Goal: Transaction & Acquisition: Obtain resource

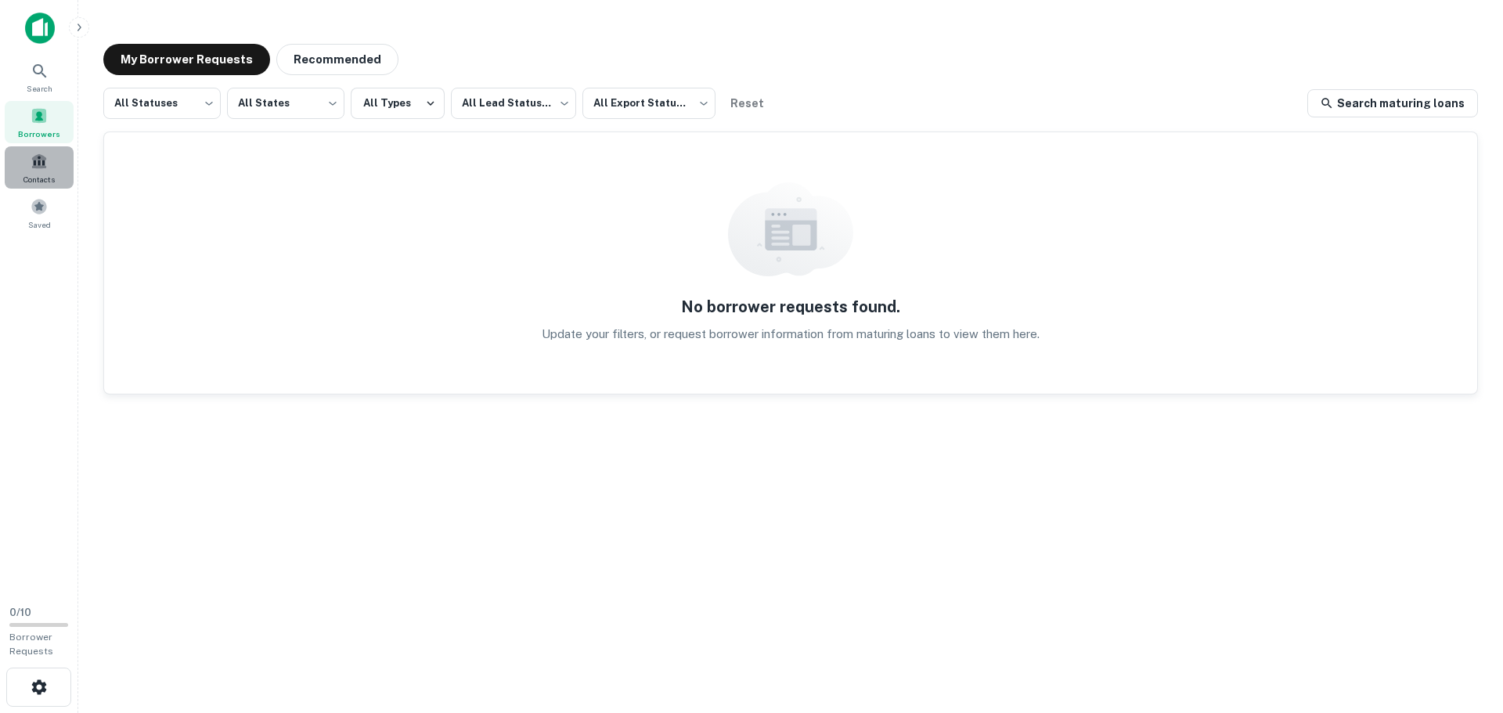
click at [43, 168] on span at bounding box center [39, 161] width 17 height 17
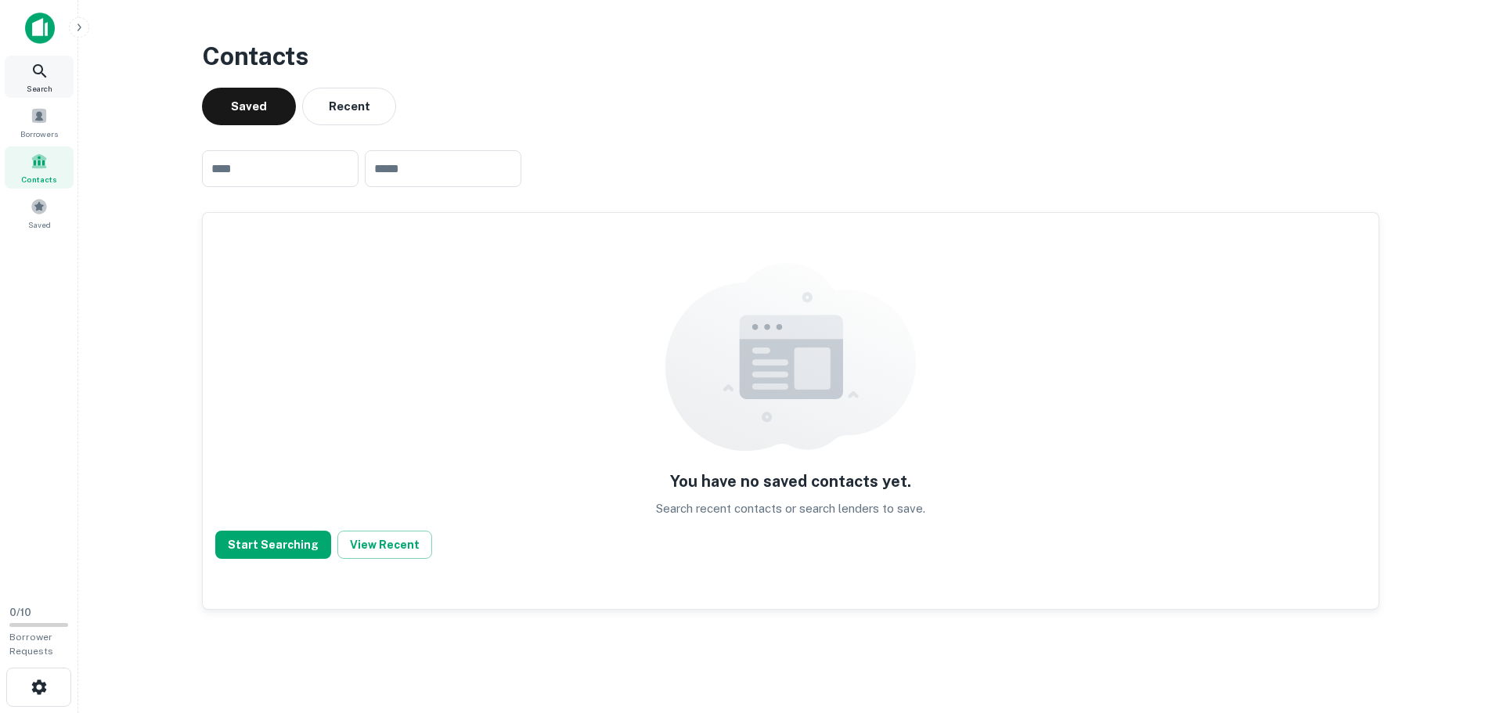
click at [25, 74] on div "Search" at bounding box center [39, 77] width 69 height 42
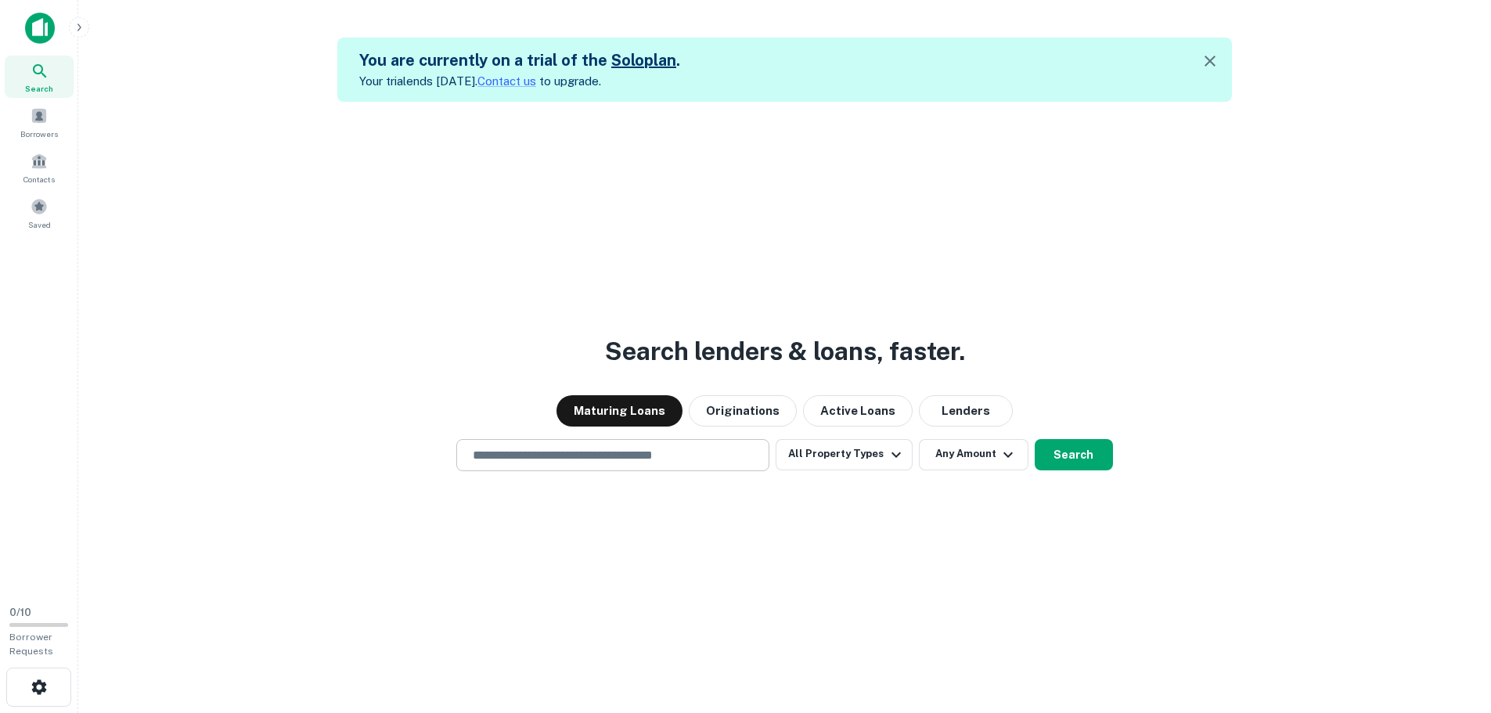
click at [751, 459] on input "text" at bounding box center [612, 455] width 299 height 18
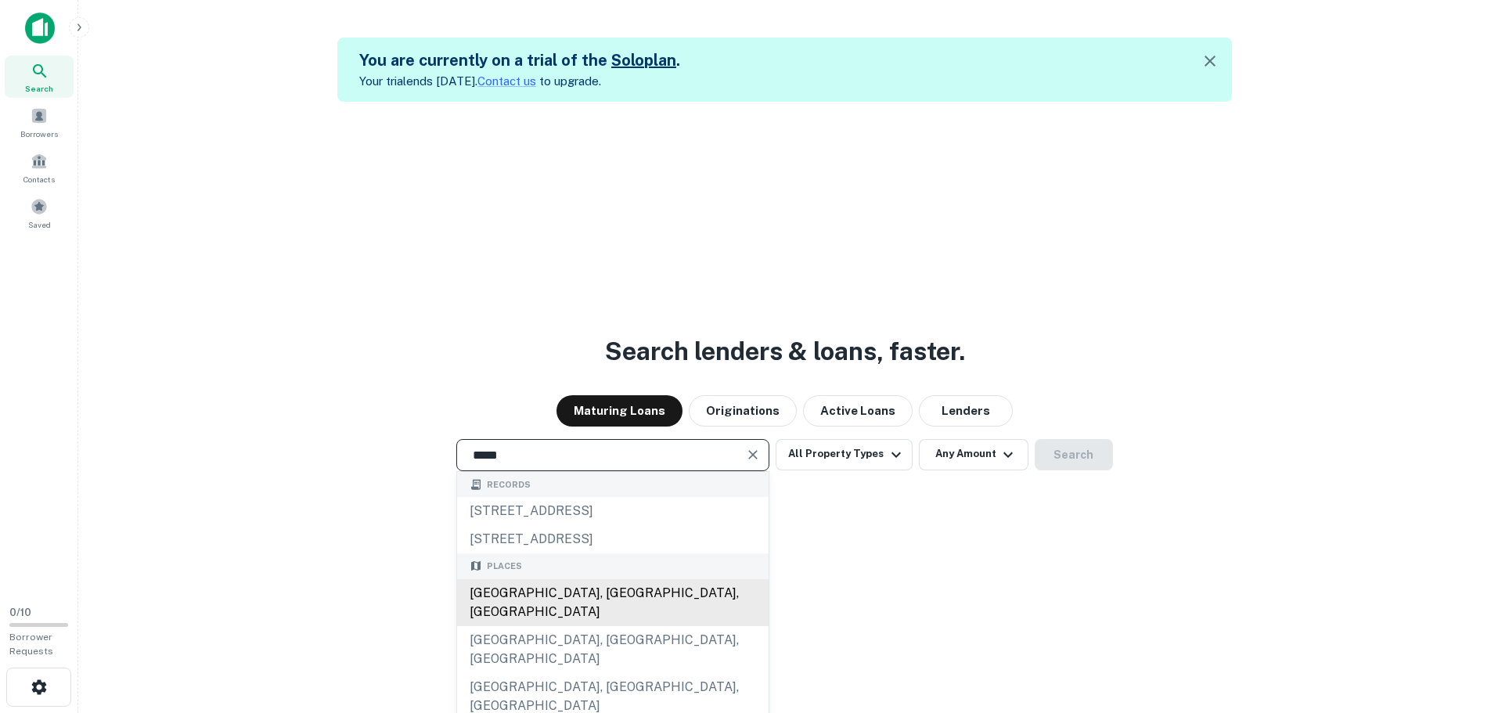
click at [528, 589] on div "Miami, FL, USA" at bounding box center [613, 602] width 312 height 47
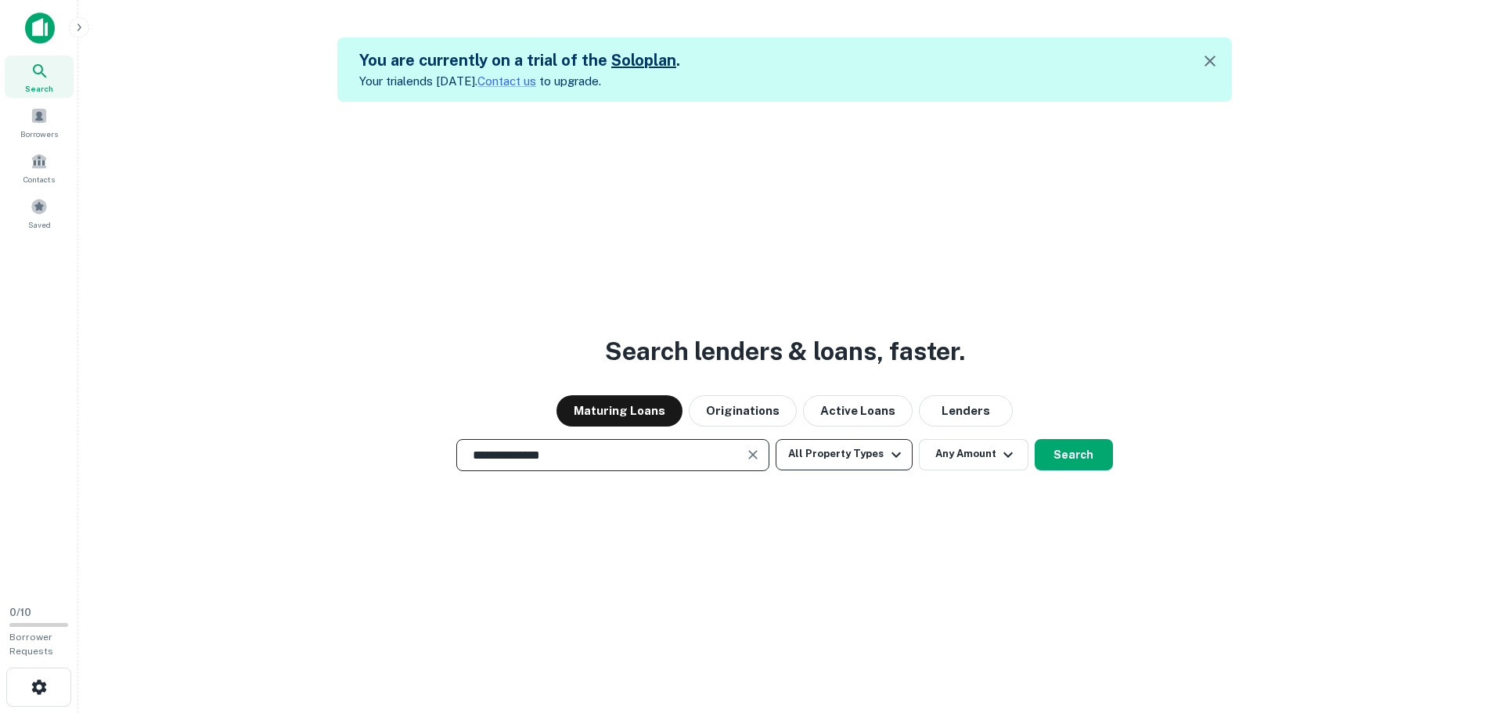
type input "**********"
click at [865, 456] on button "All Property Types" at bounding box center [844, 454] width 136 height 31
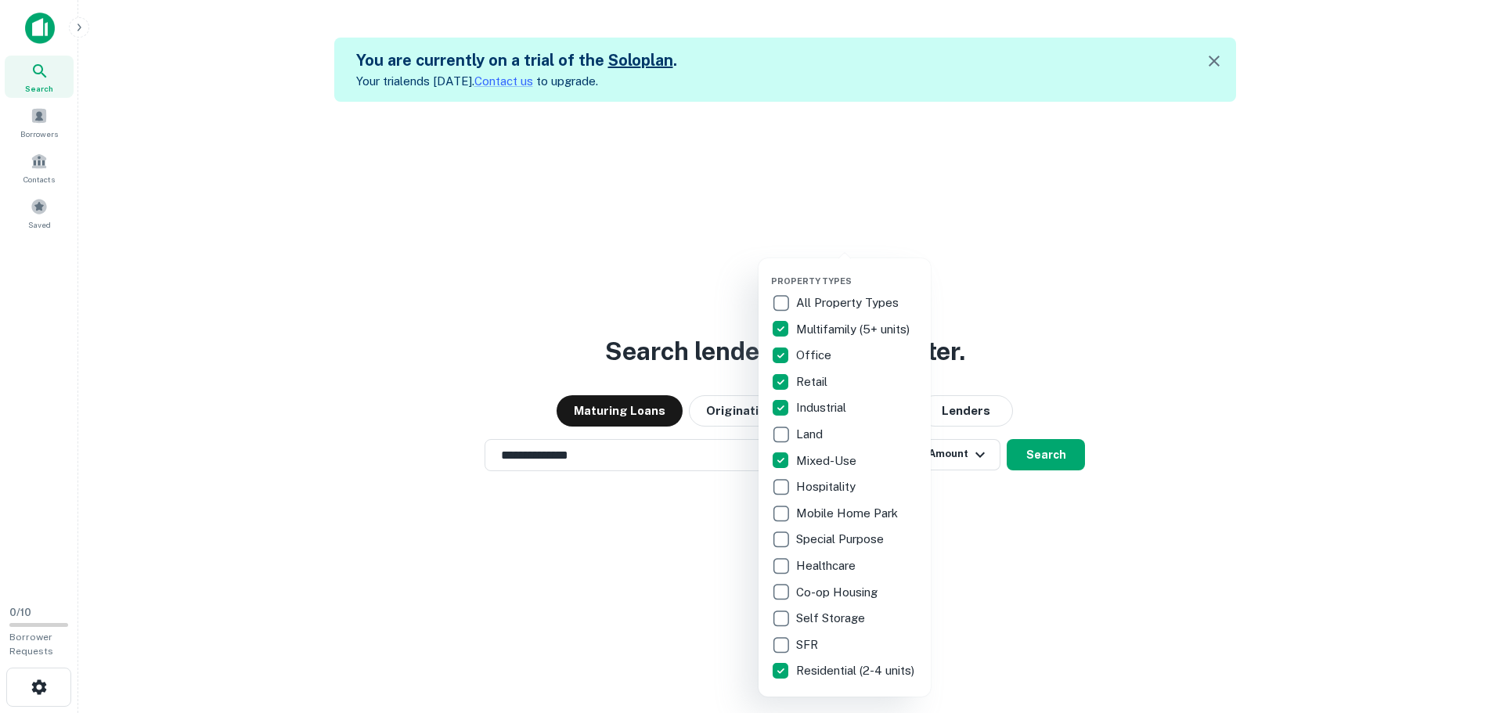
click at [939, 496] on div at bounding box center [751, 356] width 1503 height 713
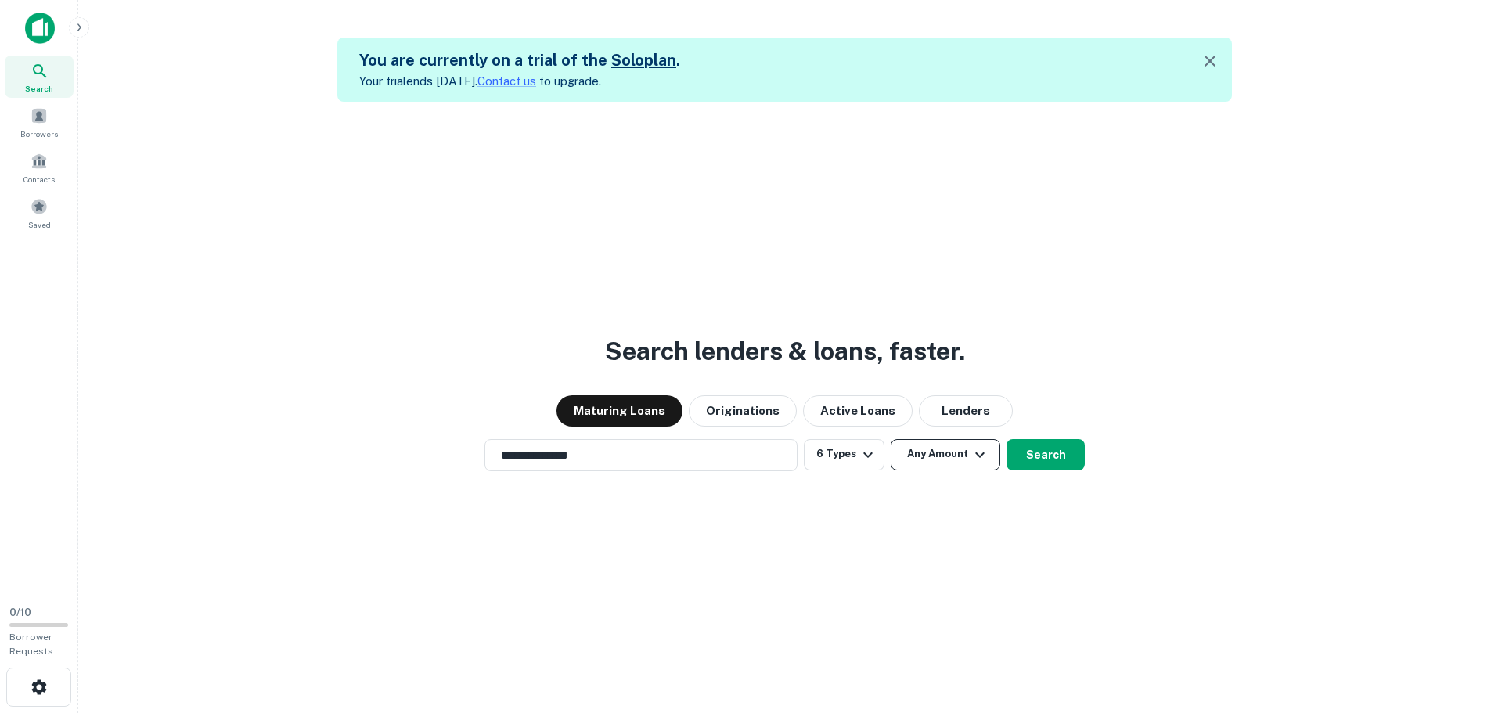
click at [935, 457] on button "Any Amount" at bounding box center [946, 454] width 110 height 31
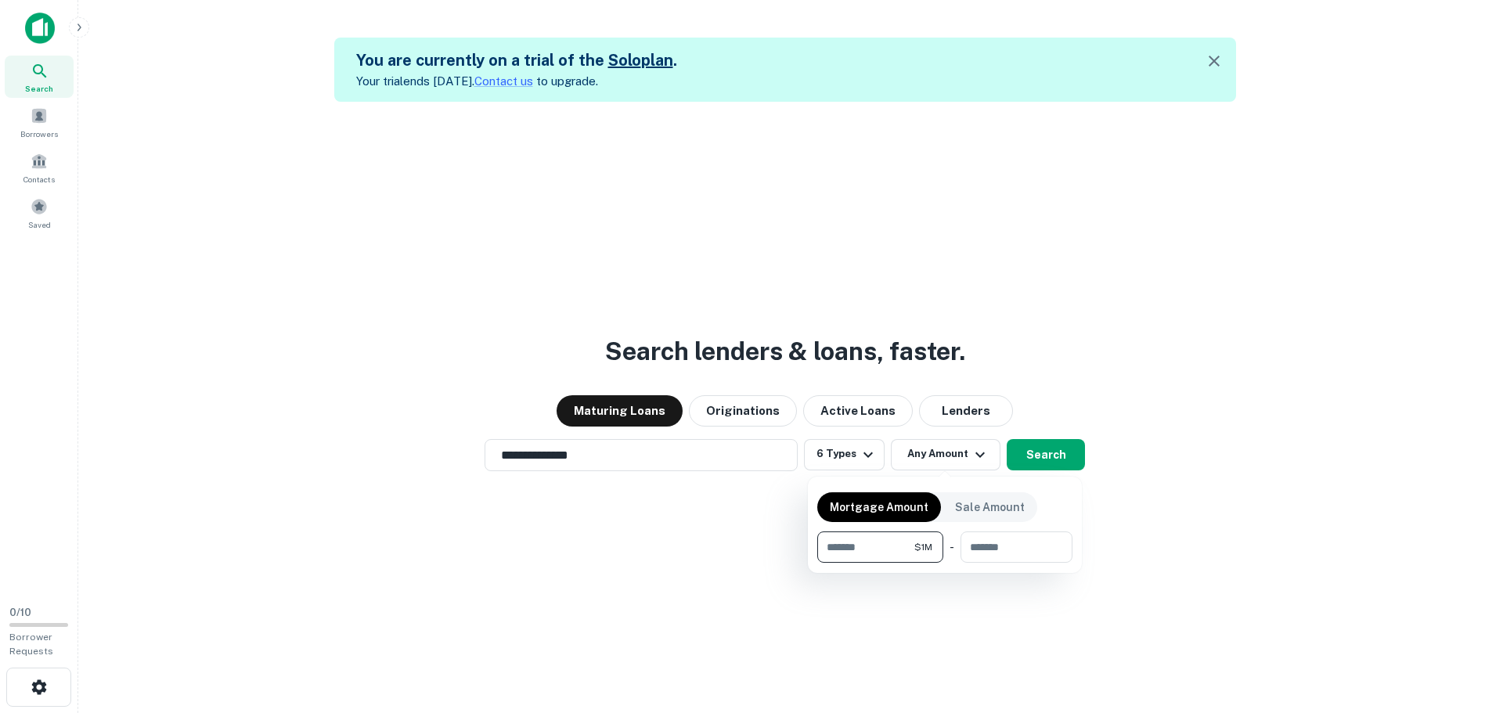
type input "*******"
click at [1053, 457] on div at bounding box center [751, 356] width 1503 height 713
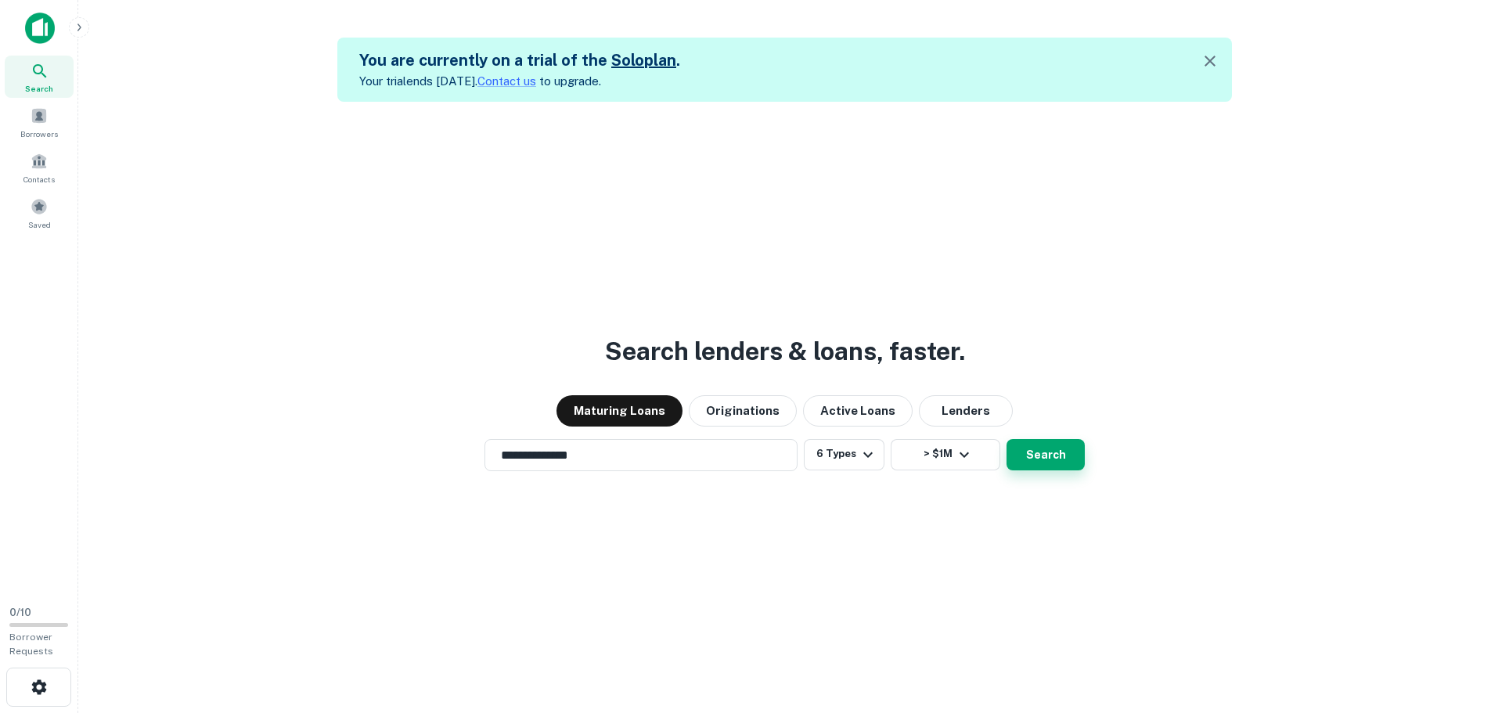
click at [1050, 454] on button "Search" at bounding box center [1046, 454] width 78 height 31
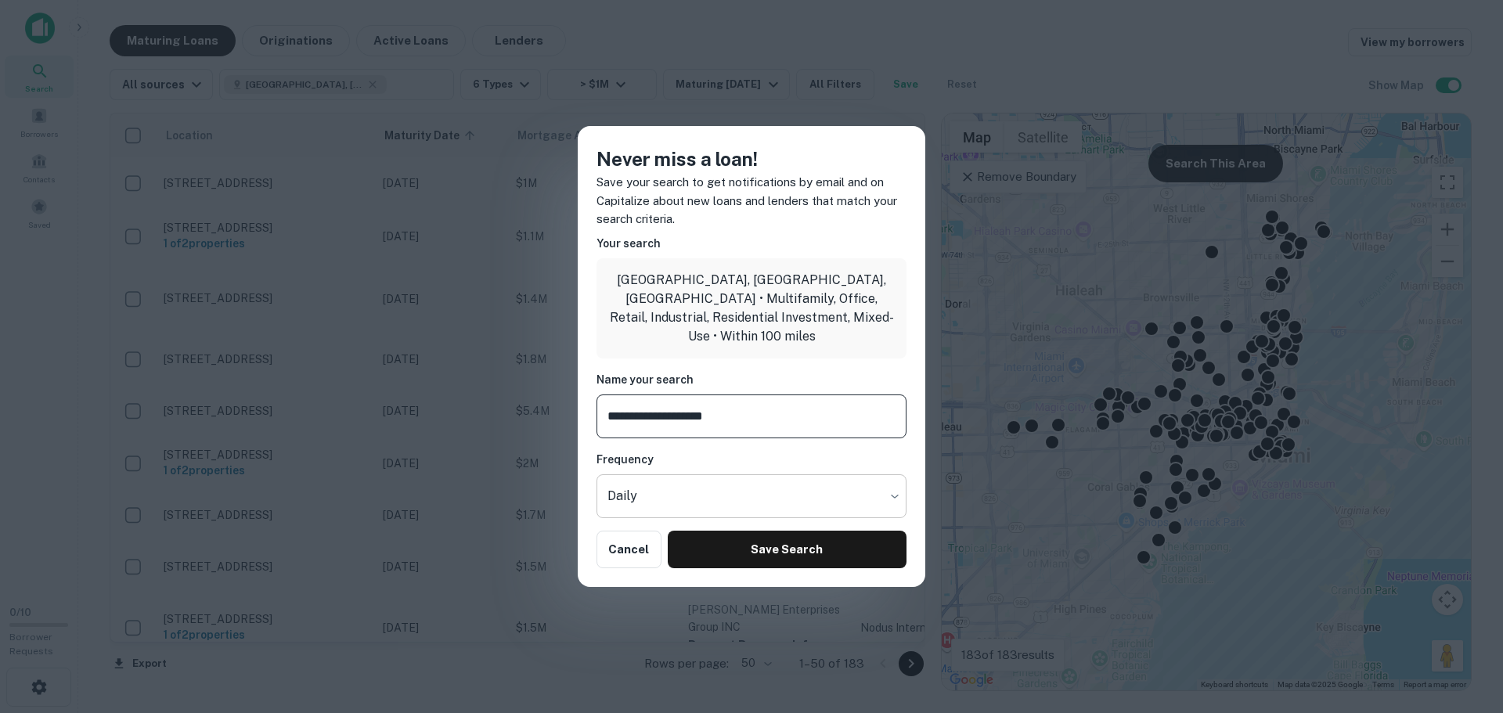
type input "**********"
click at [722, 480] on body "Search Borrowers Contacts Saved 0 / 10 Borrower Requests Maturing Loans Origina…" at bounding box center [751, 356] width 1503 height 713
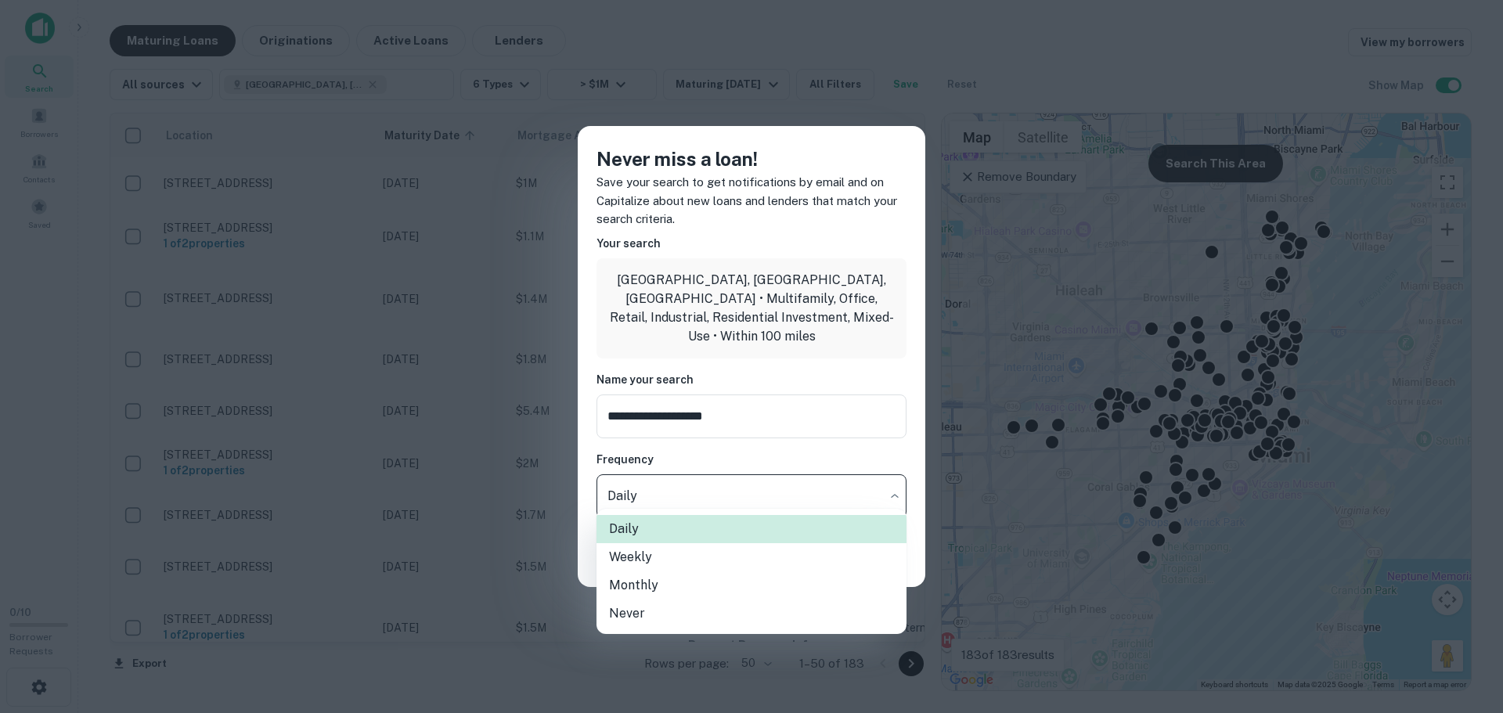
click at [695, 566] on li "Weekly" at bounding box center [751, 557] width 310 height 28
type input "******"
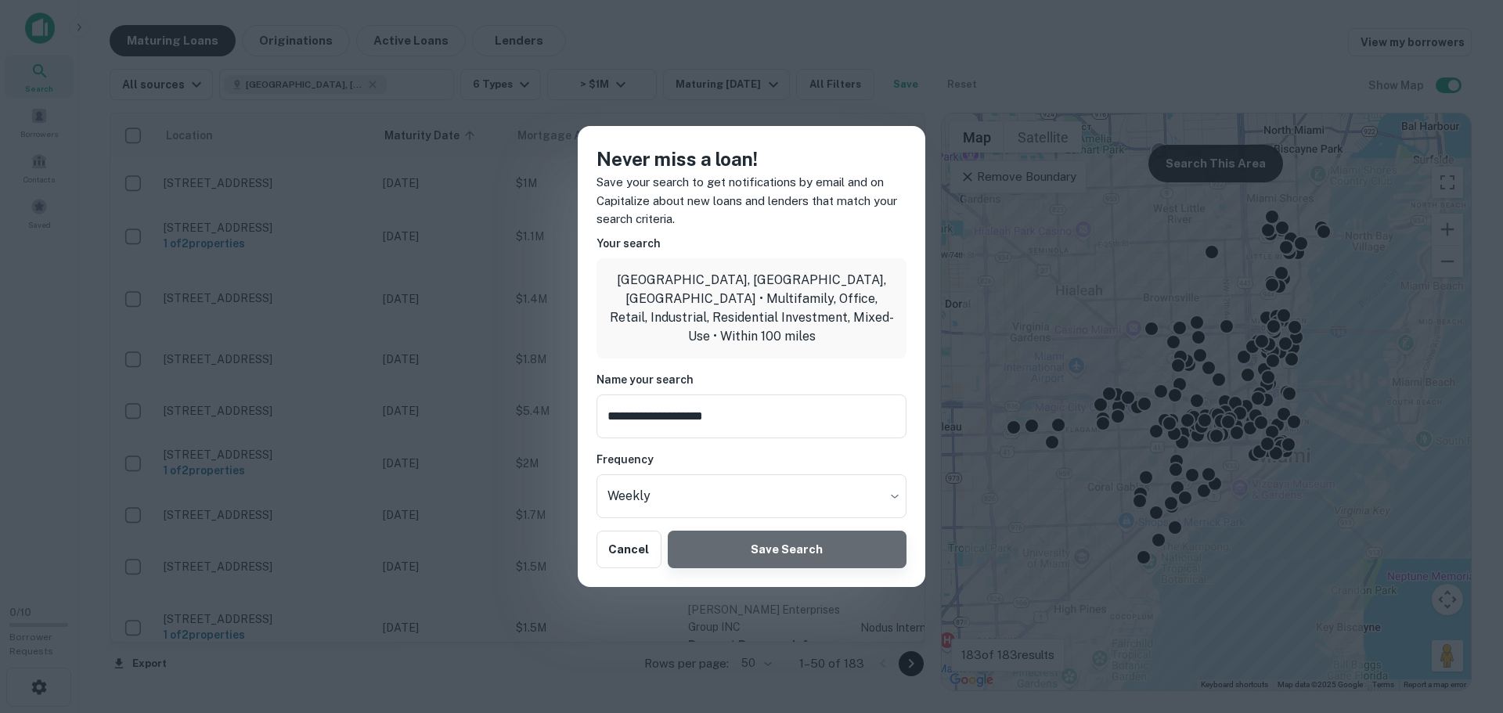
click at [734, 546] on button "Save Search" at bounding box center [787, 550] width 239 height 38
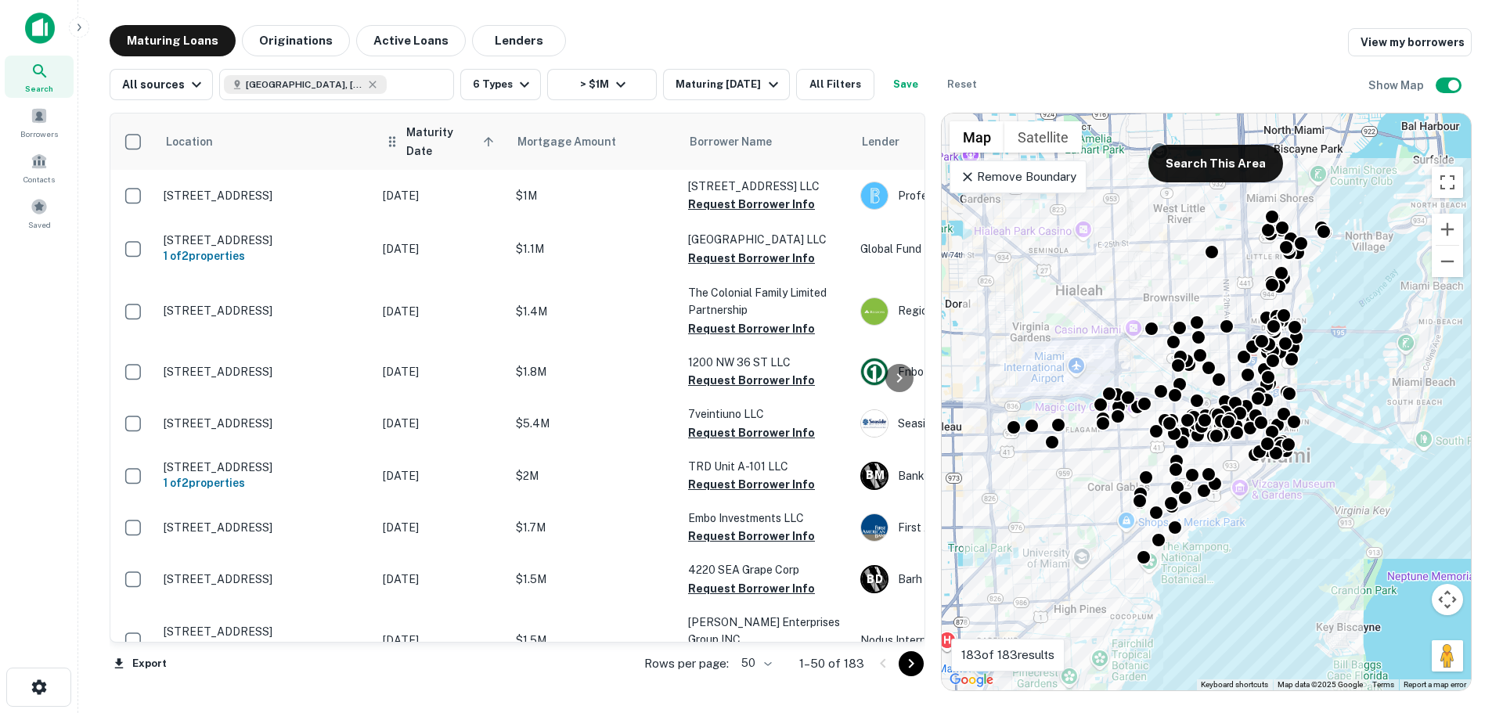
click at [424, 136] on span "Maturity Date sorted ascending" at bounding box center [452, 142] width 92 height 38
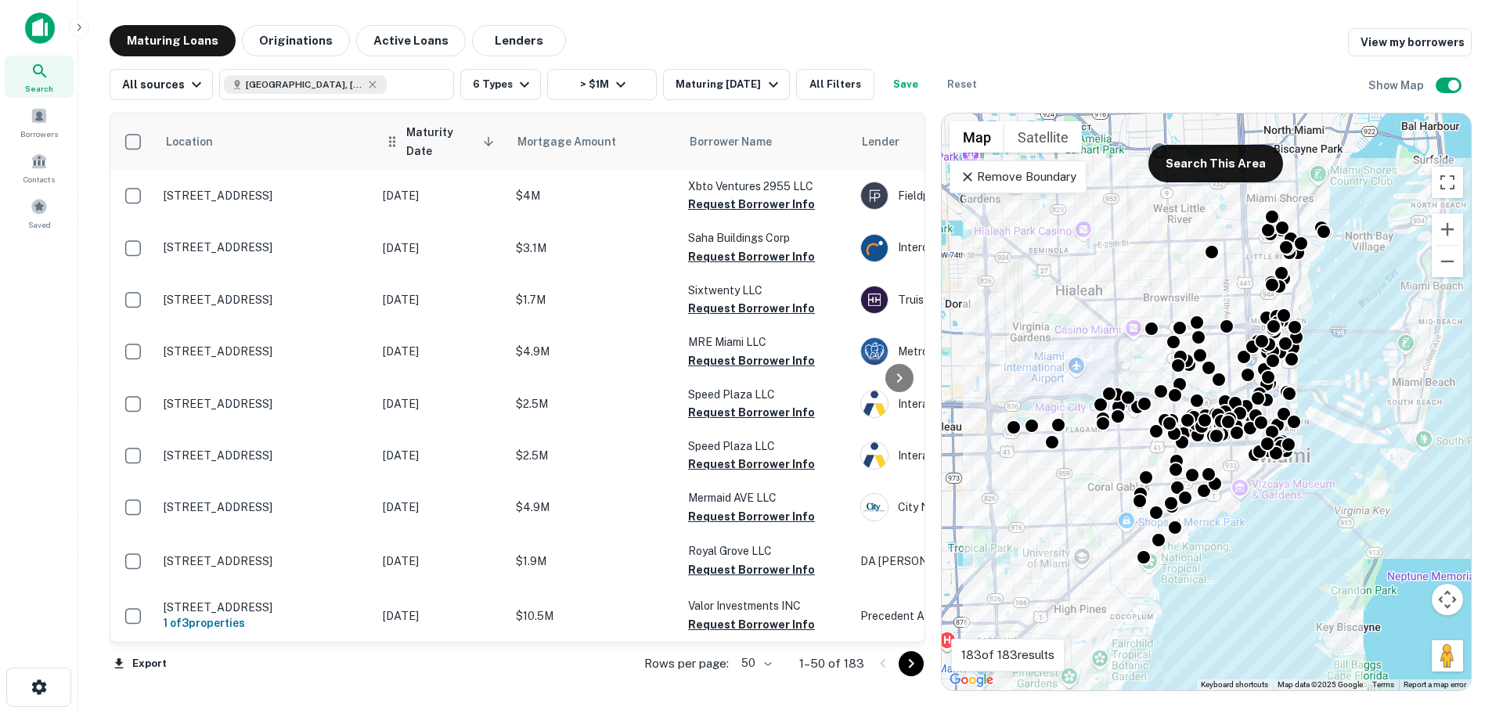
click at [427, 135] on span "Maturity Date sorted descending" at bounding box center [452, 142] width 92 height 38
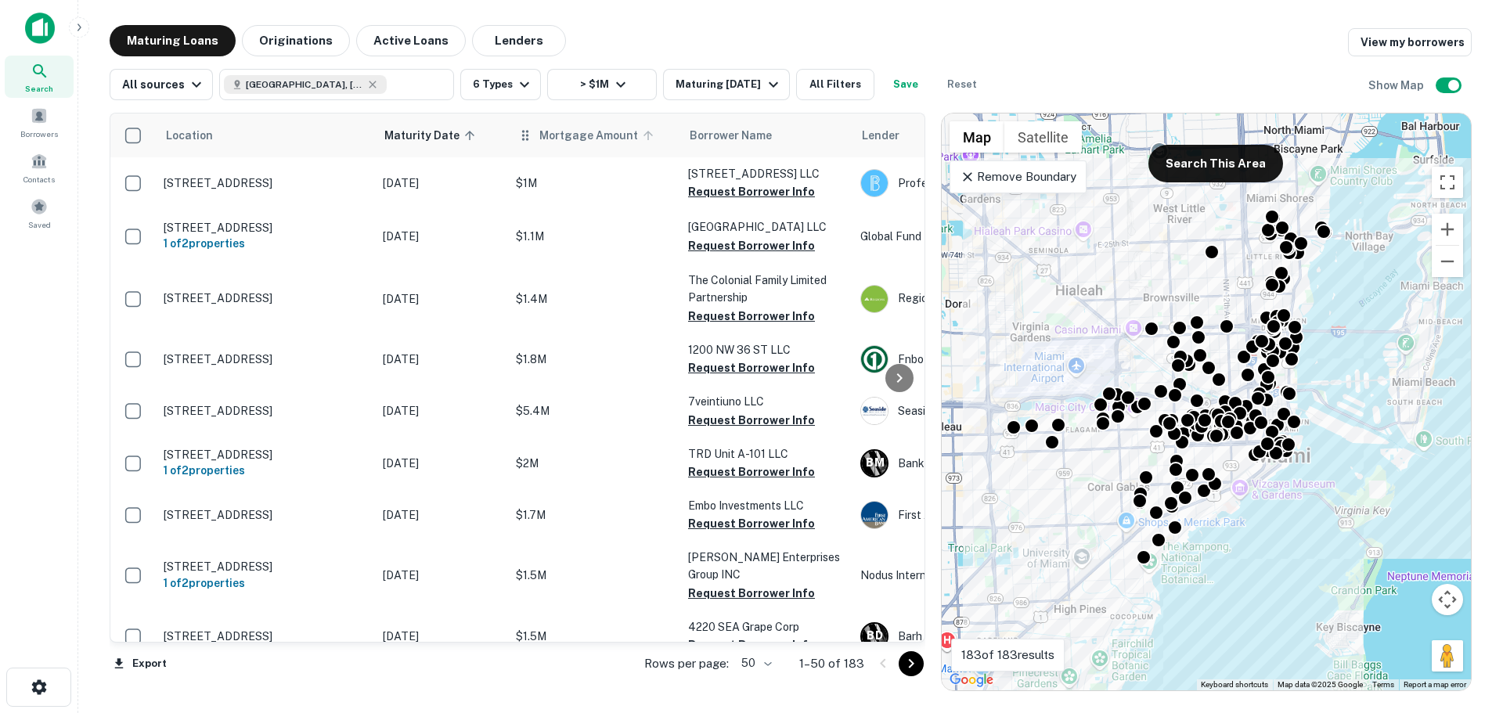
click at [551, 135] on span "Mortgage Amount" at bounding box center [598, 135] width 119 height 19
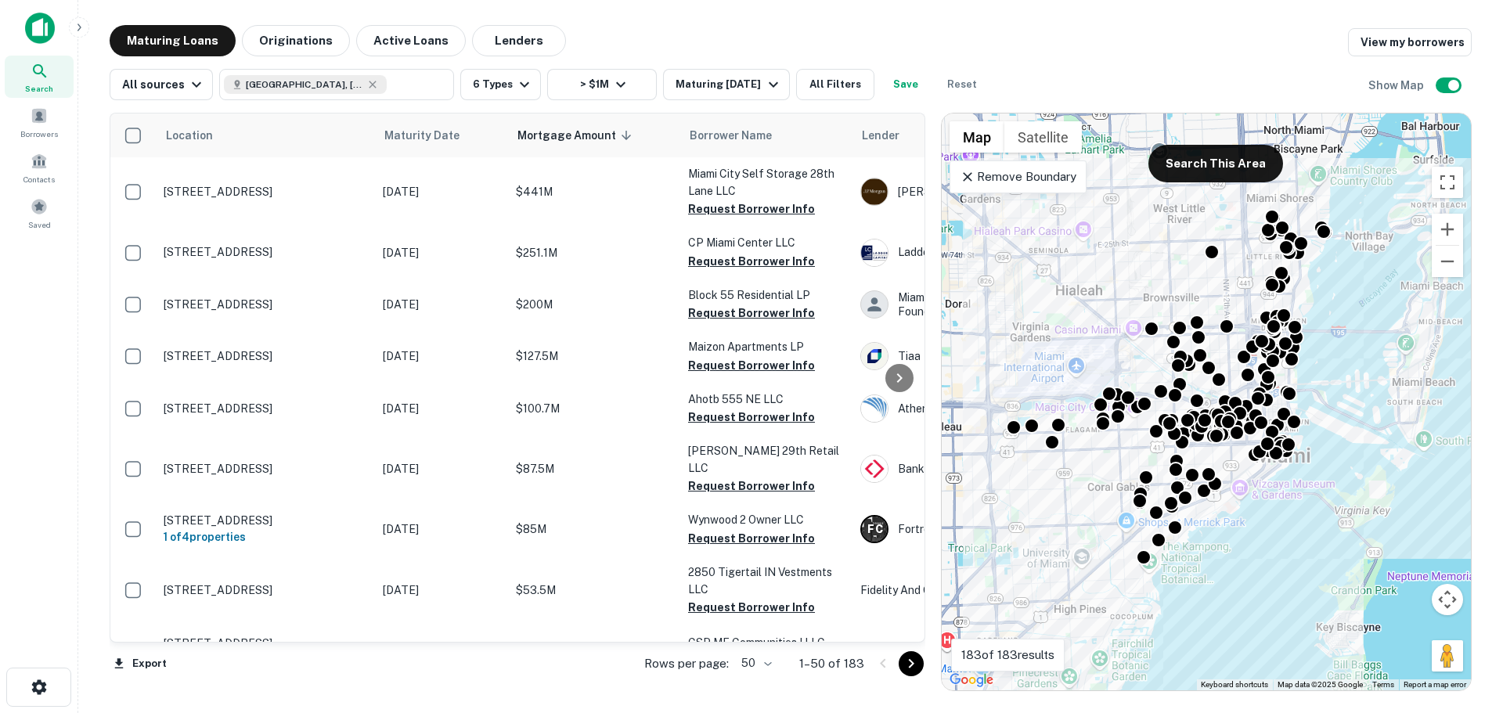
click at [551, 135] on span "Mortgage Amount sorted descending" at bounding box center [576, 135] width 119 height 19
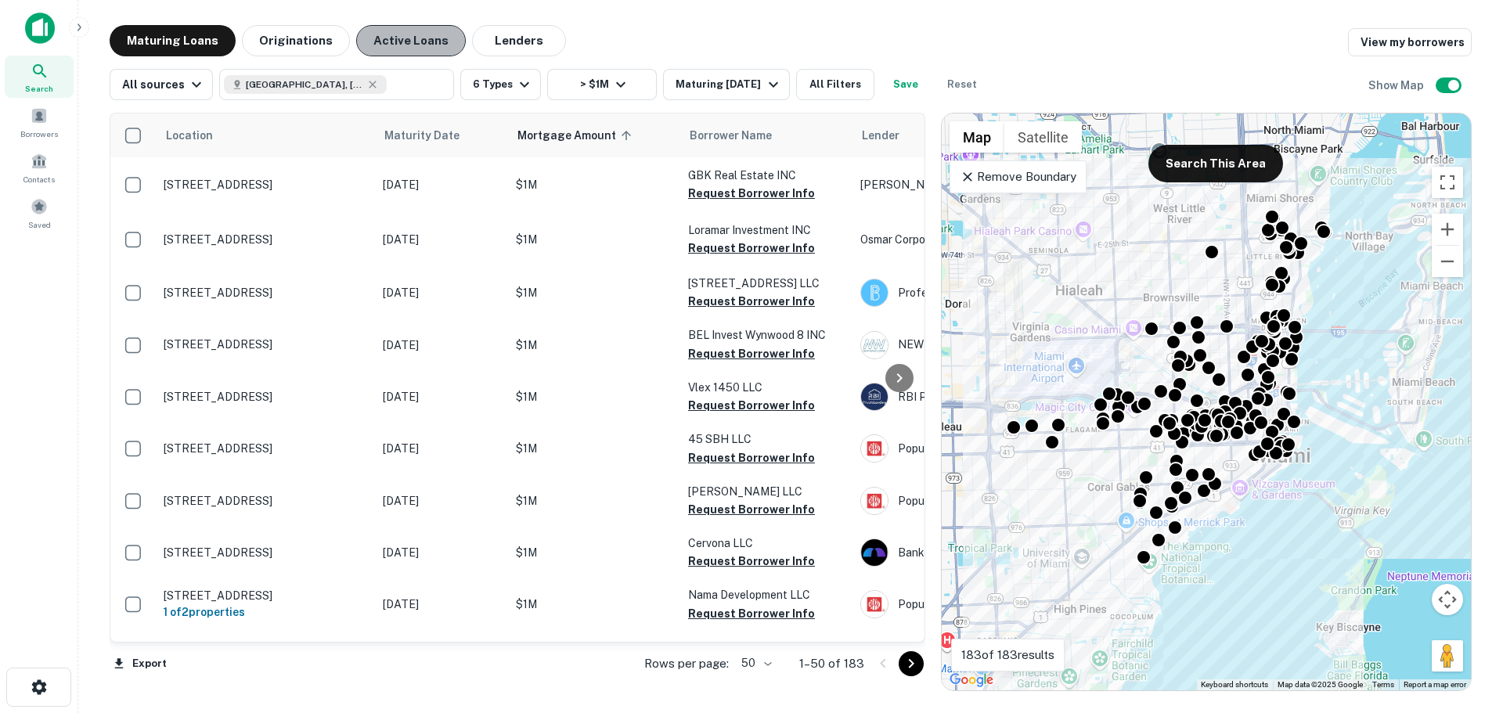
click at [412, 52] on button "Active Loans" at bounding box center [411, 40] width 110 height 31
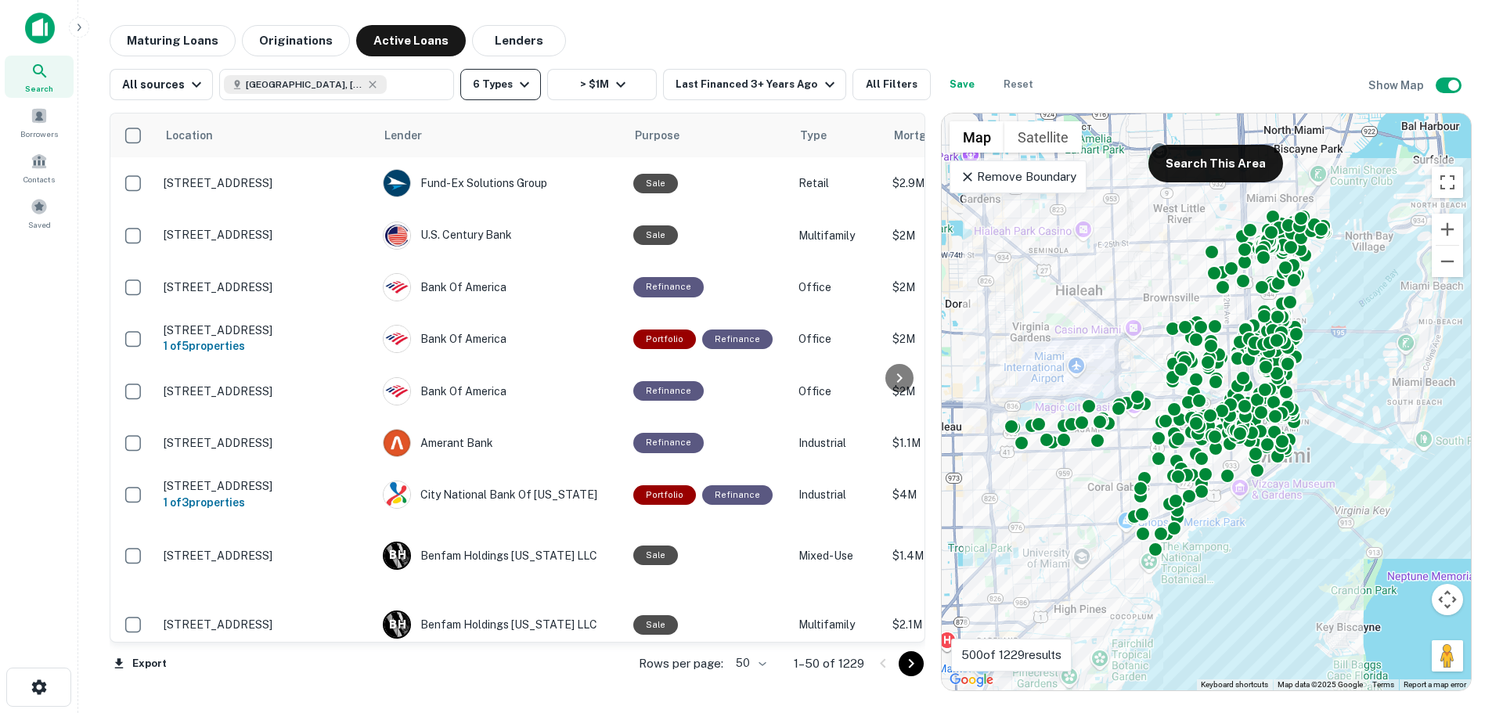
click at [502, 74] on button "6 Types" at bounding box center [500, 84] width 81 height 31
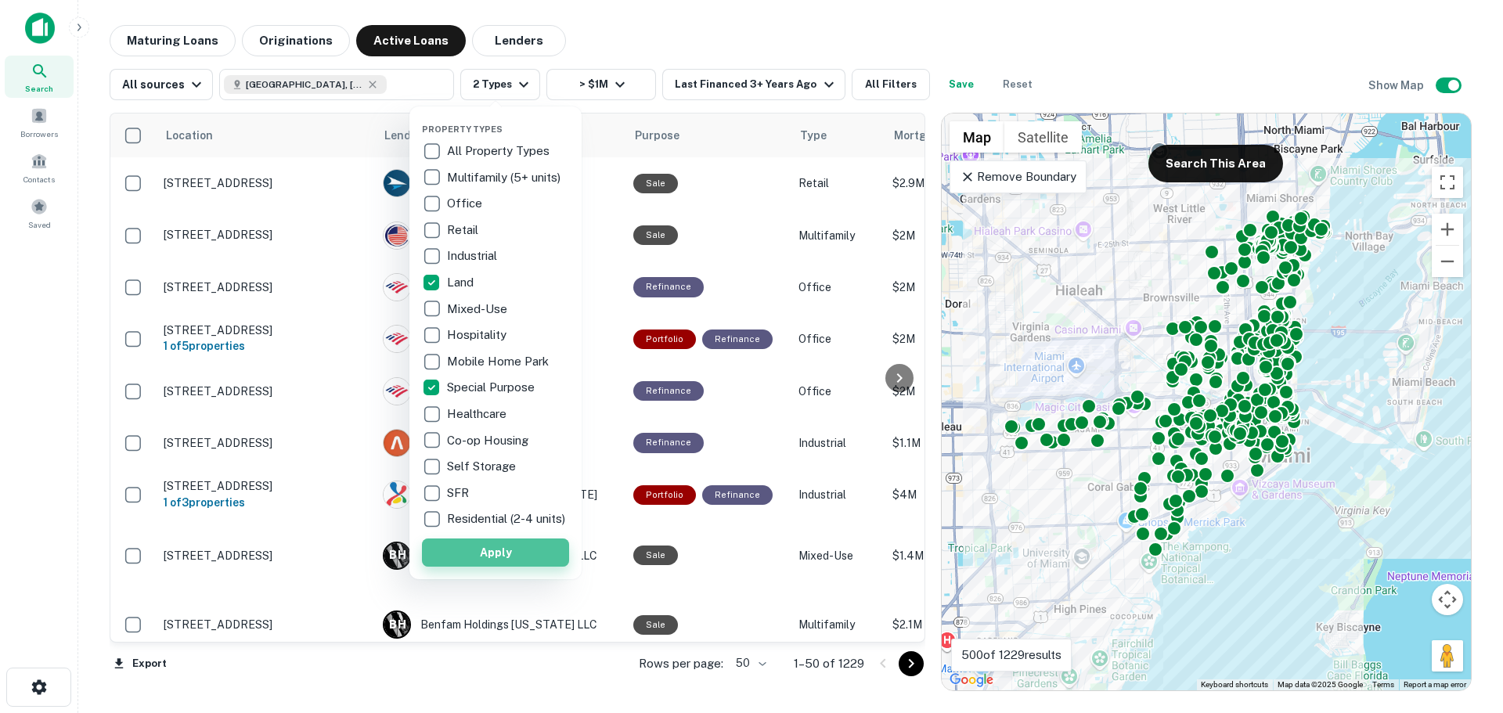
click at [531, 565] on button "Apply" at bounding box center [495, 553] width 147 height 28
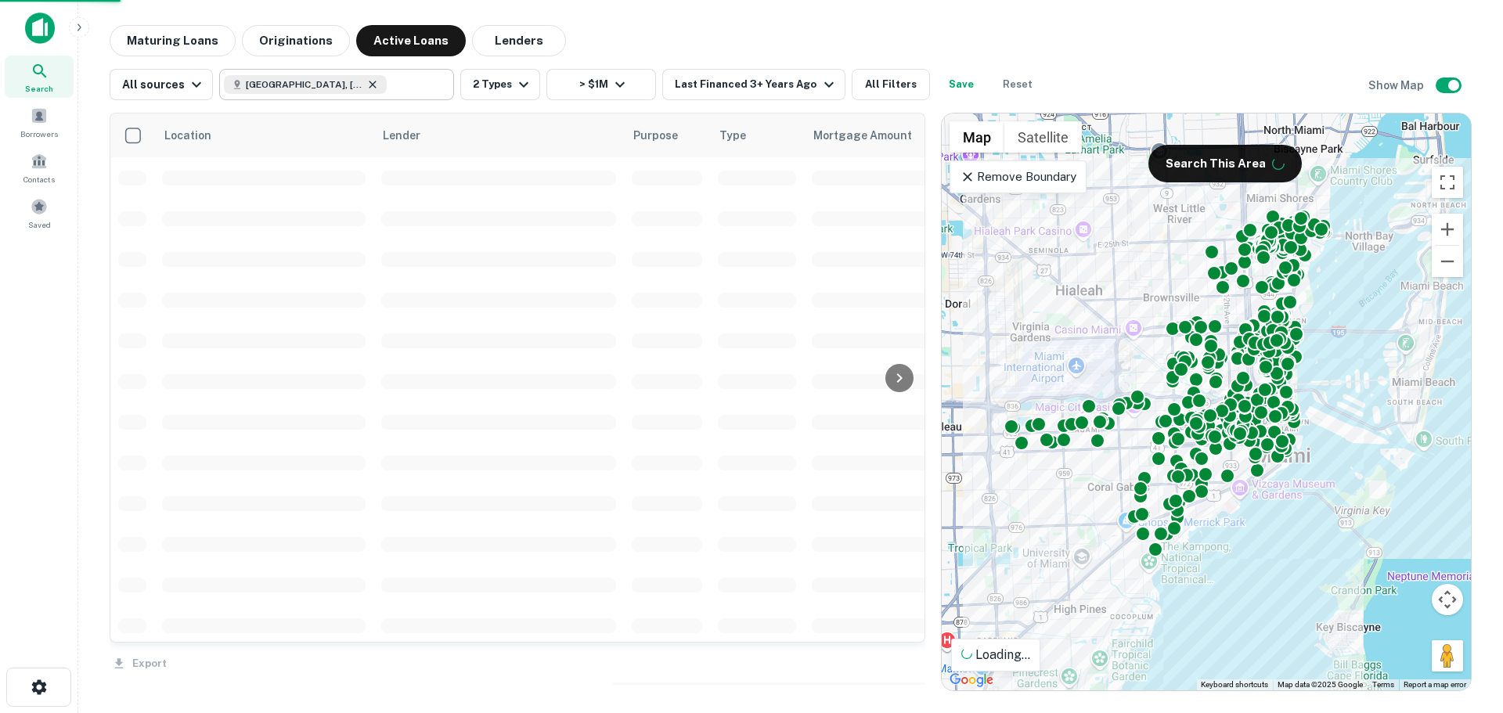
click at [317, 86] on div at bounding box center [751, 356] width 1503 height 713
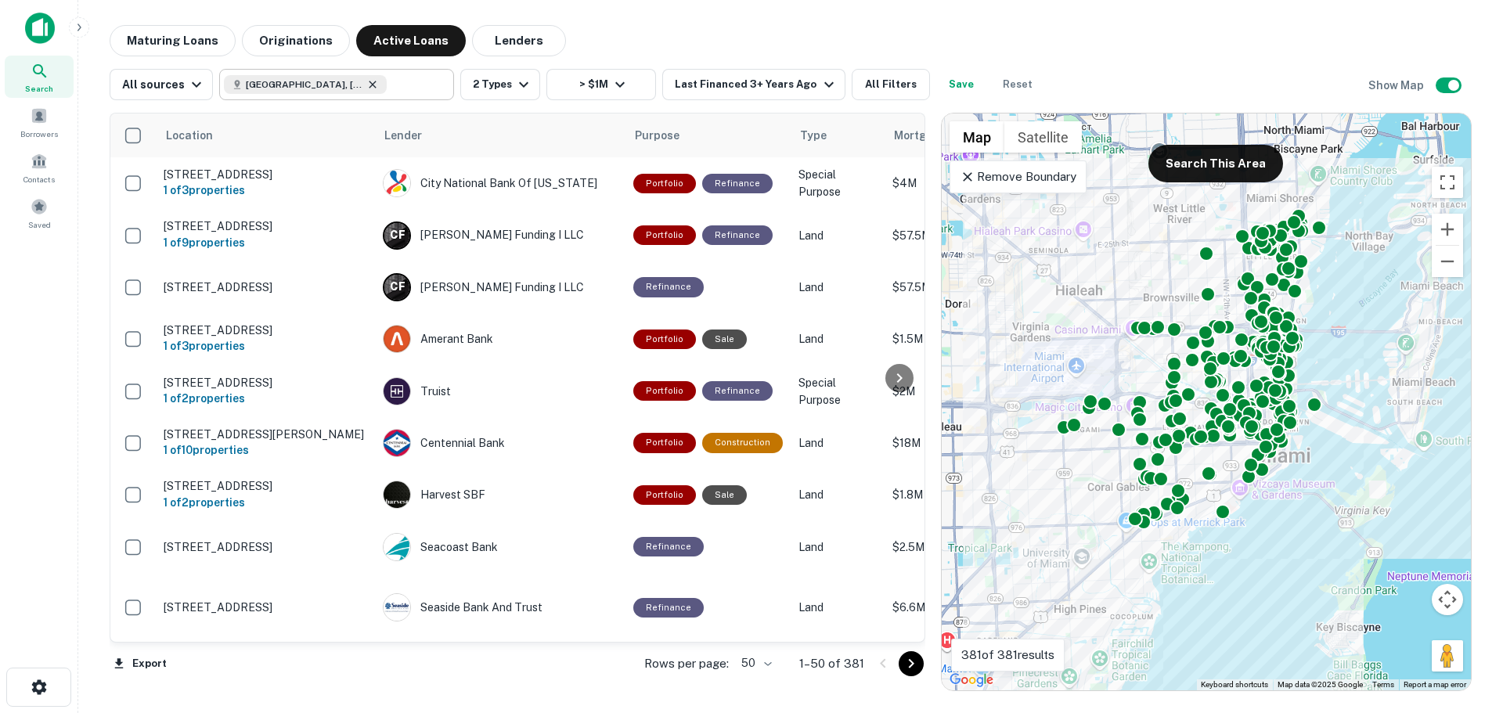
click at [366, 85] on icon at bounding box center [372, 84] width 13 height 13
type input "**********"
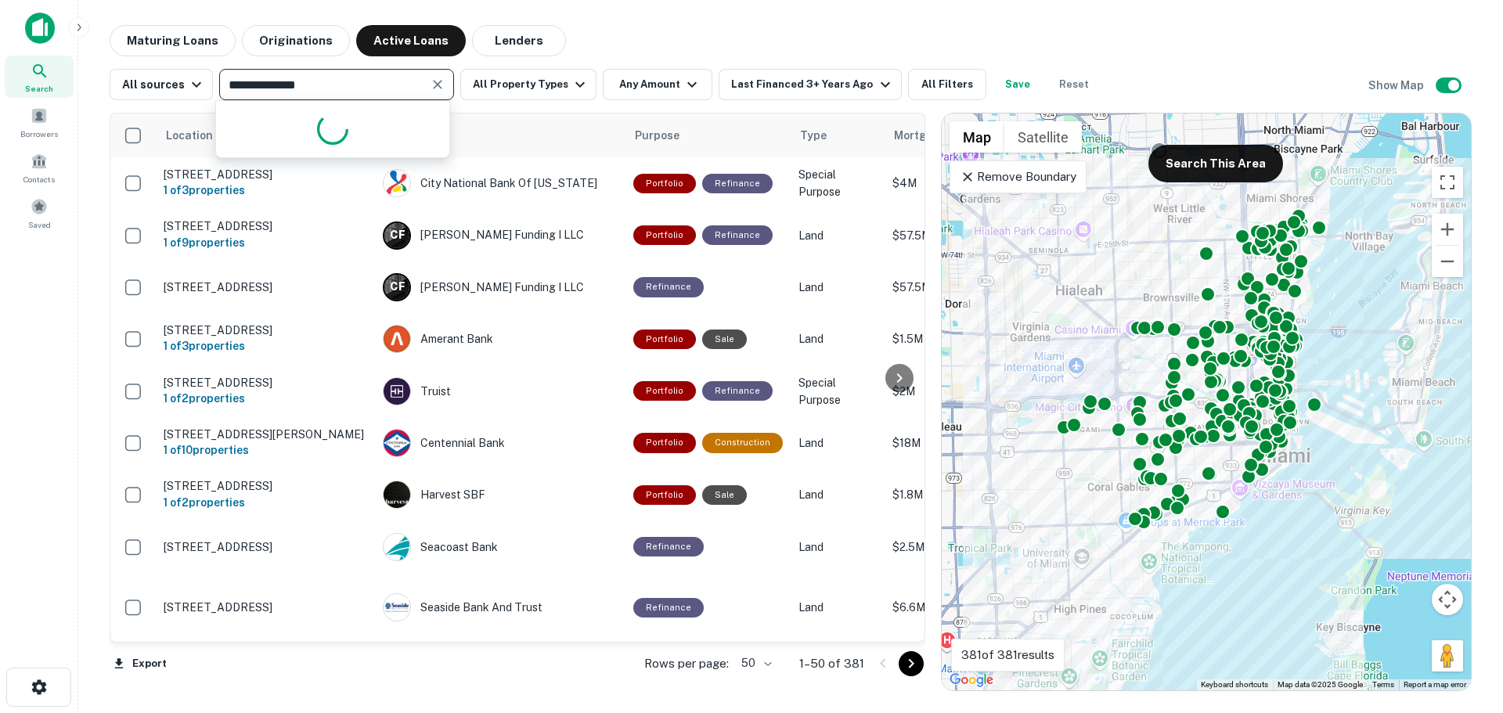
click at [326, 81] on input "**********" at bounding box center [324, 85] width 200 height 22
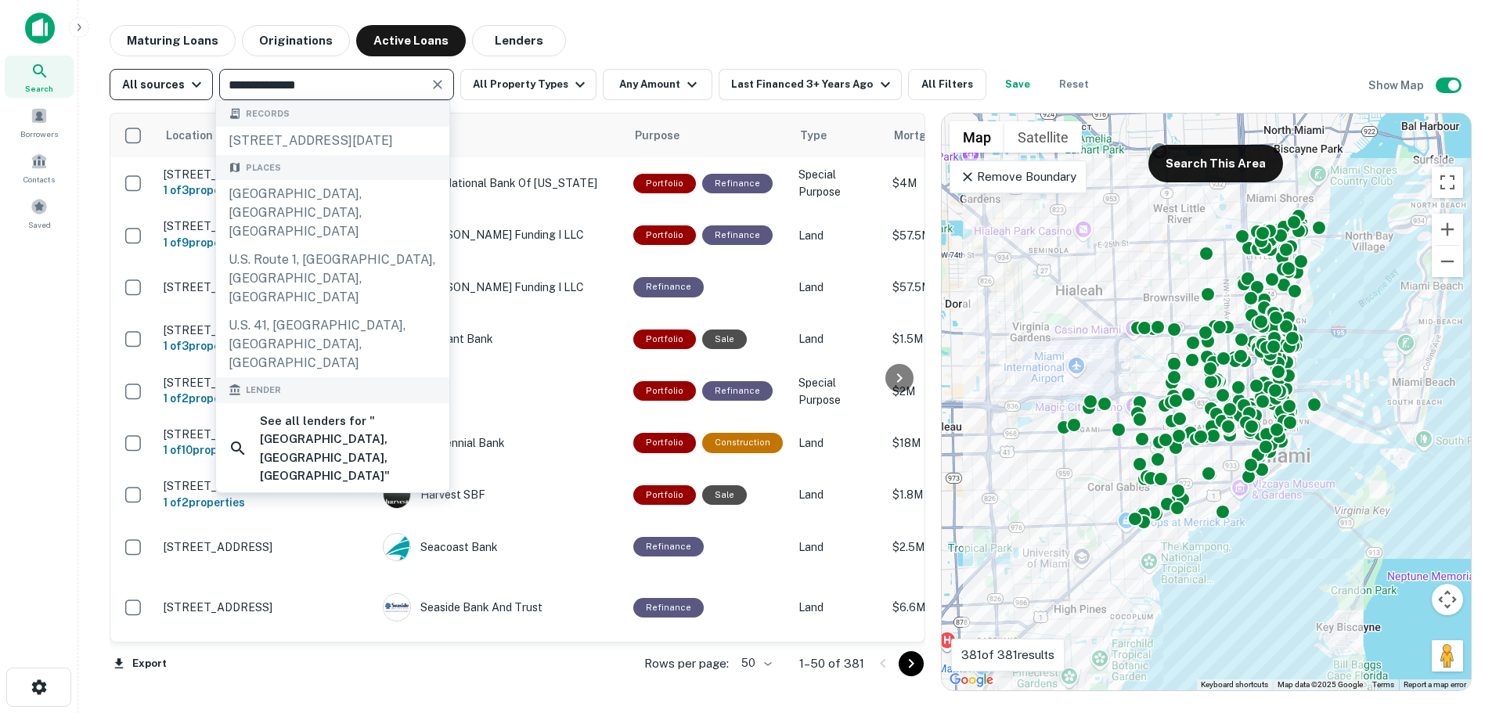
drag, startPoint x: 278, startPoint y: 85, endPoint x: 192, endPoint y: 85, distance: 86.1
click at [192, 85] on div "**********" at bounding box center [604, 84] width 989 height 31
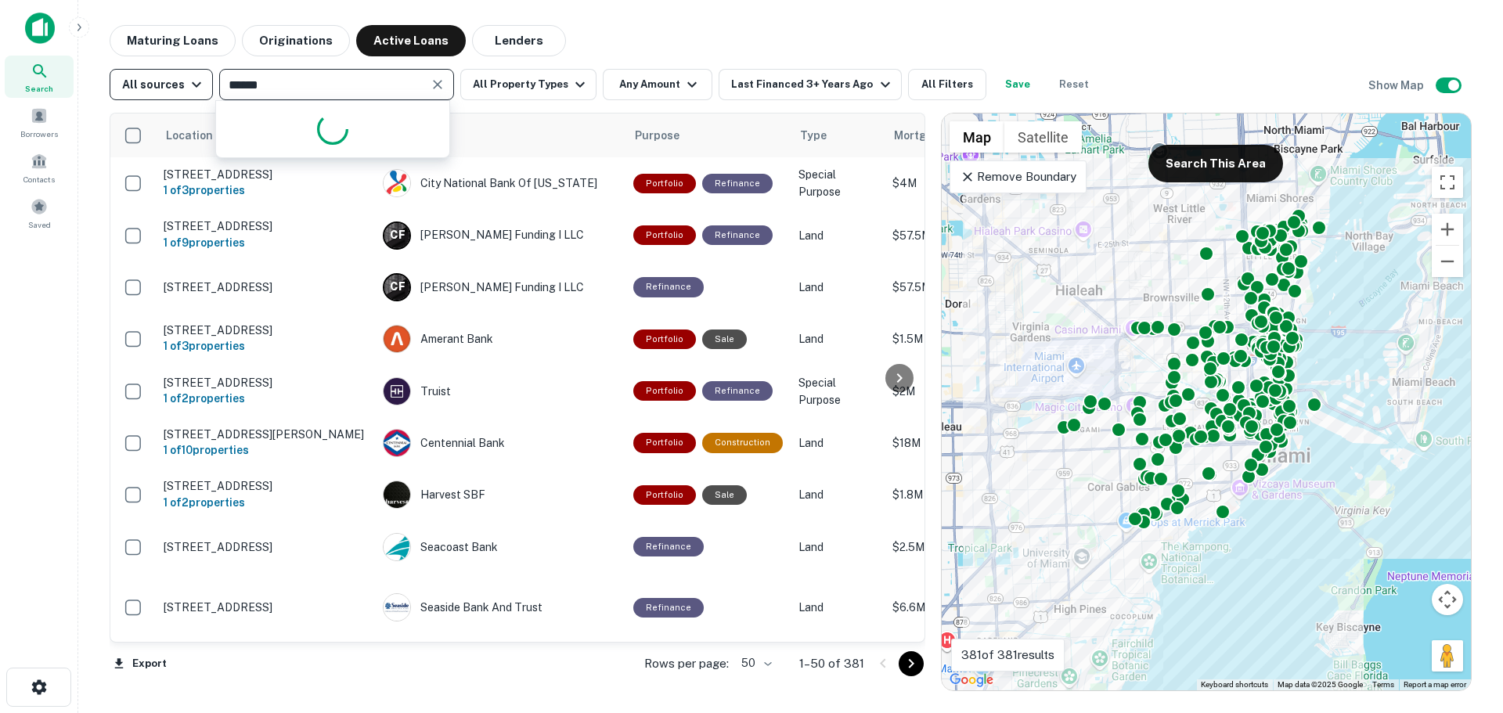
type input "*******"
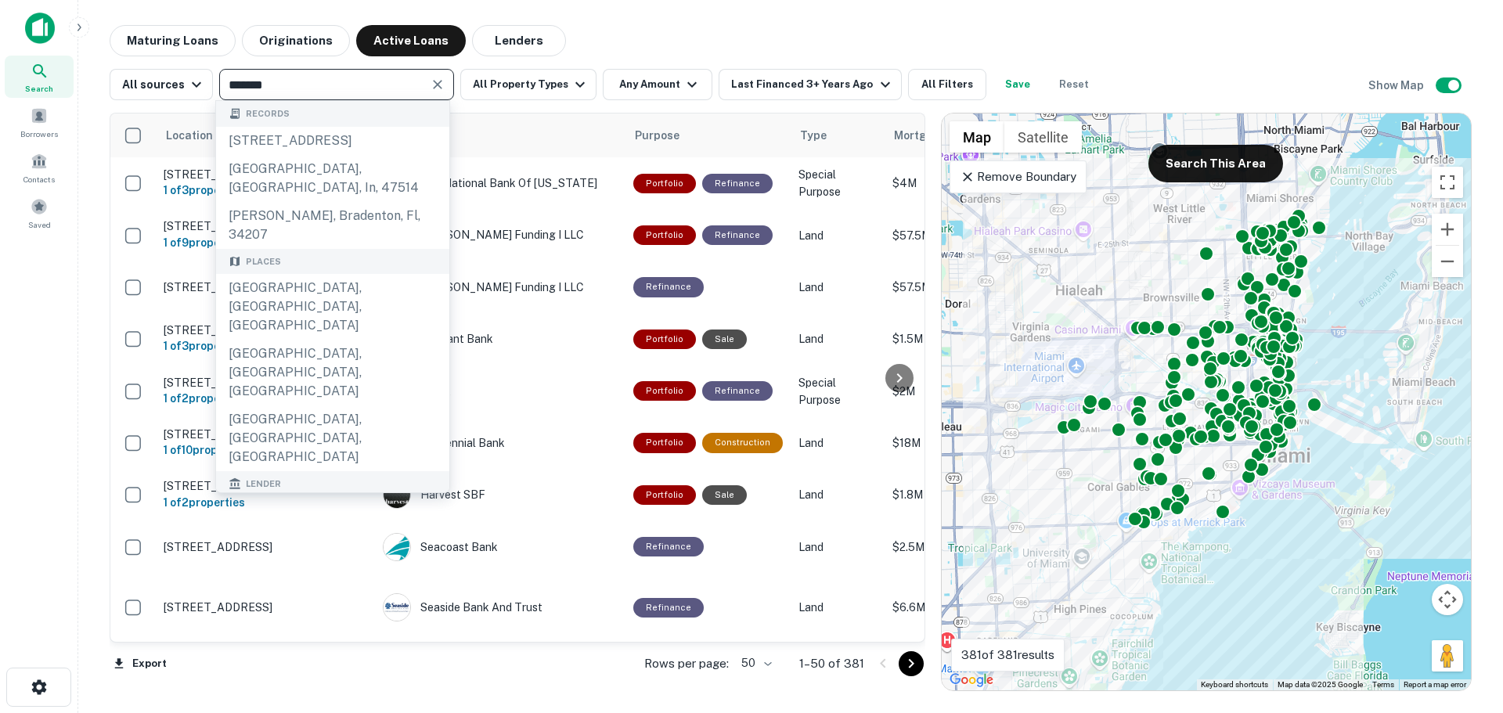
drag, startPoint x: 277, startPoint y: 290, endPoint x: 542, endPoint y: 111, distance: 319.8
click at [278, 290] on div "Orlando, FL, USA" at bounding box center [332, 307] width 233 height 66
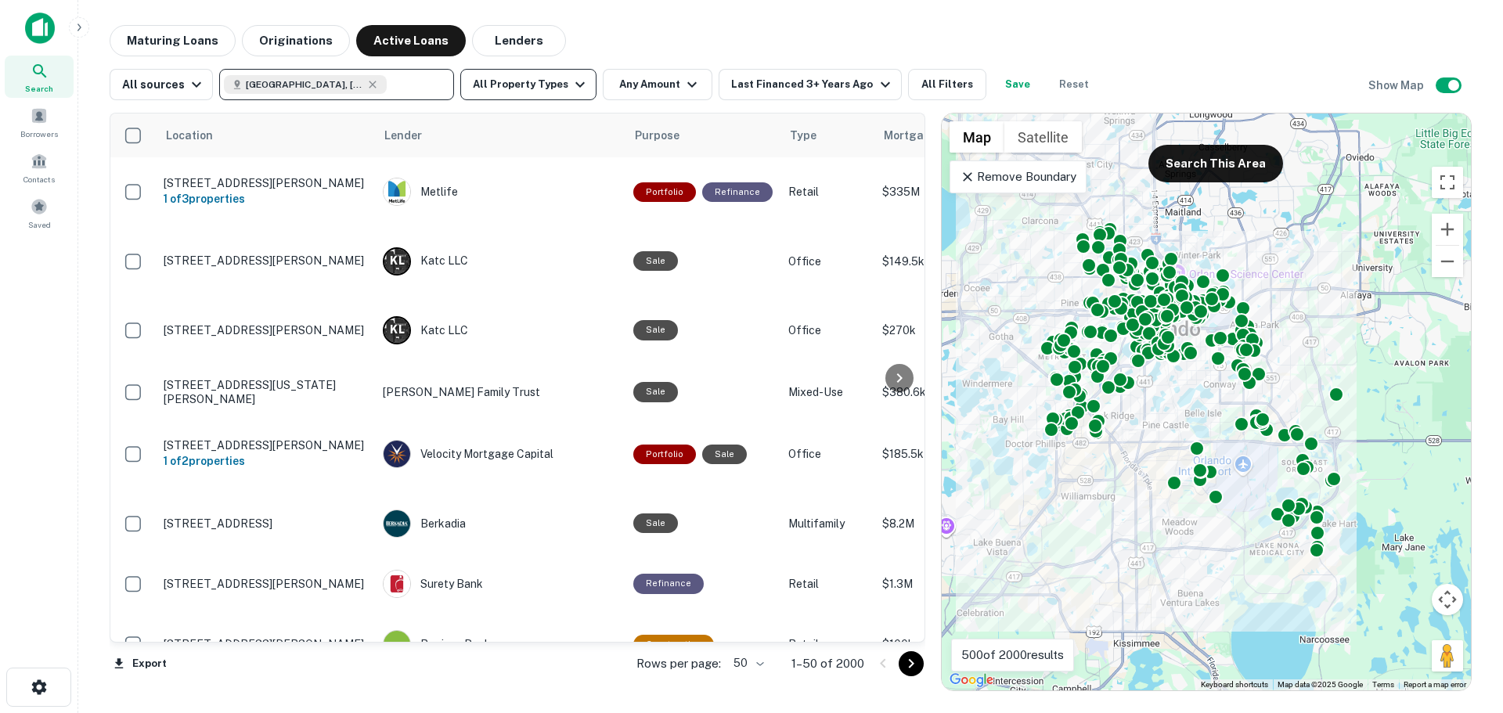
click at [562, 74] on button "All Property Types" at bounding box center [528, 84] width 136 height 31
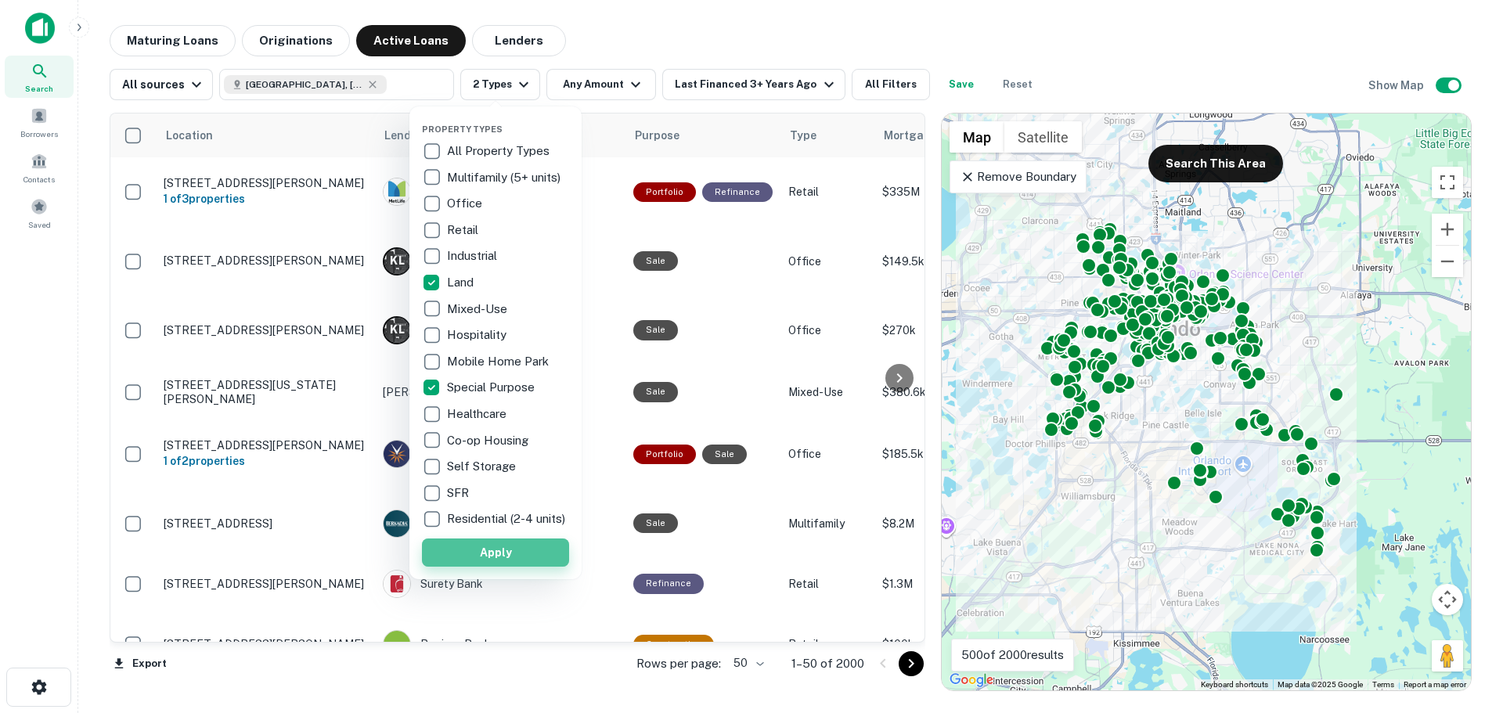
click at [481, 560] on button "Apply" at bounding box center [495, 553] width 147 height 28
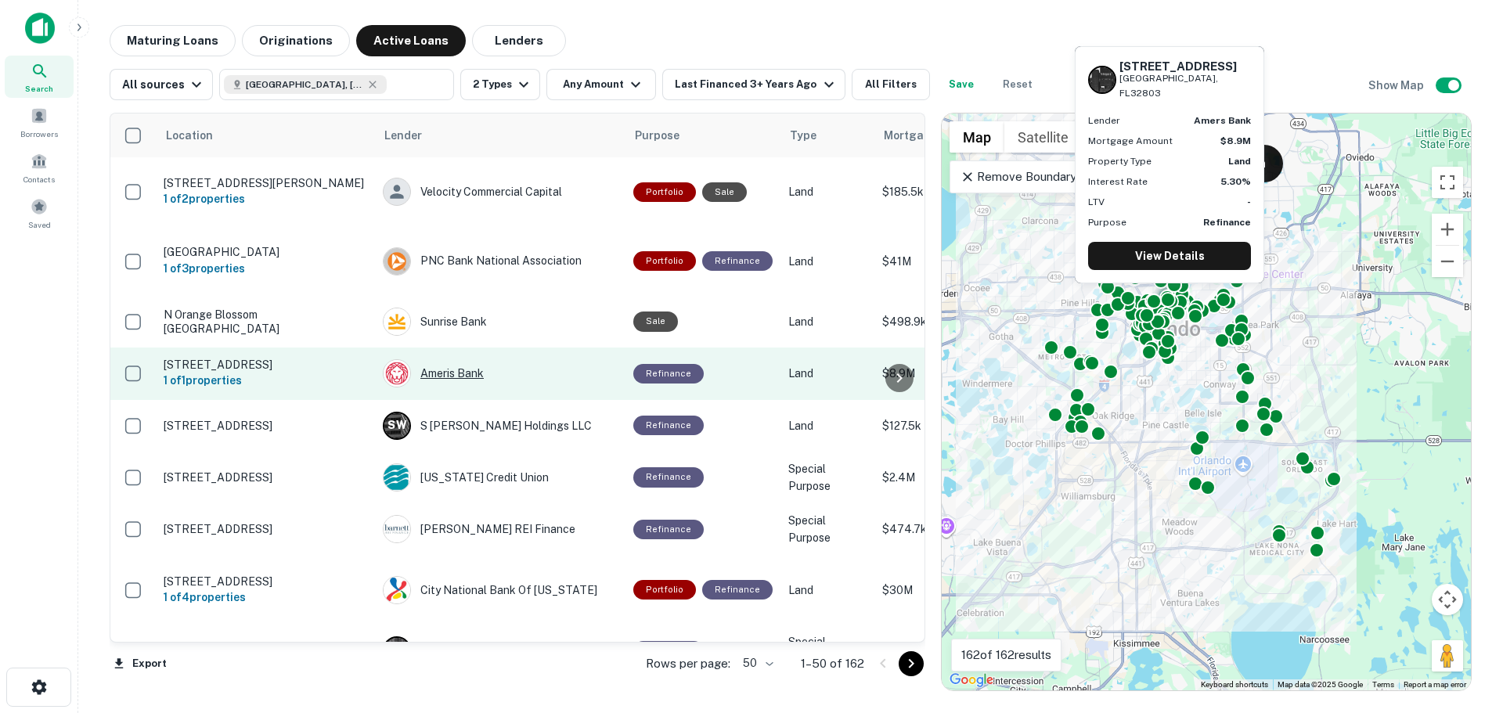
click at [447, 359] on div "Ameris Bank" at bounding box center [500, 373] width 235 height 28
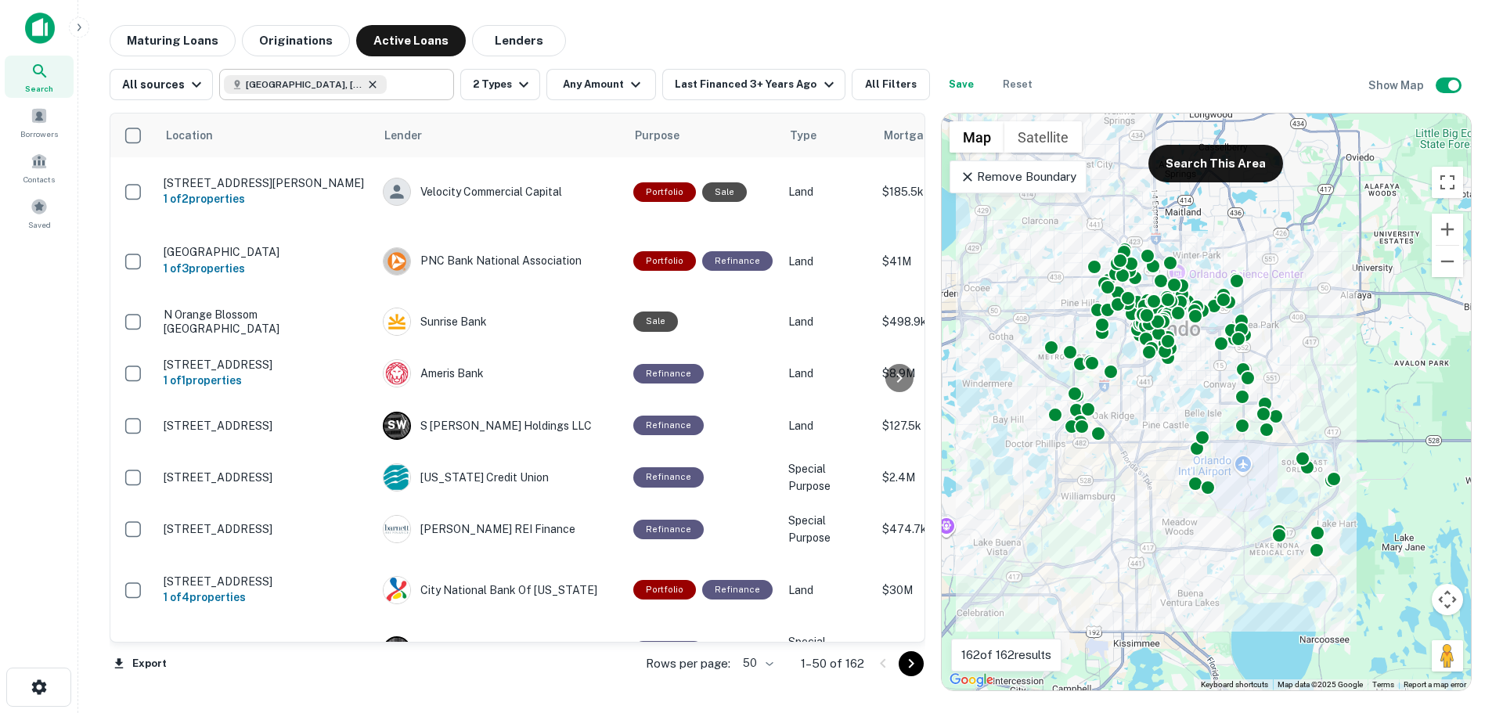
click at [366, 84] on icon at bounding box center [372, 84] width 13 height 13
type input "**********"
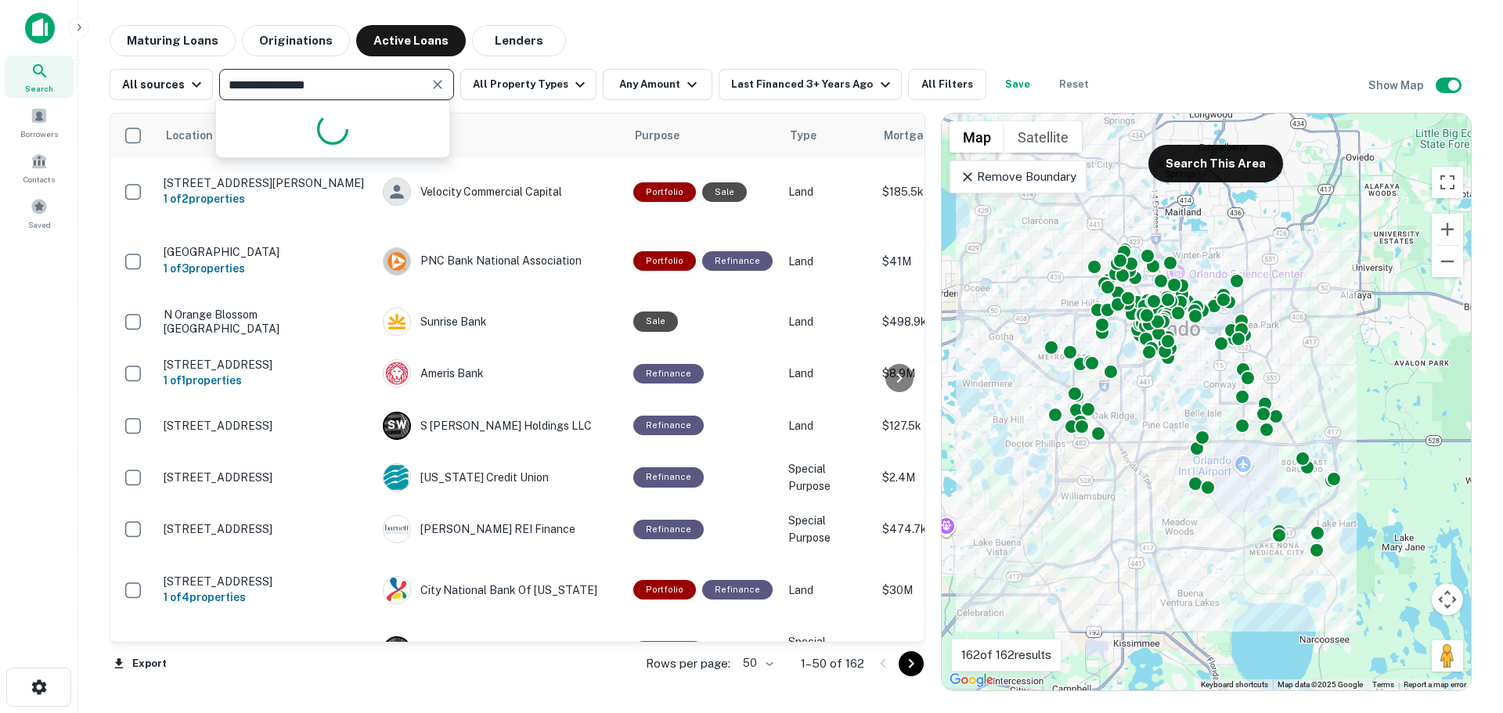
click at [328, 85] on input "**********" at bounding box center [324, 85] width 200 height 22
drag, startPoint x: 346, startPoint y: 83, endPoint x: 207, endPoint y: 80, distance: 139.4
click at [207, 80] on div "**********" at bounding box center [604, 84] width 989 height 31
type input "*"
type input "*****"
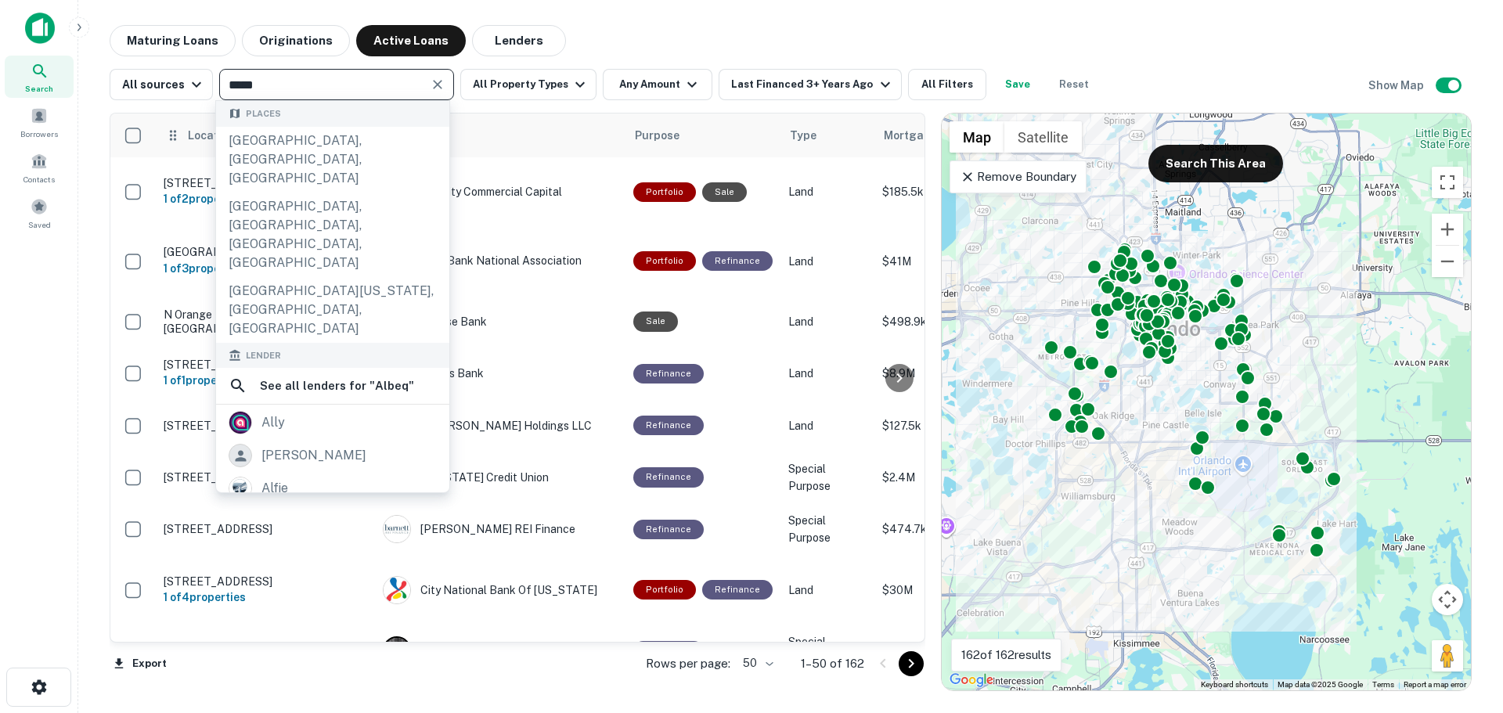
drag, startPoint x: 286, startPoint y: 135, endPoint x: 309, endPoint y: 127, distance: 24.0
click at [287, 135] on div "Albuquerque, NM, USA" at bounding box center [332, 160] width 233 height 66
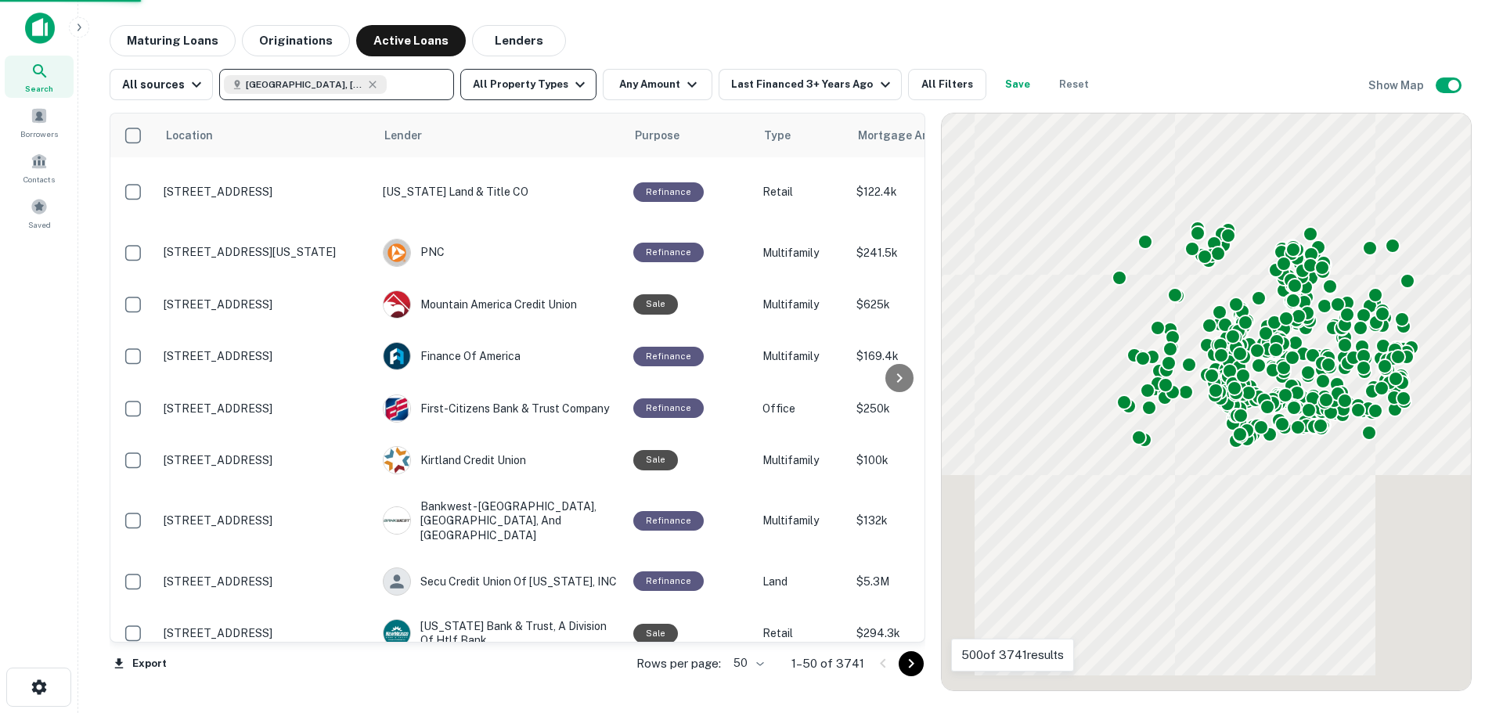
click at [571, 83] on icon "button" at bounding box center [580, 84] width 19 height 19
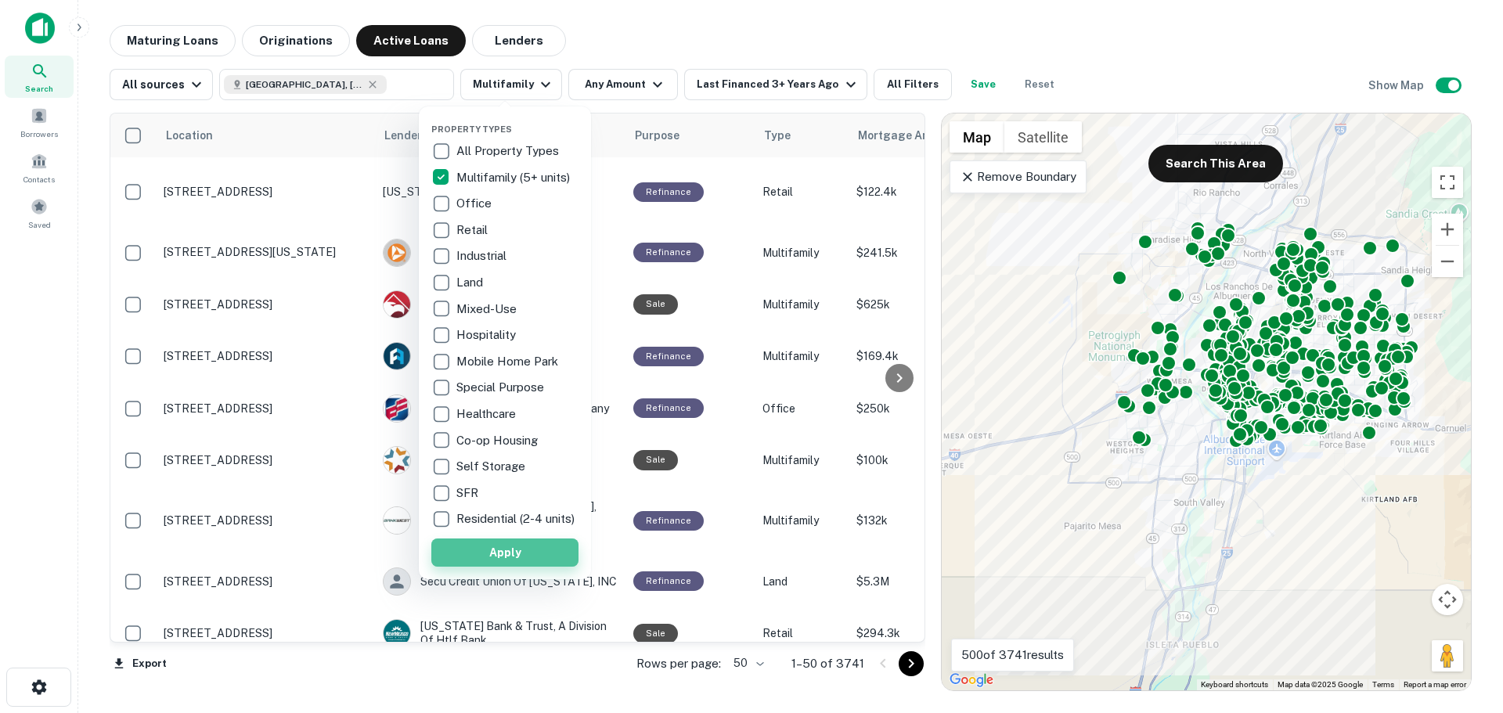
click at [517, 565] on button "Apply" at bounding box center [504, 553] width 147 height 28
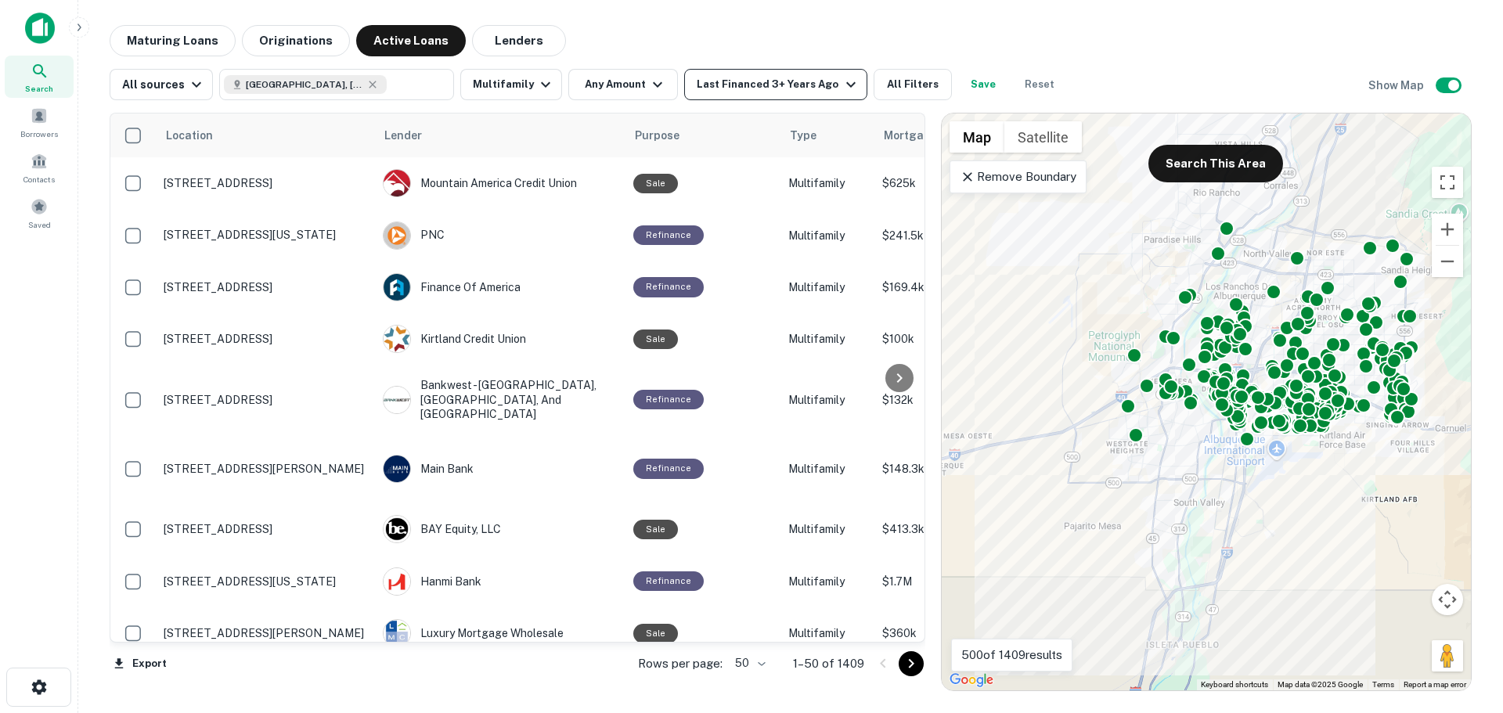
click at [740, 87] on div "Last Financed 3+ Years Ago" at bounding box center [778, 84] width 163 height 19
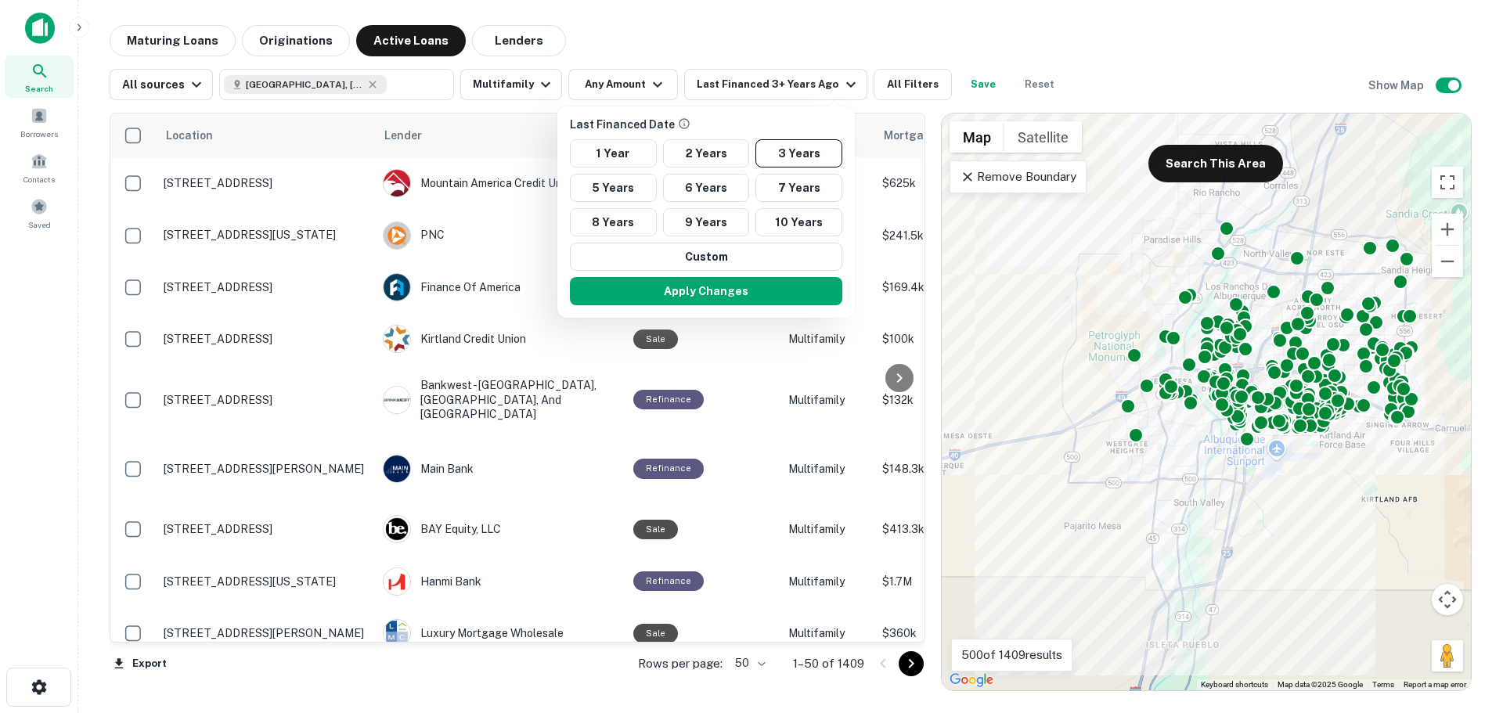
click at [742, 87] on div at bounding box center [751, 356] width 1503 height 713
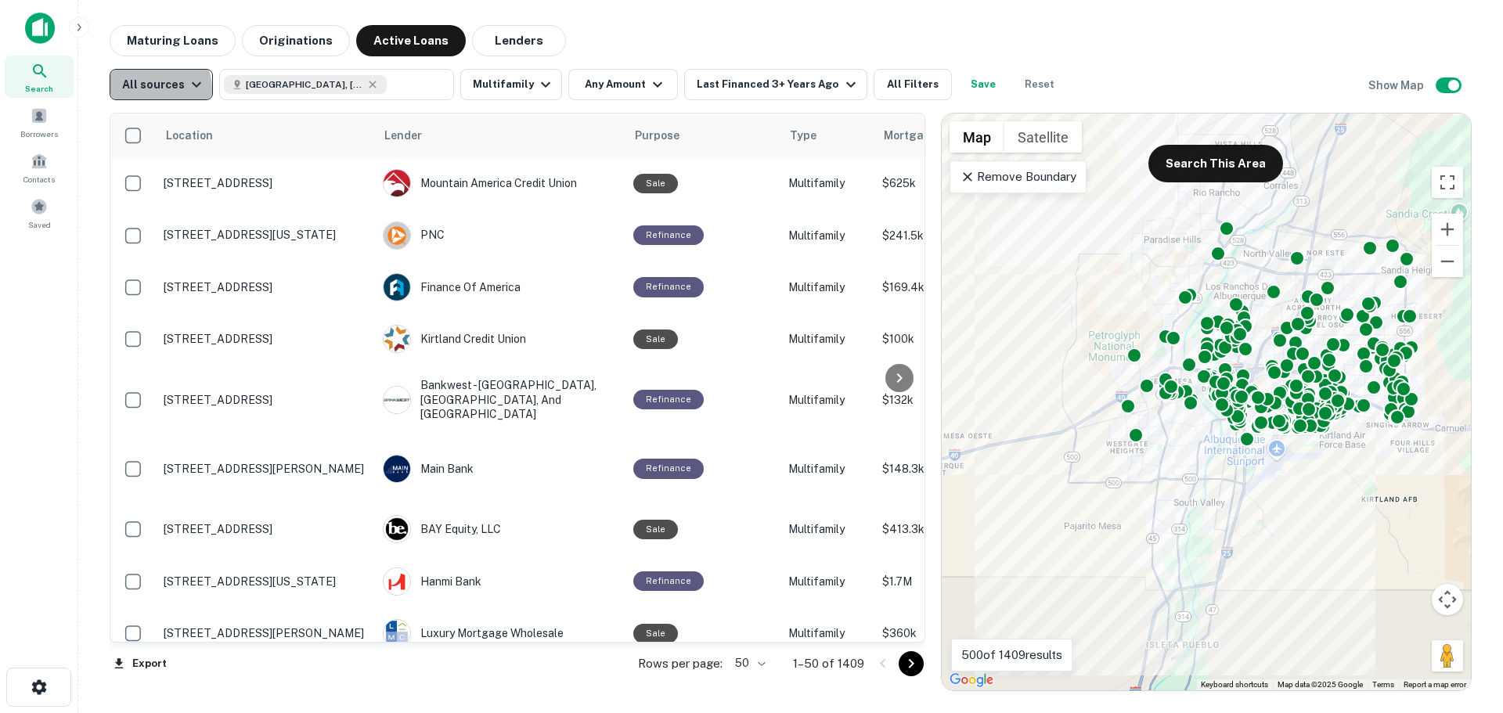
click at [152, 89] on div "All sources" at bounding box center [164, 84] width 84 height 19
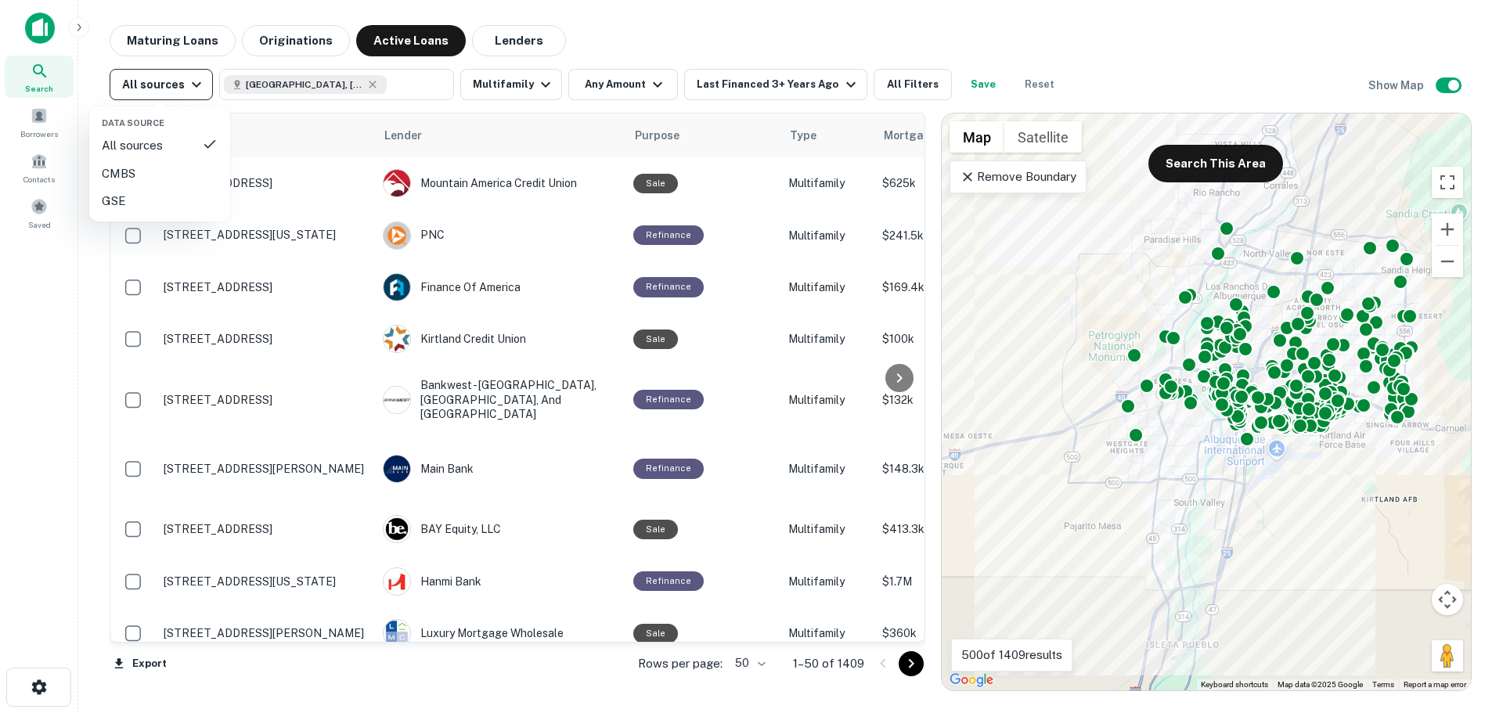
click at [152, 89] on div at bounding box center [751, 356] width 1503 height 713
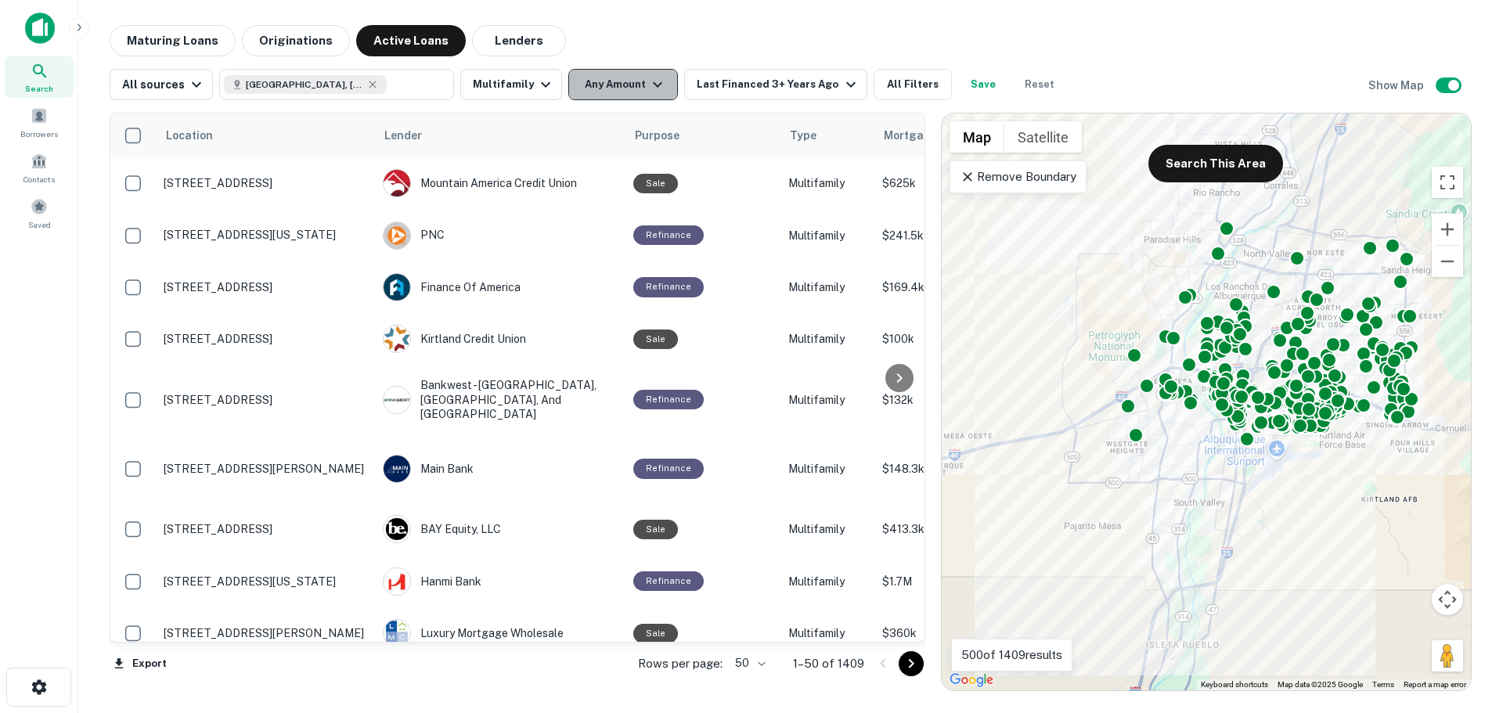
click at [650, 76] on icon "button" at bounding box center [657, 84] width 19 height 19
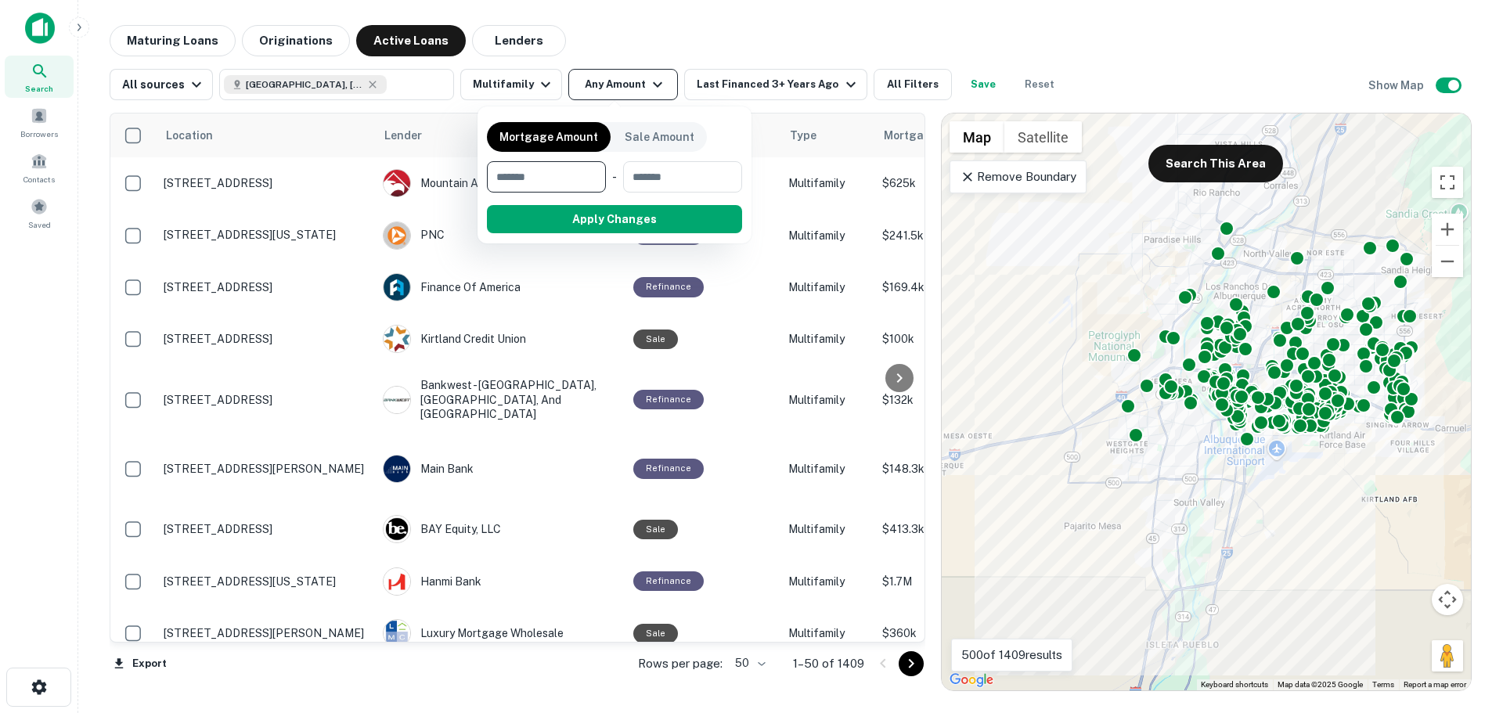
click at [650, 76] on div at bounding box center [751, 356] width 1503 height 713
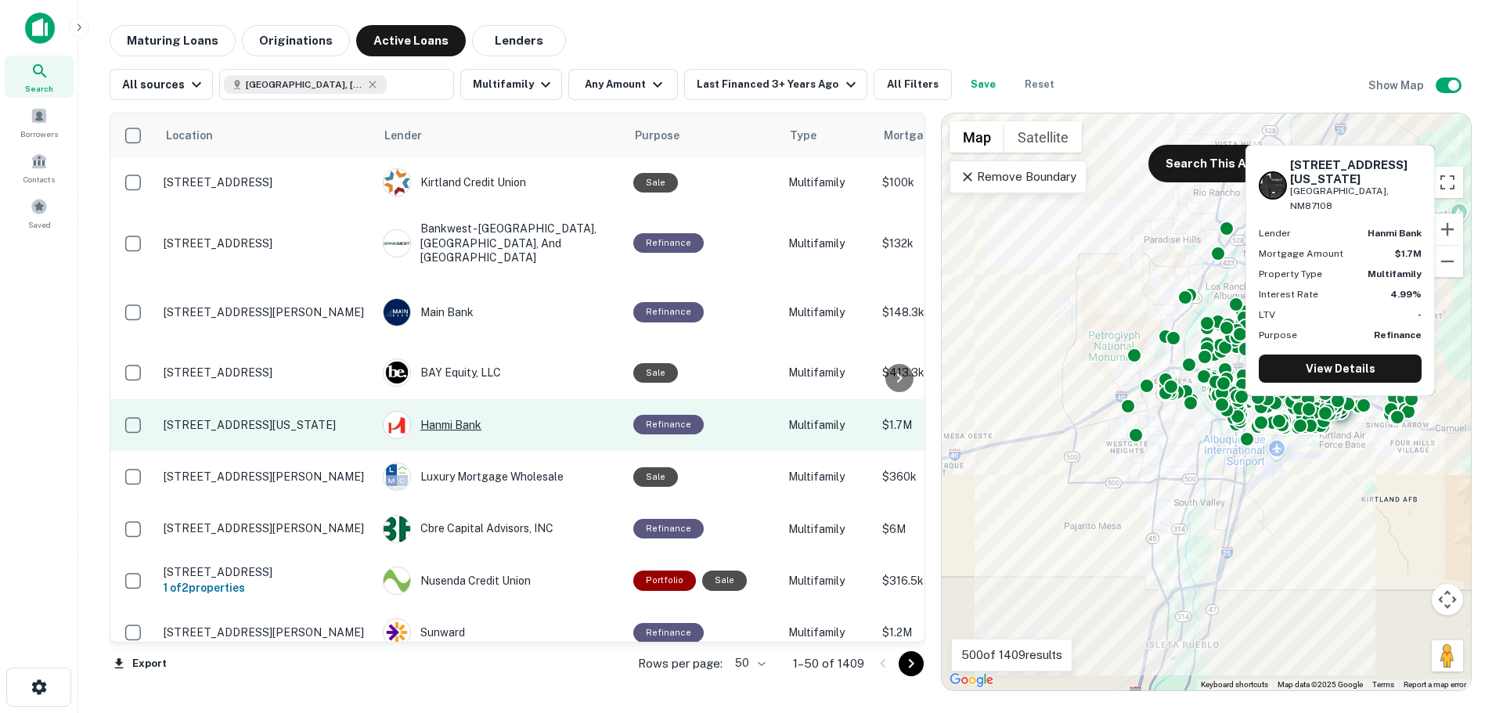
scroll to position [313, 0]
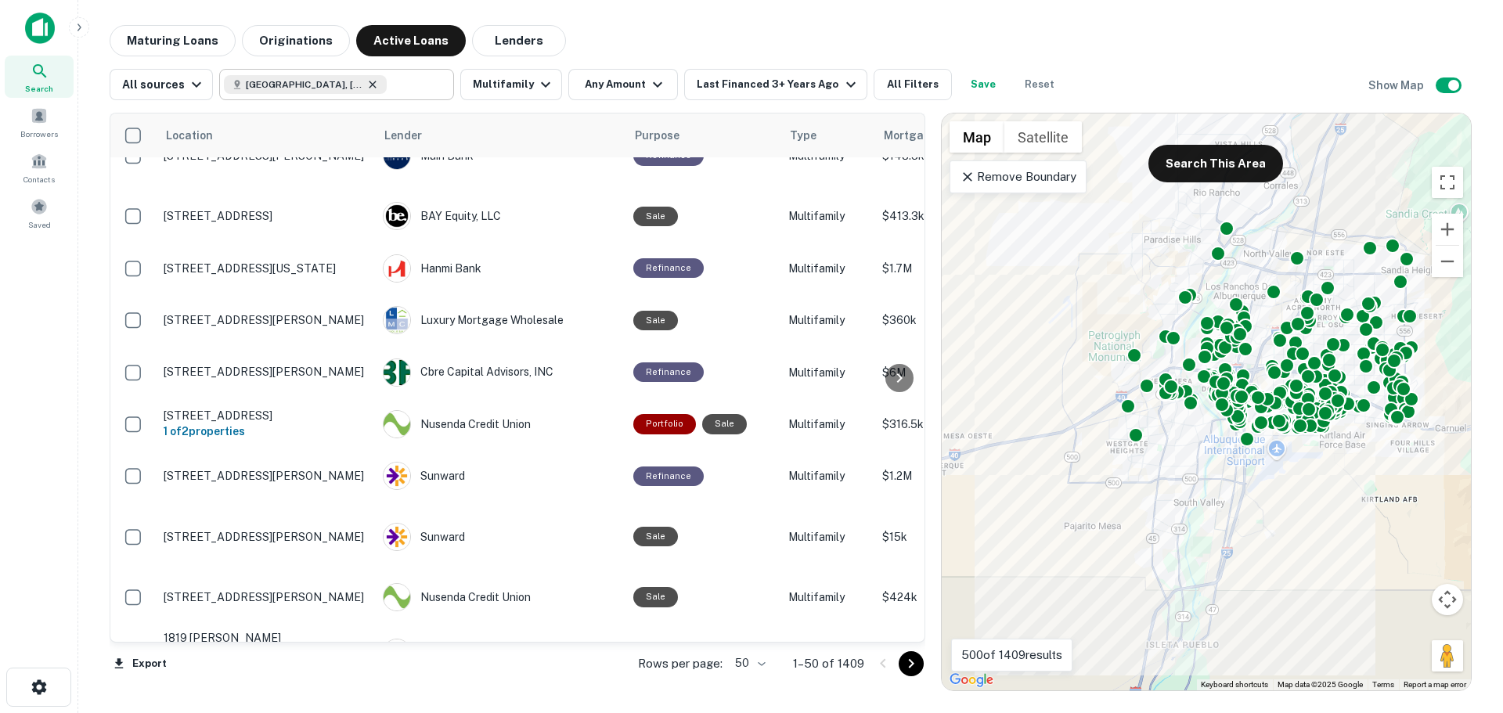
click at [366, 87] on icon at bounding box center [372, 84] width 13 height 13
type input "**********"
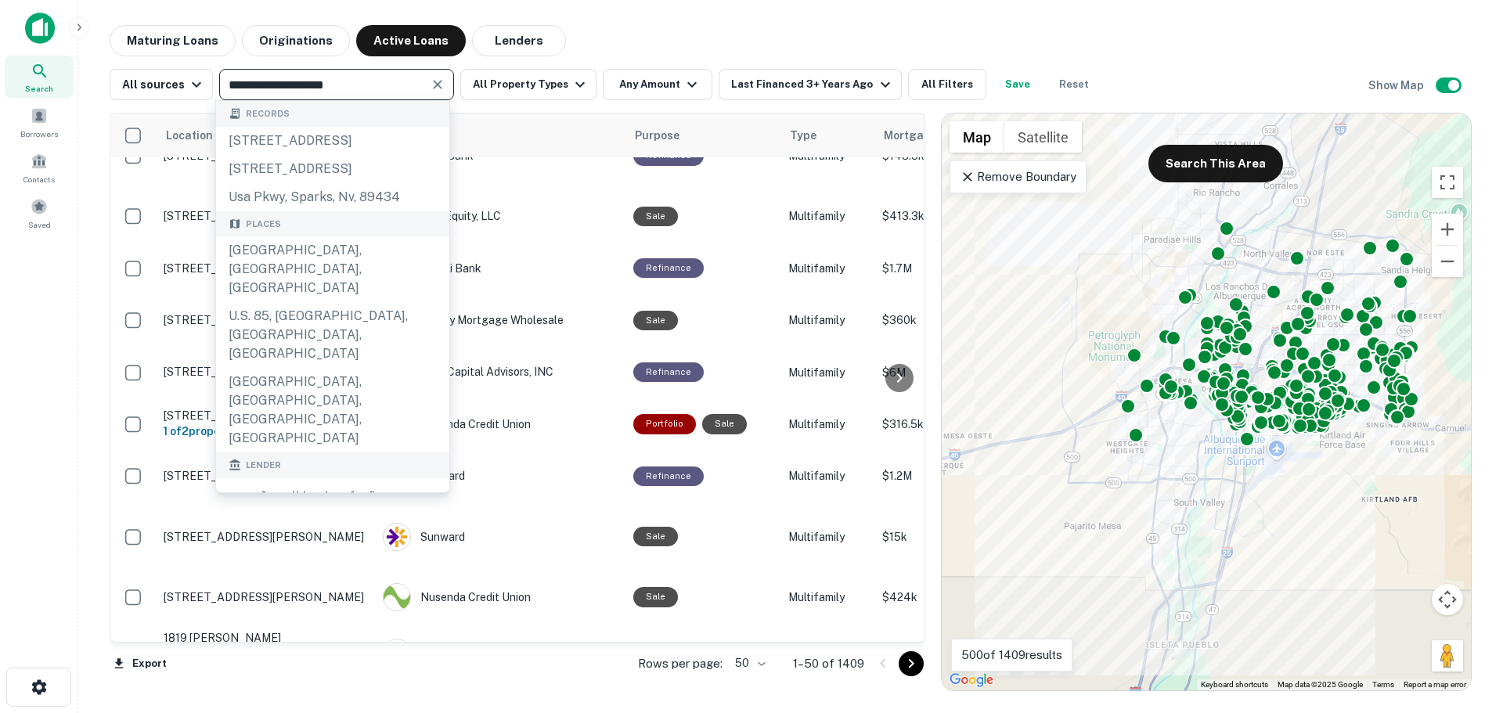
click at [430, 85] on icon "Clear" at bounding box center [438, 85] width 16 height 16
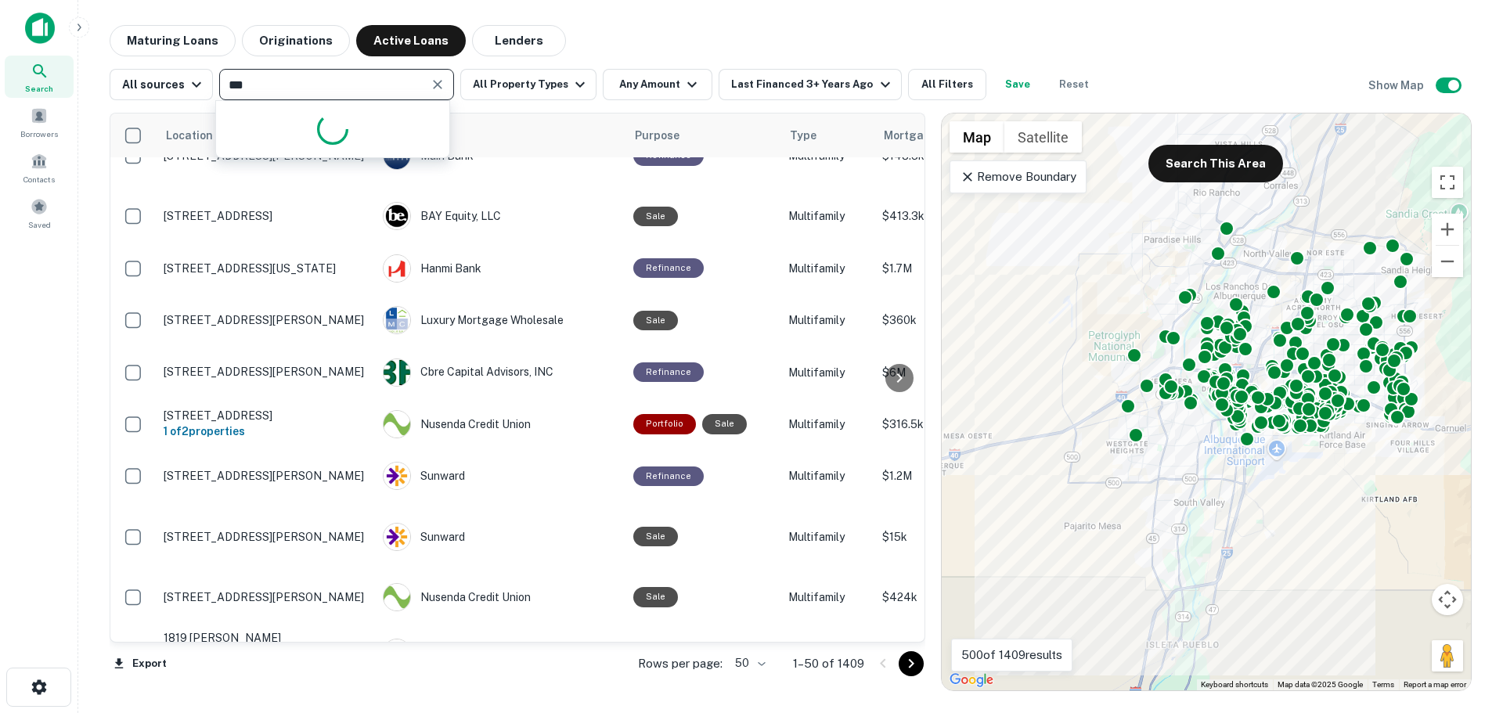
type input "****"
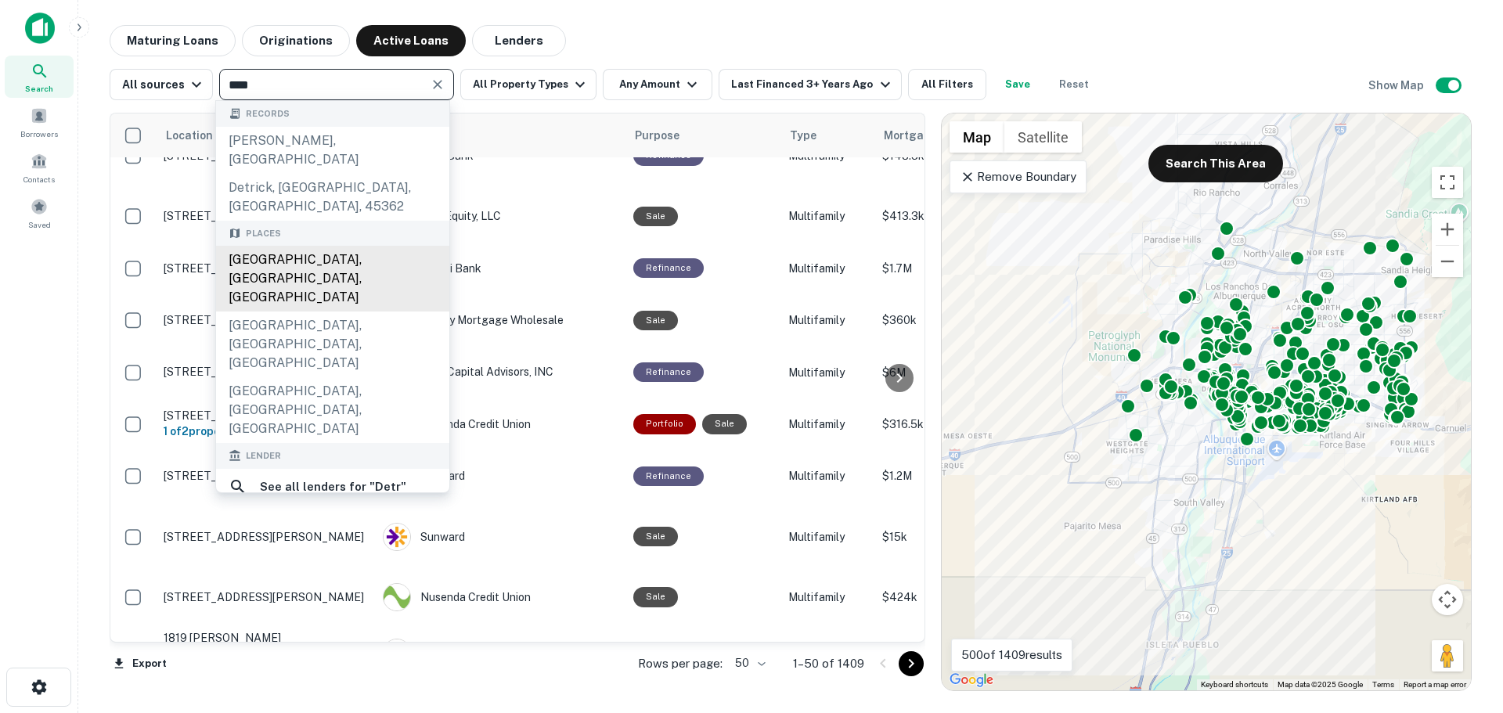
click at [279, 246] on div "Detroit, MI, USA" at bounding box center [332, 279] width 233 height 66
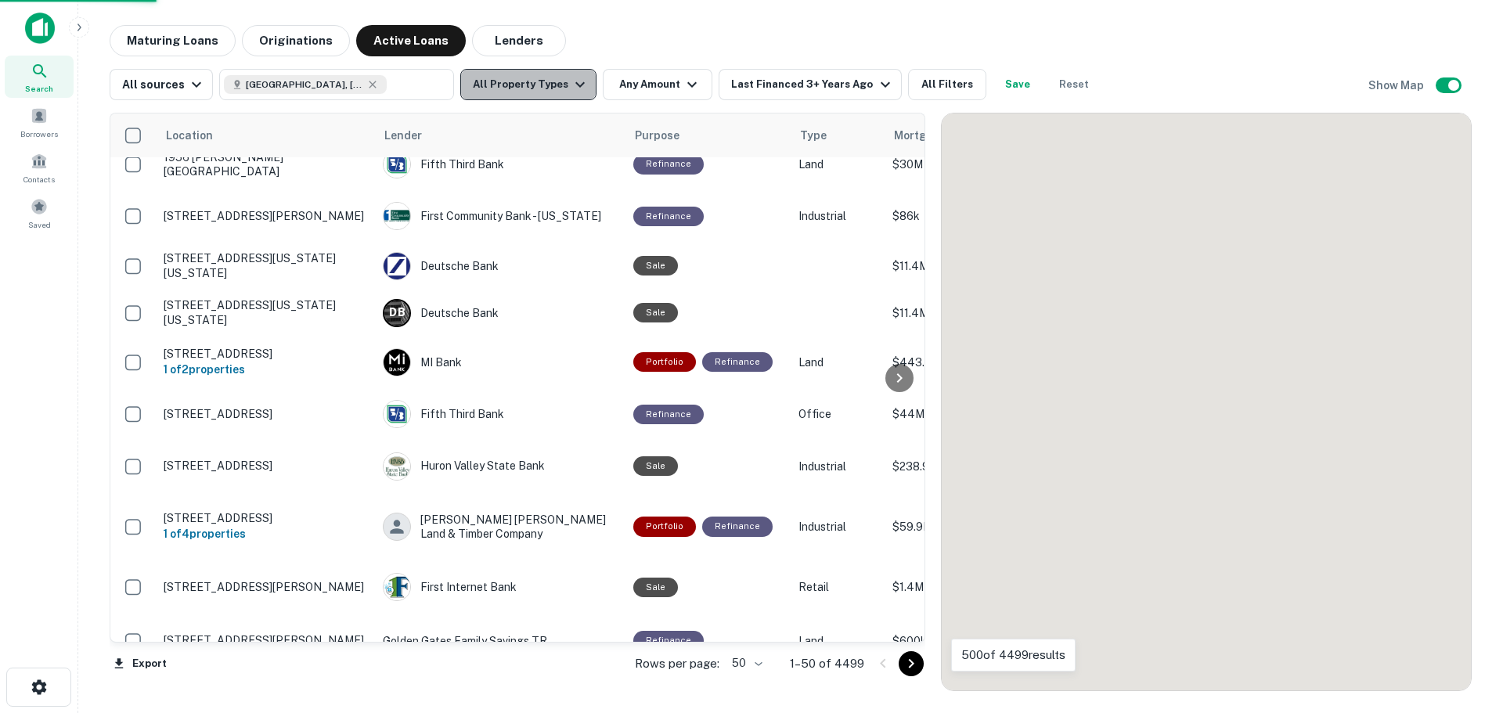
click at [546, 86] on button "All Property Types" at bounding box center [528, 84] width 136 height 31
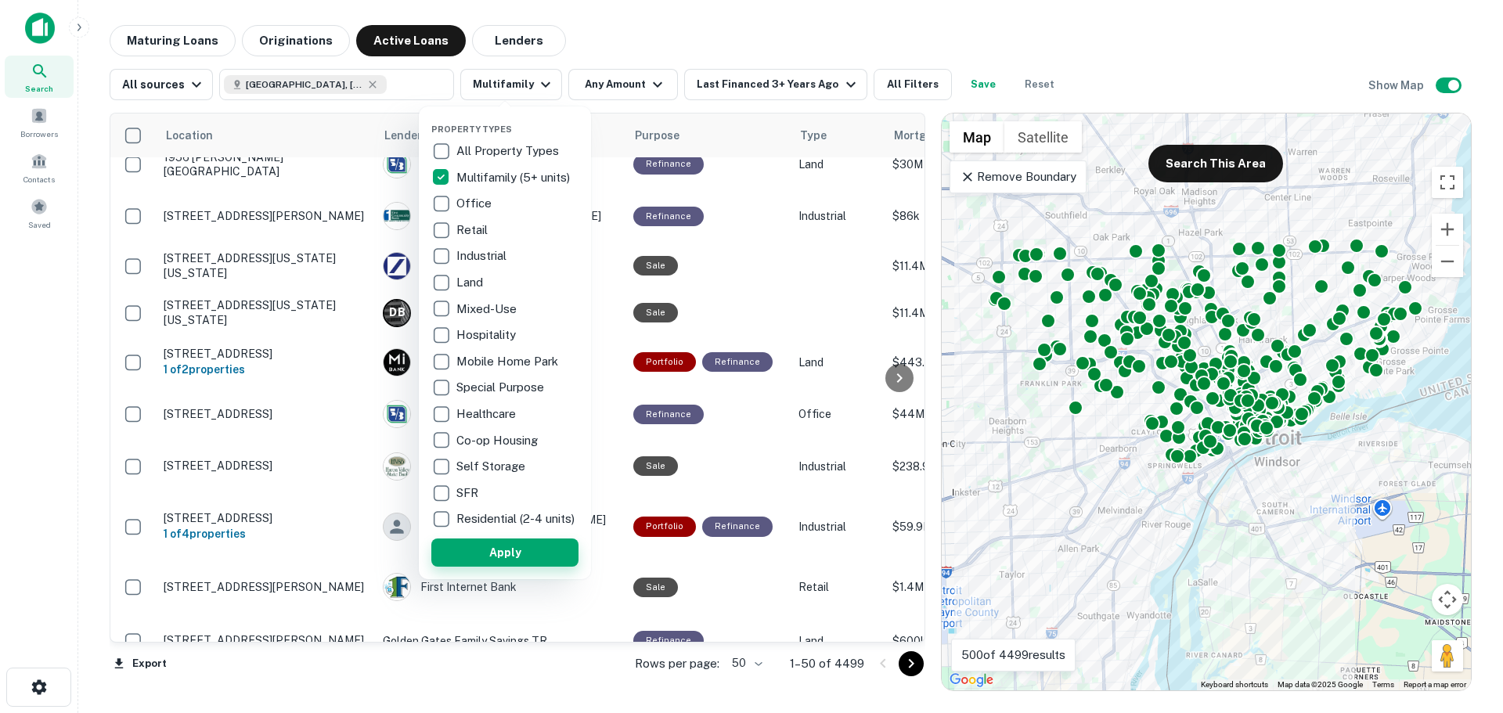
click at [520, 560] on button "Apply" at bounding box center [504, 553] width 147 height 28
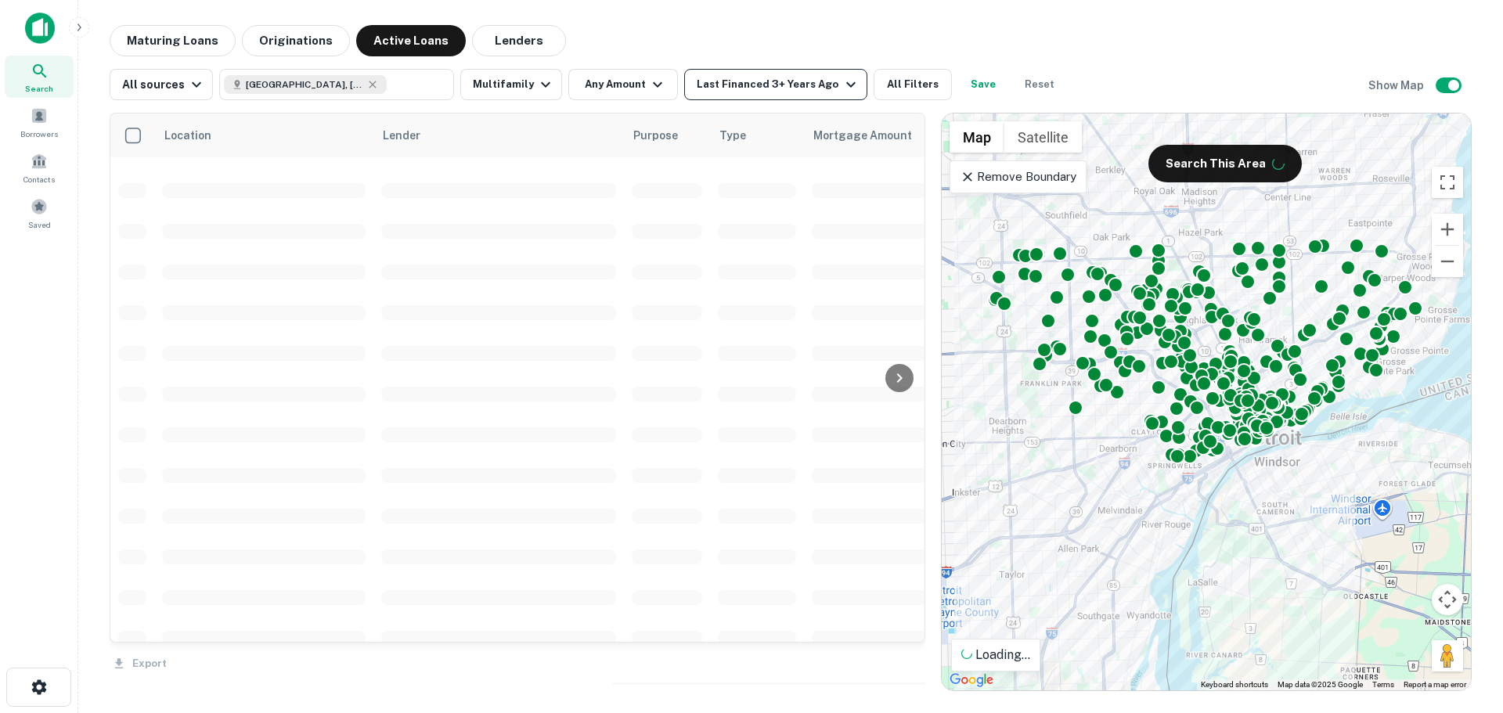
click at [781, 90] on div "Last Financed 3+ Years Ago" at bounding box center [778, 84] width 163 height 19
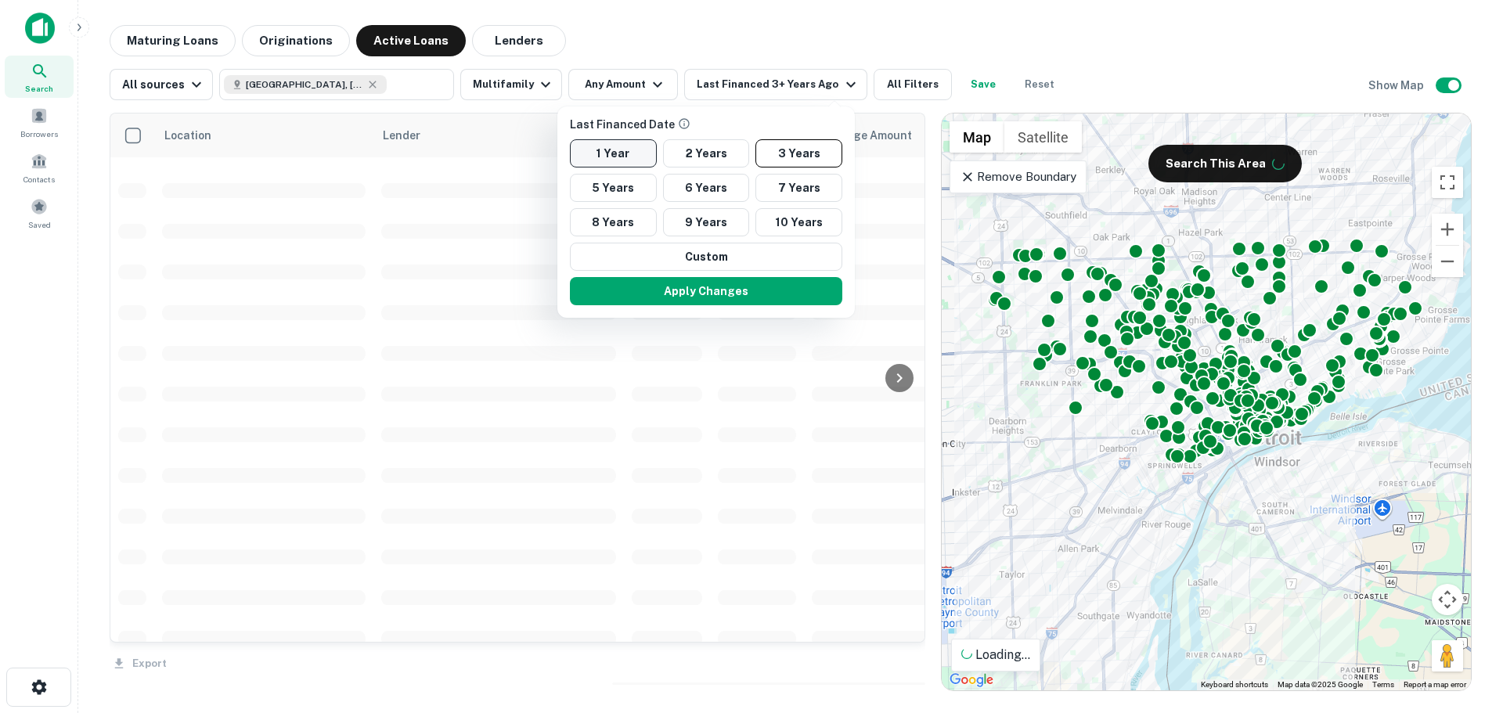
click at [623, 150] on button "1 Year" at bounding box center [613, 153] width 87 height 28
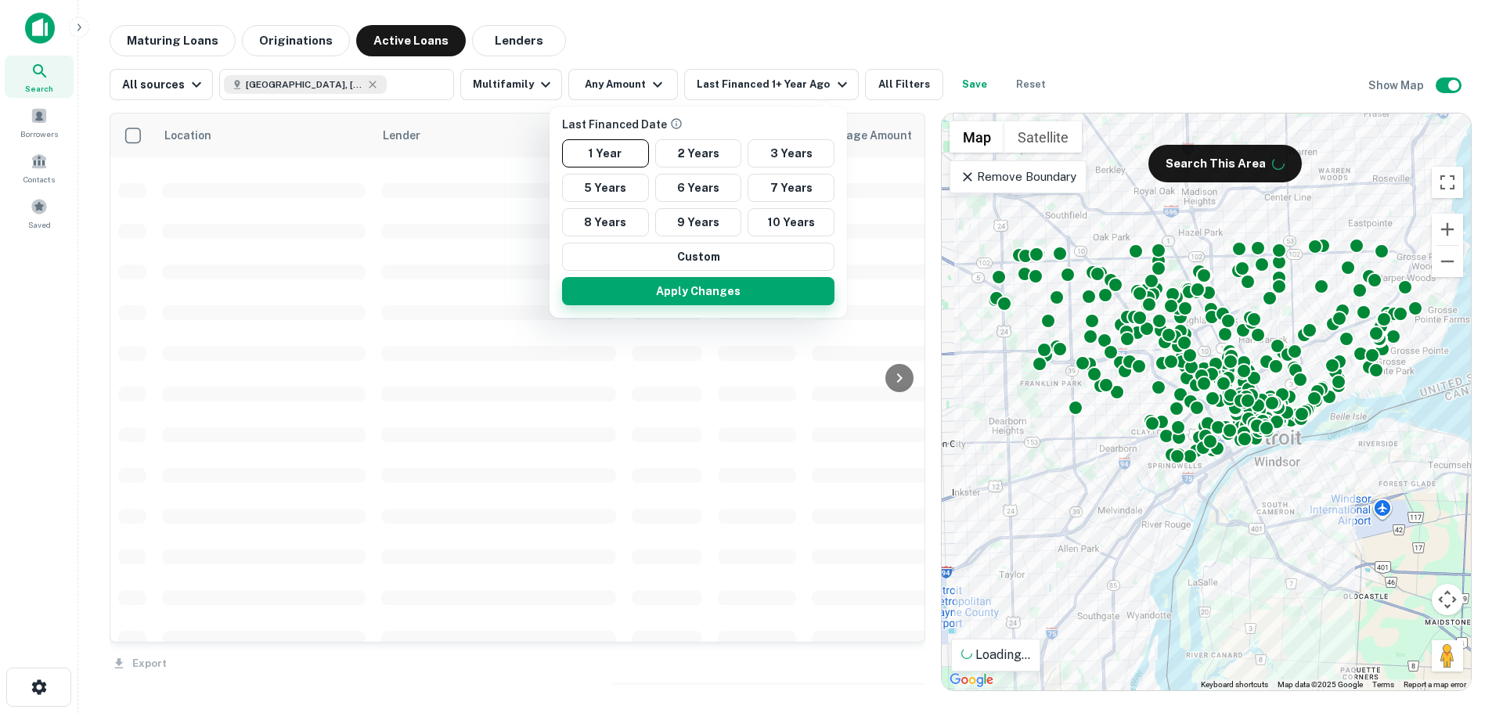
click at [702, 286] on button "Apply Changes" at bounding box center [698, 291] width 272 height 28
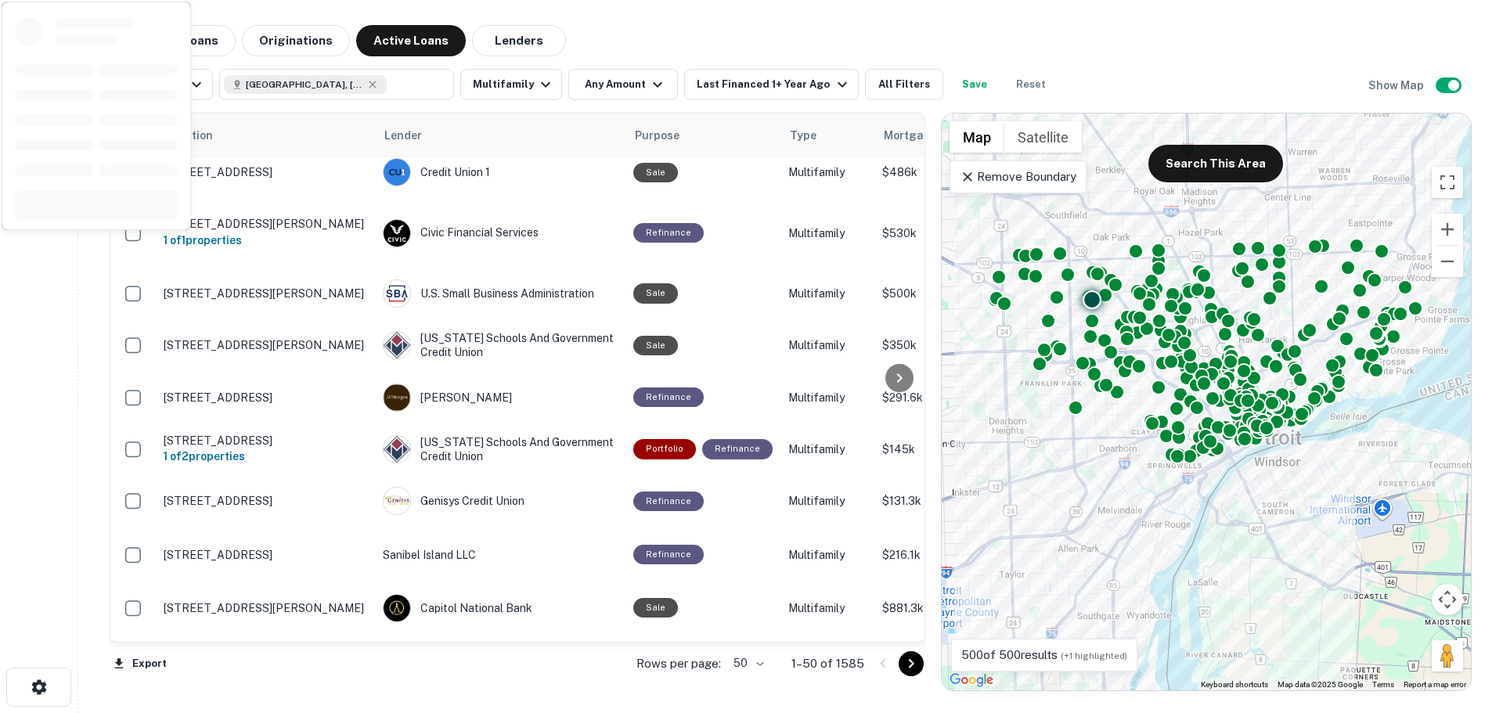
scroll to position [470, 0]
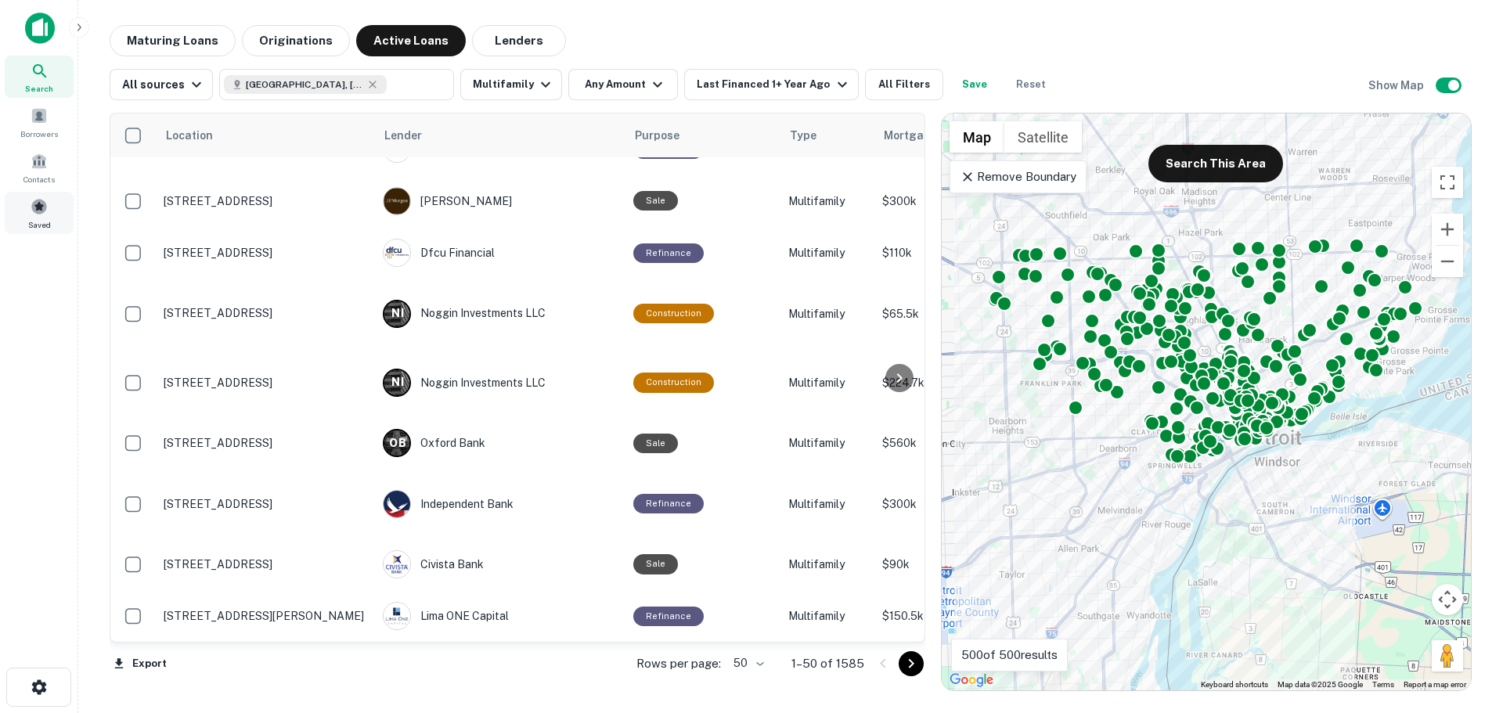
click at [39, 215] on div "Saved" at bounding box center [39, 213] width 69 height 42
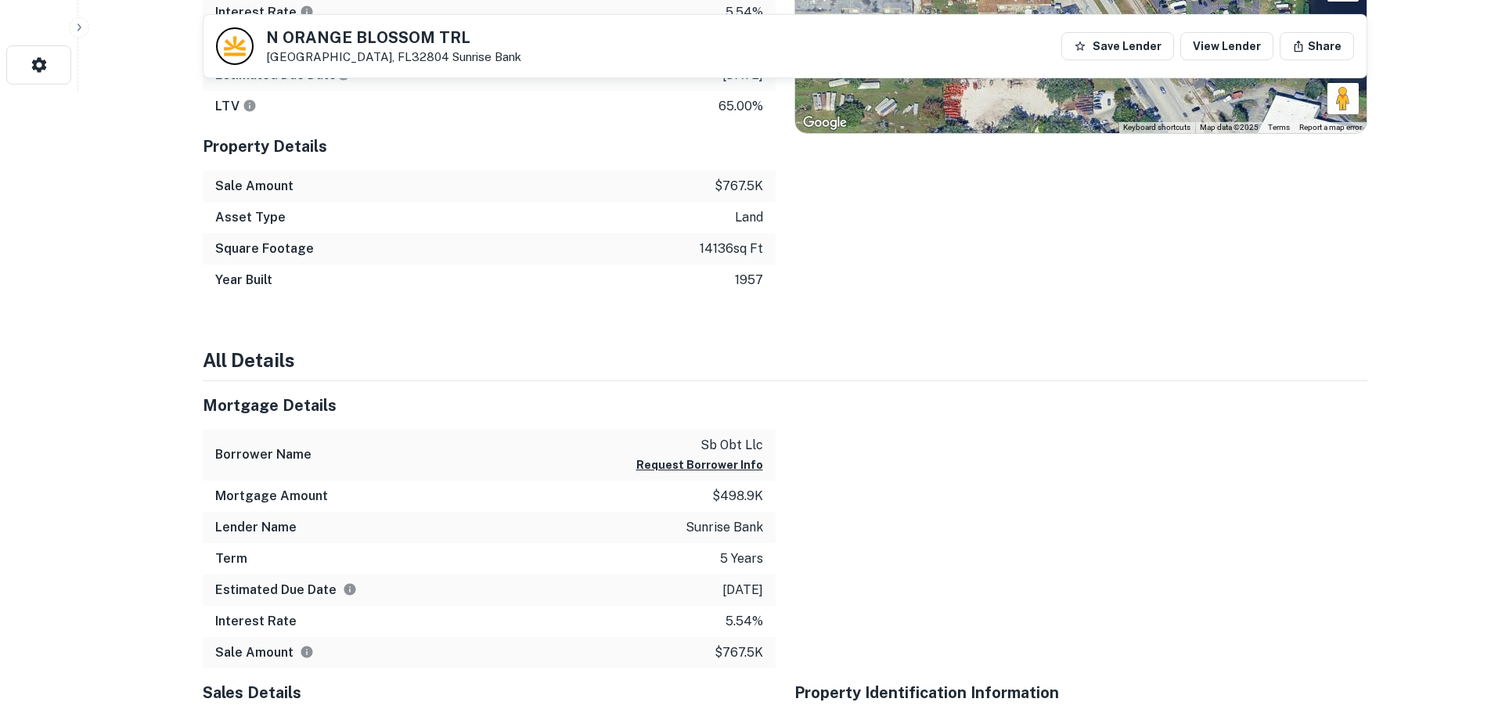
scroll to position [626, 0]
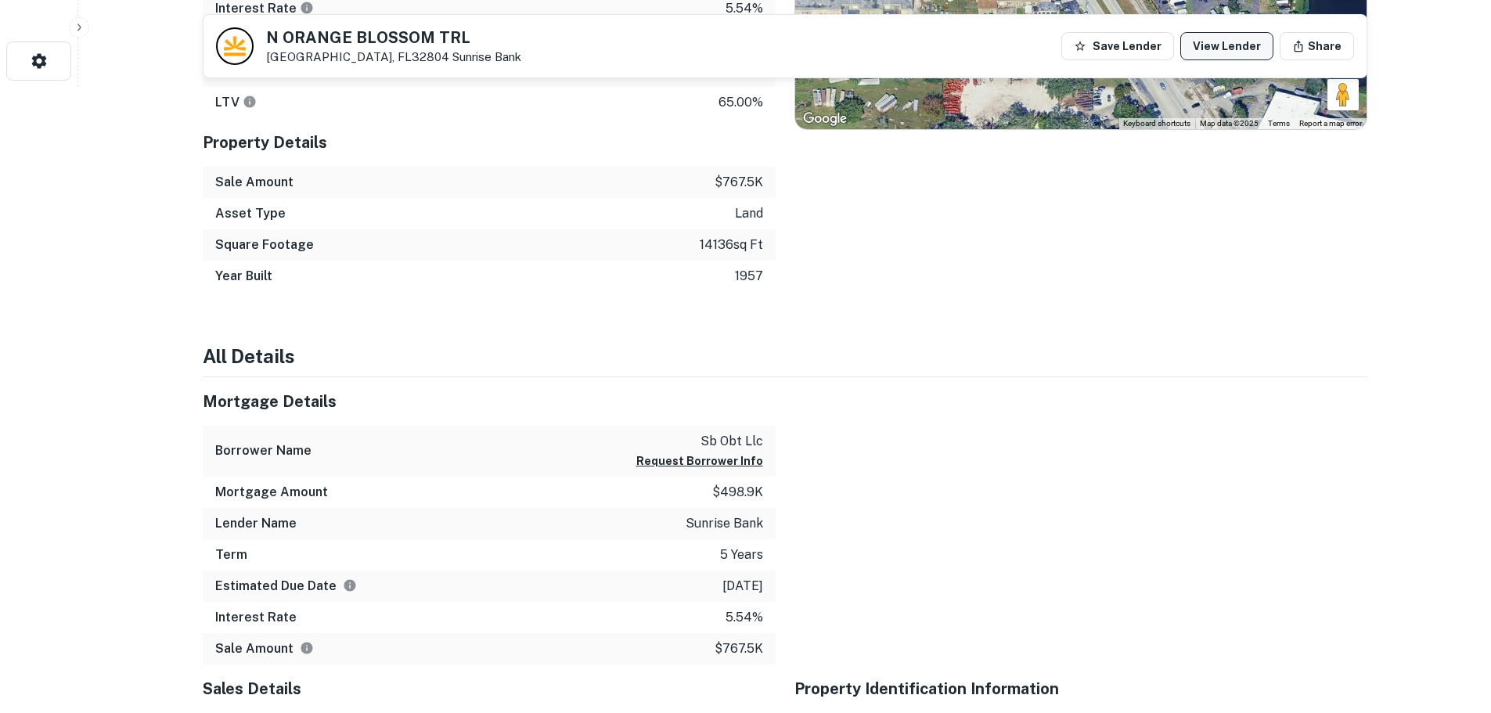
click at [1238, 52] on link "View Lender" at bounding box center [1226, 46] width 93 height 28
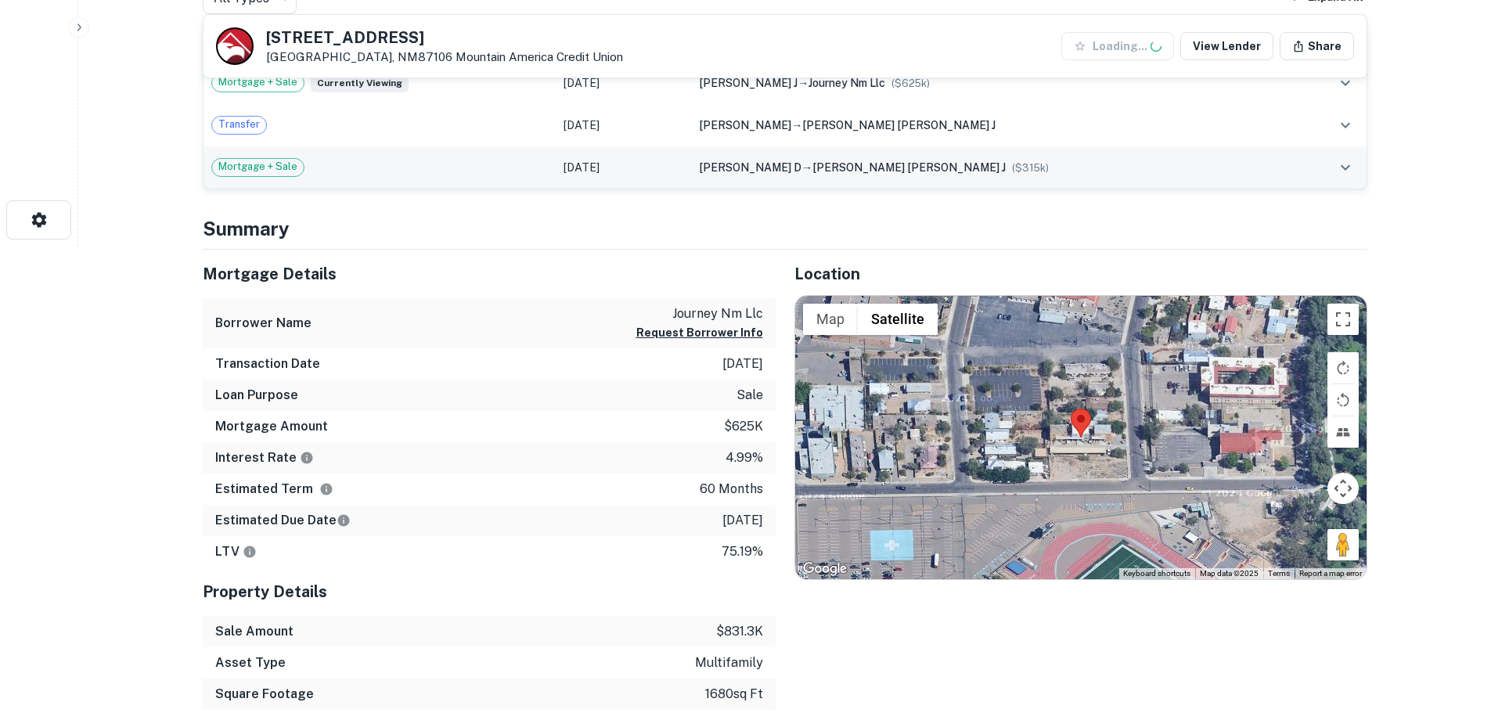
scroll to position [470, 0]
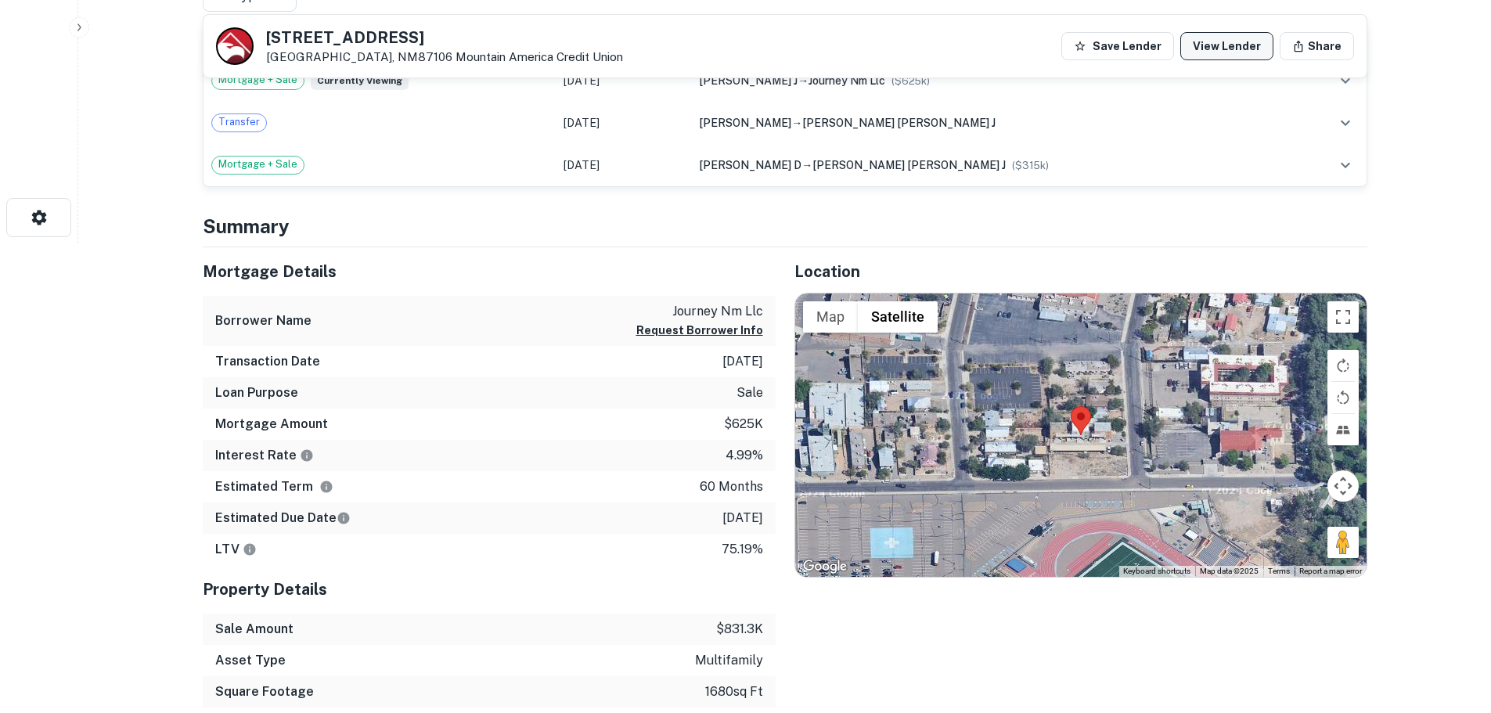
click at [1222, 49] on link "View Lender" at bounding box center [1226, 46] width 93 height 28
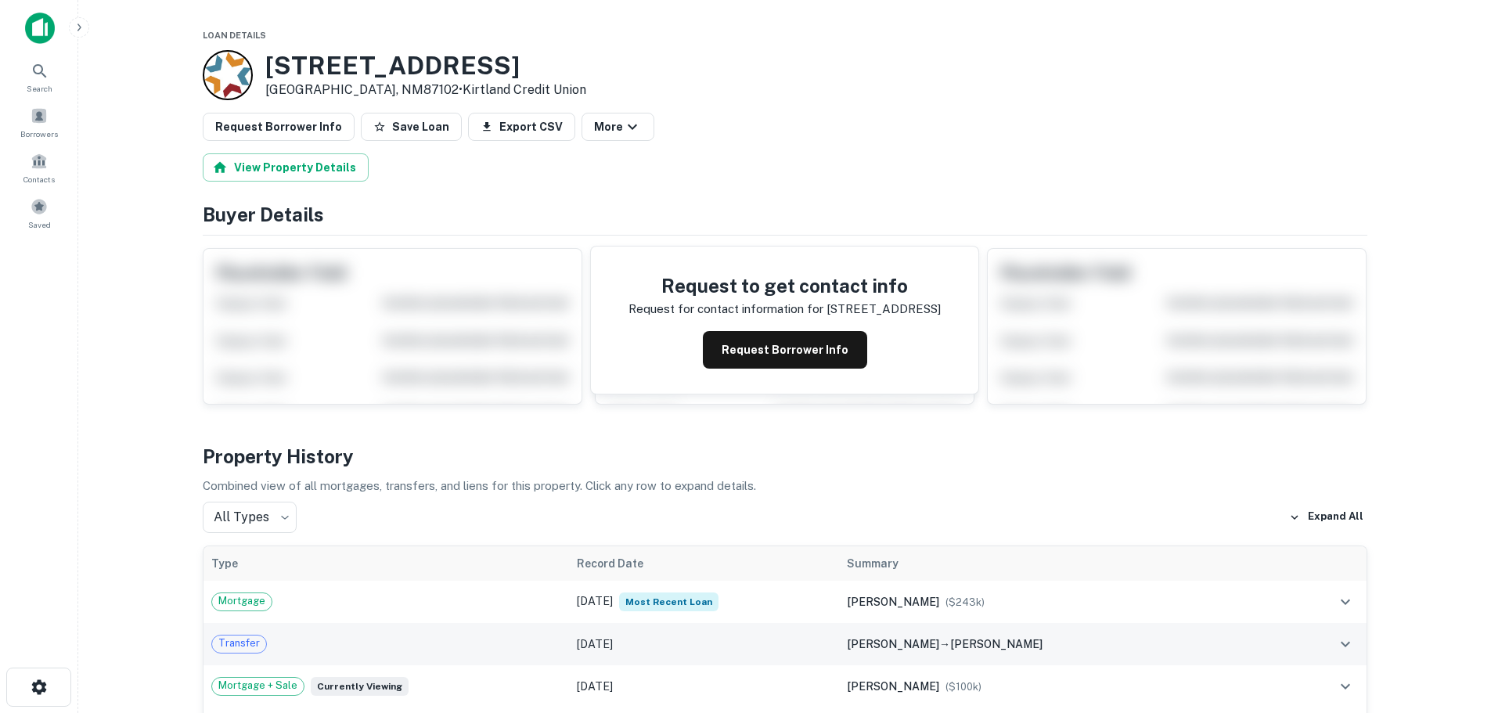
scroll to position [470, 0]
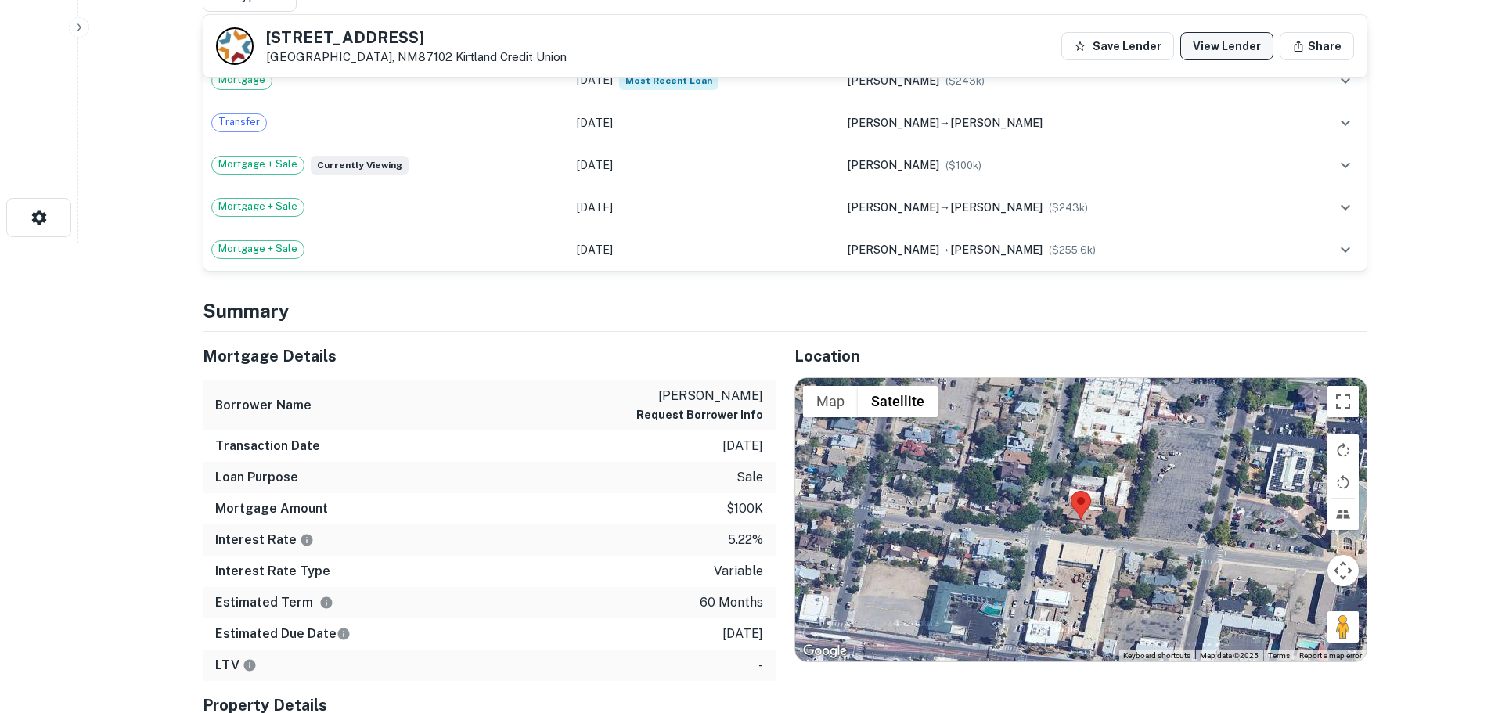
click at [1232, 44] on link "View Lender" at bounding box center [1226, 46] width 93 height 28
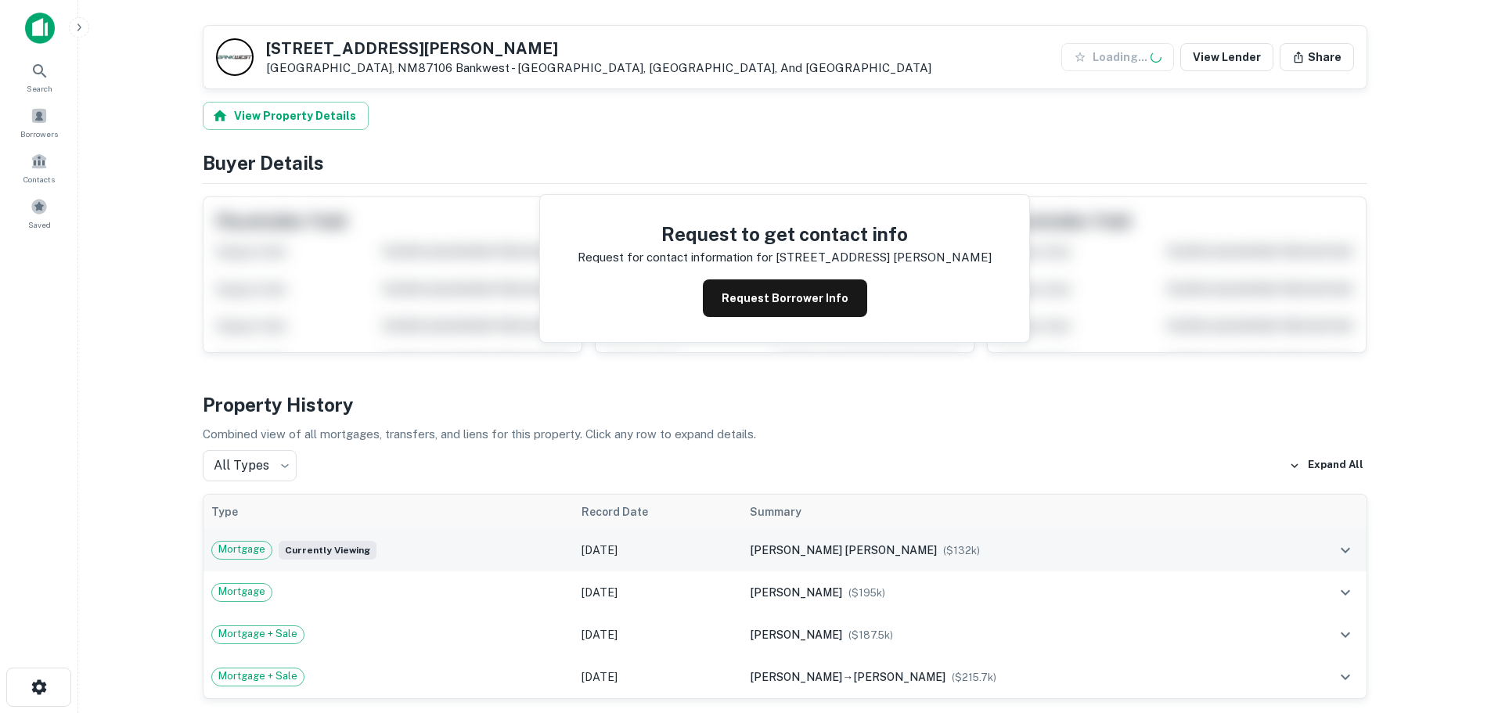
scroll to position [470, 0]
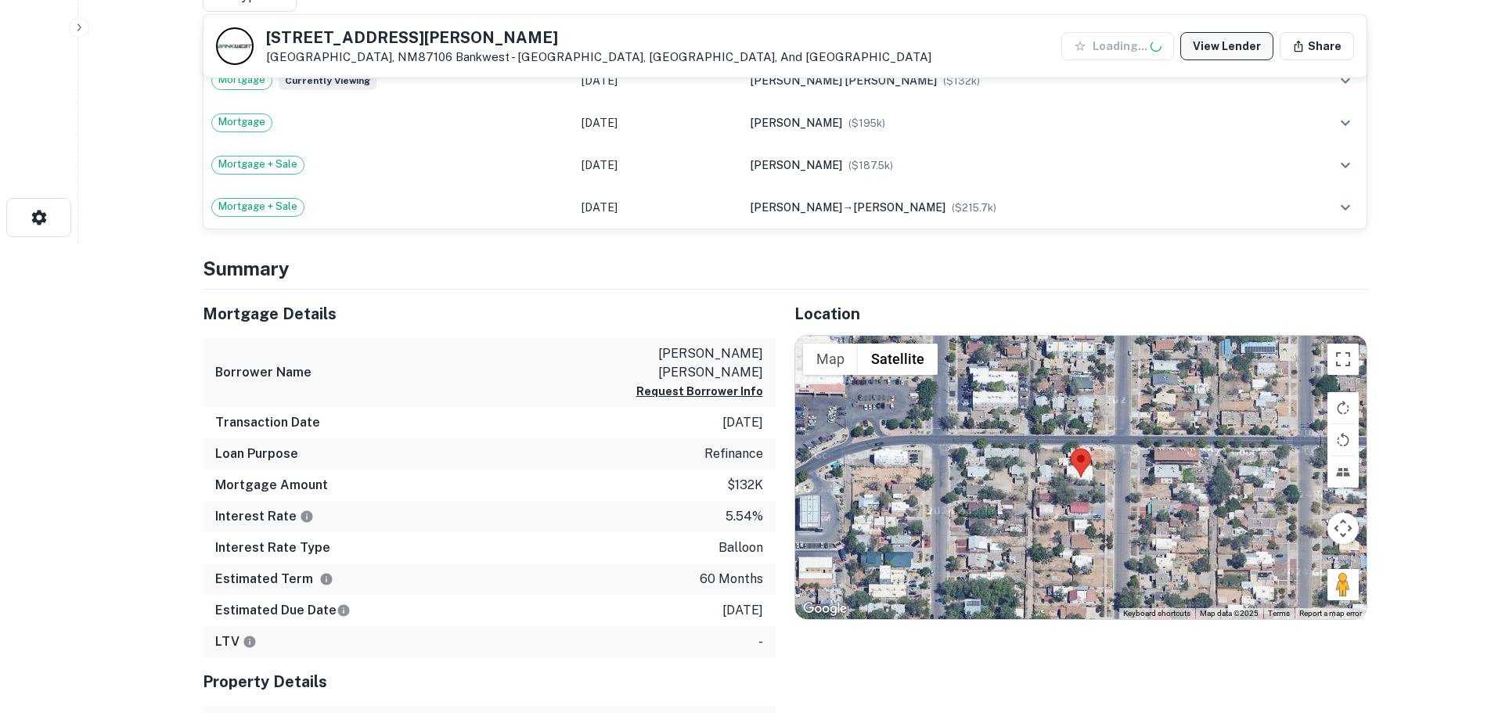
click at [1229, 44] on link "View Lender" at bounding box center [1226, 46] width 93 height 28
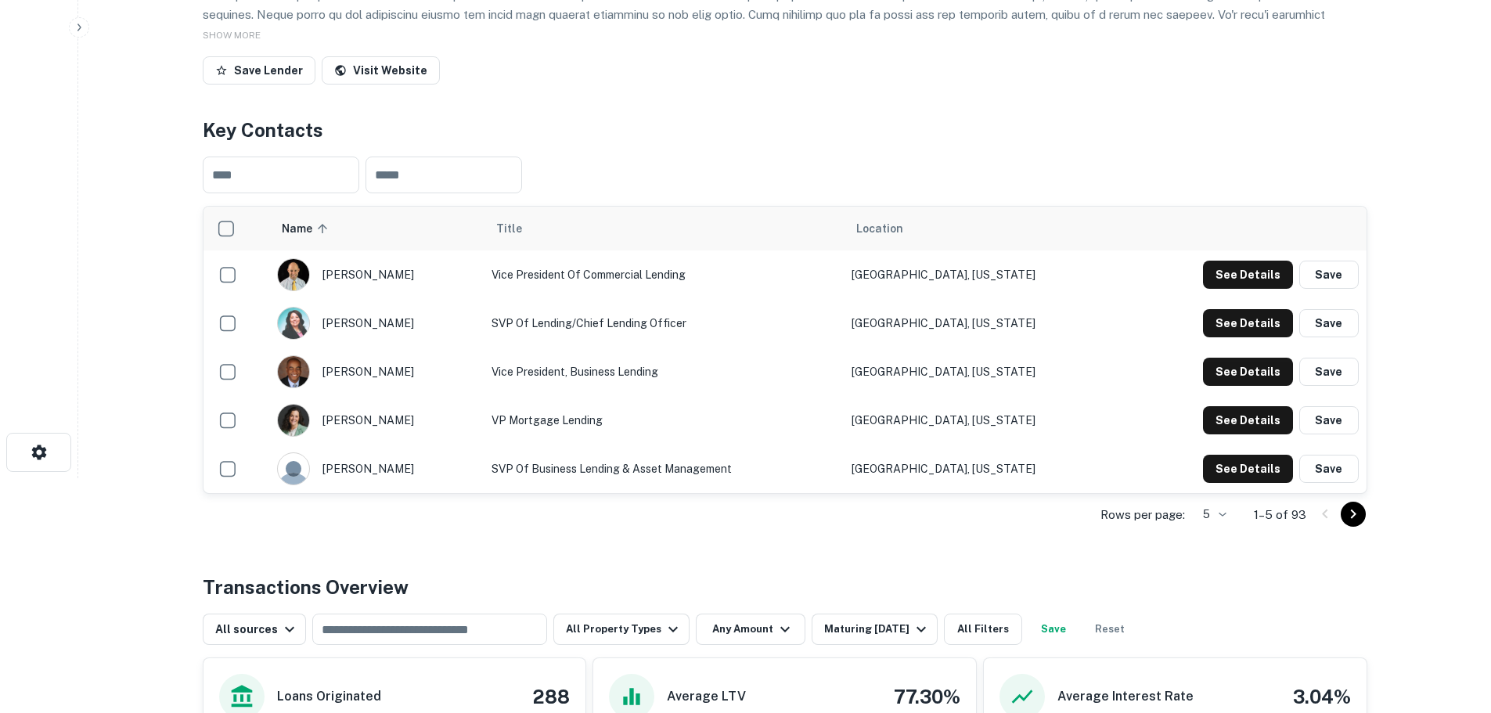
scroll to position [78, 0]
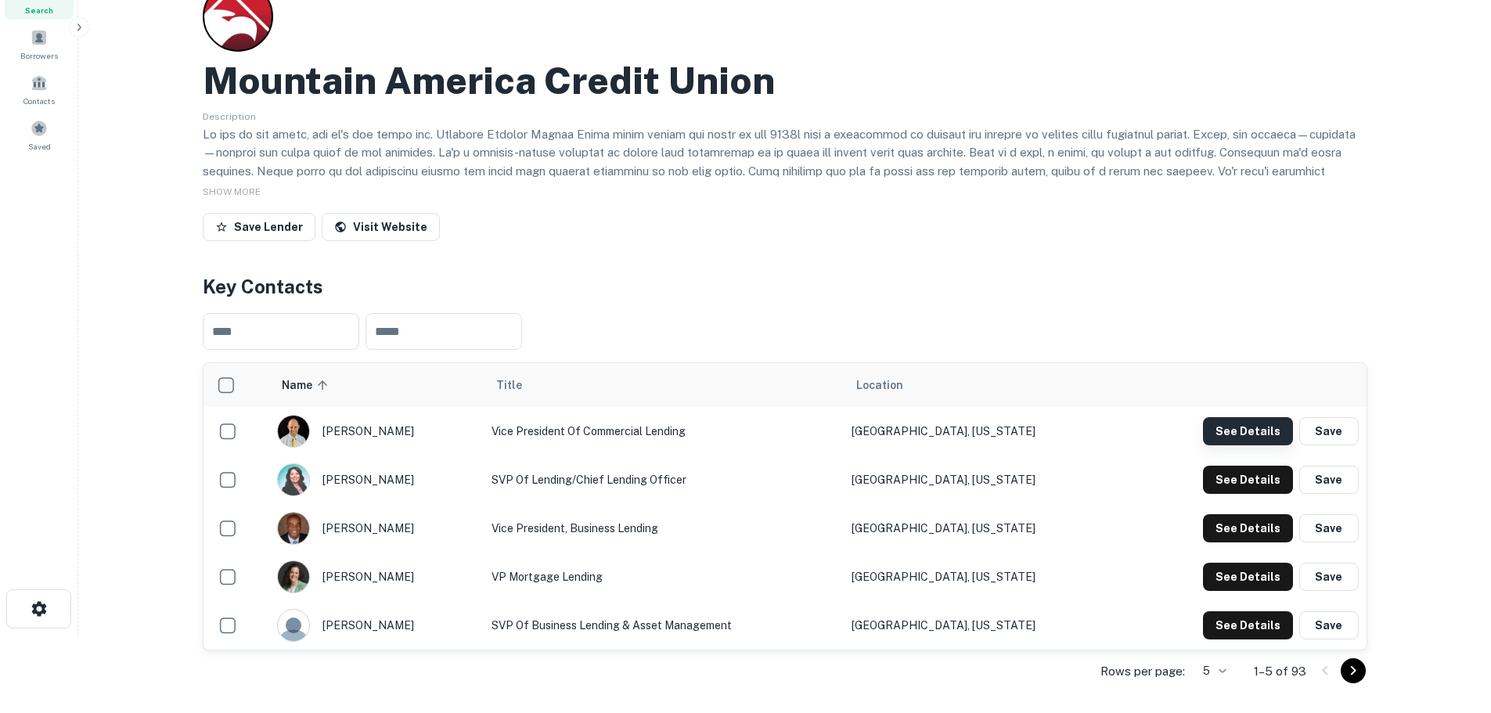
click at [1276, 436] on button "See Details" at bounding box center [1248, 431] width 90 height 28
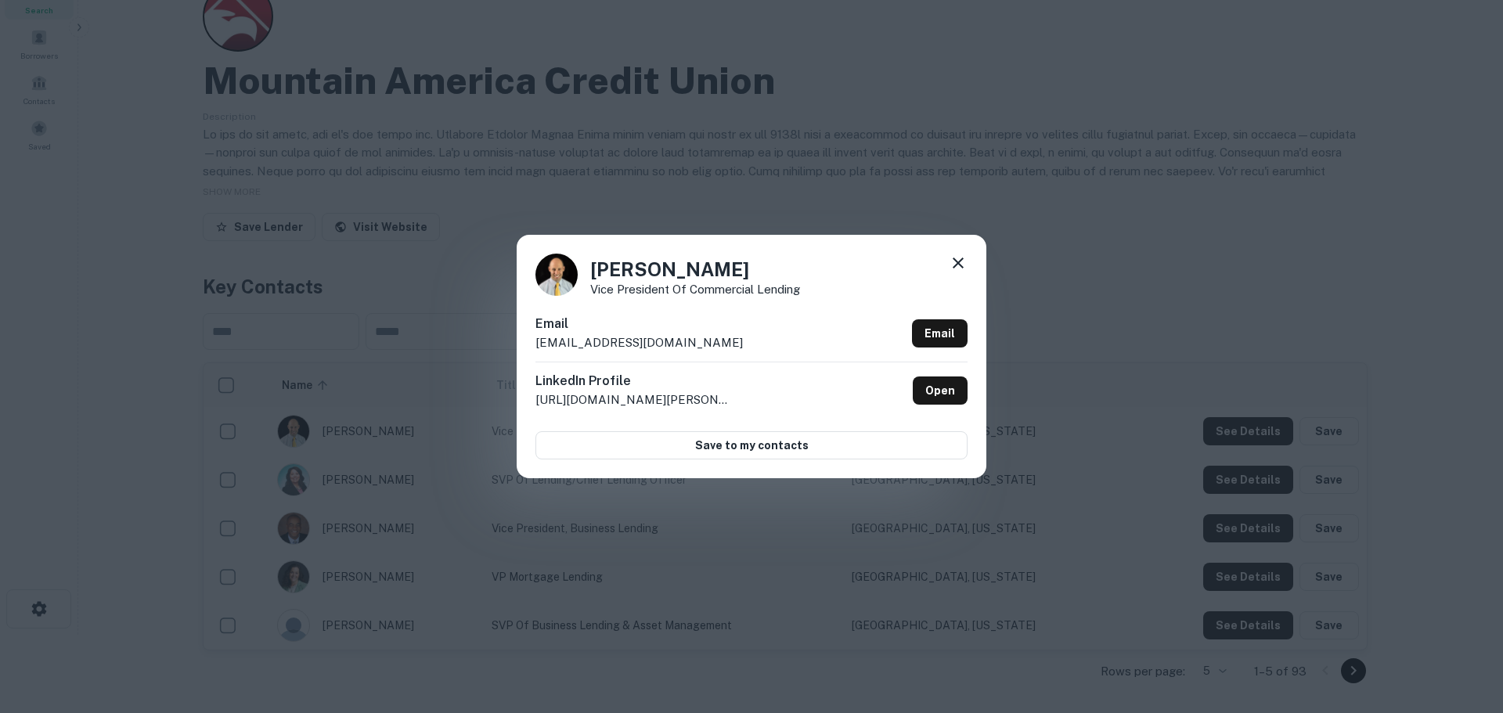
click at [1173, 324] on div "David Hillyard Vice President of Commercial Lending Email dhillyard@macu.com Em…" at bounding box center [751, 356] width 1503 height 713
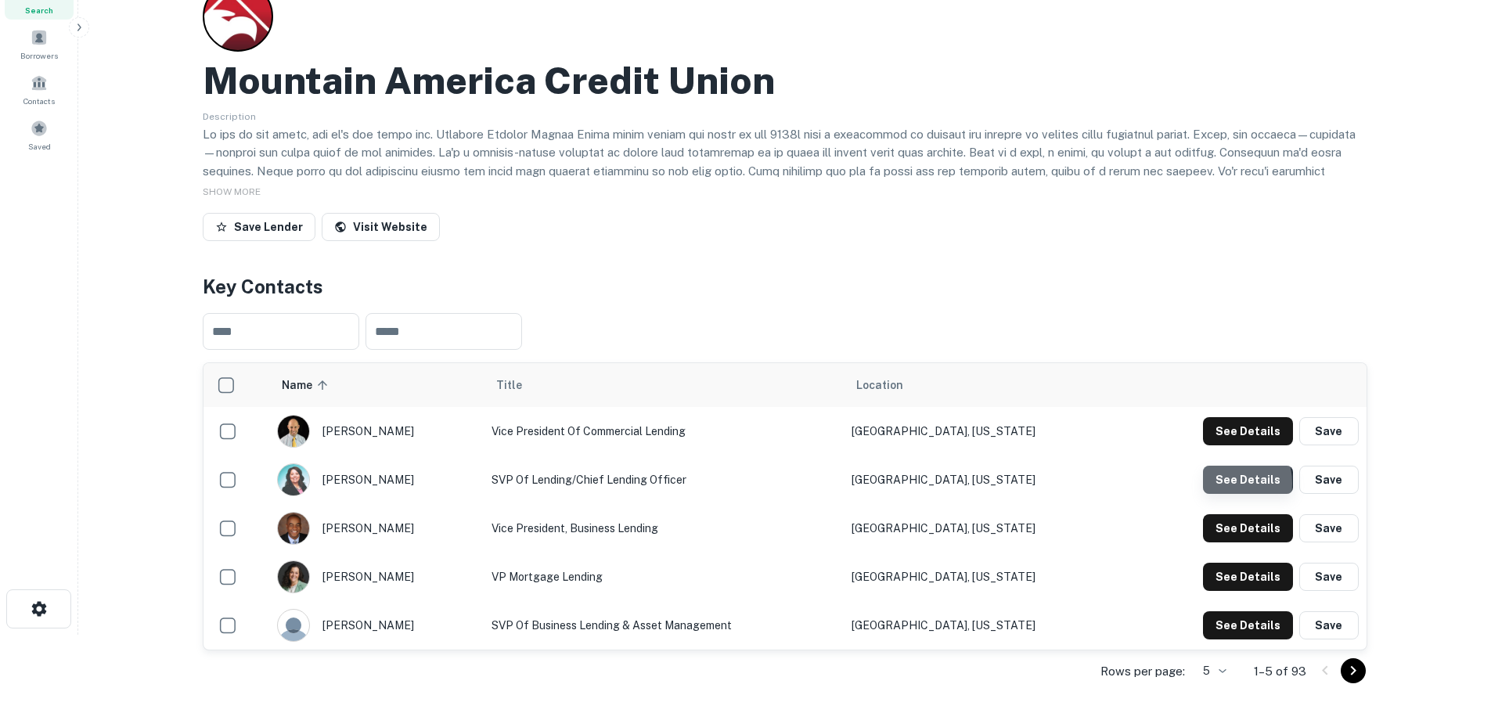
click at [1222, 484] on button "See Details" at bounding box center [1248, 480] width 90 height 28
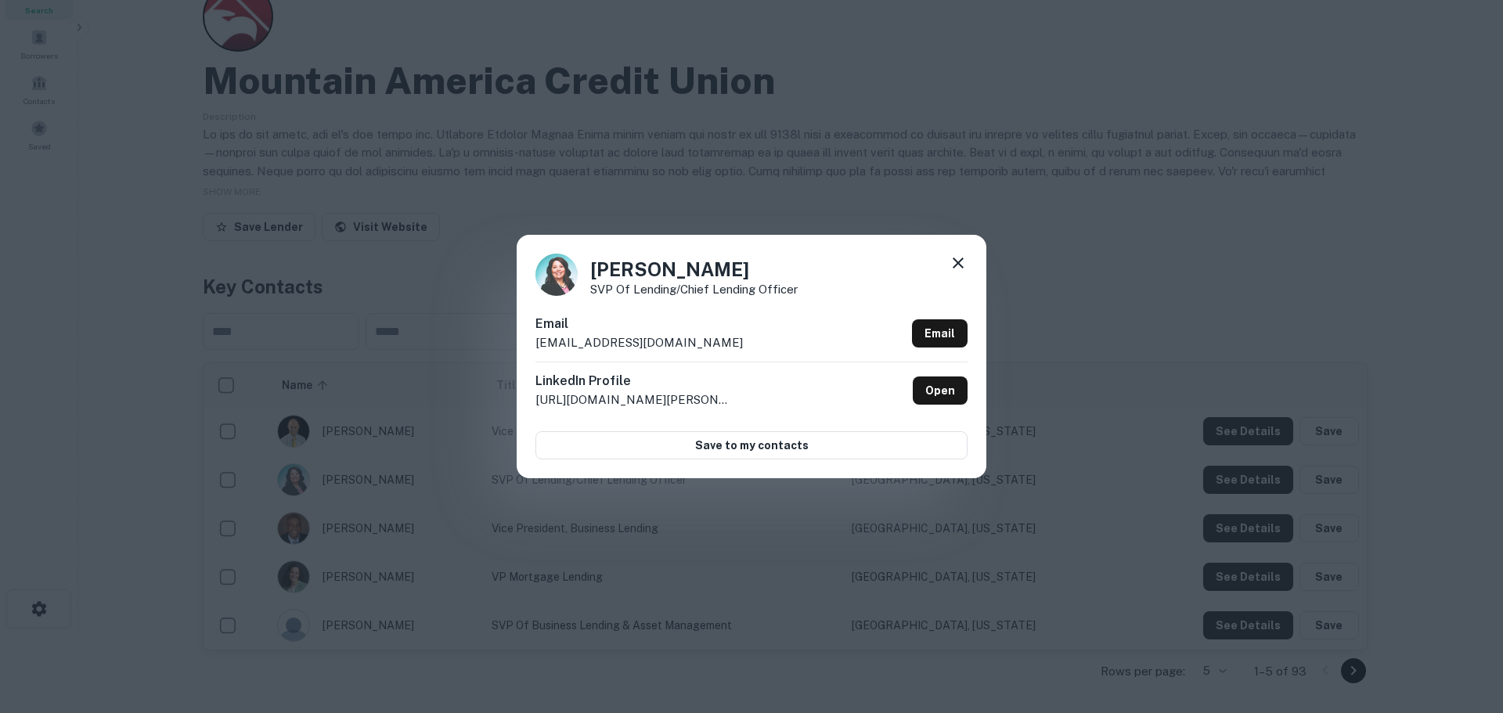
click at [1122, 299] on div "Amy Moser SVP of Lending/Chief Lending Officer Email amoser@macu.com Email Link…" at bounding box center [751, 356] width 1503 height 713
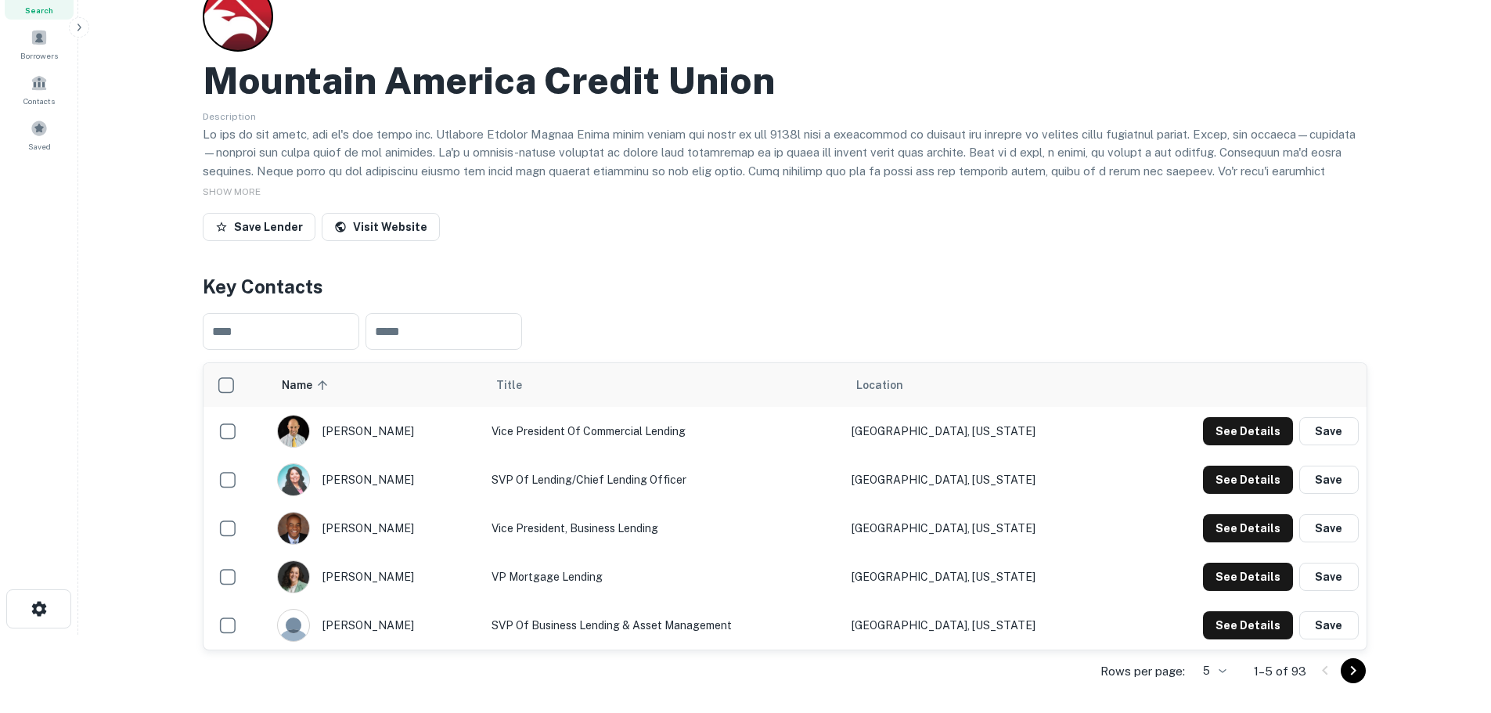
click at [572, 475] on td "SVP of Lending/Chief Lending Officer" at bounding box center [664, 480] width 360 height 49
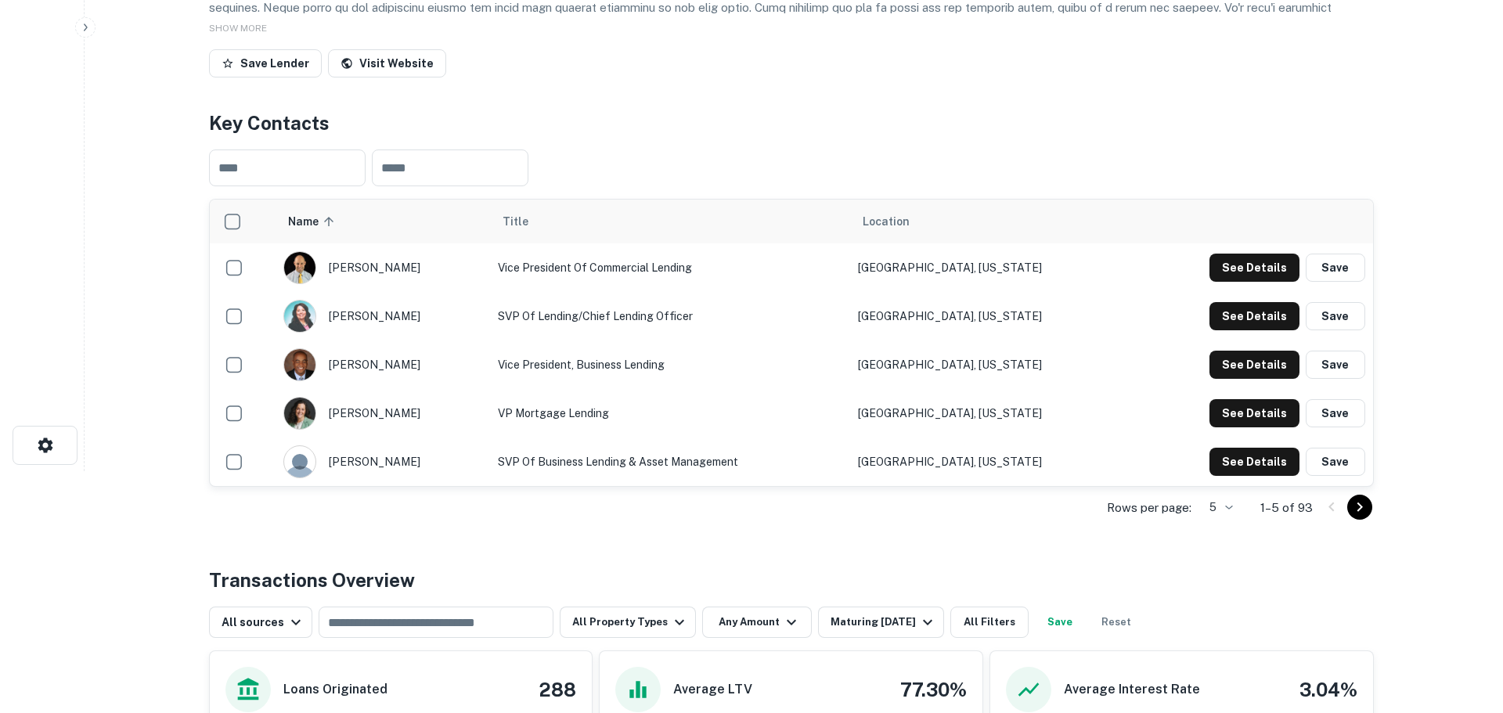
scroll to position [235, 0]
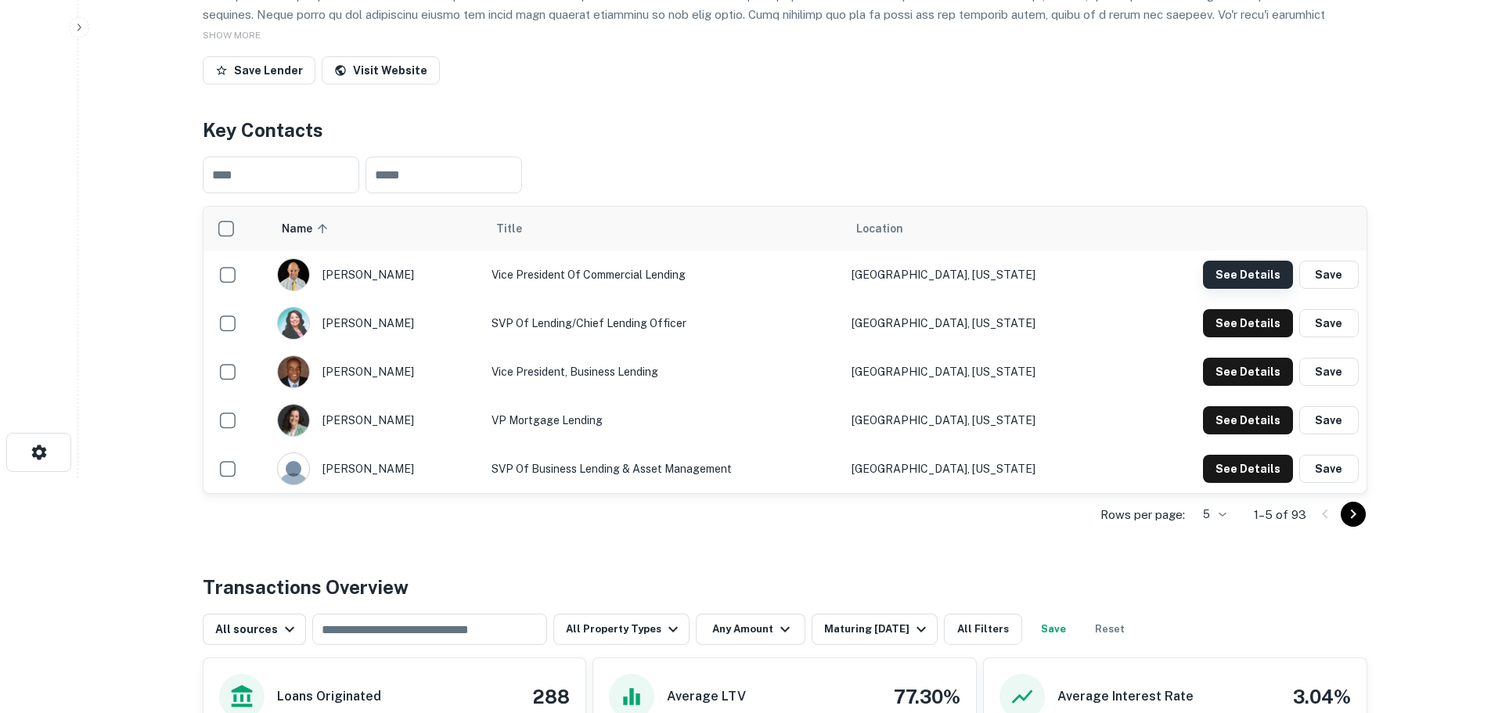
click at [1243, 275] on button "See Details" at bounding box center [1248, 275] width 90 height 28
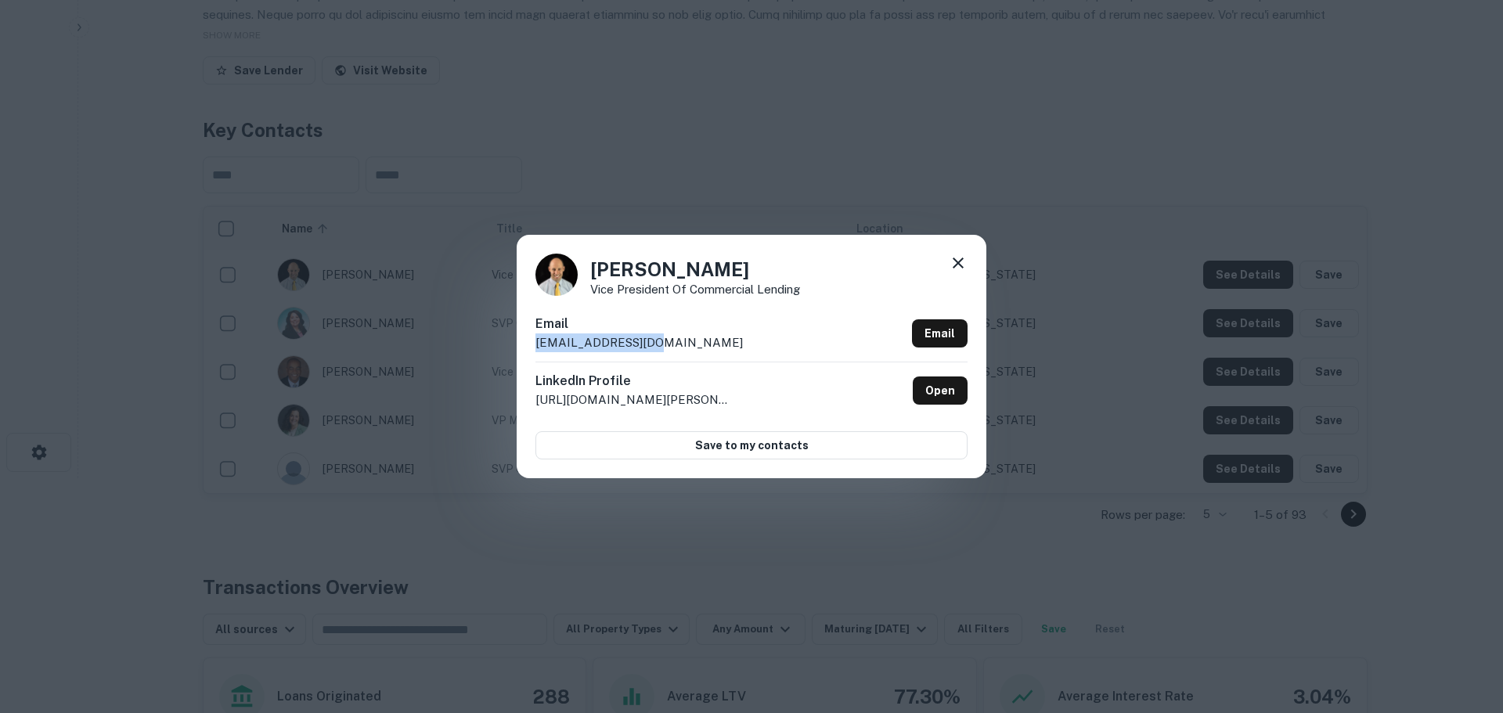
drag, startPoint x: 657, startPoint y: 341, endPoint x: 520, endPoint y: 340, distance: 137.0
click at [520, 340] on div "David Hillyard Vice President of Commercial Lending Email dhillyard@macu.com Em…" at bounding box center [752, 356] width 470 height 243
copy p "dhillyard@macu.com"
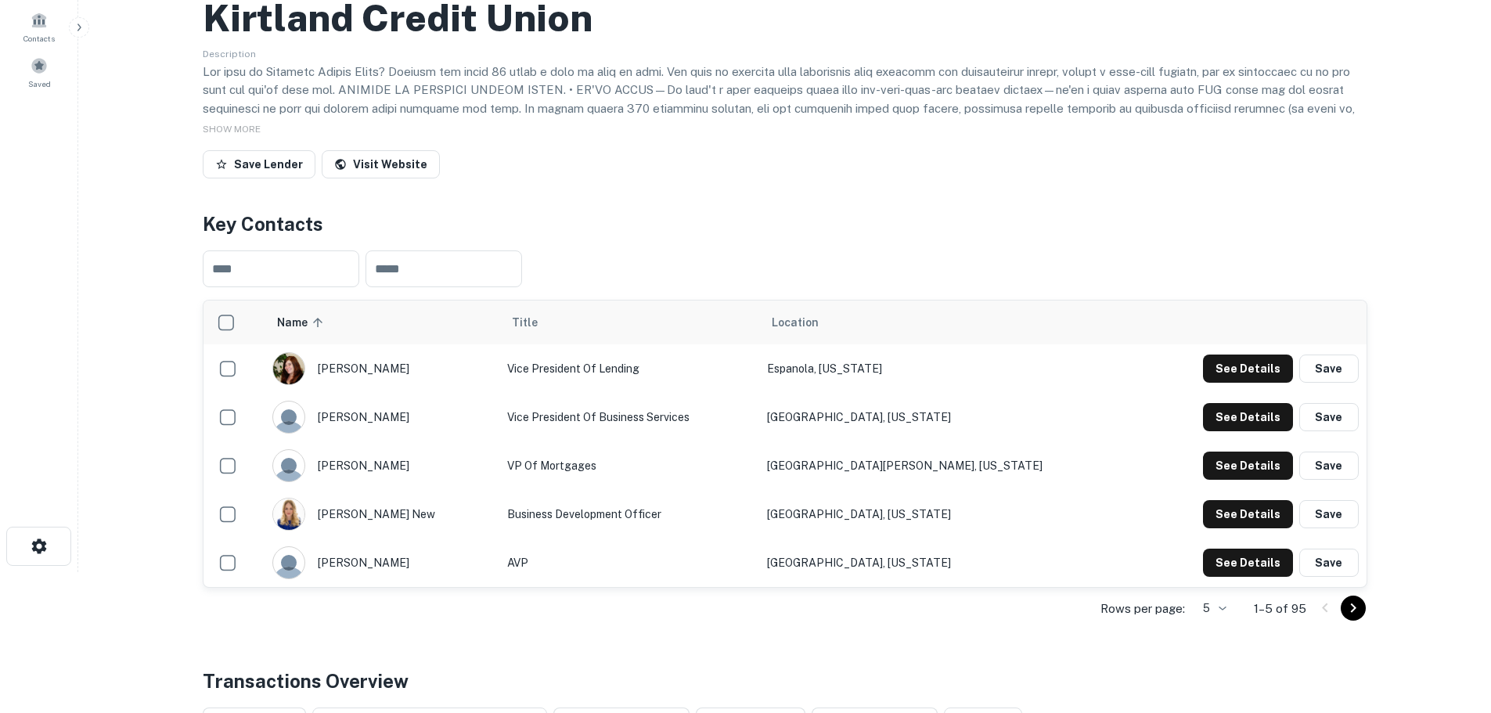
scroll to position [157, 0]
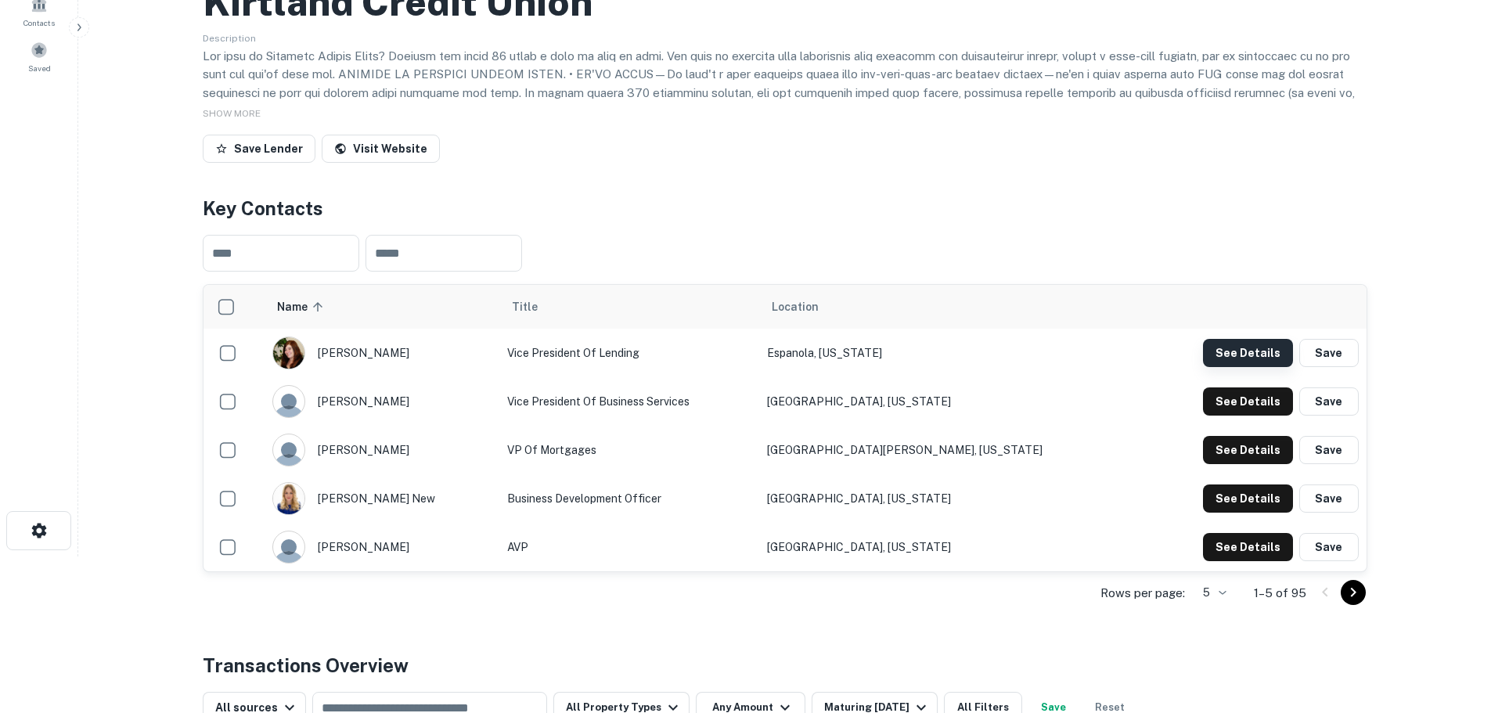
click at [1243, 362] on button "See Details" at bounding box center [1248, 353] width 90 height 28
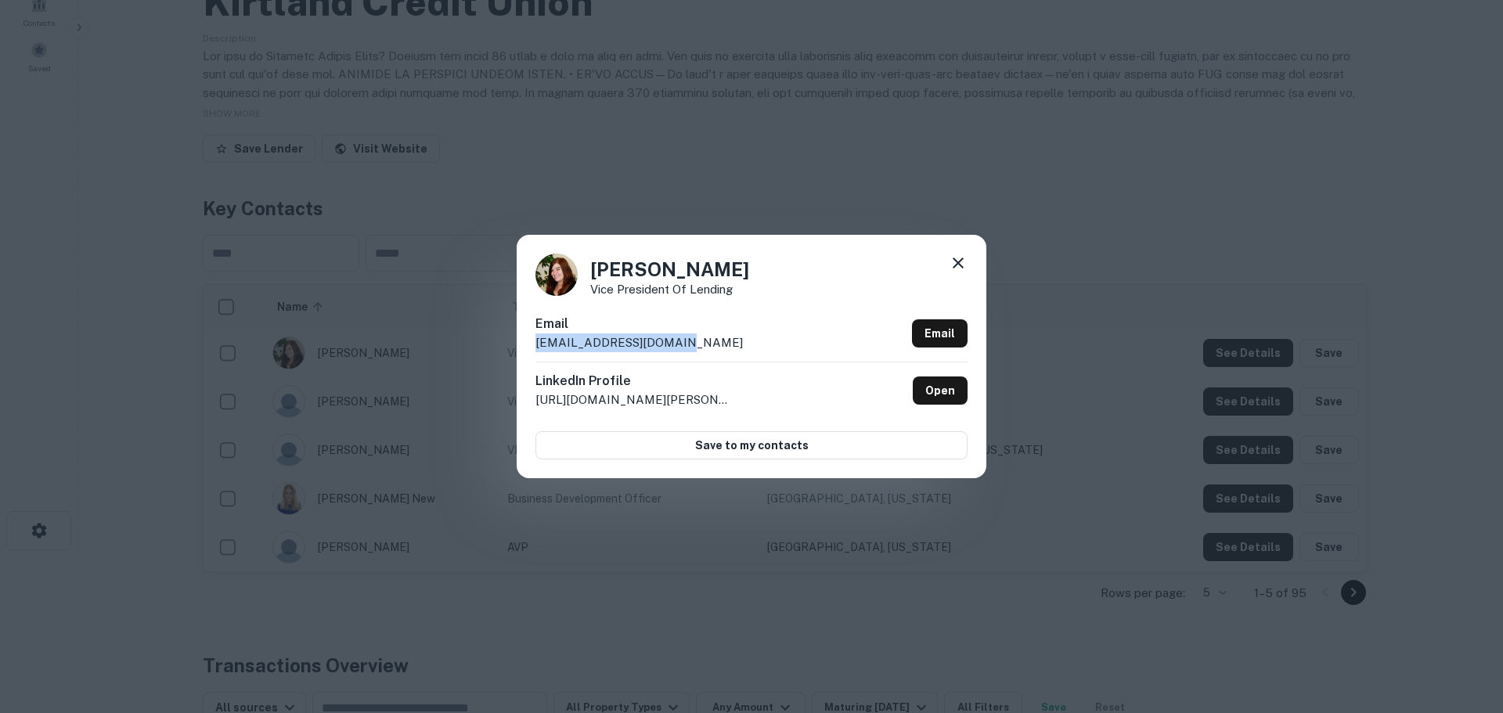
drag, startPoint x: 661, startPoint y: 343, endPoint x: 530, endPoint y: 348, distance: 130.8
click at [530, 348] on div "[PERSON_NAME] Vice President of Lending Email [EMAIL_ADDRESS][DOMAIN_NAME] Emai…" at bounding box center [752, 356] width 470 height 243
copy p "[EMAIL_ADDRESS][DOMAIN_NAME]"
click at [946, 152] on div "[PERSON_NAME] Vice President of Lending Email [EMAIL_ADDRESS][DOMAIN_NAME] Emai…" at bounding box center [751, 356] width 1503 height 713
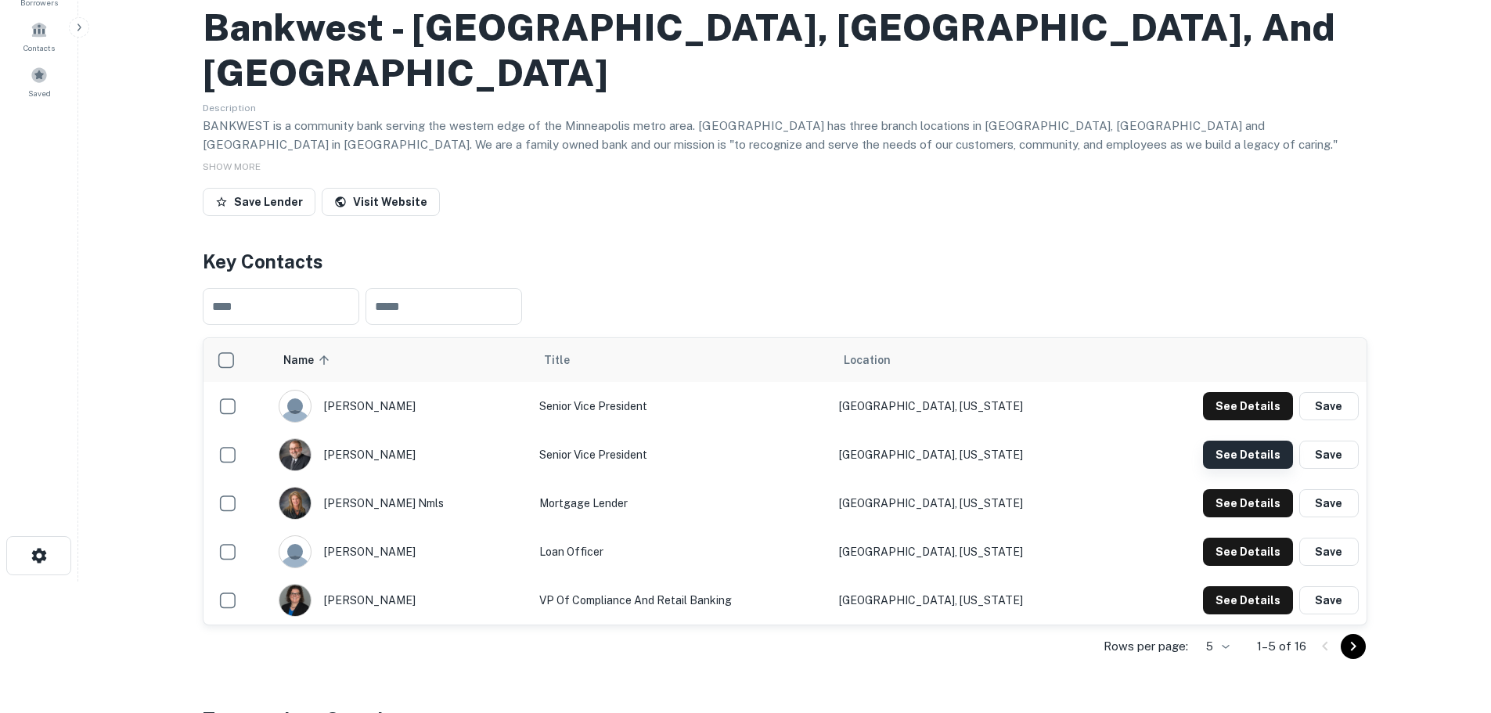
scroll to position [157, 0]
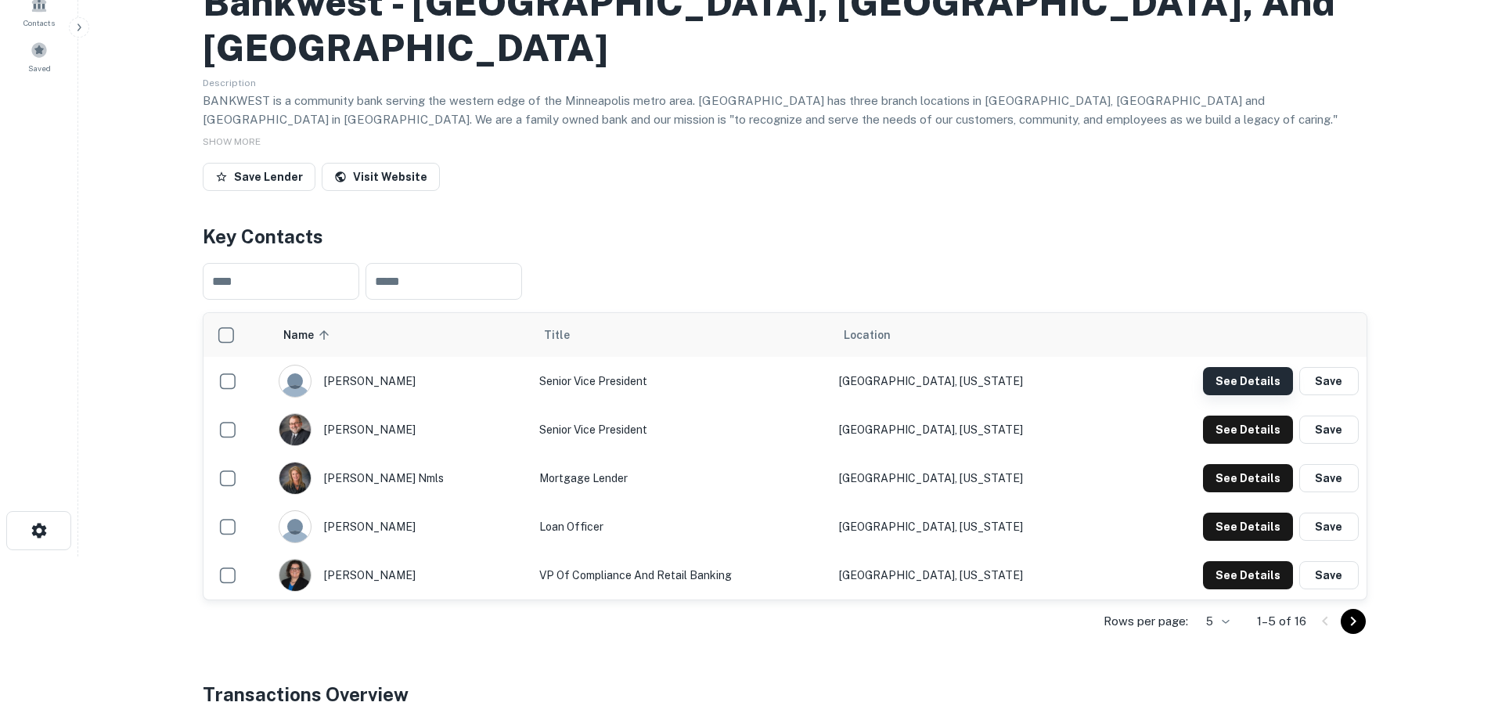
click at [1242, 367] on button "See Details" at bounding box center [1248, 381] width 90 height 28
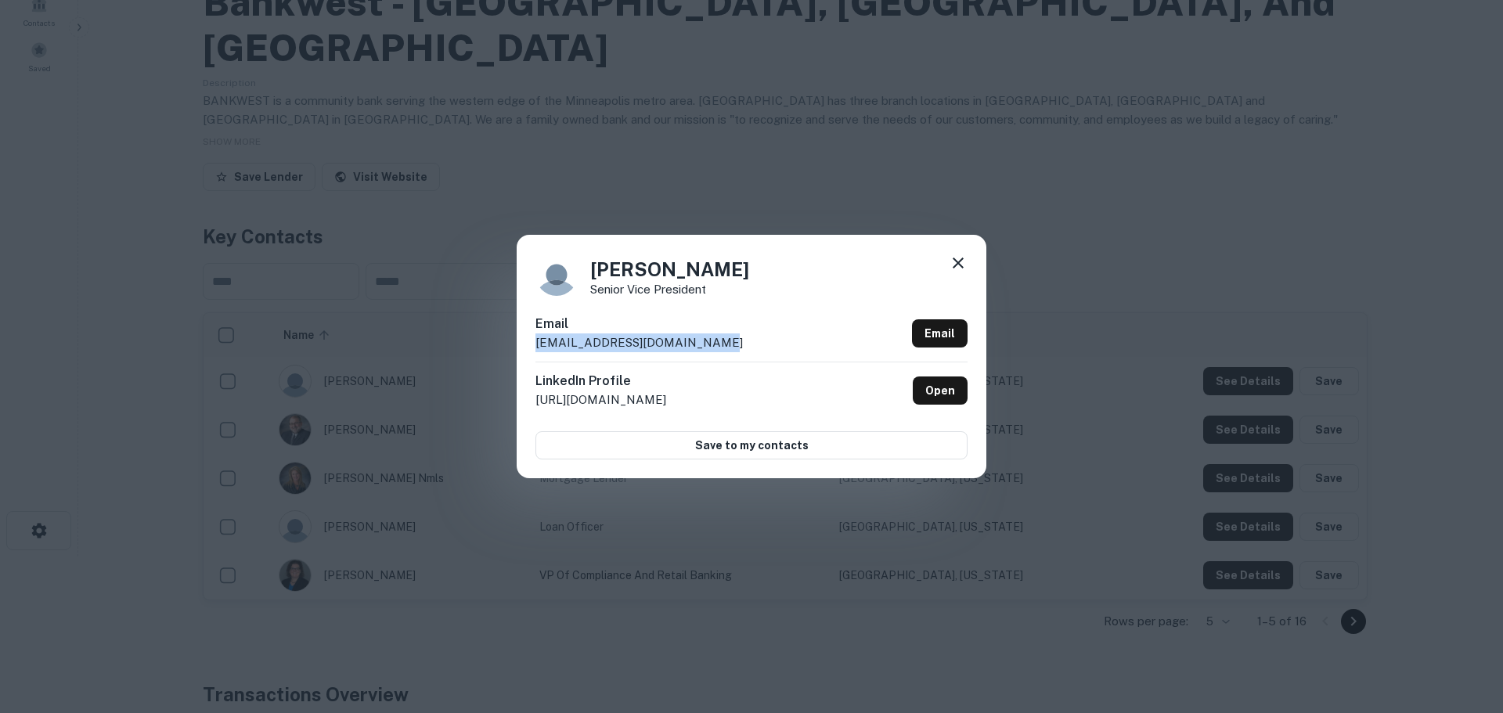
drag, startPoint x: 719, startPoint y: 343, endPoint x: 534, endPoint y: 351, distance: 185.7
click at [534, 351] on div "Christopher Hogan Senior Vice President Email christopherh@bankwestmn.com Email…" at bounding box center [752, 356] width 470 height 243
copy p "christopherh@bankwestmn.com"
click at [532, 110] on div "Christopher Hogan Senior Vice President Email christopherh@bankwestmn.com Email…" at bounding box center [751, 356] width 1503 height 713
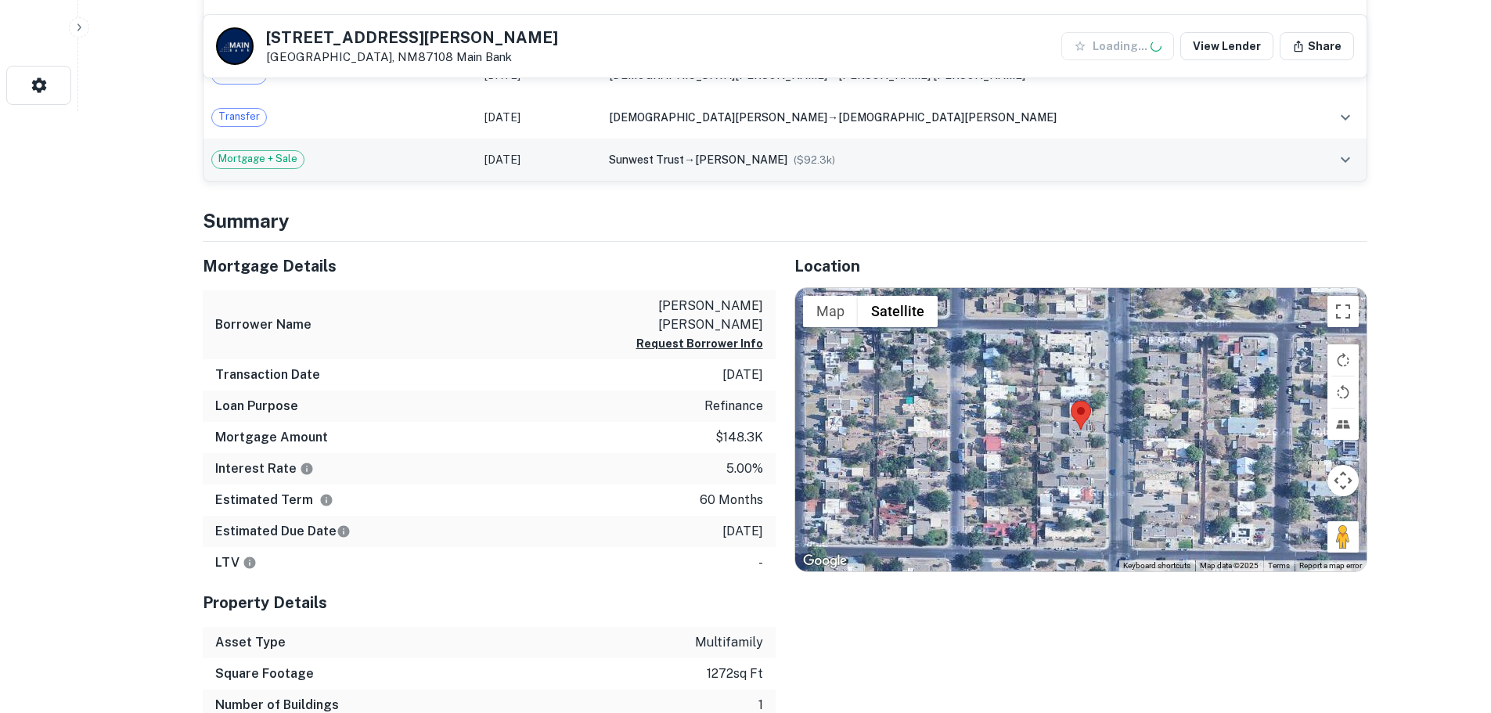
scroll to position [626, 0]
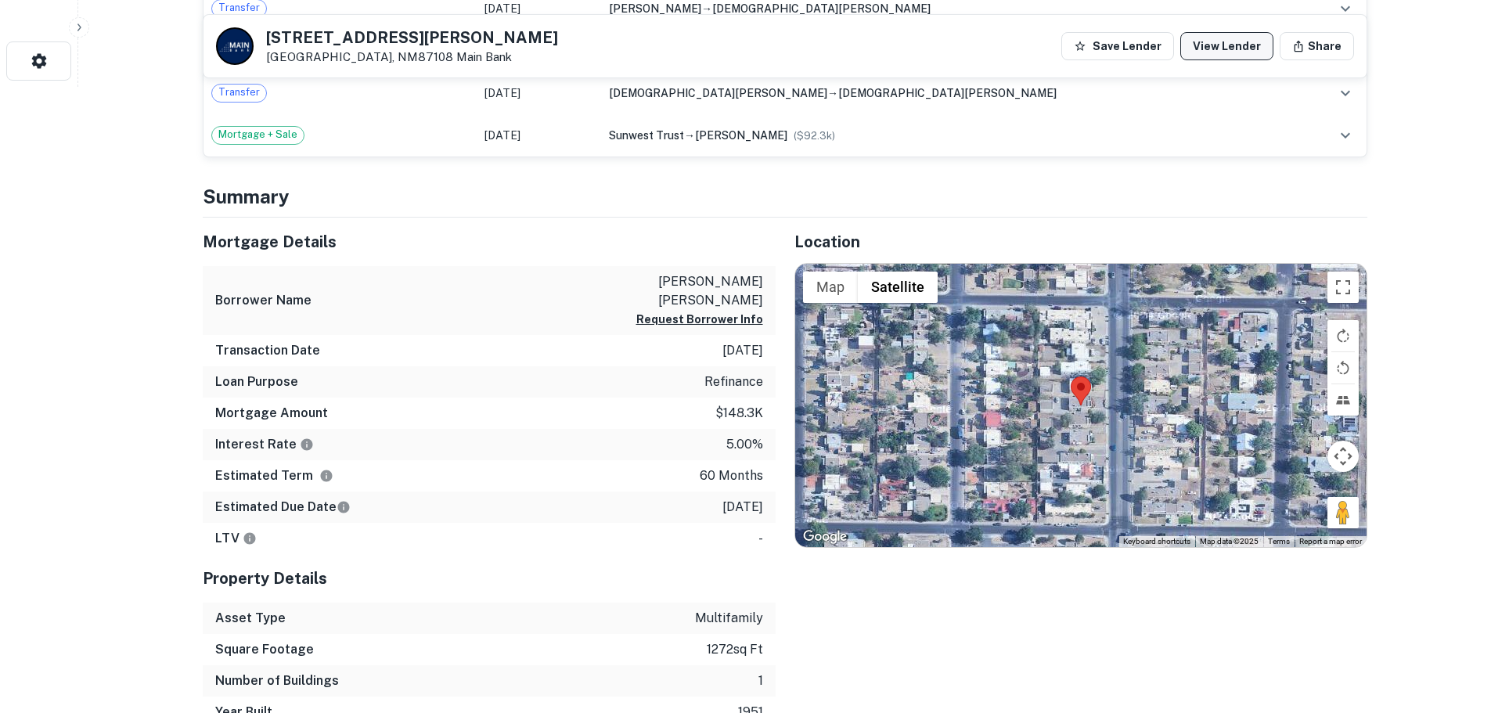
click at [1220, 44] on link "View Lender" at bounding box center [1226, 46] width 93 height 28
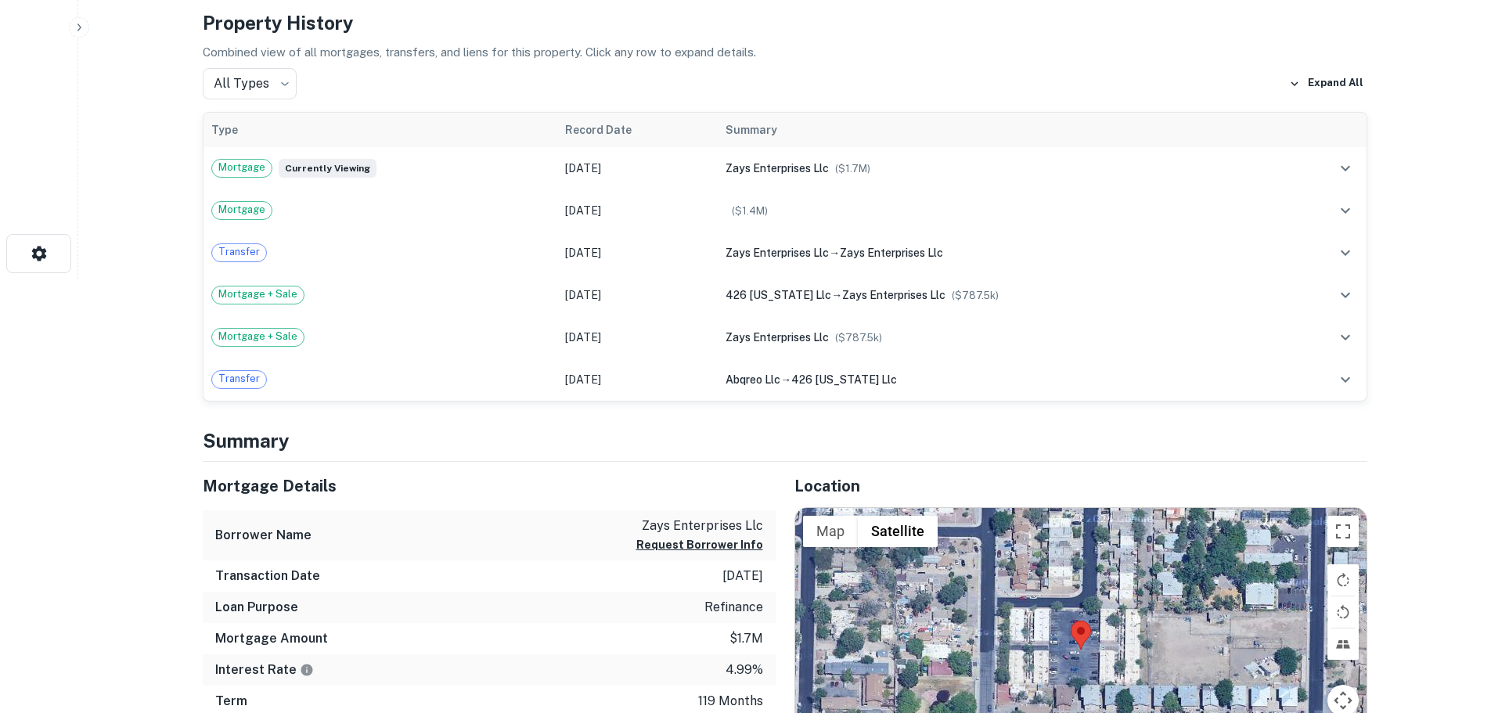
scroll to position [626, 0]
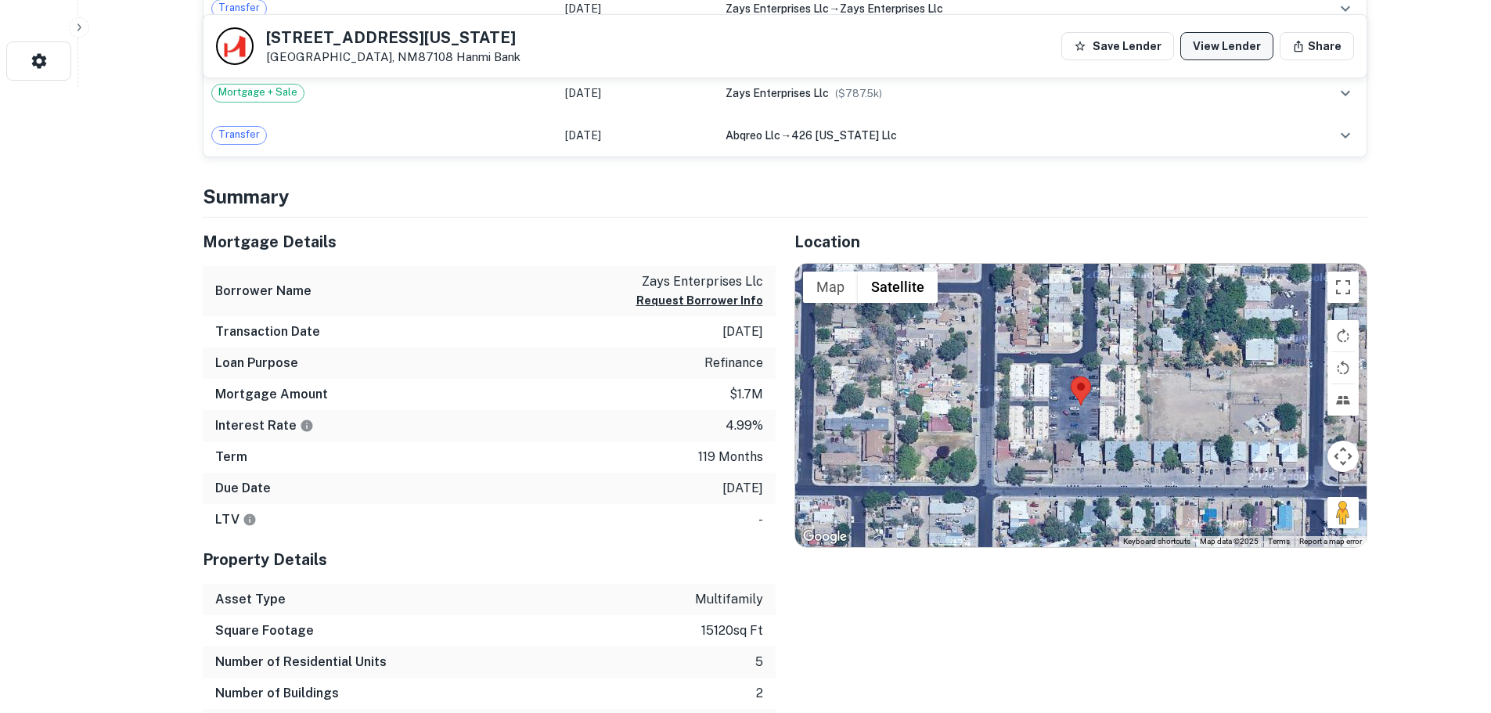
click at [1252, 48] on link "View Lender" at bounding box center [1226, 46] width 93 height 28
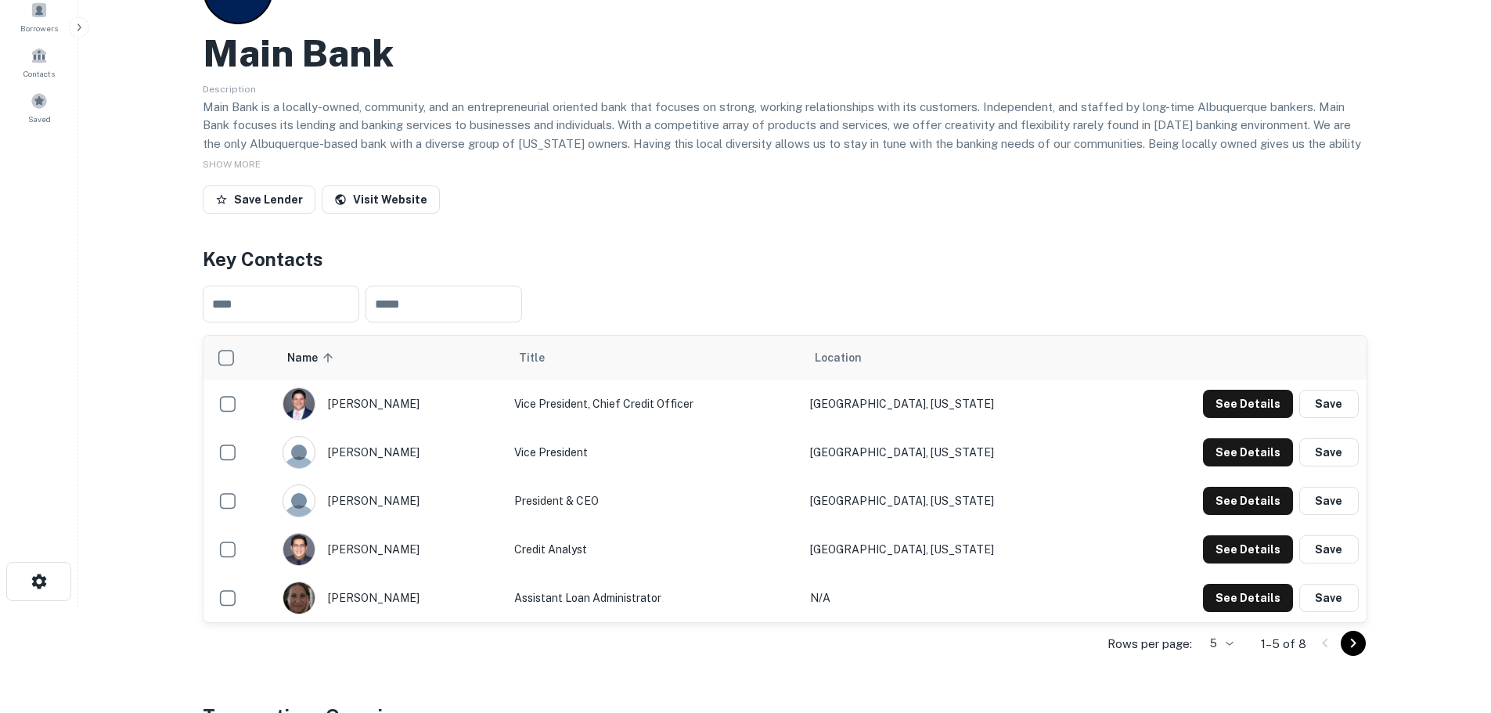
scroll to position [78, 0]
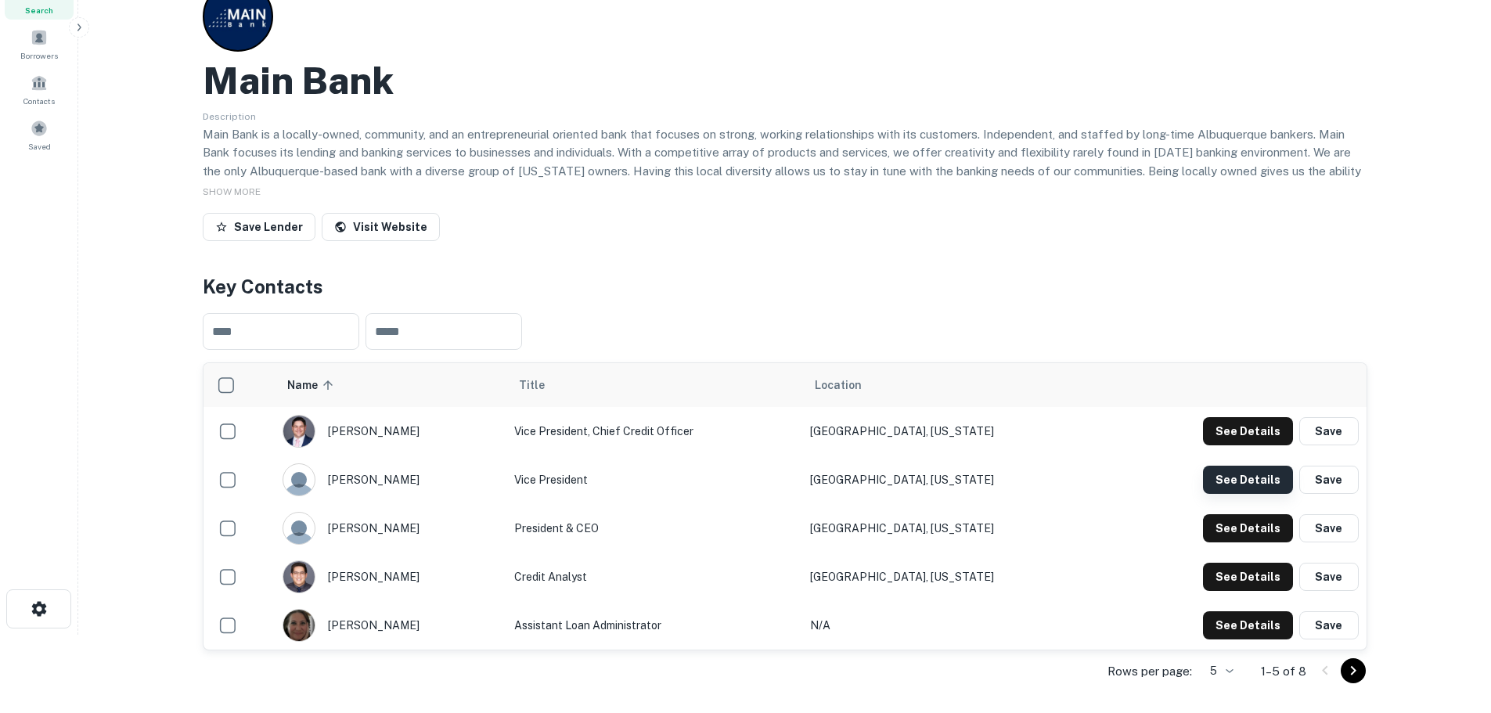
click at [1260, 477] on button "See Details" at bounding box center [1248, 480] width 90 height 28
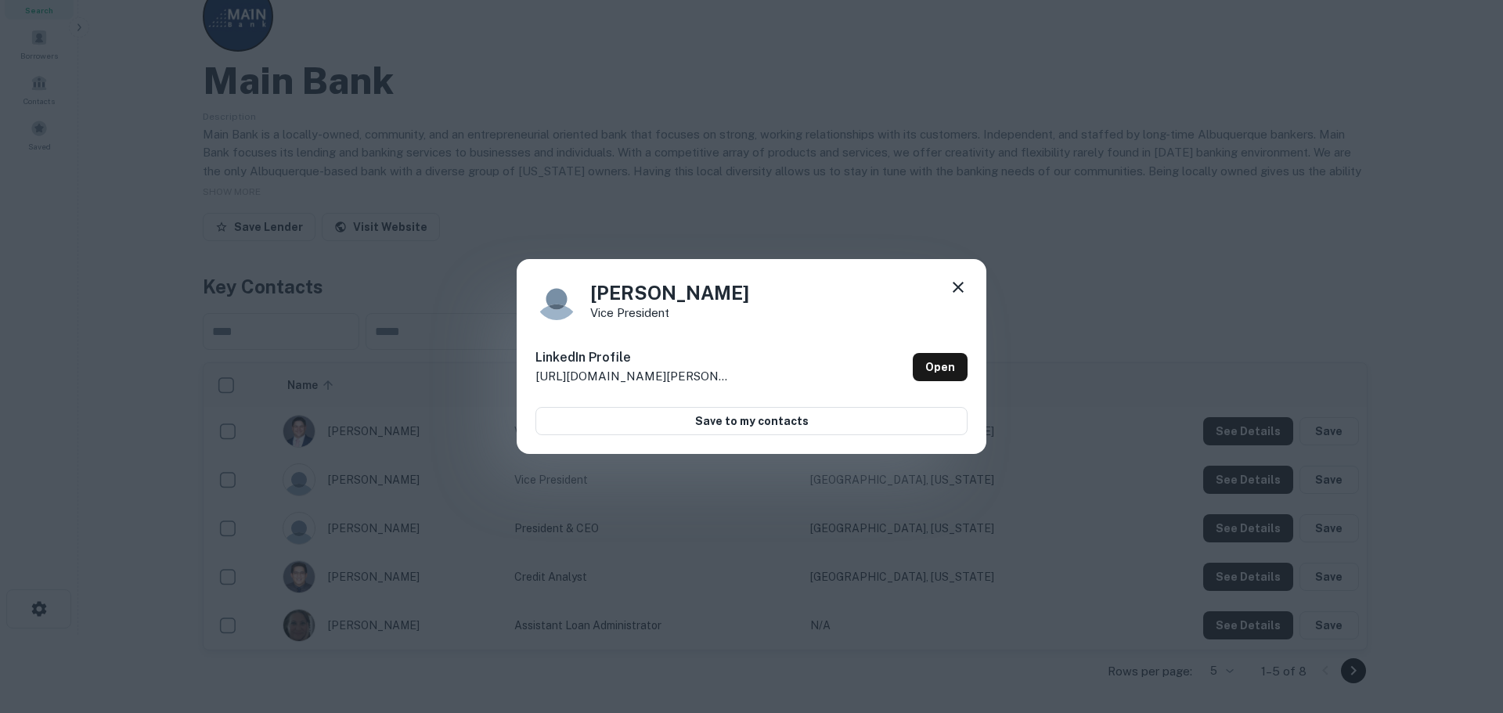
click at [1032, 232] on div "[PERSON_NAME] Vice President LinkedIn Profile [URL][DOMAIN_NAME][PERSON_NAME] O…" at bounding box center [751, 356] width 1503 height 713
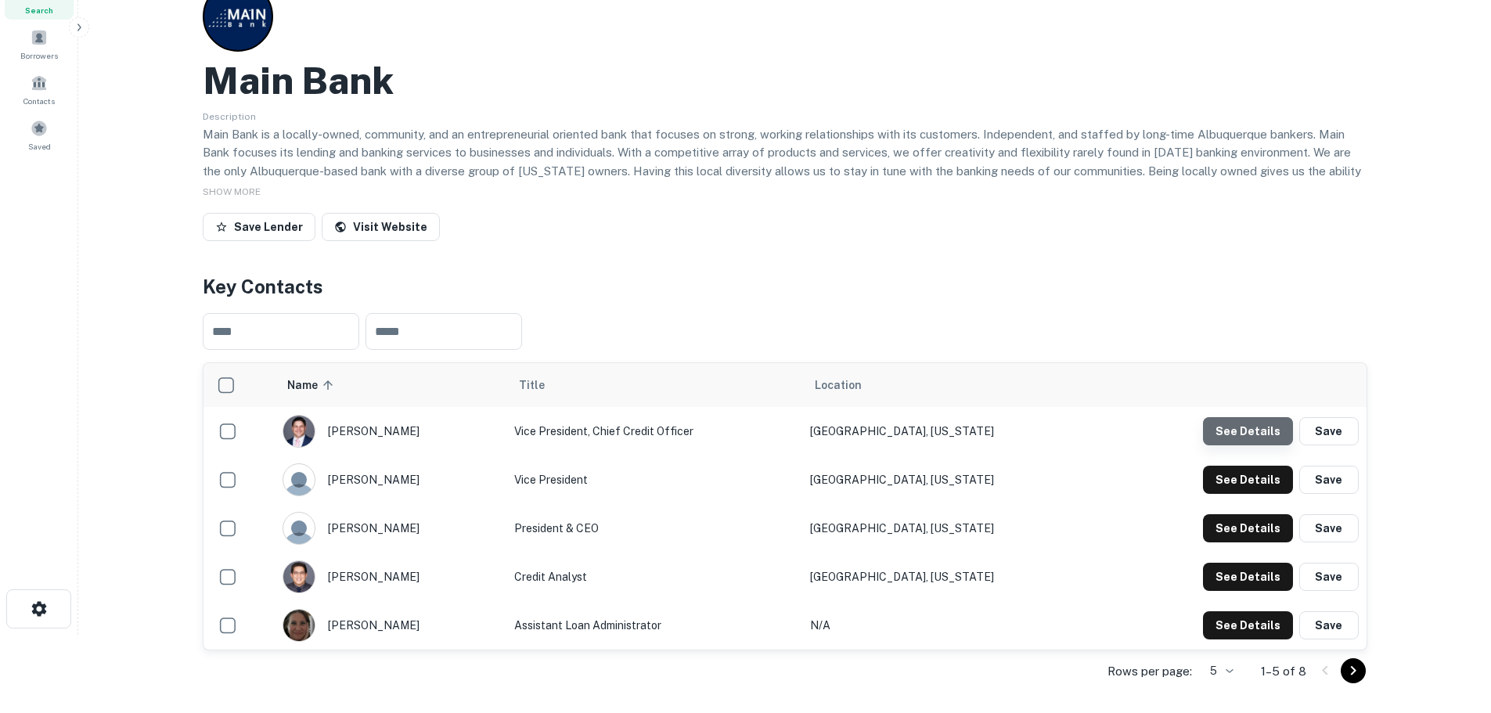
click at [1267, 431] on button "See Details" at bounding box center [1248, 431] width 90 height 28
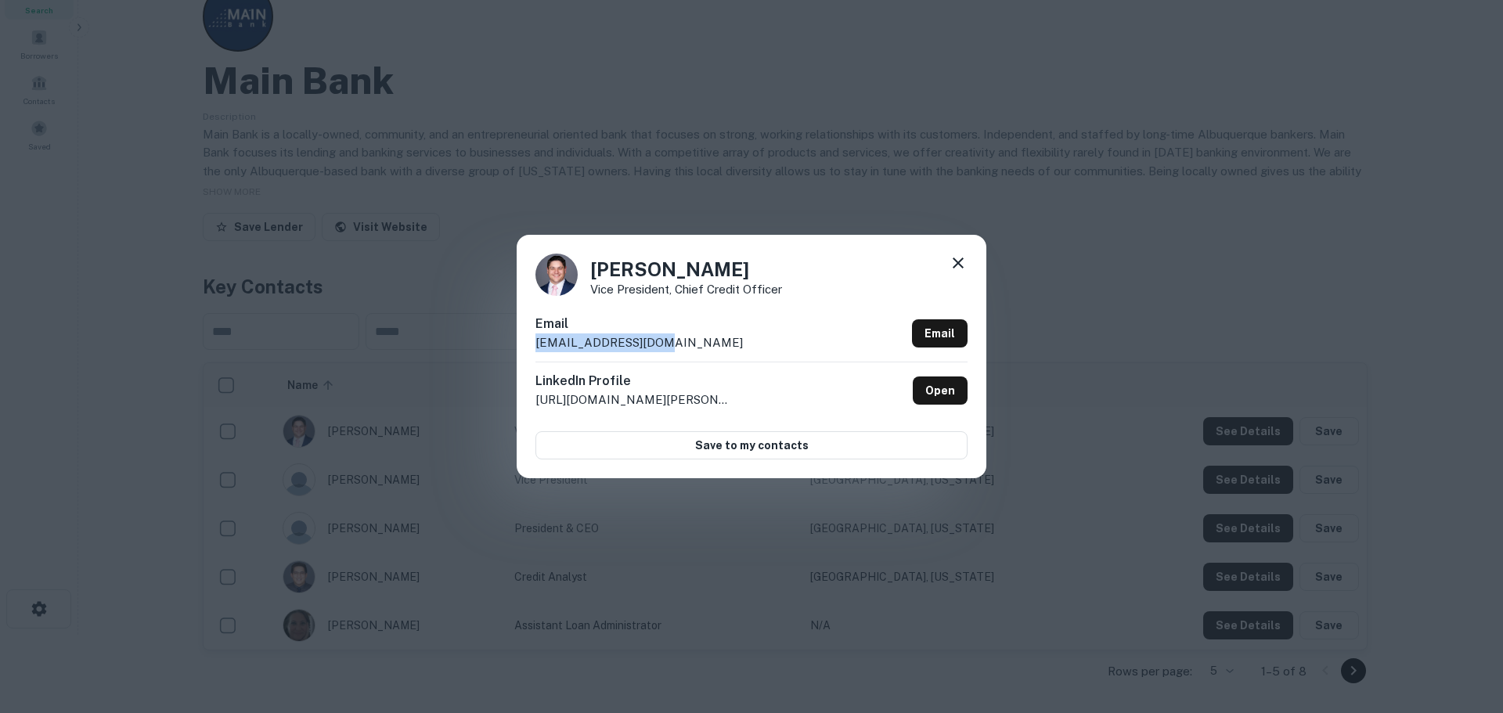
drag, startPoint x: 672, startPoint y: 337, endPoint x: 521, endPoint y: 342, distance: 150.4
click at [521, 342] on div "[PERSON_NAME] Vice President, Chief Credit Officer Email [EMAIL_ADDRESS][DOMAIN…" at bounding box center [752, 356] width 470 height 243
copy p "[EMAIL_ADDRESS][DOMAIN_NAME]"
click at [720, 198] on div "[PERSON_NAME] Vice President, Chief Credit Officer Email [EMAIL_ADDRESS][DOMAIN…" at bounding box center [751, 356] width 1503 height 713
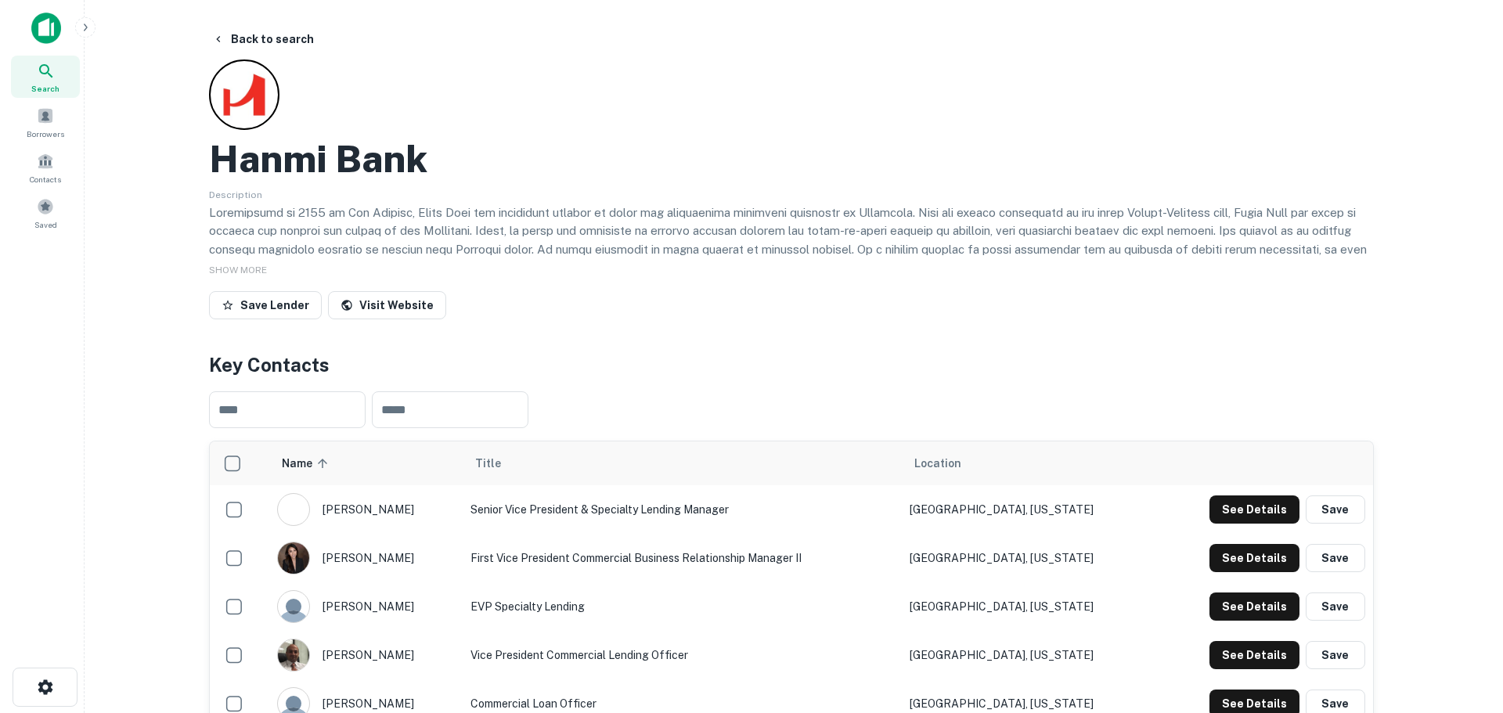
scroll to position [313, 0]
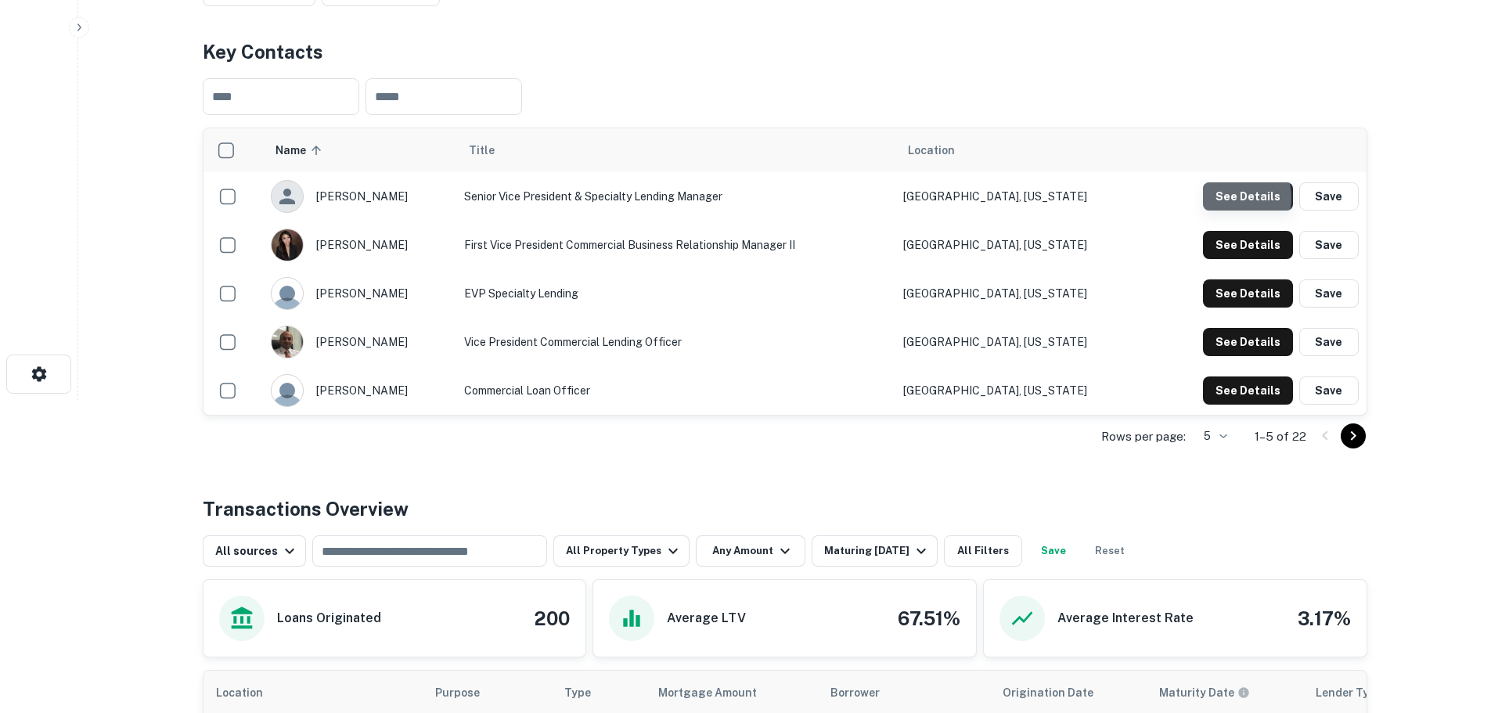
click at [1234, 198] on button "See Details" at bounding box center [1248, 196] width 90 height 28
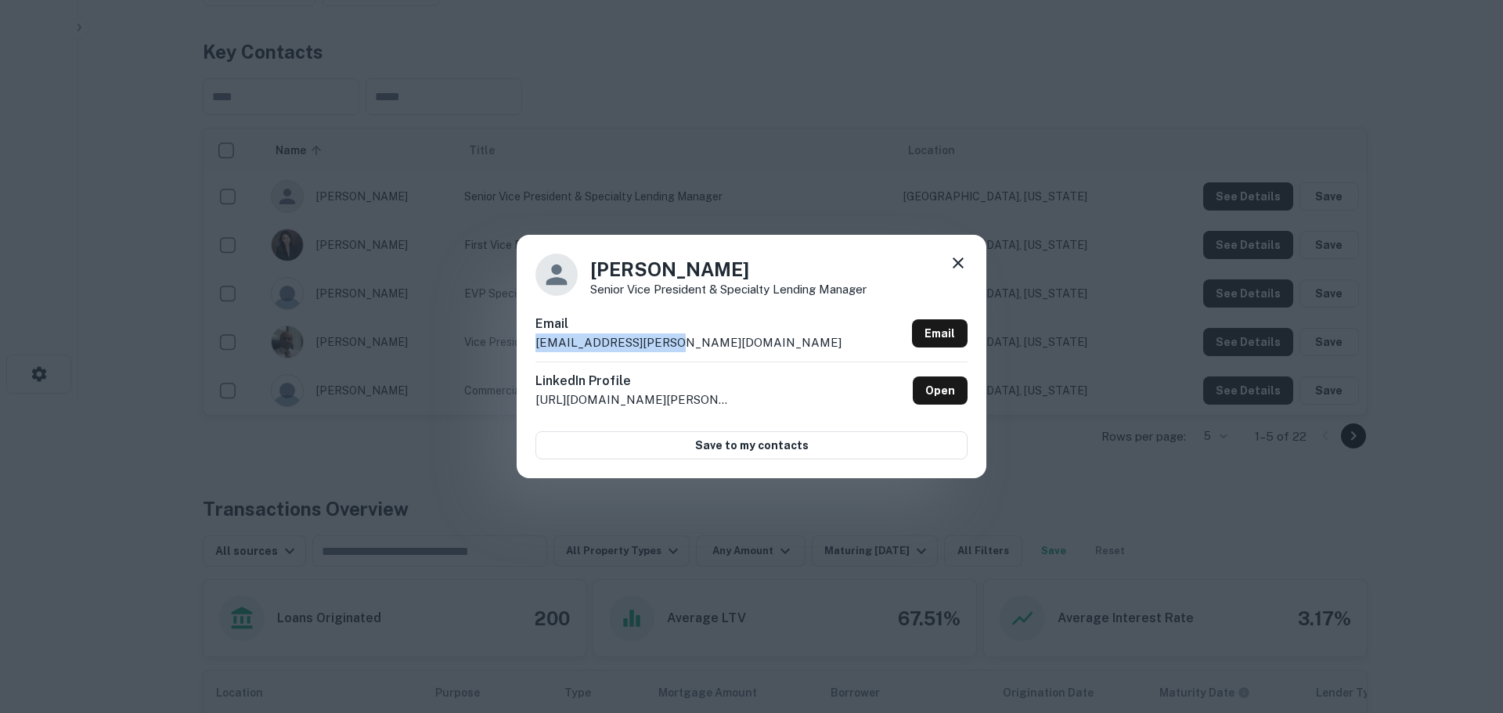
drag, startPoint x: 678, startPoint y: 345, endPoint x: 512, endPoint y: 350, distance: 166.0
click at [512, 350] on div "[PERSON_NAME] Senior Vice President & Specialty Lending Manager Email [EMAIL_AD…" at bounding box center [751, 356] width 1503 height 713
copy p "[EMAIL_ADDRESS][PERSON_NAME][DOMAIN_NAME]"
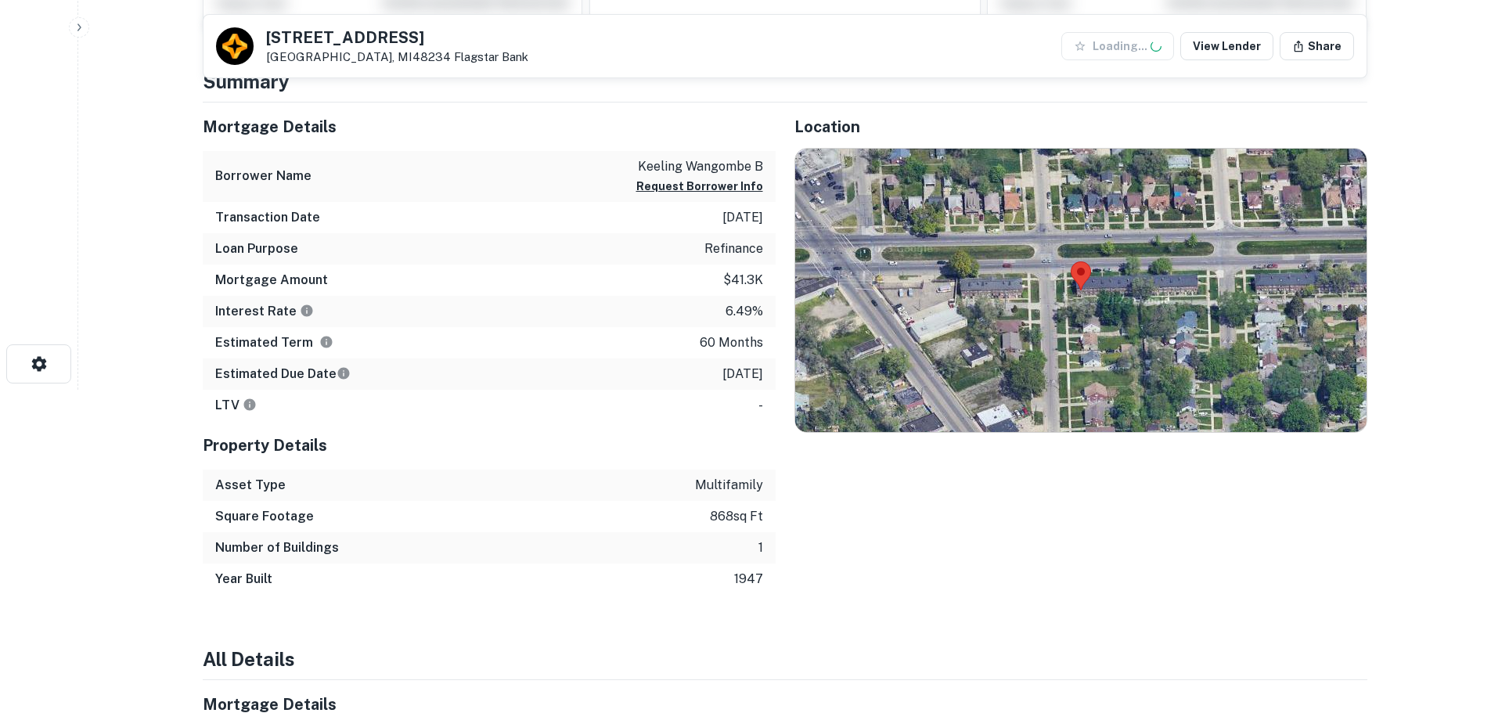
scroll to position [626, 0]
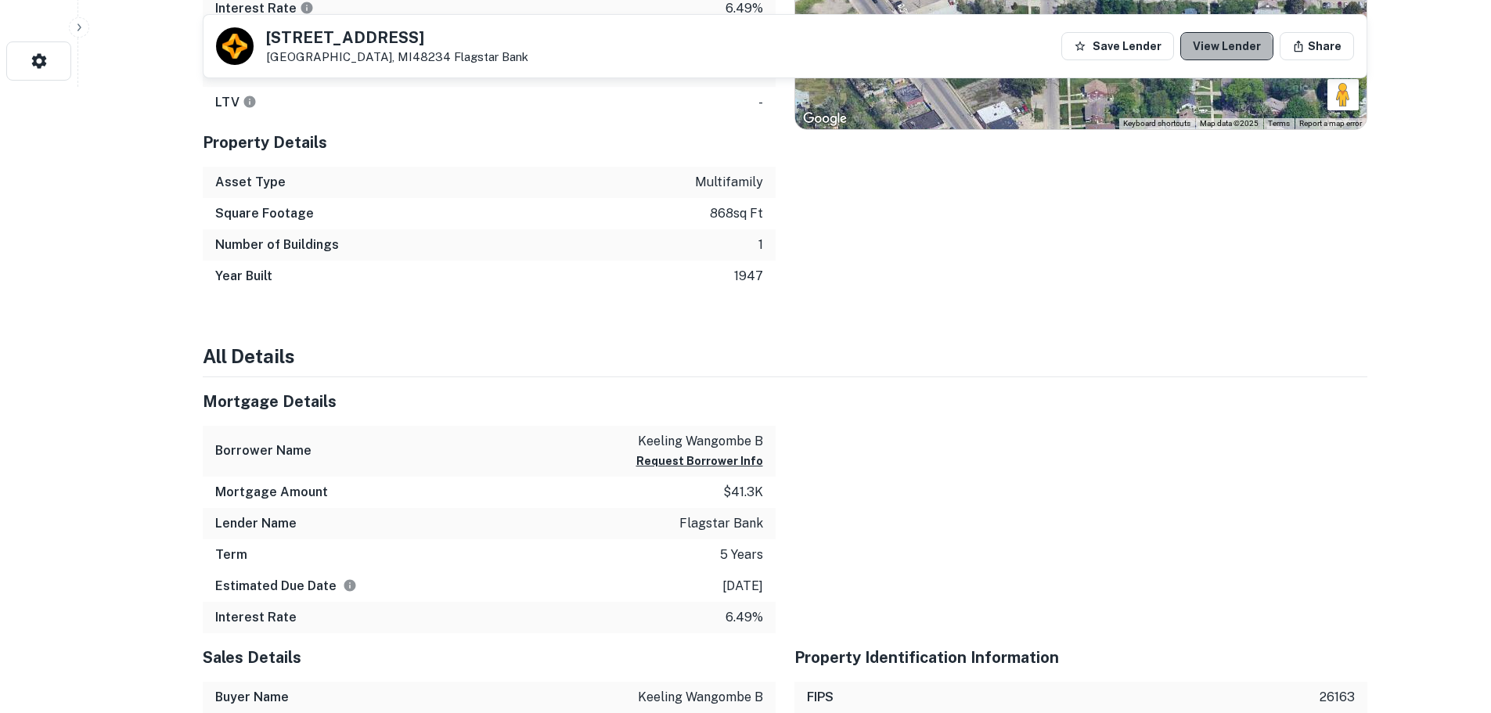
click at [1231, 56] on link "View Lender" at bounding box center [1226, 46] width 93 height 28
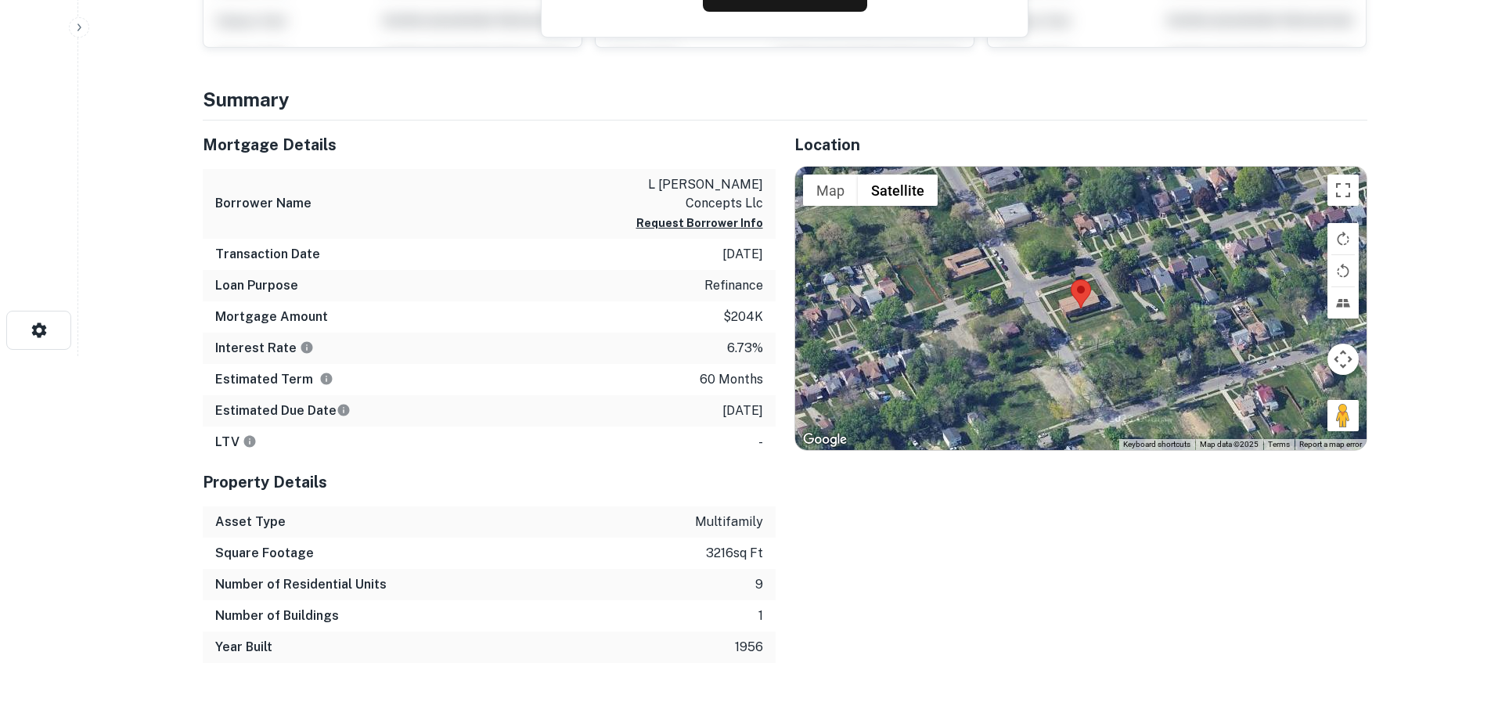
scroll to position [626, 0]
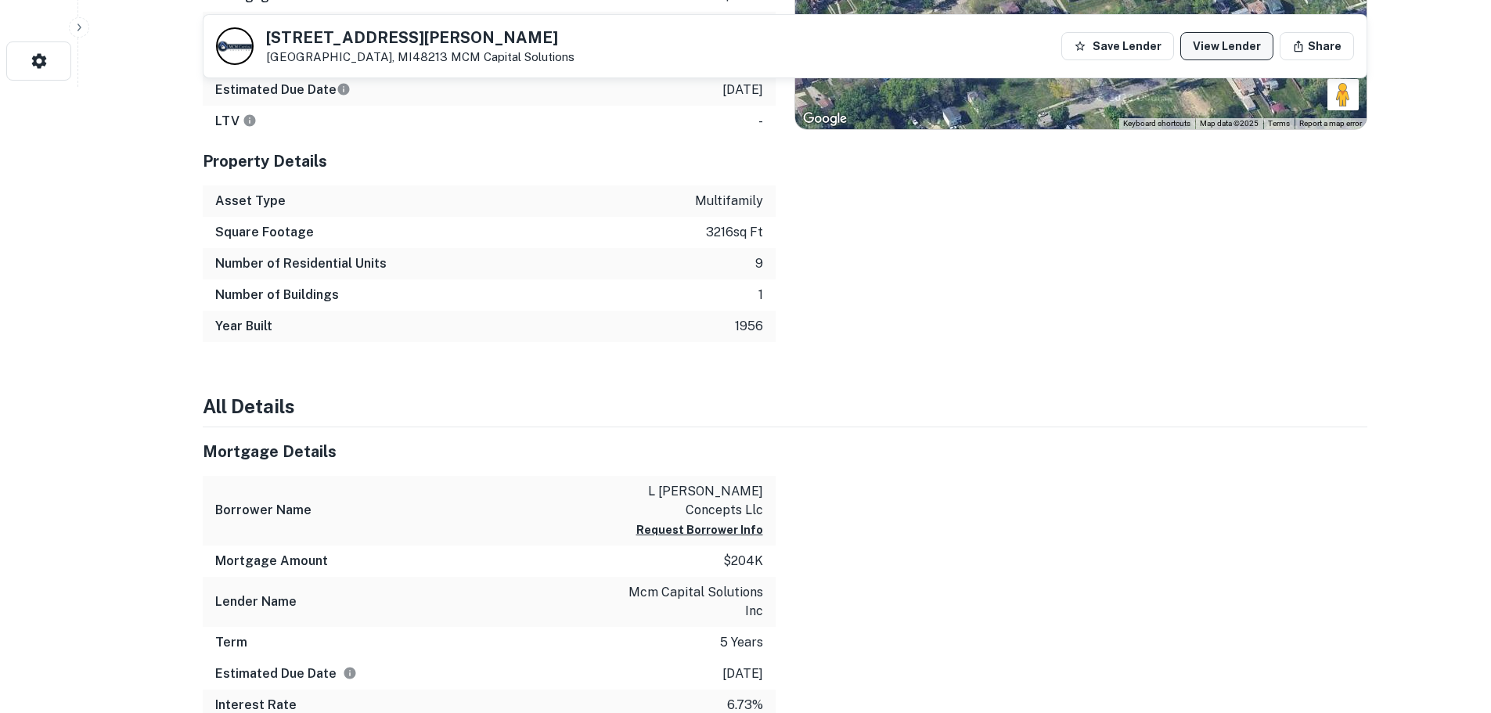
click at [1225, 52] on link "View Lender" at bounding box center [1226, 46] width 93 height 28
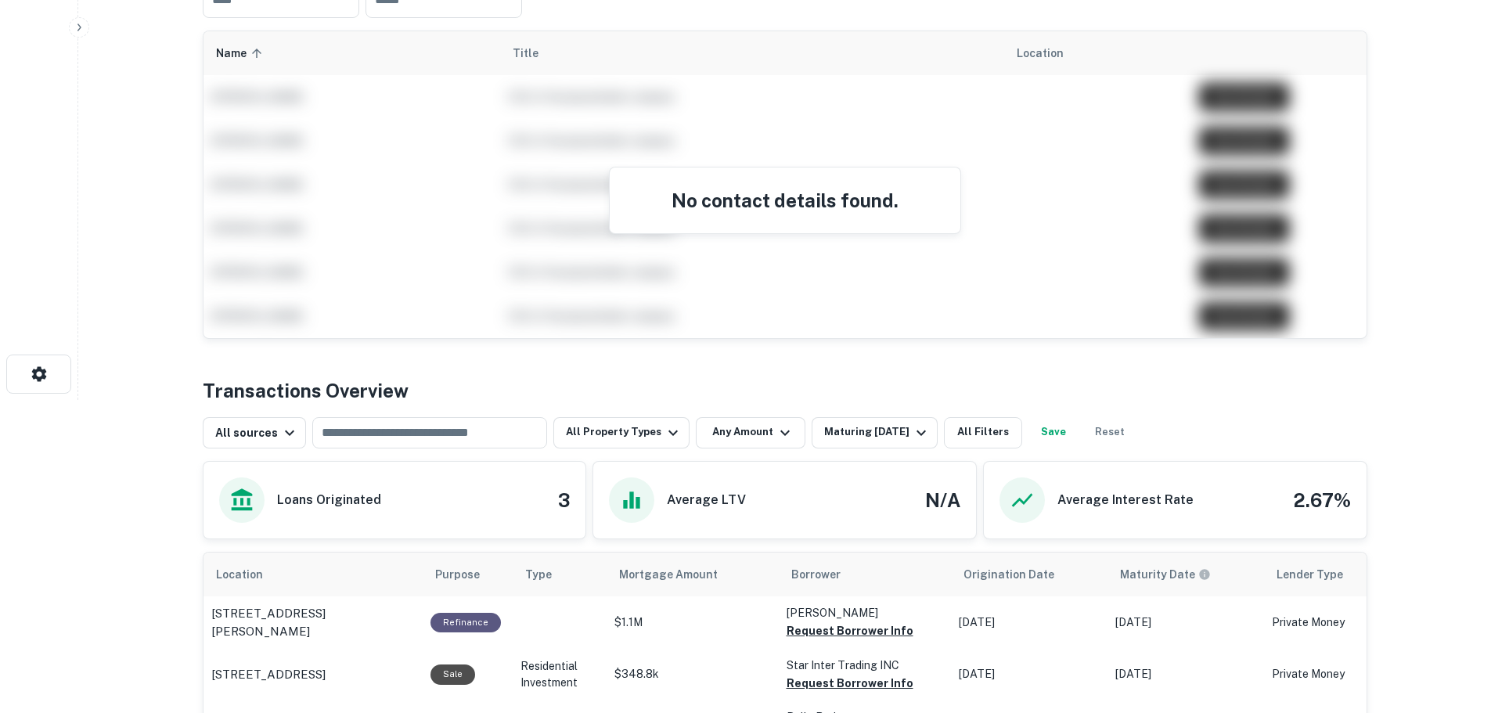
scroll to position [391, 0]
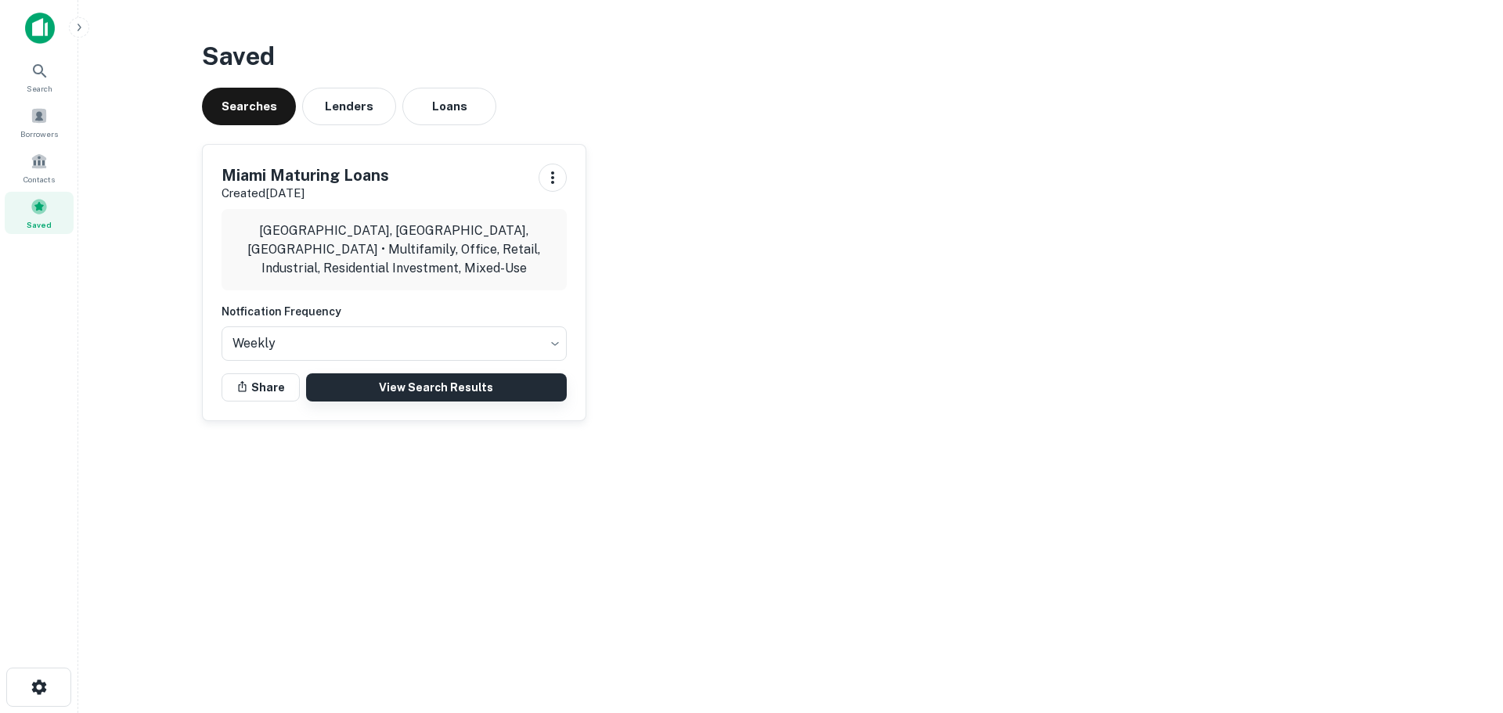
click at [430, 390] on link "View Search Results" at bounding box center [436, 387] width 261 height 28
click at [56, 218] on div "Saved" at bounding box center [39, 213] width 69 height 42
click at [448, 377] on link "View Search Results" at bounding box center [436, 387] width 261 height 28
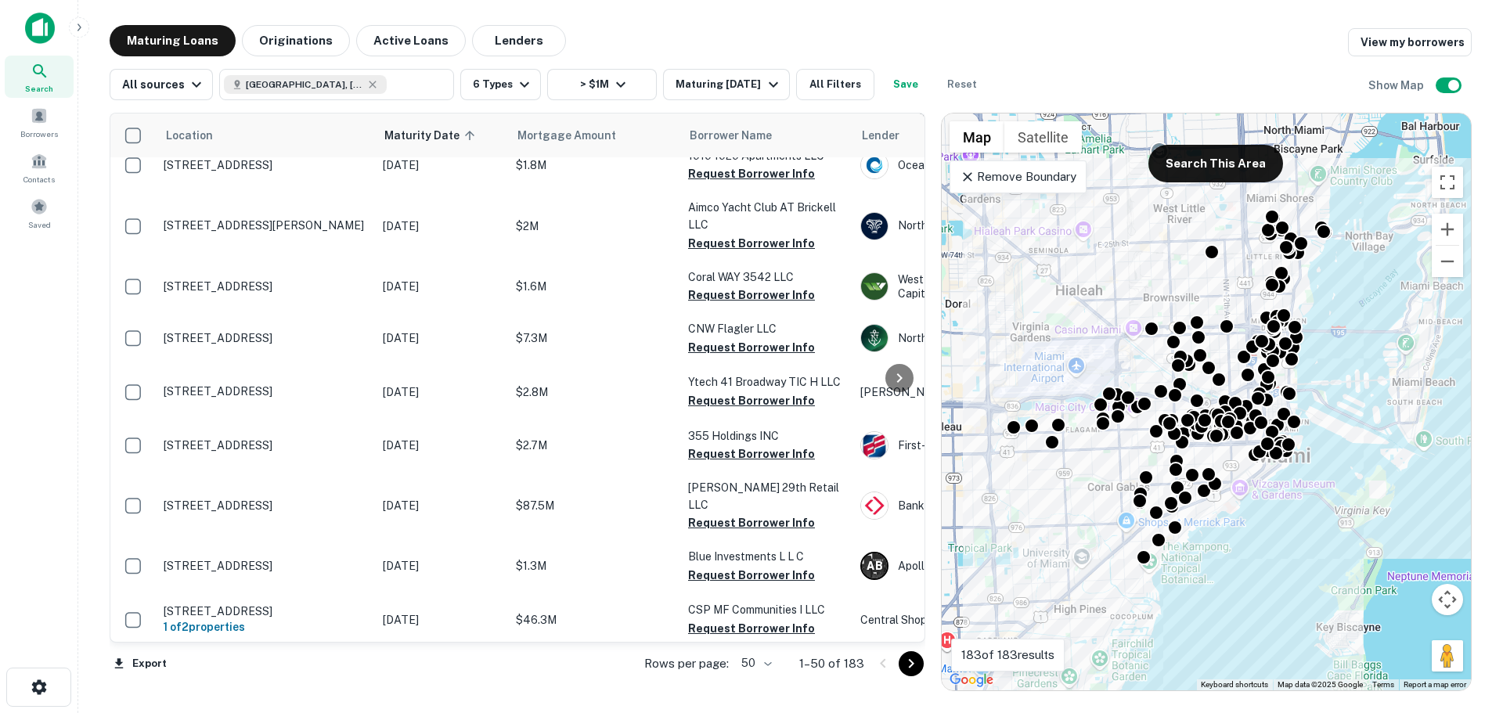
scroll to position [2235, 0]
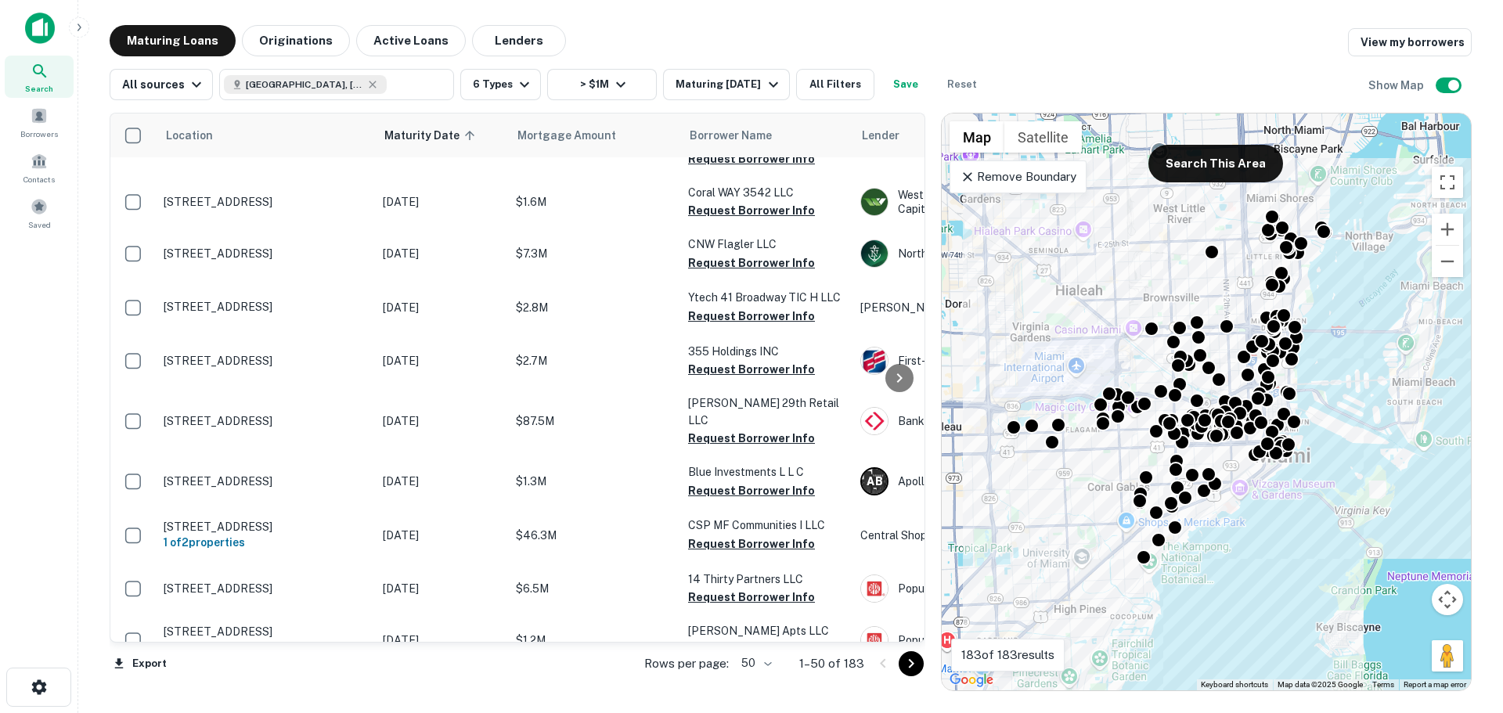
click at [766, 661] on body "Search Borrowers Contacts Saved Maturing Loans Originations Active Loans Lender…" at bounding box center [751, 356] width 1503 height 713
click at [758, 686] on li "100" at bounding box center [757, 680] width 45 height 28
click at [47, 682] on icon "button" at bounding box center [39, 687] width 19 height 19
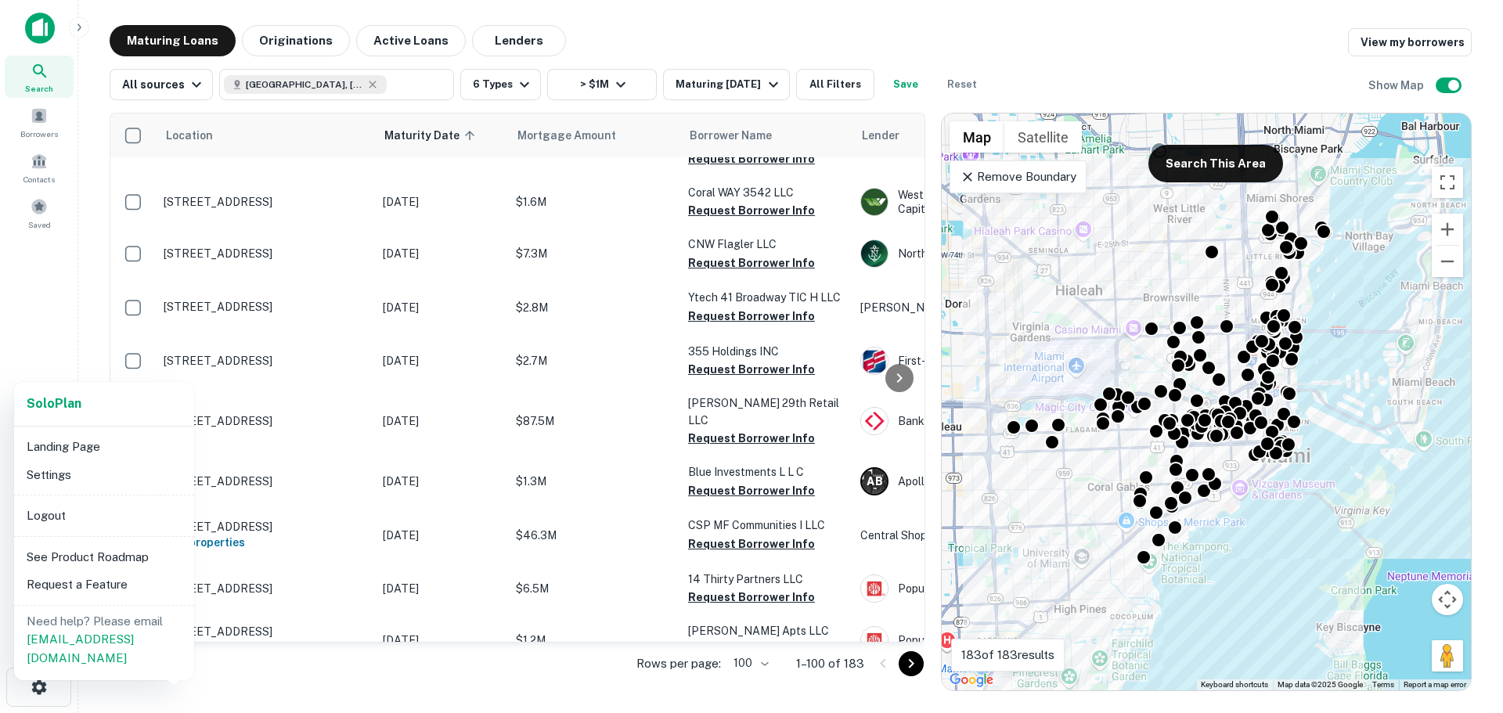
click at [127, 675] on div at bounding box center [751, 356] width 1503 height 713
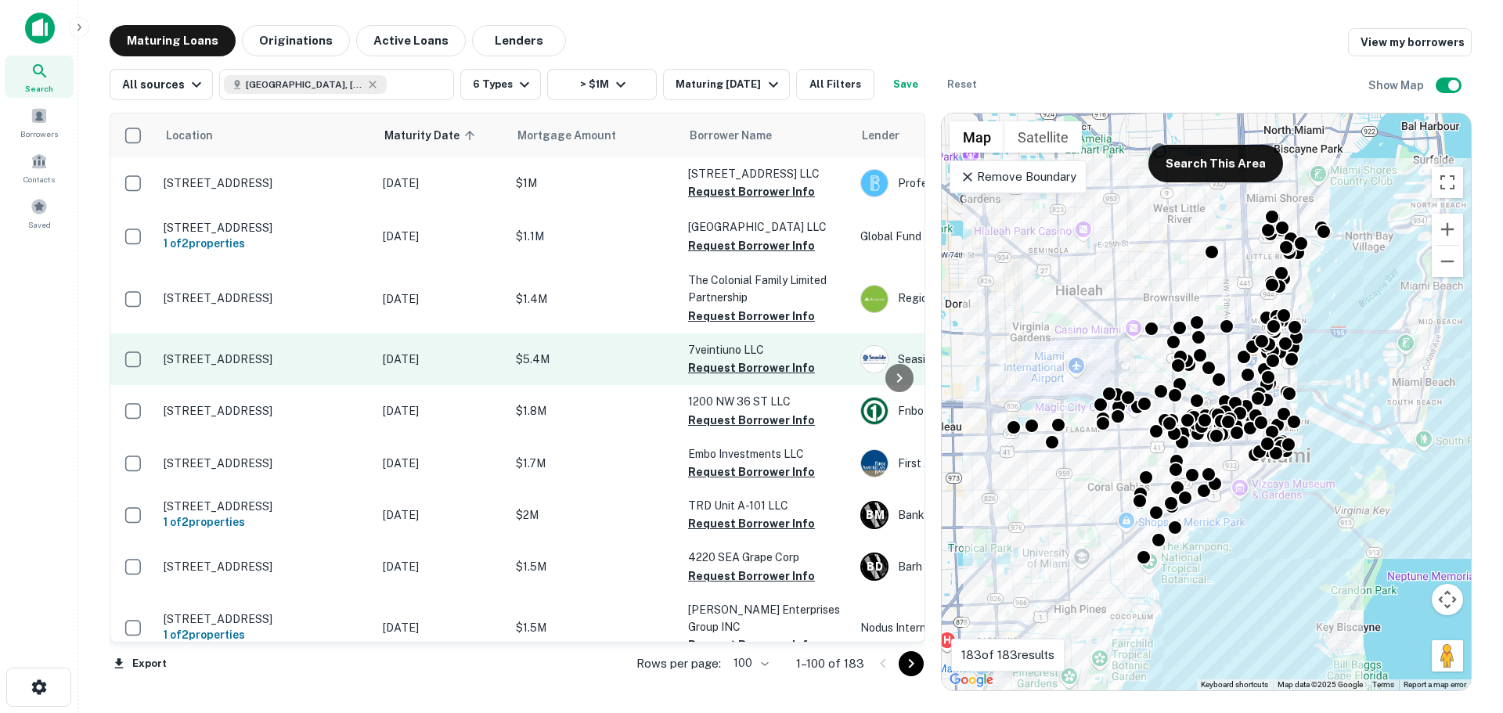
click at [629, 356] on p "$5.4M" at bounding box center [594, 359] width 157 height 17
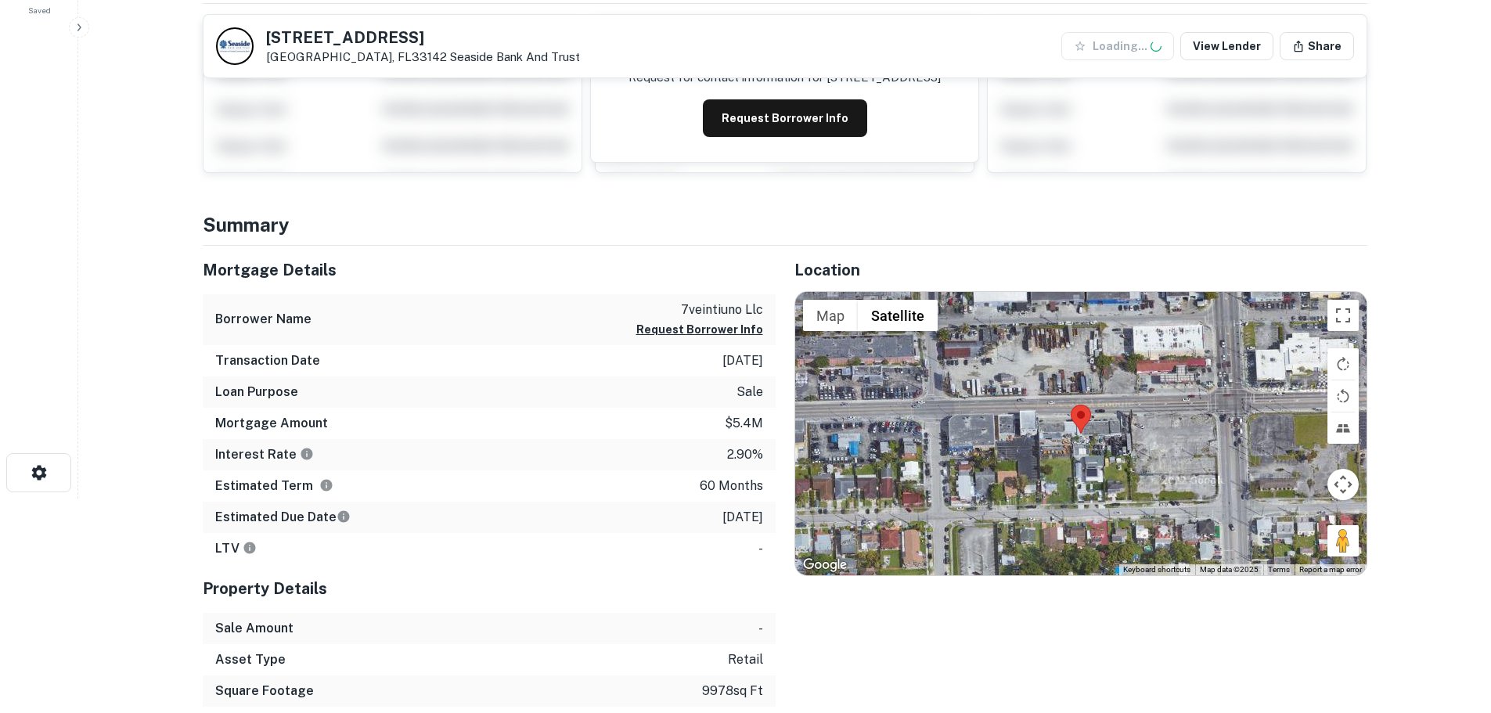
scroll to position [235, 0]
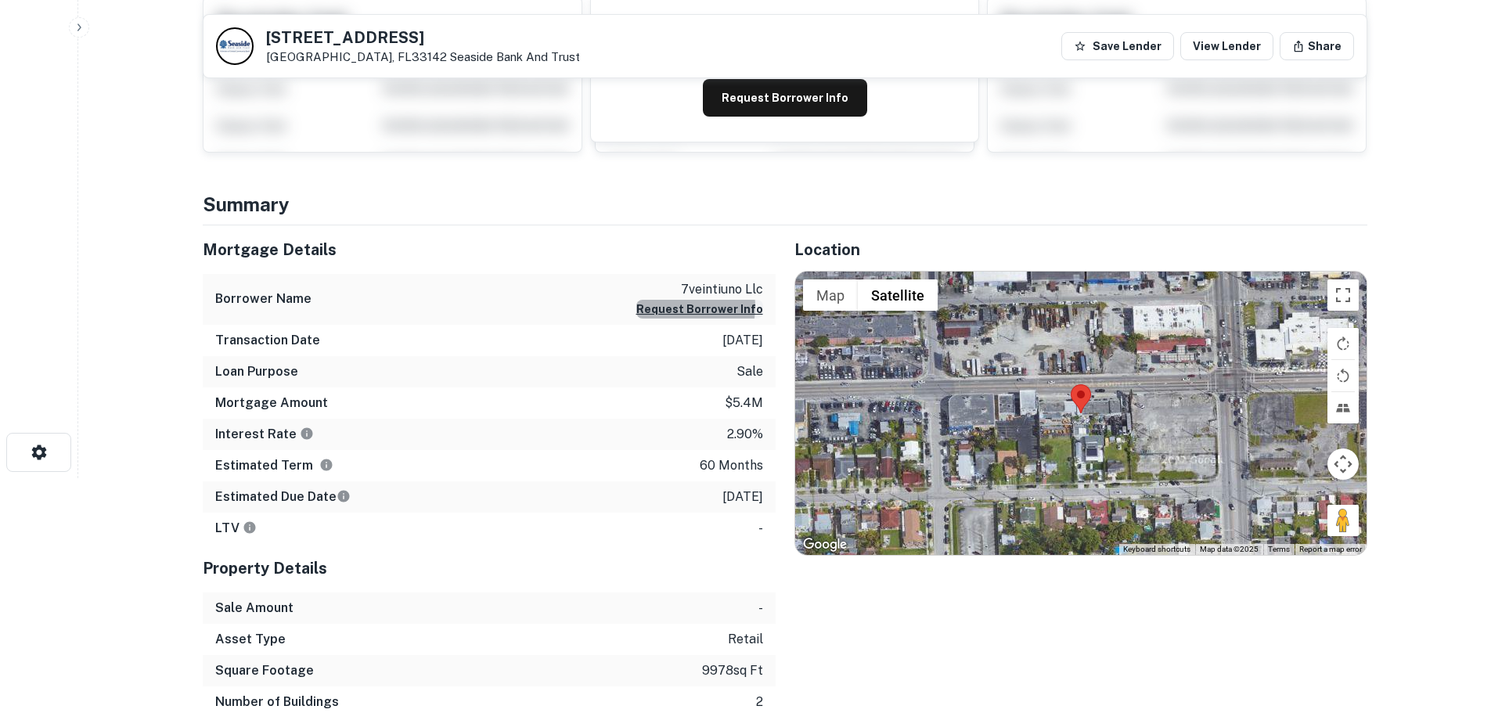
click at [683, 307] on button "Request Borrower Info" at bounding box center [699, 309] width 127 height 19
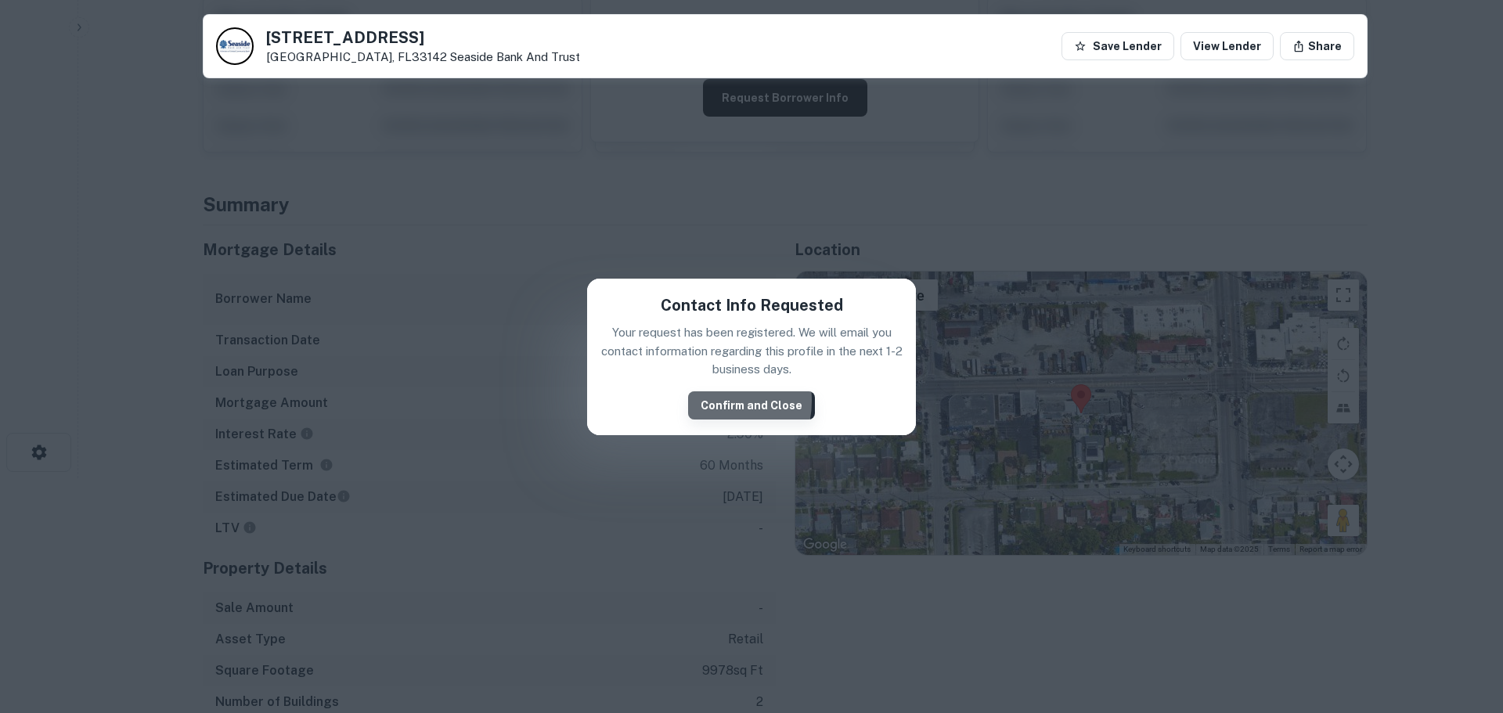
click at [704, 401] on button "Confirm and Close" at bounding box center [751, 405] width 127 height 28
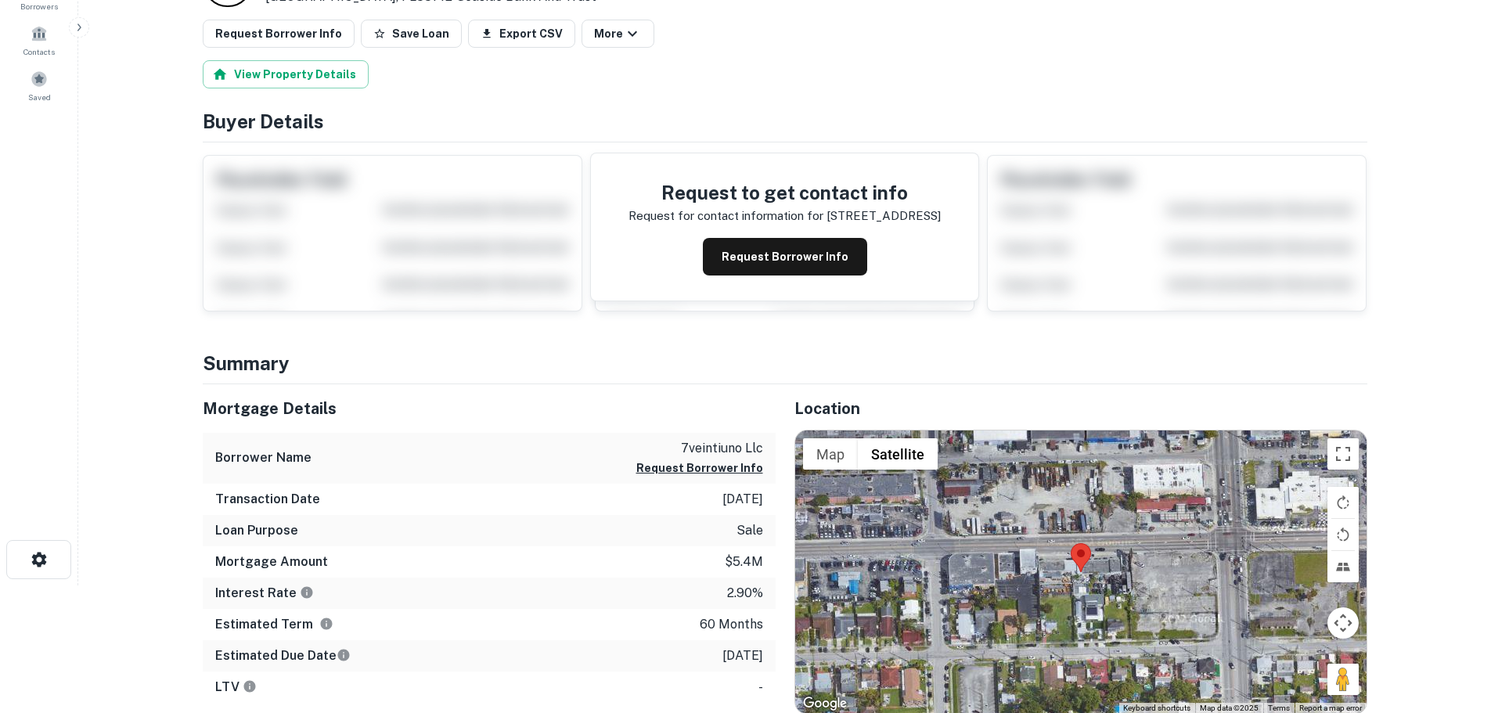
scroll to position [0, 0]
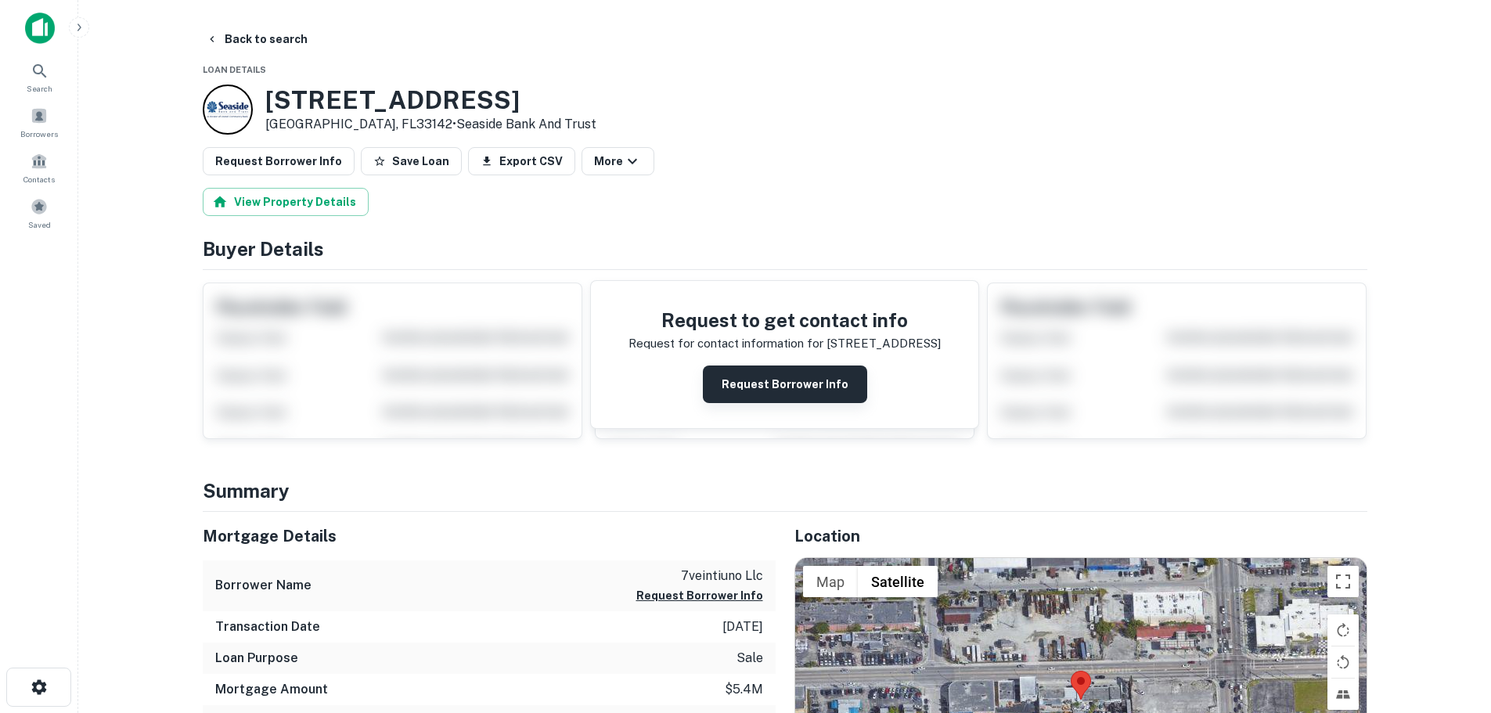
click at [755, 384] on button "Request Borrower Info" at bounding box center [785, 385] width 164 height 38
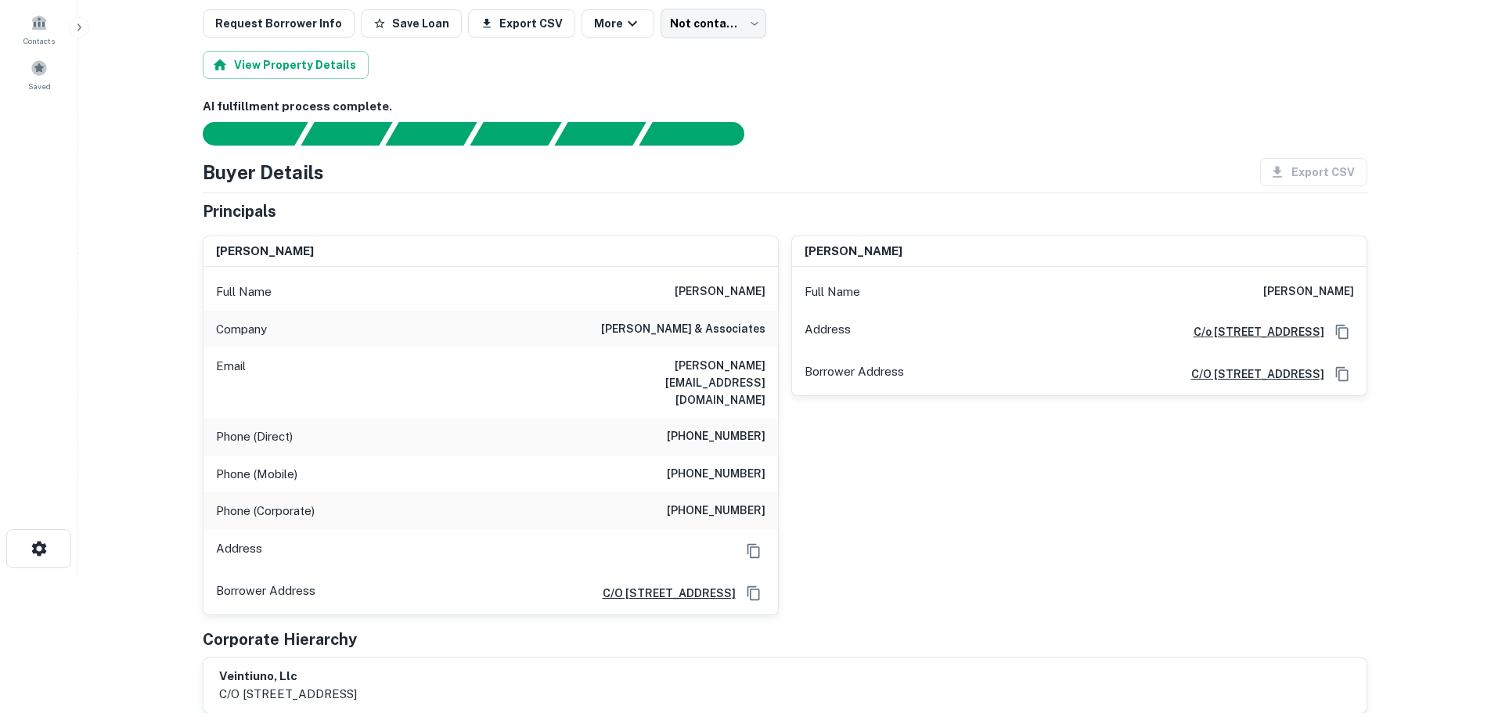
scroll to position [157, 0]
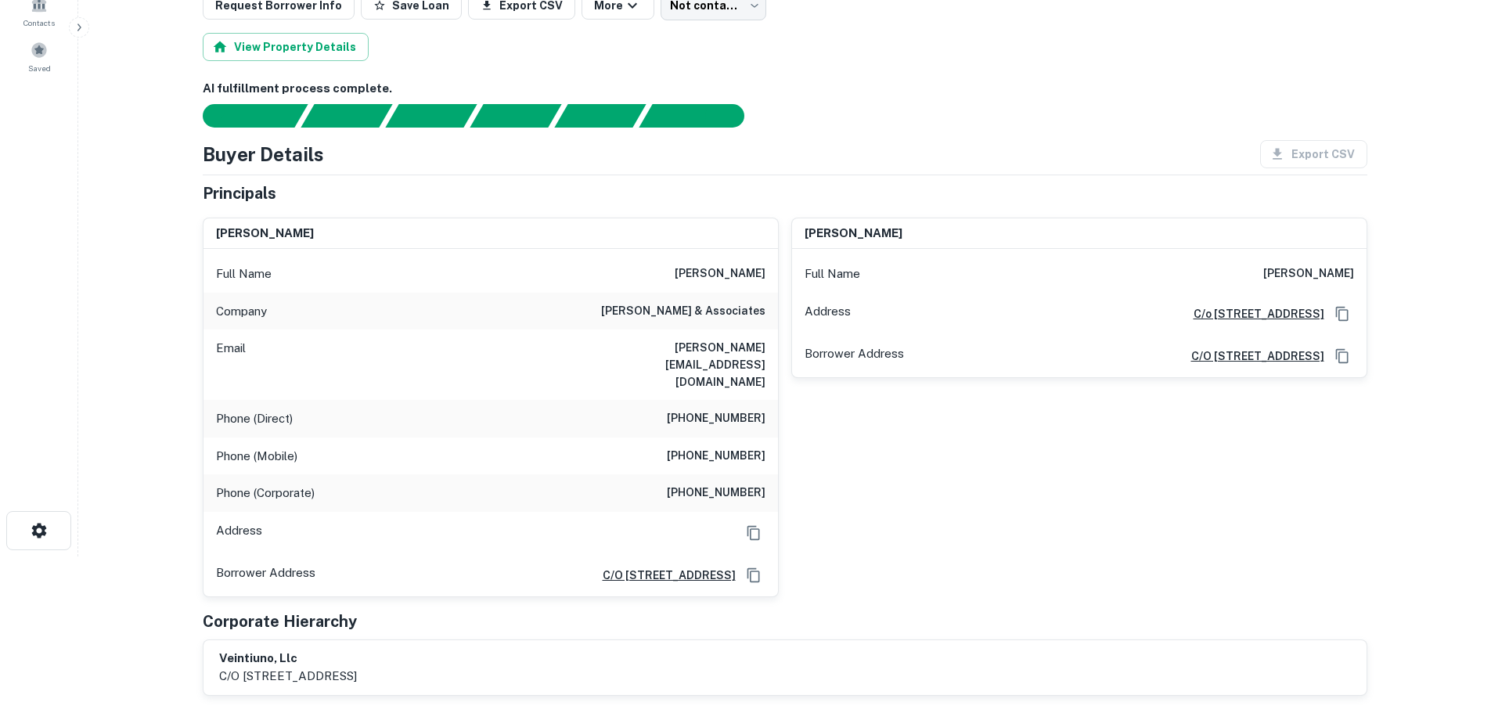
drag, startPoint x: 916, startPoint y: 231, endPoint x: 791, endPoint y: 230, distance: 124.5
click at [792, 230] on div "monica martinuzzi" at bounding box center [1079, 233] width 575 height 31
copy h6 "monica martinuzzi"
click at [748, 568] on icon "Copy Address" at bounding box center [753, 575] width 13 height 14
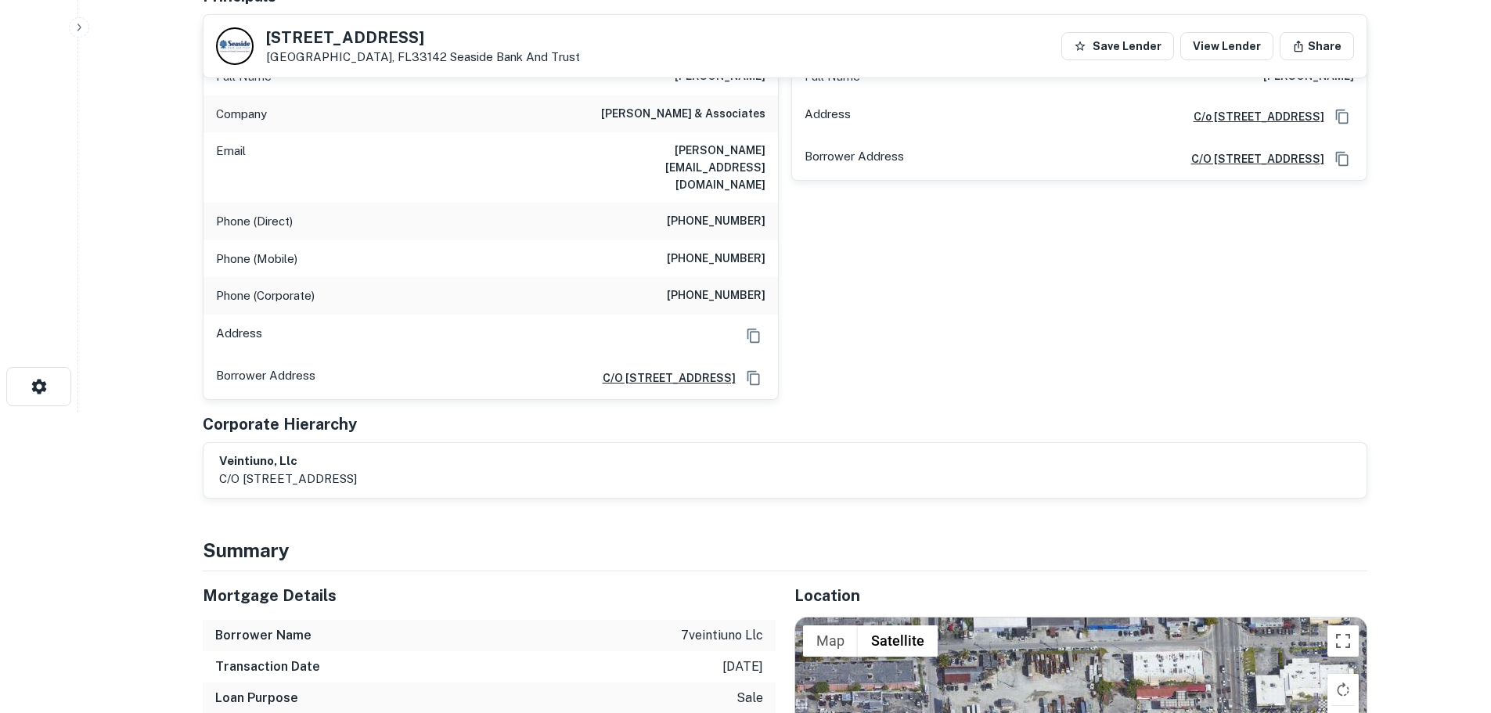
scroll to position [0, 0]
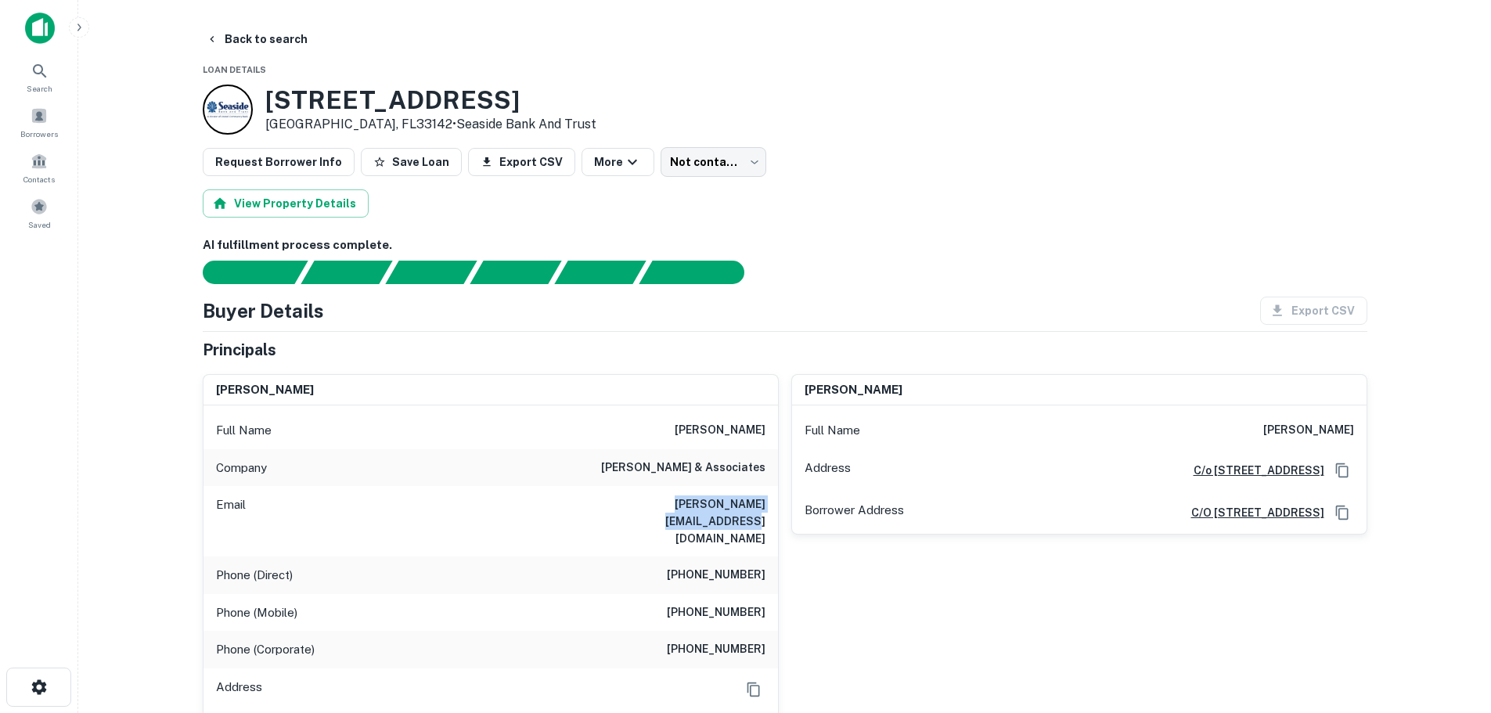
drag, startPoint x: 610, startPoint y: 503, endPoint x: 774, endPoint y: 504, distance: 164.4
click at [774, 504] on div "Email alvaro@alvarocastillopa.com" at bounding box center [491, 521] width 575 height 70
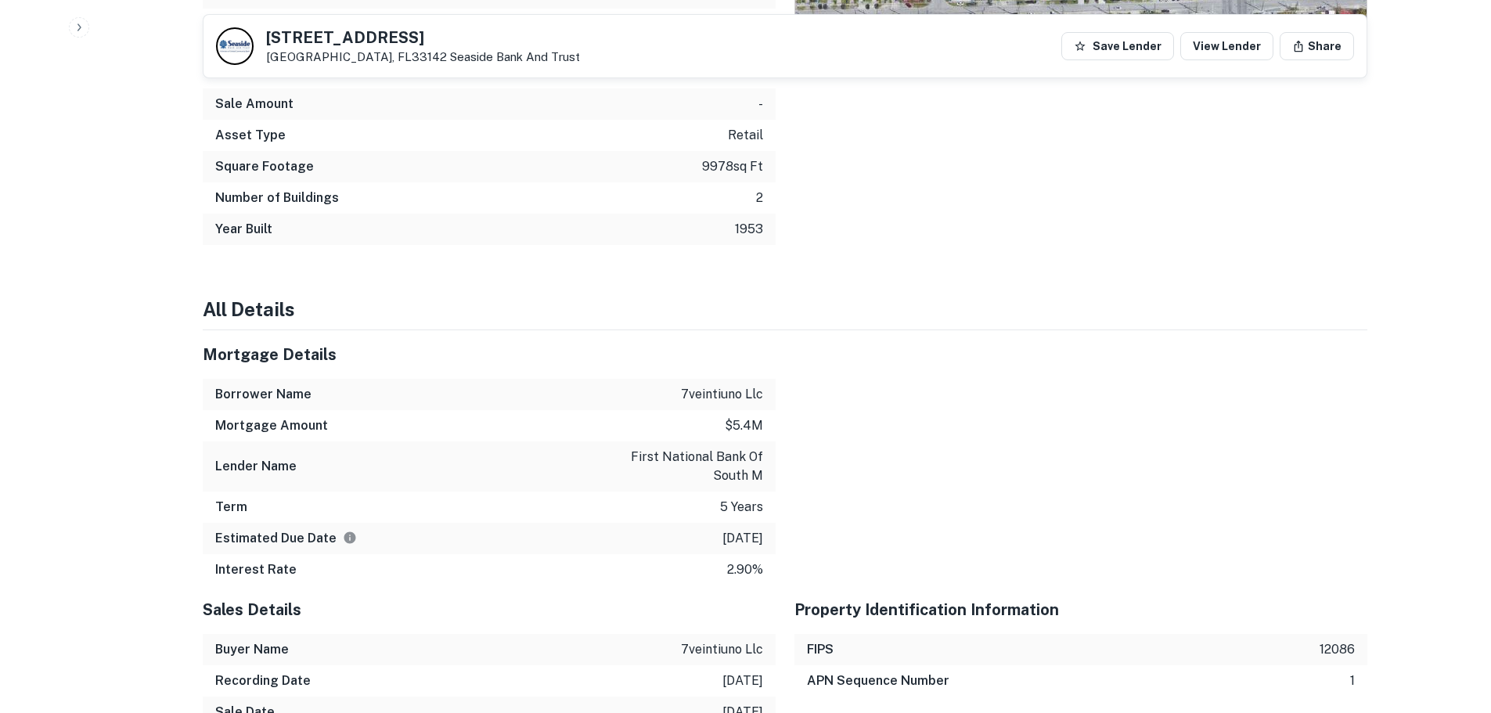
scroll to position [1174, 0]
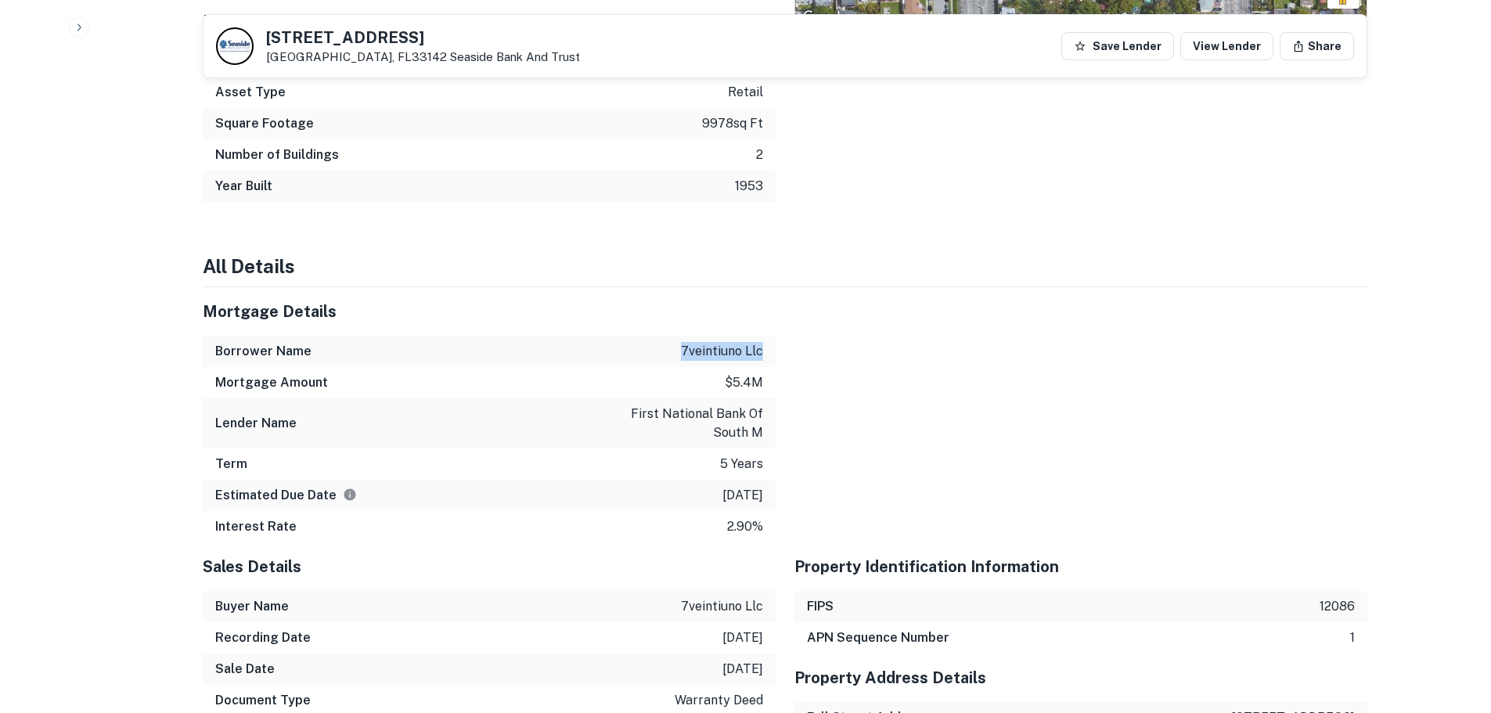
drag, startPoint x: 734, startPoint y: 317, endPoint x: 672, endPoint y: 309, distance: 63.1
click at [672, 336] on div "Borrower Name 7veintiuno llc" at bounding box center [489, 351] width 573 height 31
copy p "7veintiuno llc"
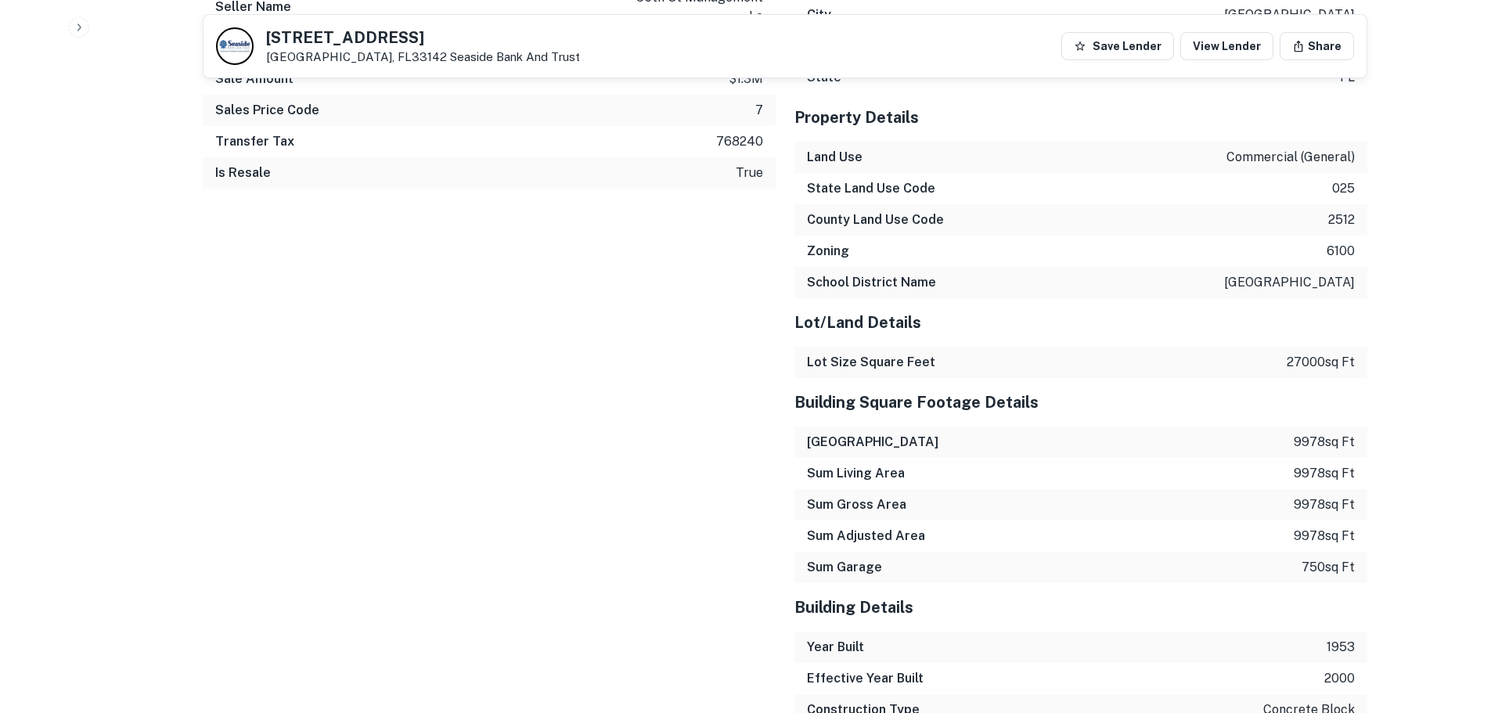
scroll to position [1701, 0]
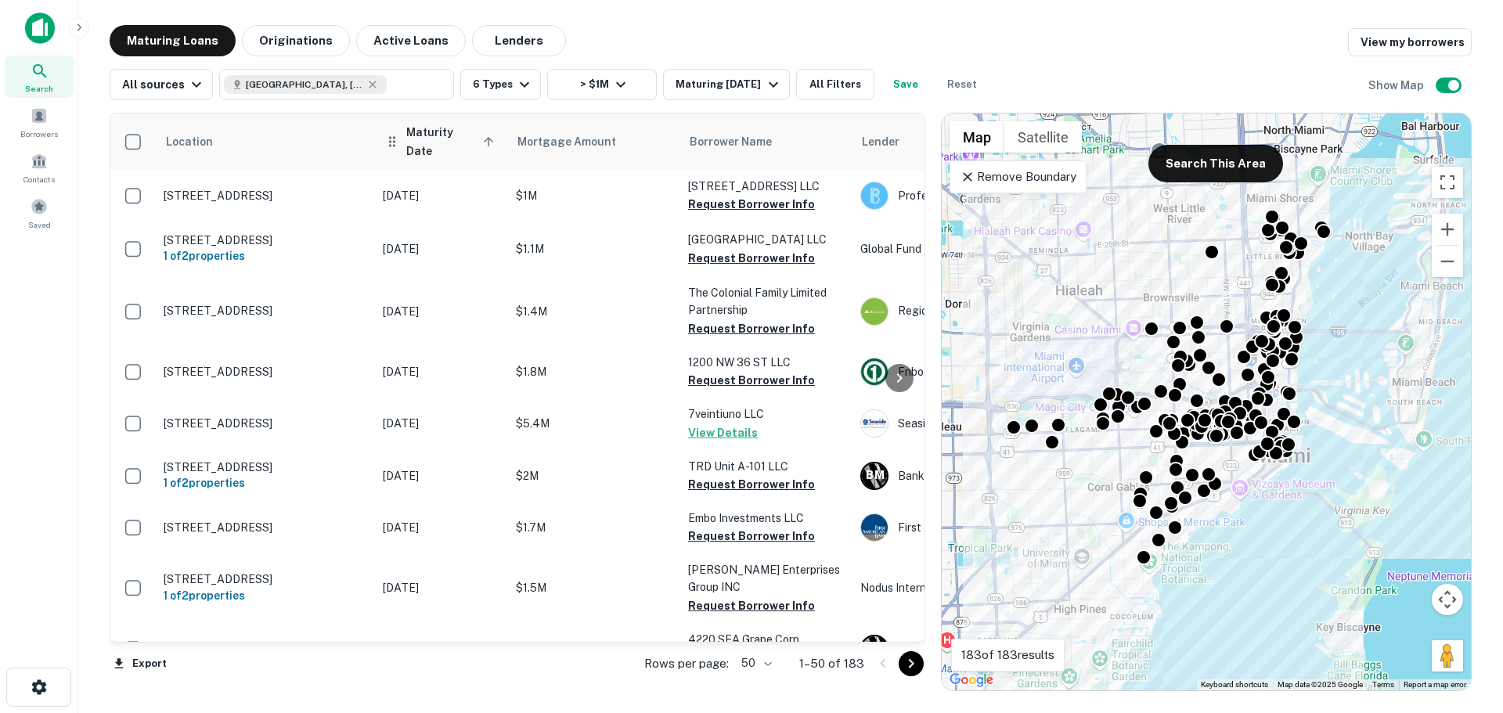
click at [447, 141] on span "Maturity Date sorted ascending" at bounding box center [452, 142] width 92 height 38
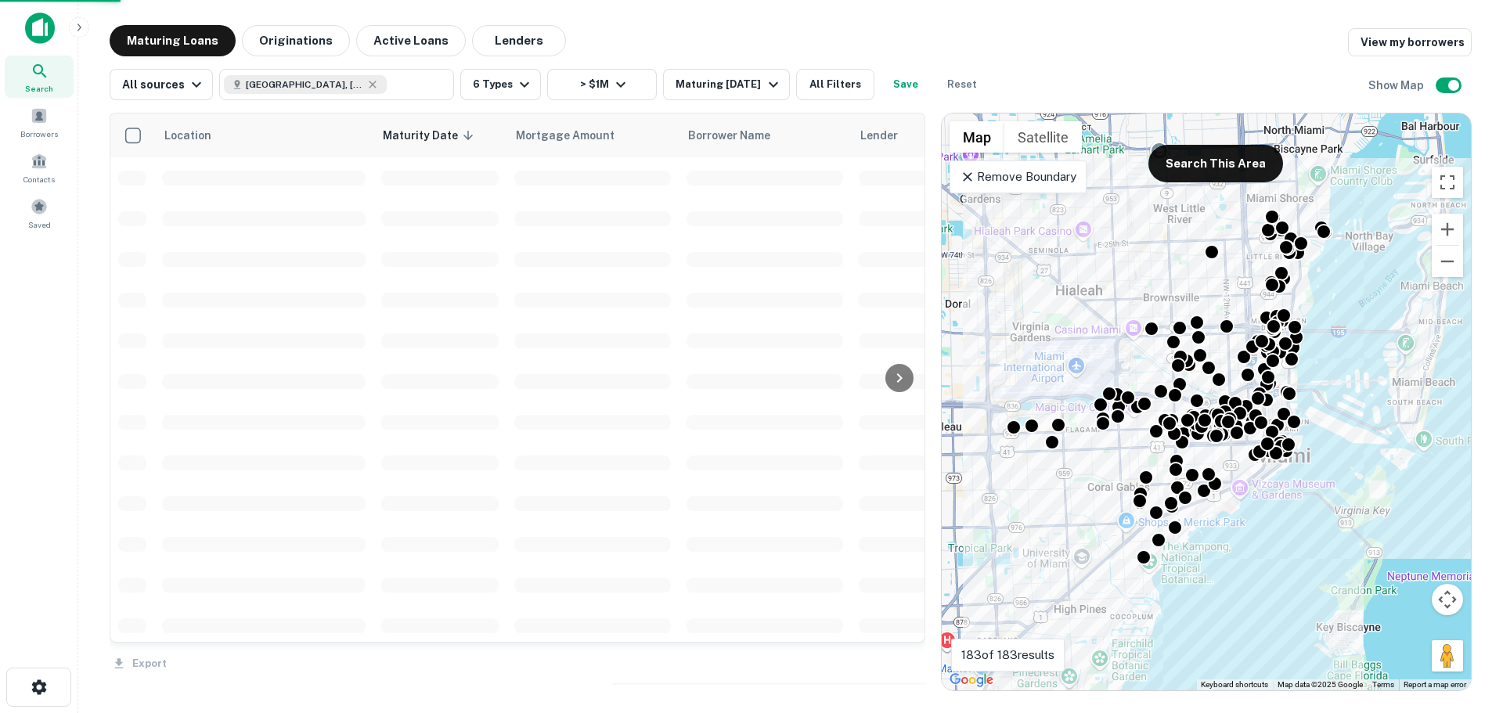
click at [446, 141] on span "Maturity Date sorted descending" at bounding box center [430, 135] width 95 height 19
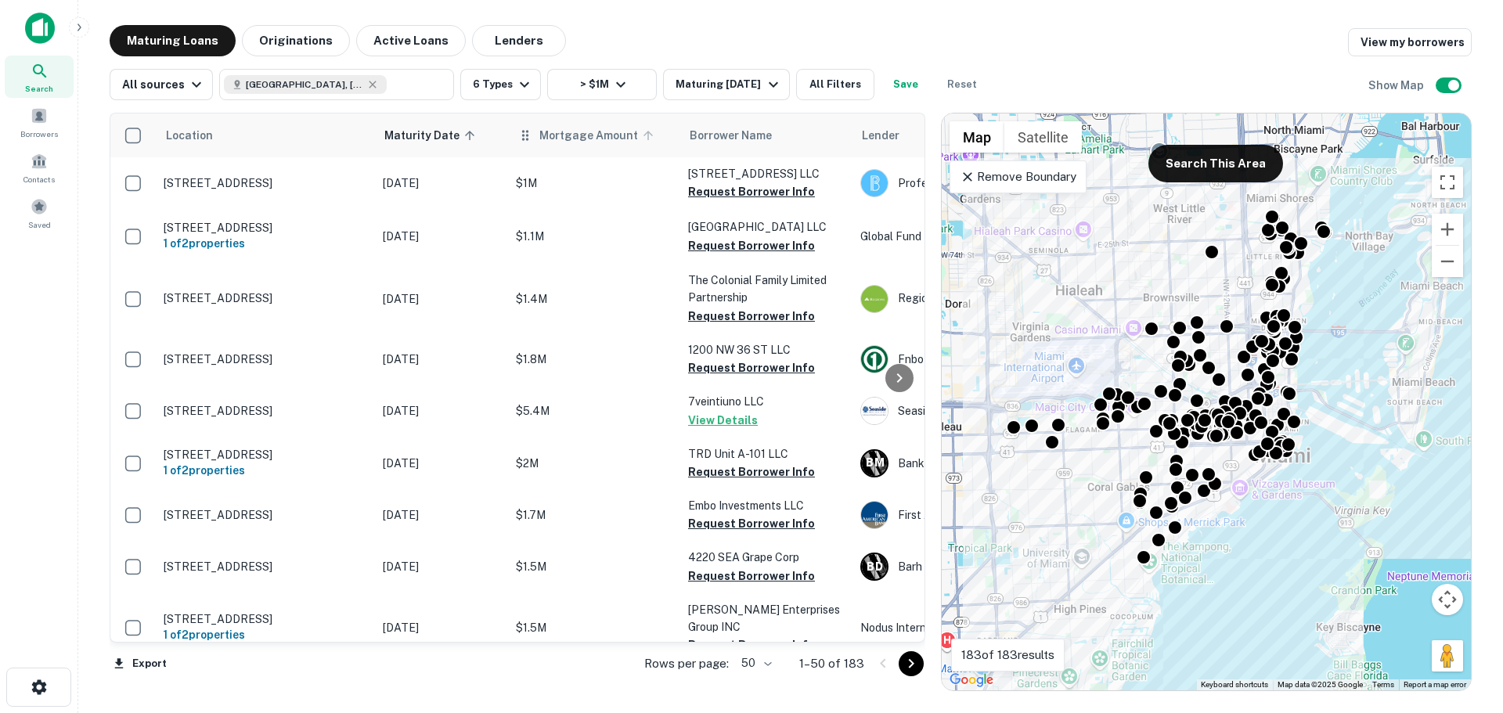
click at [589, 133] on span "Mortgage Amount" at bounding box center [598, 135] width 119 height 19
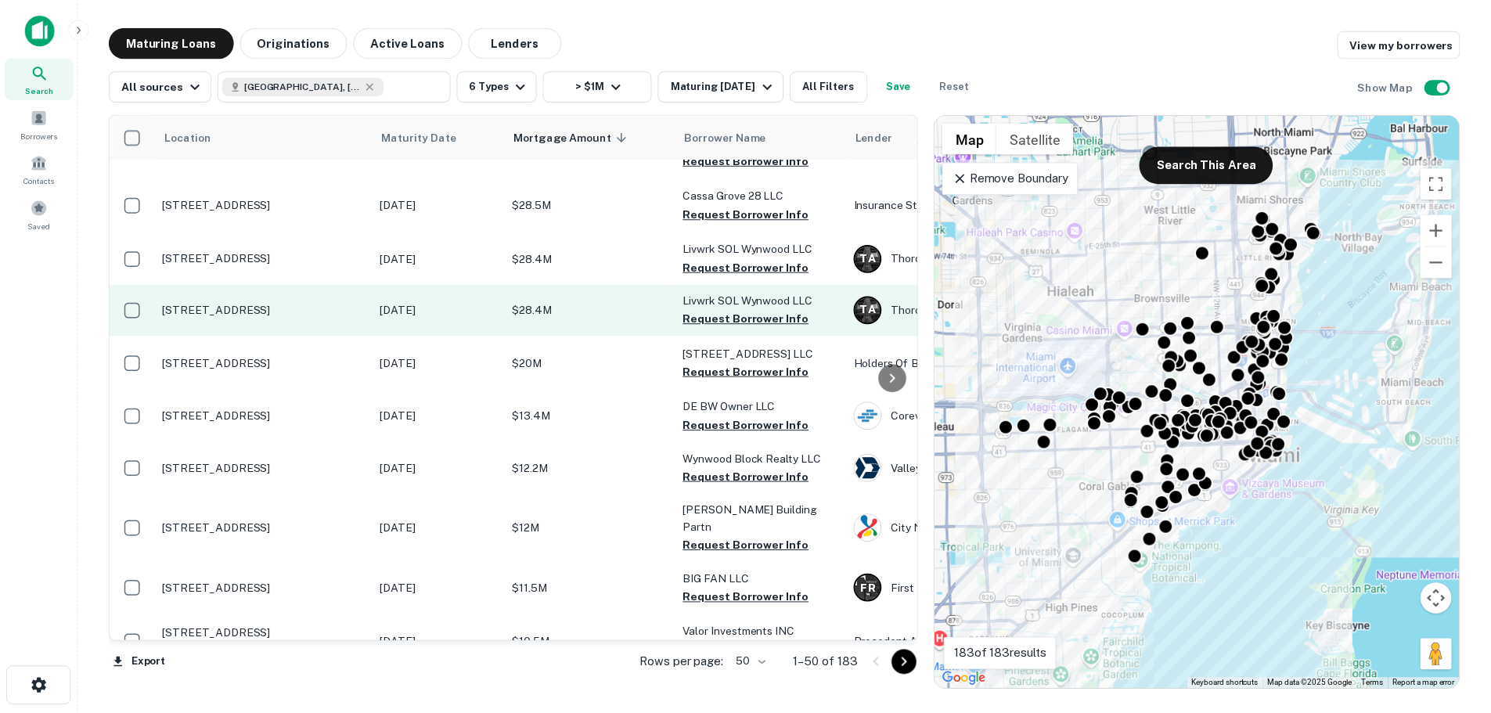
scroll to position [626, 0]
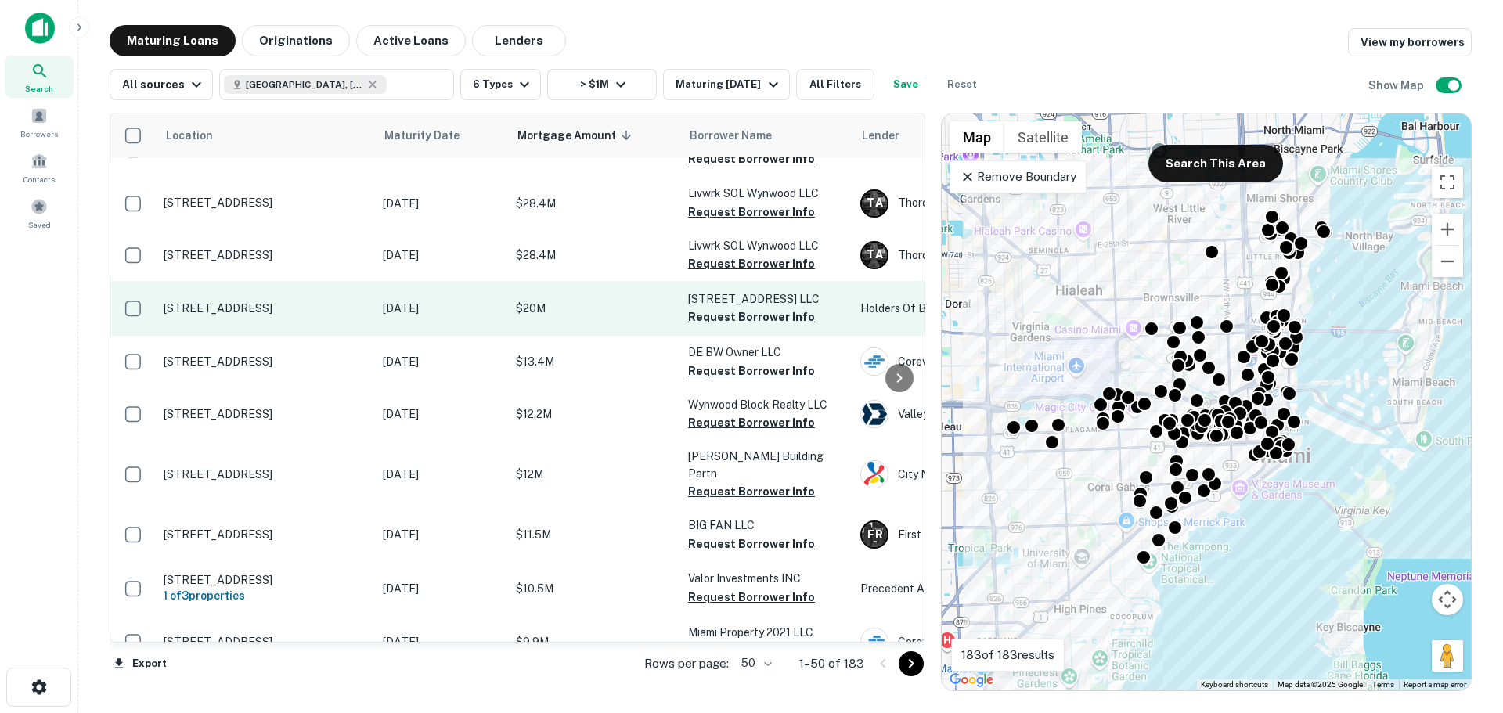
click at [604, 301] on td "$20M" at bounding box center [594, 308] width 172 height 55
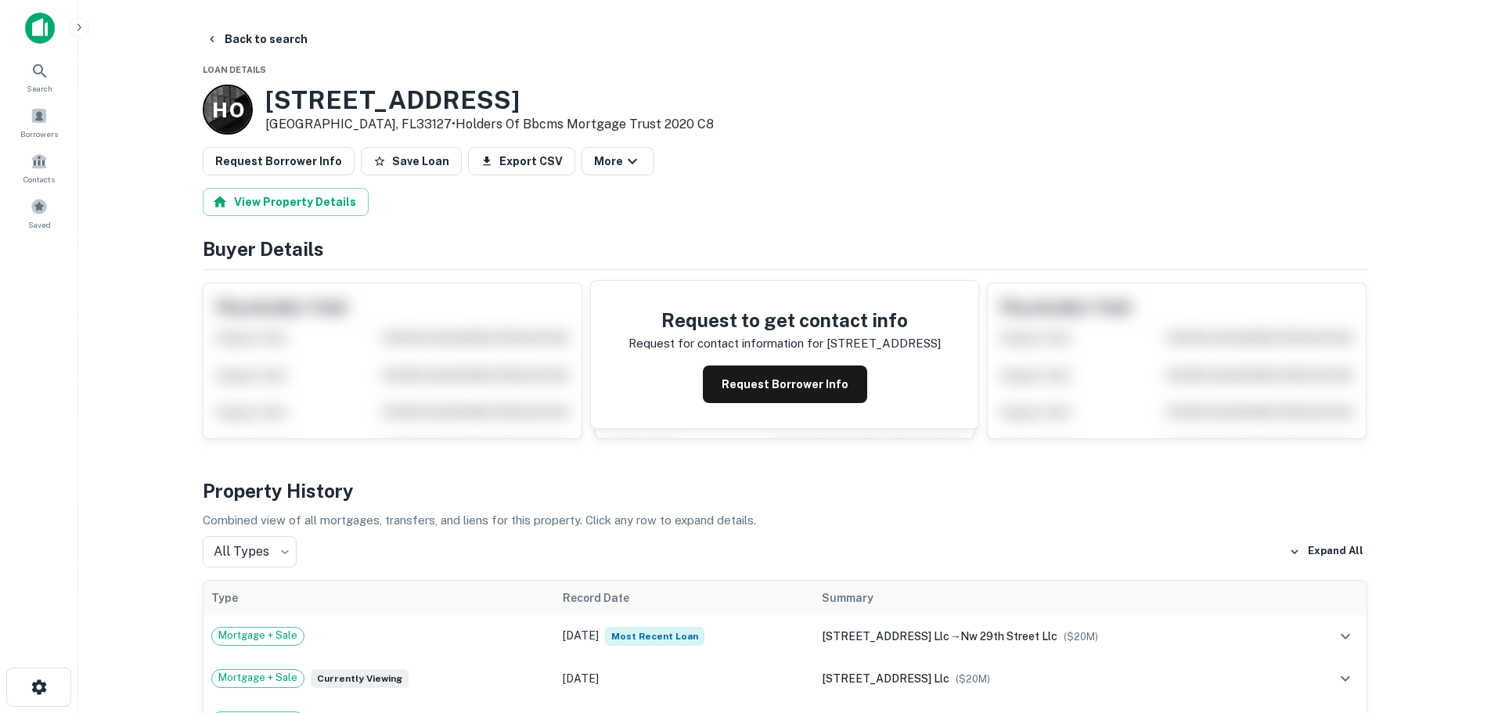
click at [771, 397] on button "Request Borrower Info" at bounding box center [785, 385] width 164 height 38
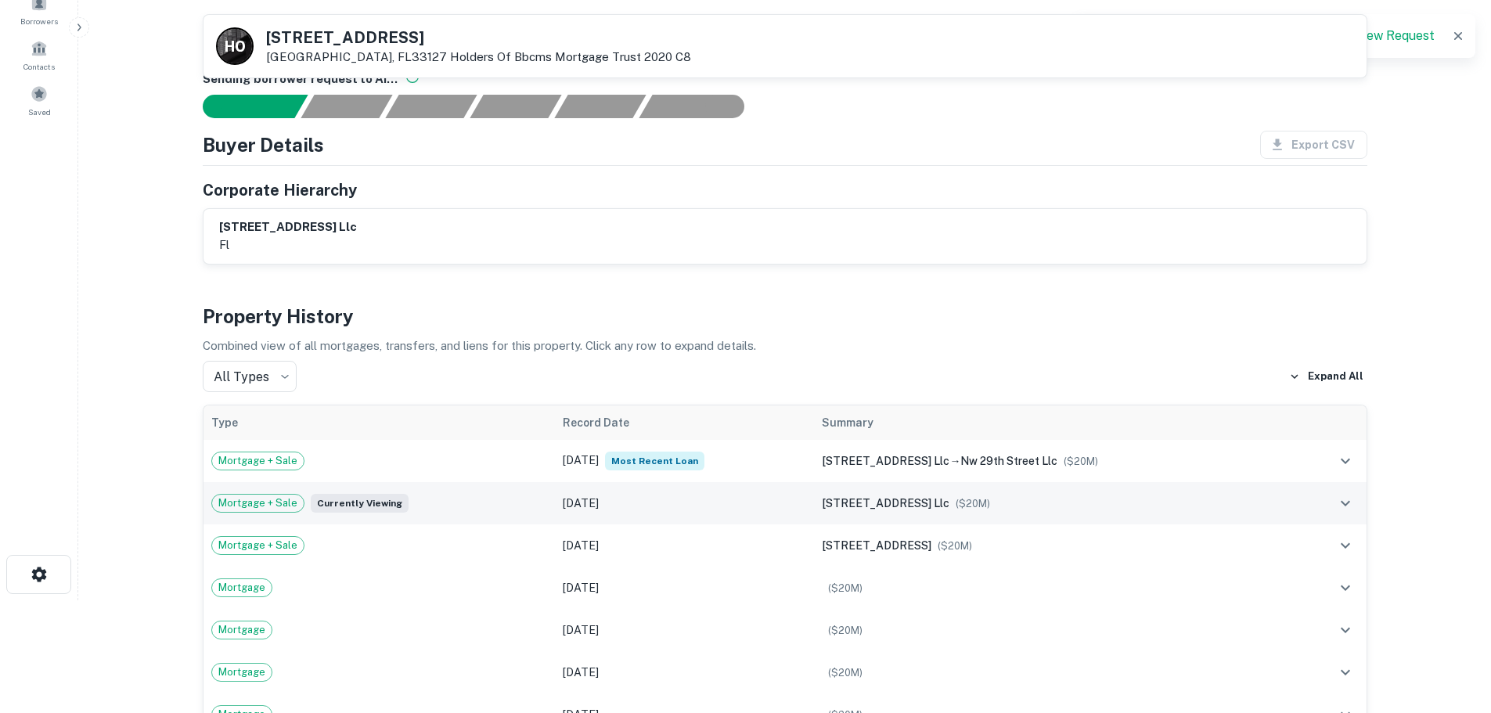
scroll to position [78, 0]
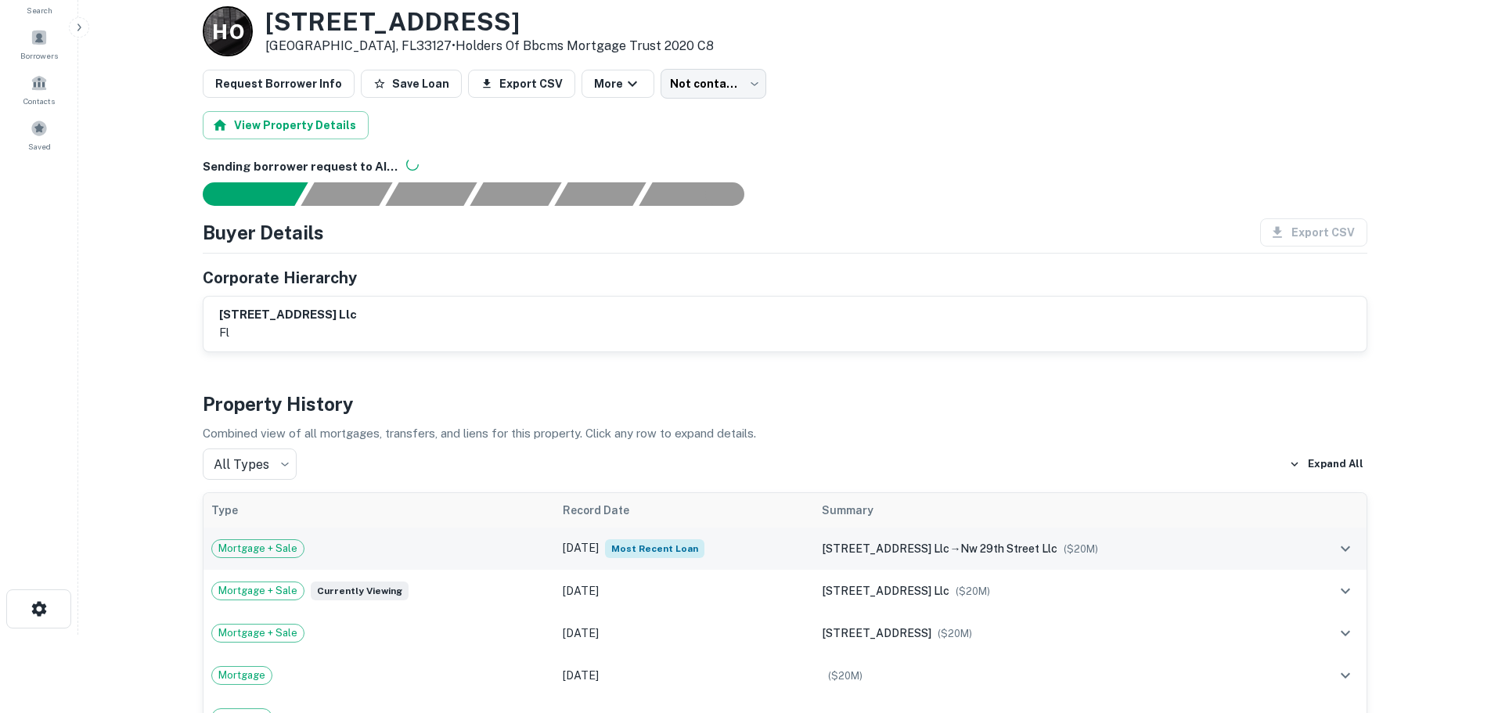
click at [1346, 550] on icon "expand row" at bounding box center [1345, 548] width 9 height 5
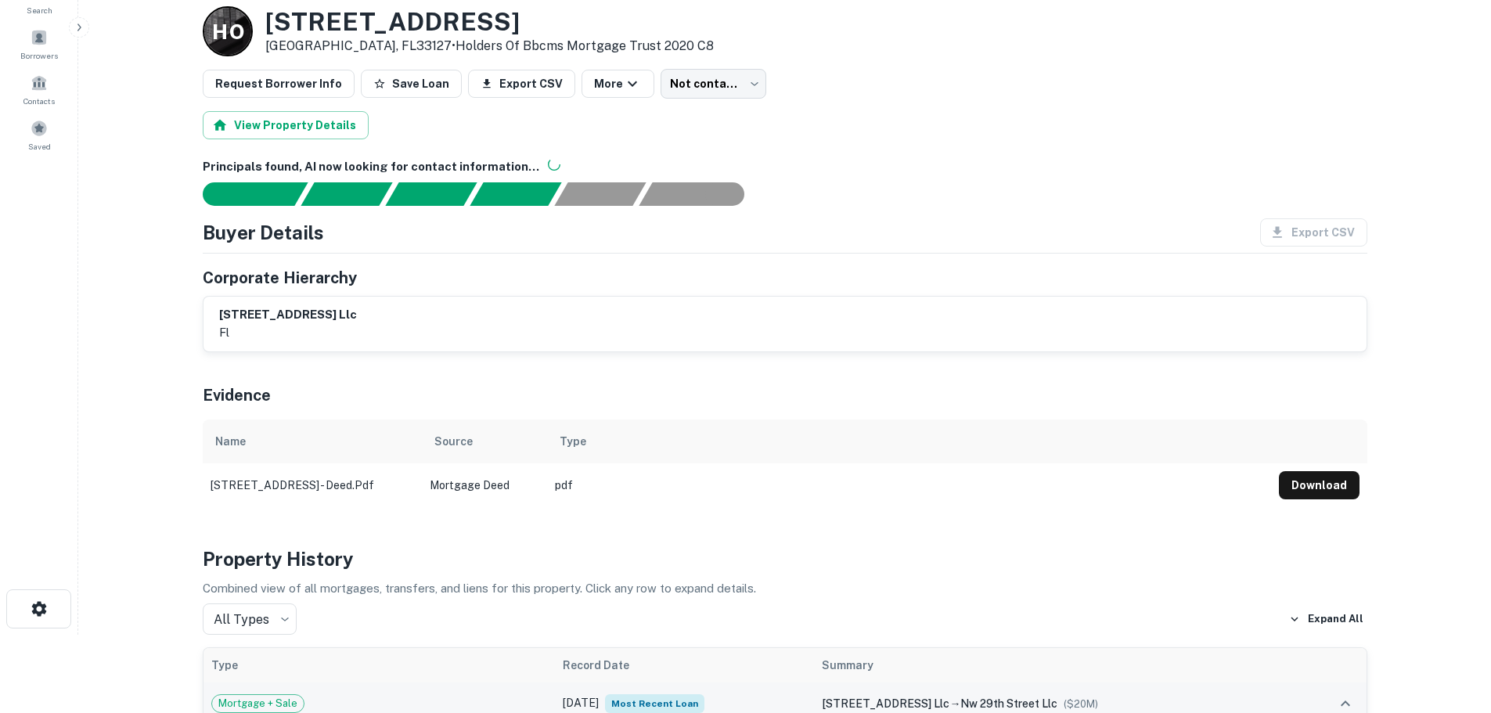
click at [1339, 495] on button "Download" at bounding box center [1319, 485] width 81 height 28
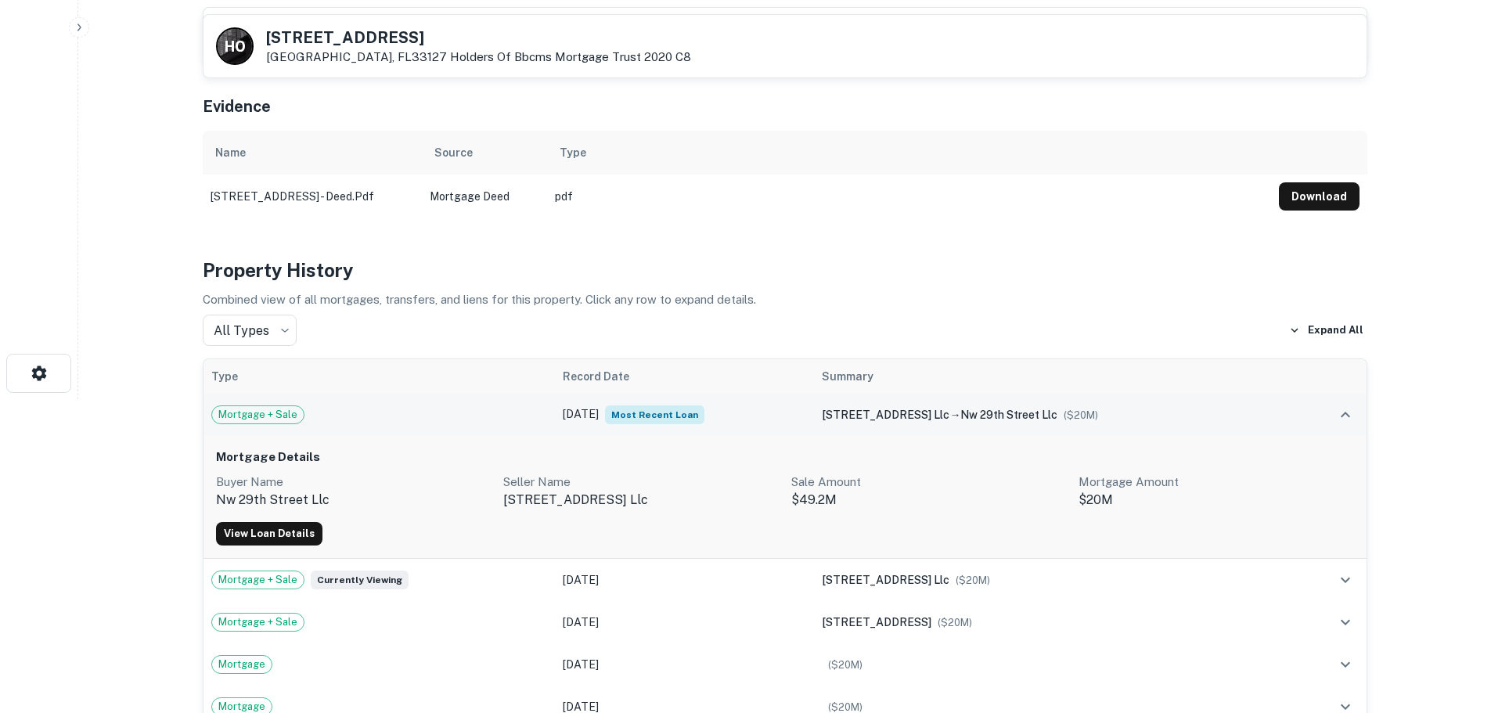
scroll to position [470, 0]
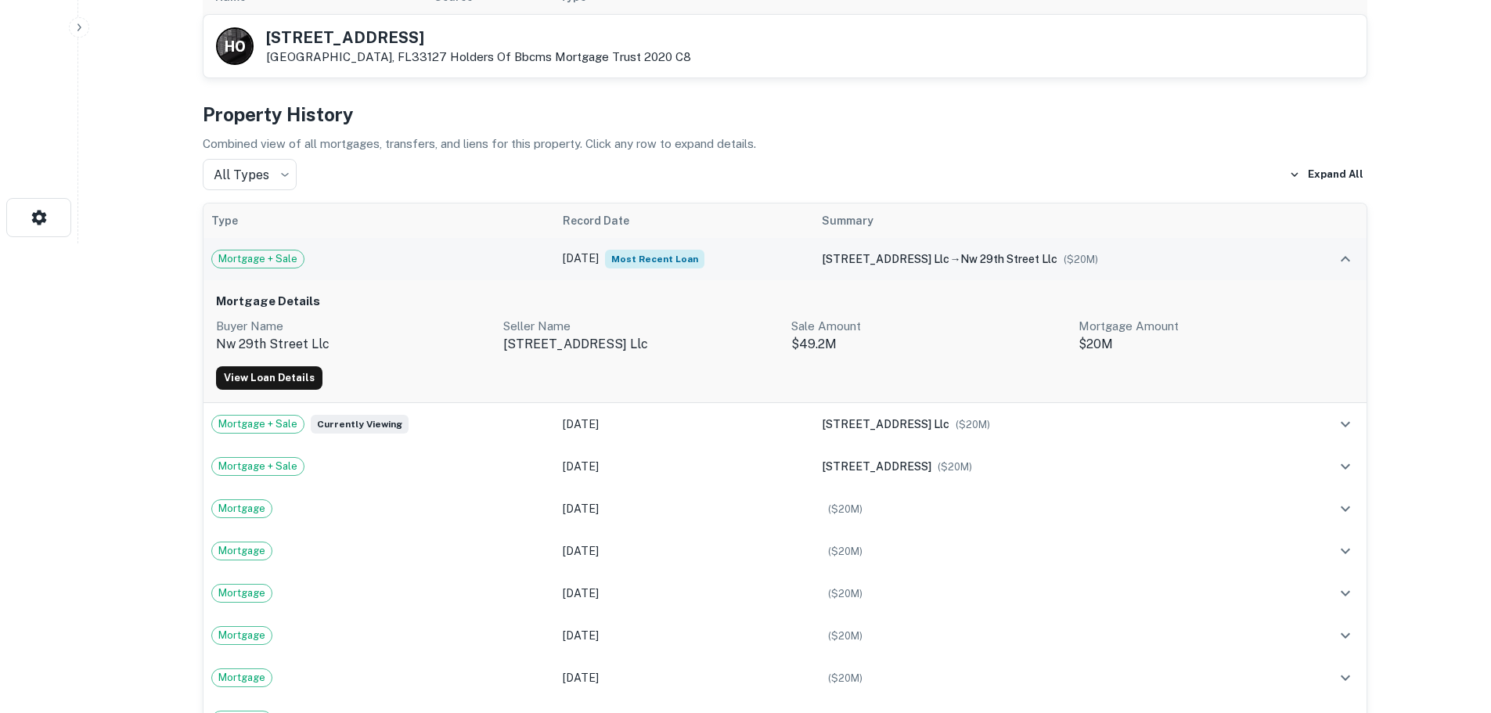
click at [1342, 253] on icon "expand row" at bounding box center [1345, 259] width 19 height 19
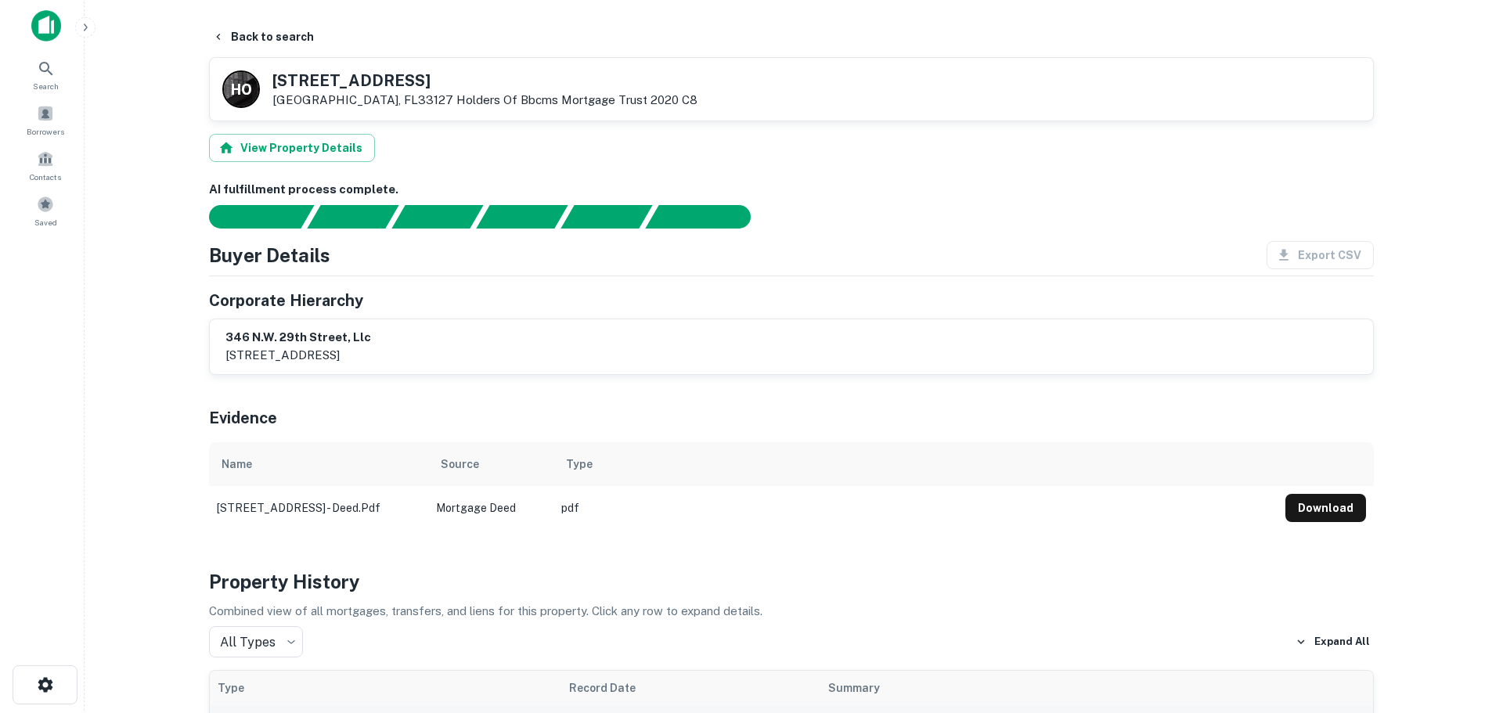
scroll to position [0, 0]
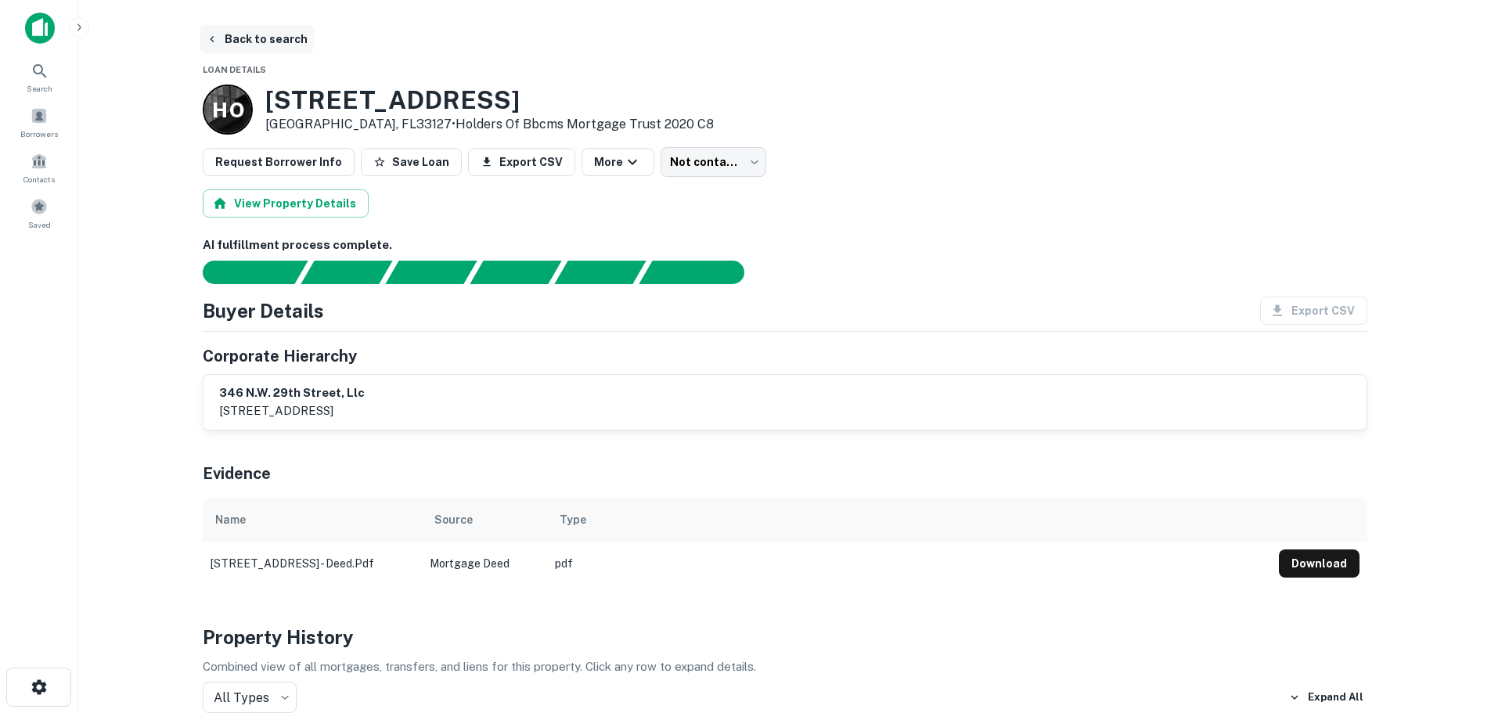
click at [212, 36] on icon "button" at bounding box center [212, 39] width 13 height 13
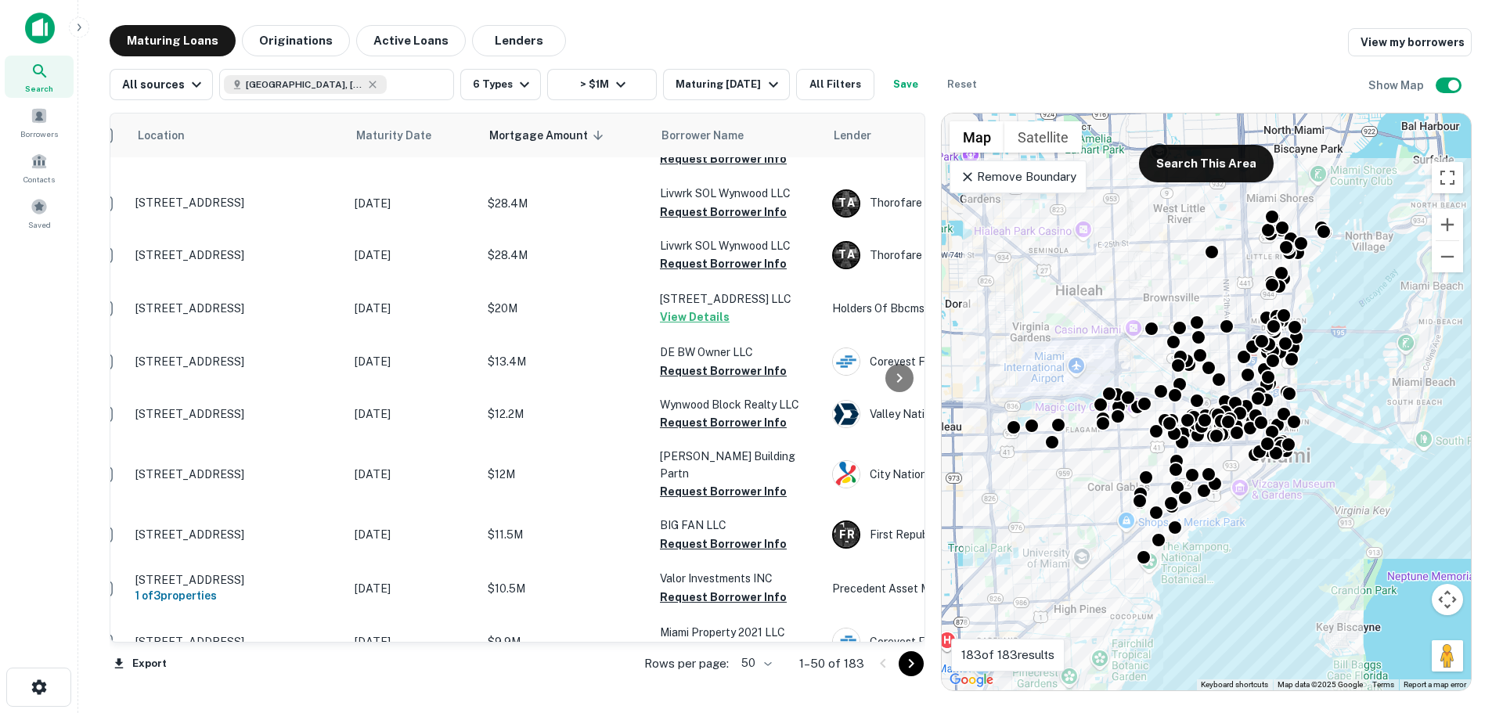
scroll to position [626, 0]
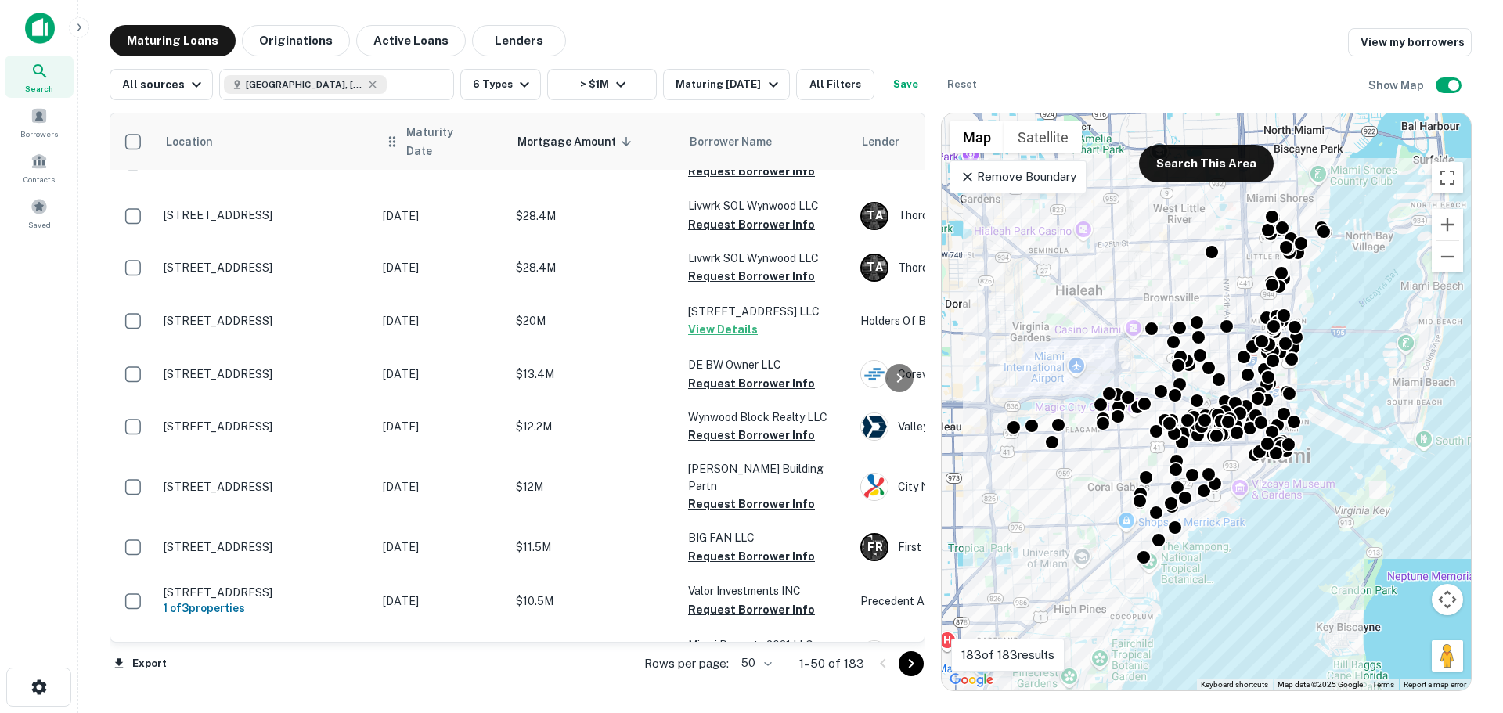
click at [390, 138] on icon at bounding box center [392, 141] width 16 height 19
click at [412, 133] on span "Maturity Date" at bounding box center [452, 142] width 92 height 38
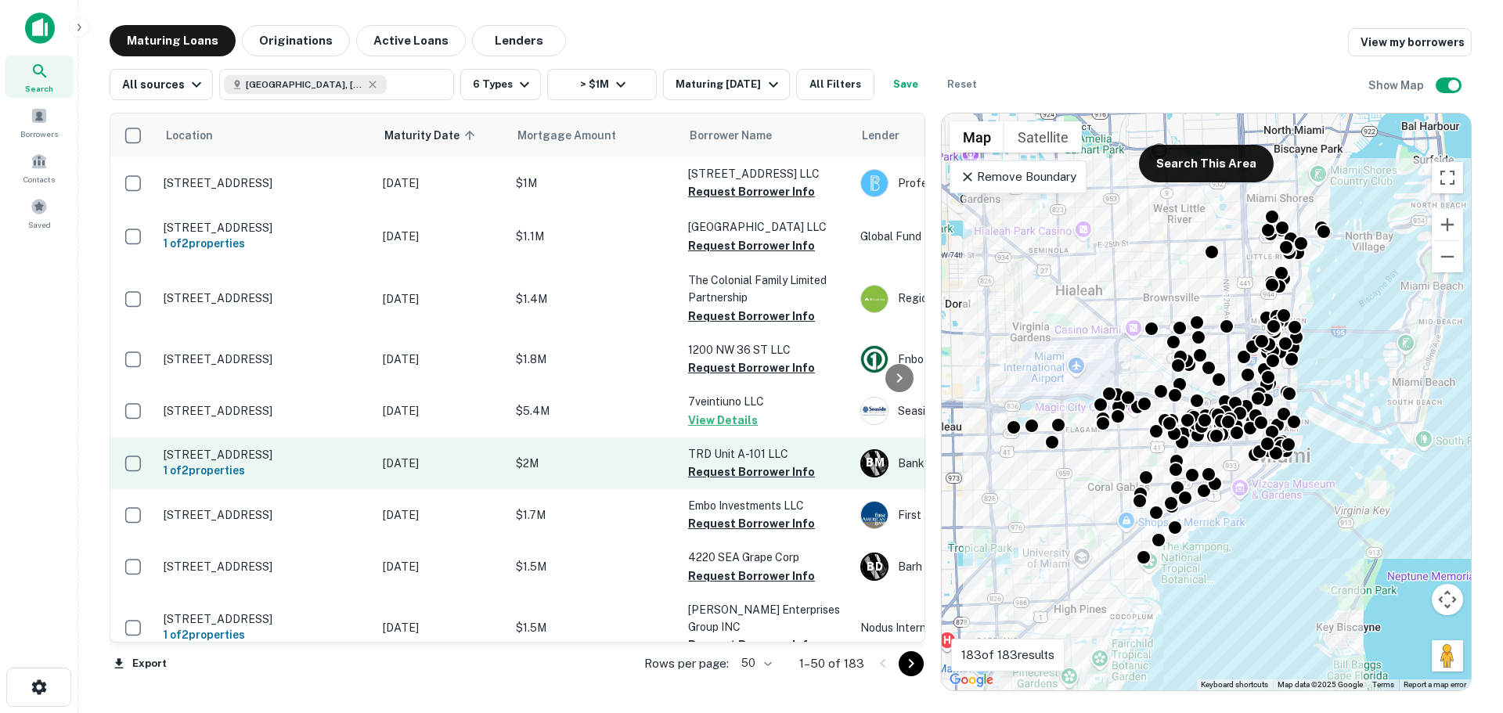
scroll to position [78, 0]
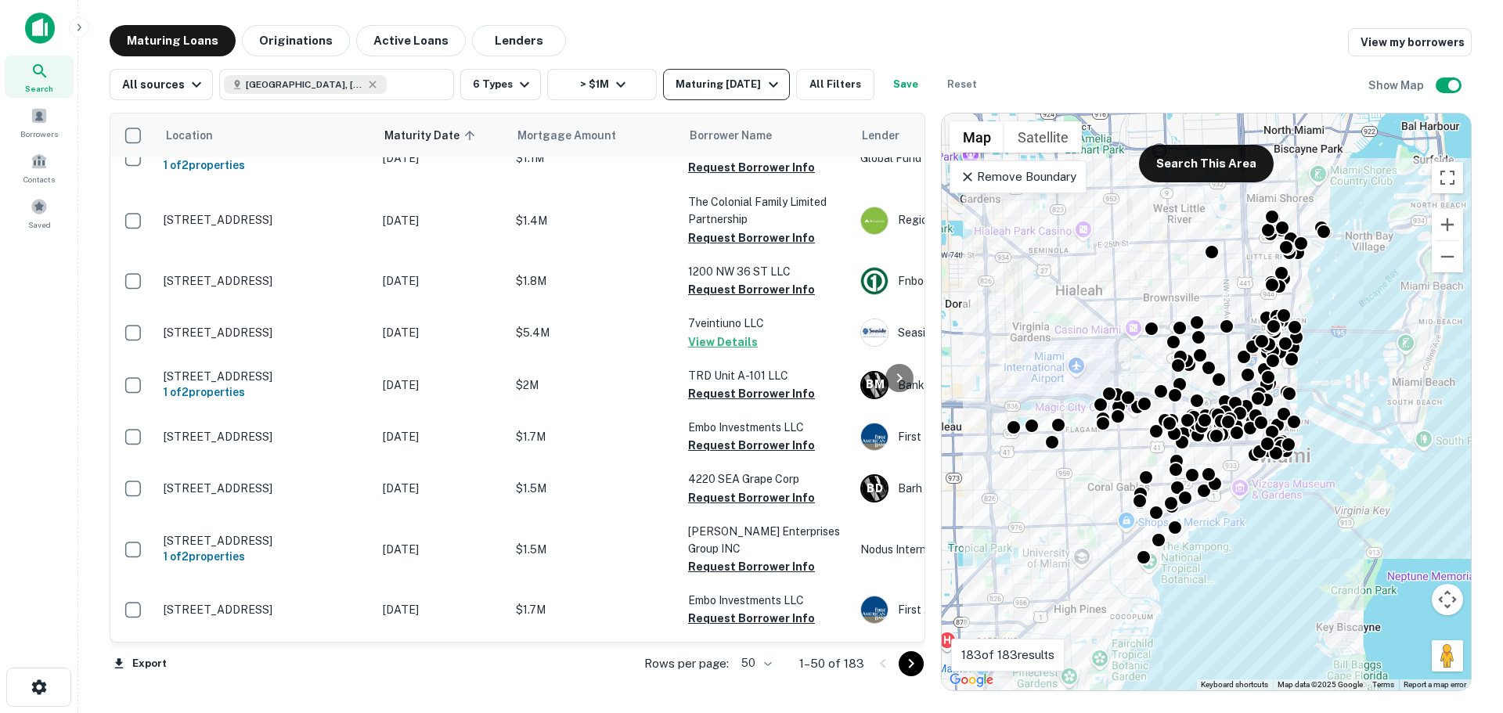
click at [717, 91] on div "Maturing In 1 Year" at bounding box center [729, 84] width 106 height 19
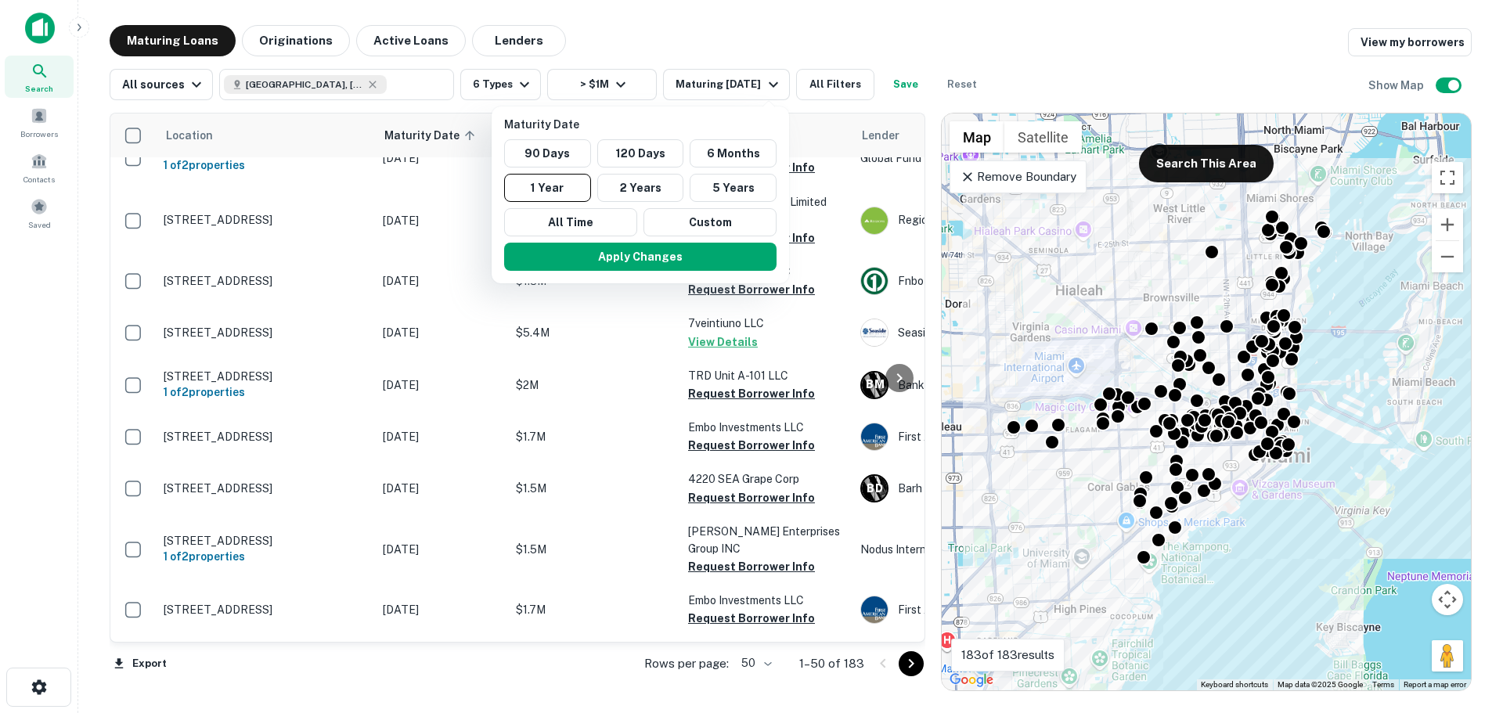
click at [719, 91] on div at bounding box center [751, 356] width 1503 height 713
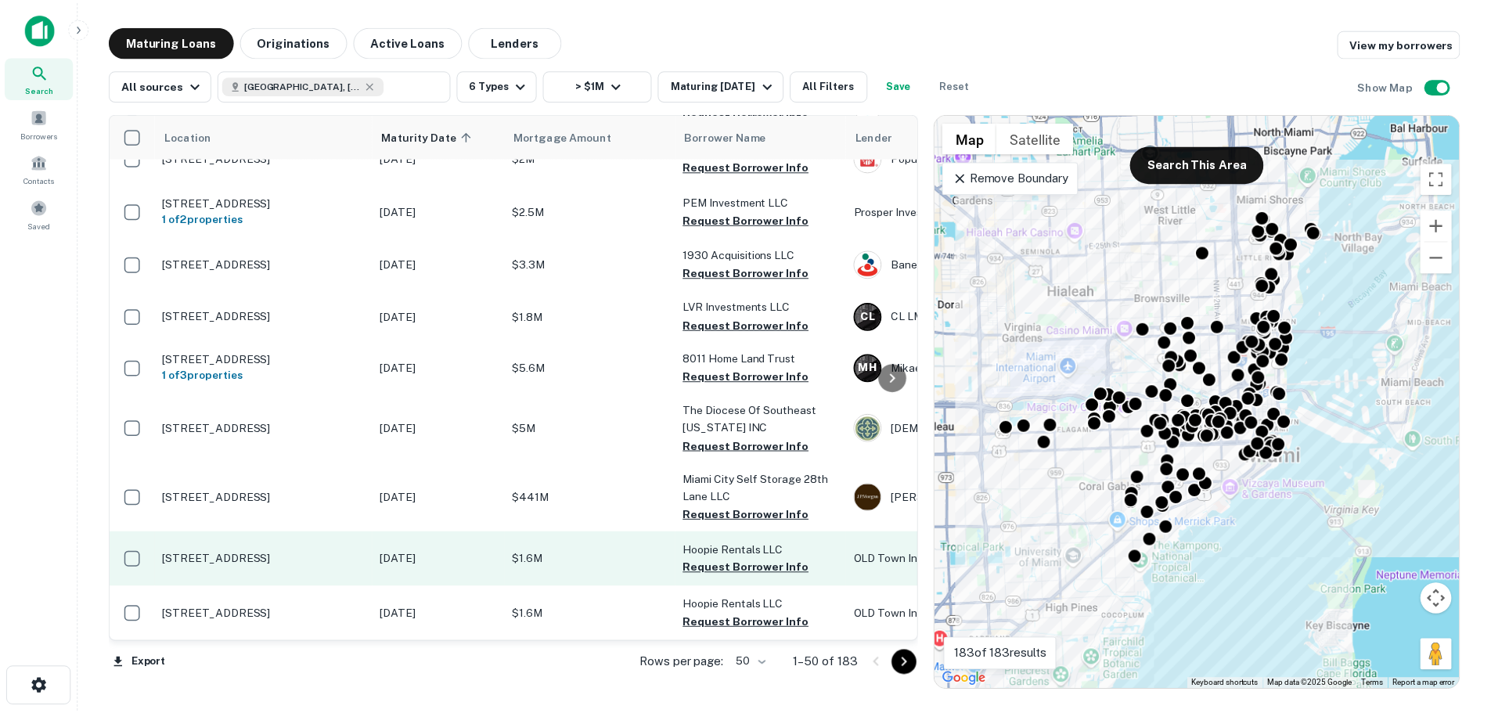
scroll to position [939, 0]
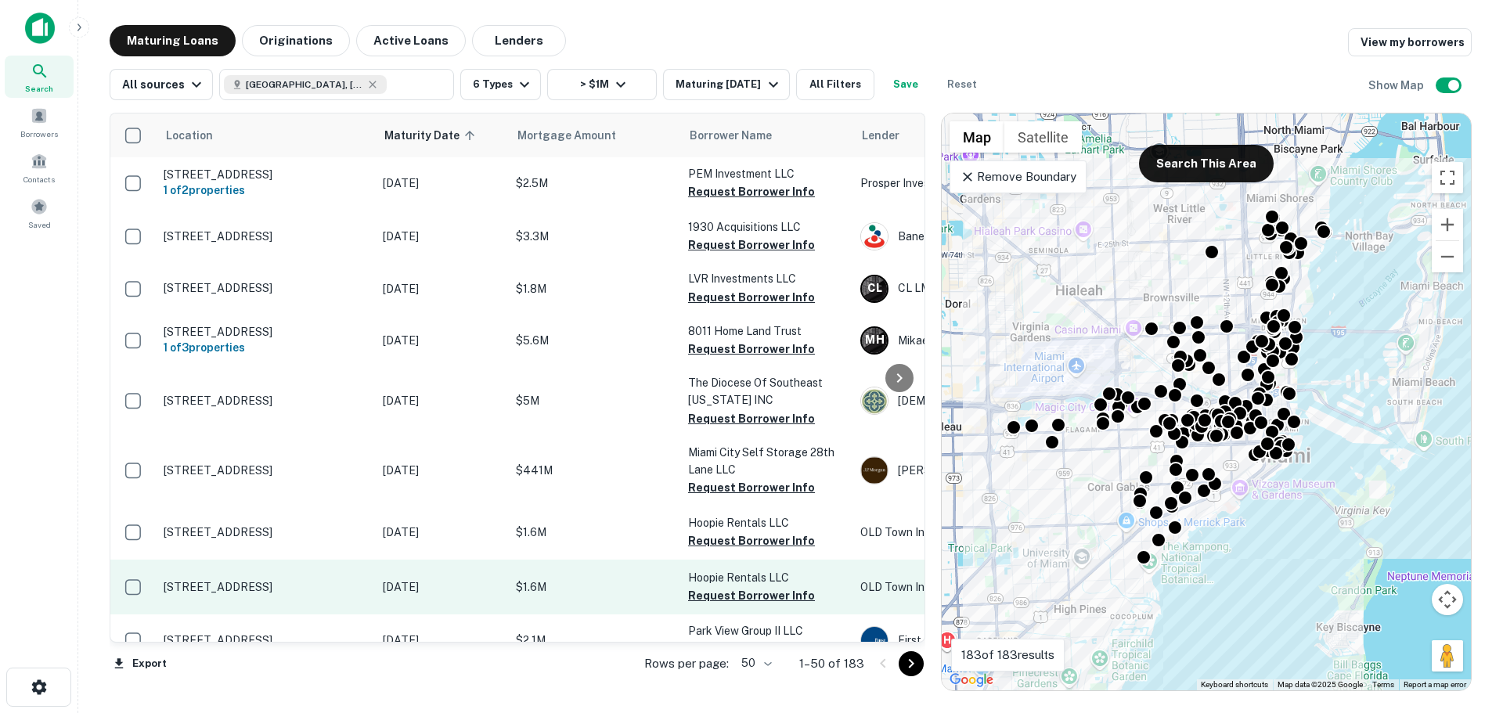
click at [665, 578] on p "$1.6M" at bounding box center [594, 586] width 157 height 17
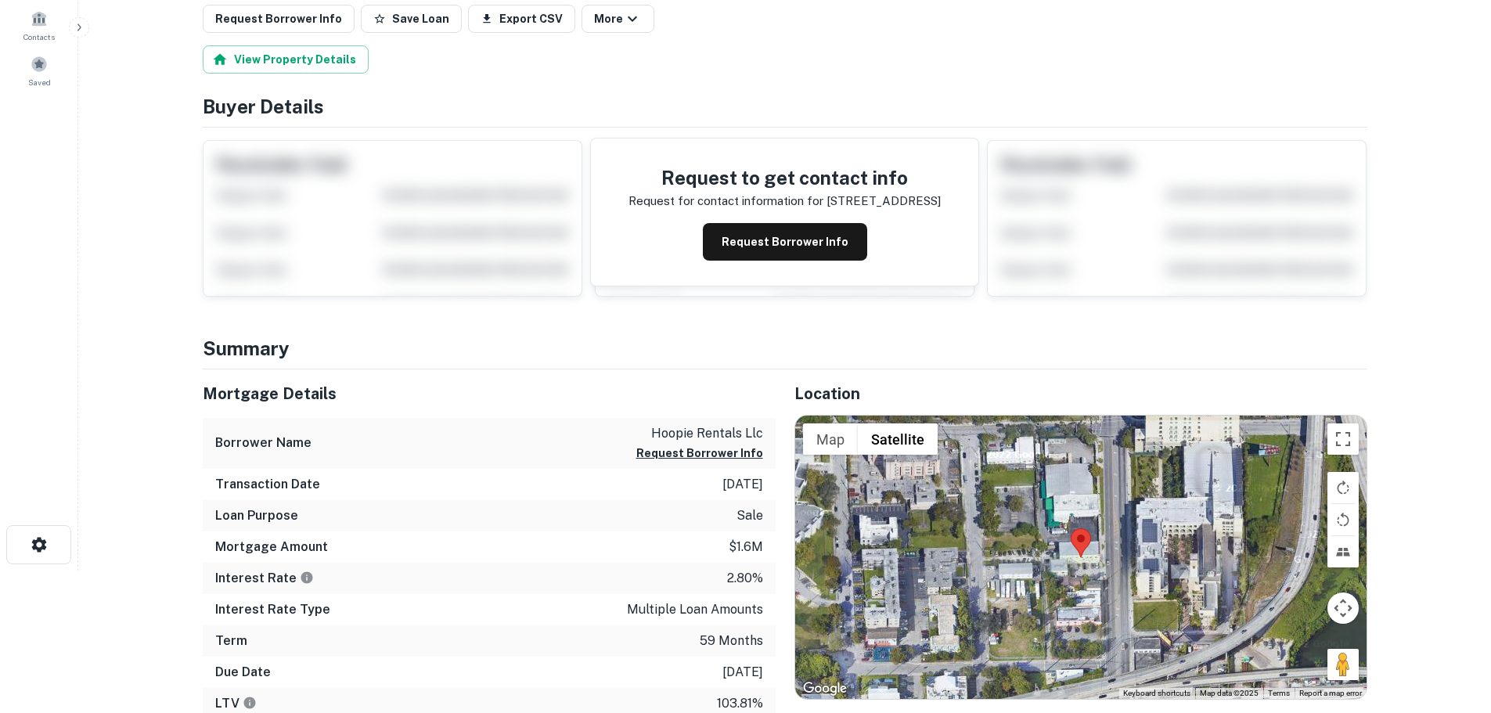
scroll to position [157, 0]
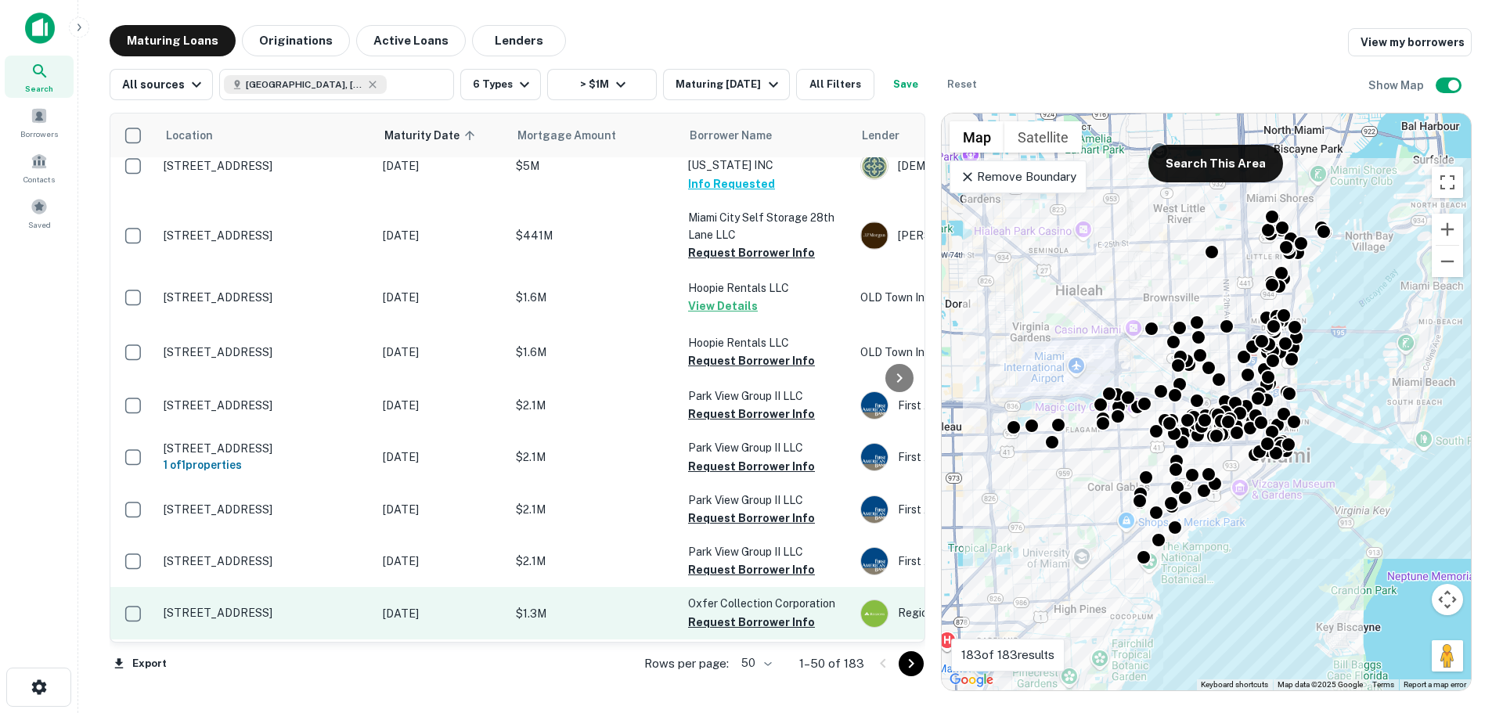
scroll to position [1409, 0]
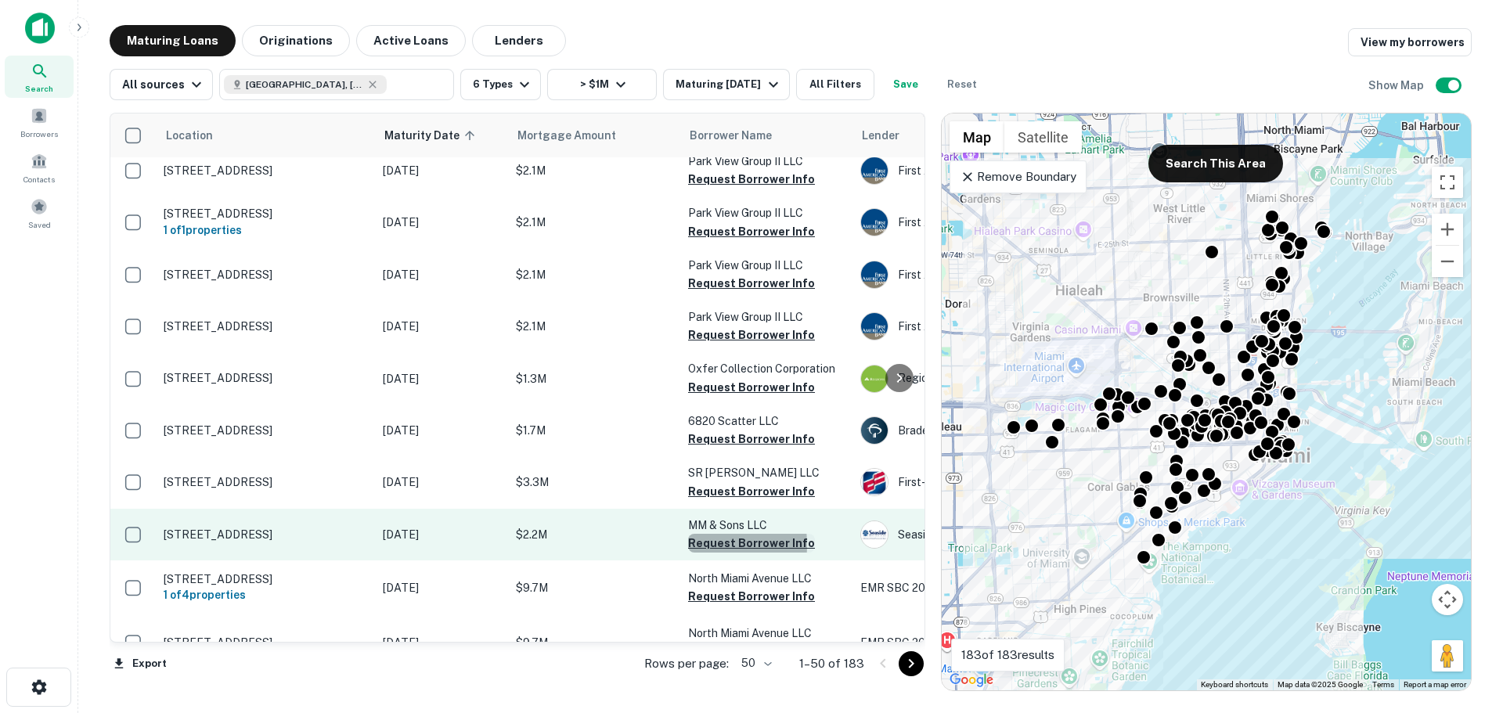
click at [690, 534] on button "Request Borrower Info" at bounding box center [751, 543] width 127 height 19
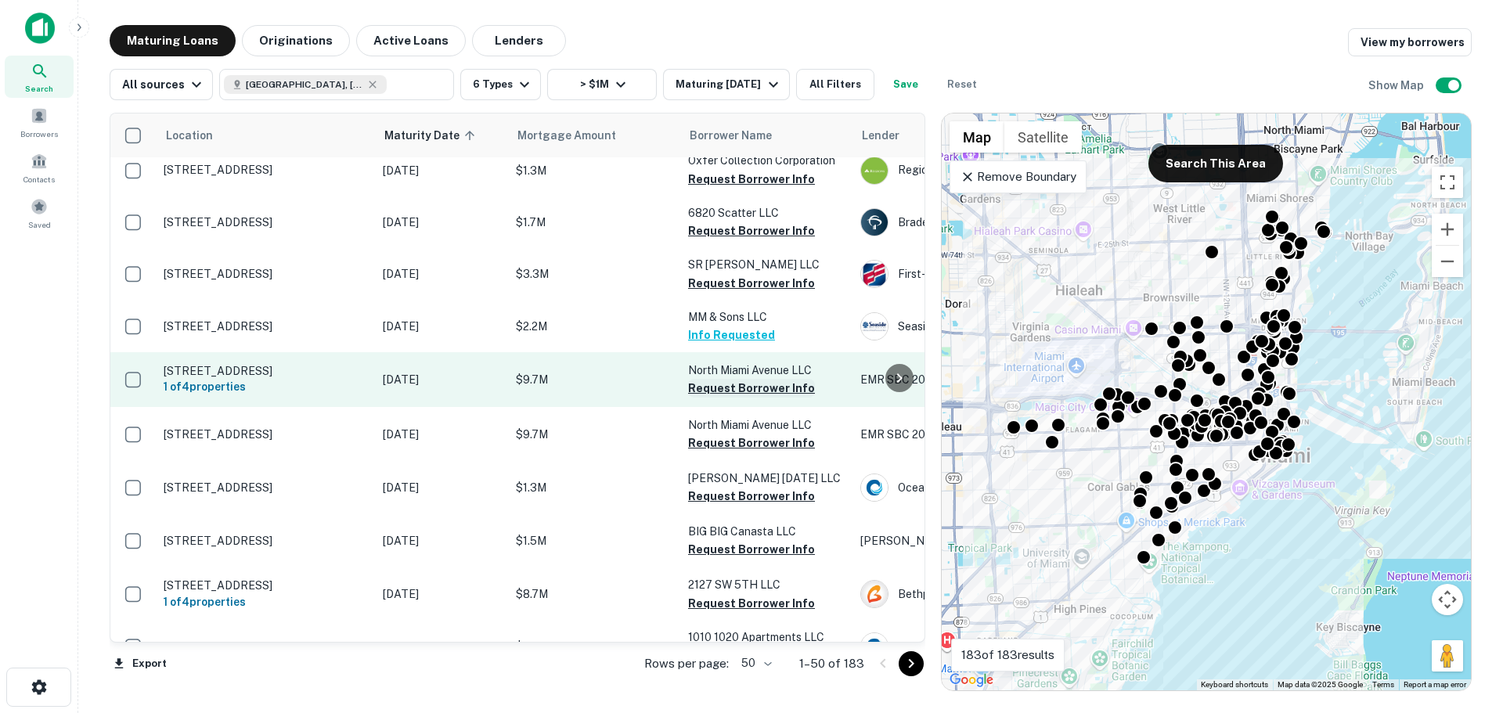
scroll to position [1644, 0]
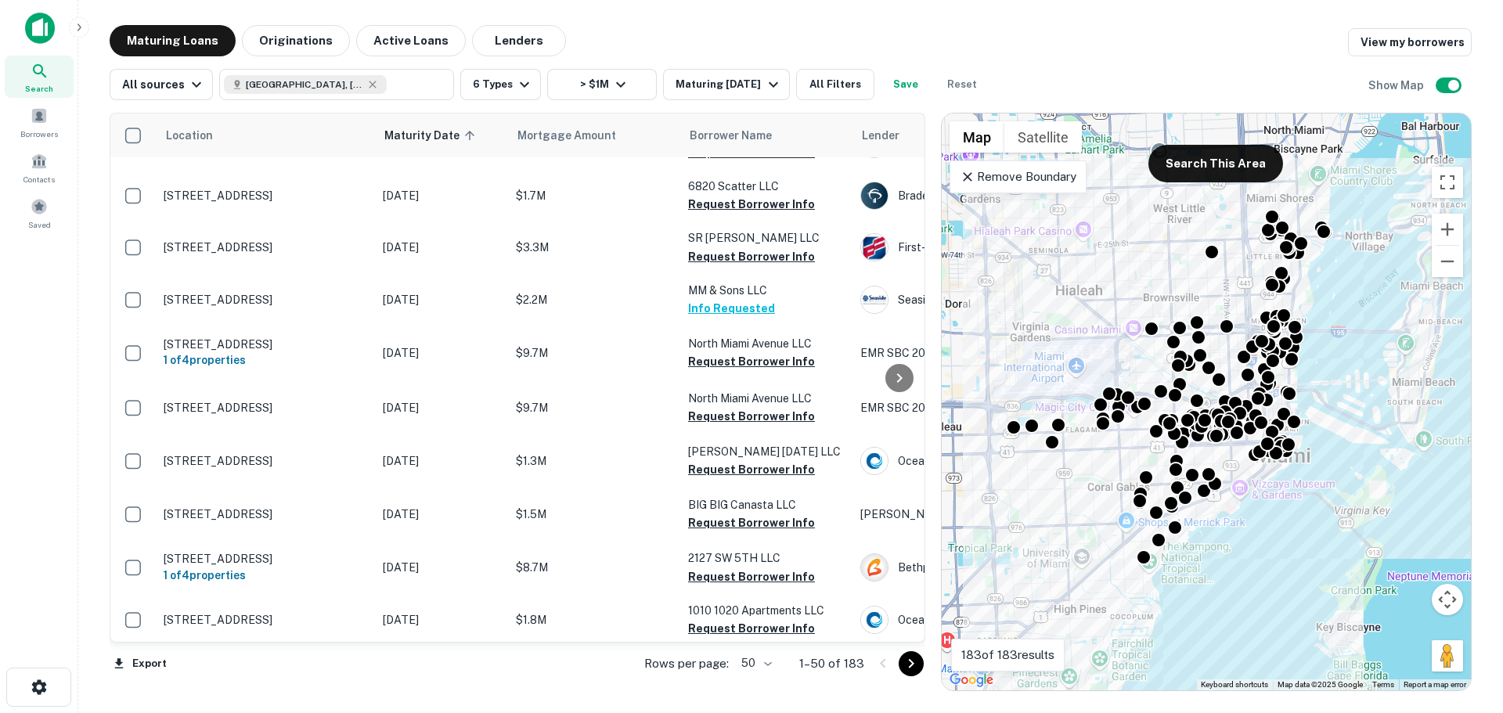
click at [41, 32] on img at bounding box center [40, 28] width 30 height 31
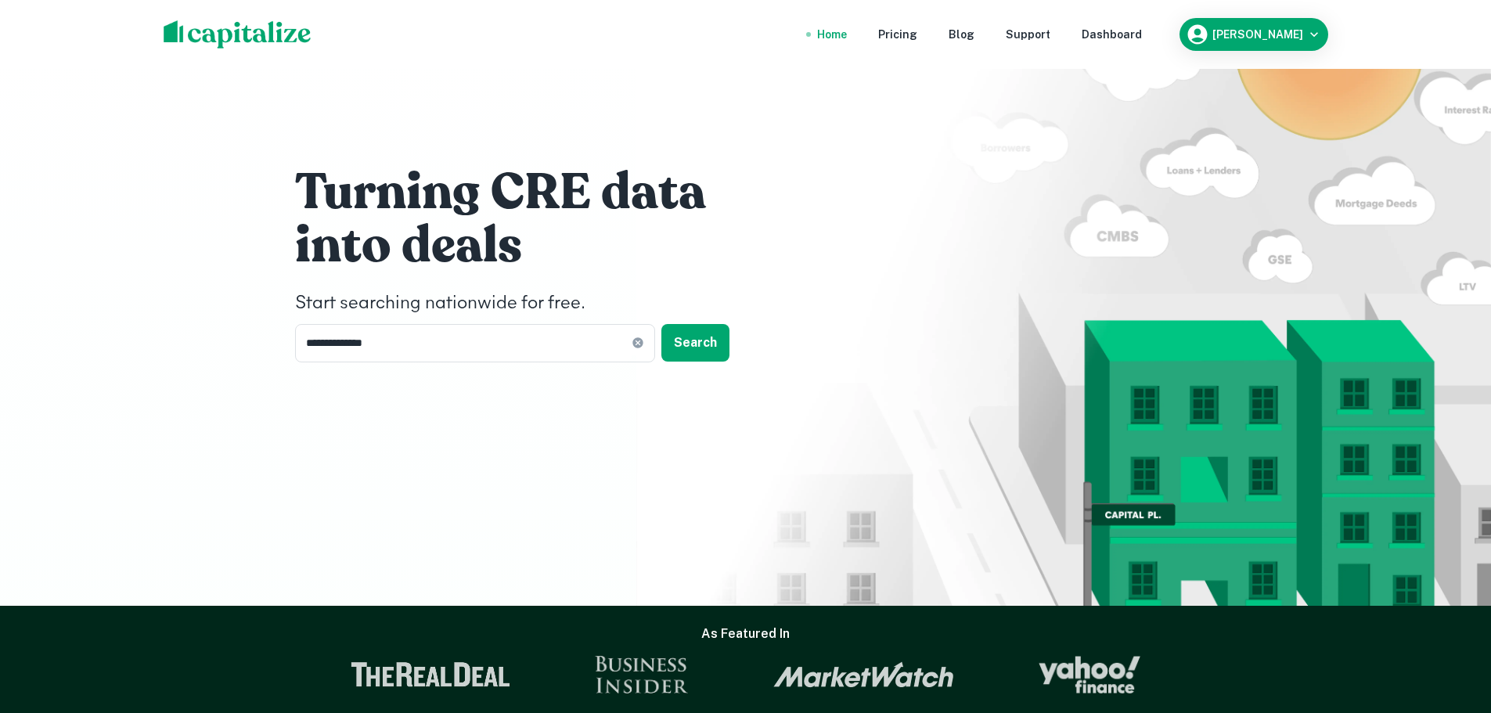
click at [1114, 47] on nav "Home Pricing Blog Support Dashboard" at bounding box center [979, 34] width 375 height 34
click at [1120, 38] on div "Dashboard" at bounding box center [1112, 34] width 60 height 17
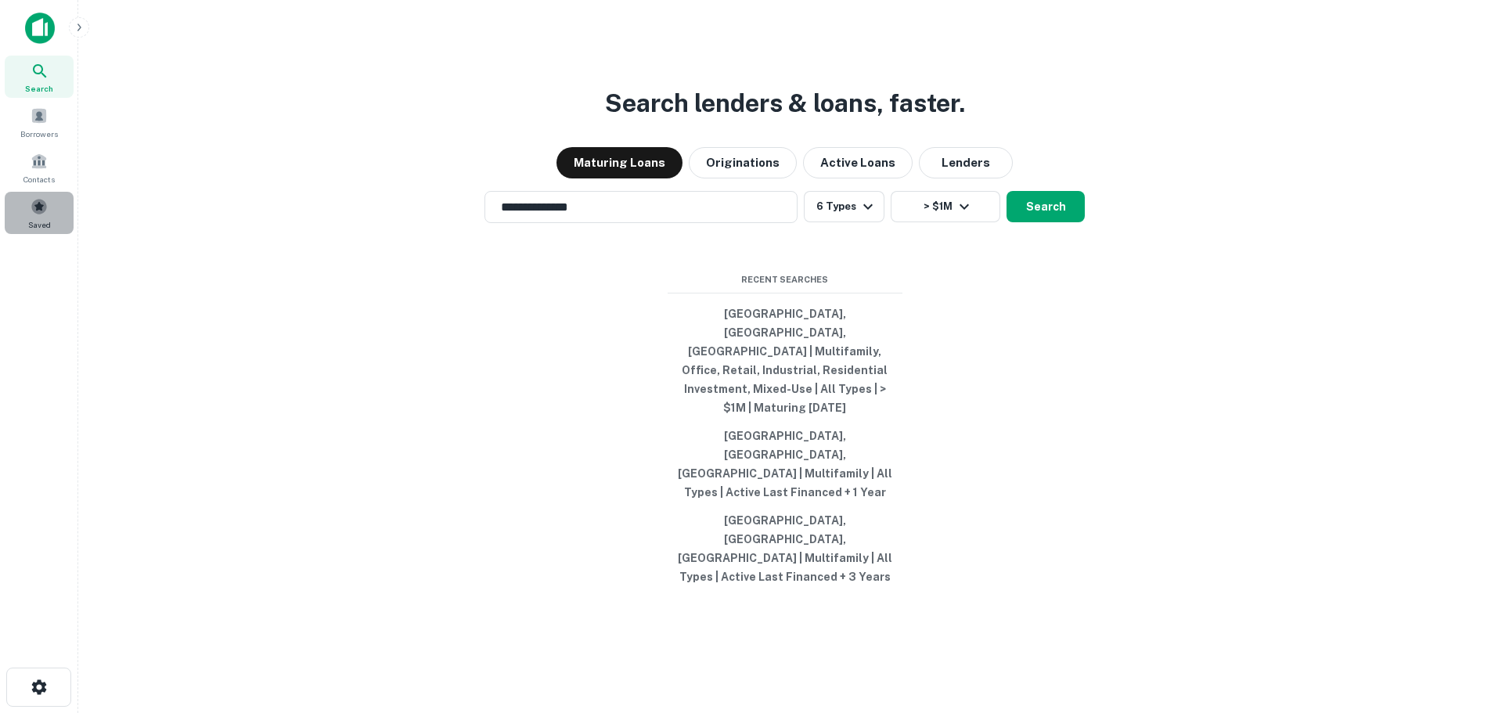
click at [45, 226] on span "Saved" at bounding box center [39, 224] width 23 height 13
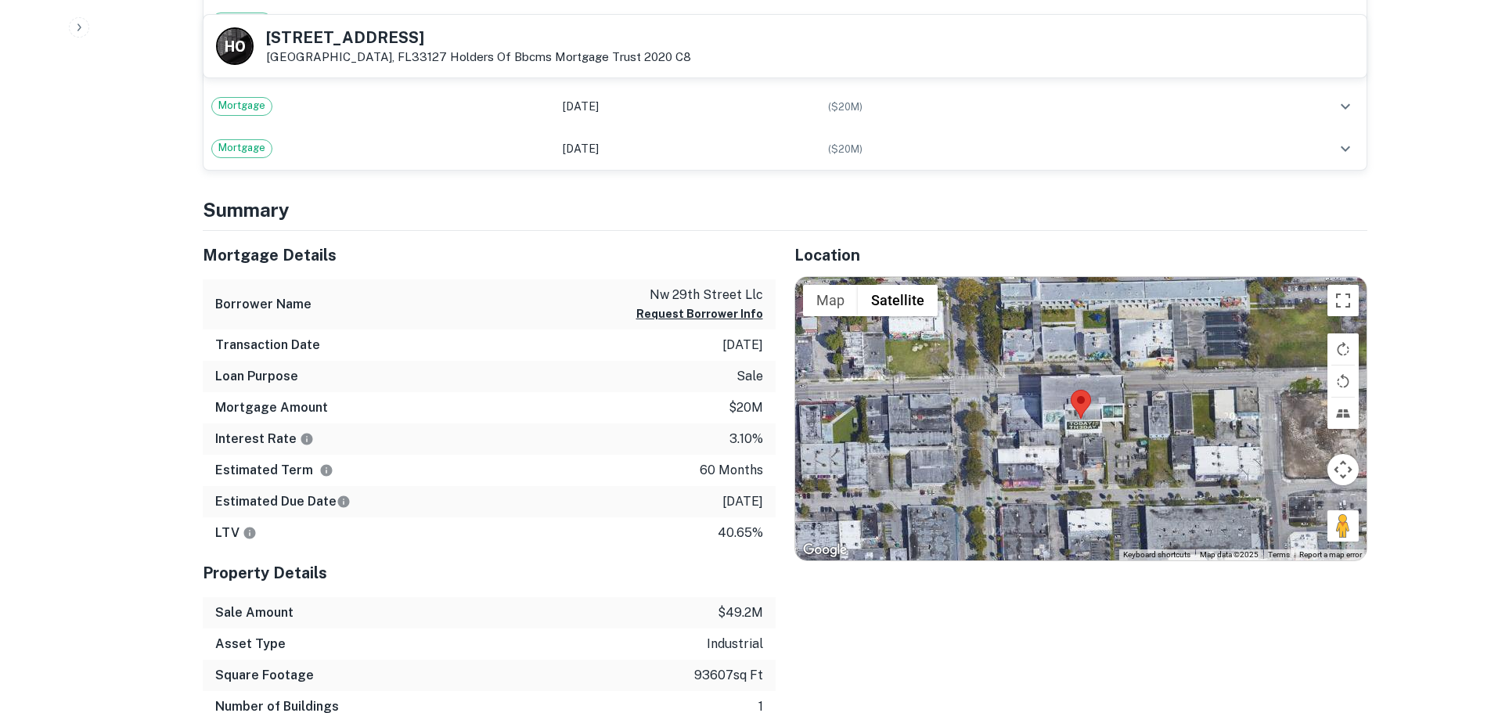
scroll to position [783, 0]
click at [660, 315] on button "Request Borrower Info" at bounding box center [699, 313] width 127 height 19
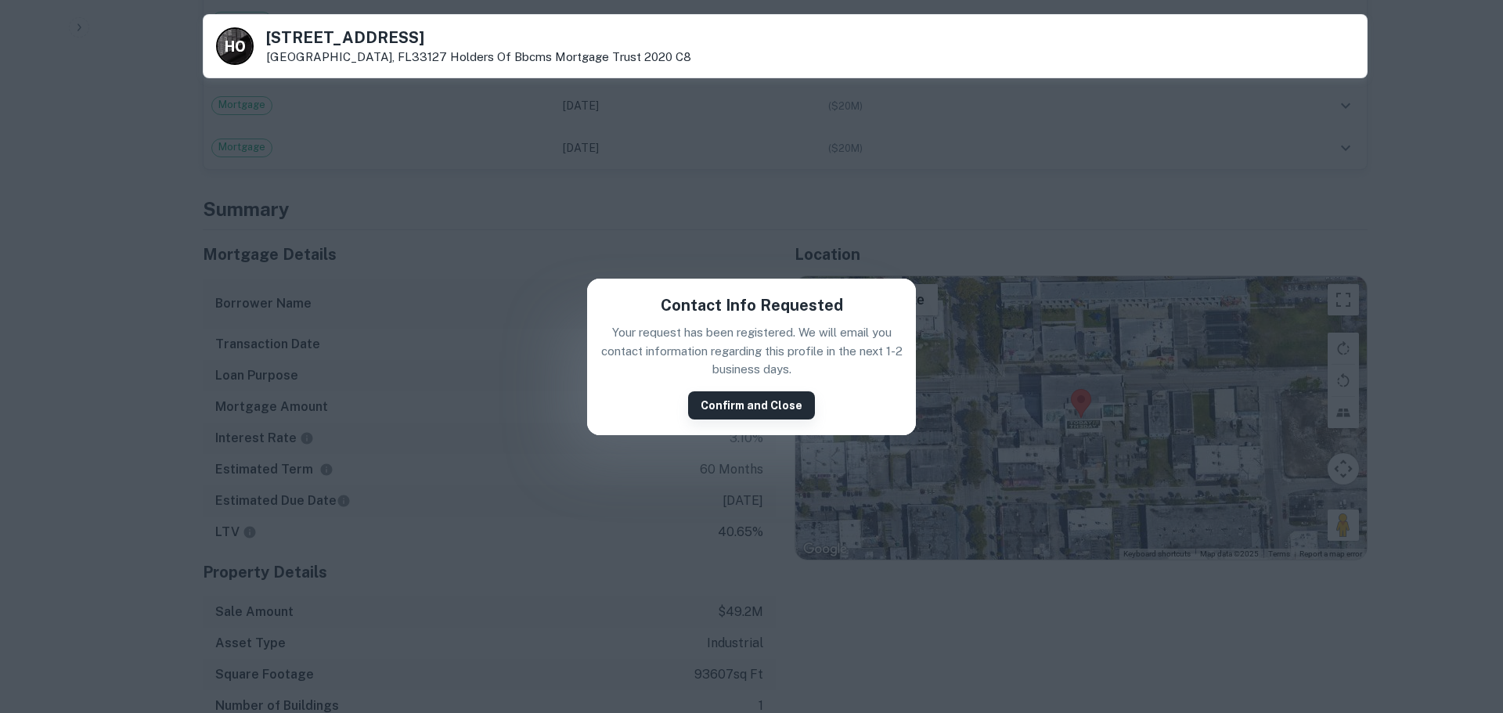
click at [753, 409] on button "Confirm and Close" at bounding box center [751, 405] width 127 height 28
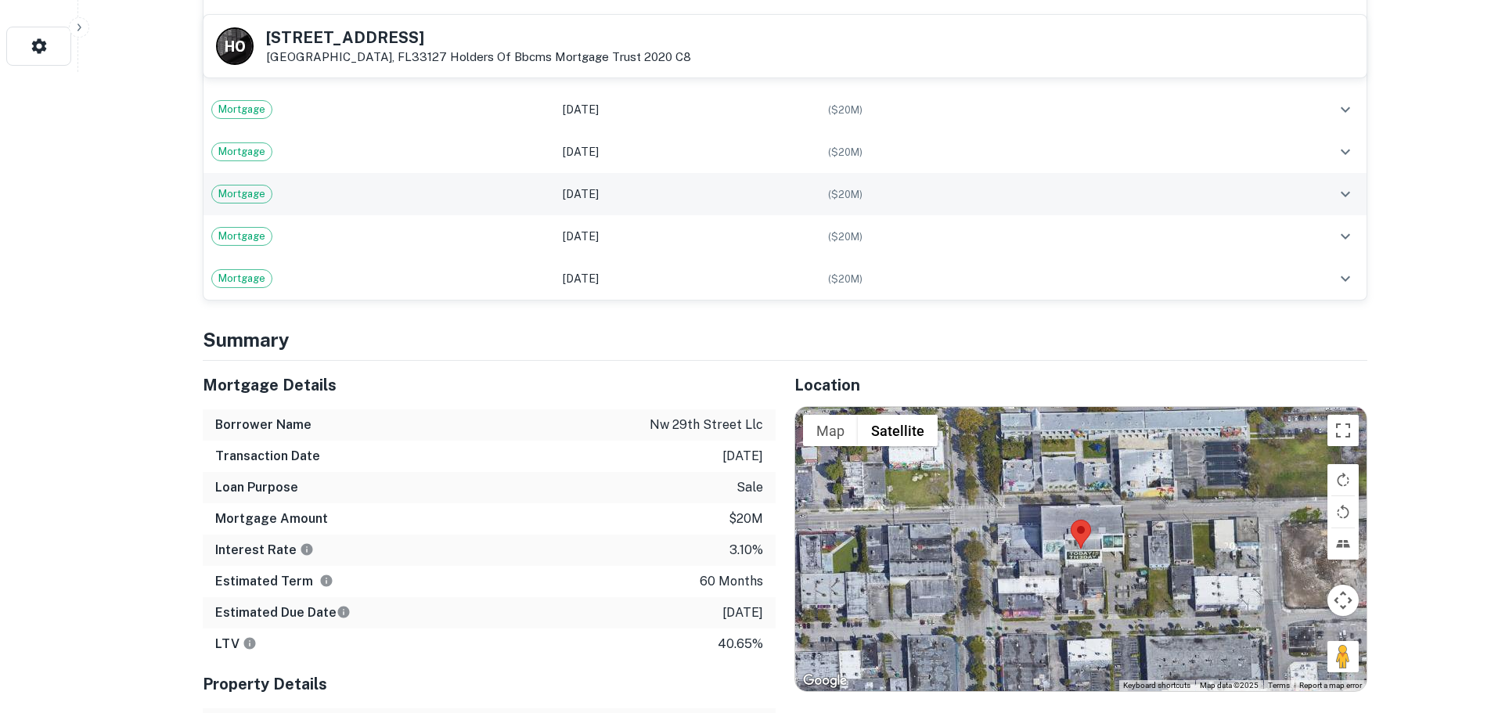
scroll to position [626, 0]
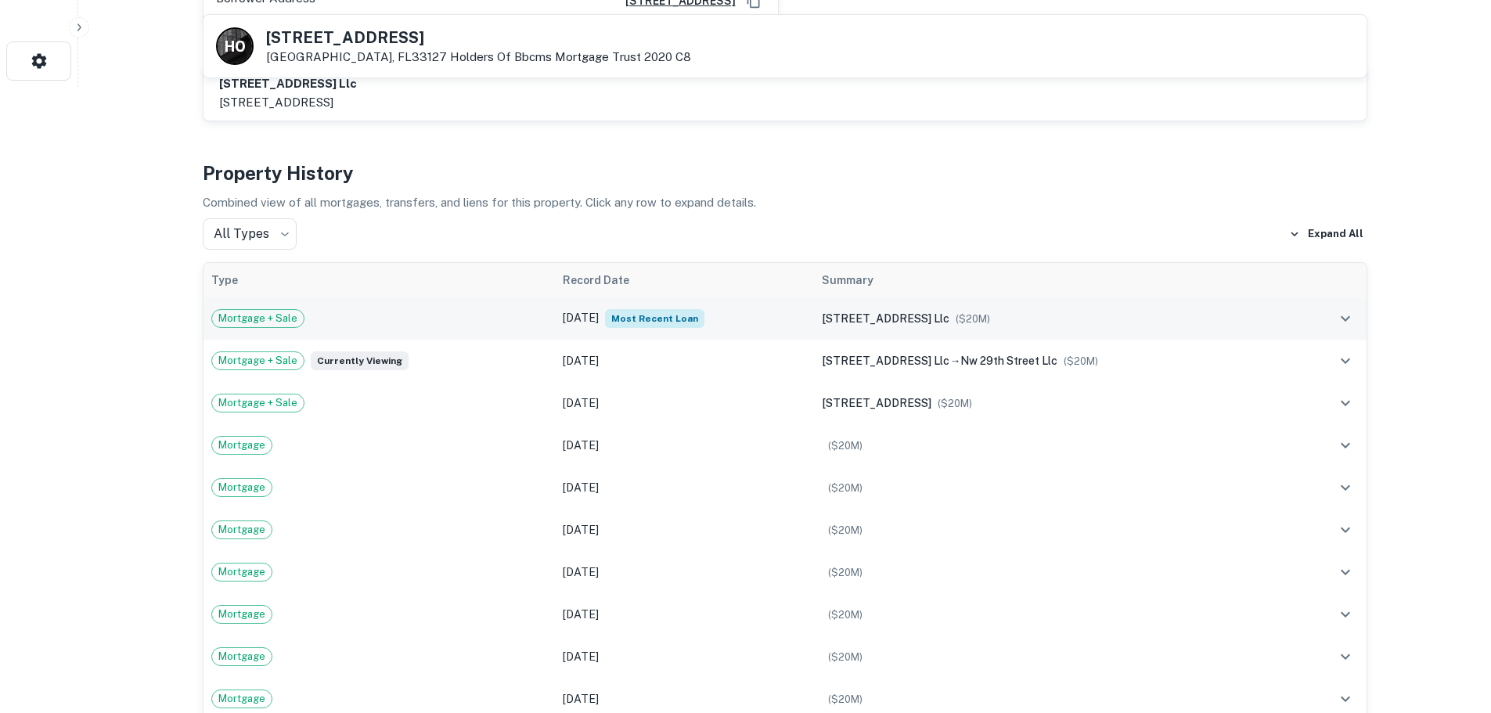
click at [1336, 309] on icon "expand row" at bounding box center [1345, 318] width 19 height 19
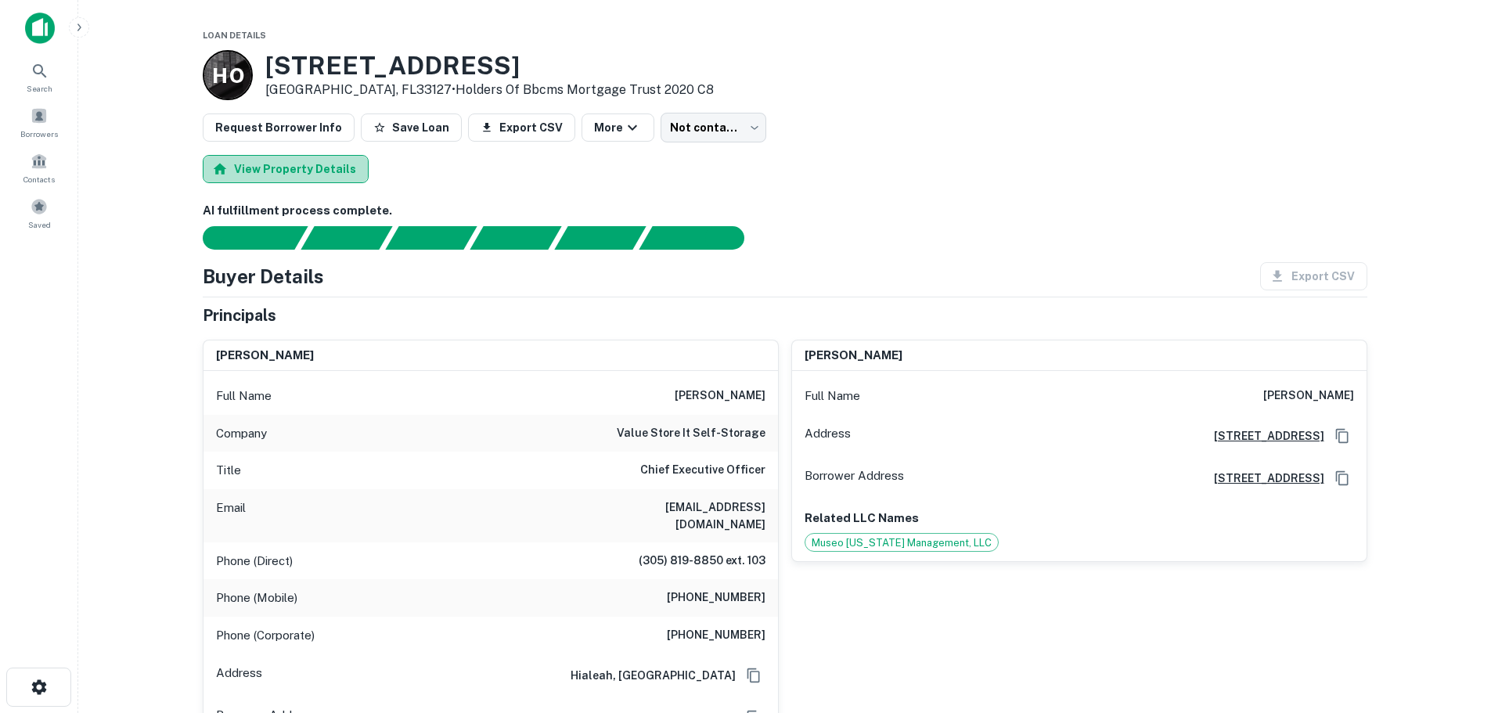
drag, startPoint x: 322, startPoint y: 175, endPoint x: 300, endPoint y: 163, distance: 24.9
click at [300, 163] on button "View Property Details" at bounding box center [286, 169] width 166 height 28
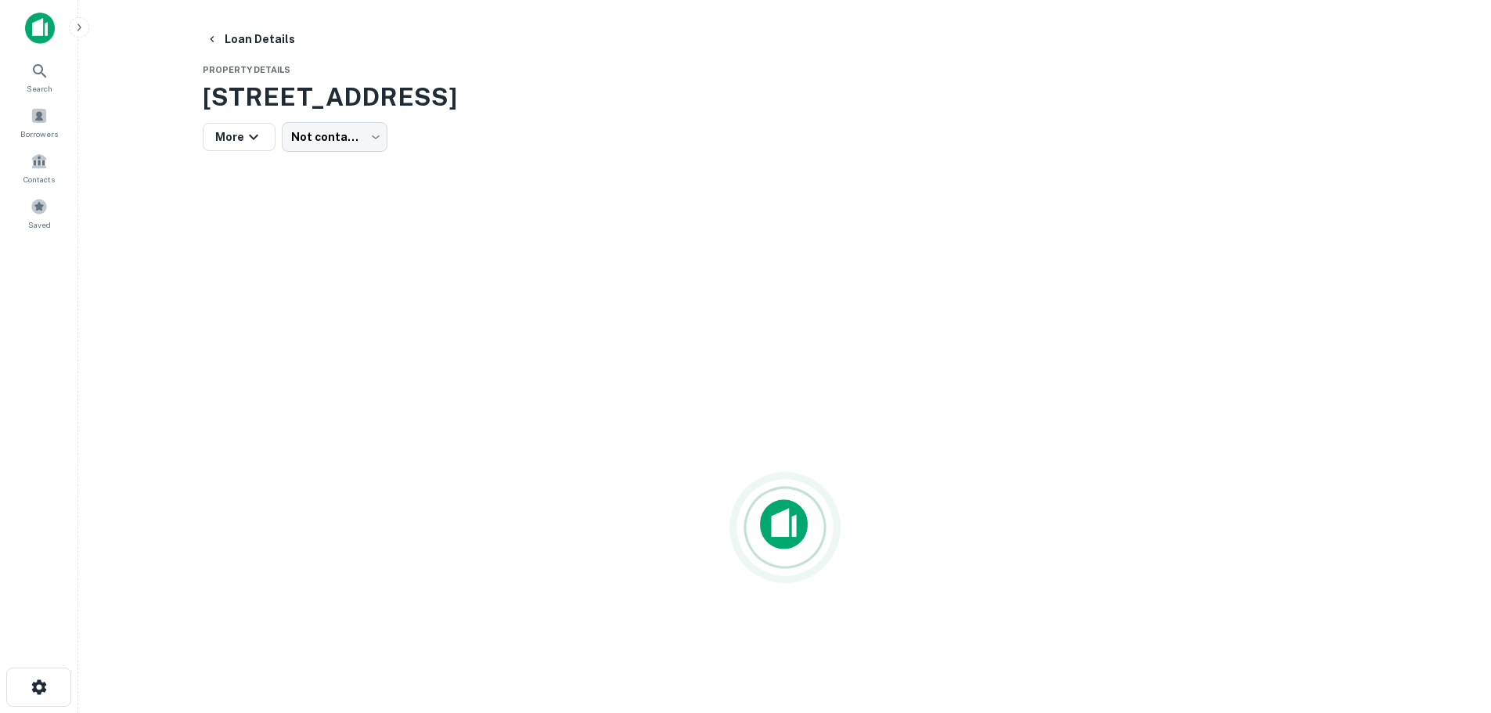
drag, startPoint x: 557, startPoint y: 99, endPoint x: 196, endPoint y: 107, distance: 361.7
copy h3 "[STREET_ADDRESS]"
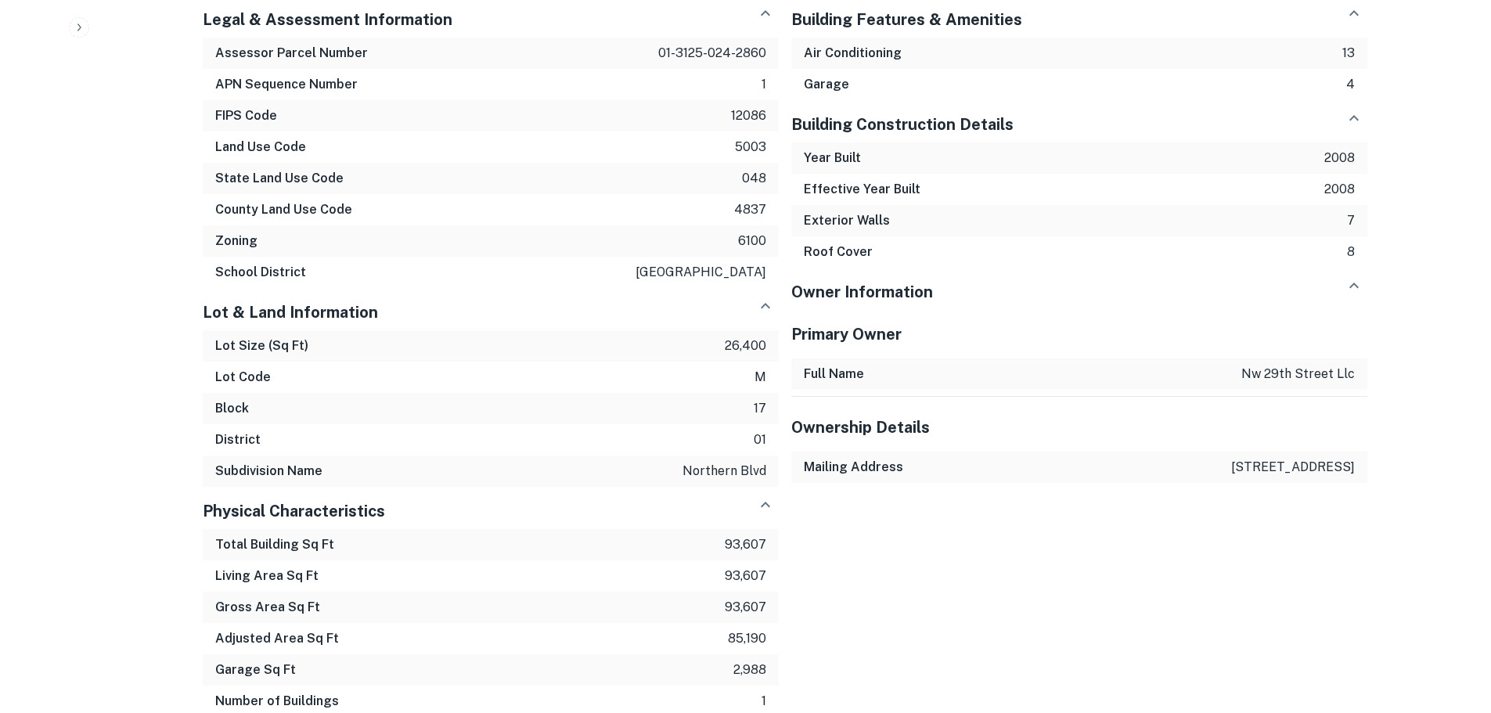
scroll to position [1400, 0]
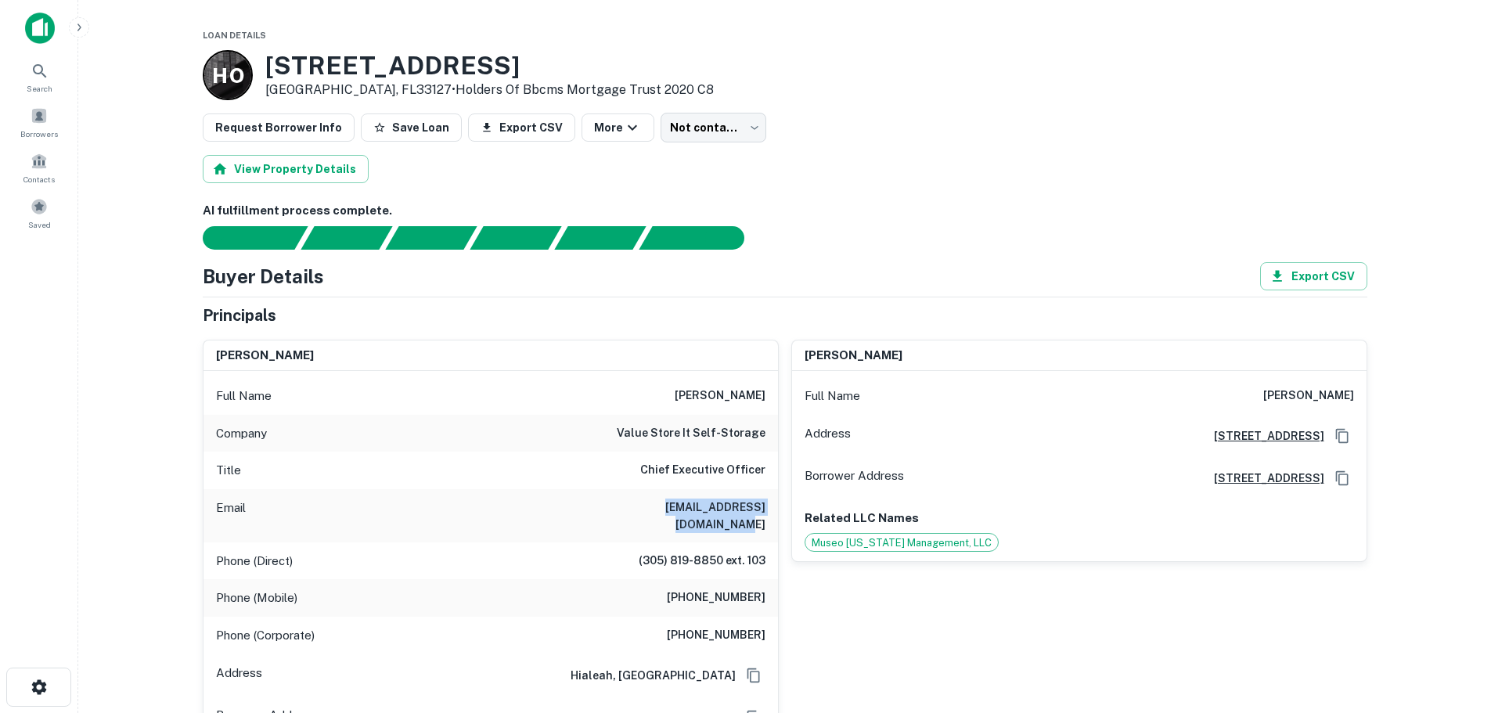
drag, startPoint x: 614, startPoint y: 506, endPoint x: 769, endPoint y: 511, distance: 154.3
click at [769, 511] on div "Email [EMAIL_ADDRESS][DOMAIN_NAME]" at bounding box center [491, 515] width 575 height 53
copy h6 "[EMAIL_ADDRESS][DOMAIN_NAME]"
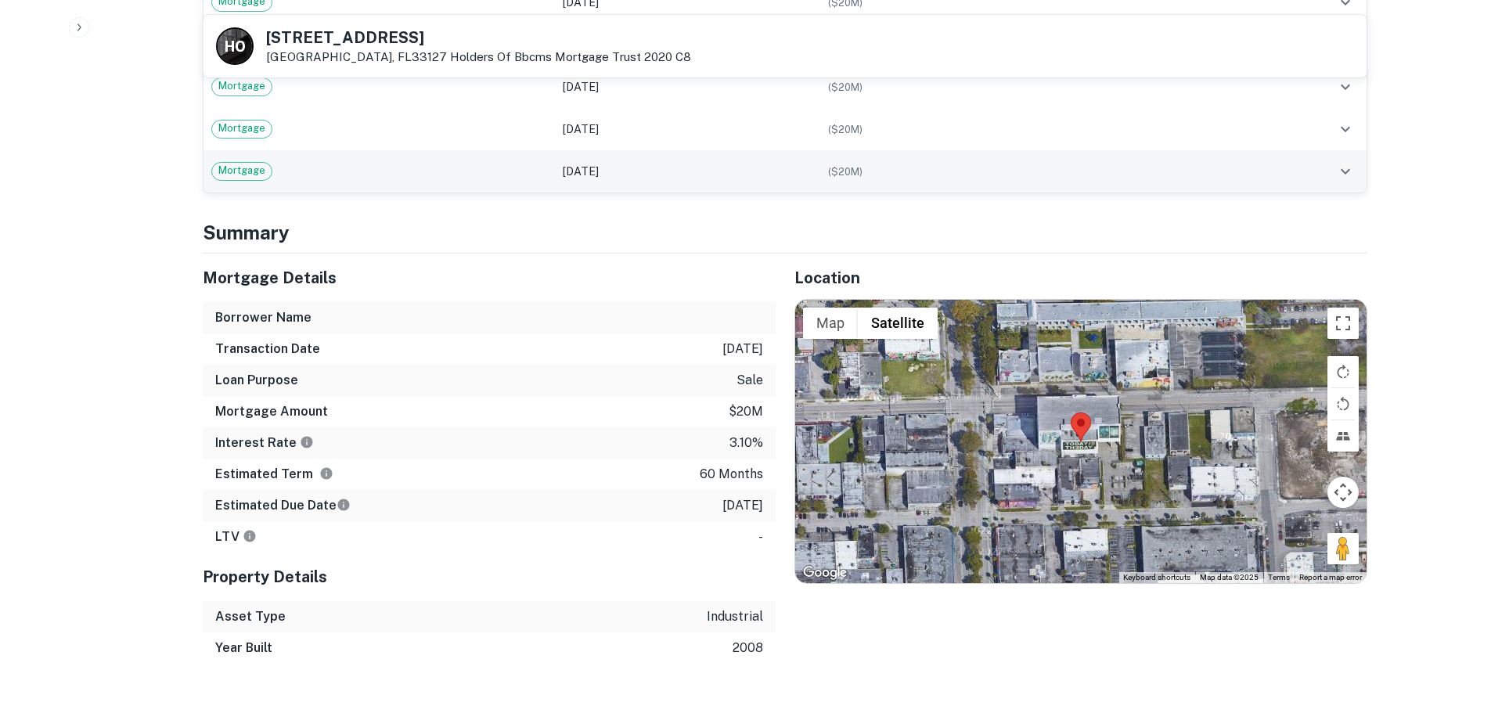
scroll to position [1409, 0]
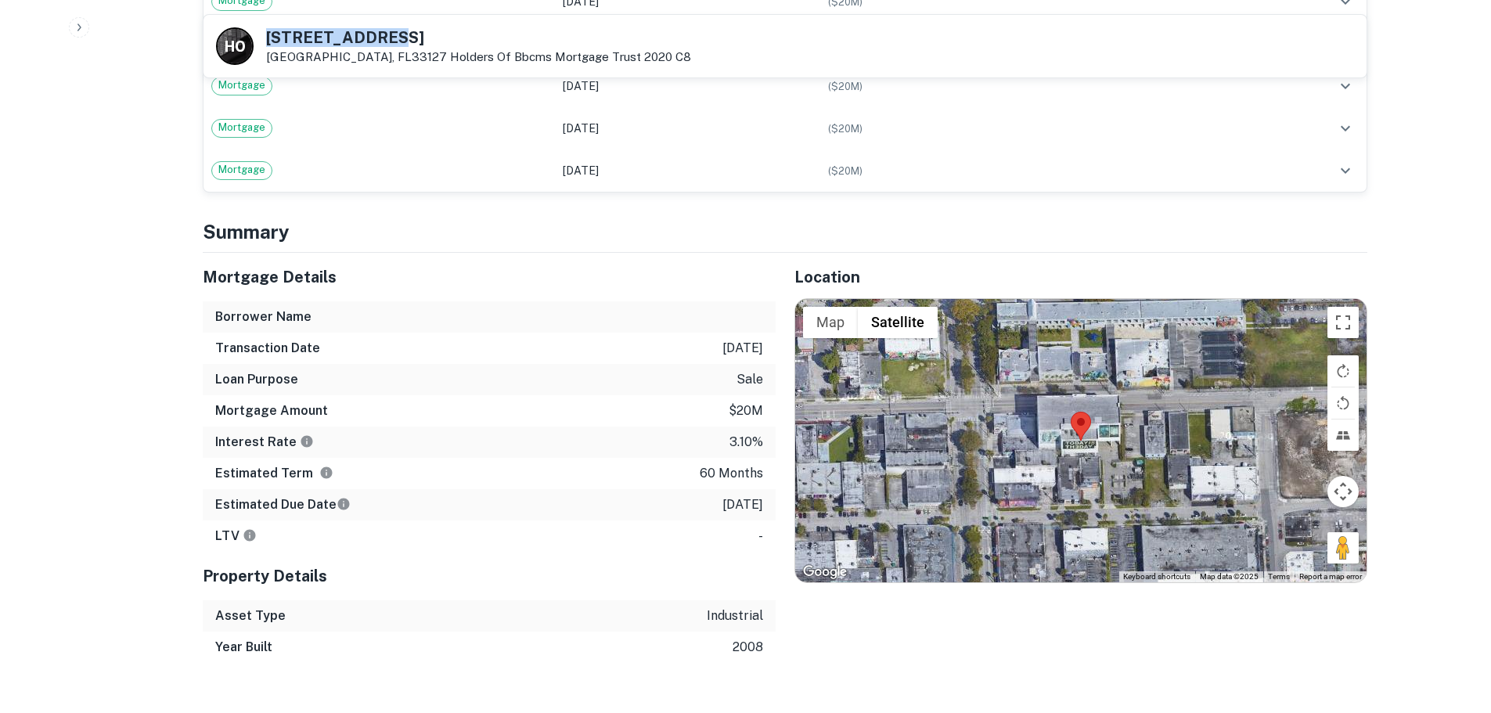
drag, startPoint x: 389, startPoint y: 36, endPoint x: 268, endPoint y: 37, distance: 121.3
click at [268, 37] on h5 "[STREET_ADDRESS]" at bounding box center [478, 38] width 425 height 16
copy h5 "[STREET_ADDRESS]"
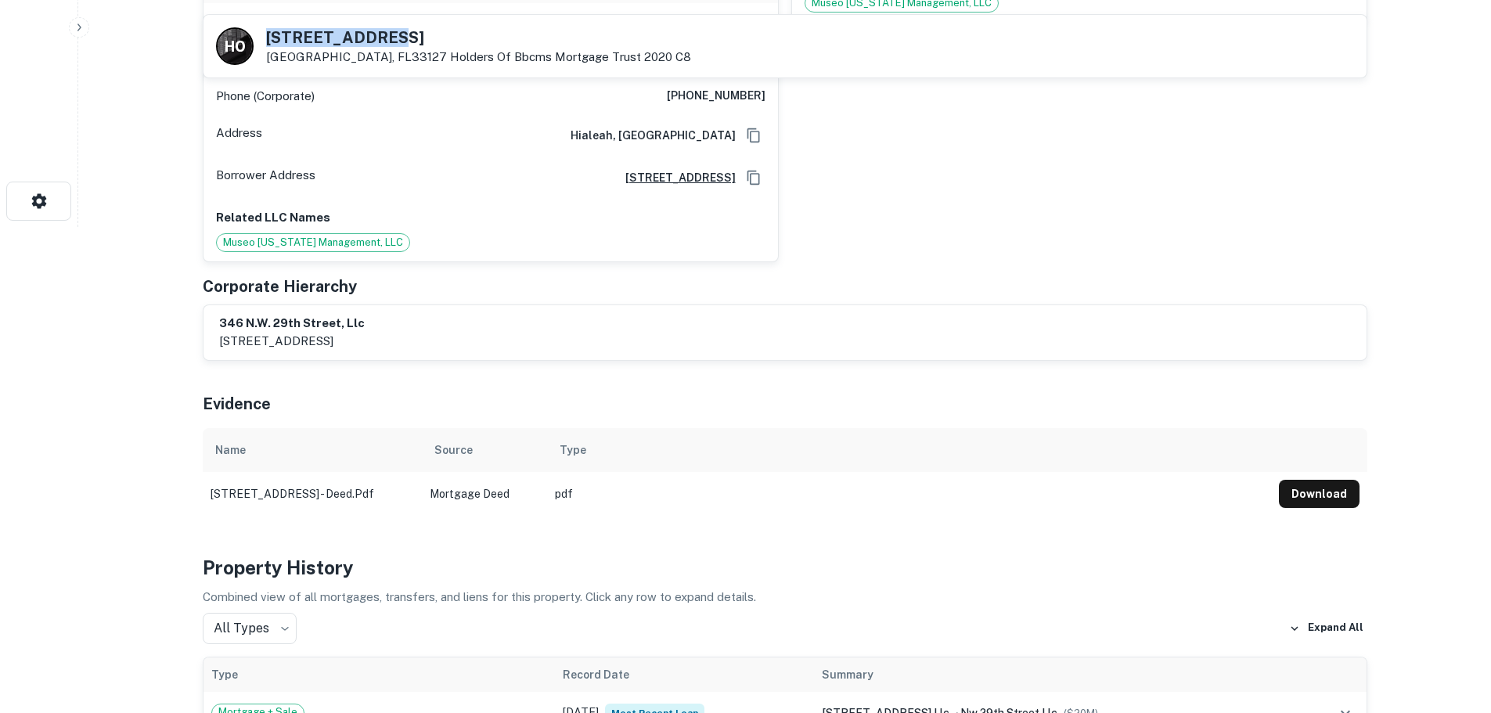
scroll to position [152, 0]
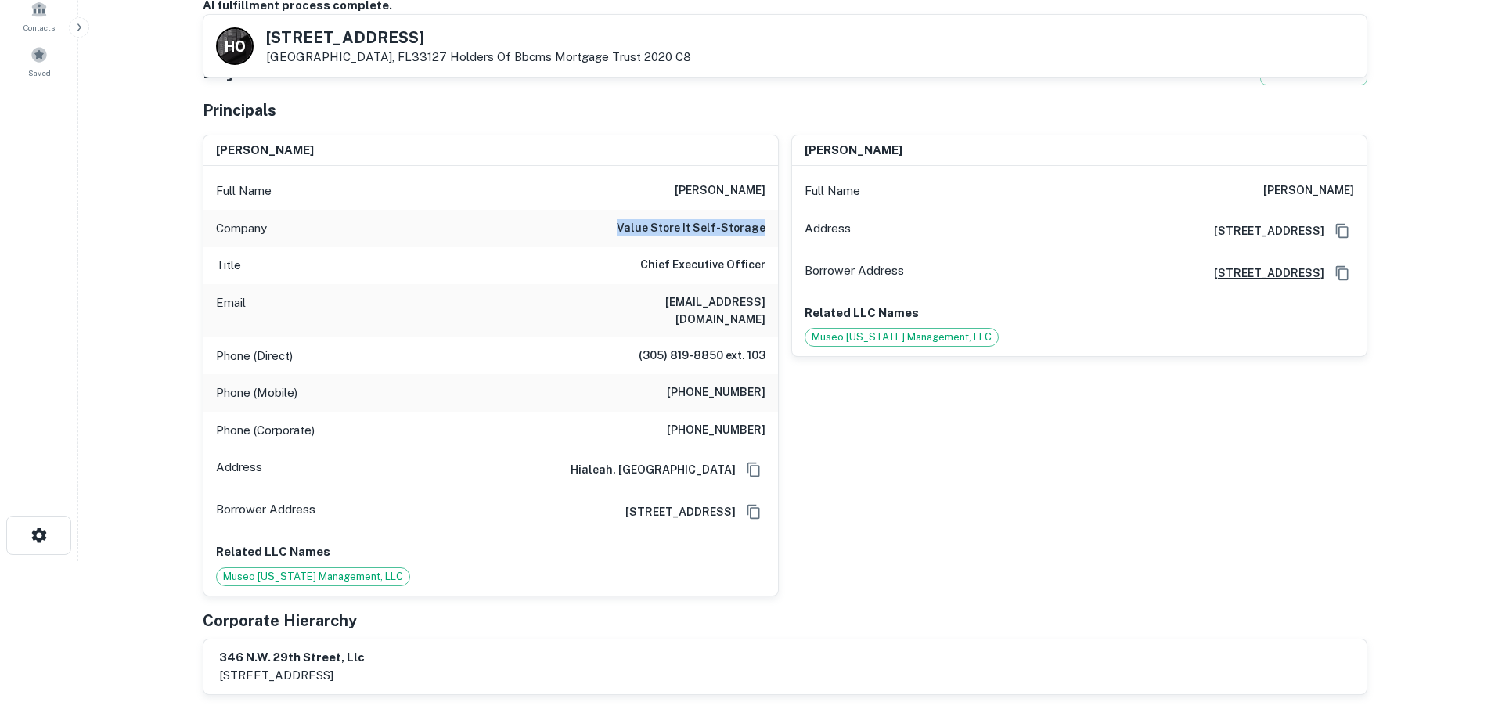
drag, startPoint x: 627, startPoint y: 224, endPoint x: 769, endPoint y: 228, distance: 142.5
click at [769, 228] on div "Company value store it self-storage" at bounding box center [491, 229] width 575 height 38
copy h6 "value store it self-storage"
drag, startPoint x: 616, startPoint y: 301, endPoint x: 773, endPoint y: 297, distance: 157.4
click at [773, 297] on div "Email [EMAIL_ADDRESS][DOMAIN_NAME]" at bounding box center [491, 310] width 575 height 53
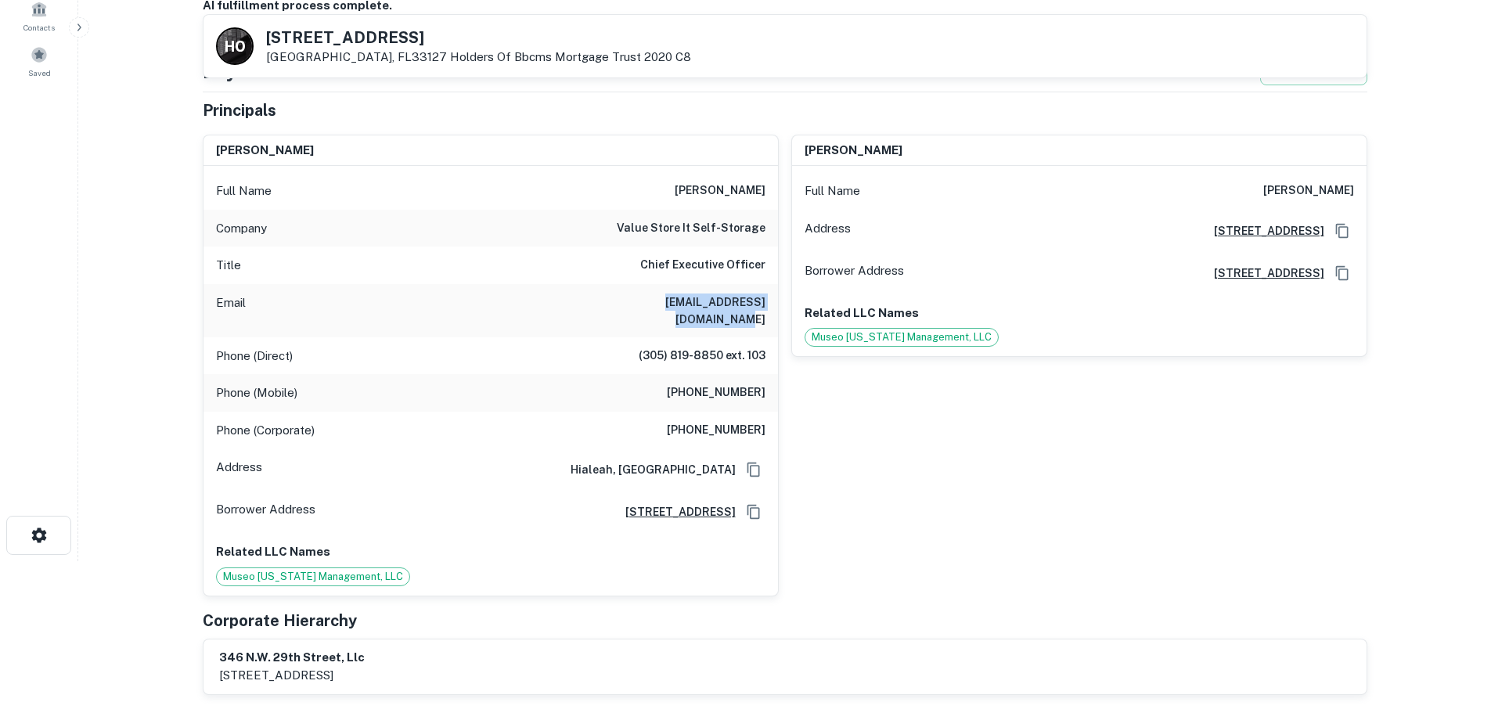
copy h6 "[EMAIL_ADDRESS][DOMAIN_NAME]"
drag, startPoint x: 688, startPoint y: 376, endPoint x: 757, endPoint y: 376, distance: 68.9
click at [757, 384] on h6 "[PHONE_NUMBER]" at bounding box center [716, 393] width 99 height 19
click at [758, 384] on h6 "[PHONE_NUMBER]" at bounding box center [716, 393] width 99 height 19
drag, startPoint x: 683, startPoint y: 376, endPoint x: 766, endPoint y: 379, distance: 83.8
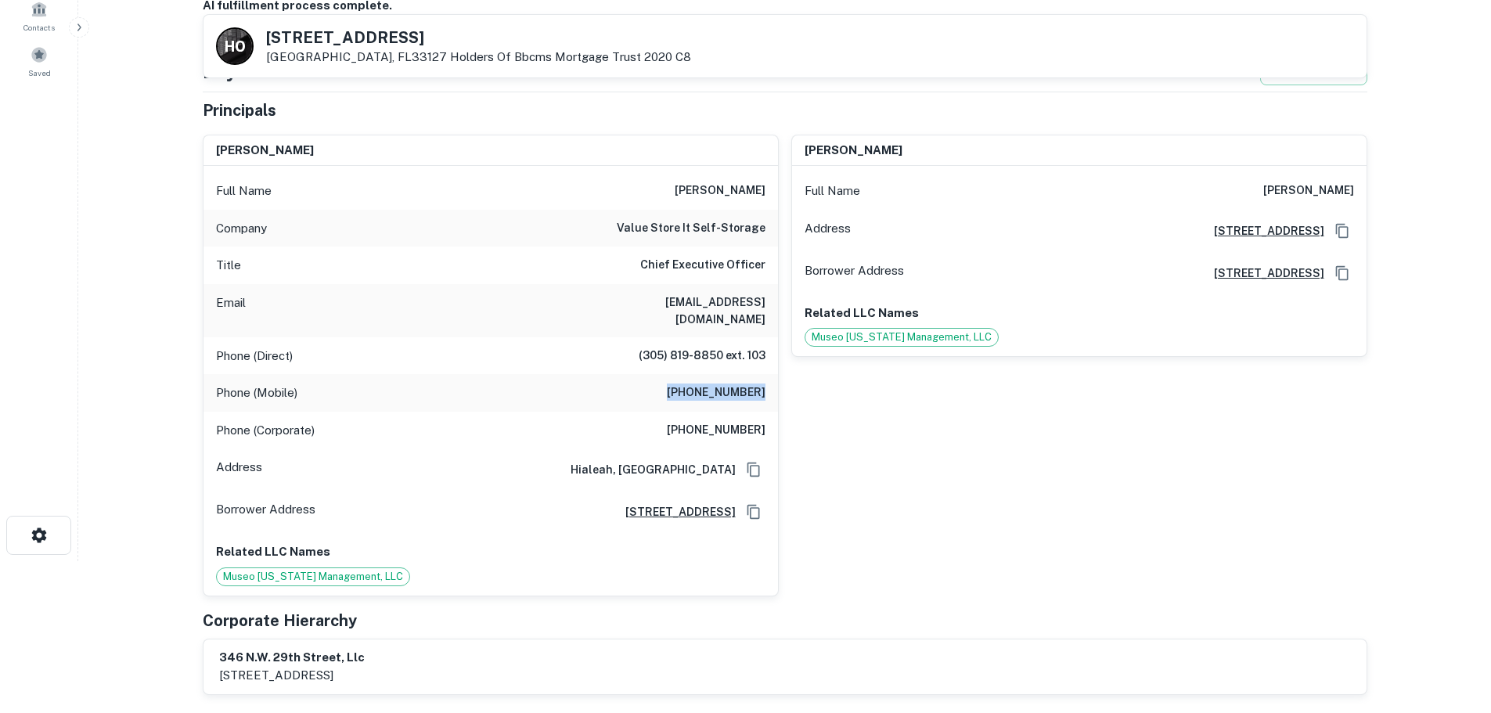
click at [766, 379] on div "Phone (Mobile) [PHONE_NUMBER]" at bounding box center [491, 393] width 575 height 38
copy h6 "[PHONE_NUMBER]"
drag, startPoint x: 709, startPoint y: 337, endPoint x: 673, endPoint y: 338, distance: 36.0
click at [708, 347] on h6 "(305) 819-8850 ext. 103" at bounding box center [702, 356] width 127 height 19
drag, startPoint x: 640, startPoint y: 340, endPoint x: 764, endPoint y: 344, distance: 123.7
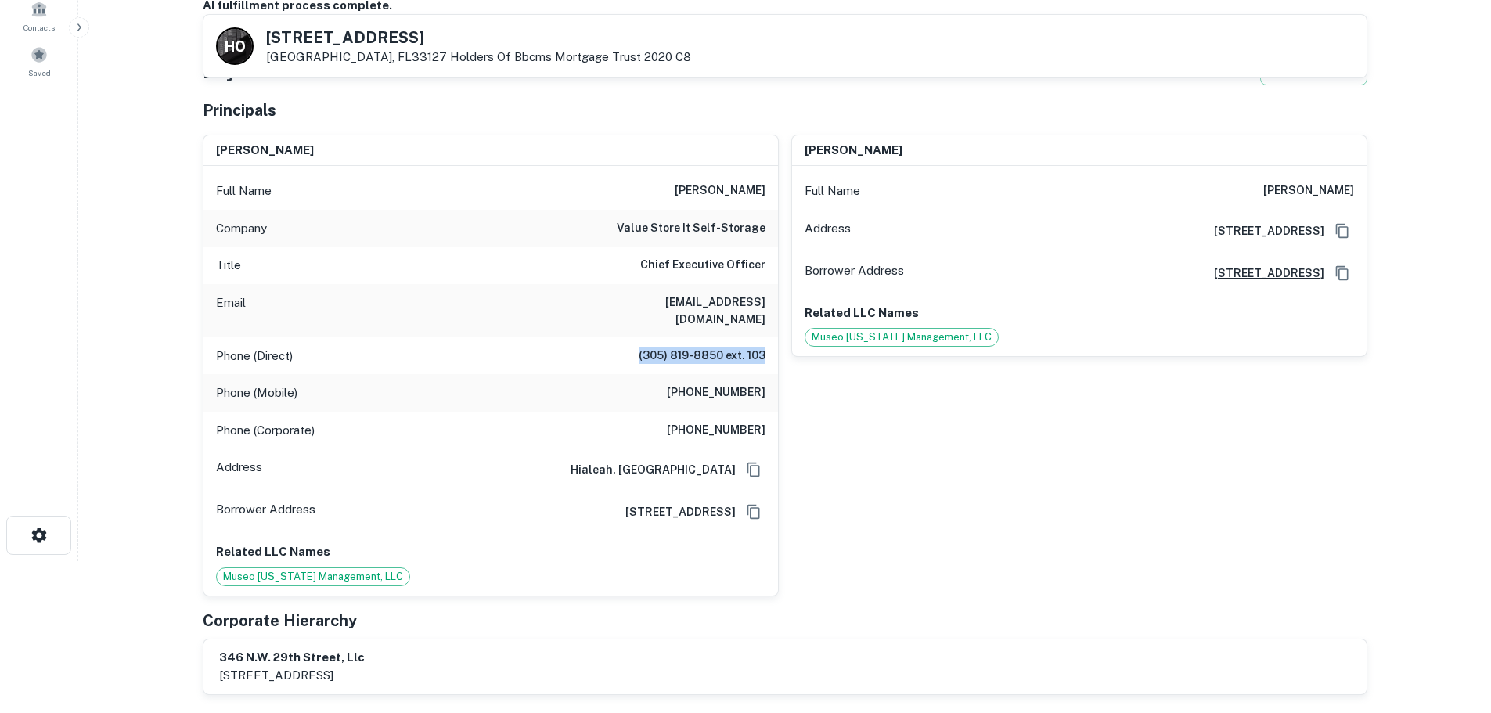
click at [764, 347] on h6 "(305) 819-8850 ext. 103" at bounding box center [702, 356] width 127 height 19
copy h6 "(305) 819-8850 ext. 103"
drag, startPoint x: 682, startPoint y: 412, endPoint x: 778, endPoint y: 414, distance: 96.3
click at [778, 414] on div "[PERSON_NAME] Full Name [PERSON_NAME] Company value store it self-storage Title…" at bounding box center [491, 366] width 576 height 462
copy h6 "[PHONE_NUMBER]"
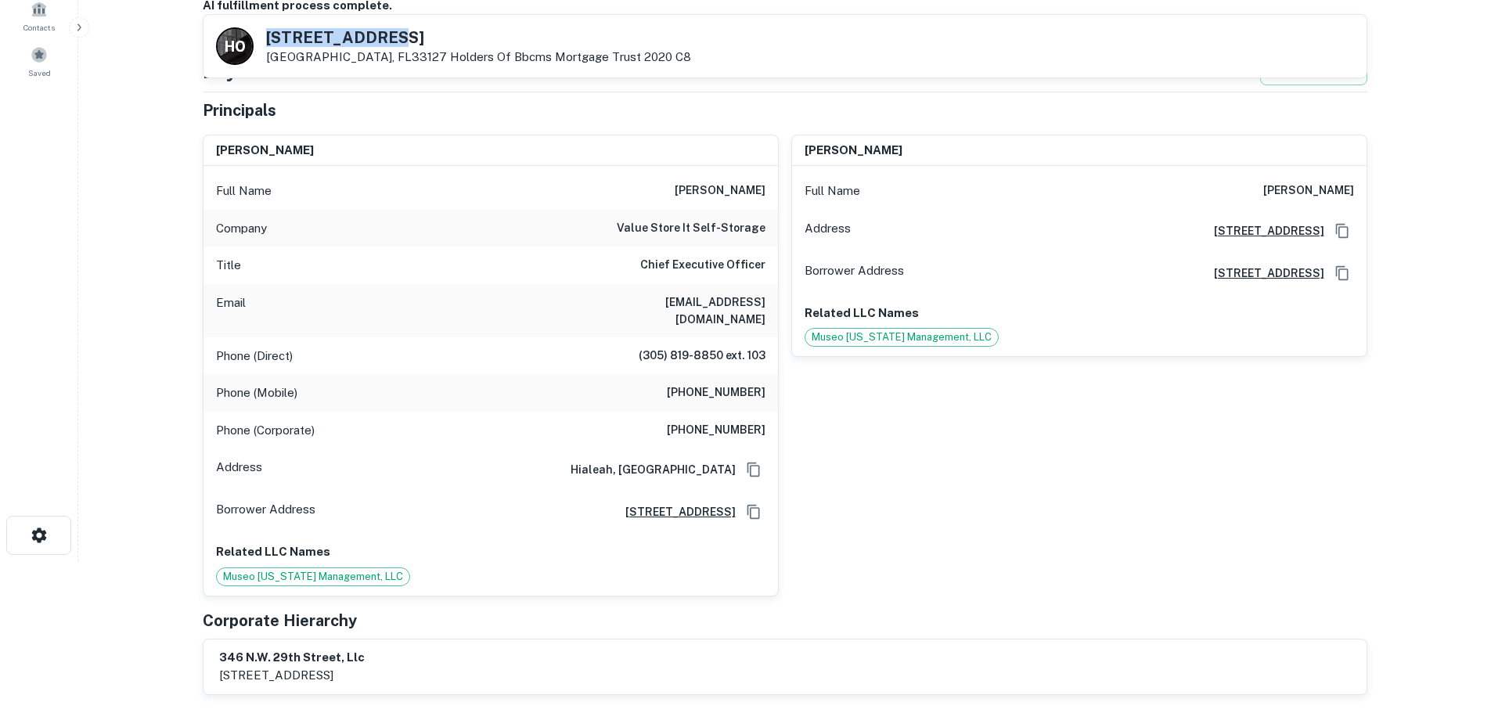
drag, startPoint x: 389, startPoint y: 36, endPoint x: 268, endPoint y: 39, distance: 121.4
click at [268, 39] on h5 "[STREET_ADDRESS]" at bounding box center [478, 38] width 425 height 16
copy h5 "[STREET_ADDRESS]"
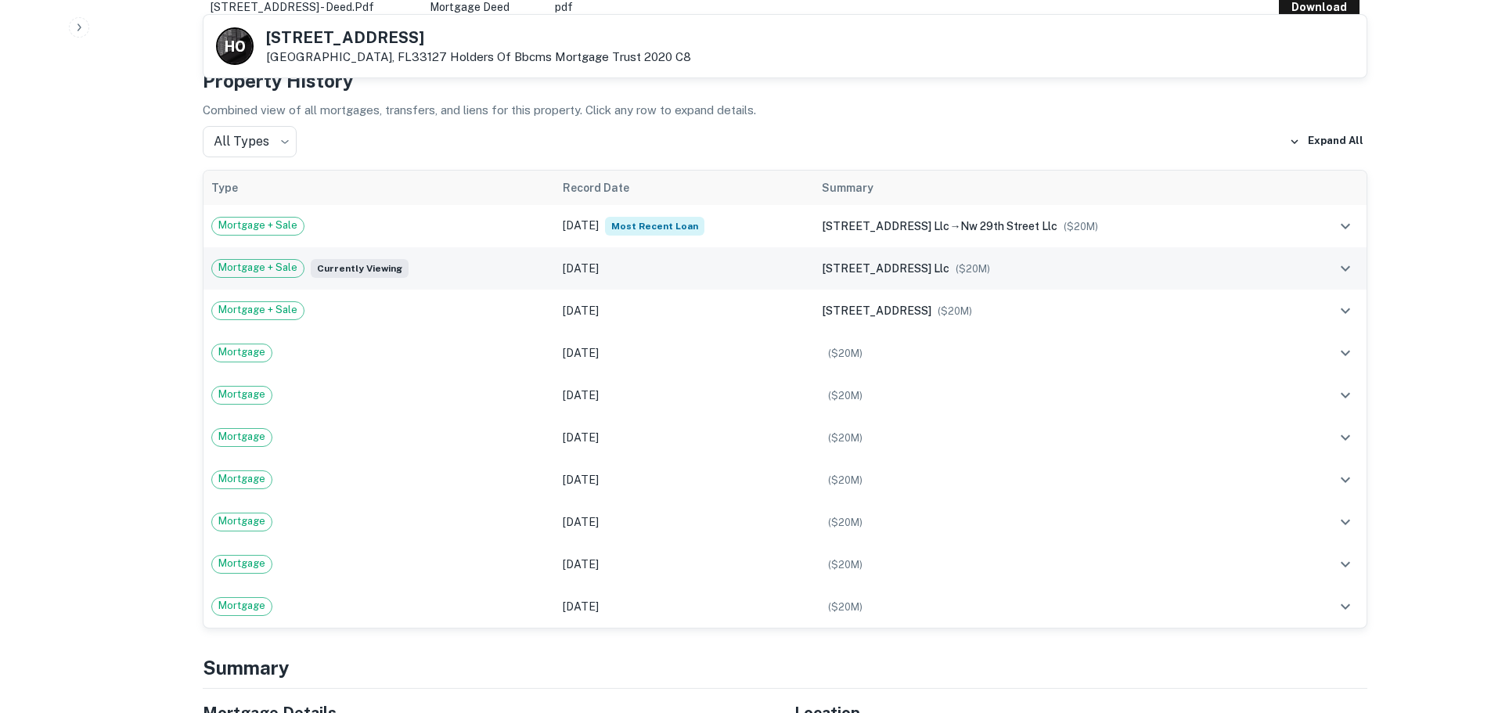
scroll to position [939, 0]
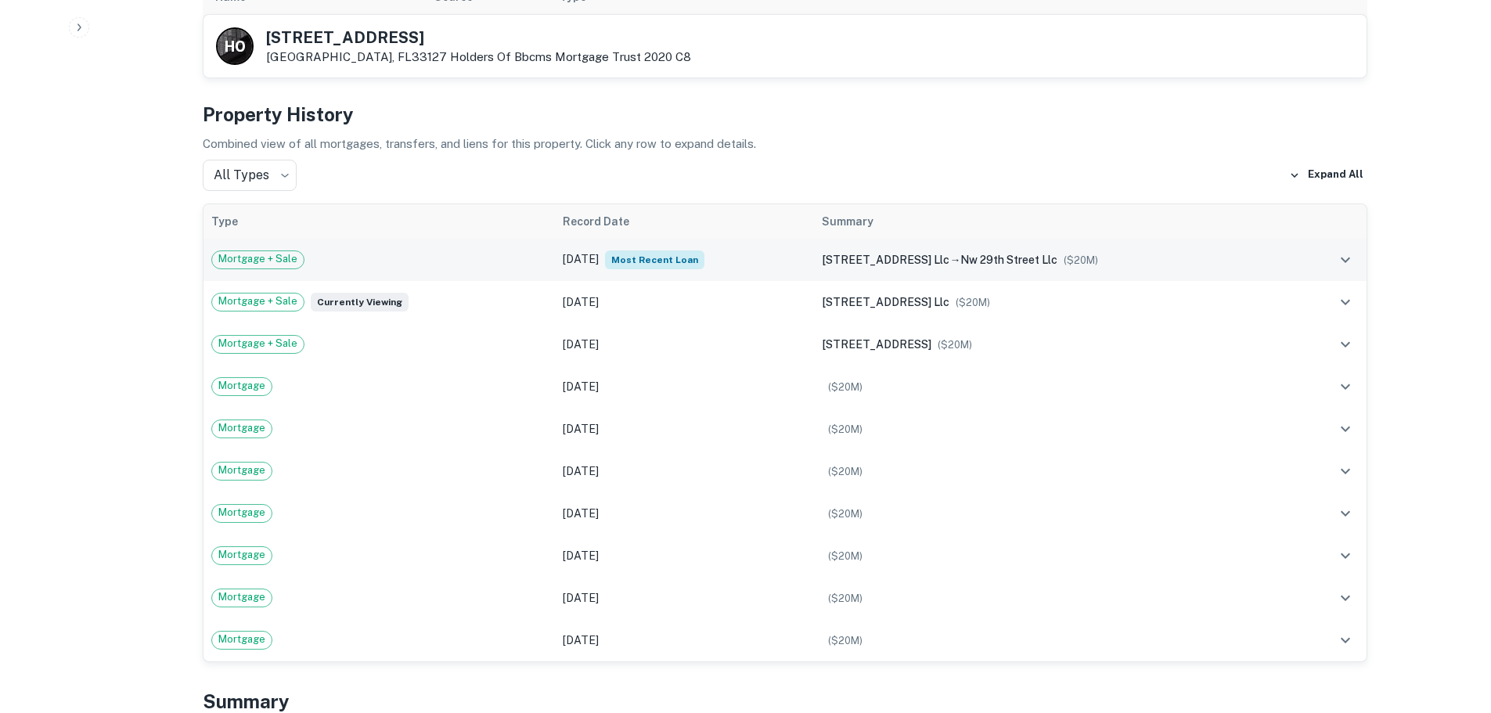
click at [1304, 239] on td at bounding box center [1331, 260] width 70 height 42
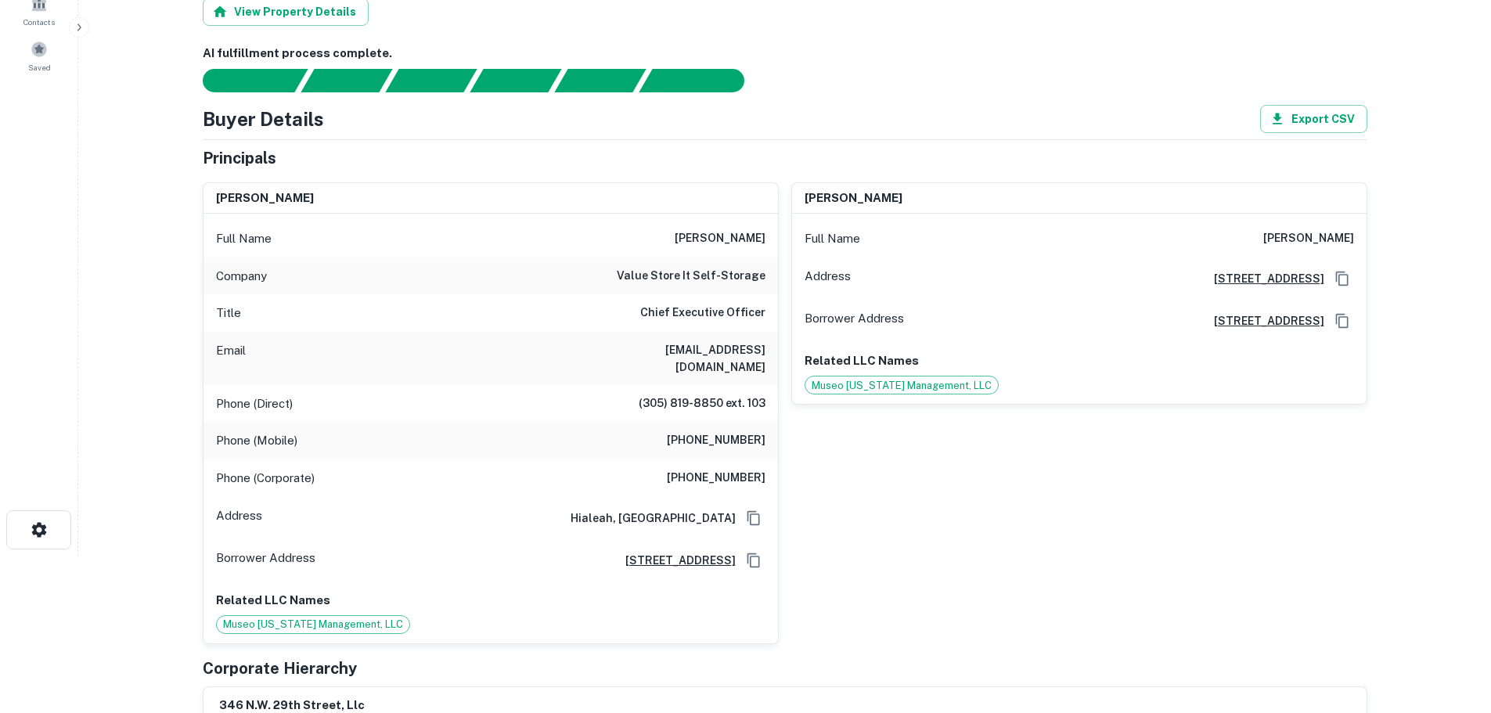
scroll to position [0, 0]
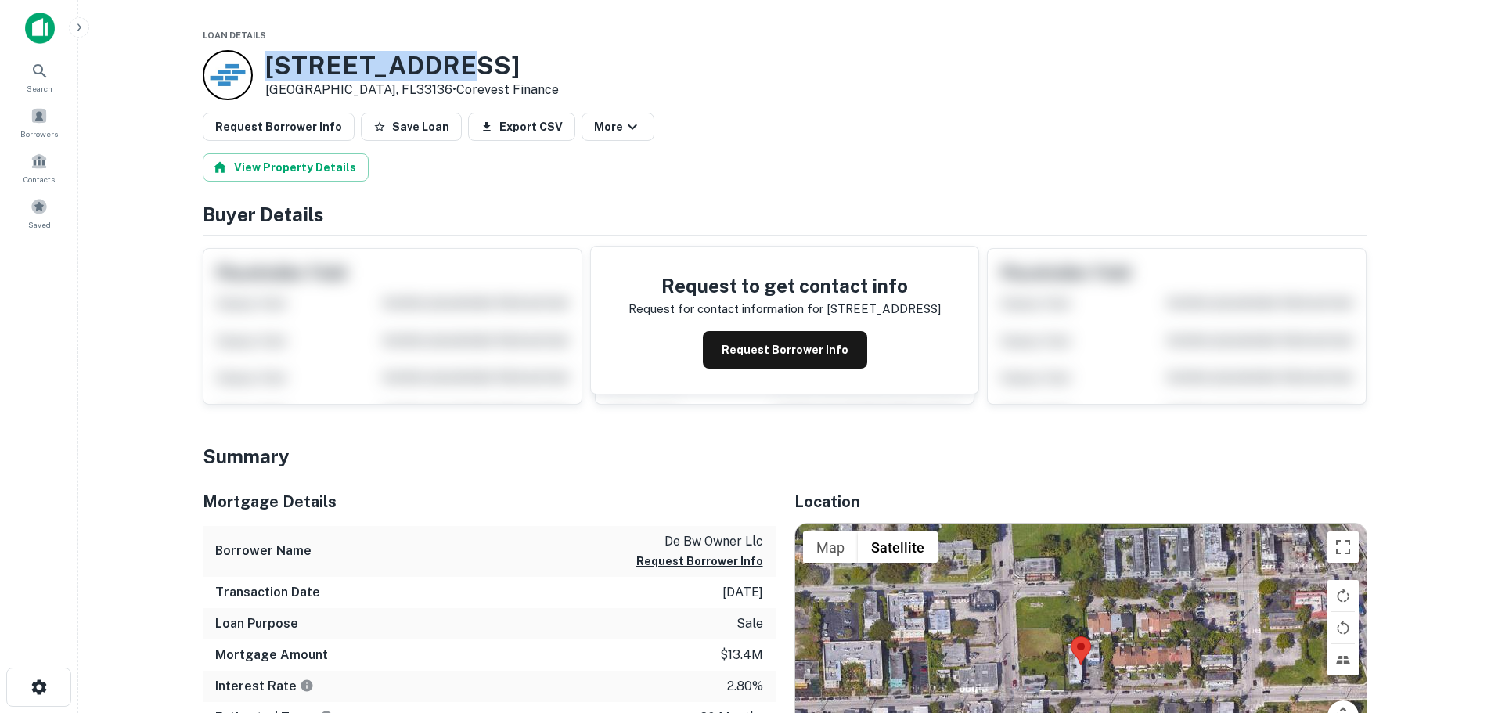
drag, startPoint x: 461, startPoint y: 67, endPoint x: 252, endPoint y: 66, distance: 209.0
click at [252, 66] on div "[STREET_ADDRESS] • Corevest Finance" at bounding box center [381, 75] width 356 height 50
copy div "[STREET_ADDRESS]"
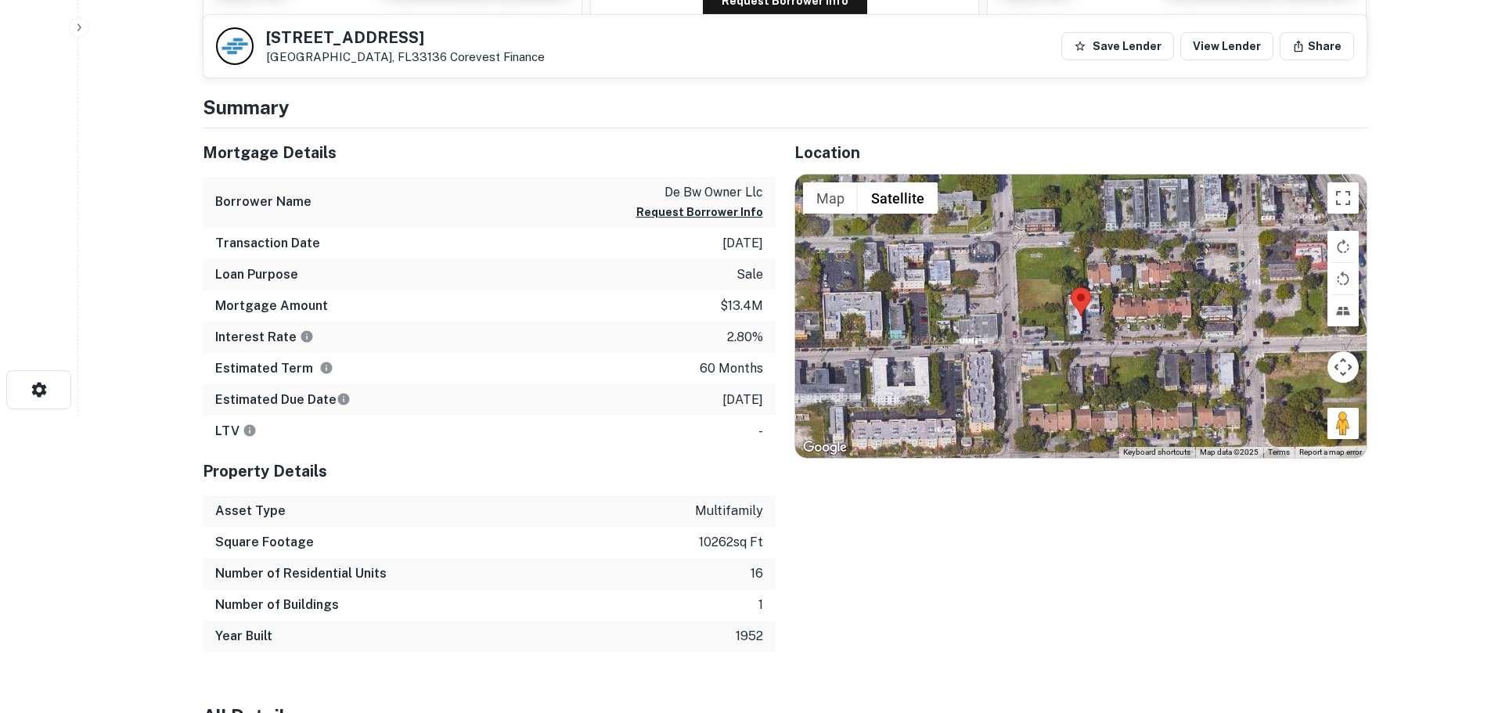
scroll to position [626, 0]
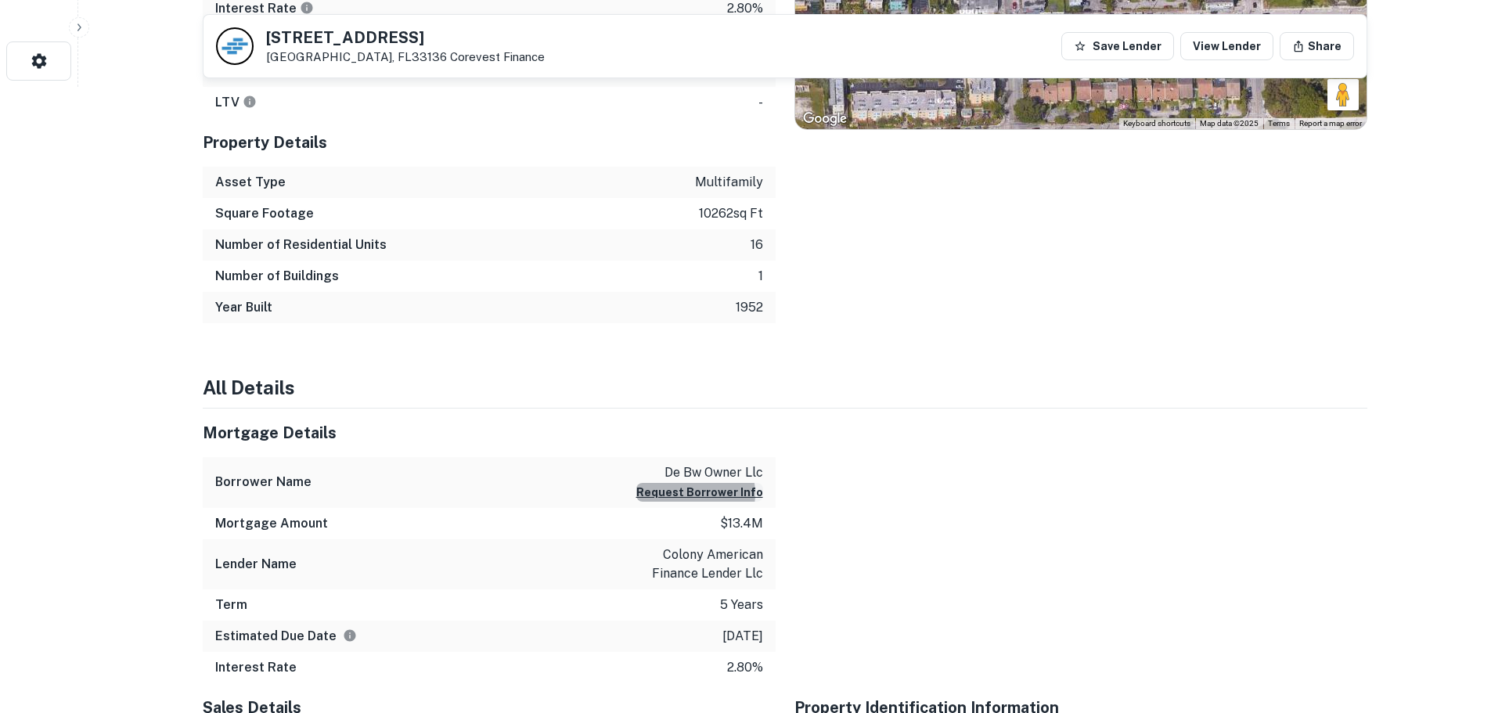
click at [703, 496] on button "Request Borrower Info" at bounding box center [699, 492] width 127 height 19
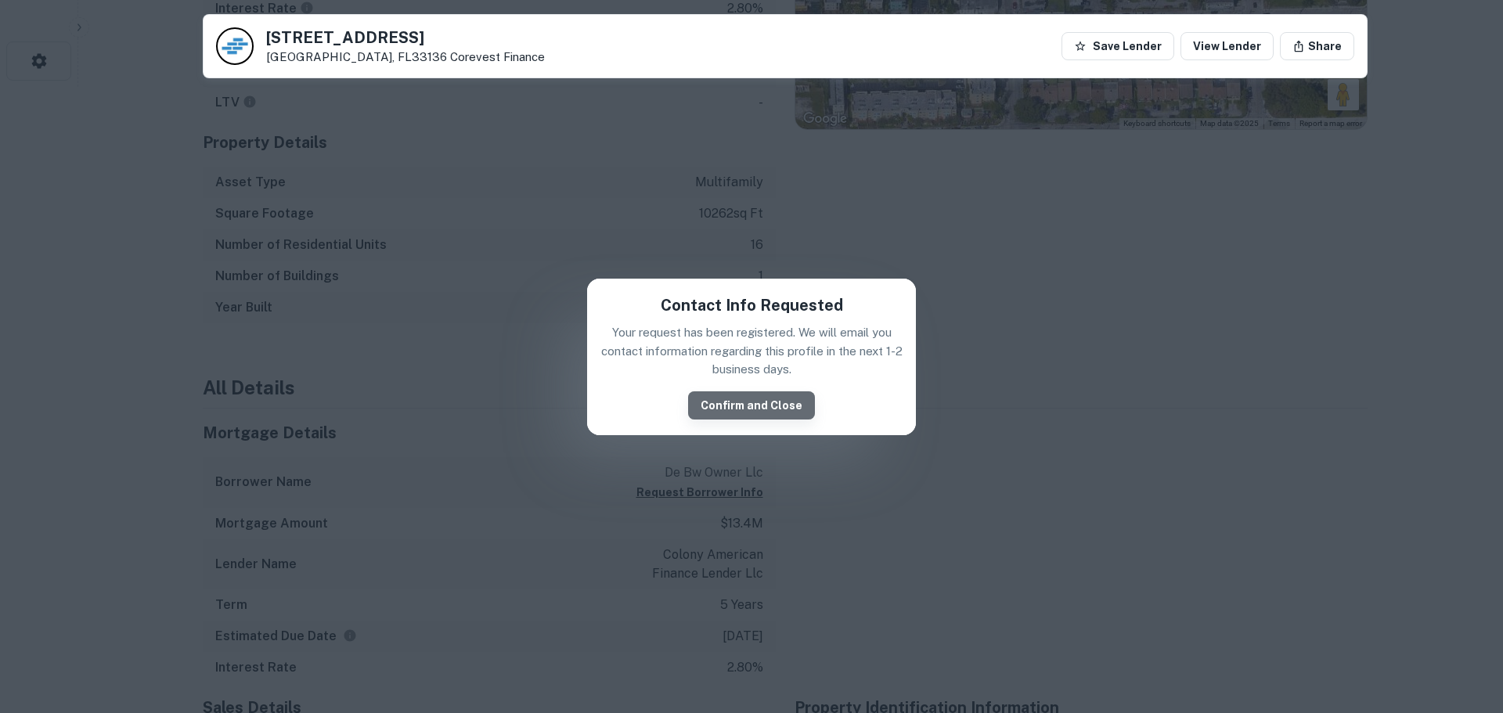
click at [773, 409] on button "Confirm and Close" at bounding box center [751, 405] width 127 height 28
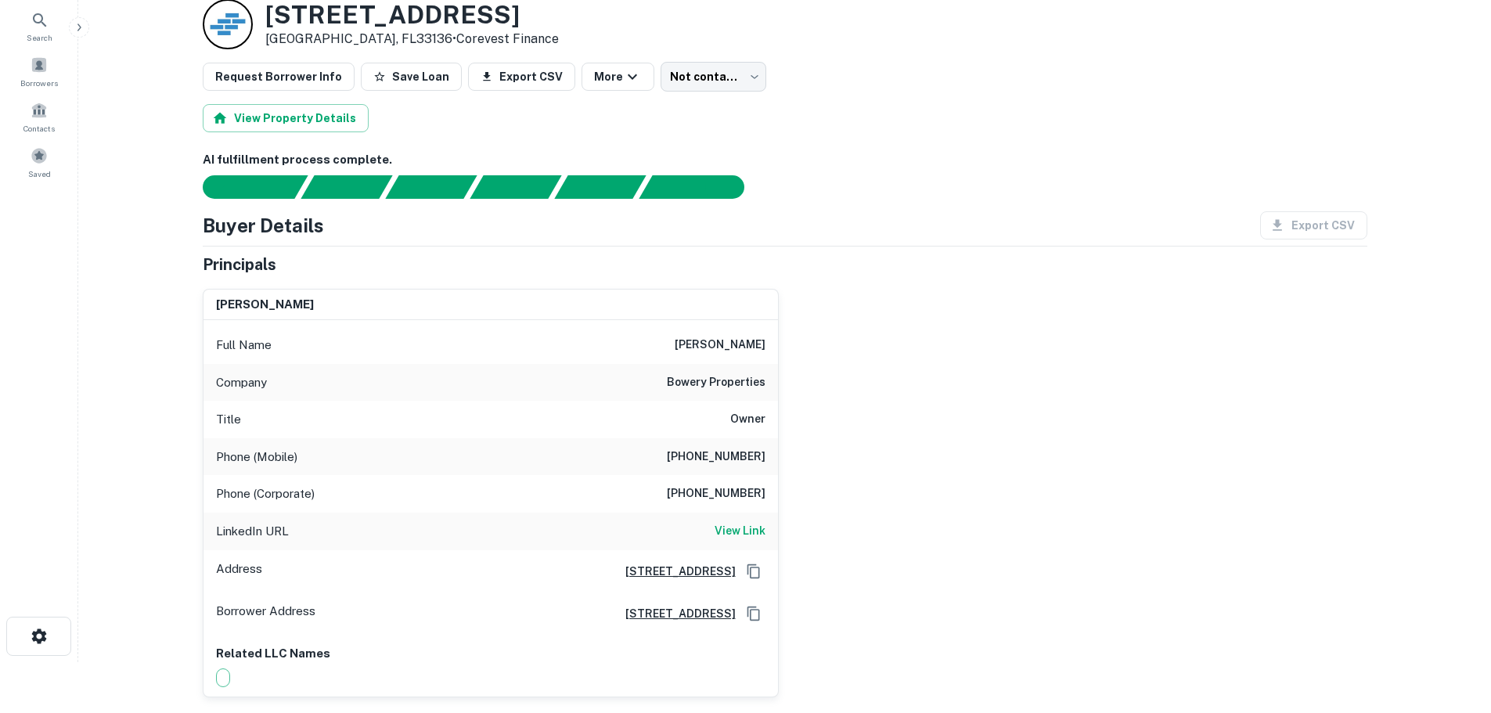
scroll to position [78, 0]
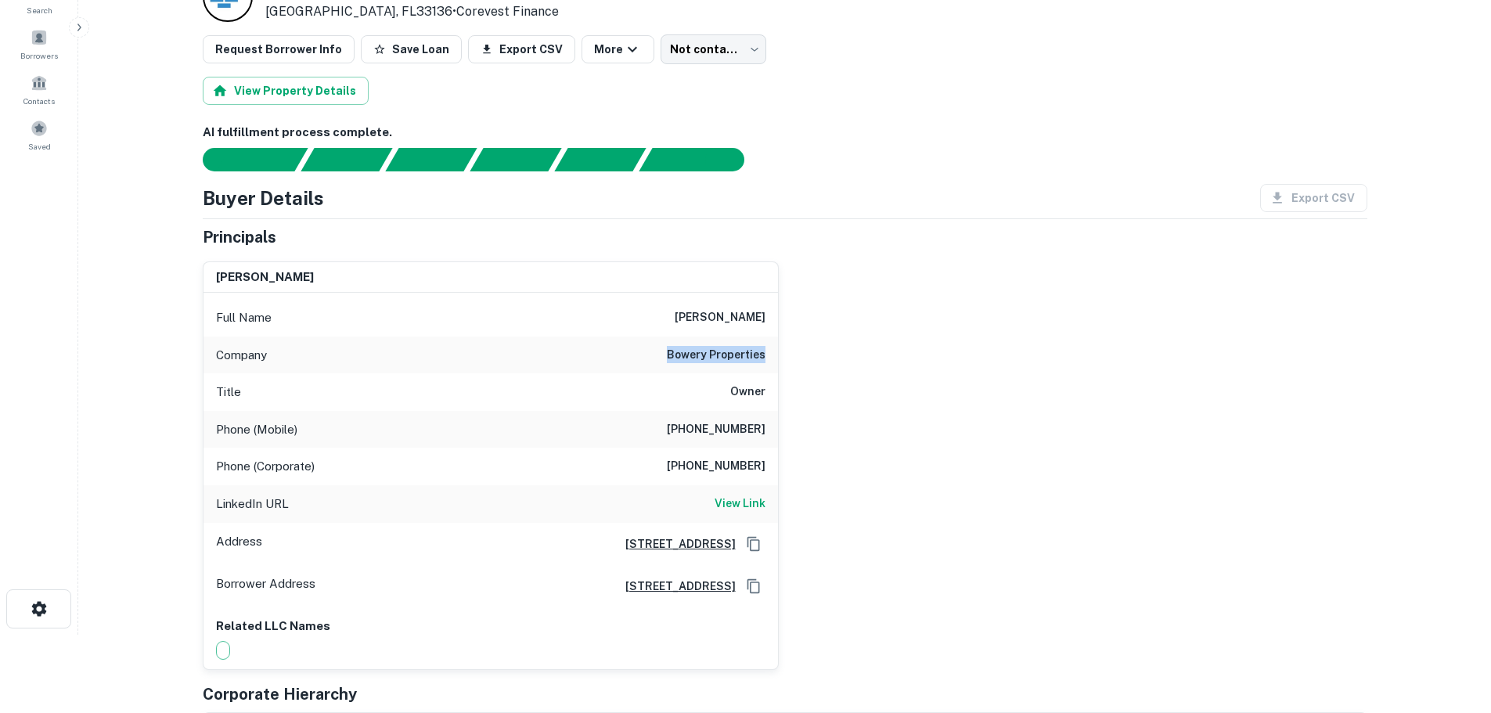
drag, startPoint x: 672, startPoint y: 354, endPoint x: 768, endPoint y: 354, distance: 96.3
click at [768, 354] on div "Company bowery properties" at bounding box center [491, 356] width 575 height 38
copy h6 "bowery properties"
click at [730, 507] on h6 "View Link" at bounding box center [740, 503] width 51 height 17
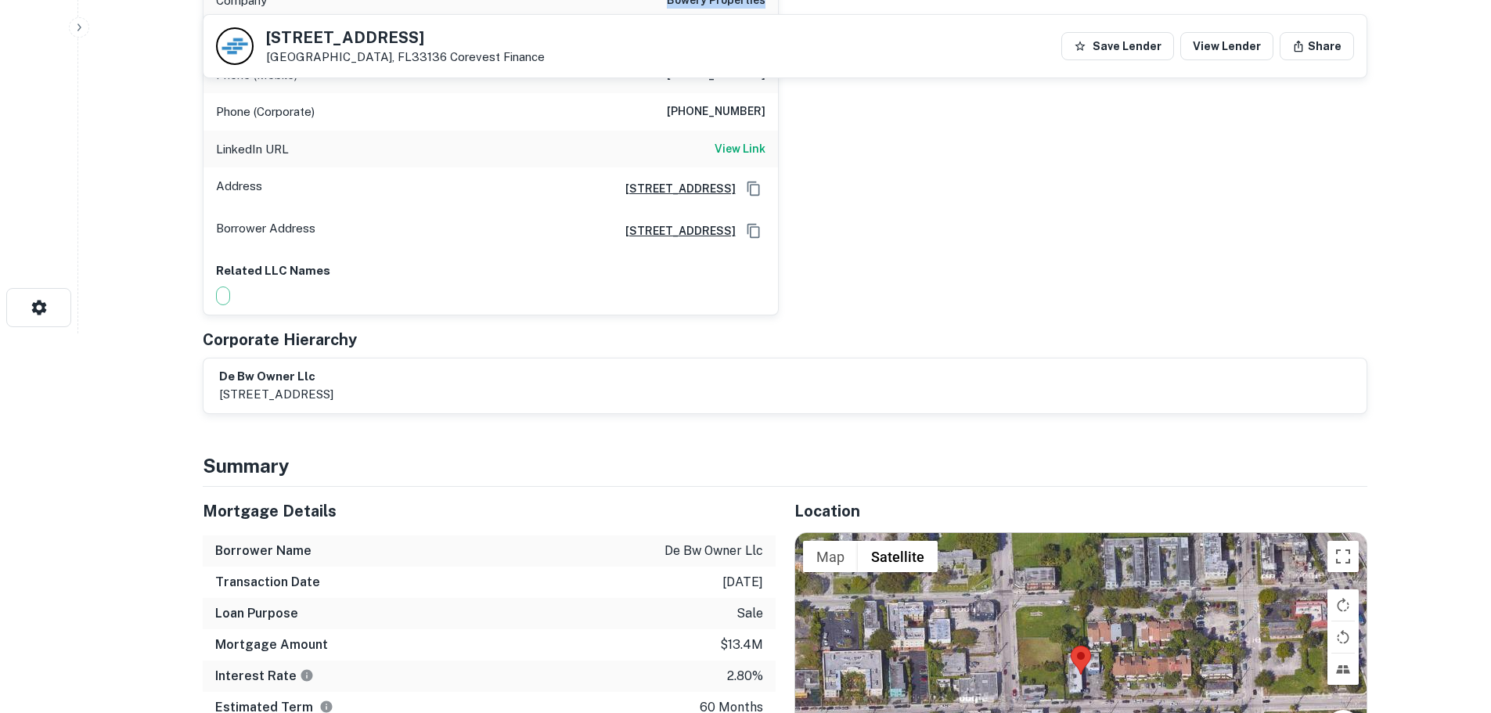
scroll to position [470, 0]
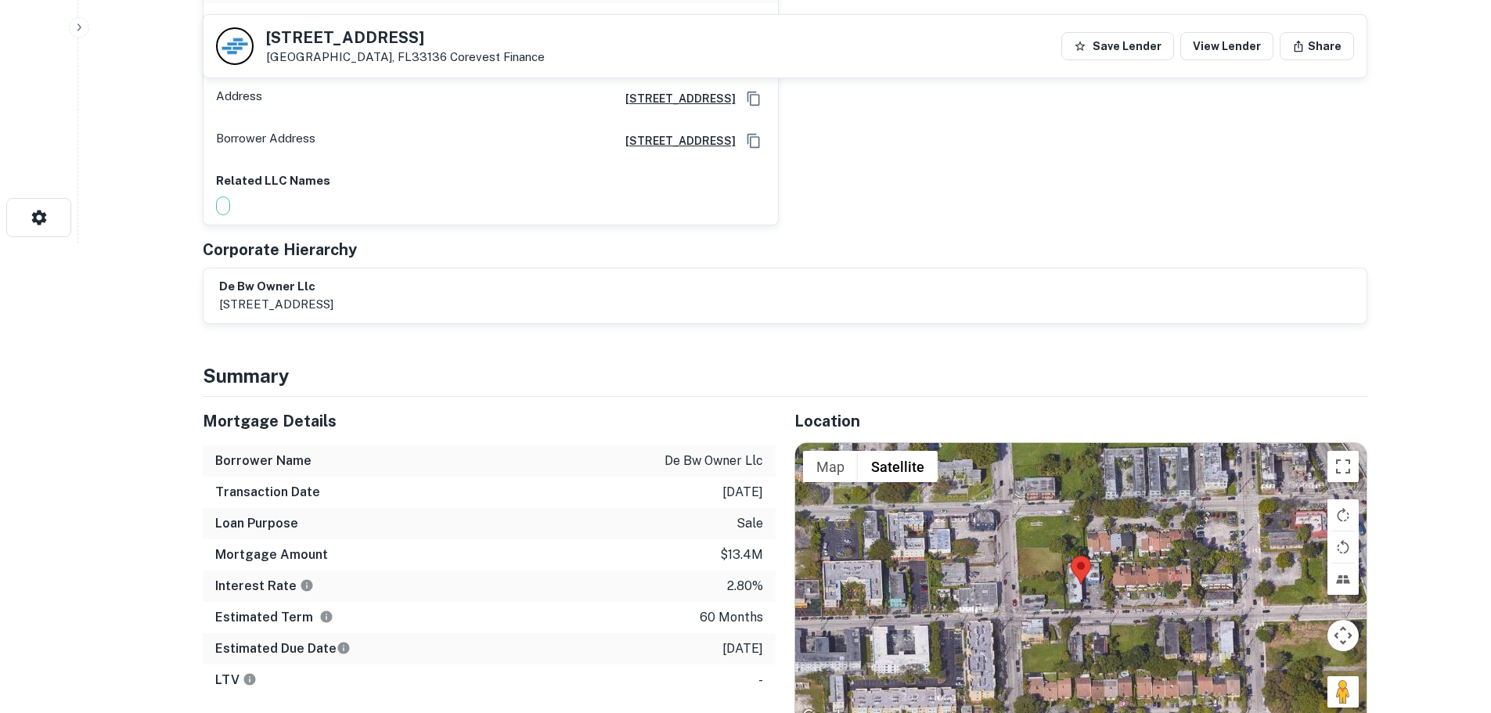
click at [668, 460] on p "de bw owner llc" at bounding box center [714, 461] width 99 height 19
drag, startPoint x: 665, startPoint y: 461, endPoint x: 770, endPoint y: 464, distance: 104.9
click at [770, 464] on div "Borrower Name de bw owner llc" at bounding box center [489, 460] width 573 height 31
copy p "de bw owner llc"
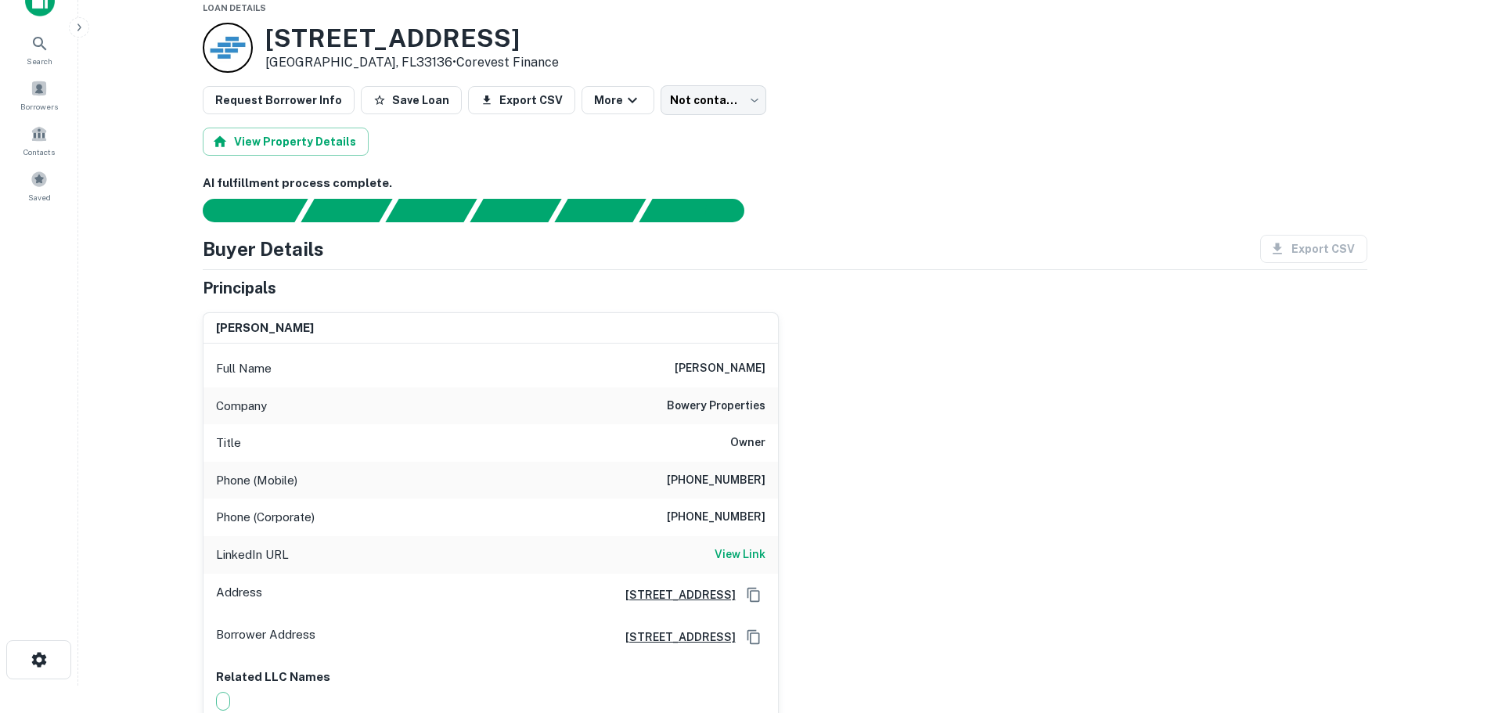
scroll to position [0, 0]
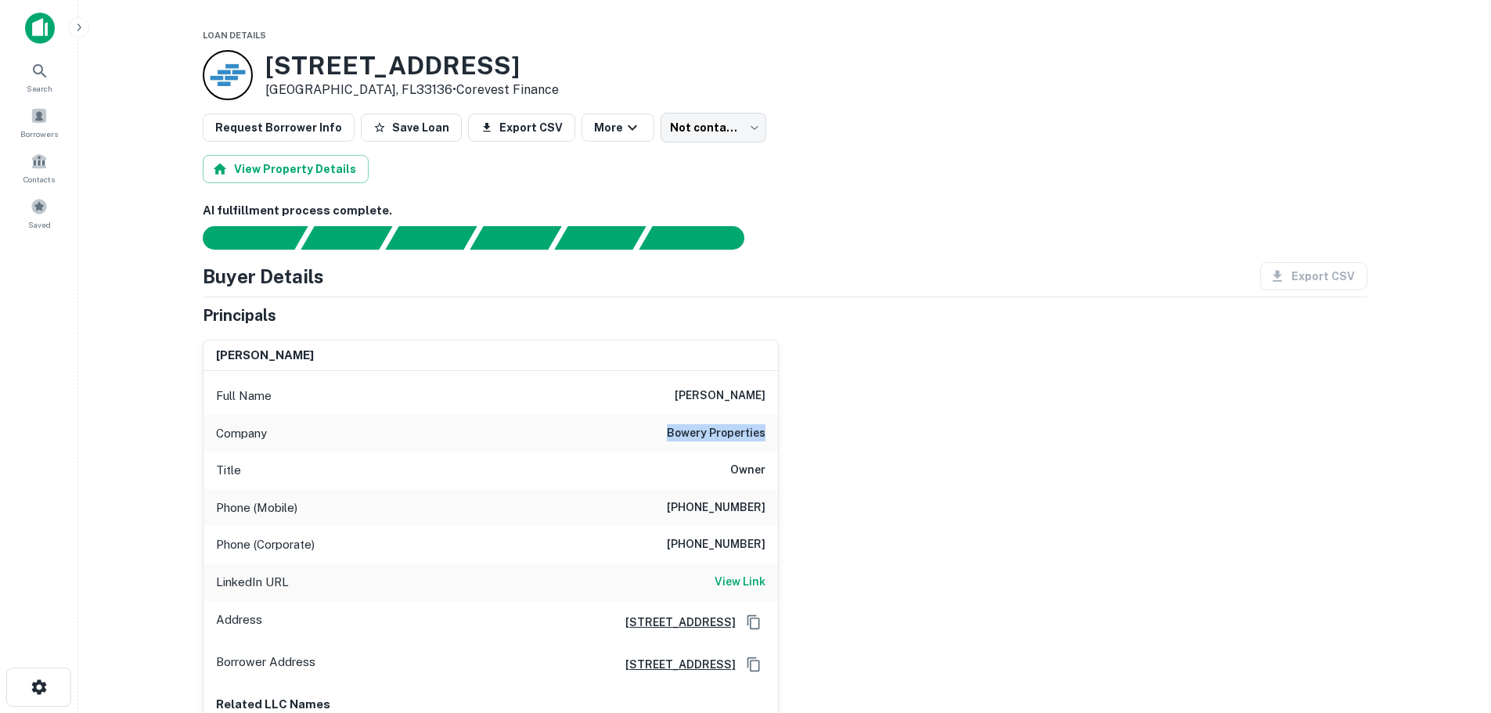
drag, startPoint x: 764, startPoint y: 432, endPoint x: 614, endPoint y: 439, distance: 150.5
click at [614, 439] on div "Company bowery properties" at bounding box center [491, 434] width 575 height 38
copy h6 "bowery properties"
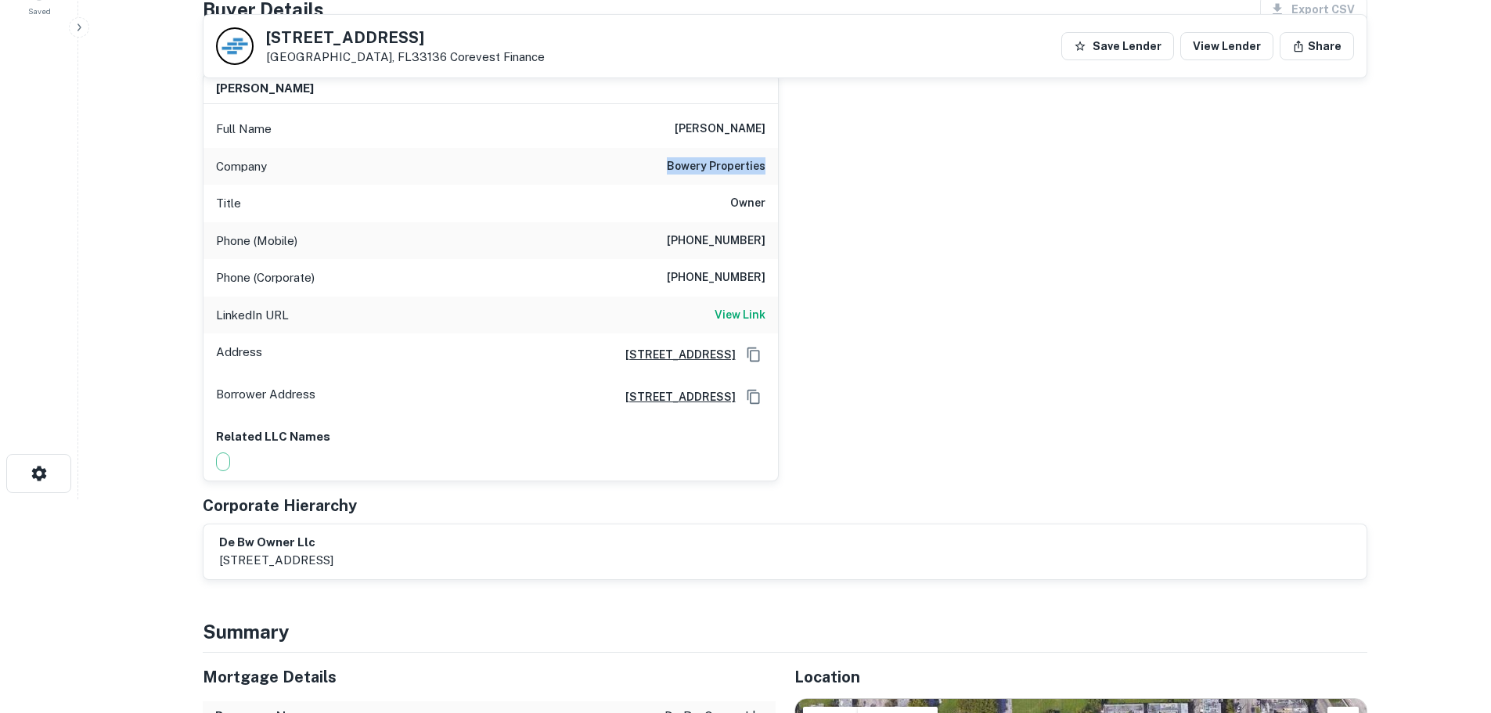
scroll to position [235, 0]
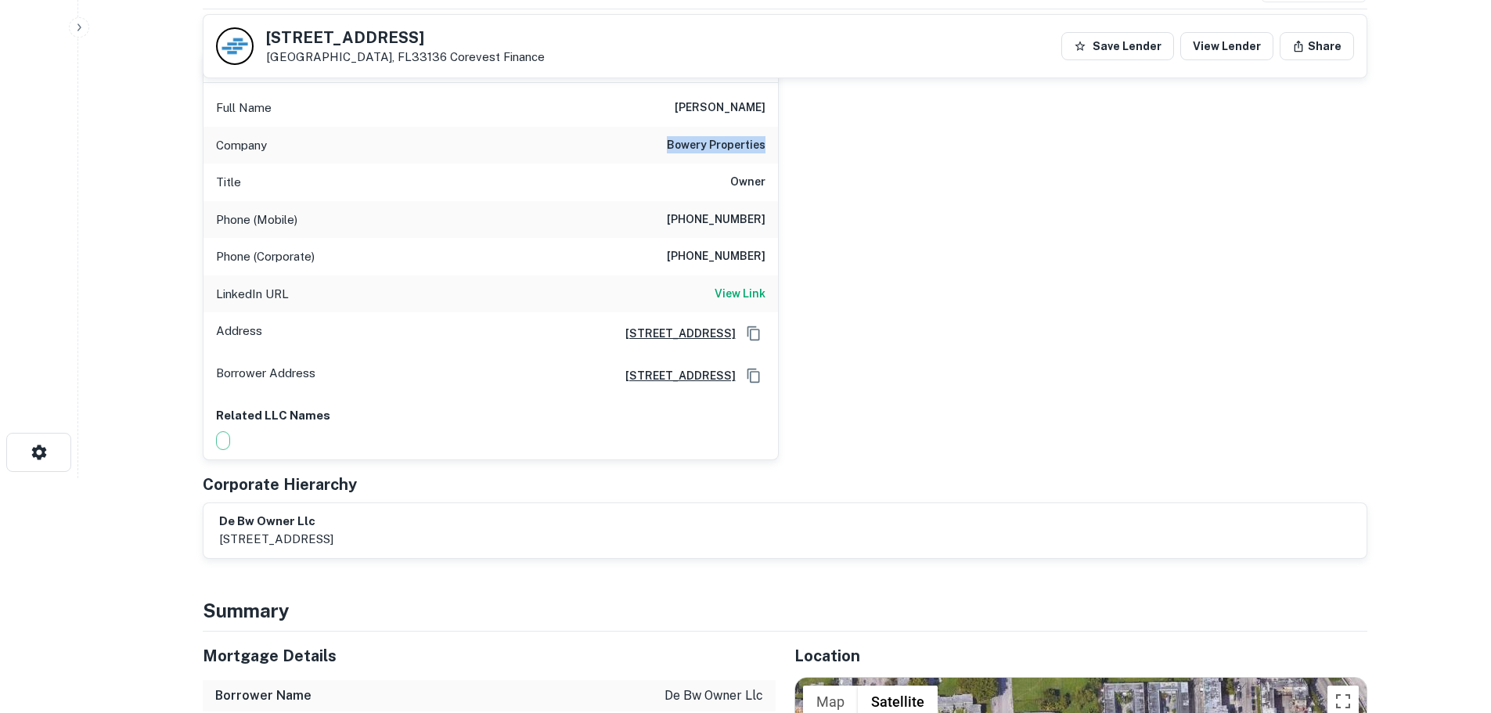
click at [754, 376] on icon "Copy Address" at bounding box center [754, 376] width 16 height 16
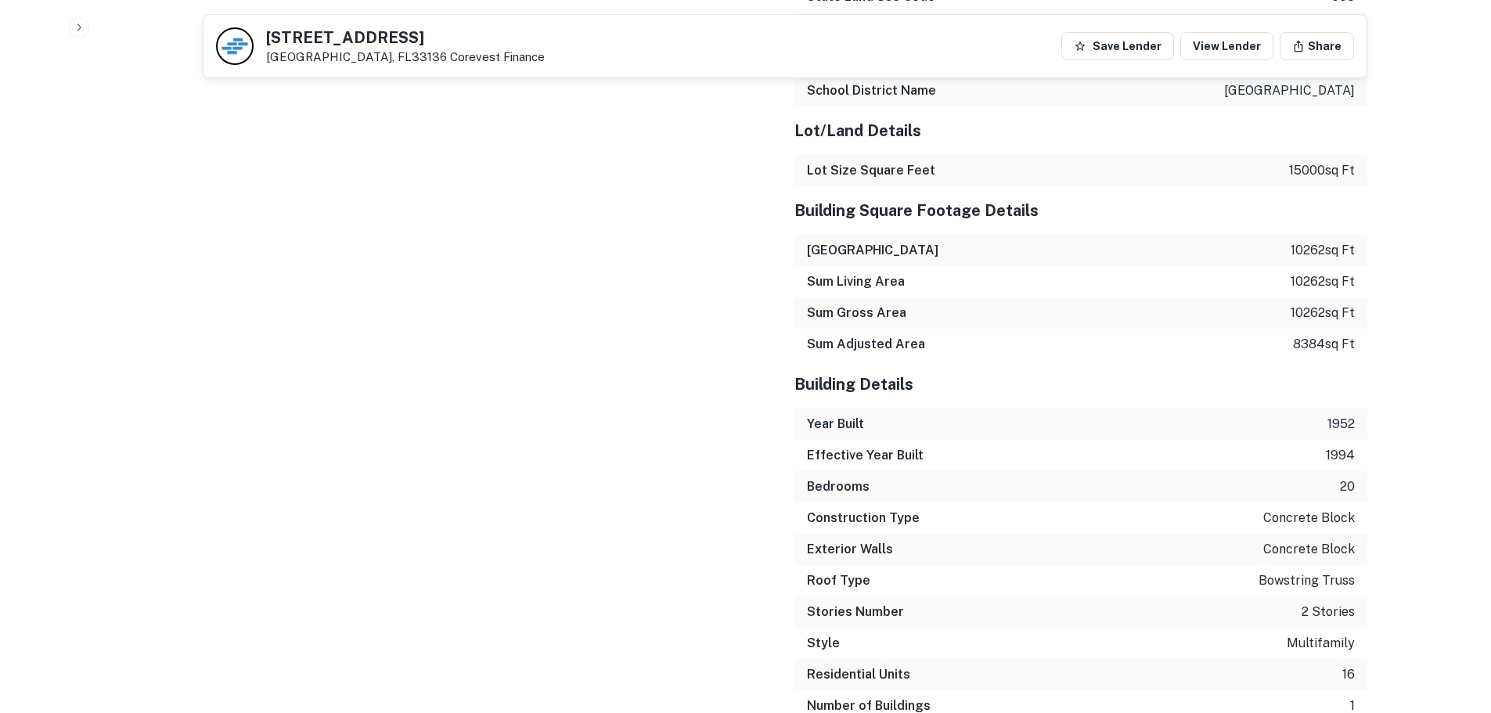
scroll to position [2421, 0]
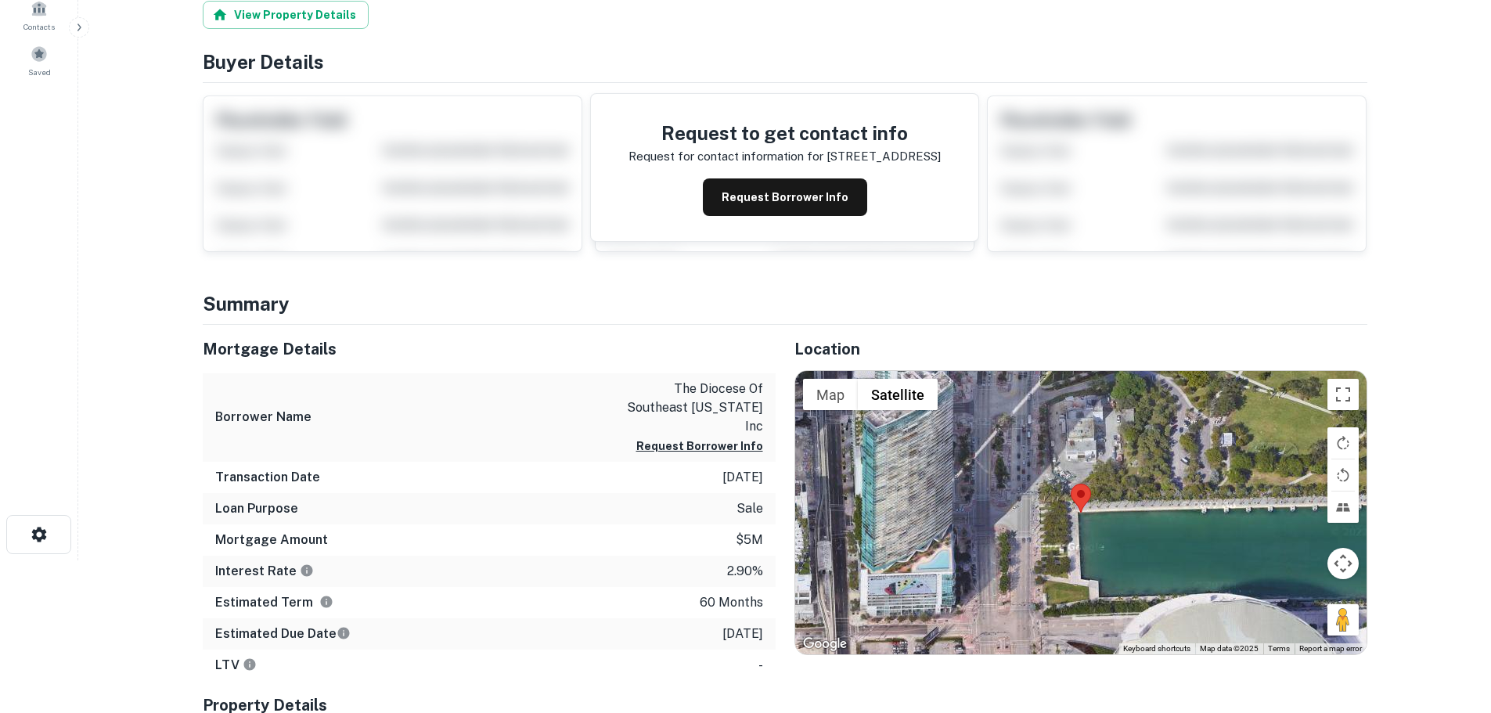
scroll to position [157, 0]
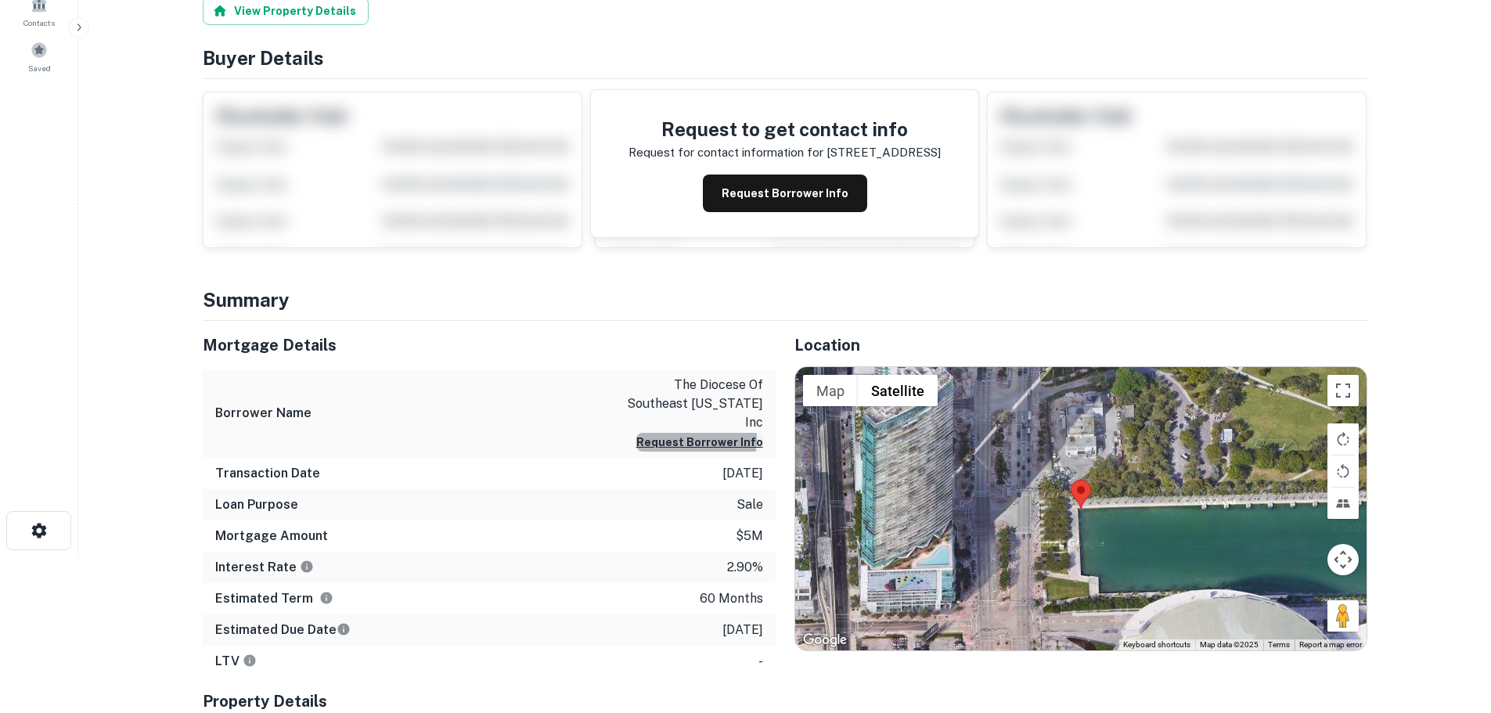
click at [705, 433] on button "Request Borrower Info" at bounding box center [699, 442] width 127 height 19
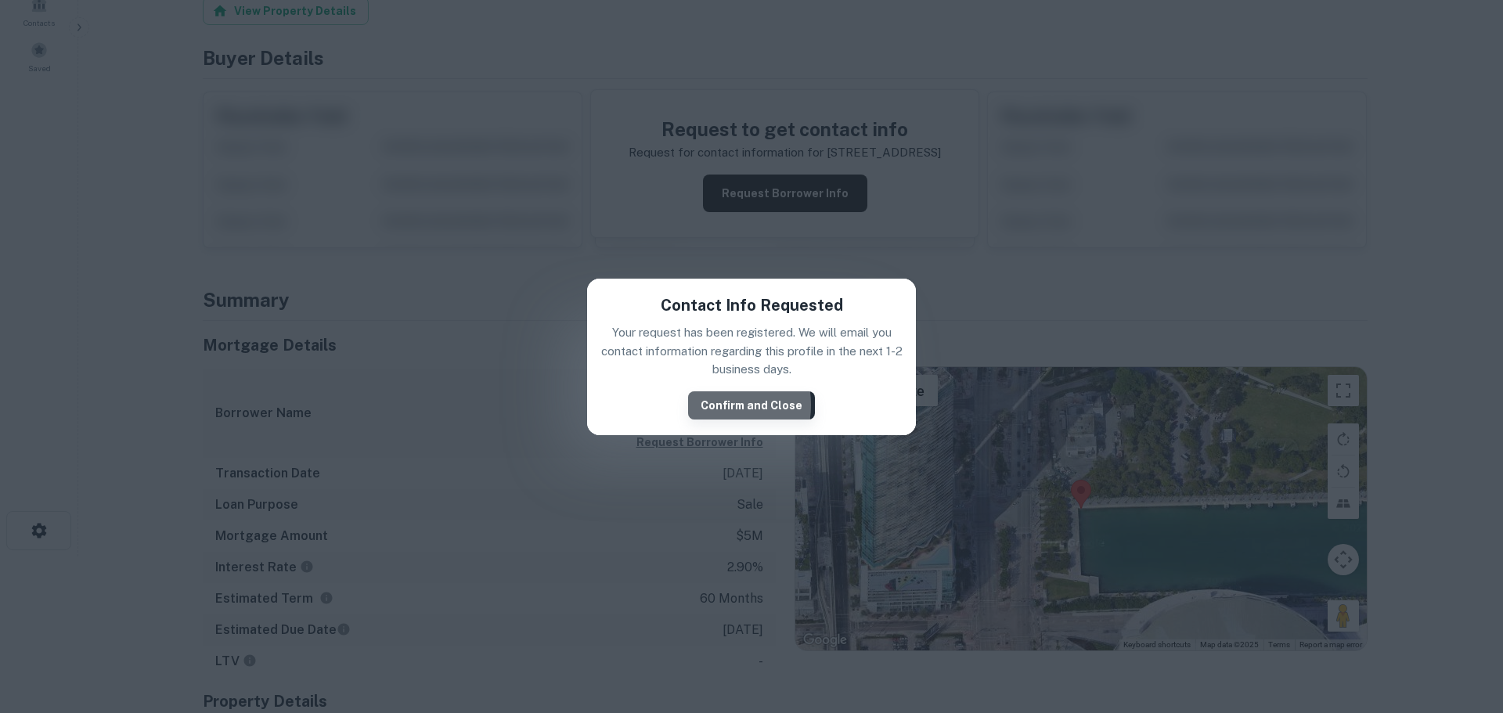
click at [715, 405] on button "Confirm and Close" at bounding box center [751, 405] width 127 height 28
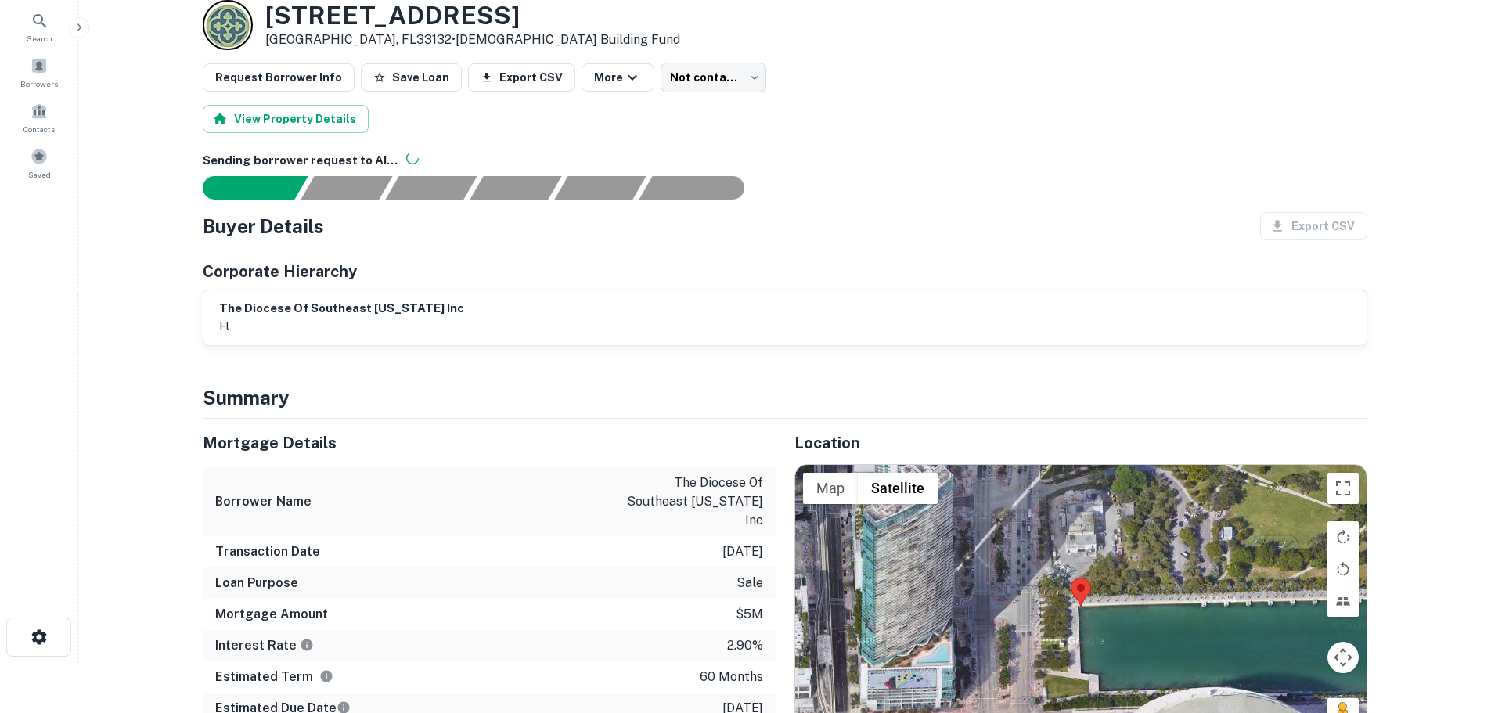
scroll to position [0, 0]
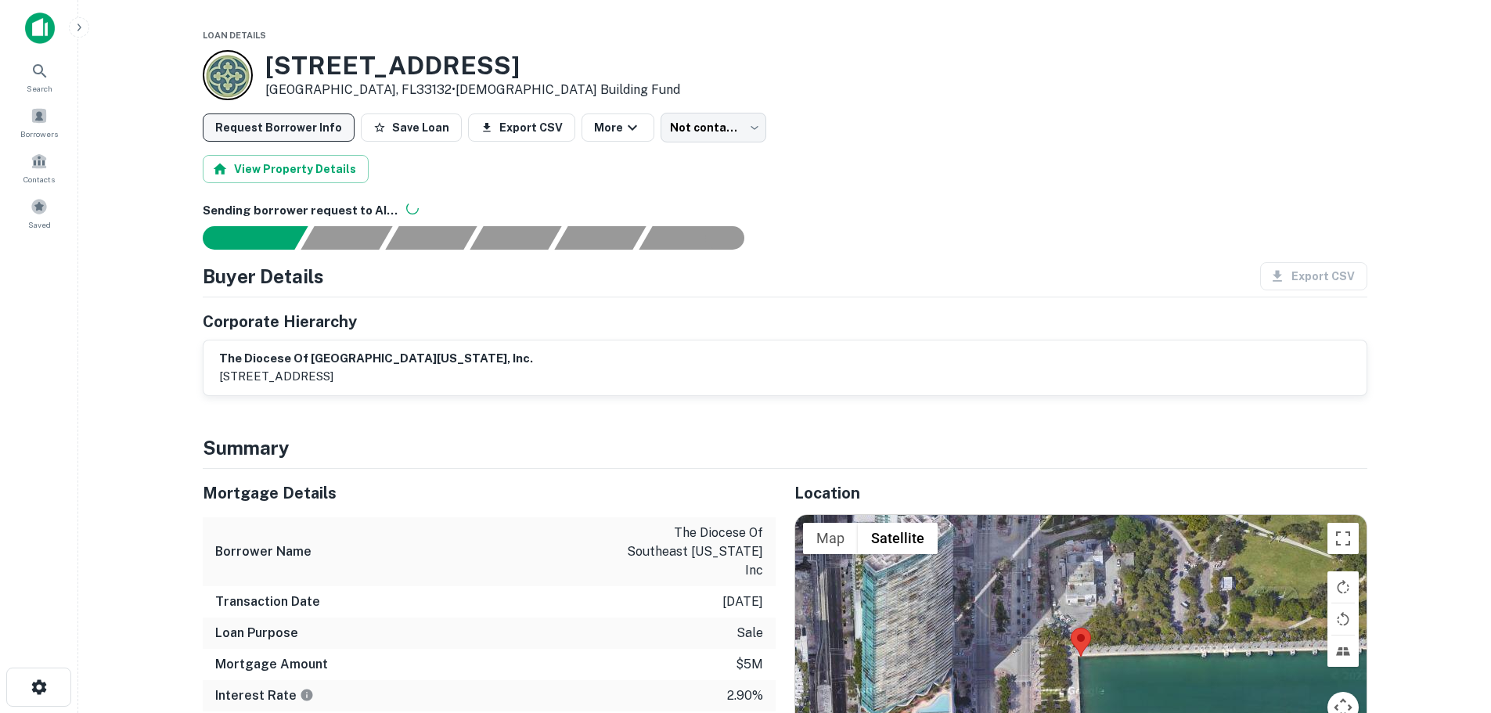
click at [291, 131] on button "Request Borrower Info" at bounding box center [279, 127] width 152 height 28
click at [583, 127] on icon "button" at bounding box center [592, 127] width 19 height 19
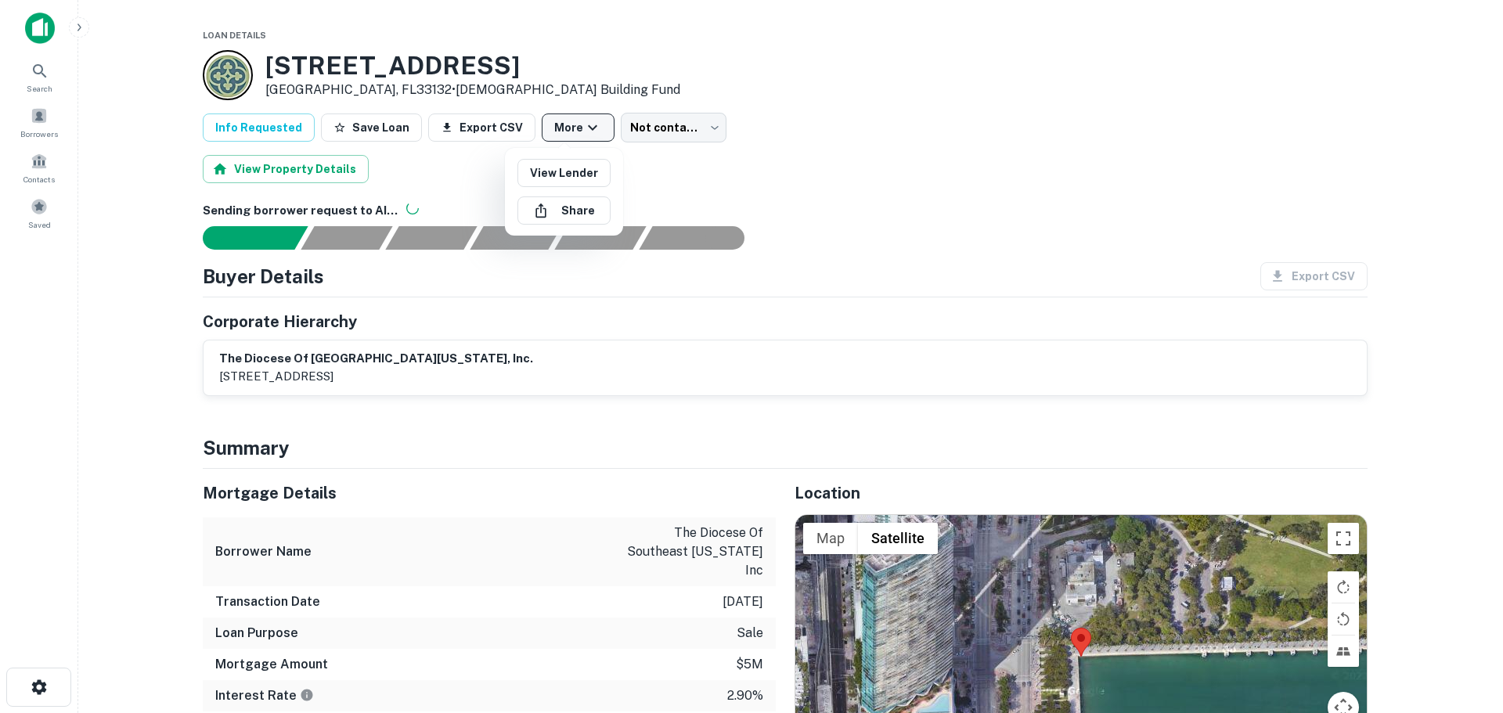
click at [575, 127] on div at bounding box center [751, 356] width 1503 height 713
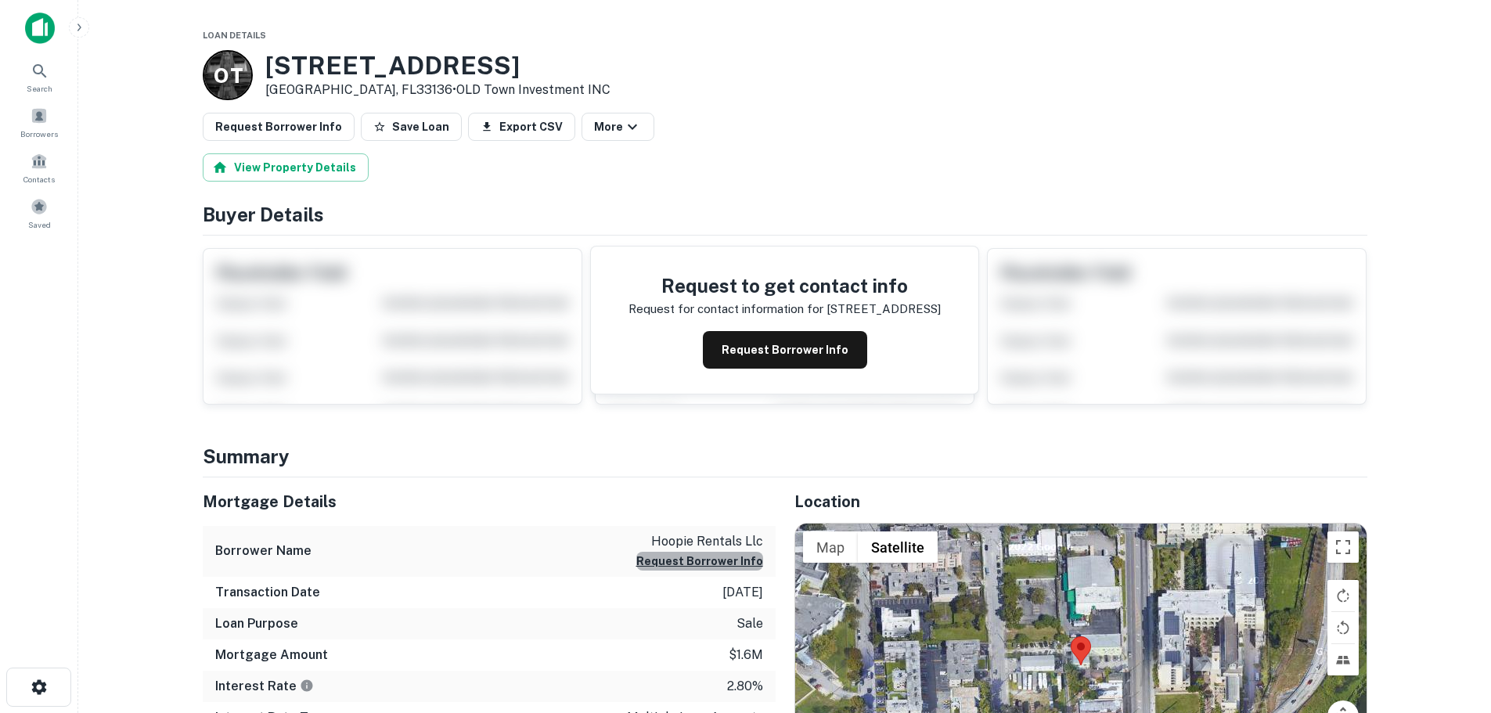
click at [717, 564] on button "Request Borrower Info" at bounding box center [699, 561] width 127 height 19
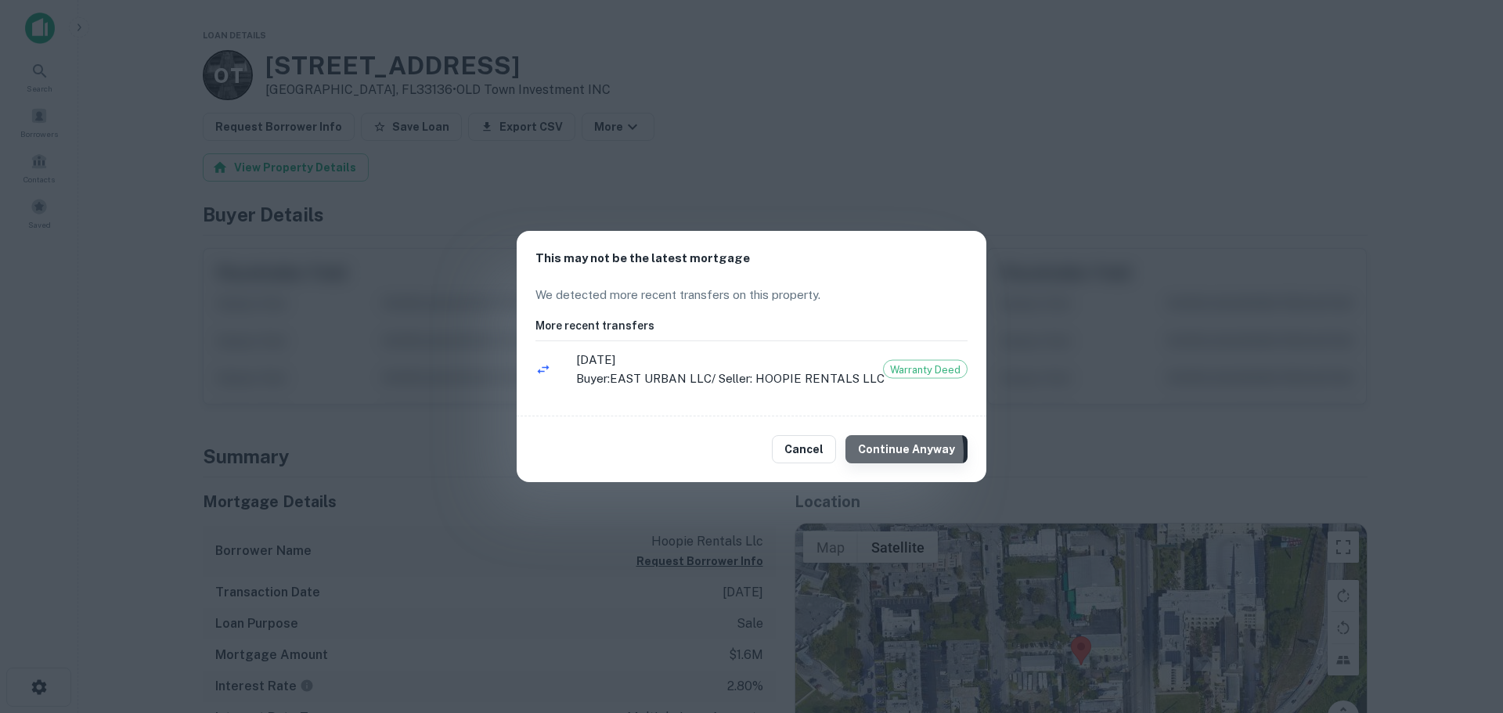
click at [876, 452] on button "Continue Anyway" at bounding box center [906, 449] width 122 height 28
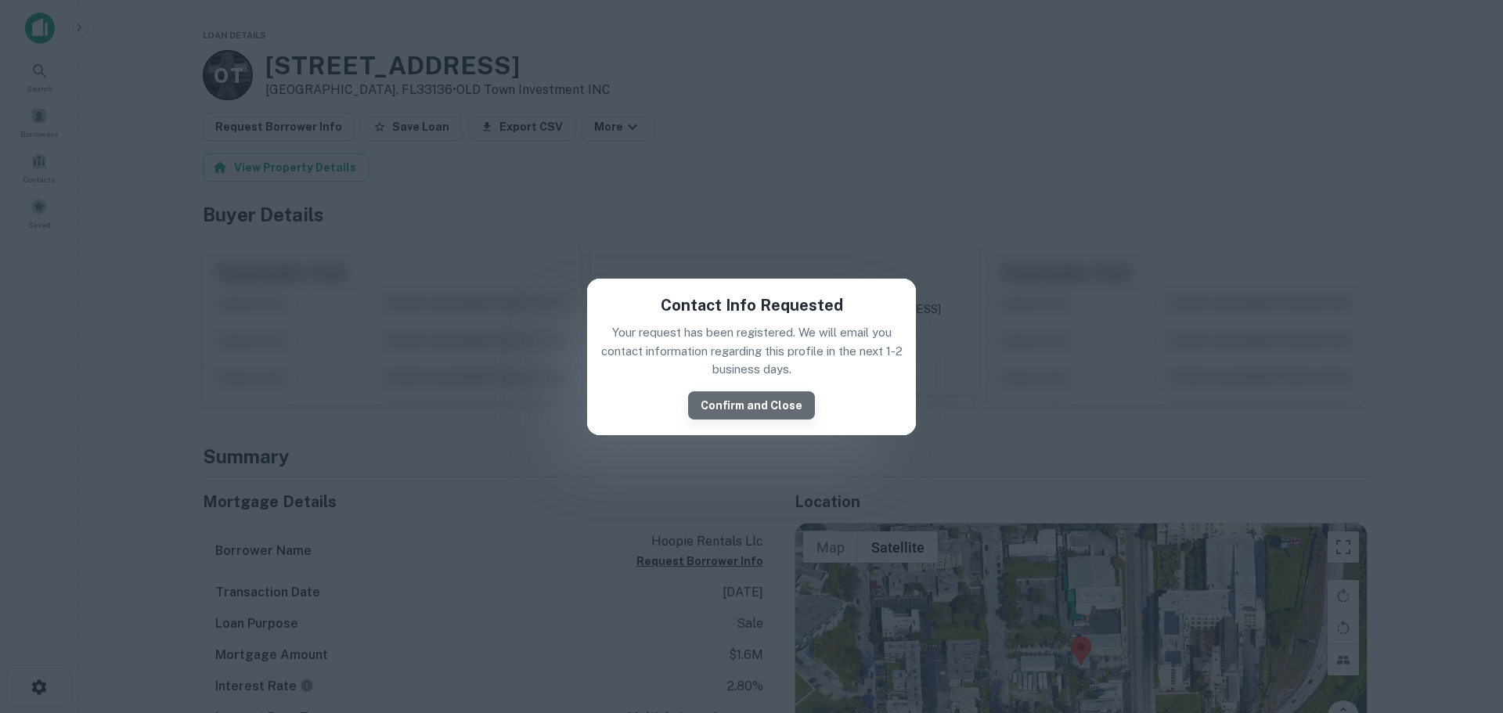
click at [775, 409] on button "Confirm and Close" at bounding box center [751, 405] width 127 height 28
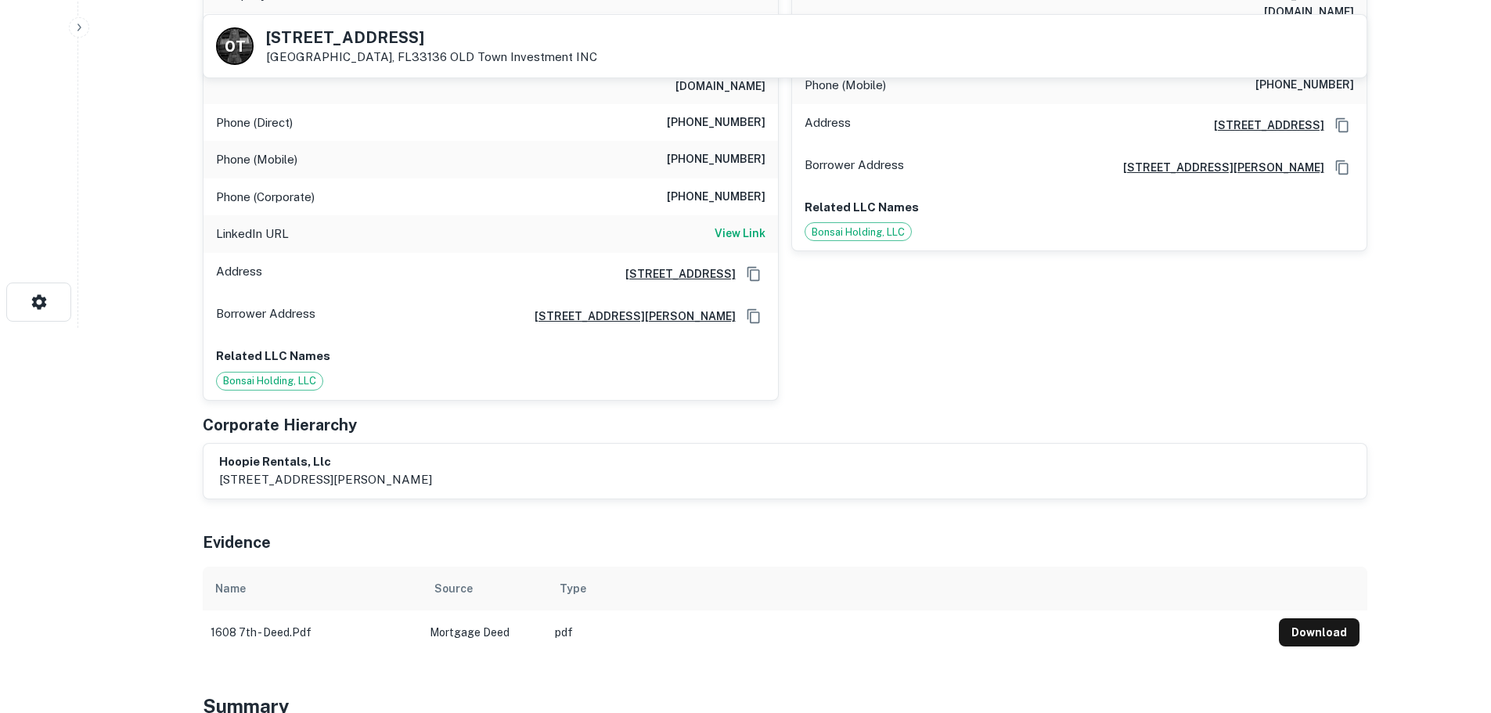
scroll to position [157, 0]
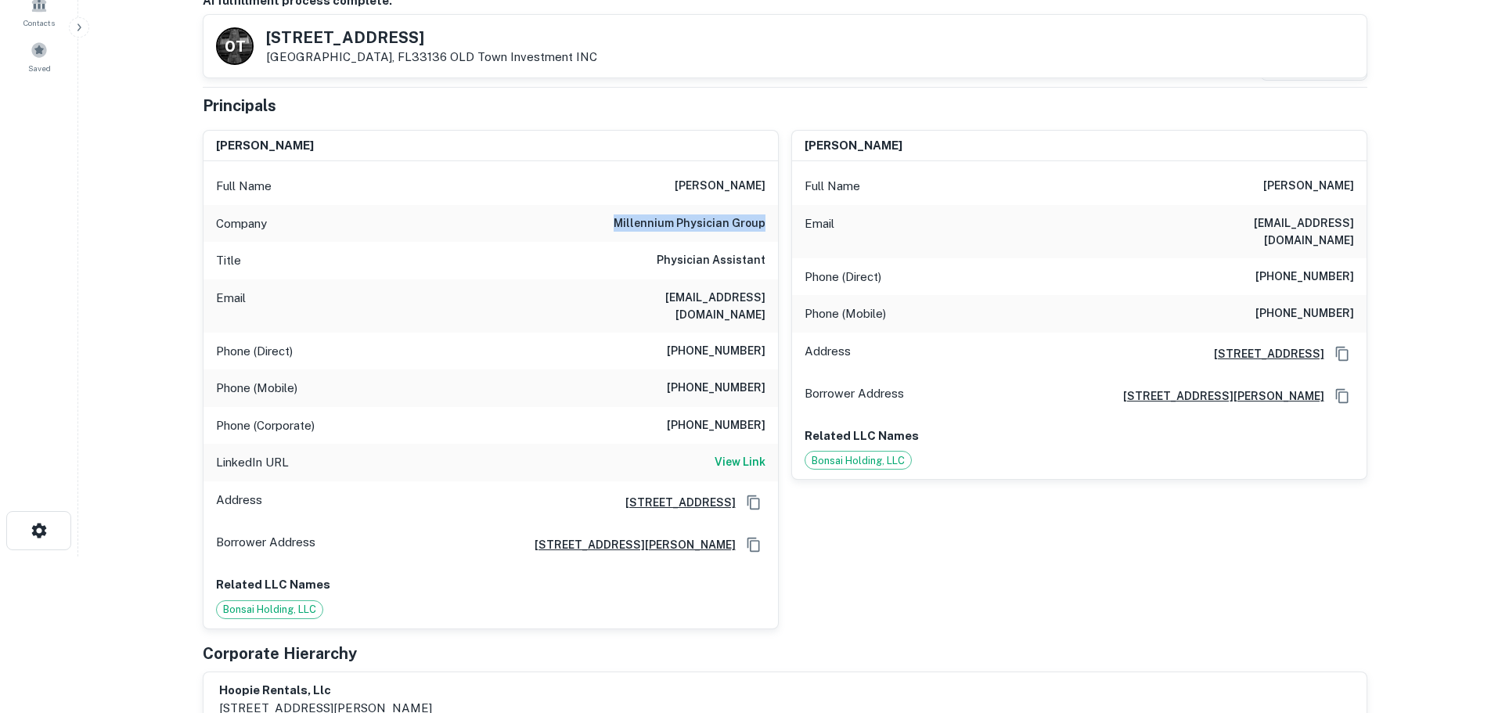
drag, startPoint x: 622, startPoint y: 222, endPoint x: 766, endPoint y: 226, distance: 144.1
click at [766, 226] on div "Company millennium physician group" at bounding box center [491, 224] width 575 height 38
copy h6 "millennium physician group"
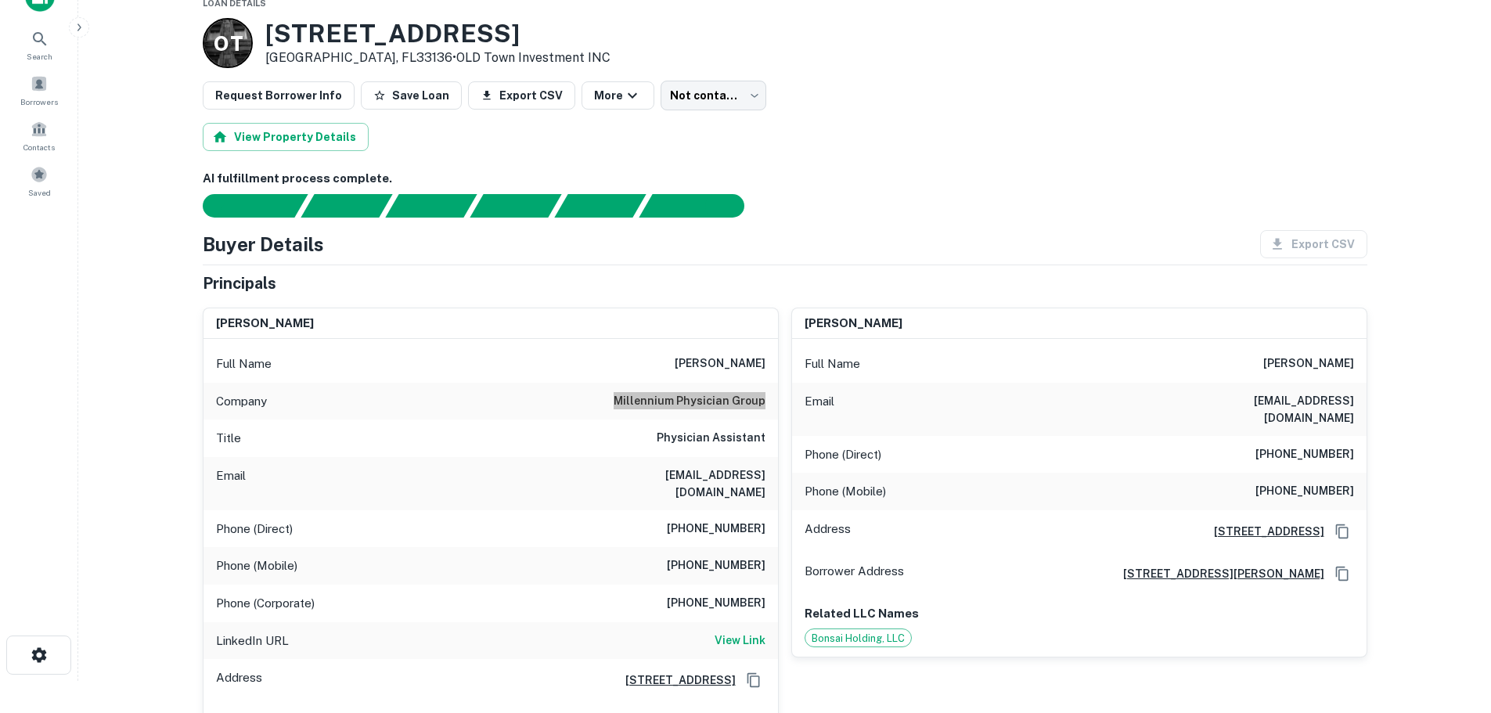
scroll to position [0, 0]
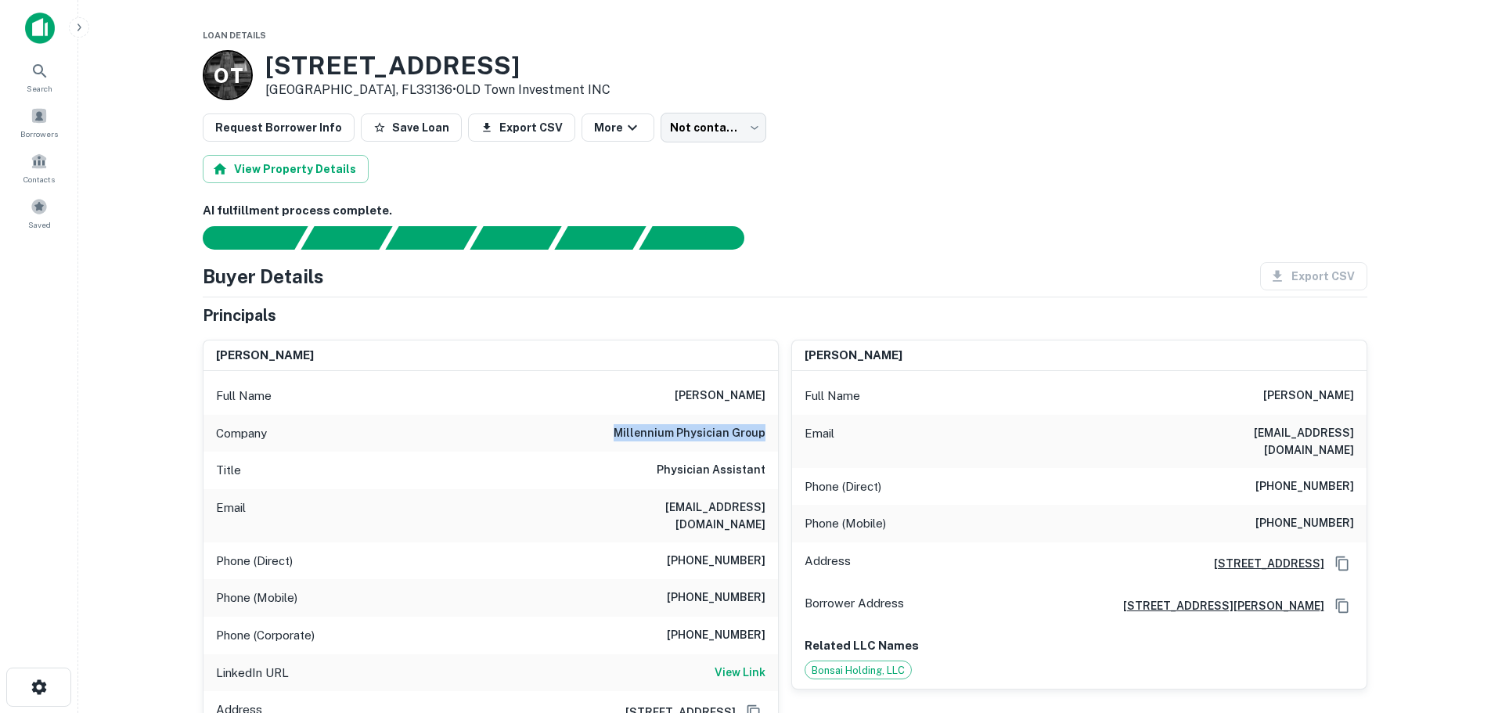
drag, startPoint x: 599, startPoint y: 506, endPoint x: 769, endPoint y: 509, distance: 170.7
click at [769, 509] on div "Email skaro@millenniumphysician.com" at bounding box center [491, 515] width 575 height 53
copy h6 "skaro@millenniumphysician.com"
drag, startPoint x: 687, startPoint y: 578, endPoint x: 767, endPoint y: 578, distance: 79.8
click at [767, 579] on div "Phone (Mobile) (715) 554-1735" at bounding box center [491, 598] width 575 height 38
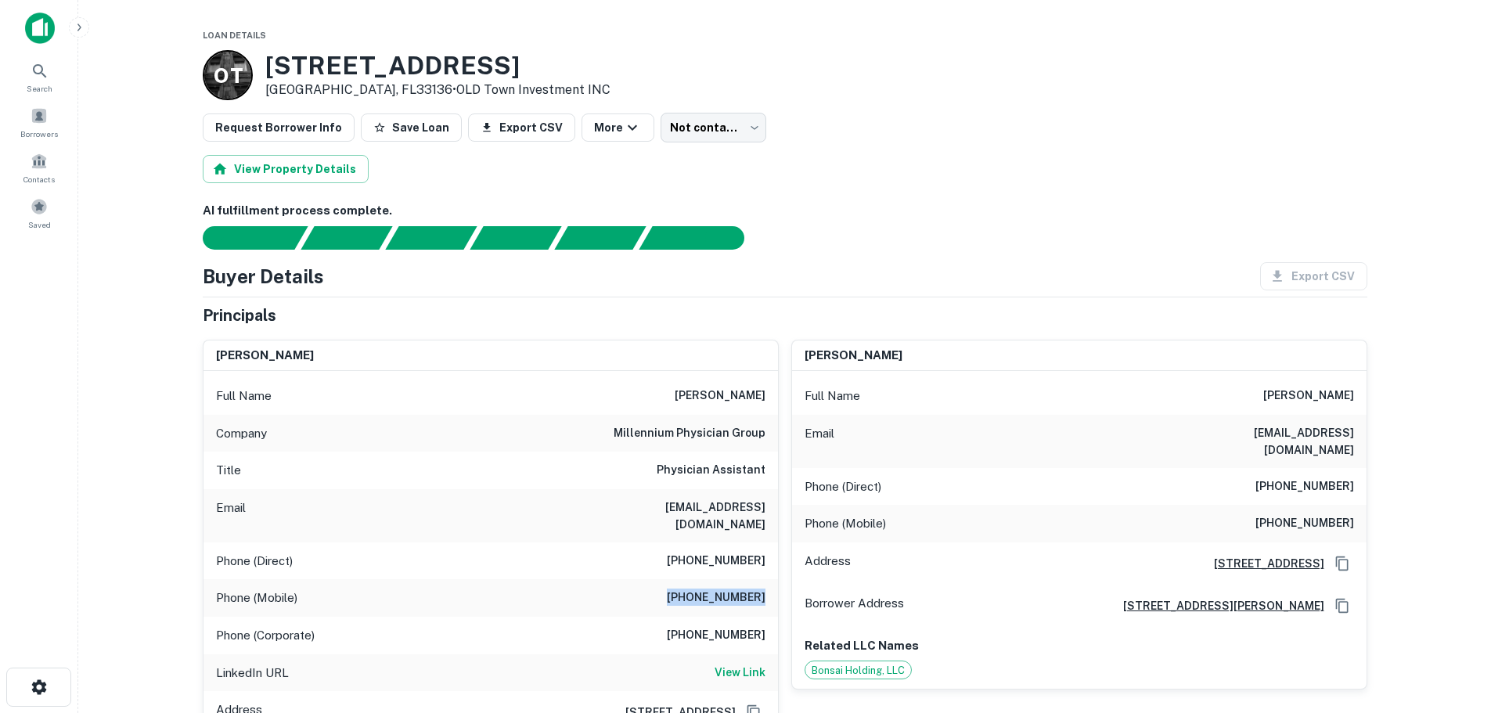
copy h6 "(715) 554-1735"
drag, startPoint x: 687, startPoint y: 545, endPoint x: 766, endPoint y: 546, distance: 79.1
click at [766, 546] on div "Phone (Direct) (715) 268-7441" at bounding box center [491, 561] width 575 height 38
copy h6 "(715) 268-7441"
drag, startPoint x: 683, startPoint y: 618, endPoint x: 723, endPoint y: 618, distance: 39.9
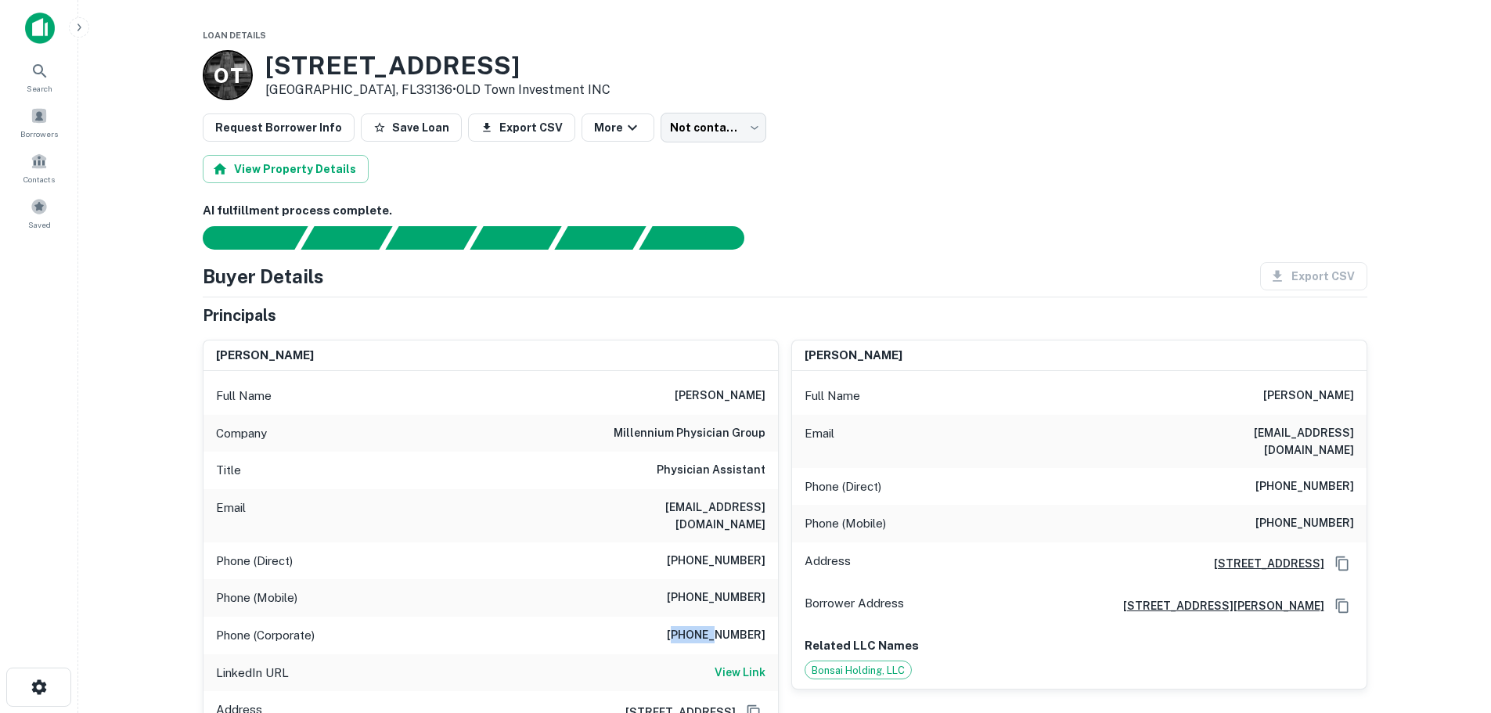
click at [723, 626] on h6 "(877) 856-3774" at bounding box center [716, 635] width 99 height 19
drag, startPoint x: 763, startPoint y: 621, endPoint x: 676, endPoint y: 618, distance: 87.7
click at [676, 618] on div "Phone (Corporate) (877) 856-3774" at bounding box center [491, 636] width 575 height 38
copy h6 "(877) 856-3774"
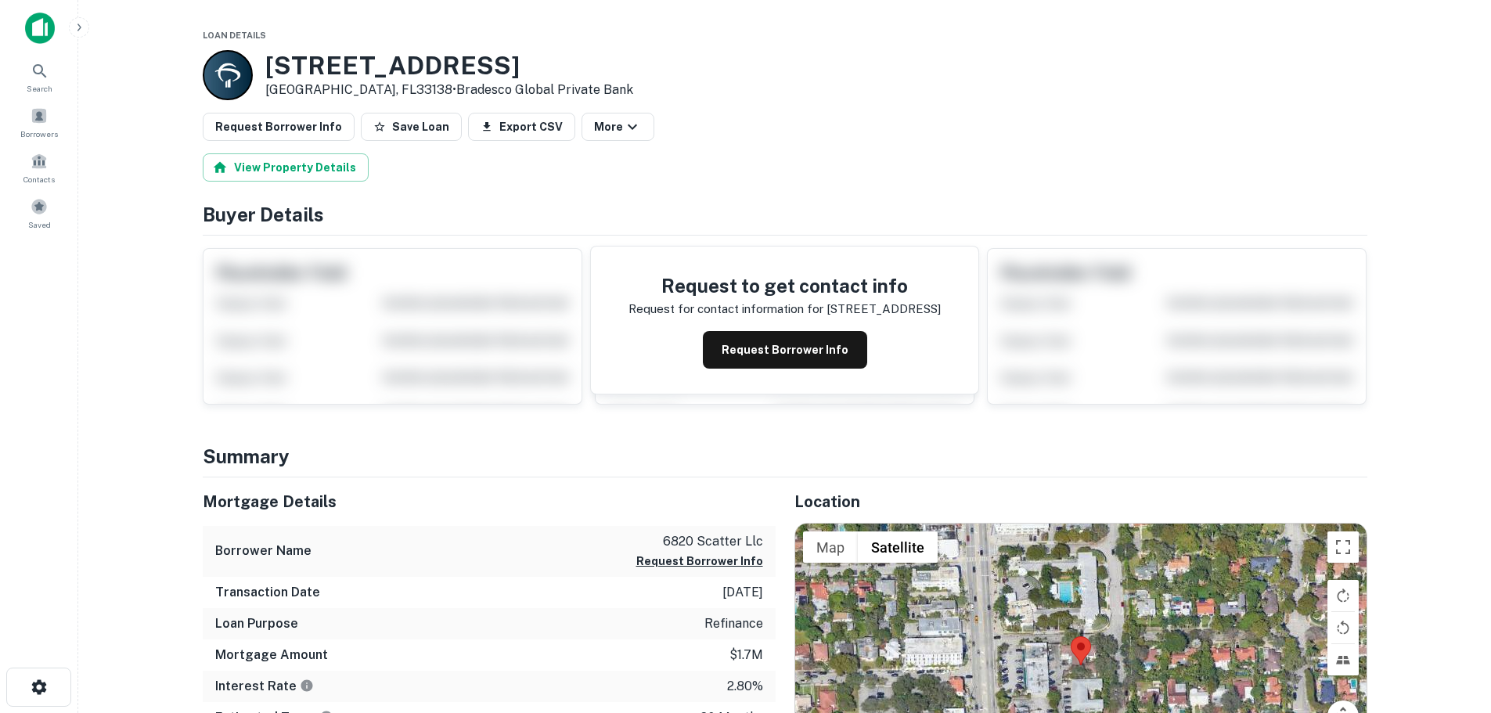
scroll to position [78, 0]
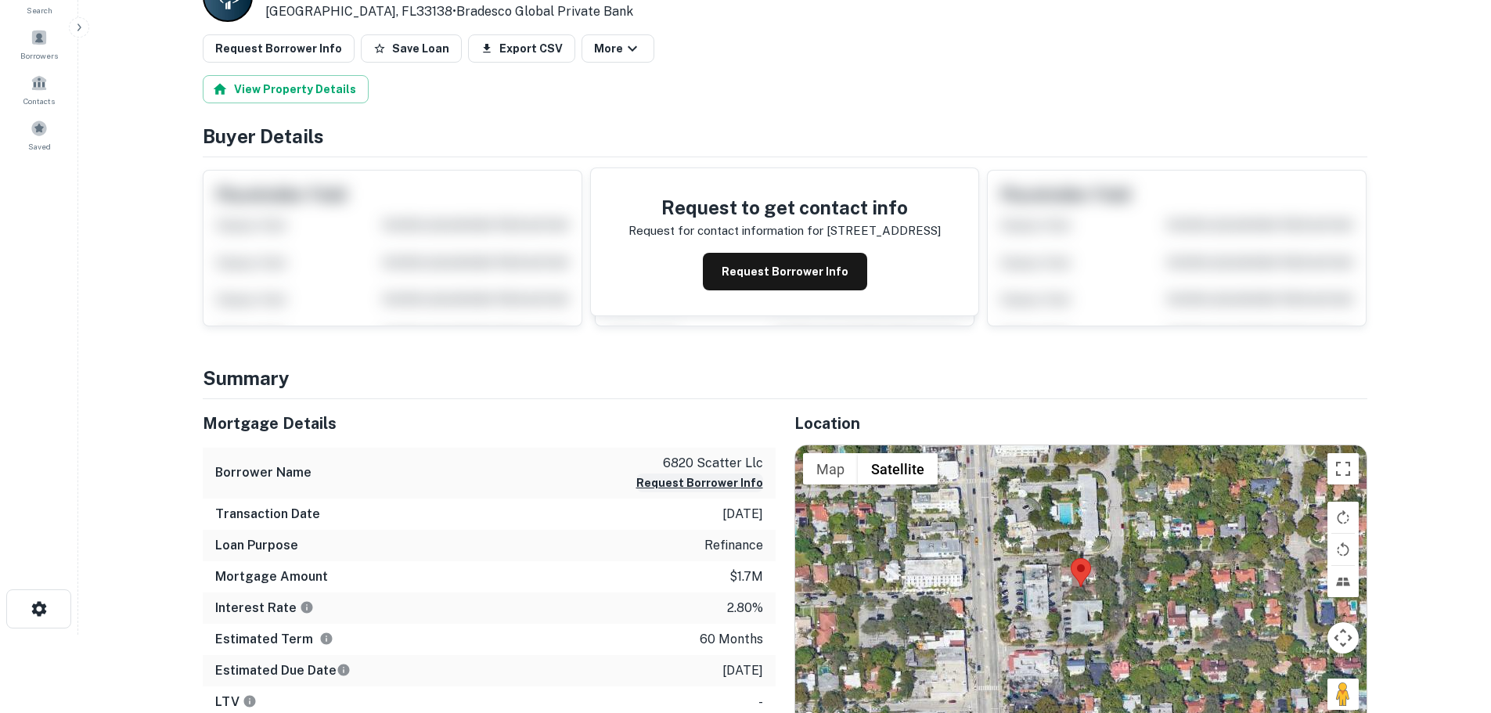
click at [727, 487] on button "Request Borrower Info" at bounding box center [699, 483] width 127 height 19
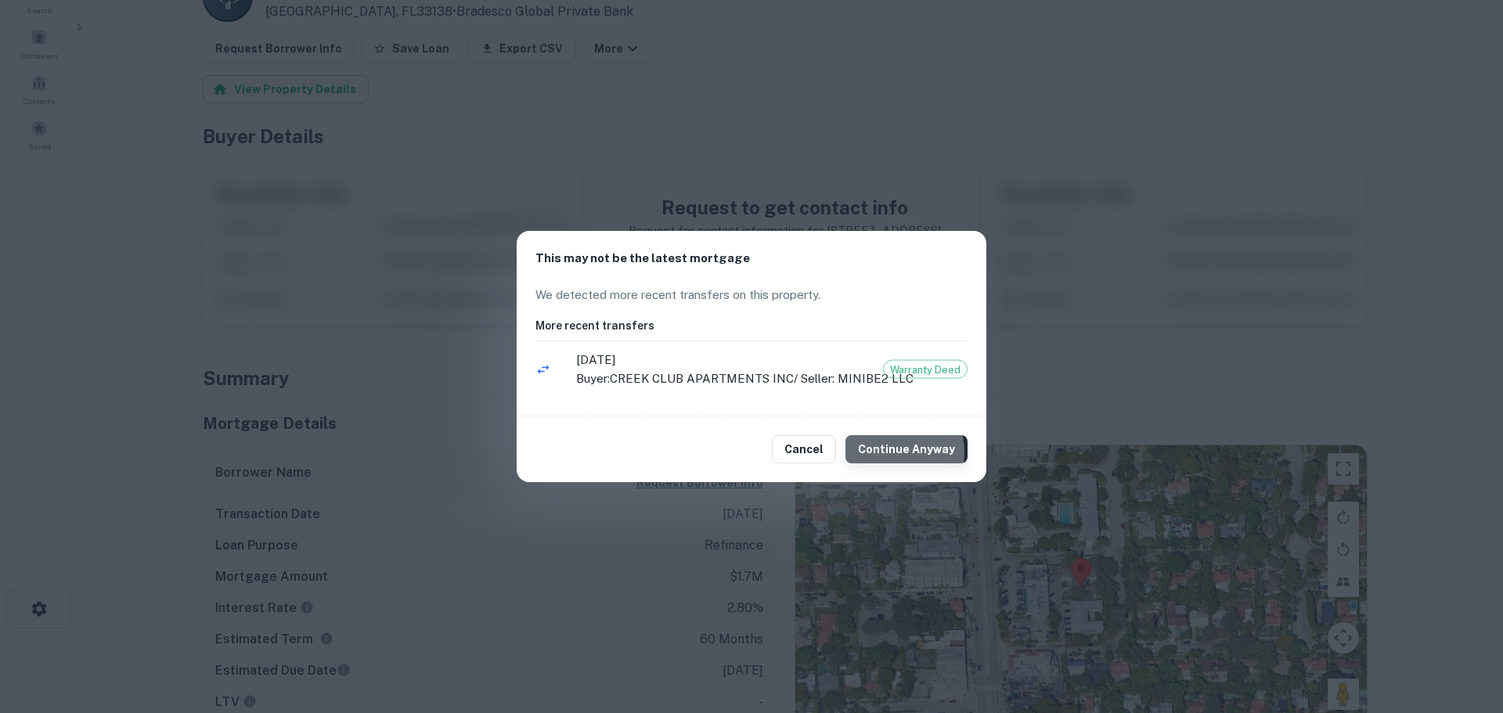
click at [892, 452] on button "Continue Anyway" at bounding box center [906, 449] width 122 height 28
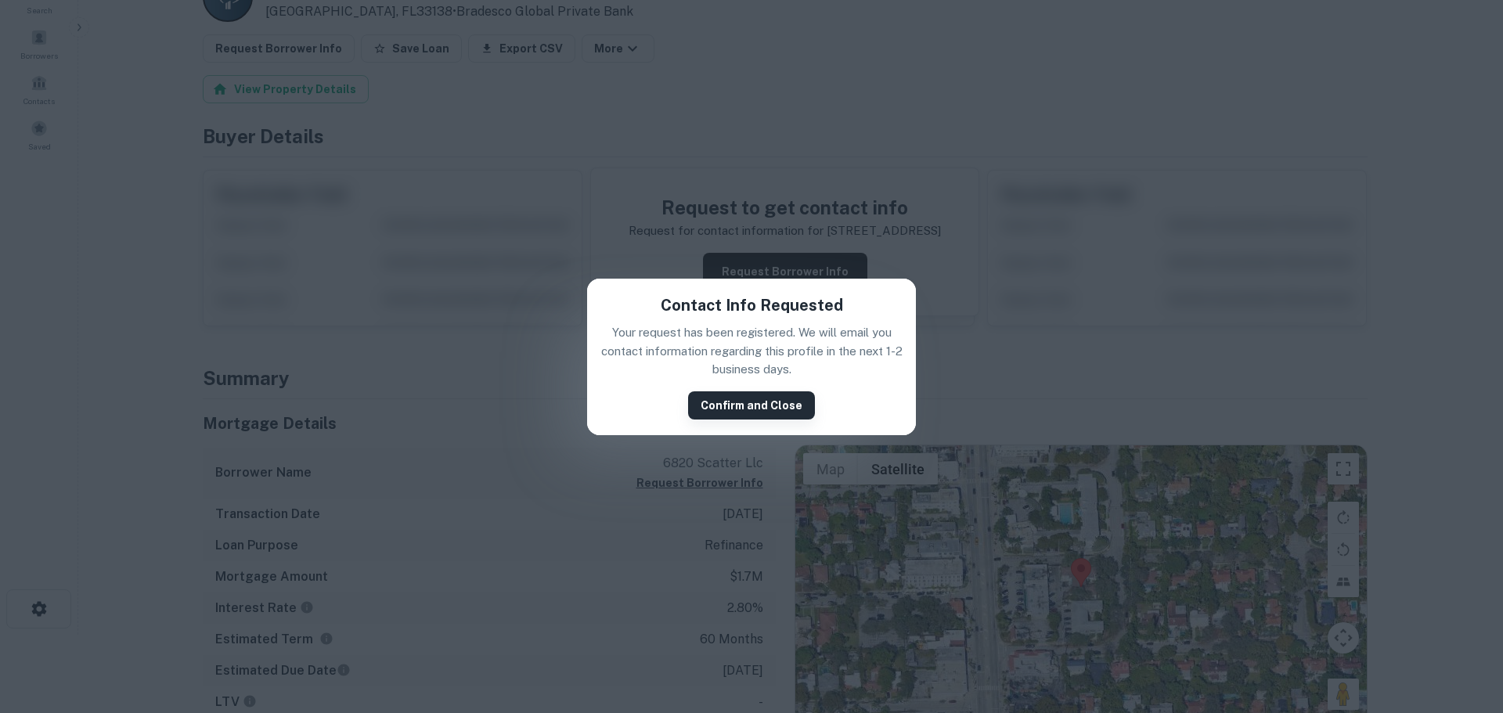
click at [794, 412] on button "Confirm and Close" at bounding box center [751, 405] width 127 height 28
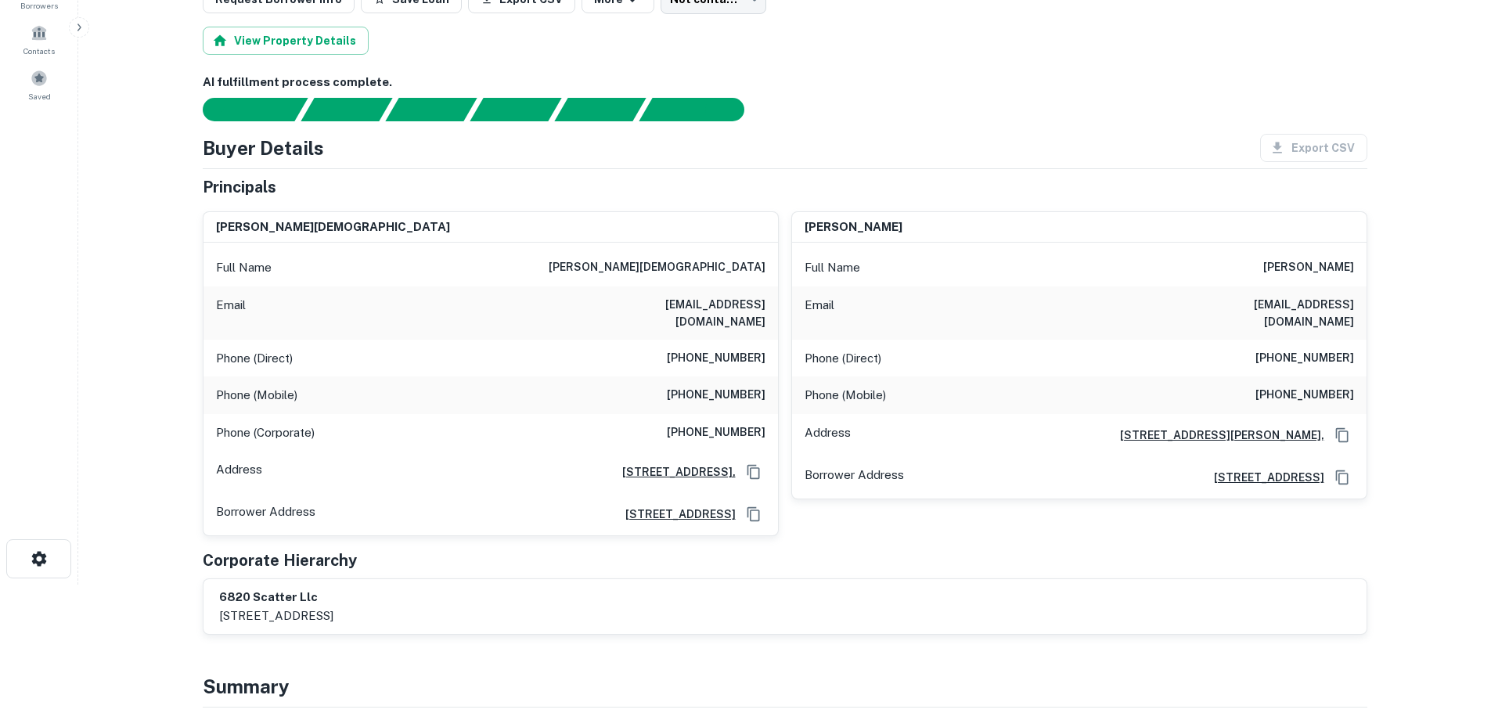
scroll to position [0, 0]
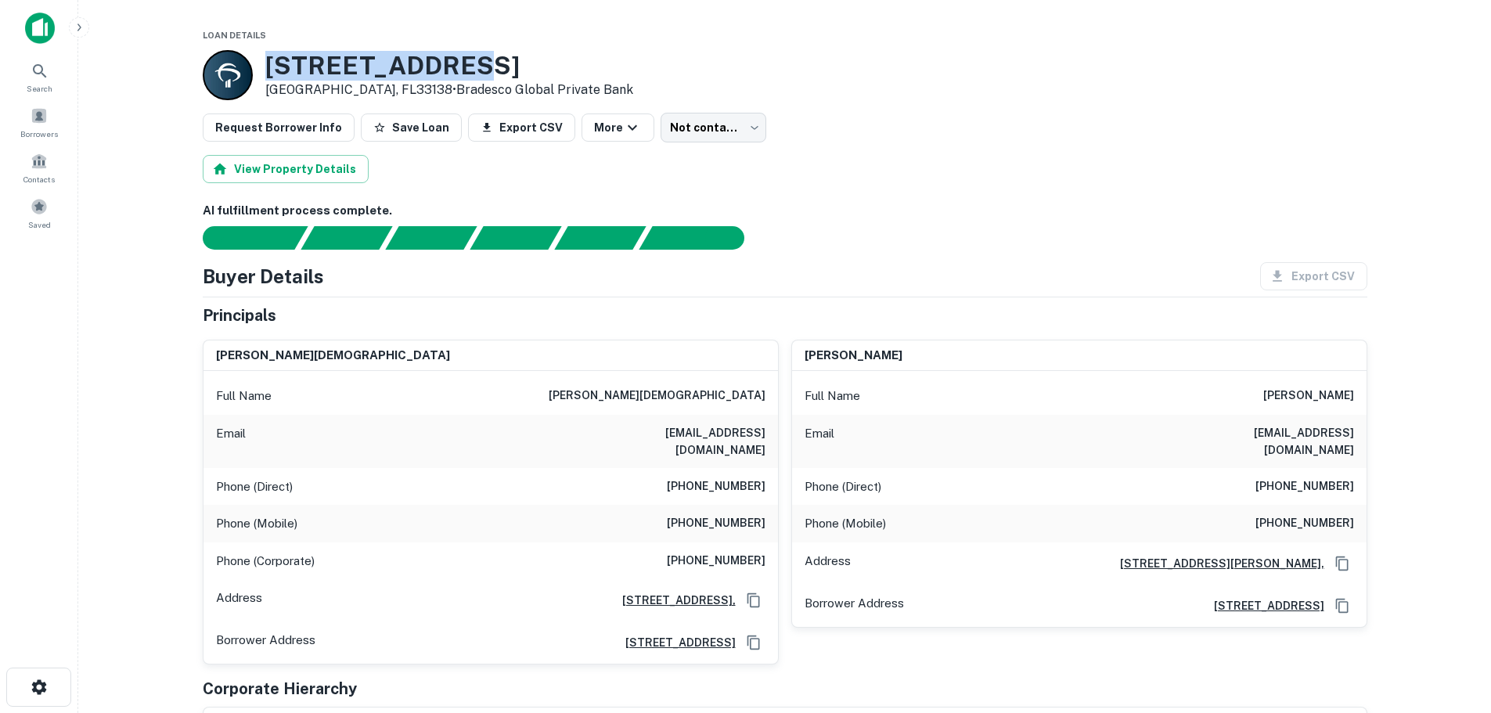
drag, startPoint x: 475, startPoint y: 59, endPoint x: 272, endPoint y: 76, distance: 204.2
click at [272, 76] on h3 "[STREET_ADDRESS]" at bounding box center [449, 66] width 368 height 30
copy h3 "[STREET_ADDRESS]"
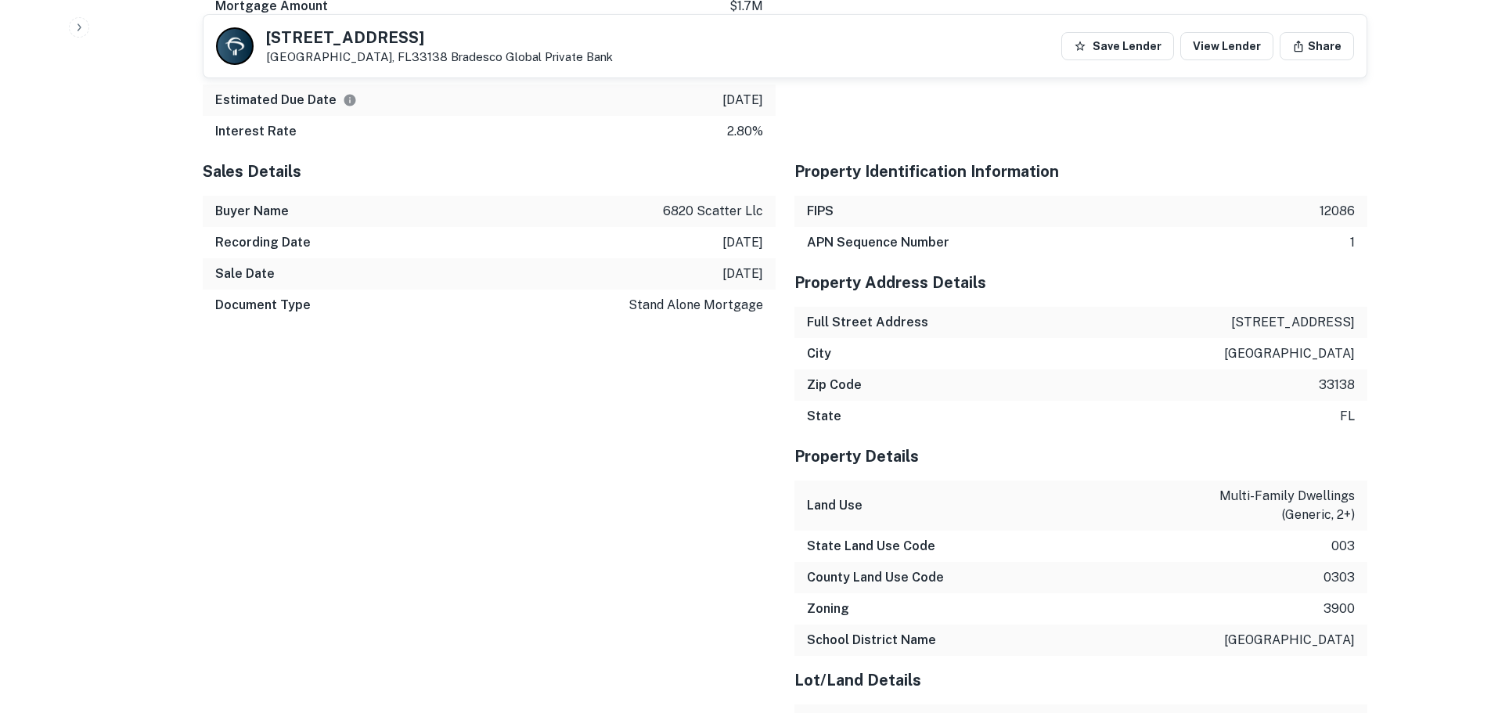
scroll to position [1722, 0]
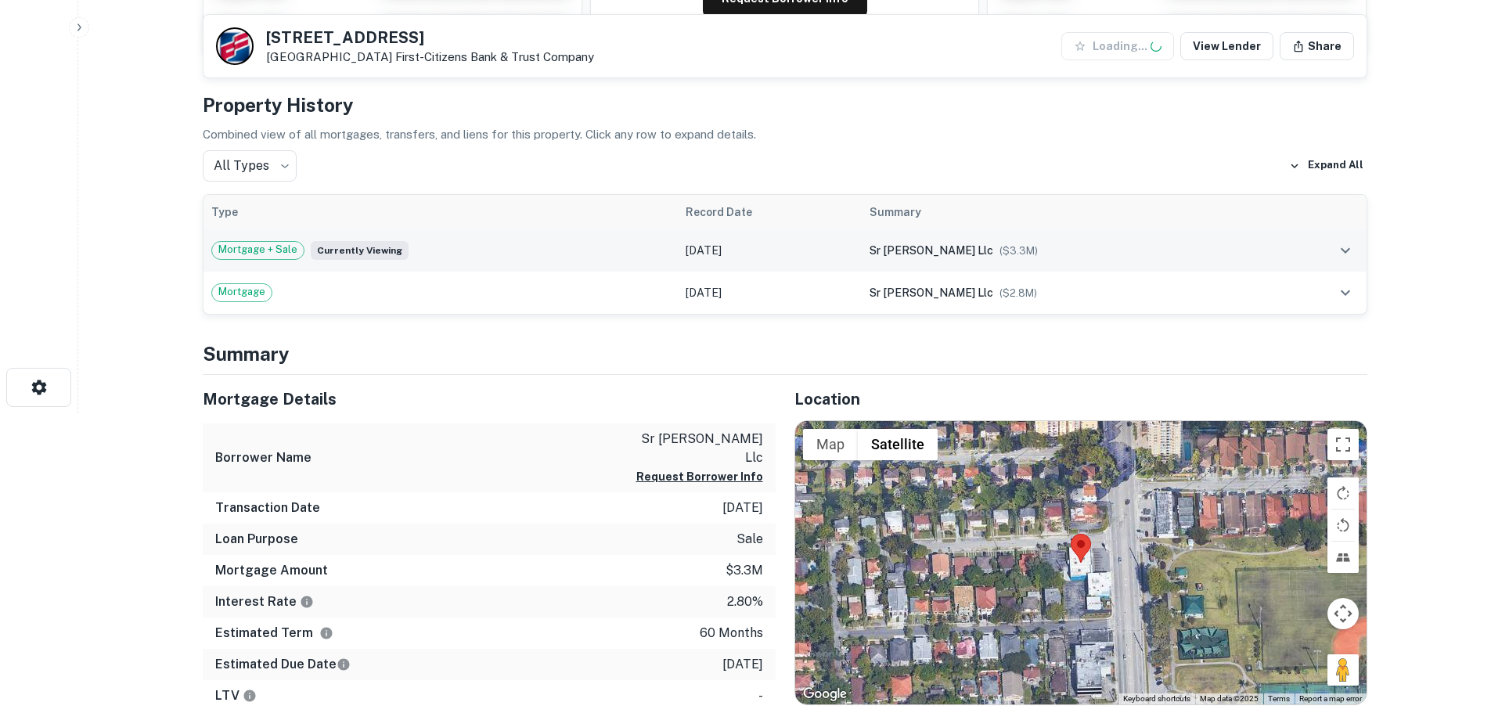
scroll to position [313, 0]
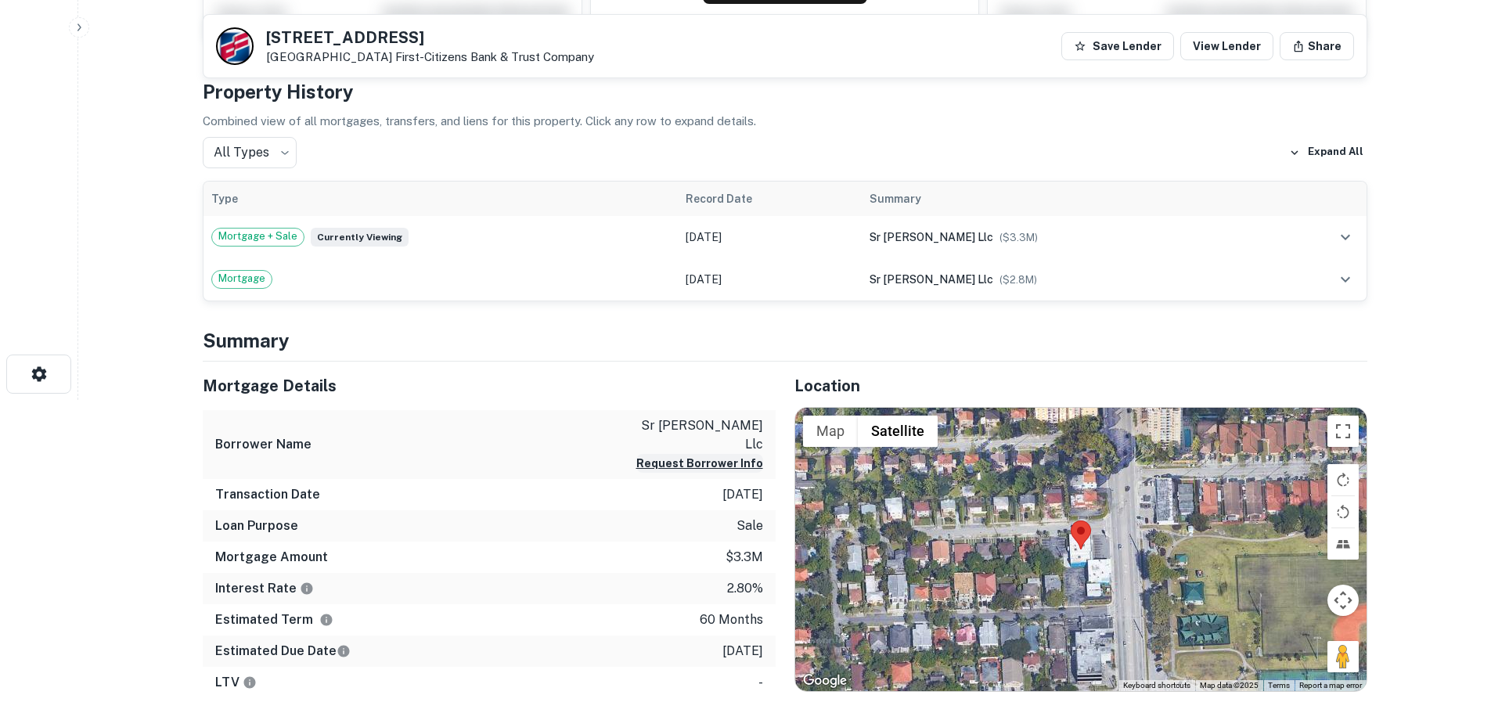
click at [719, 454] on button "Request Borrower Info" at bounding box center [699, 463] width 127 height 19
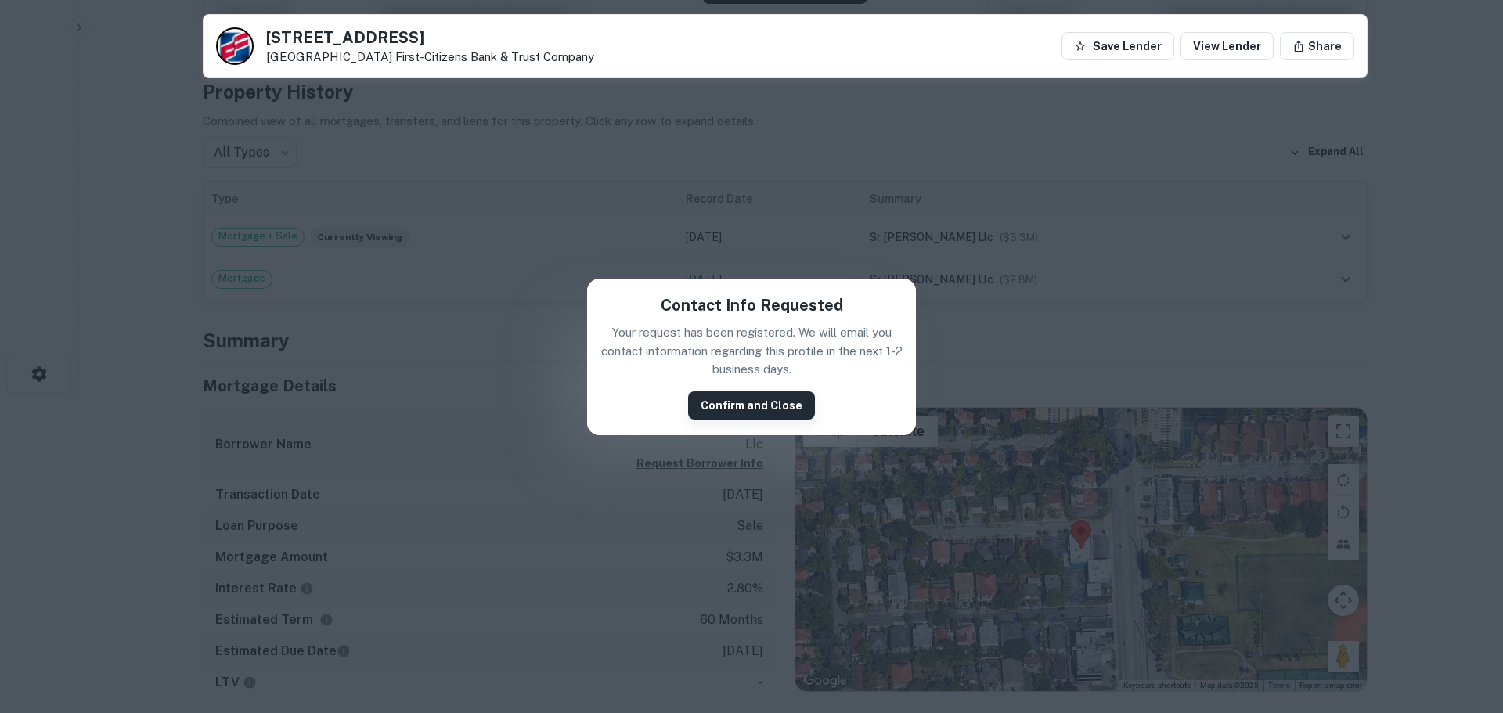
click at [751, 396] on button "Confirm and Close" at bounding box center [751, 405] width 127 height 28
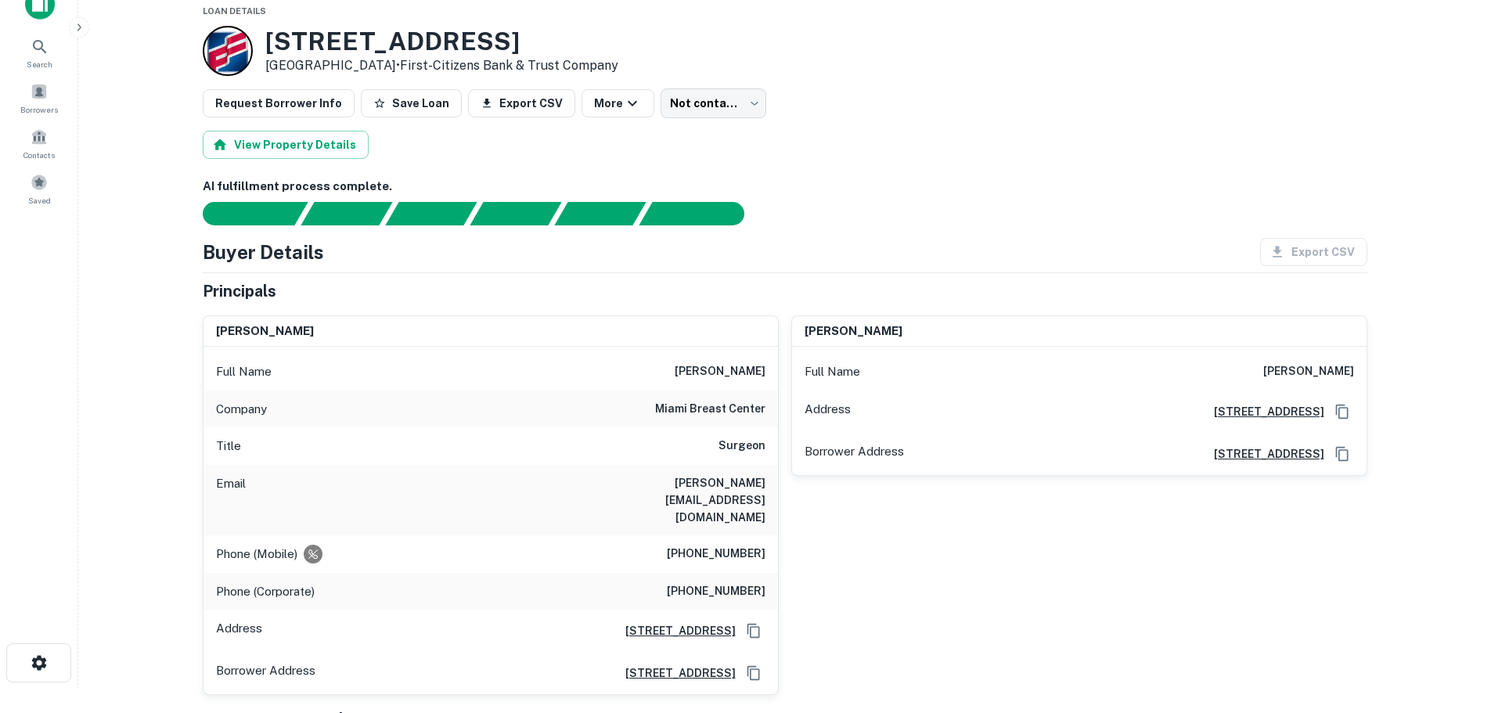
scroll to position [0, 0]
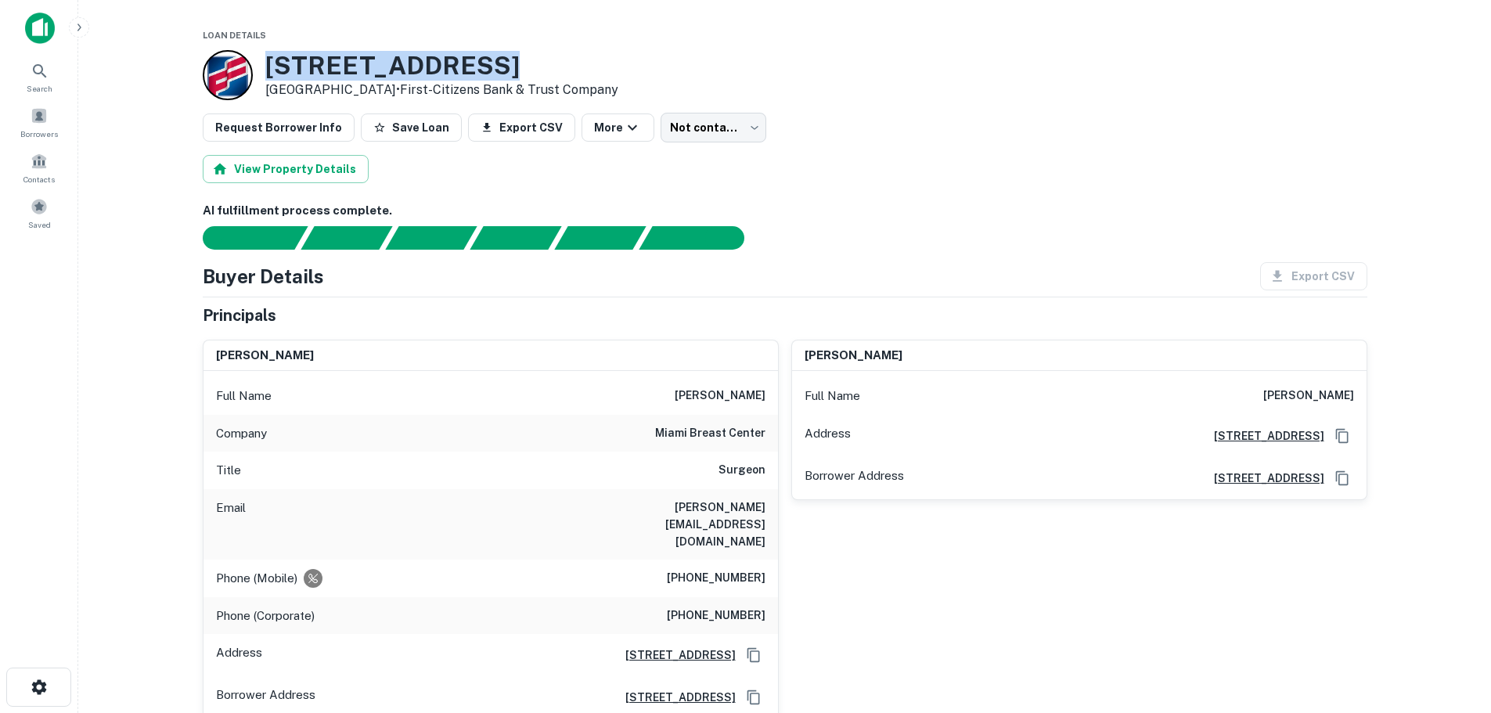
drag, startPoint x: 489, startPoint y: 66, endPoint x: 250, endPoint y: 59, distance: 238.8
click at [250, 59] on div "[STREET_ADDRESS] • First-citizens Bank & Trust Company" at bounding box center [411, 75] width 416 height 50
copy div "[STREET_ADDRESS]"
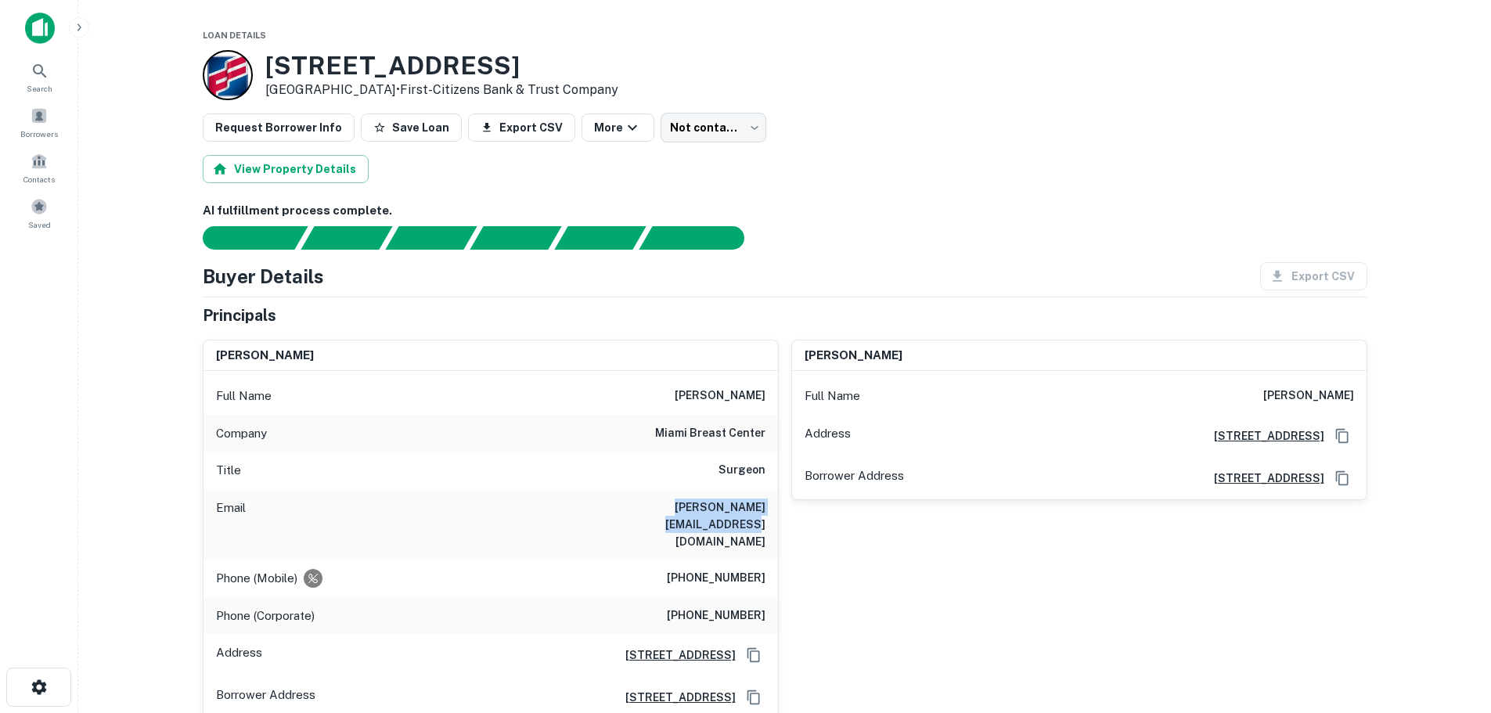
drag, startPoint x: 763, startPoint y: 506, endPoint x: 575, endPoint y: 509, distance: 187.9
click at [575, 509] on div "Email [PERSON_NAME][EMAIL_ADDRESS][DOMAIN_NAME]" at bounding box center [491, 524] width 575 height 70
copy h6 "[PERSON_NAME][EMAIL_ADDRESS][DOMAIN_NAME]"
drag, startPoint x: 768, startPoint y: 585, endPoint x: 675, endPoint y: 586, distance: 93.2
click at [675, 597] on div "Phone (Corporate) [PHONE_NUMBER]" at bounding box center [491, 616] width 575 height 38
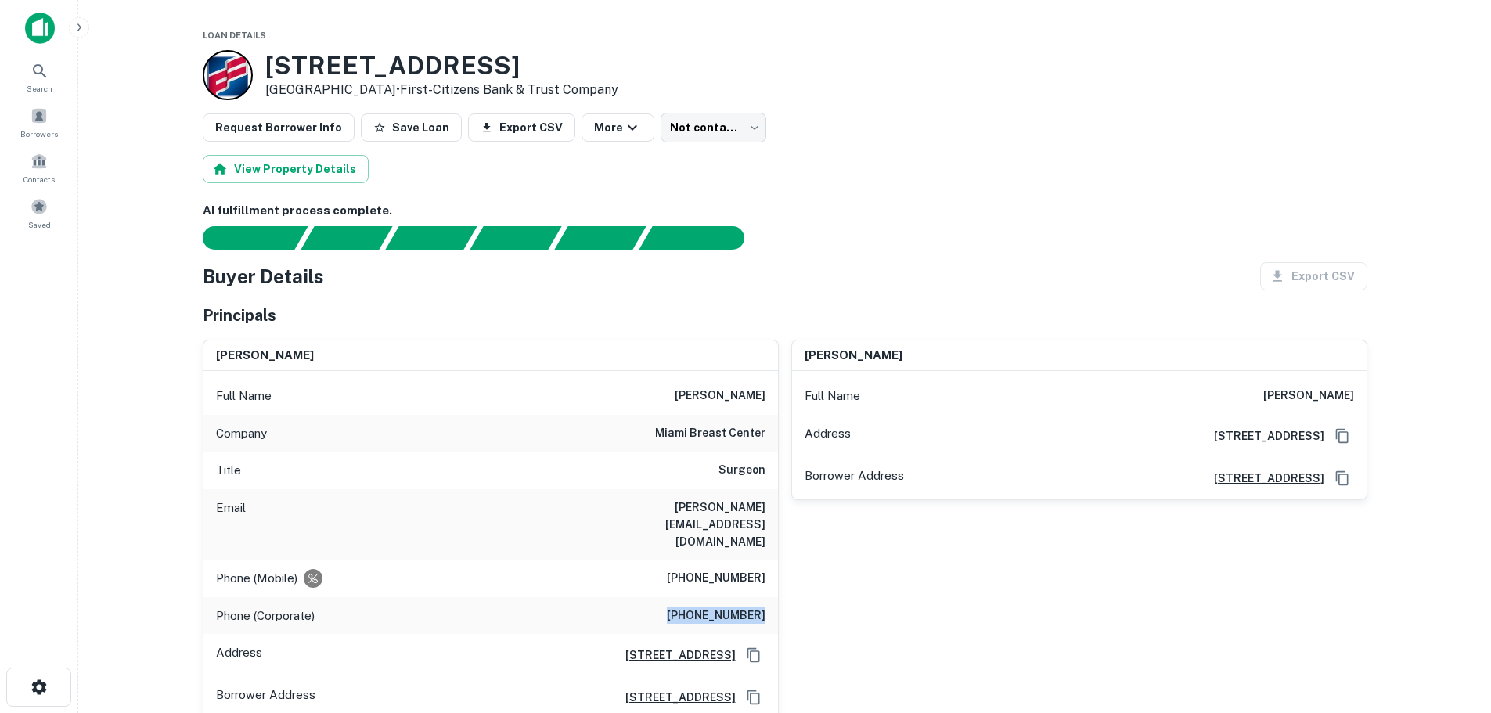
copy h6 "[PHONE_NUMBER]"
drag, startPoint x: 686, startPoint y: 394, endPoint x: 767, endPoint y: 393, distance: 80.6
click at [767, 393] on div "Full Name [PERSON_NAME]" at bounding box center [491, 396] width 575 height 38
copy h6 "[PERSON_NAME]"
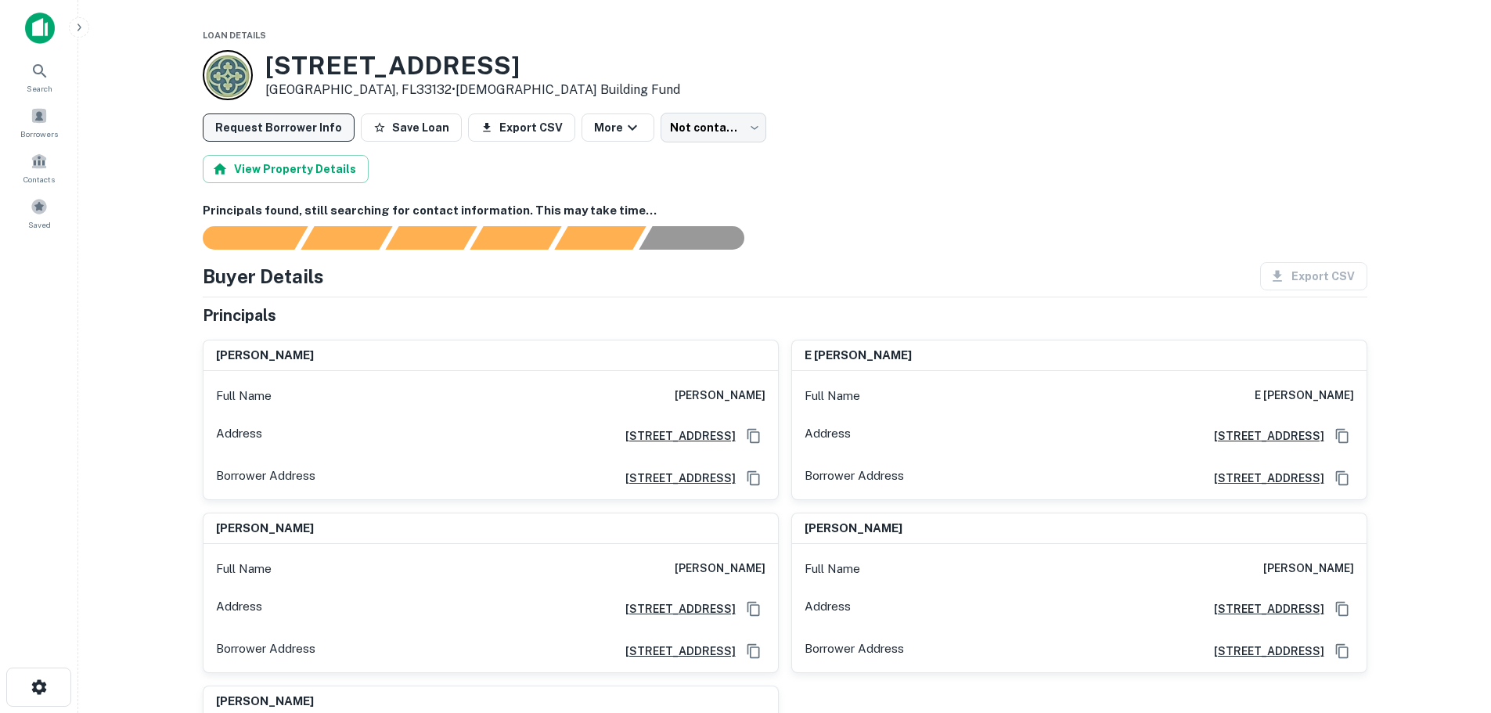
click at [259, 121] on button "Request Borrower Info" at bounding box center [279, 127] width 152 height 28
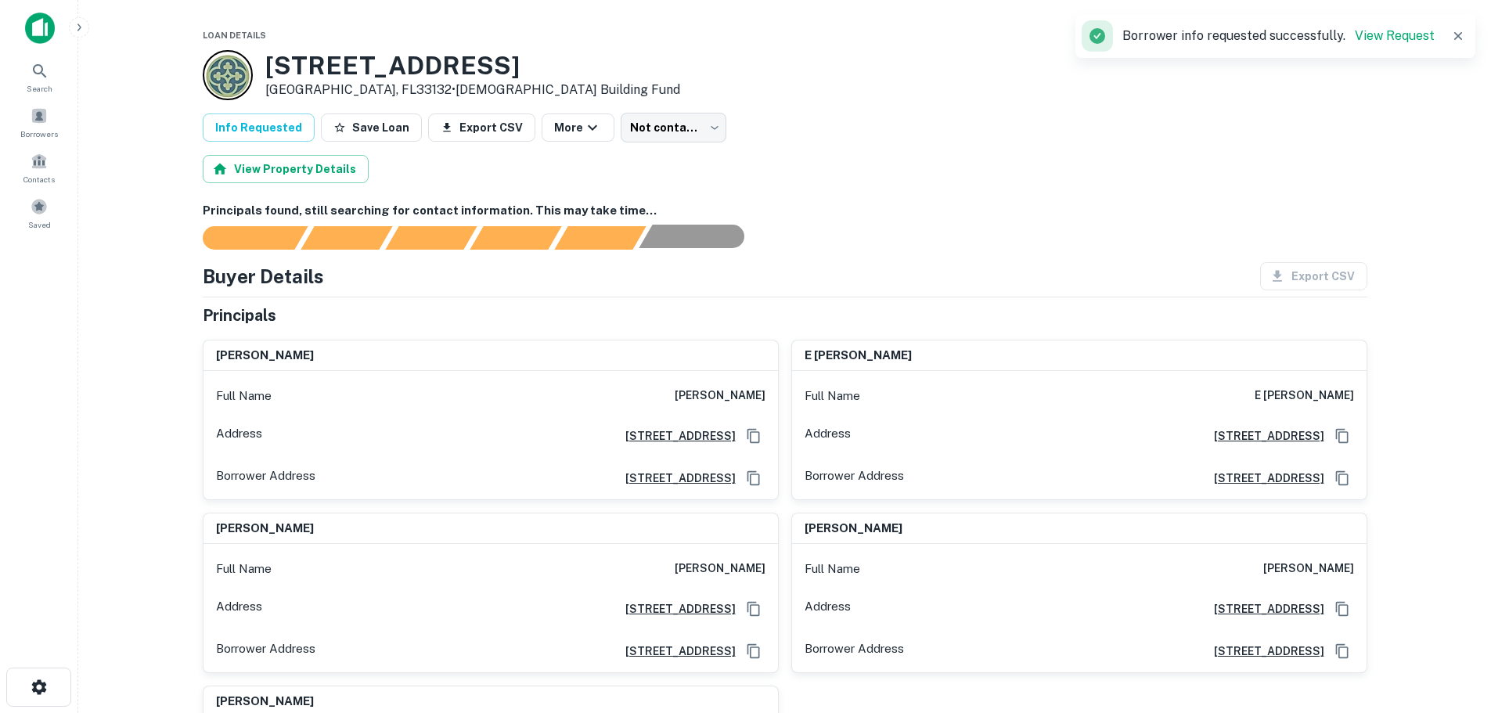
click at [694, 224] on body "Search Borrowers Contacts Saved Loan Details [STREET_ADDRESS] • [DEMOGRAPHIC_DA…" at bounding box center [745, 356] width 1491 height 713
click at [692, 235] on div "AI fulfillment process complete." at bounding box center [685, 236] width 92 height 23
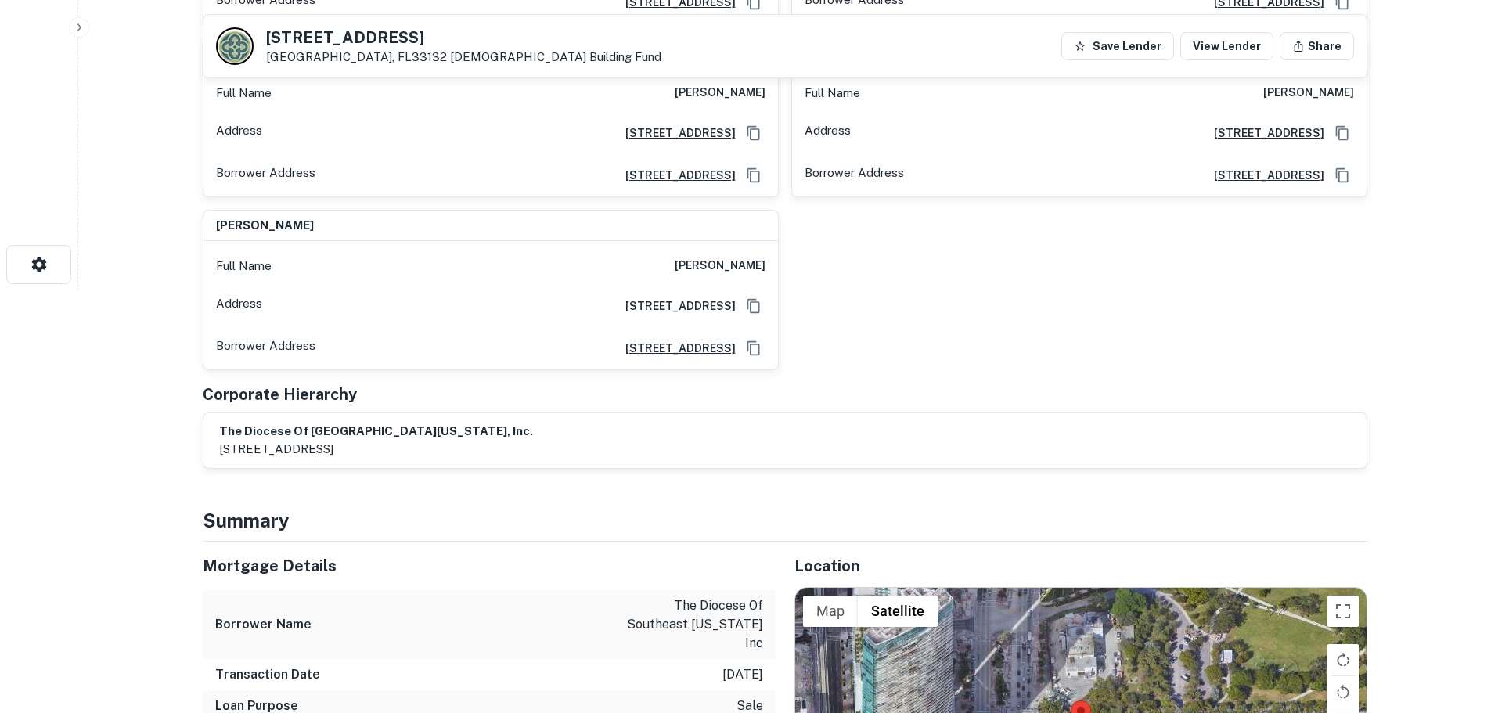
scroll to position [470, 0]
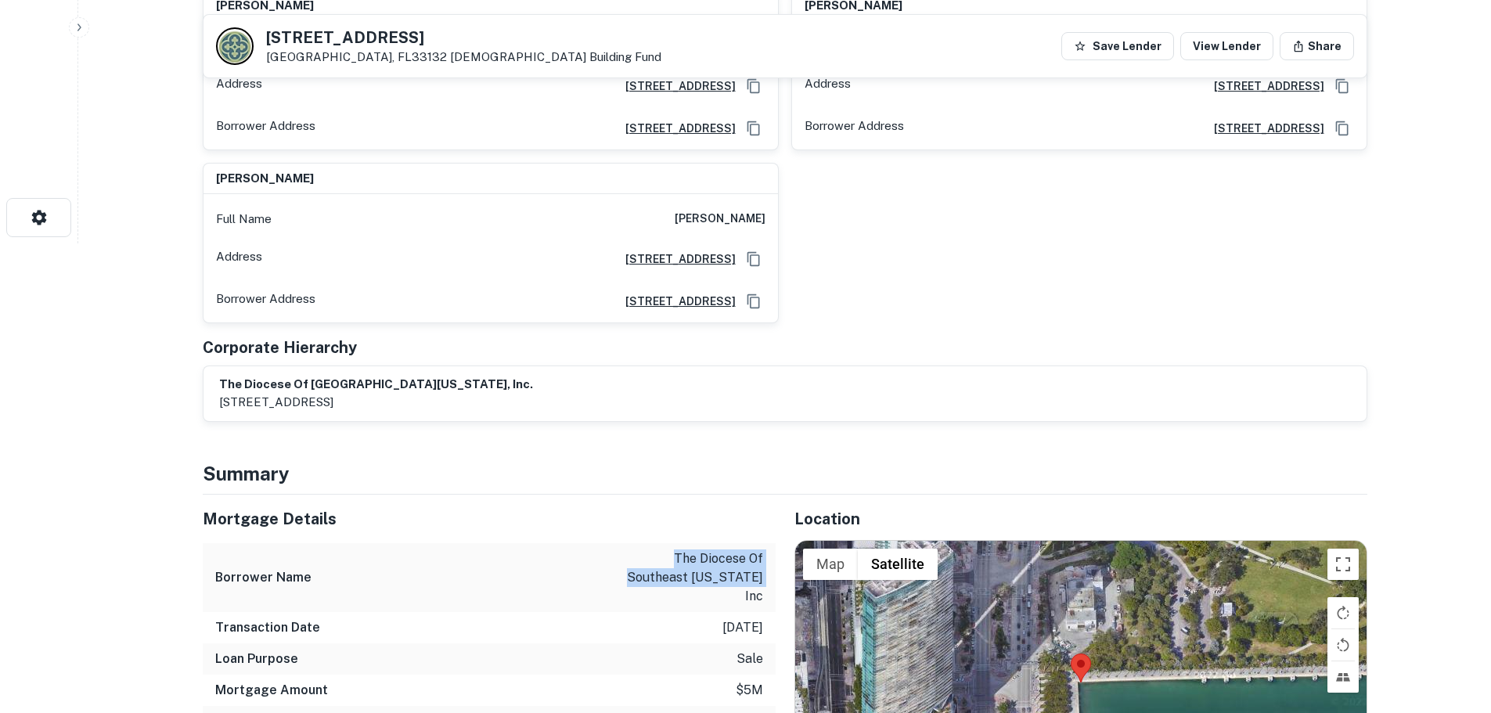
drag, startPoint x: 676, startPoint y: 560, endPoint x: 771, endPoint y: 582, distance: 97.2
click at [771, 582] on div "Borrower Name the diocese of southeast [US_STATE] inc" at bounding box center [489, 577] width 573 height 69
copy p "the diocese of southeast [US_STATE] inc"
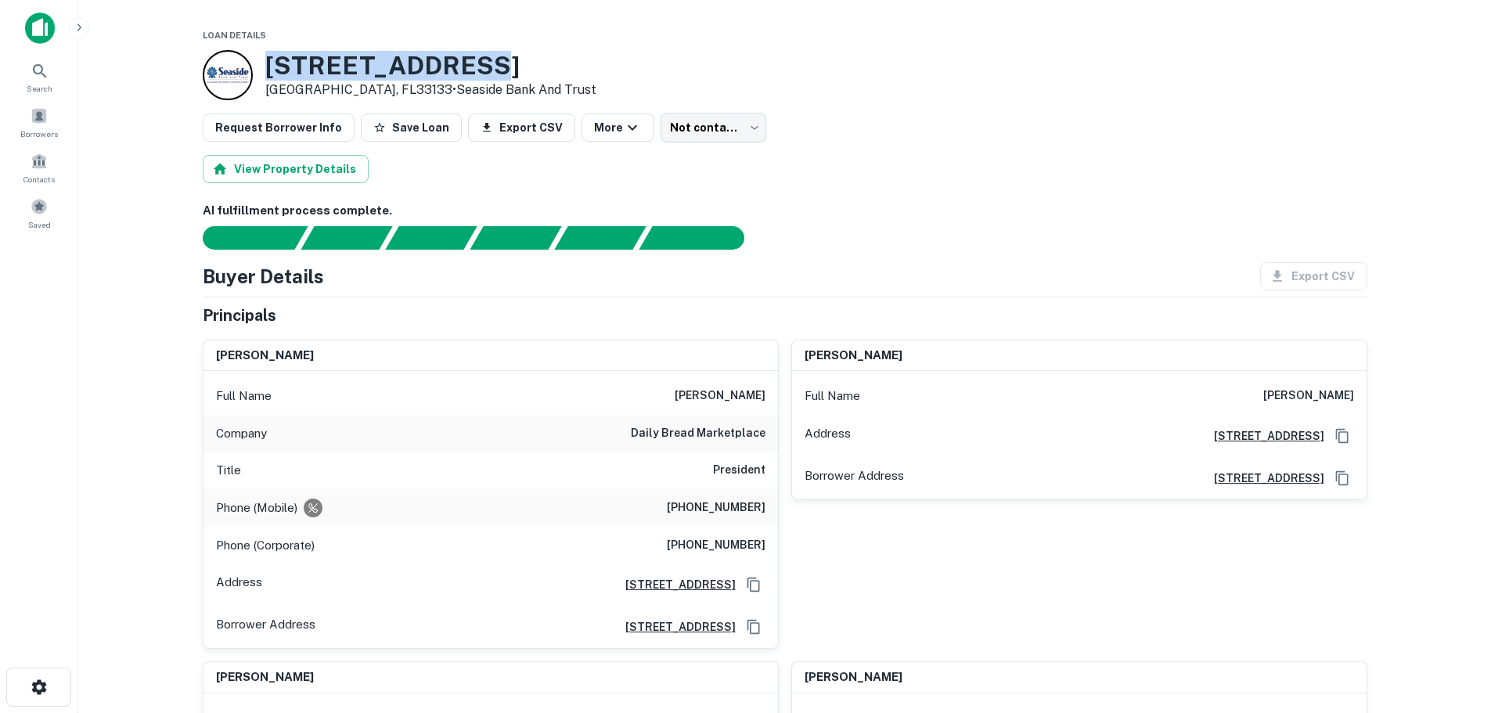
drag, startPoint x: 491, startPoint y: 60, endPoint x: 258, endPoint y: 70, distance: 232.7
click at [258, 70] on div "[STREET_ADDRESS] • Seaside Bank And Trust" at bounding box center [400, 75] width 394 height 50
copy div "[STREET_ADDRESS]"
drag, startPoint x: 787, startPoint y: 299, endPoint x: 396, endPoint y: 283, distance: 390.9
click at [396, 283] on div "Buyer Details Export CSV Principals [PERSON_NAME] Full Name [PERSON_NAME] Compa…" at bounding box center [785, 678] width 1165 height 832
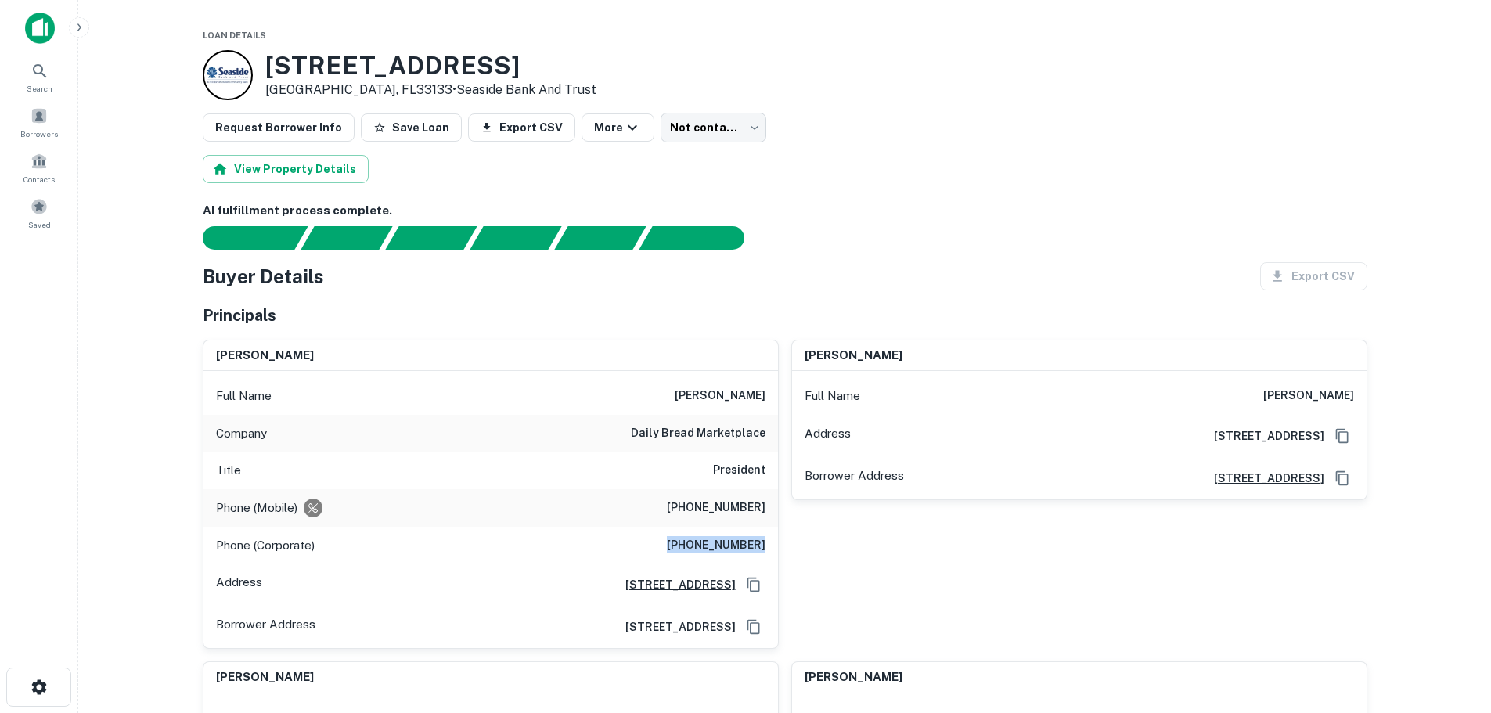
drag, startPoint x: 767, startPoint y: 546, endPoint x: 679, endPoint y: 548, distance: 87.7
click at [679, 548] on div "Phone (Corporate) [PHONE_NUMBER]" at bounding box center [491, 546] width 575 height 38
copy h6 "[PHONE_NUMBER]"
drag, startPoint x: 762, startPoint y: 506, endPoint x: 682, endPoint y: 510, distance: 80.7
click at [682, 510] on h6 "[PHONE_NUMBER]" at bounding box center [716, 508] width 99 height 19
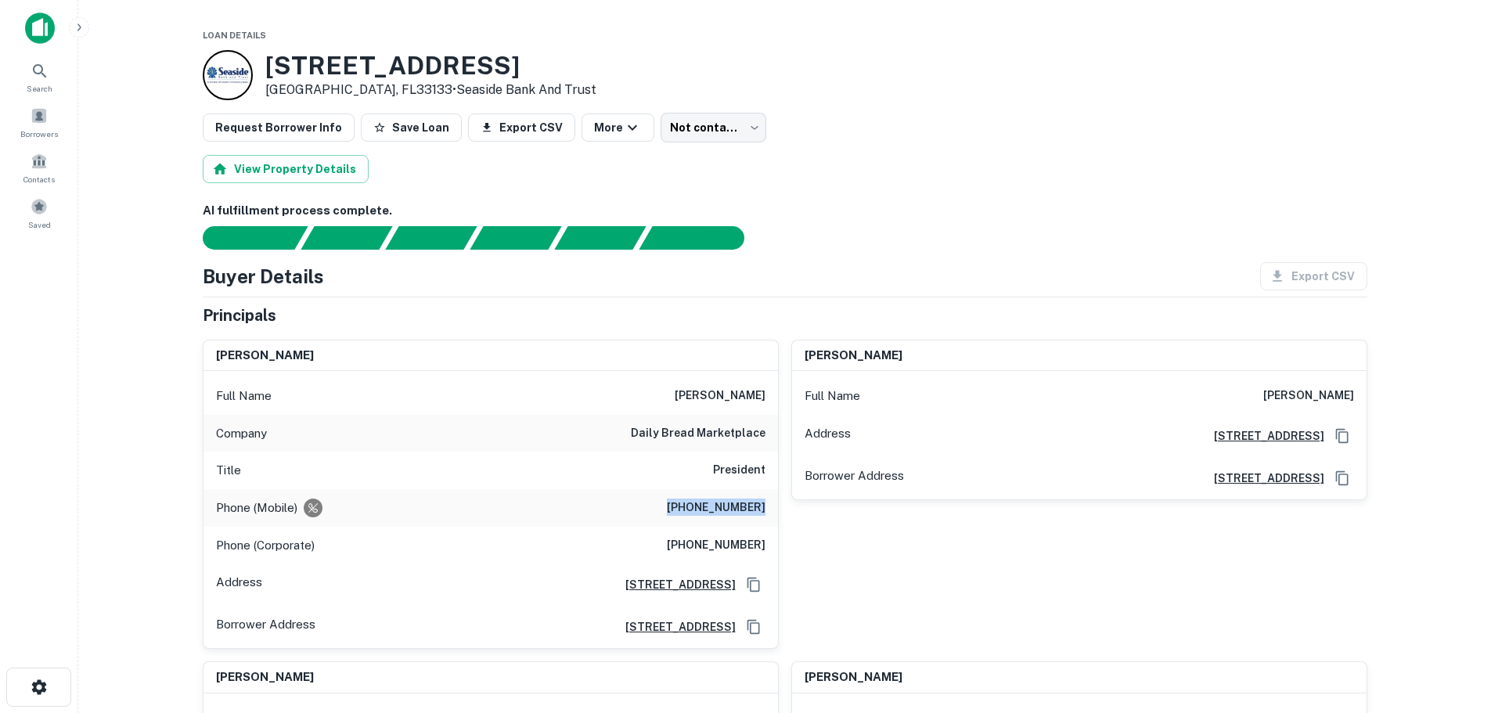
copy h6 "[PHONE_NUMBER]"
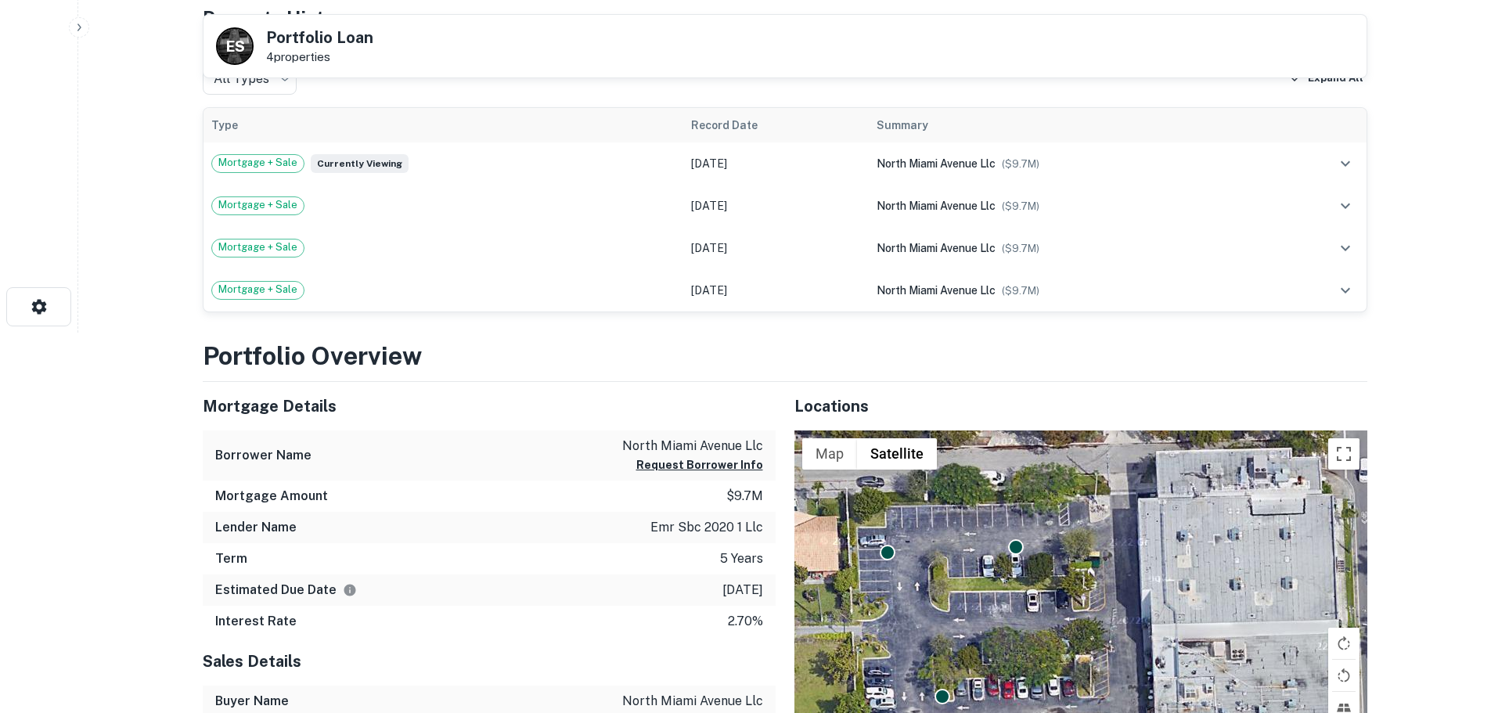
scroll to position [470, 0]
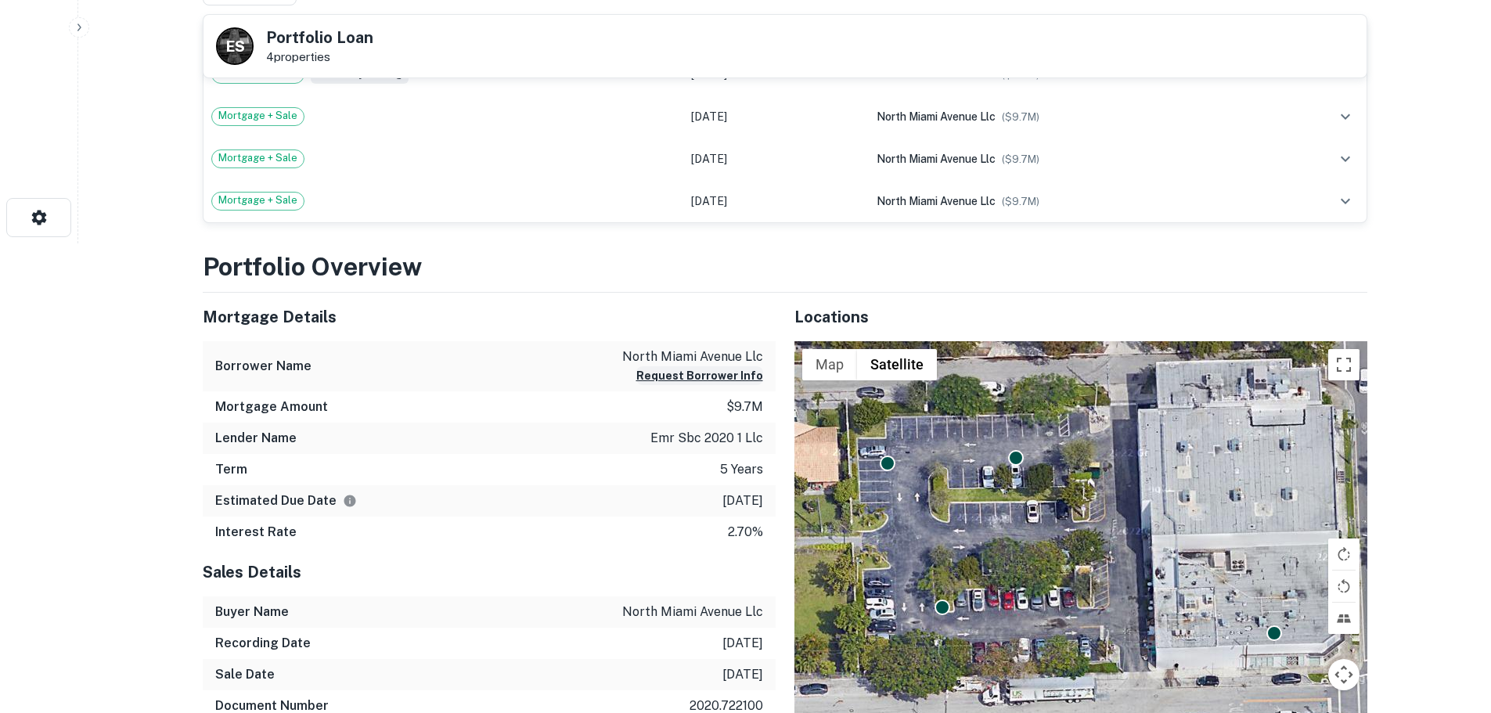
click at [733, 374] on button "Request Borrower Info" at bounding box center [699, 375] width 127 height 19
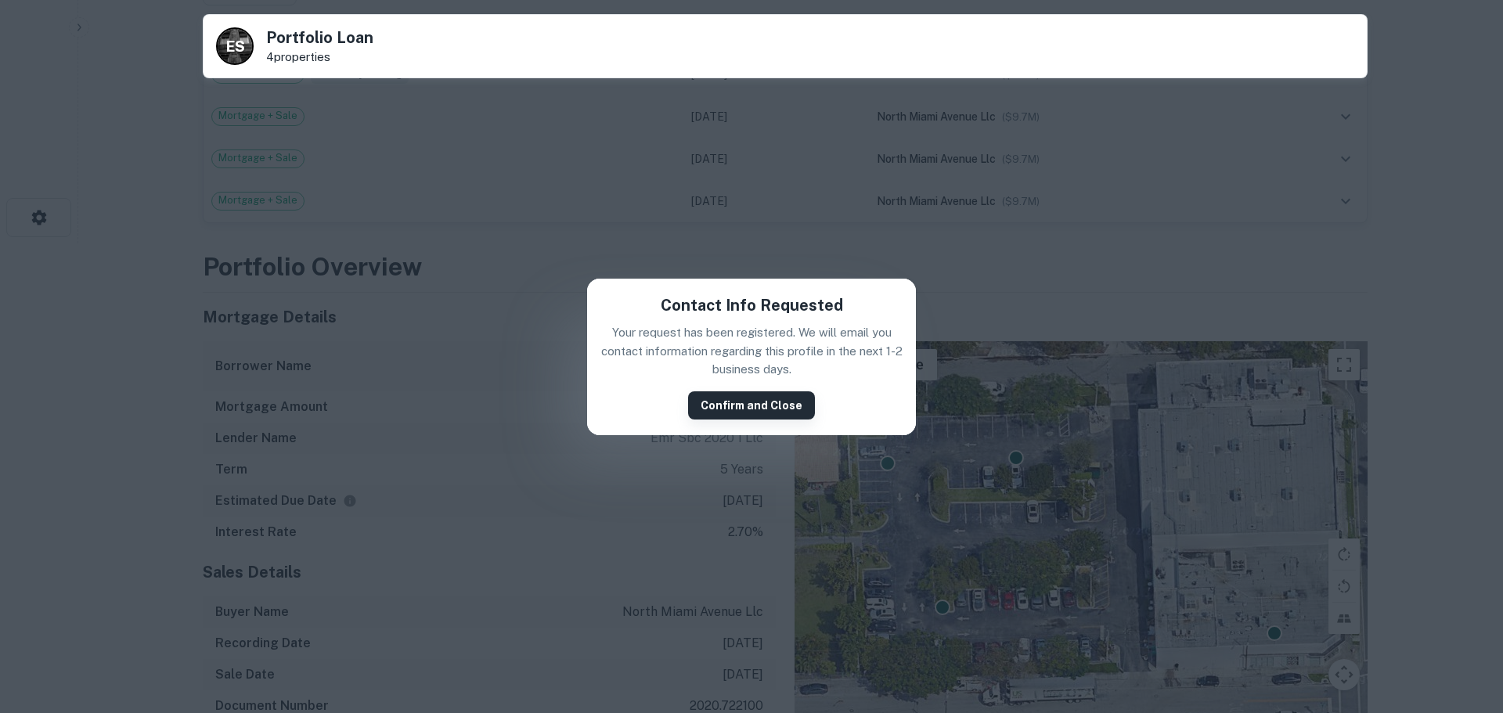
click at [756, 408] on button "Confirm and Close" at bounding box center [751, 405] width 127 height 28
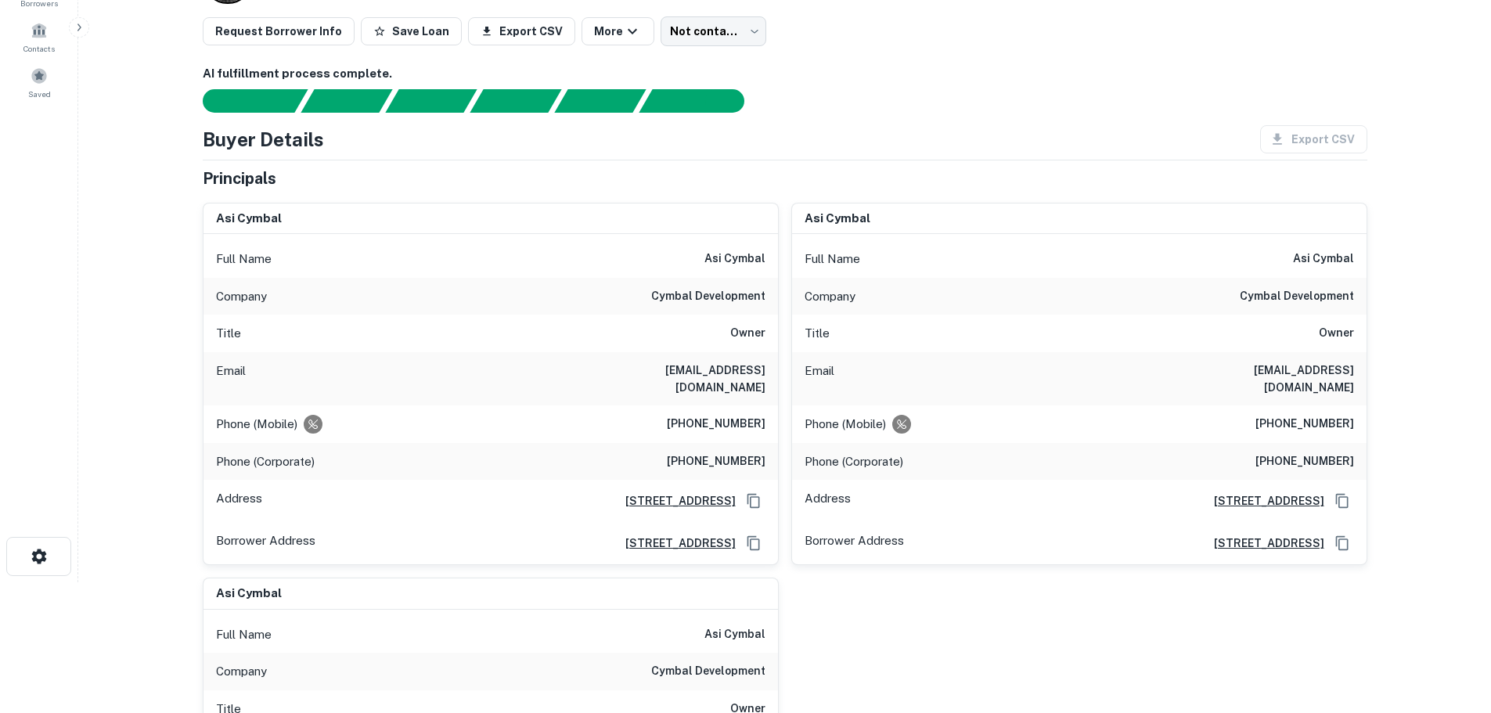
scroll to position [157, 0]
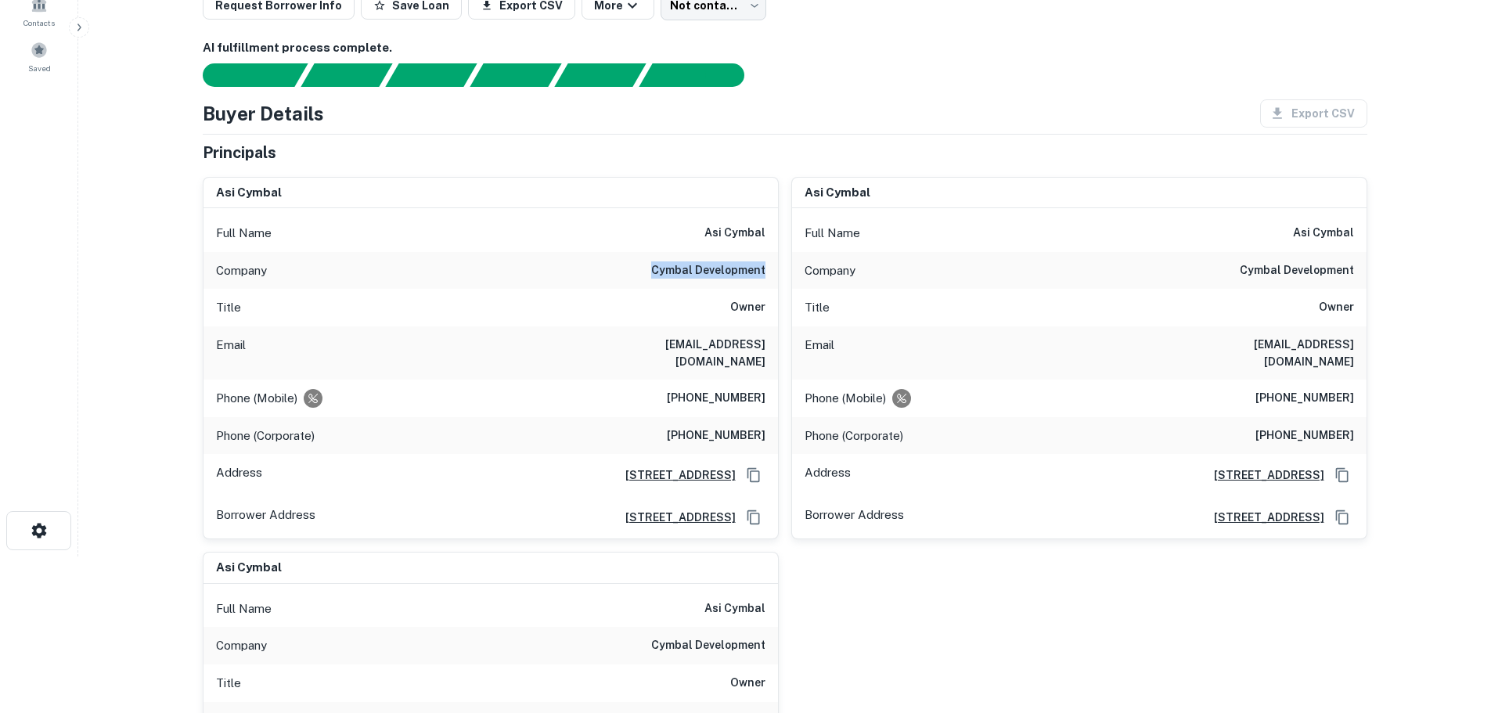
drag, startPoint x: 767, startPoint y: 268, endPoint x: 654, endPoint y: 268, distance: 112.7
click at [654, 268] on div "Company cymbal development" at bounding box center [491, 271] width 575 height 38
copy h6 "cymbal development"
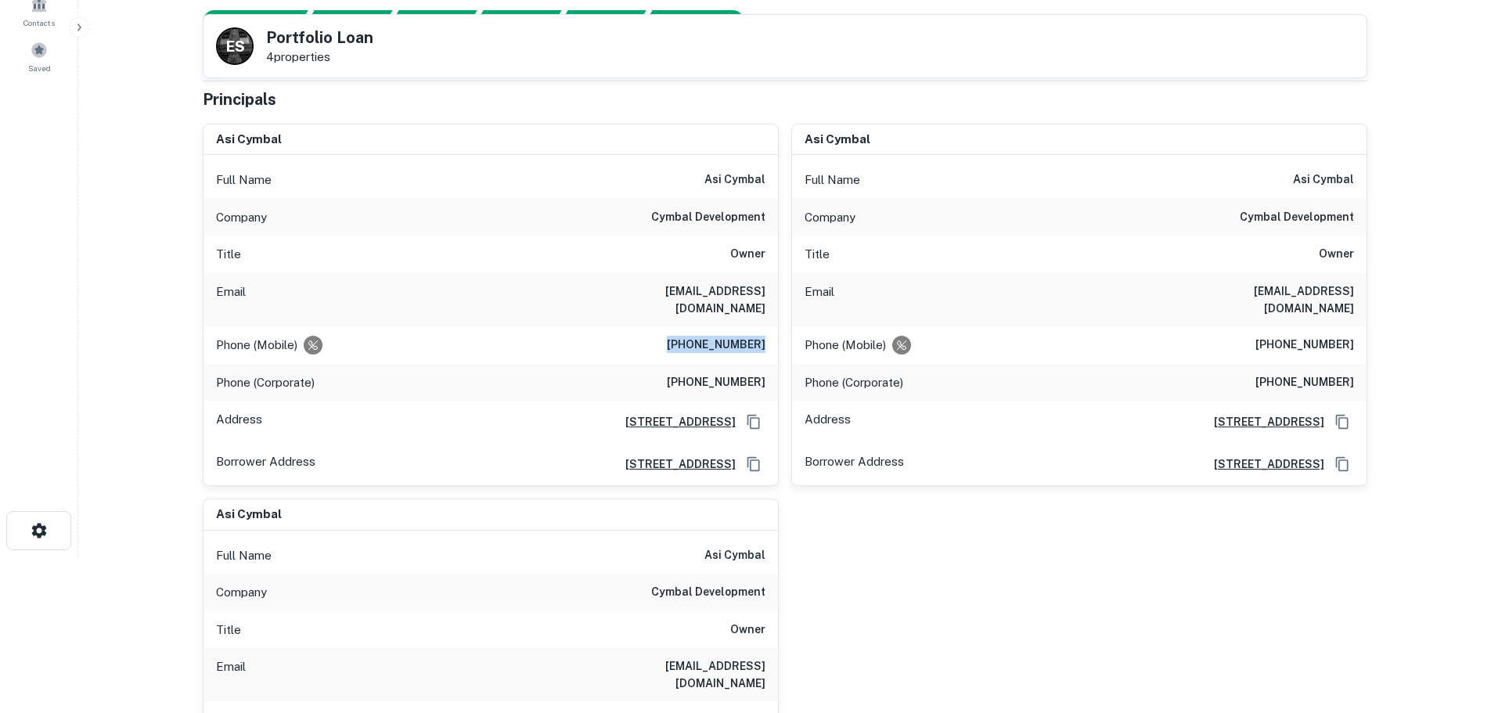
drag, startPoint x: 763, startPoint y: 330, endPoint x: 683, endPoint y: 330, distance: 79.8
click at [683, 336] on h6 "[PHONE_NUMBER]" at bounding box center [716, 345] width 99 height 19
copy h6 "[PHONE_NUMBER]"
drag, startPoint x: 766, startPoint y: 370, endPoint x: 681, endPoint y: 373, distance: 84.6
click at [681, 373] on div "Phone (Corporate) [PHONE_NUMBER]" at bounding box center [491, 383] width 575 height 38
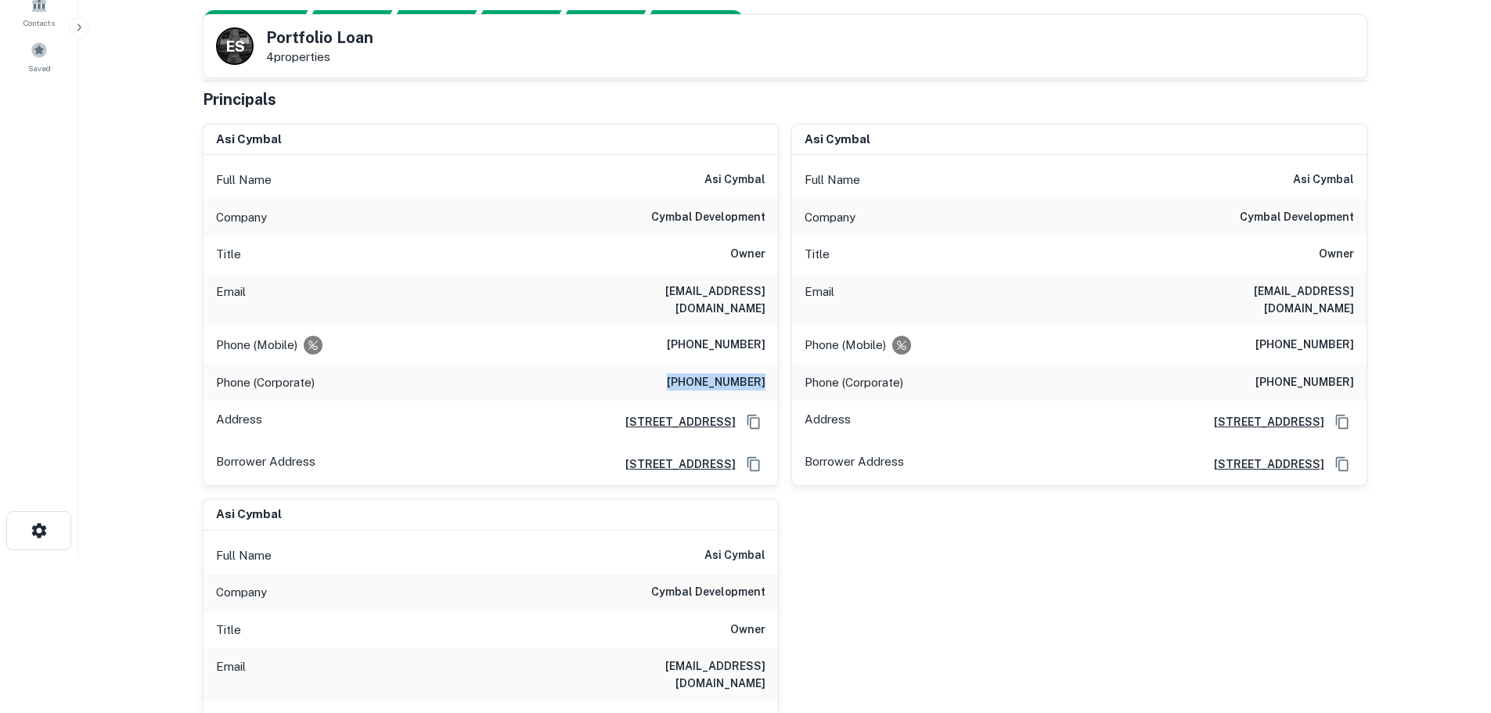
copy h6 "[PHONE_NUMBER]"
drag, startPoint x: 766, startPoint y: 295, endPoint x: 661, endPoint y: 301, distance: 105.0
click at [661, 301] on div "Email [EMAIL_ADDRESS][DOMAIN_NAME]" at bounding box center [491, 299] width 575 height 53
copy h6 "[EMAIL_ADDRESS][DOMAIN_NAME]"
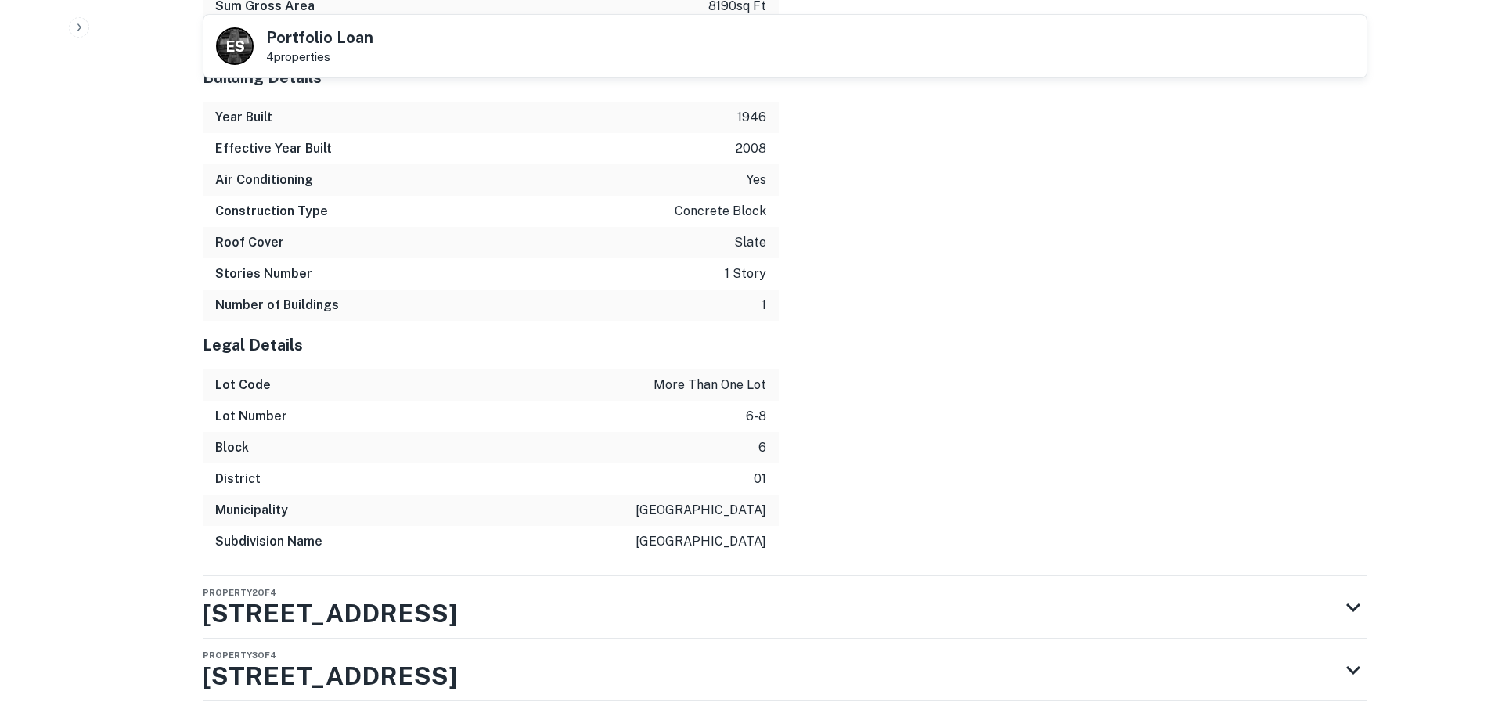
scroll to position [3003, 0]
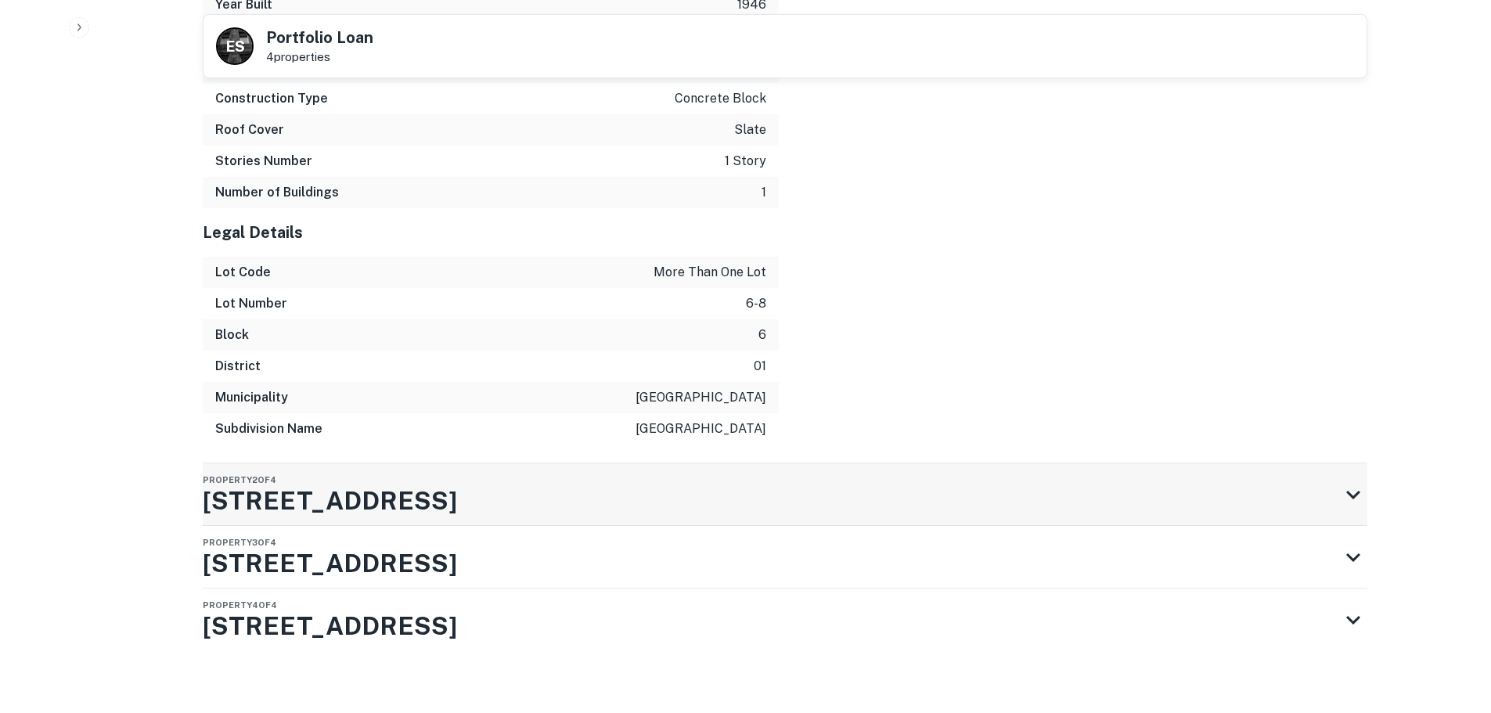
click at [389, 495] on div "Property 2 of [STREET_ADDRESS]" at bounding box center [771, 494] width 1137 height 63
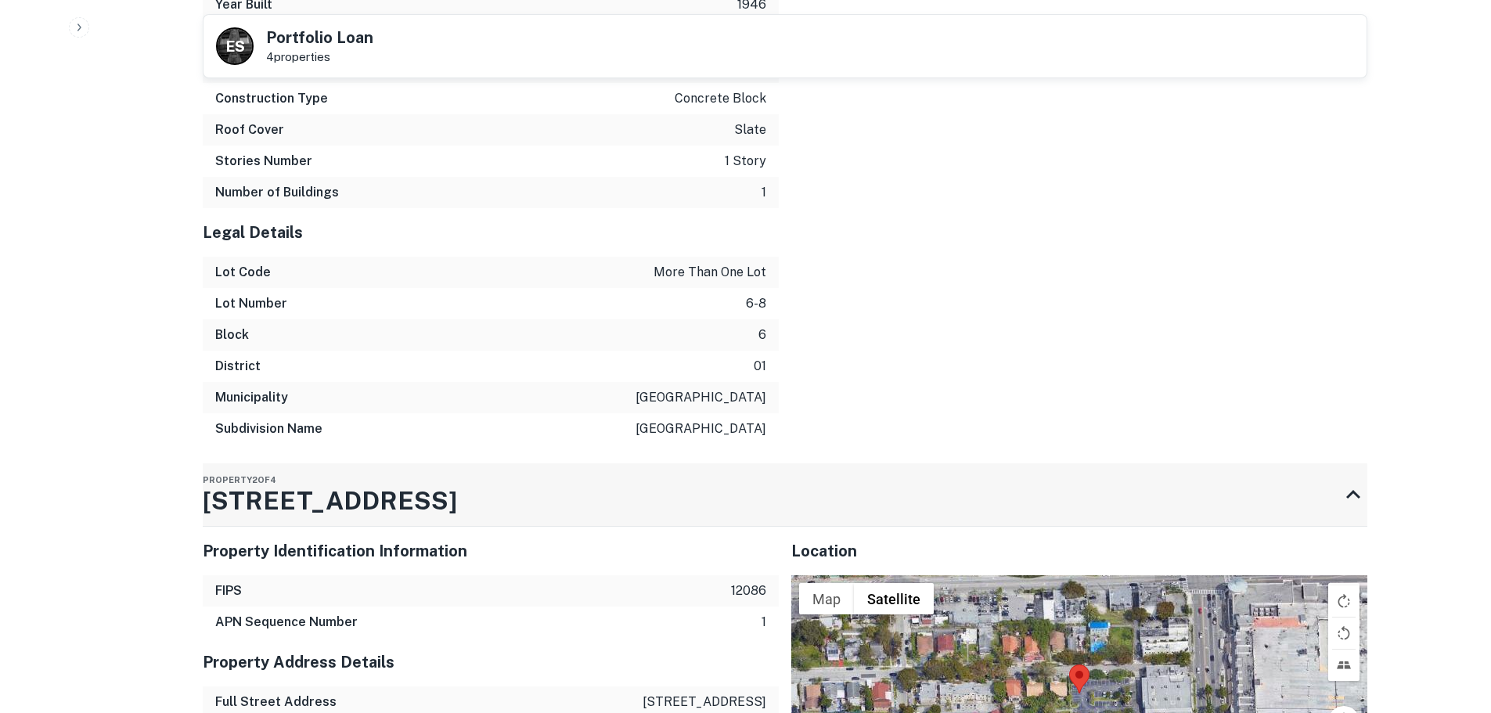
click at [391, 492] on div "Property 2 of [STREET_ADDRESS]" at bounding box center [771, 494] width 1137 height 63
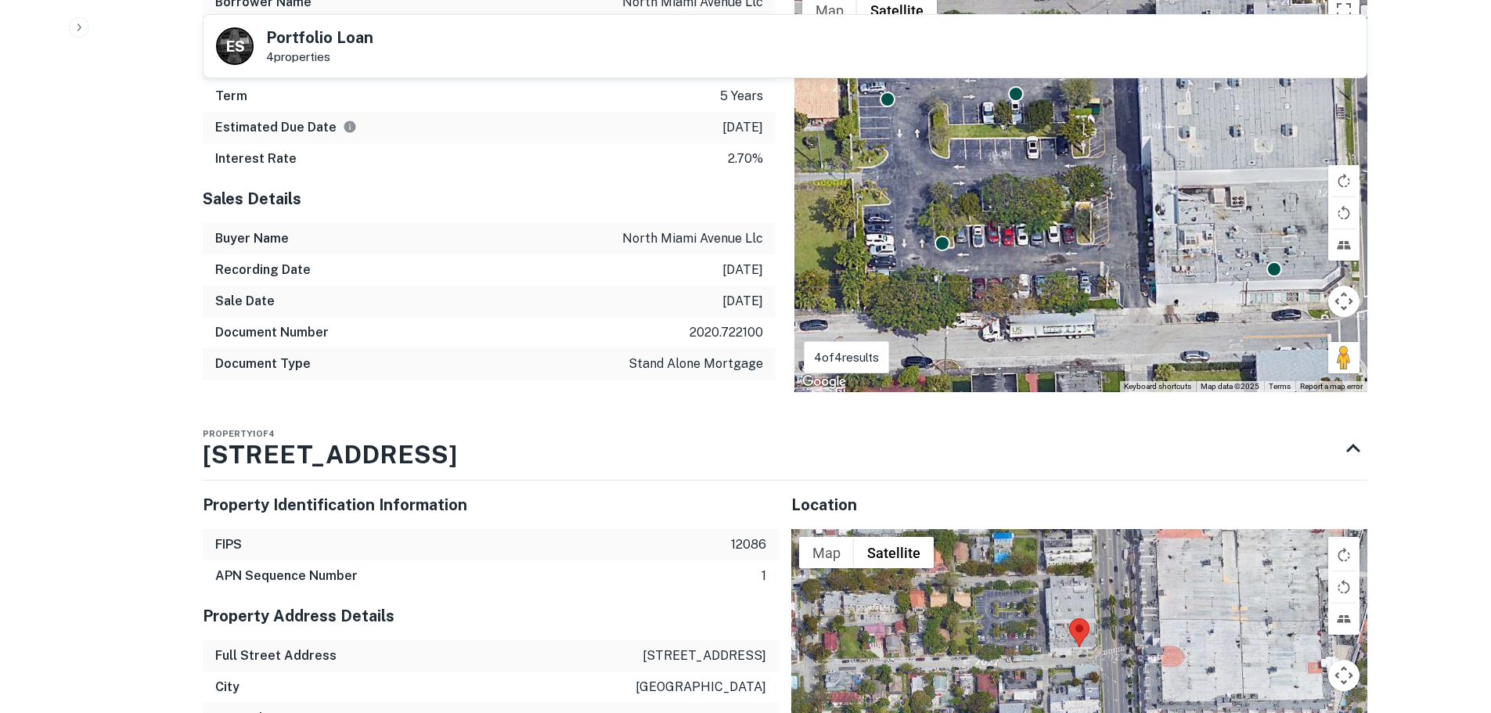
scroll to position [1359, 0]
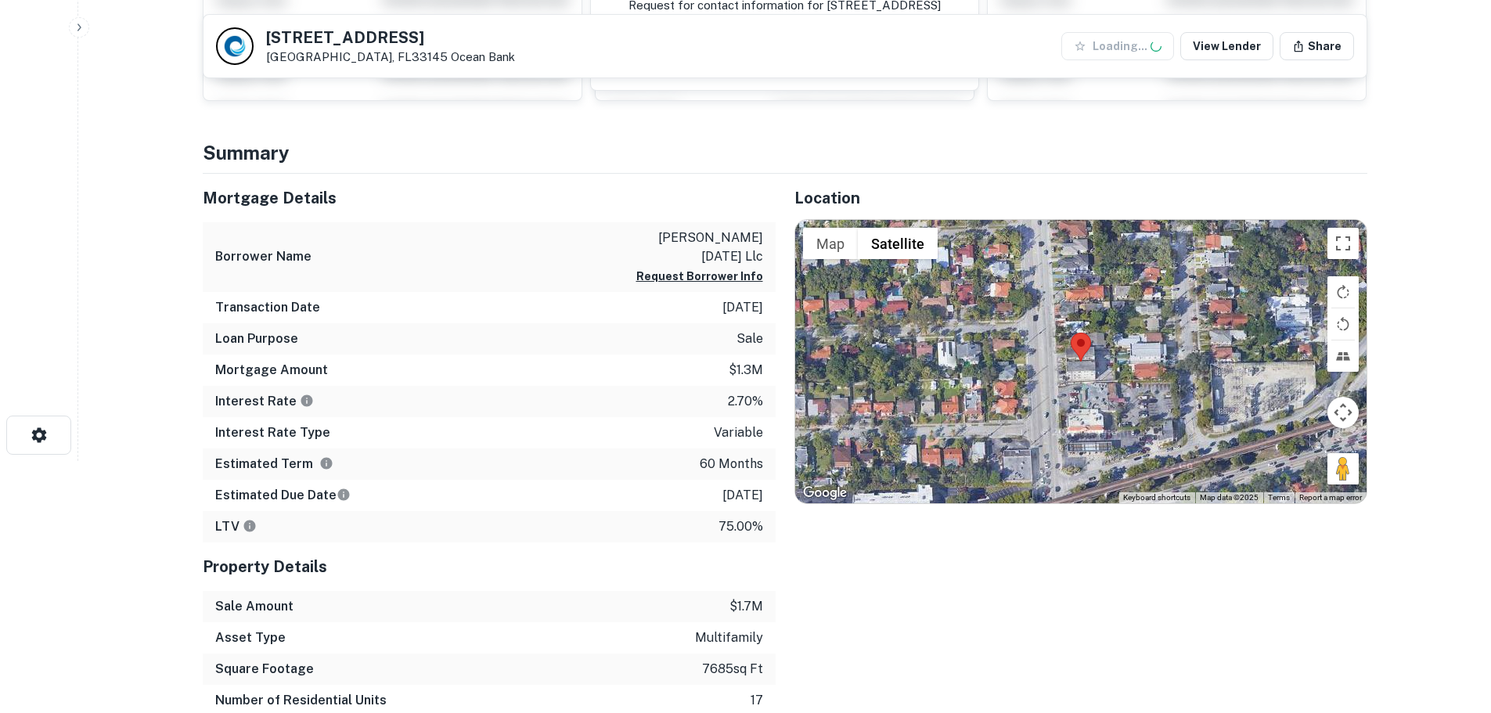
scroll to position [313, 0]
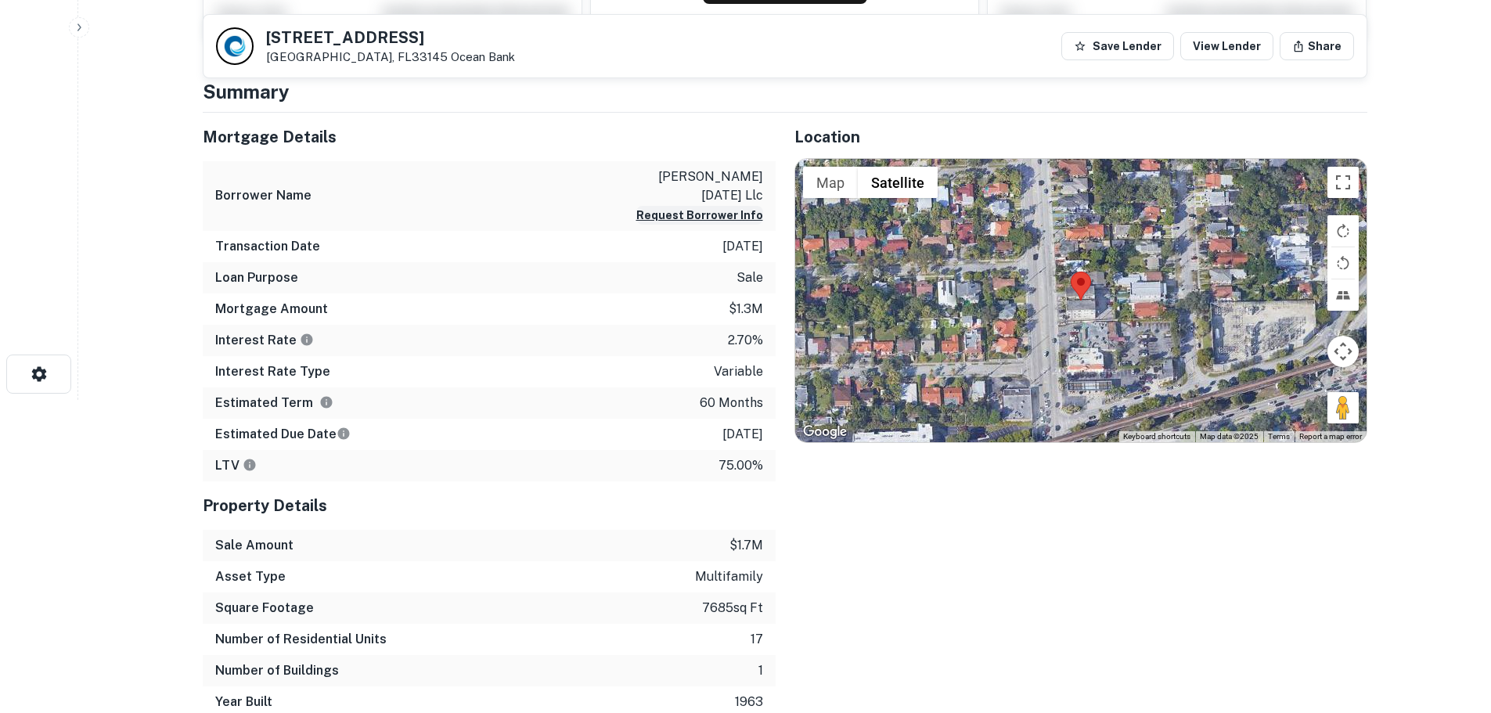
click at [712, 206] on button "Request Borrower Info" at bounding box center [699, 215] width 127 height 19
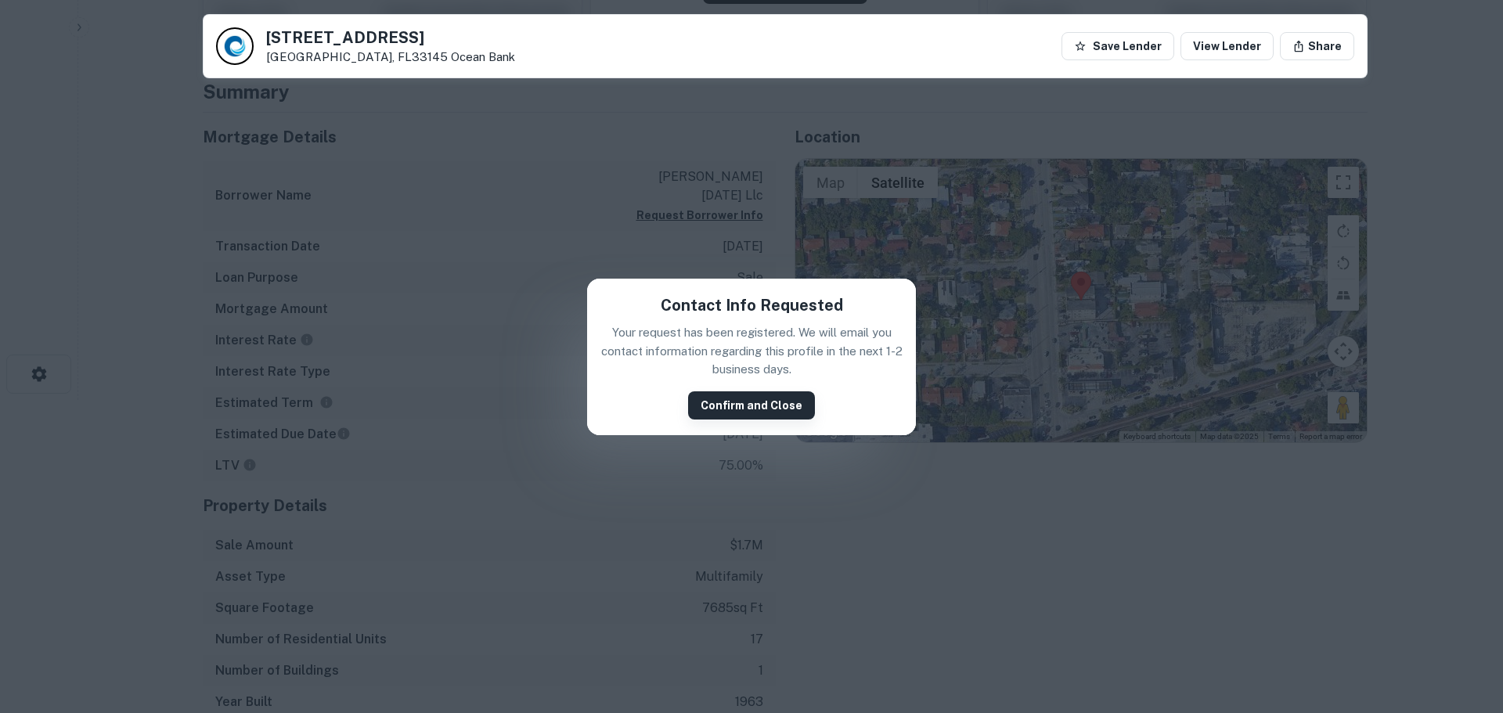
click at [730, 403] on button "Confirm and Close" at bounding box center [751, 405] width 127 height 28
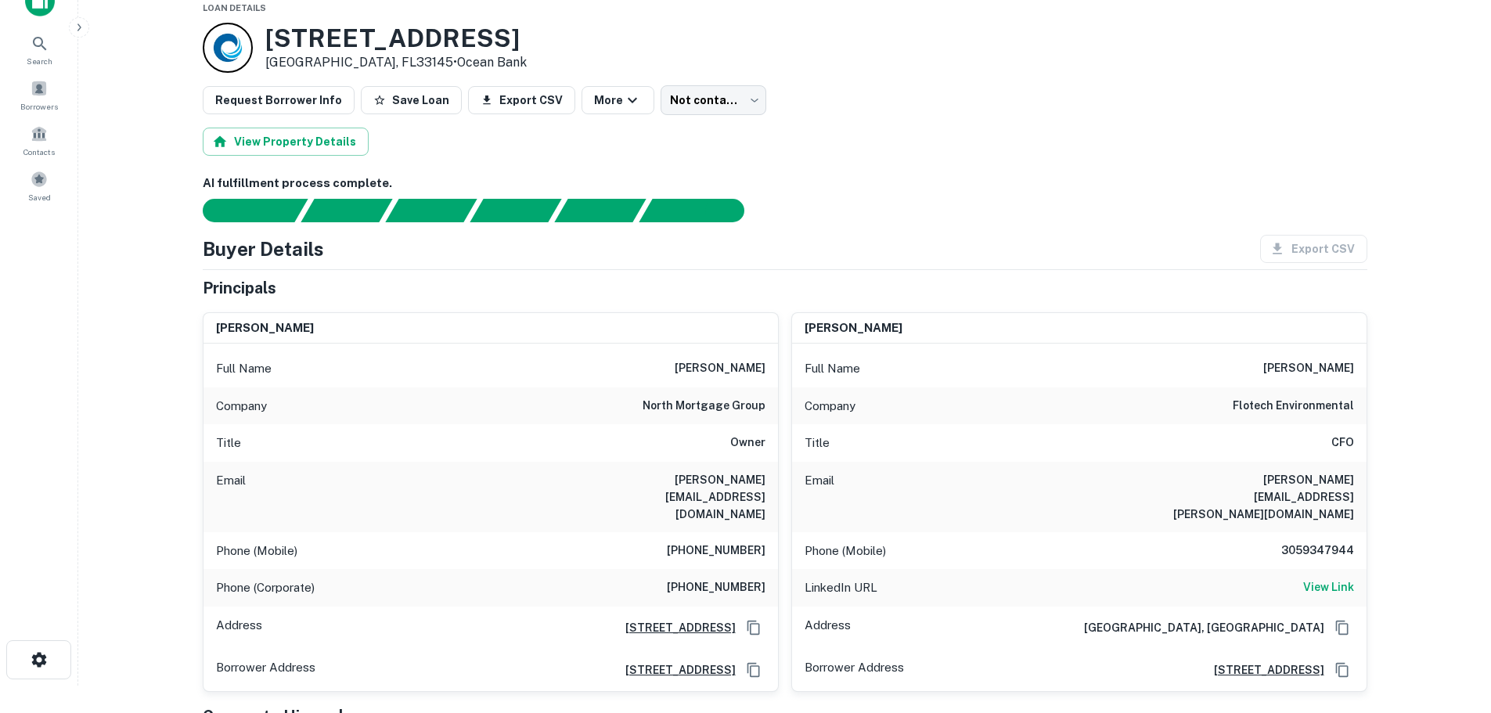
scroll to position [0, 0]
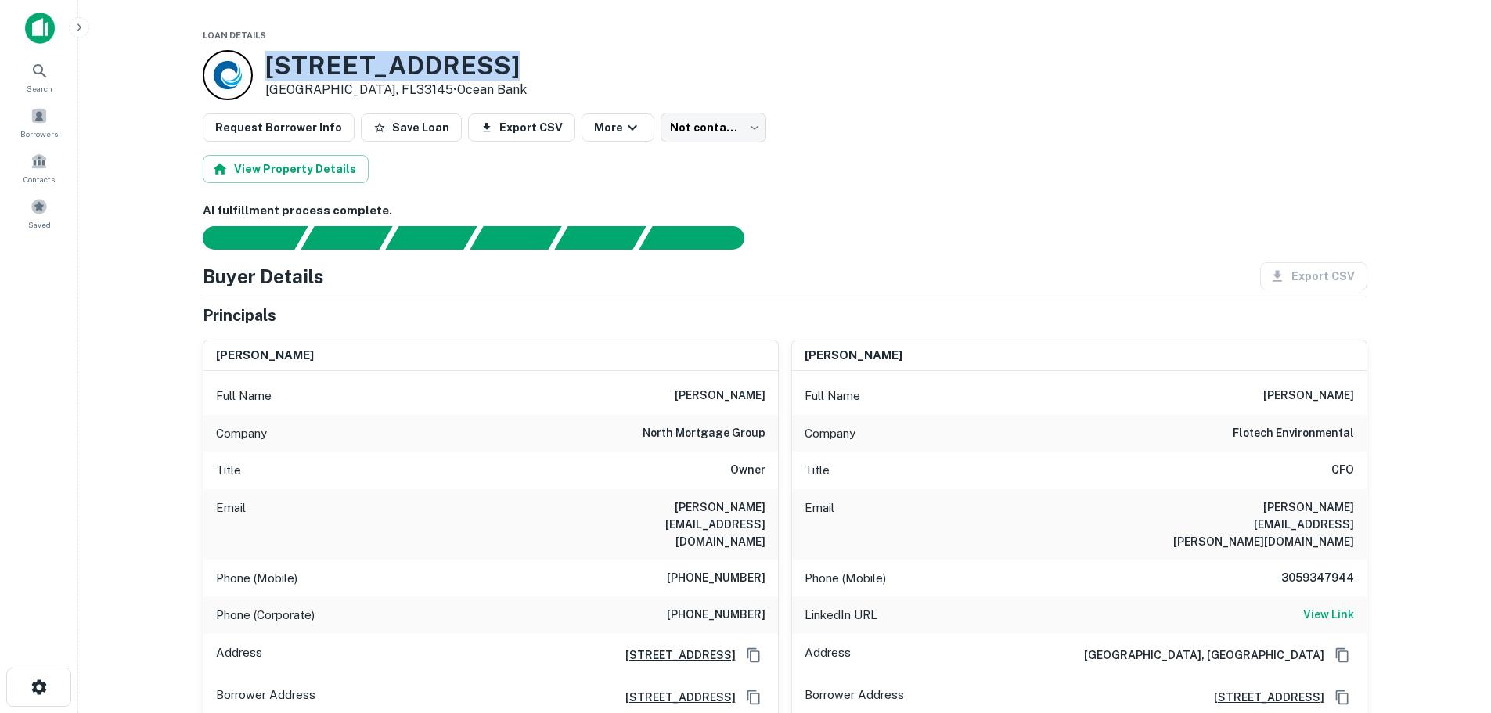
drag, startPoint x: 503, startPoint y: 69, endPoint x: 254, endPoint y: 67, distance: 248.1
click at [254, 67] on div "2415 SW 17TH AVE Miami, FL33145 • Ocean Bank" at bounding box center [785, 75] width 1165 height 50
copy div "2415 SW 17TH AVE"
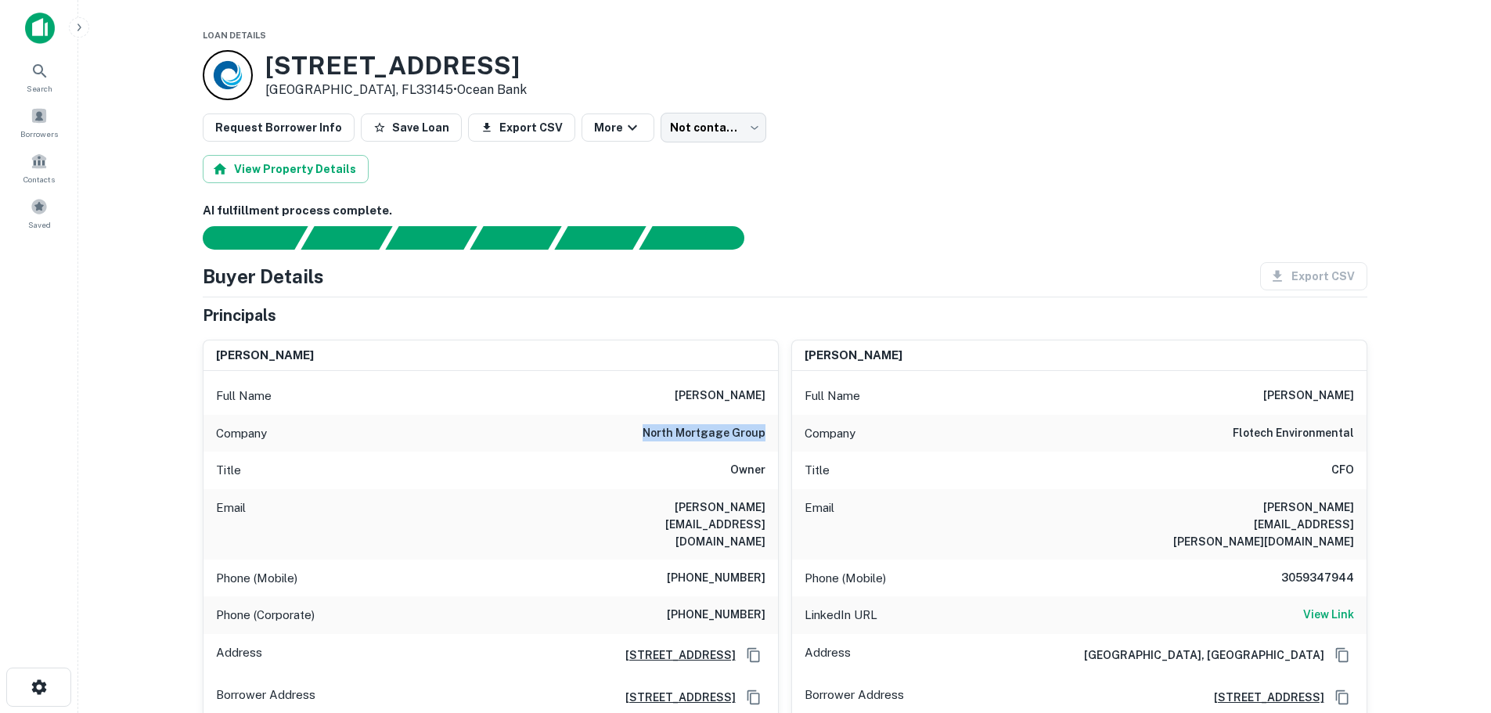
drag, startPoint x: 647, startPoint y: 431, endPoint x: 764, endPoint y: 434, distance: 116.7
click at [764, 434] on h6 "north mortgage group" at bounding box center [704, 433] width 123 height 19
copy h6 "north mortgage group"
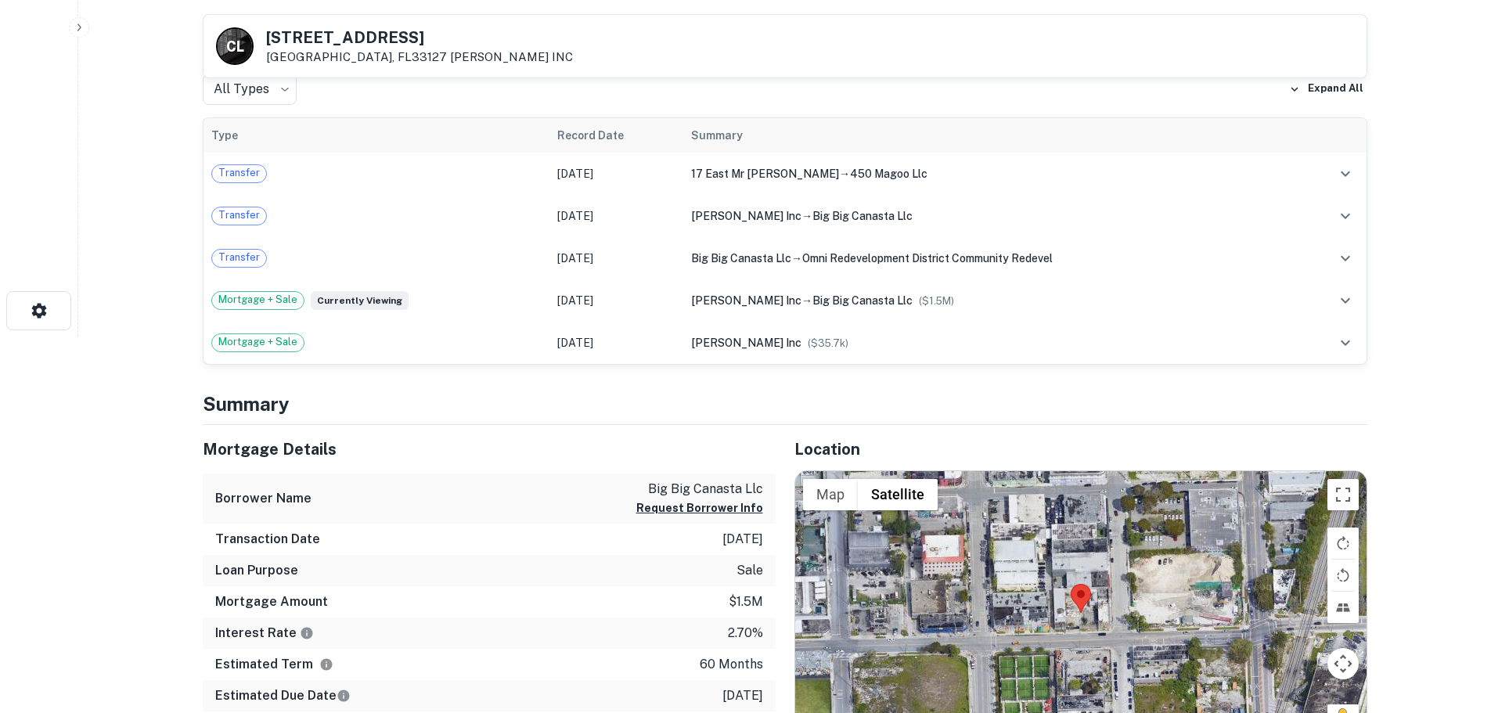
scroll to position [391, 0]
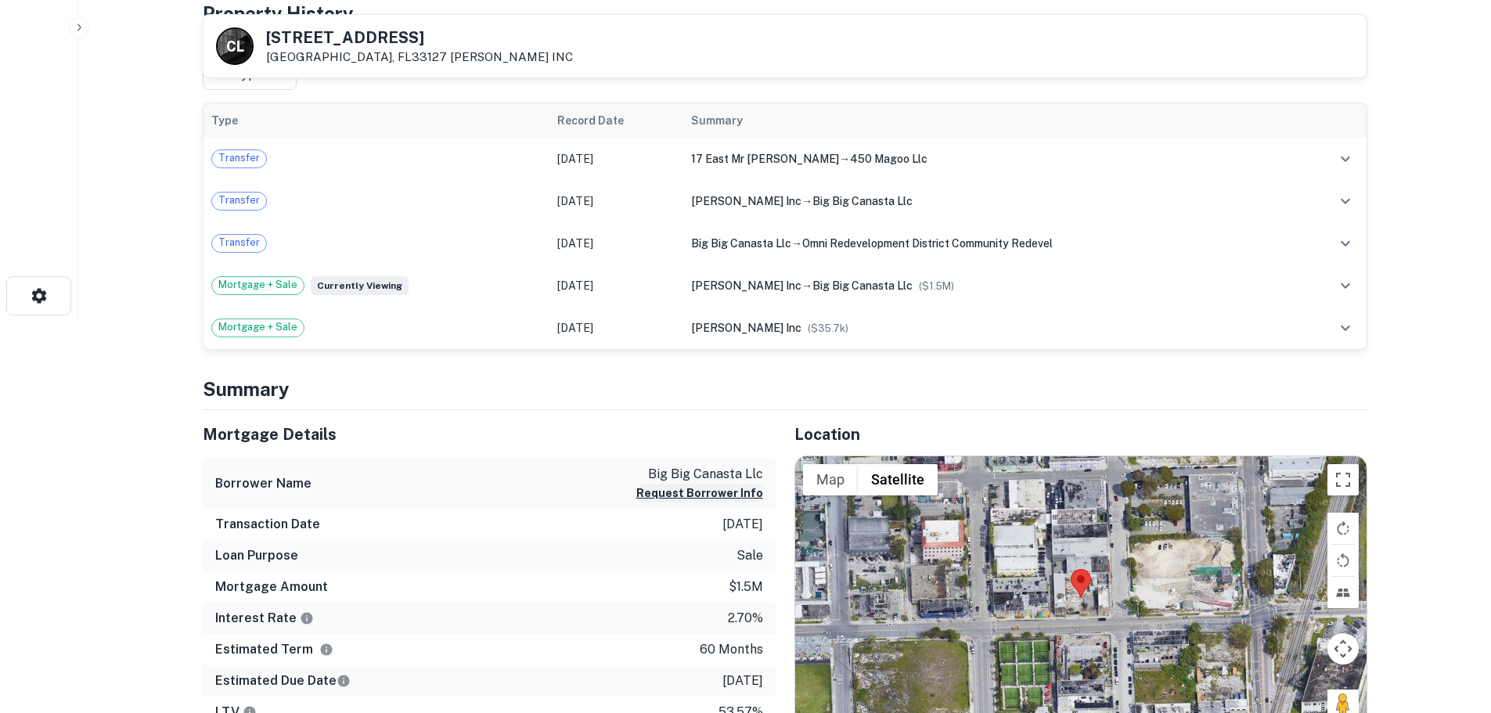
click at [722, 493] on button "Request Borrower Info" at bounding box center [699, 493] width 127 height 19
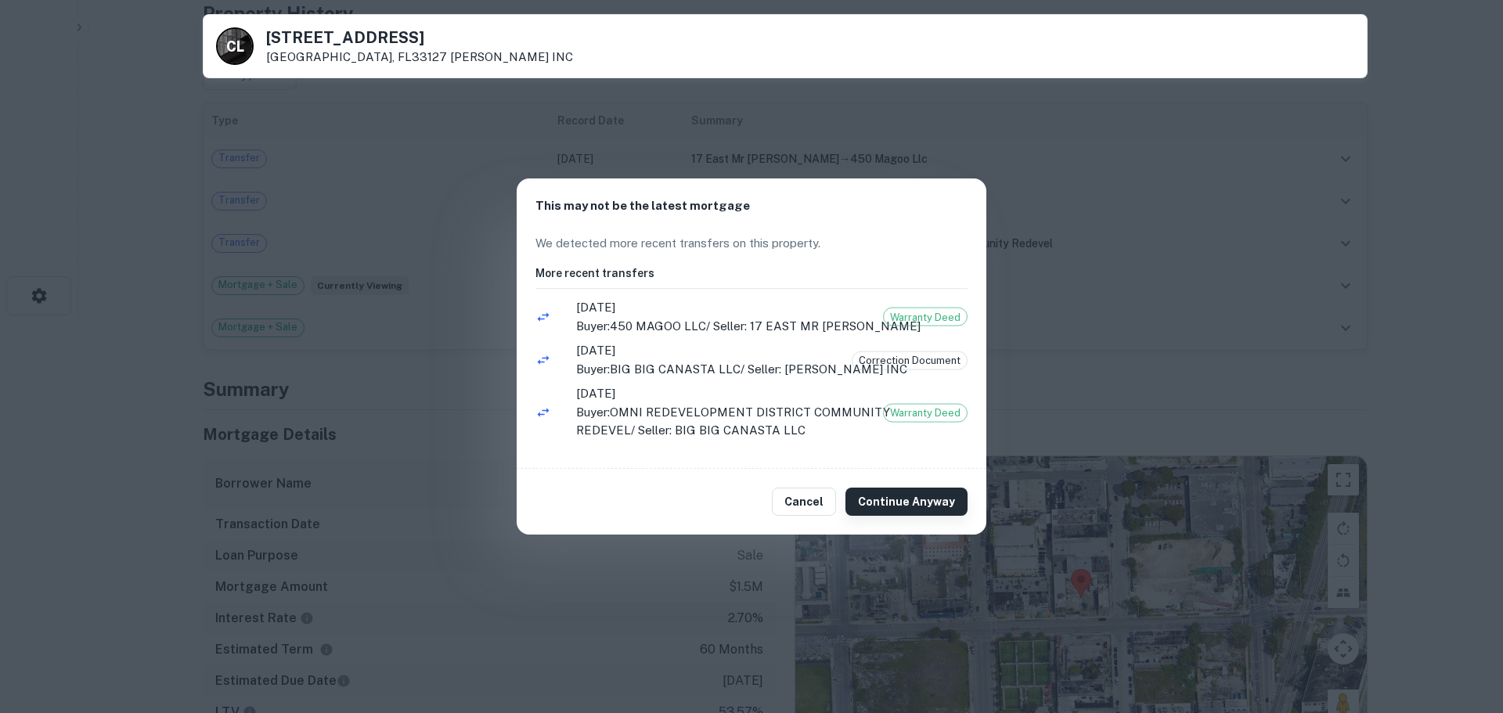
click at [890, 504] on button "Continue Anyway" at bounding box center [906, 502] width 122 height 28
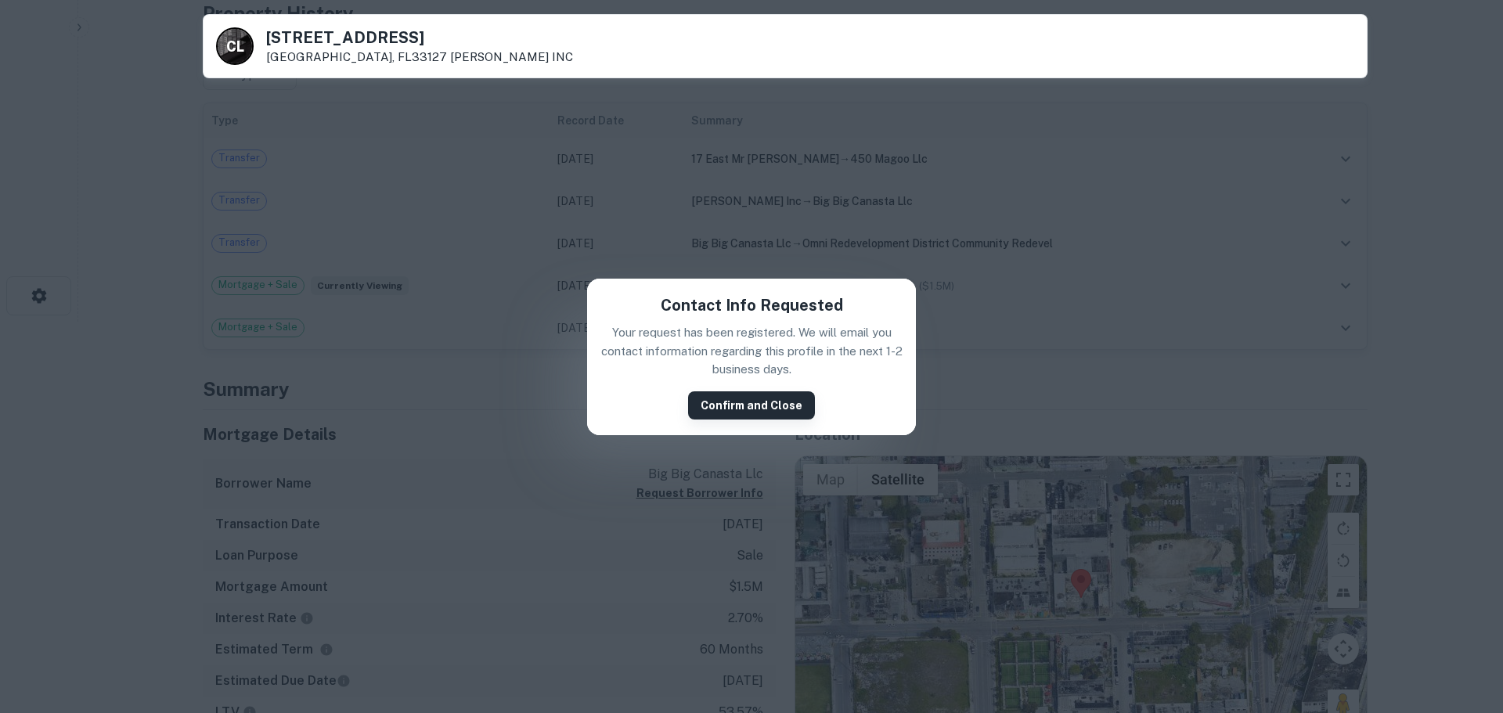
click at [793, 404] on button "Confirm and Close" at bounding box center [751, 405] width 127 height 28
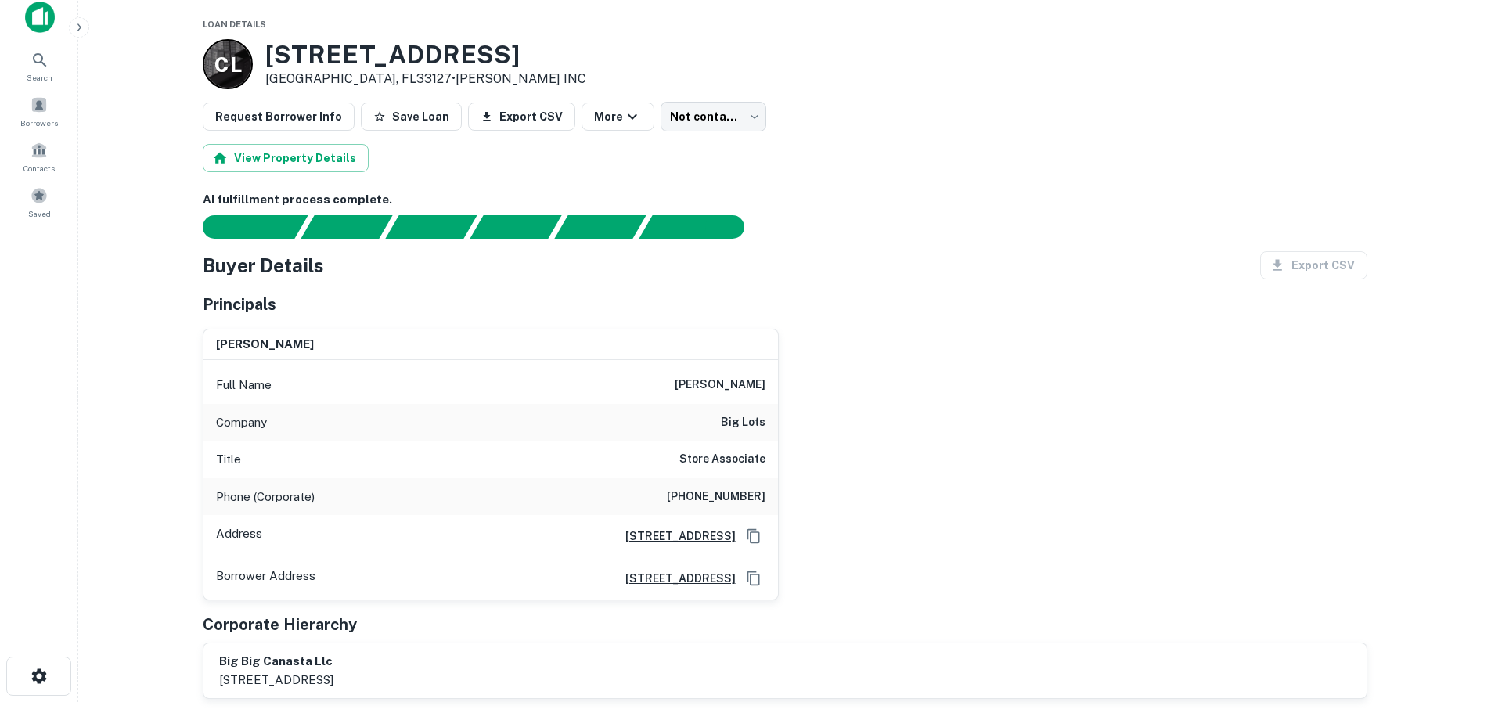
scroll to position [0, 0]
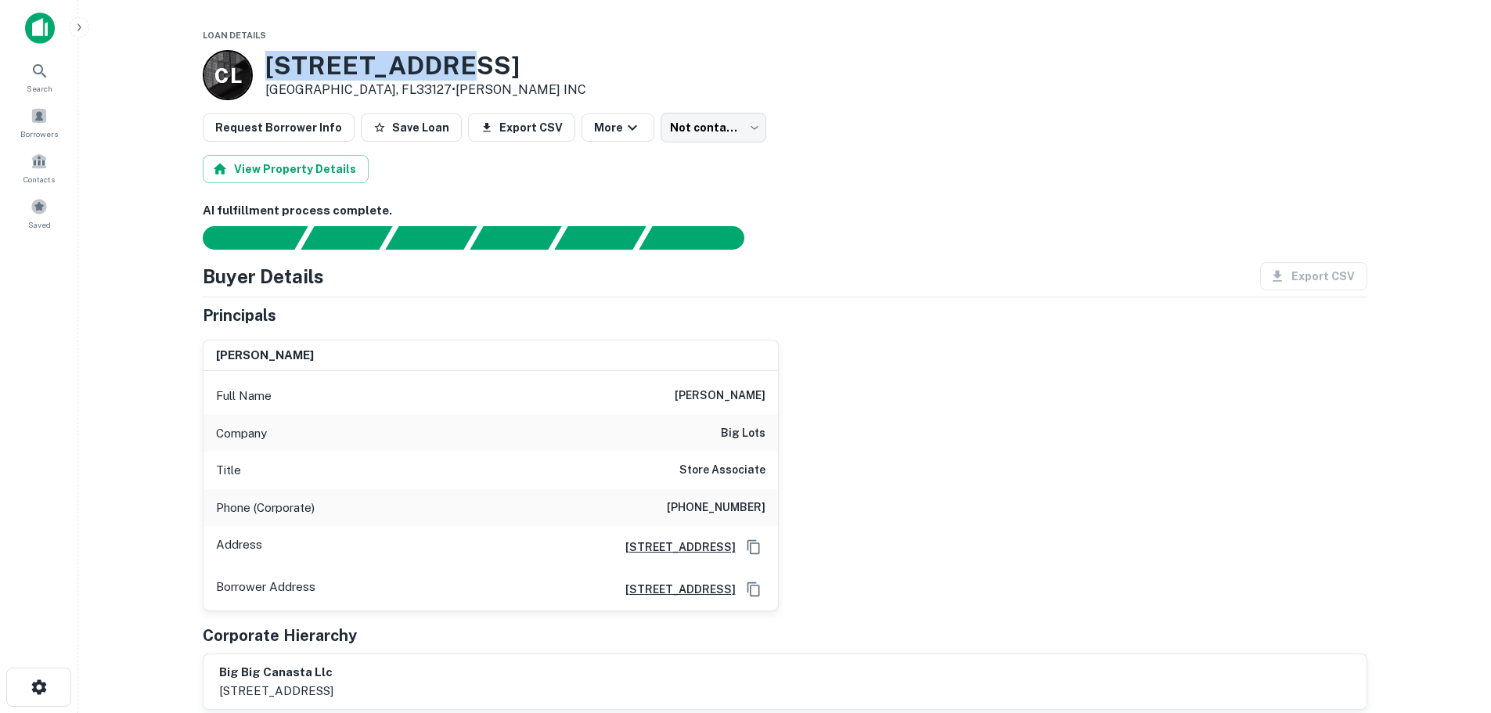
drag, startPoint x: 449, startPoint y: 65, endPoint x: 269, endPoint y: 64, distance: 180.0
click at [269, 64] on h3 "41 NW 20TH ST" at bounding box center [425, 66] width 321 height 30
copy h3 "41 NW 20TH ST"
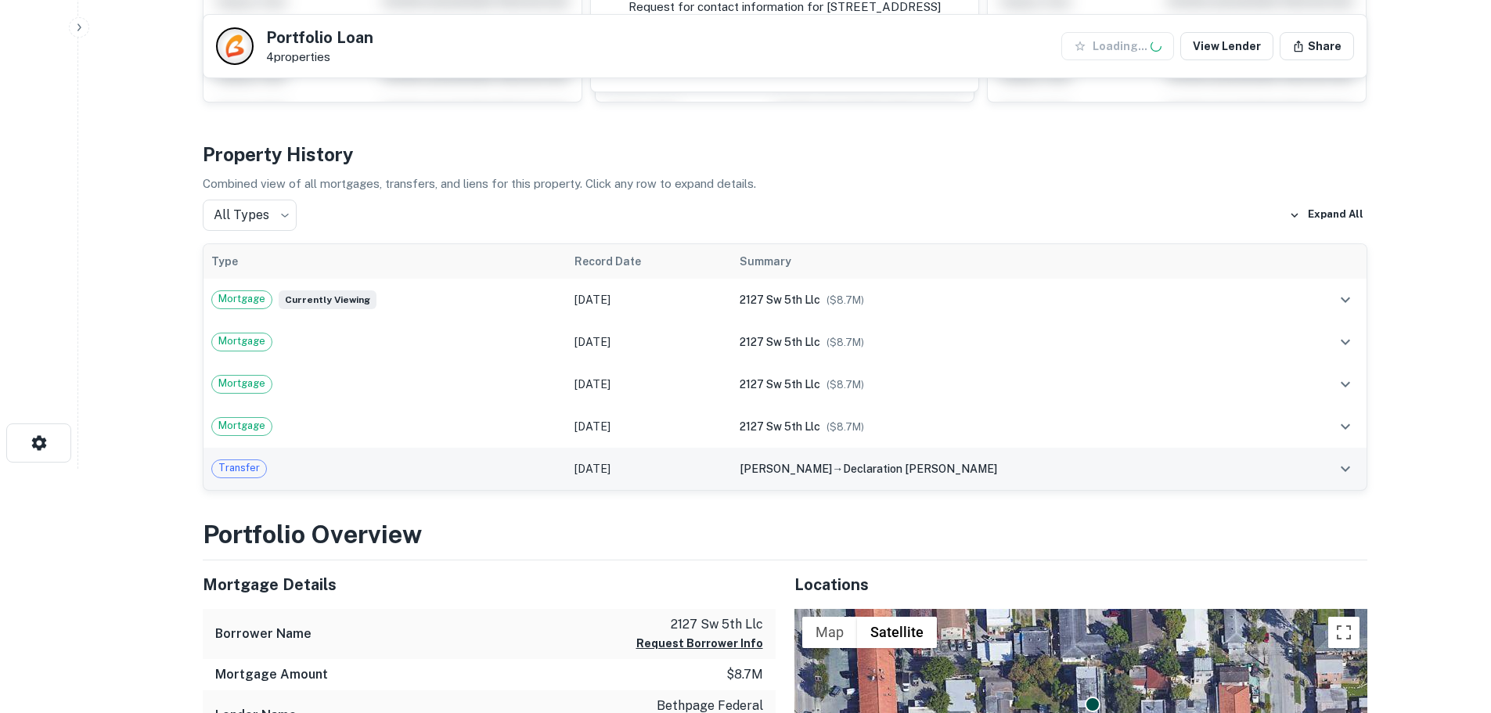
scroll to position [391, 0]
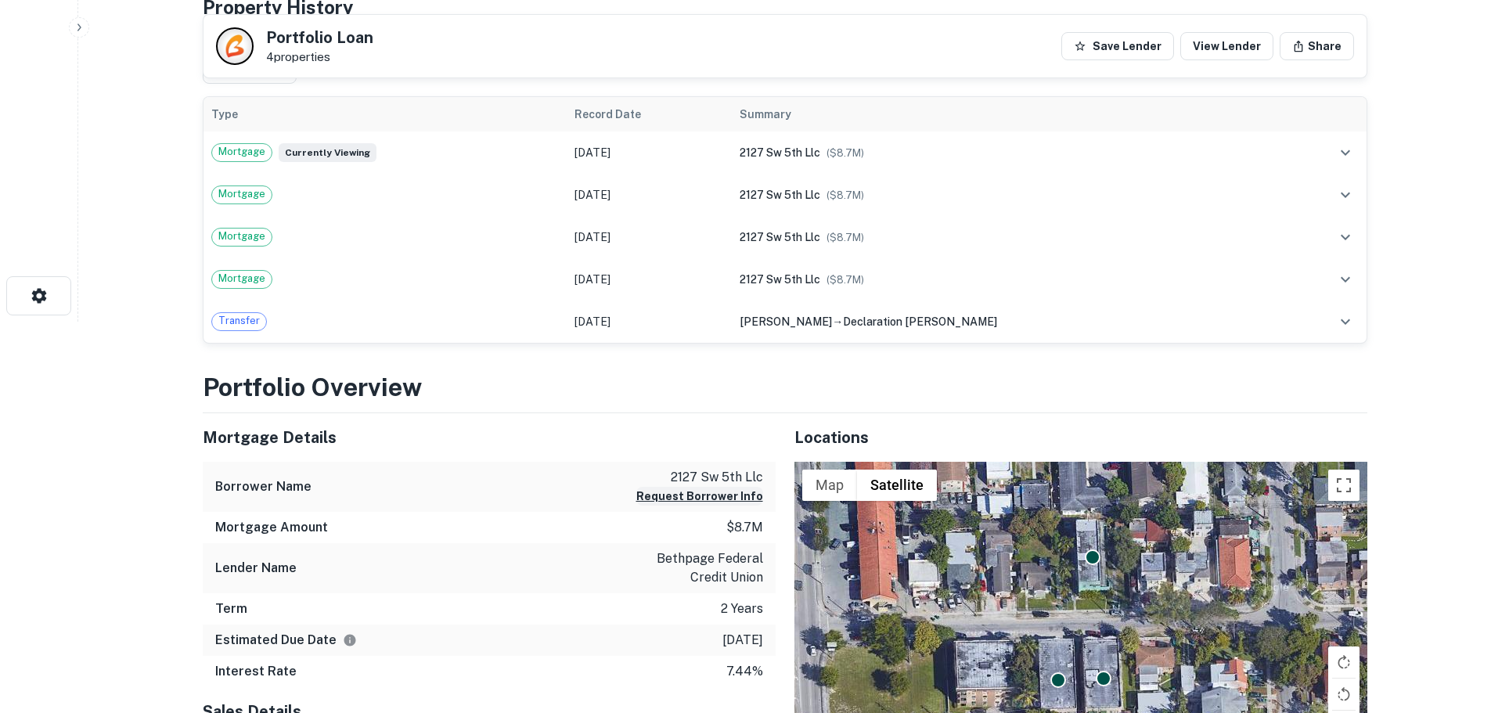
click at [665, 494] on button "Request Borrower Info" at bounding box center [699, 496] width 127 height 19
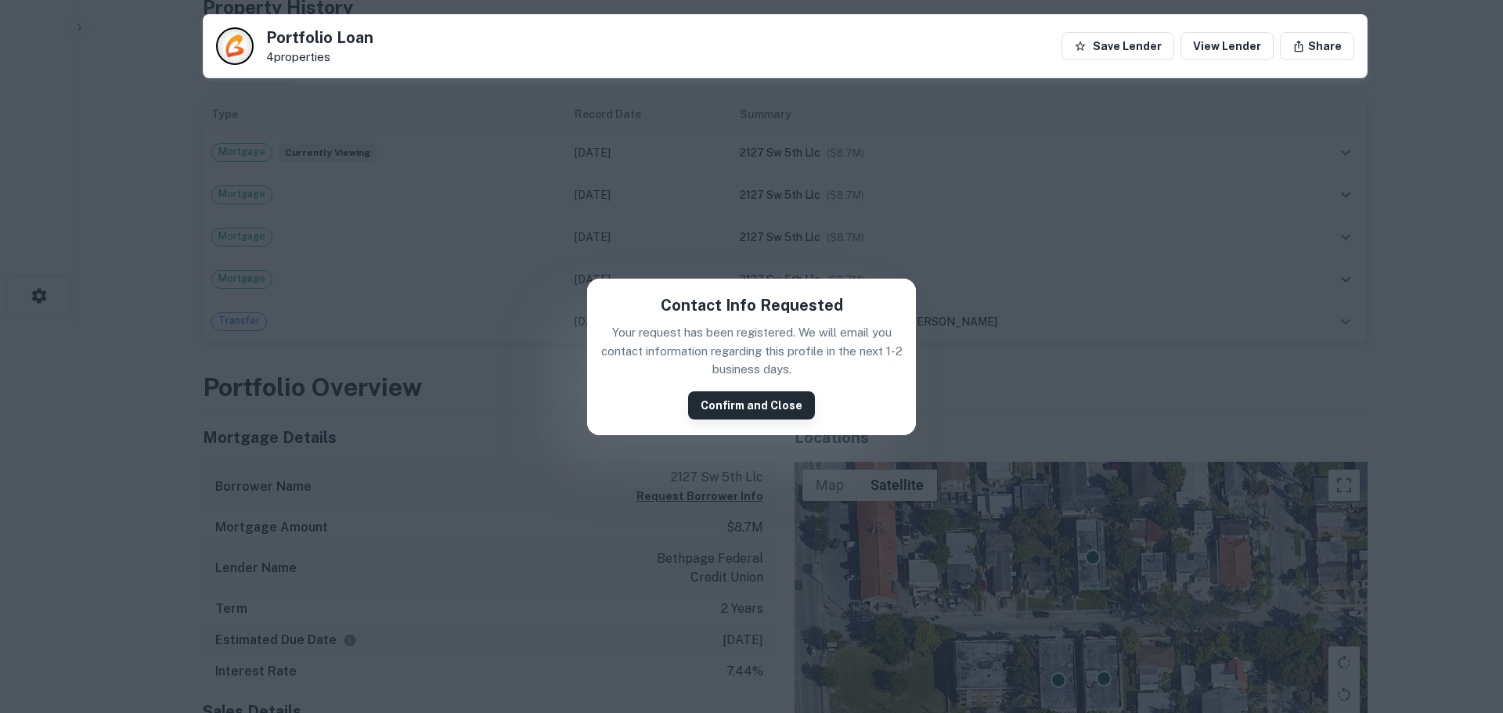
click at [786, 400] on button "Confirm and Close" at bounding box center [751, 405] width 127 height 28
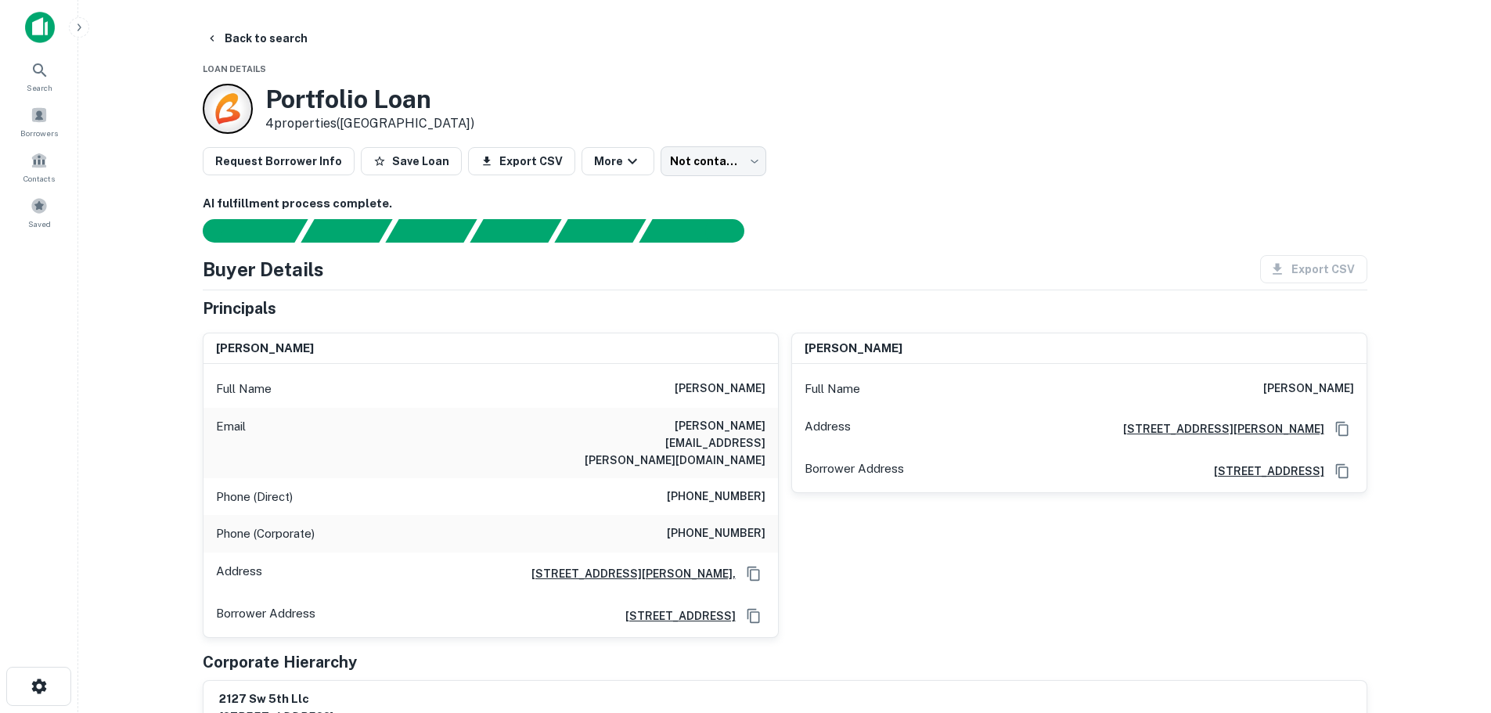
scroll to position [0, 0]
click at [158, 365] on main "Back to search Loan Details Portfolio Loan 4 properties (FL) Request Borrower I…" at bounding box center [784, 356] width 1413 height 713
click at [522, 44] on div "Back to search" at bounding box center [785, 39] width 1165 height 28
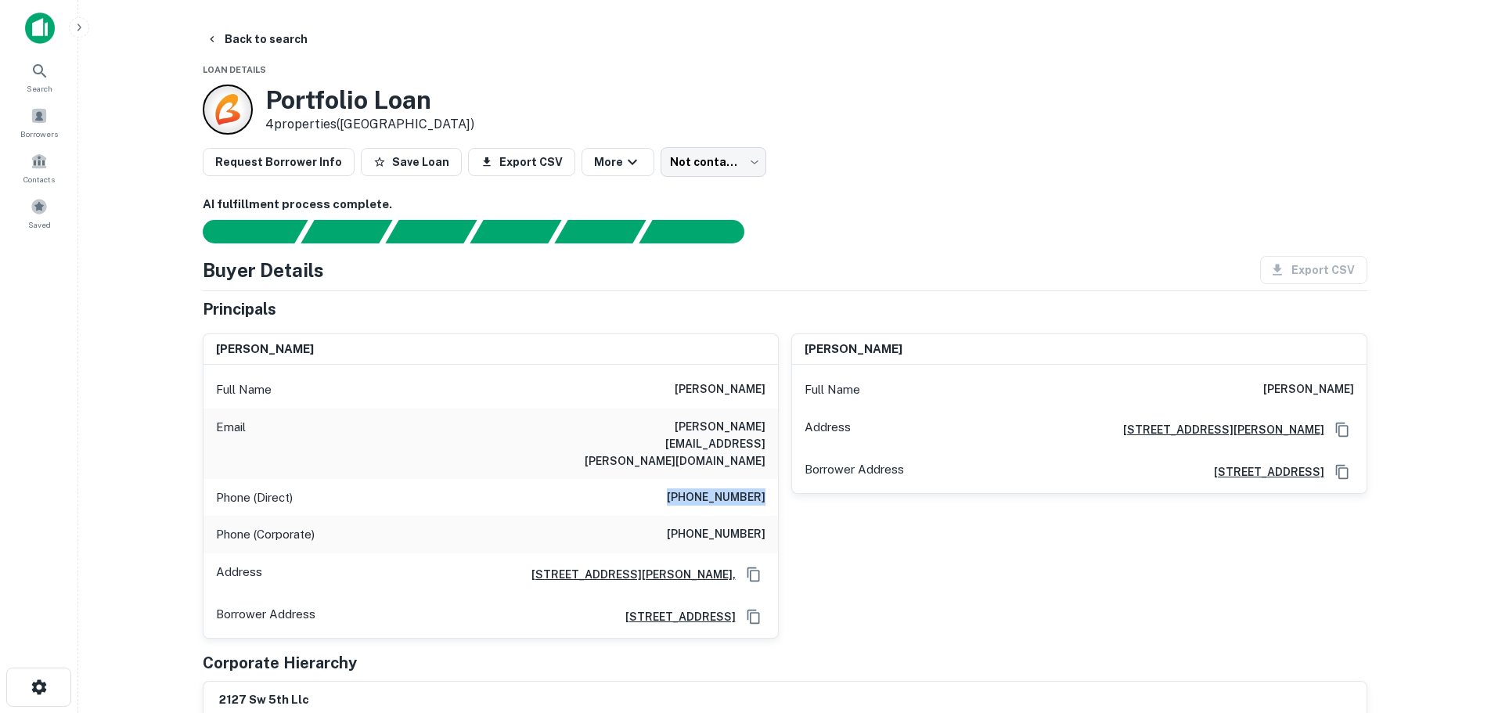
drag, startPoint x: 769, startPoint y: 467, endPoint x: 683, endPoint y: 463, distance: 86.9
click at [683, 479] on div "Phone (Direct) (516) 239-4980" at bounding box center [491, 498] width 575 height 38
copy h6 "(516) 239-4980"
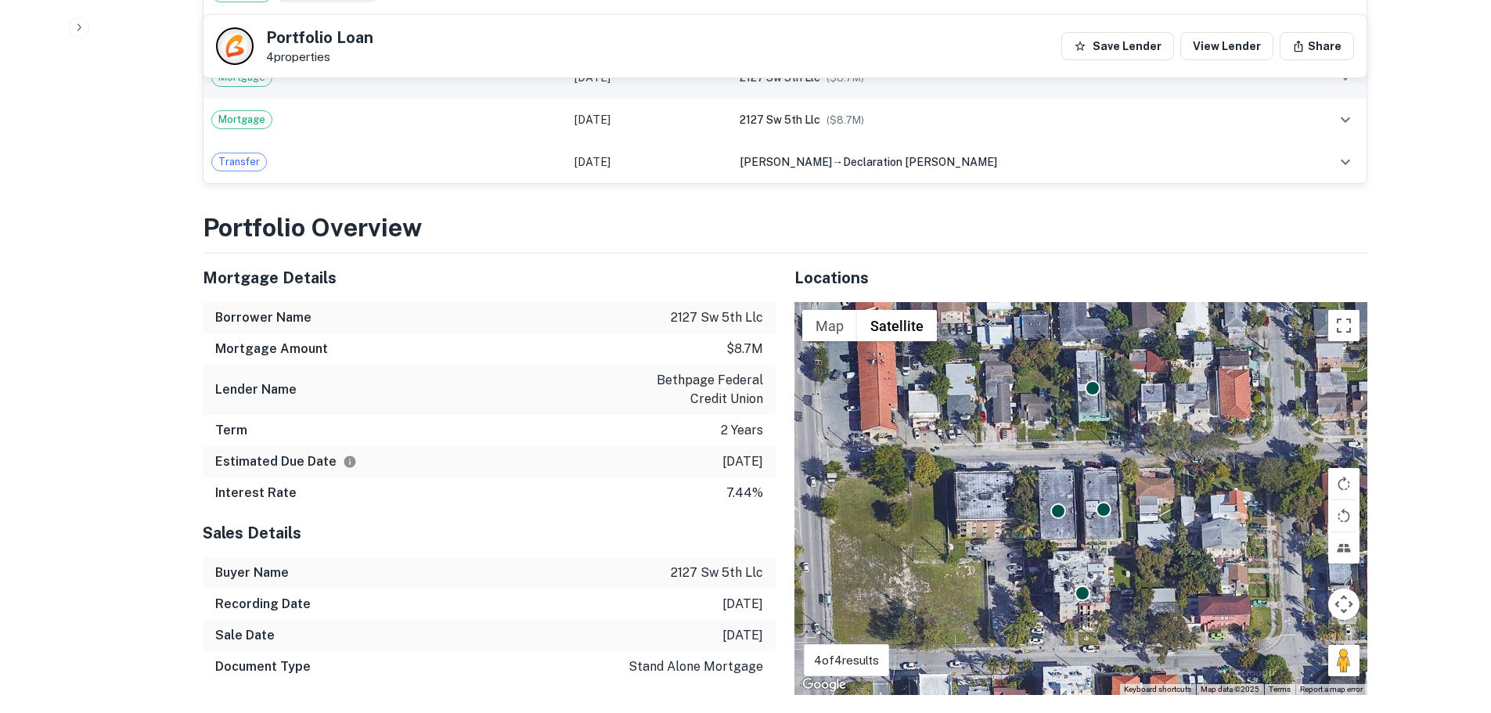
scroll to position [861, 0]
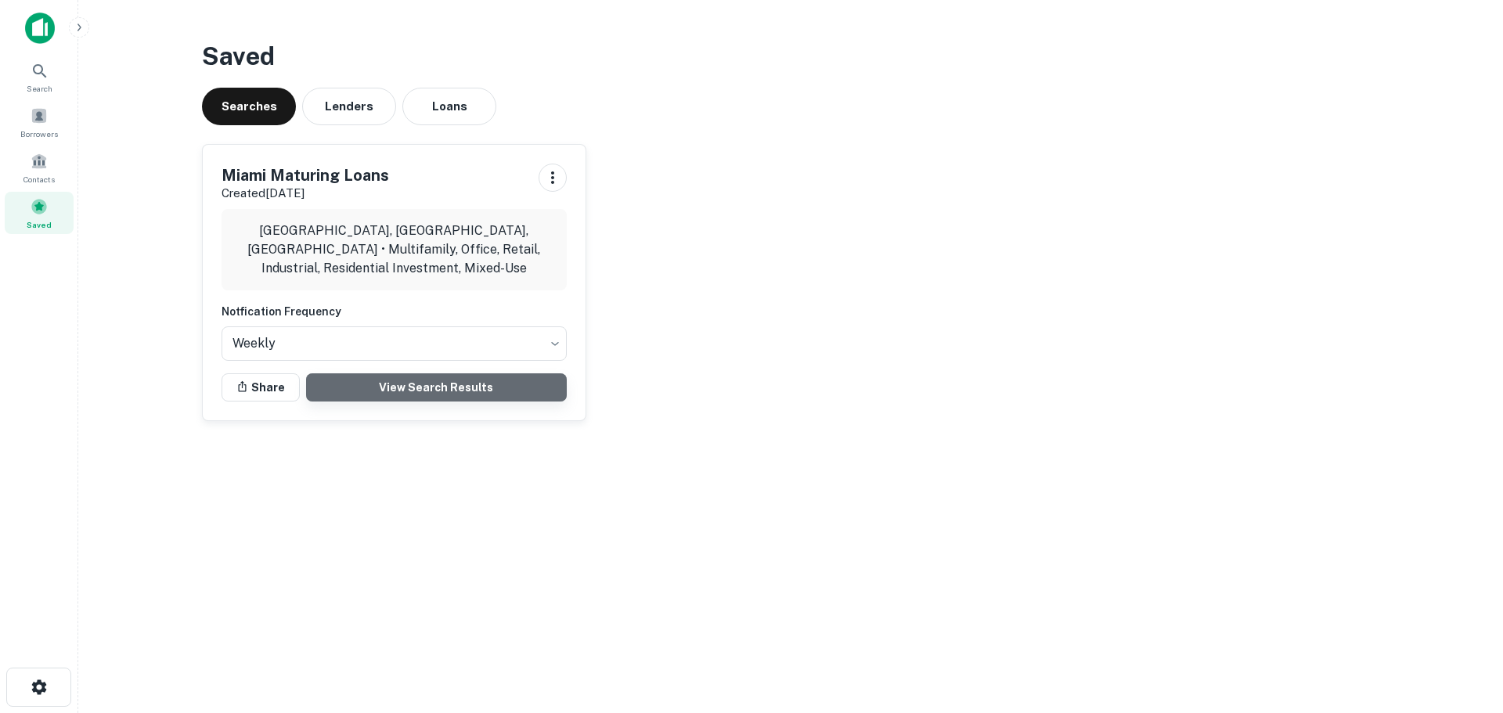
click at [427, 391] on link "View Search Results" at bounding box center [436, 387] width 261 height 28
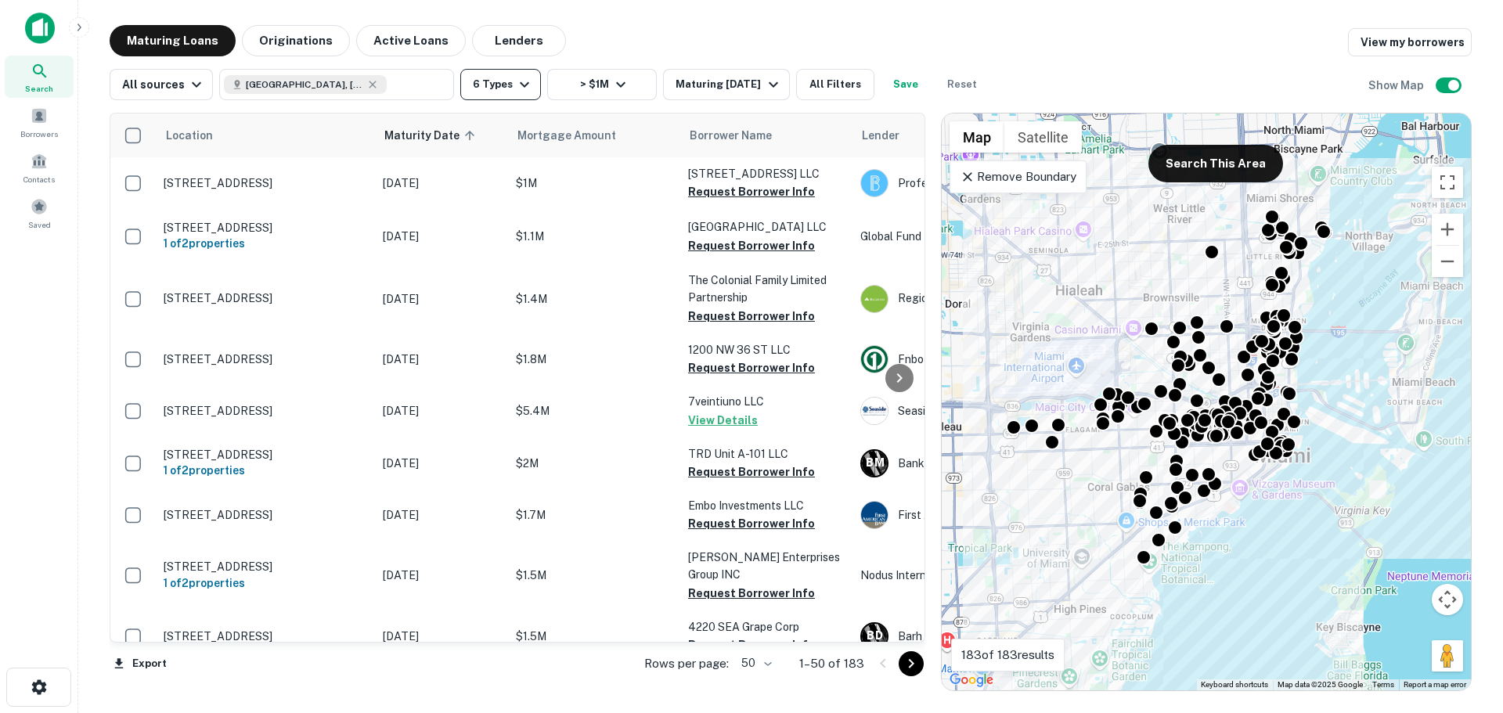
click at [517, 94] on button "6 Types" at bounding box center [500, 84] width 81 height 31
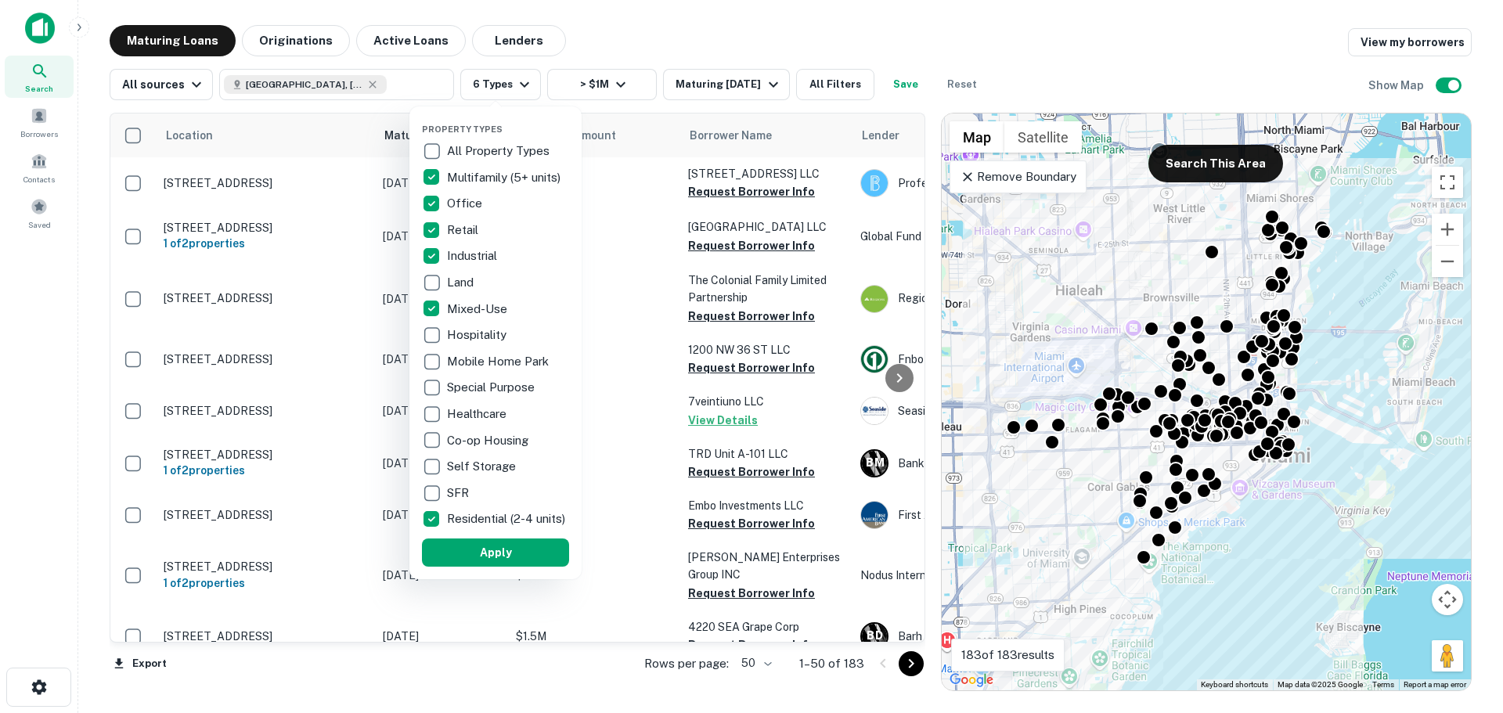
click at [1048, 62] on div at bounding box center [751, 356] width 1503 height 713
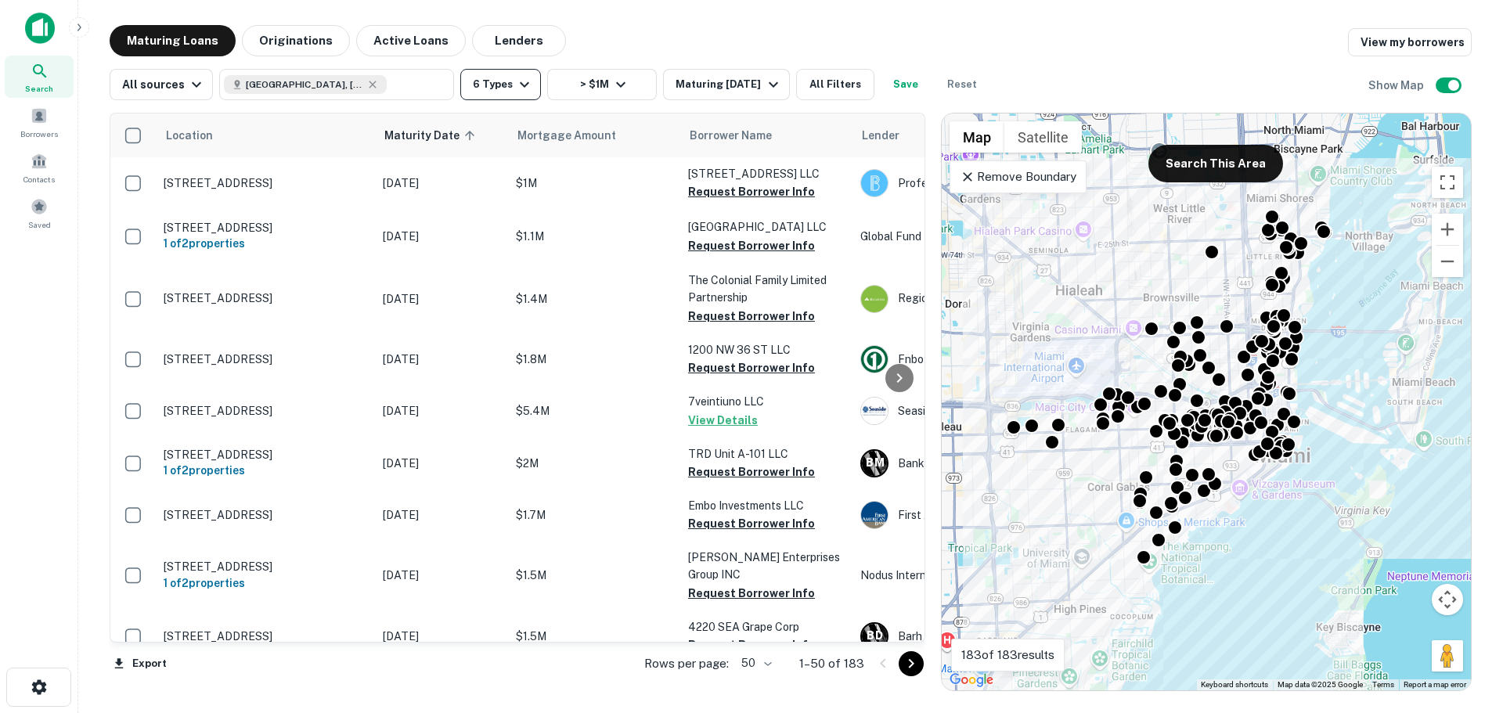
click at [488, 87] on button "6 Types" at bounding box center [500, 84] width 81 height 31
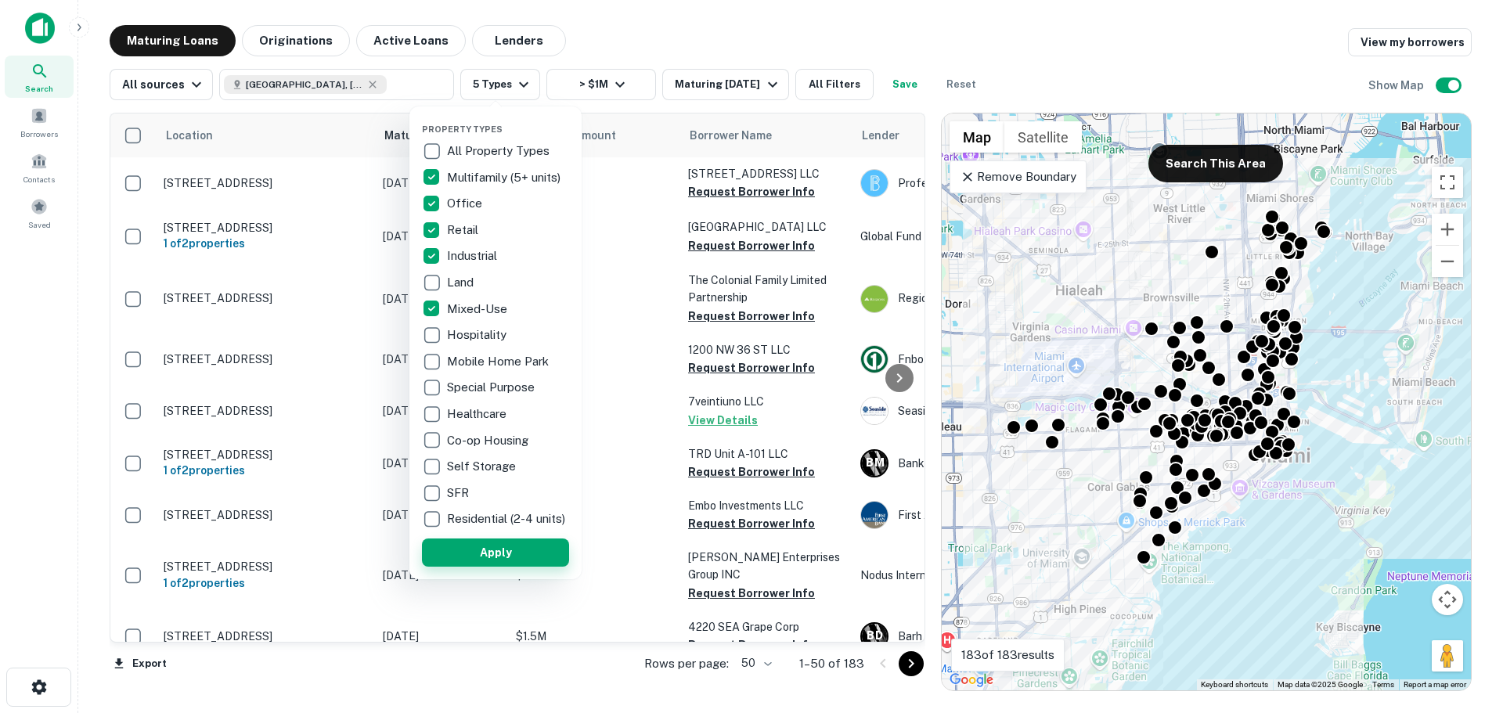
click at [452, 557] on button "Apply" at bounding box center [495, 553] width 147 height 28
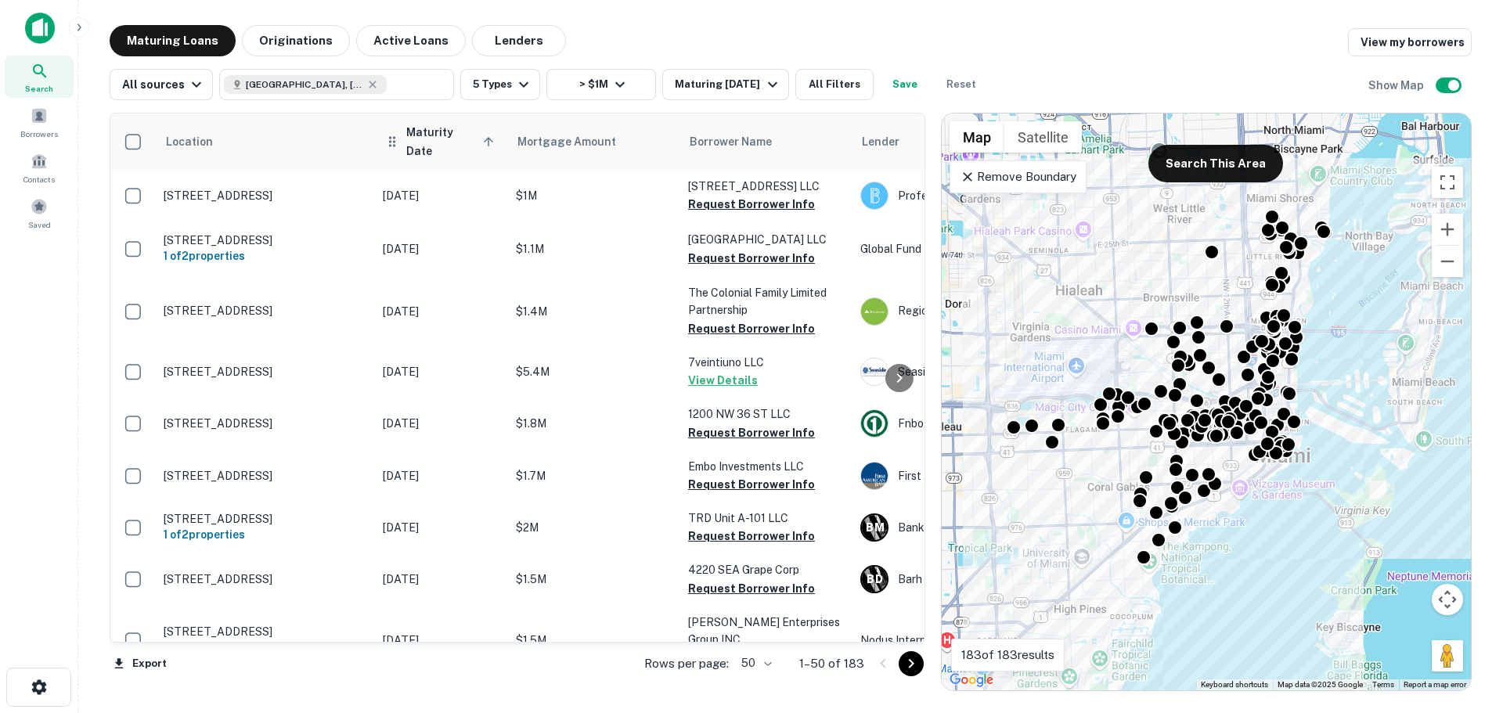
click at [459, 131] on span "Maturity Date sorted ascending" at bounding box center [452, 142] width 92 height 38
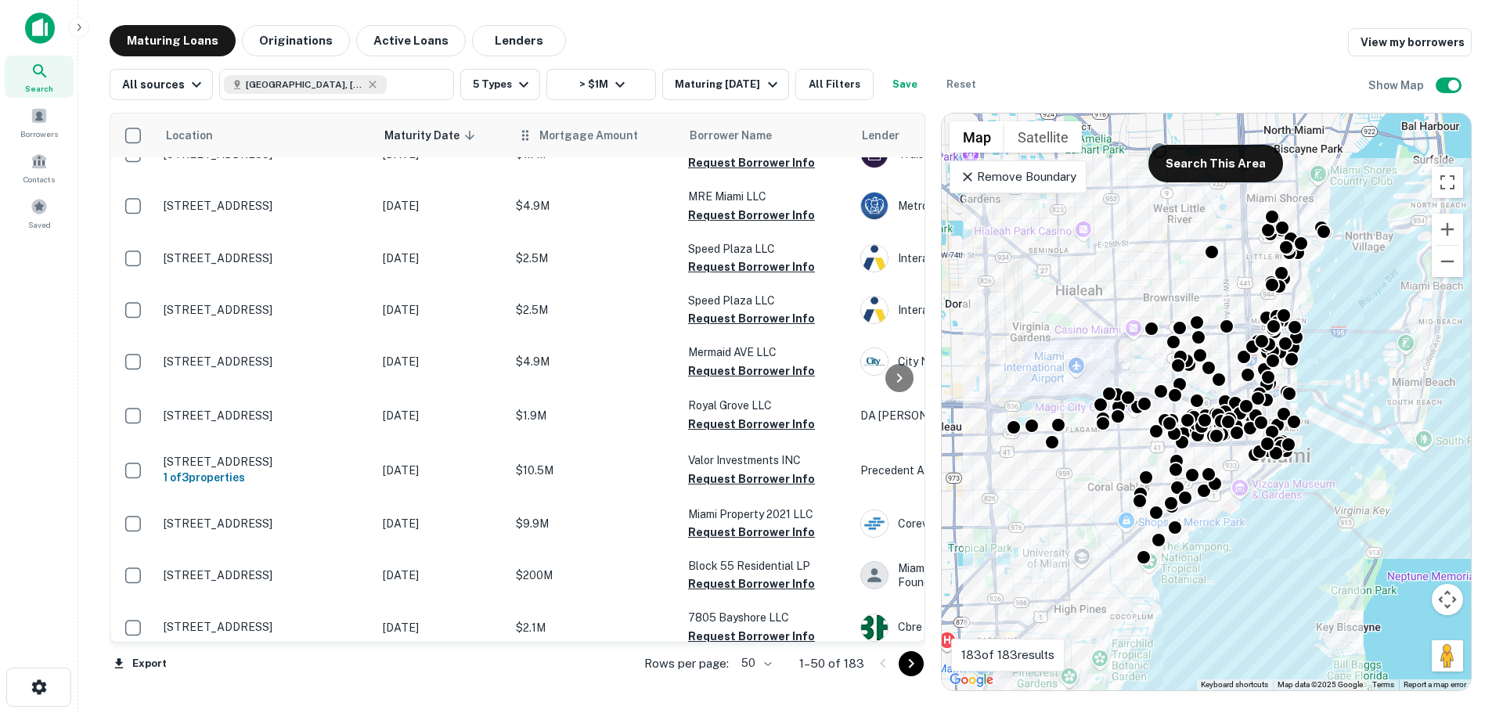
scroll to position [157, 0]
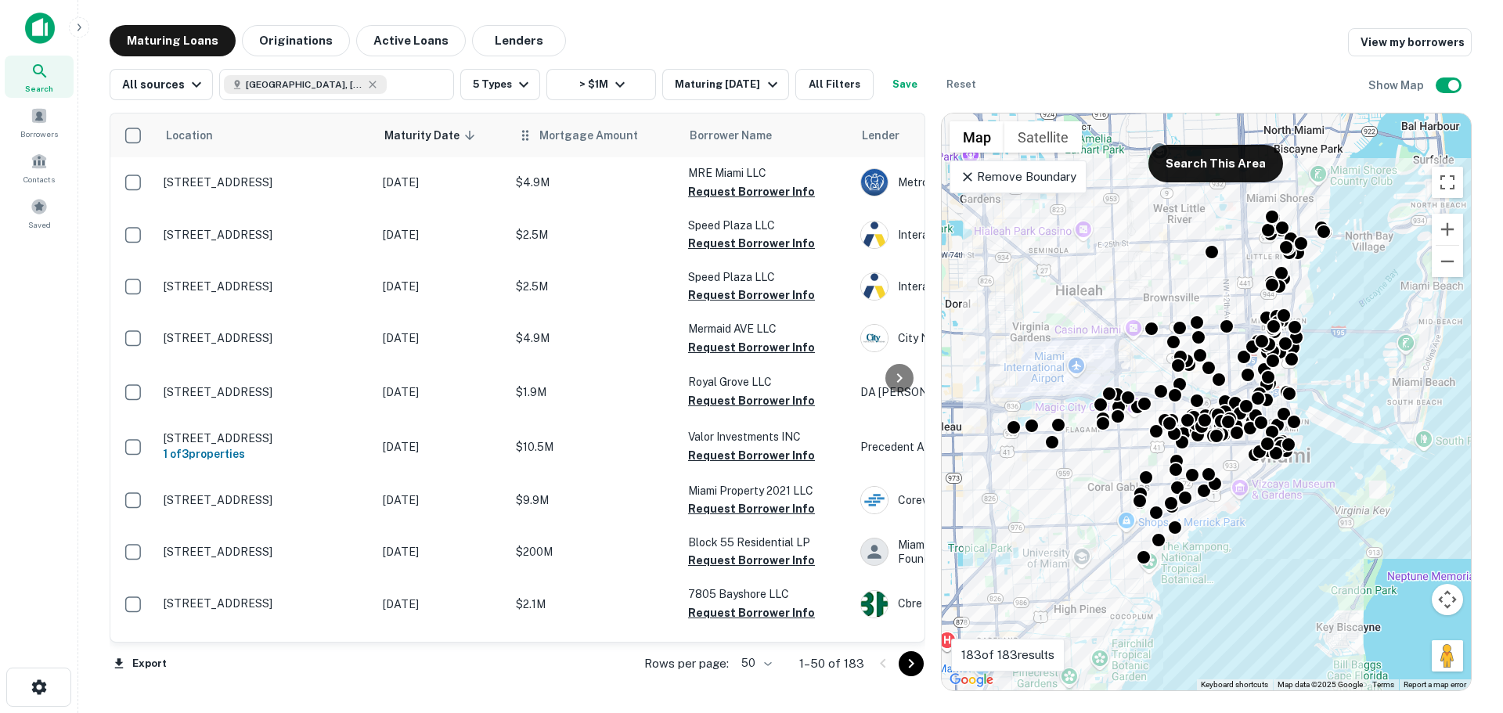
click at [561, 146] on th "Mortgage Amount" at bounding box center [594, 135] width 172 height 44
click at [597, 138] on span "Mortgage Amount" at bounding box center [598, 135] width 119 height 19
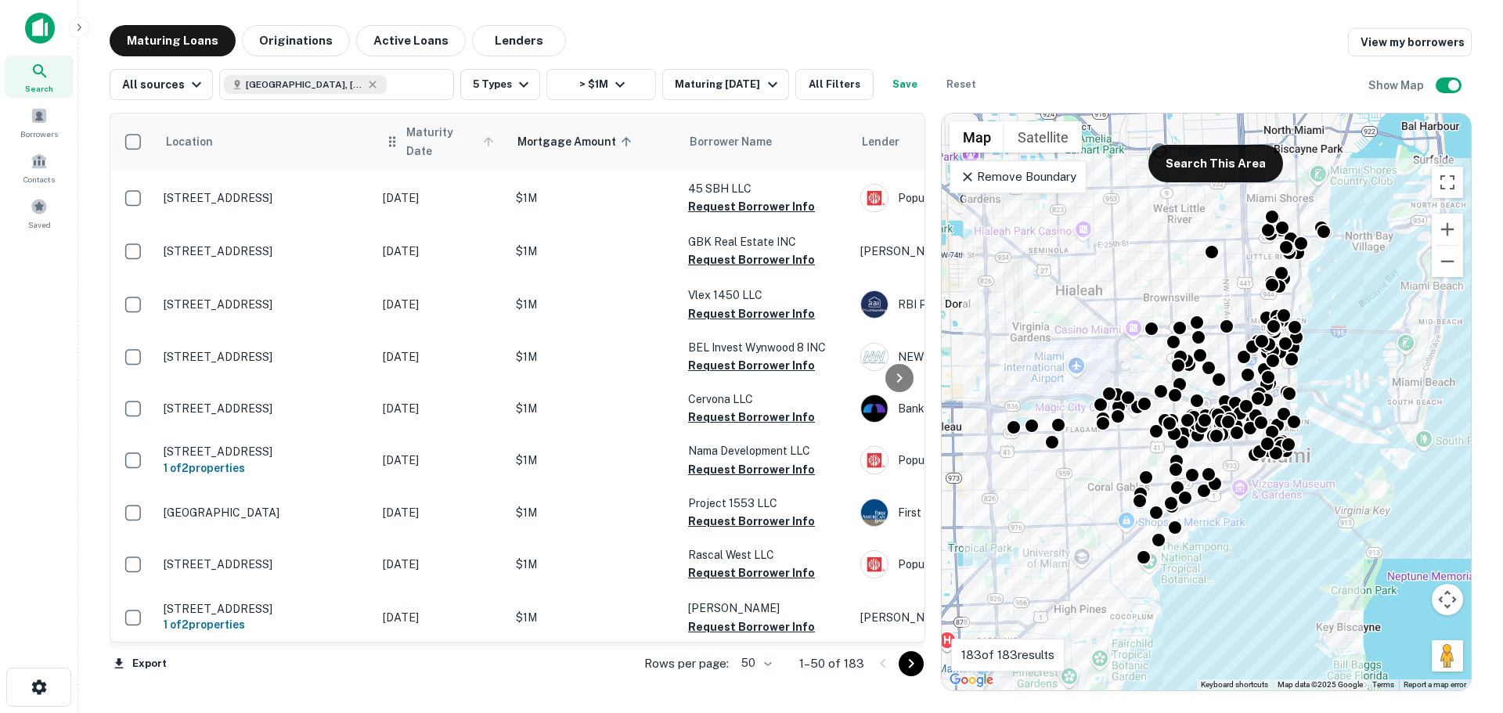
click at [464, 132] on span "Maturity Date" at bounding box center [452, 142] width 92 height 38
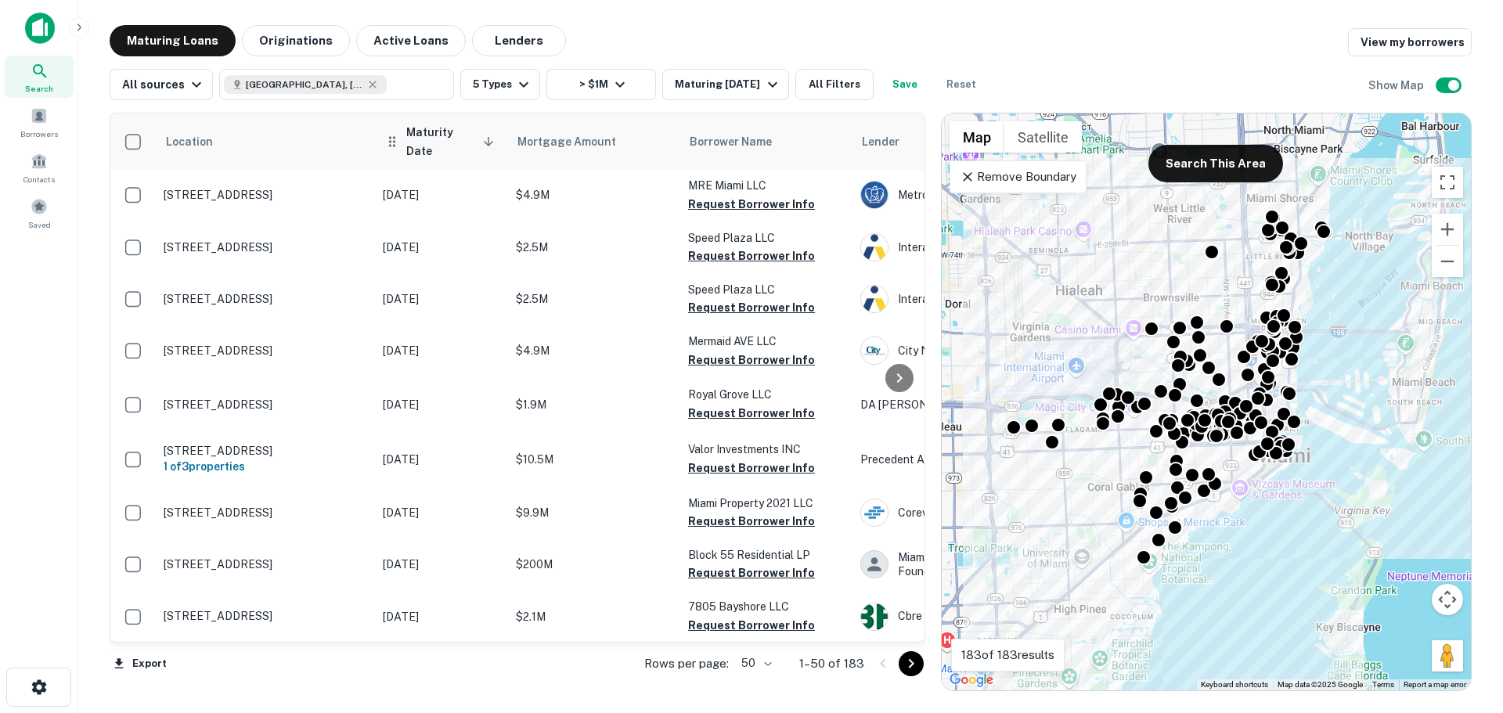
click at [414, 142] on span "Maturity Date sorted descending" at bounding box center [452, 142] width 92 height 38
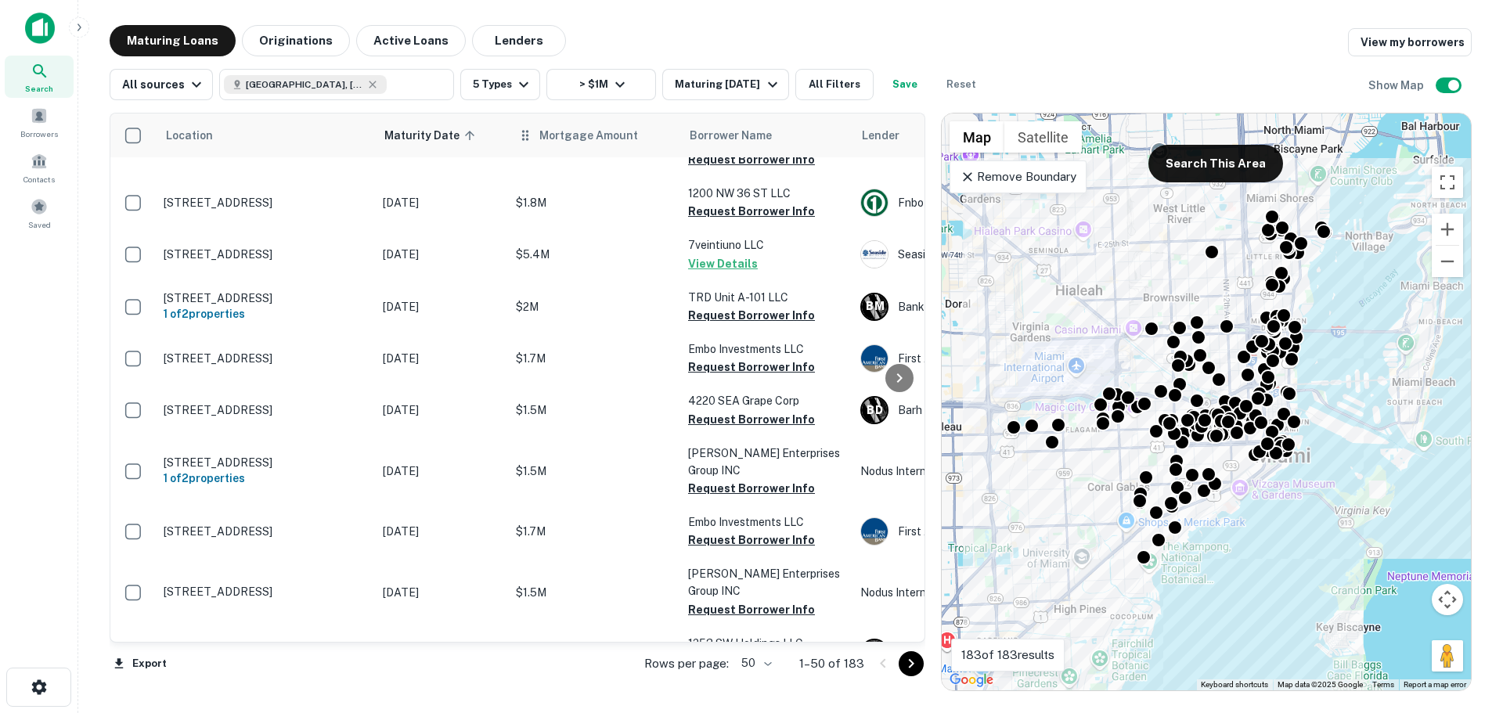
click at [585, 145] on th "Mortgage Amount" at bounding box center [594, 135] width 172 height 44
click at [611, 132] on span "Mortgage Amount" at bounding box center [598, 135] width 119 height 19
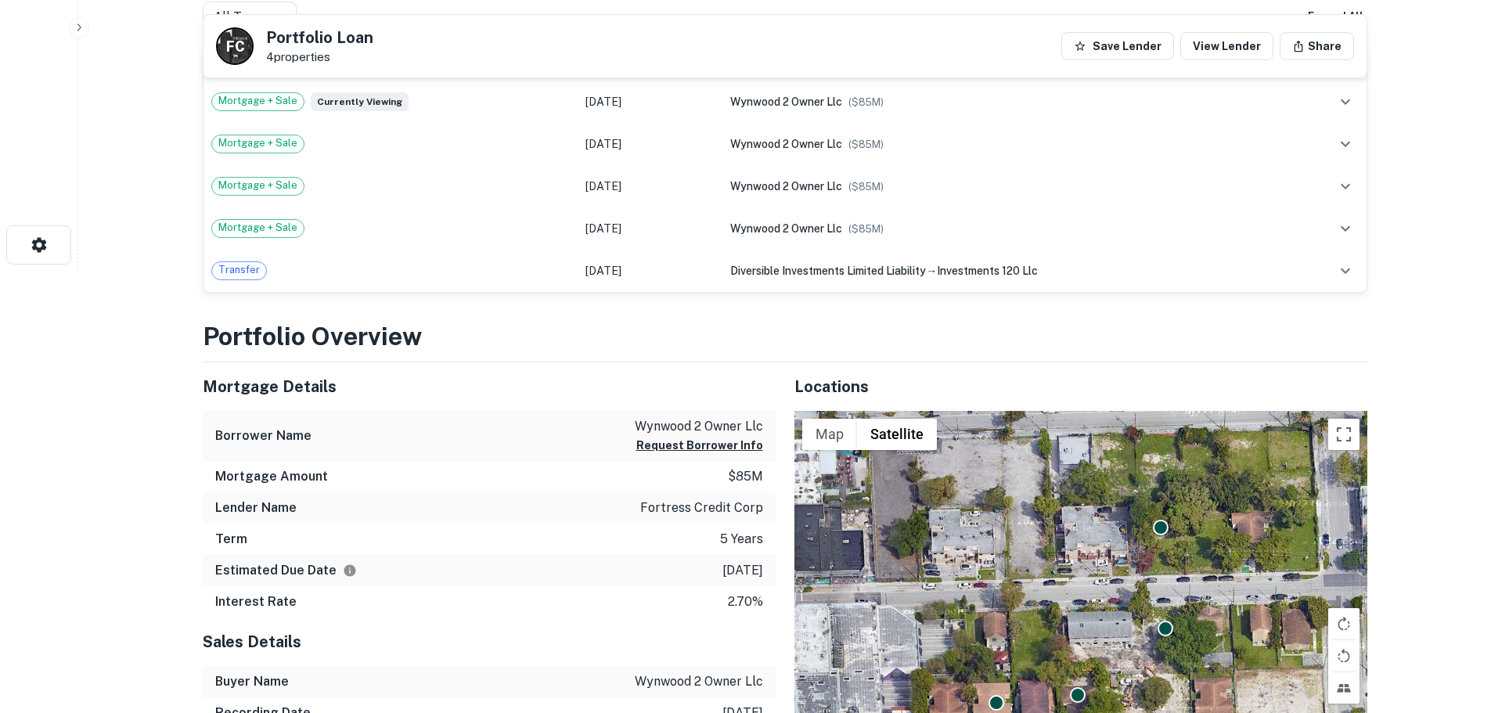
scroll to position [470, 0]
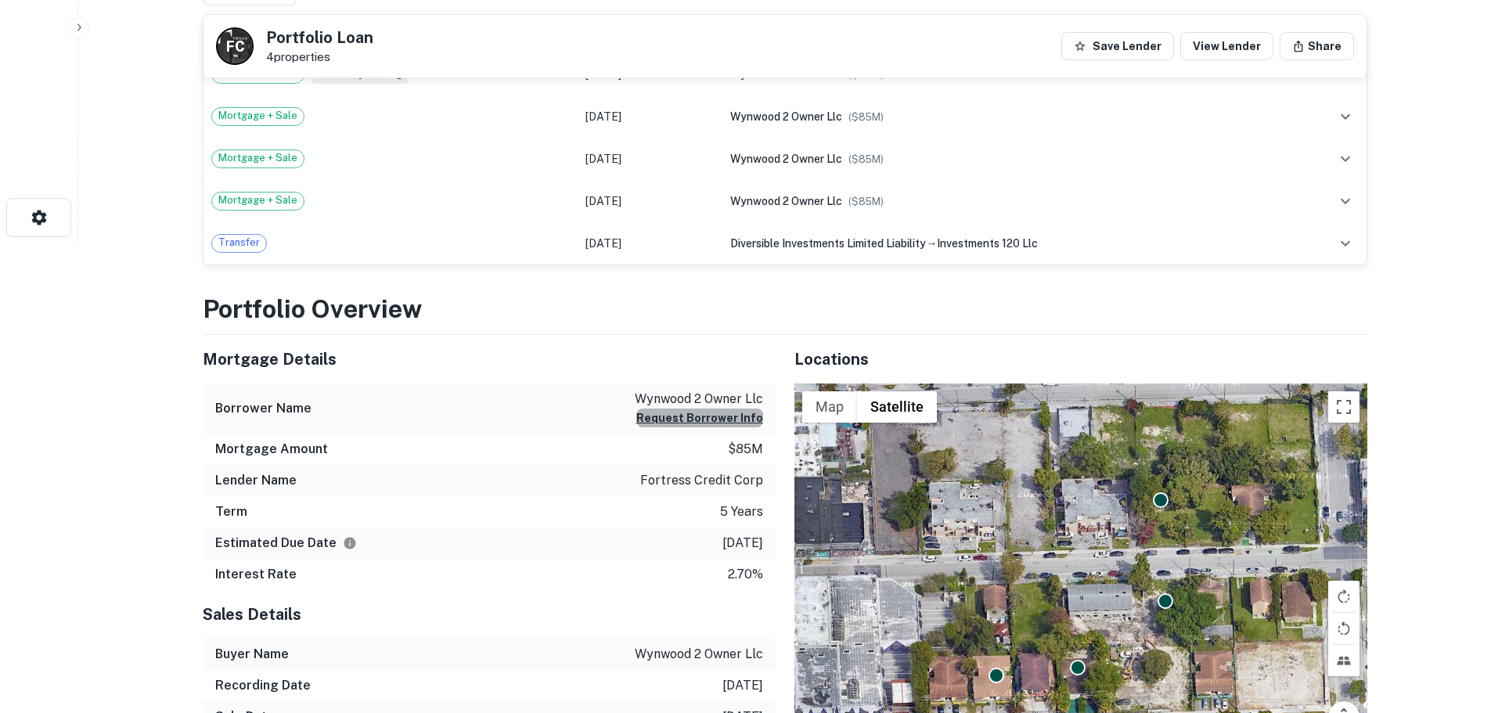
click at [722, 416] on button "Request Borrower Info" at bounding box center [699, 418] width 127 height 19
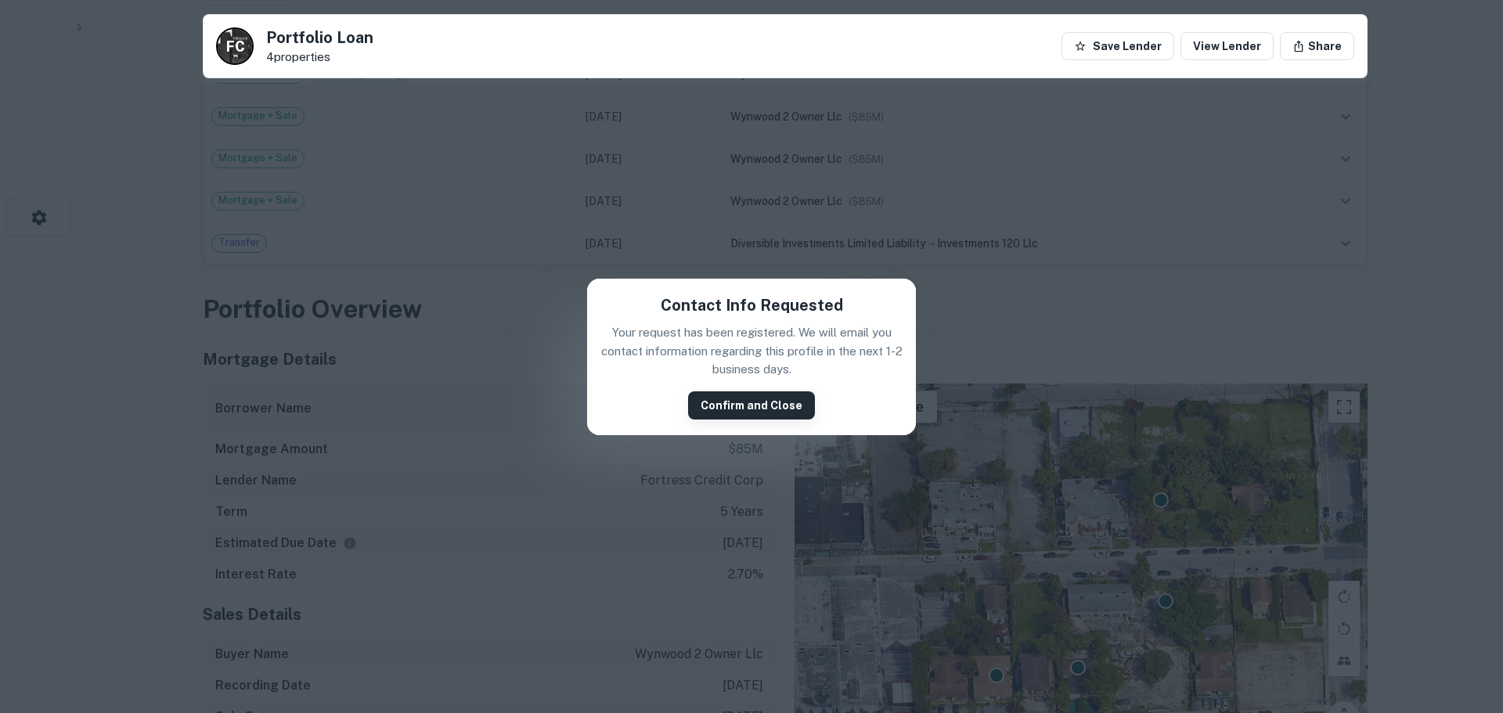
click at [726, 413] on button "Confirm and Close" at bounding box center [751, 405] width 127 height 28
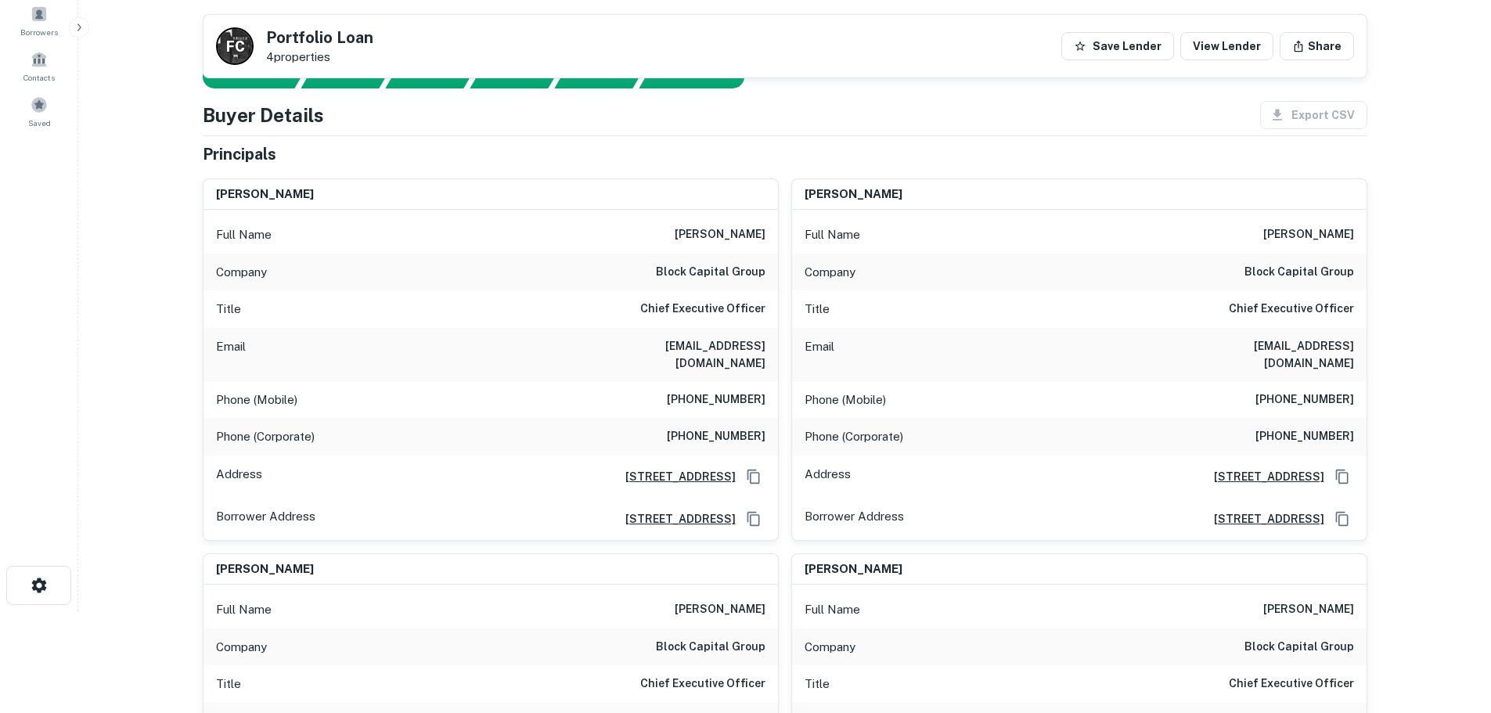
scroll to position [0, 0]
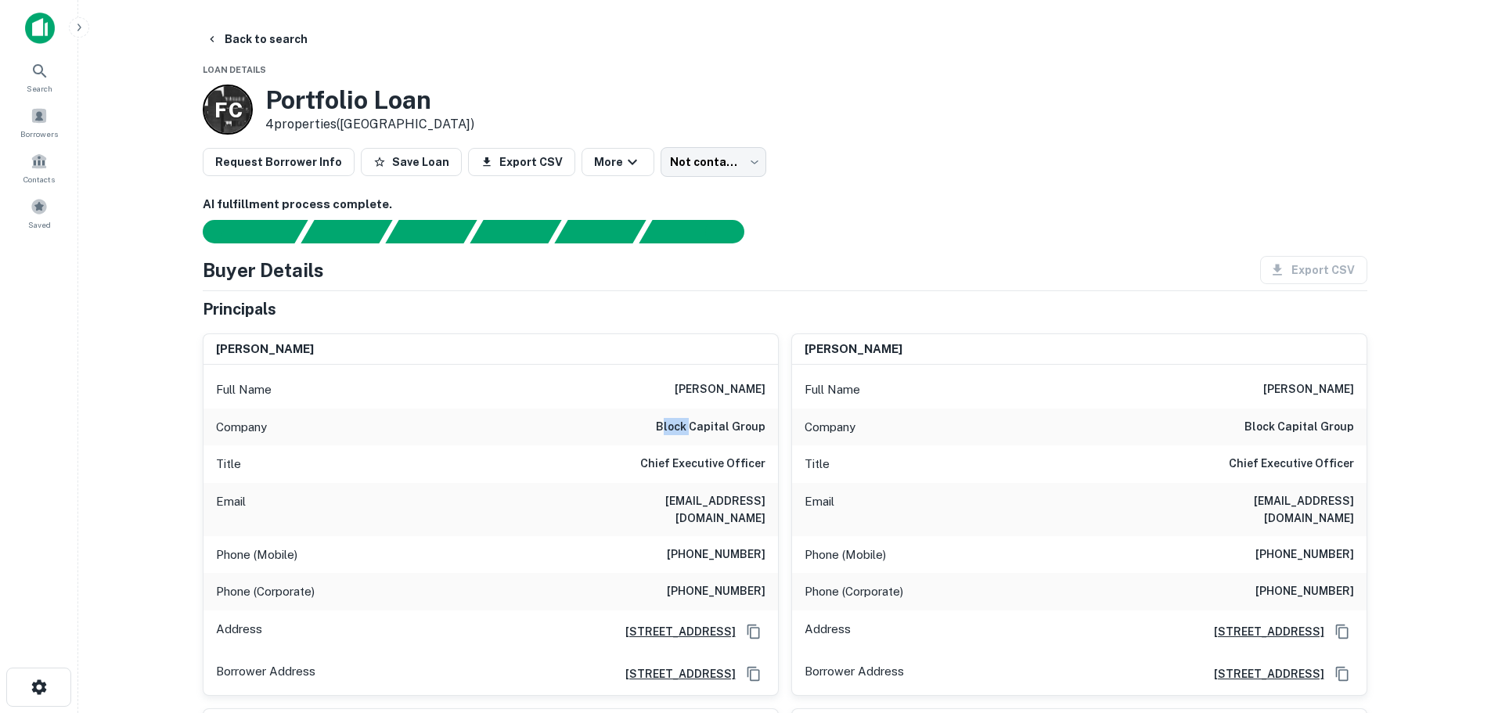
drag, startPoint x: 670, startPoint y: 422, endPoint x: 728, endPoint y: 422, distance: 57.9
click at [699, 422] on h6 "block capital group" at bounding box center [711, 427] width 110 height 19
drag, startPoint x: 764, startPoint y: 429, endPoint x: 654, endPoint y: 431, distance: 110.4
click at [654, 431] on div "Company block capital group" at bounding box center [491, 428] width 575 height 38
copy h6 "block capital group"
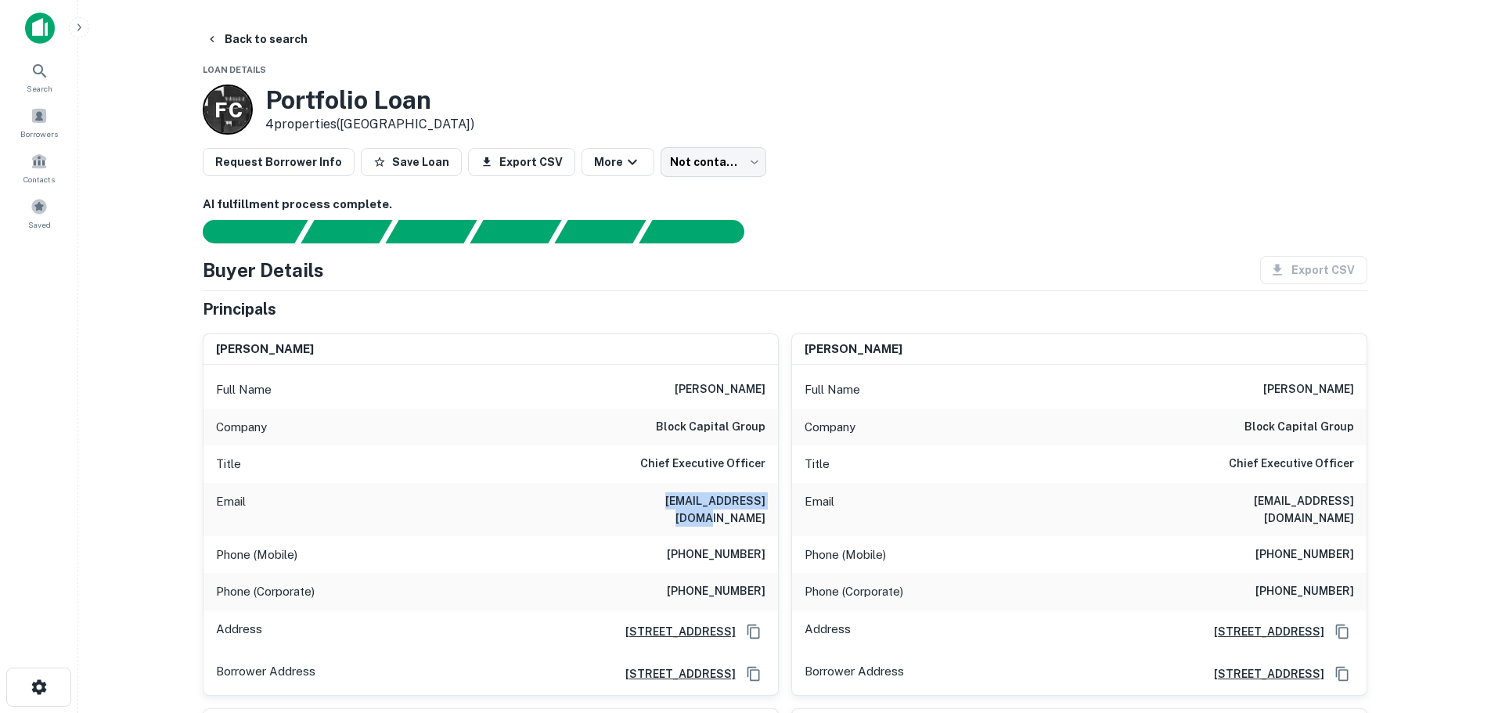
drag, startPoint x: 773, startPoint y: 504, endPoint x: 643, endPoint y: 497, distance: 130.1
click at [643, 497] on div "Email mm@blockcapitalg.com" at bounding box center [491, 509] width 575 height 53
copy h6 "mm@blockcapitalg.com"
drag, startPoint x: 768, startPoint y: 535, endPoint x: 684, endPoint y: 538, distance: 83.8
click at [684, 538] on div "Phone (Mobile) (305) 450-1079" at bounding box center [491, 555] width 575 height 38
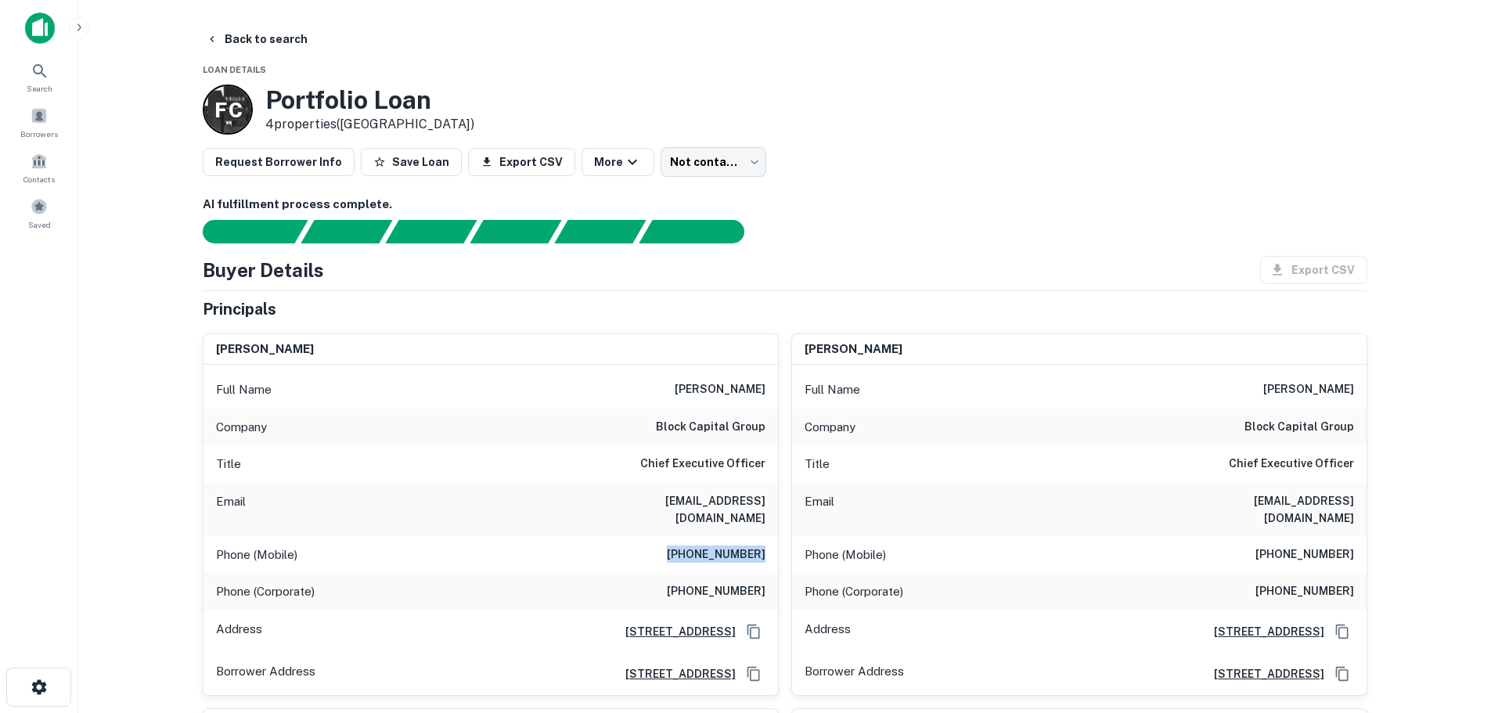
copy h6 "(305) 450-1079"
drag, startPoint x: 763, startPoint y: 575, endPoint x: 679, endPoint y: 572, distance: 84.6
click at [679, 573] on div "Phone (Corporate) (305) 747-7952" at bounding box center [491, 592] width 575 height 38
copy h6 "(305) 747-7952"
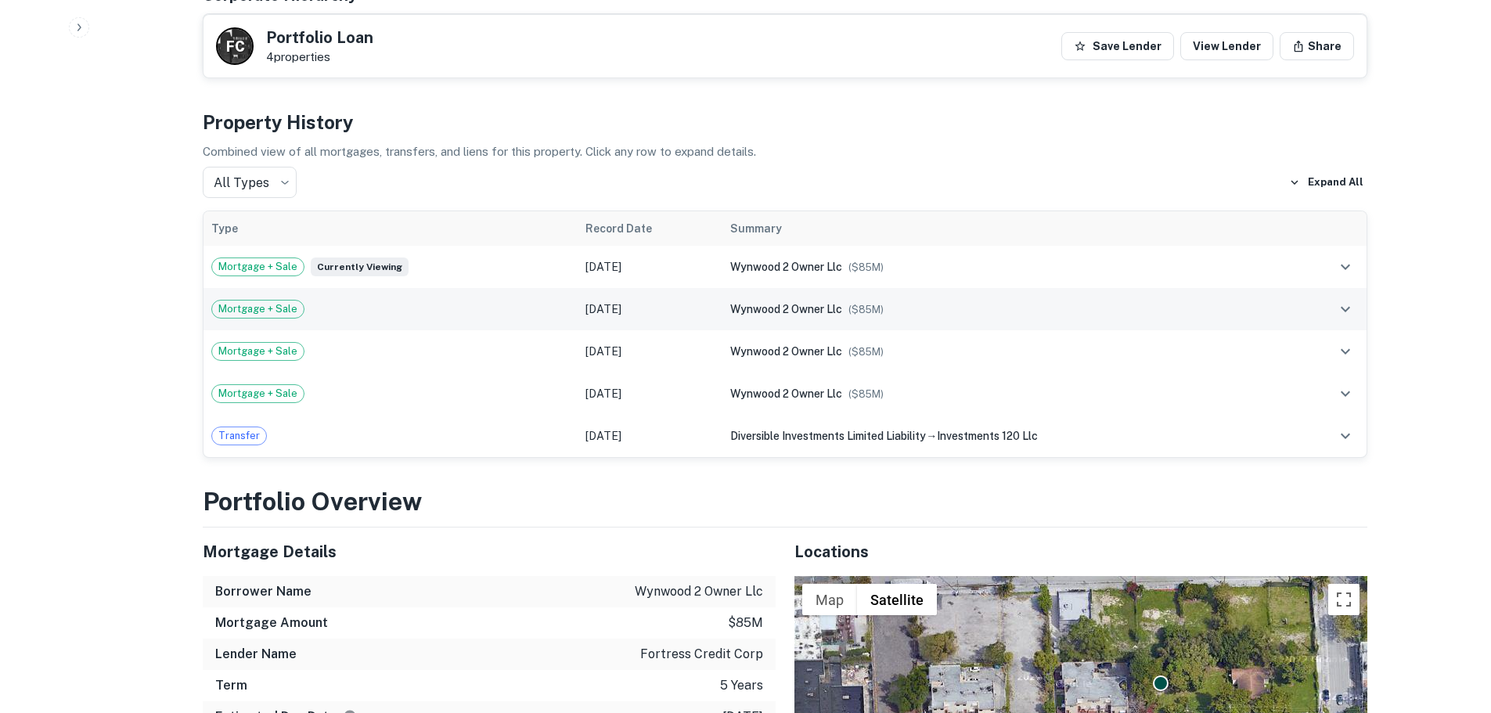
scroll to position [1644, 0]
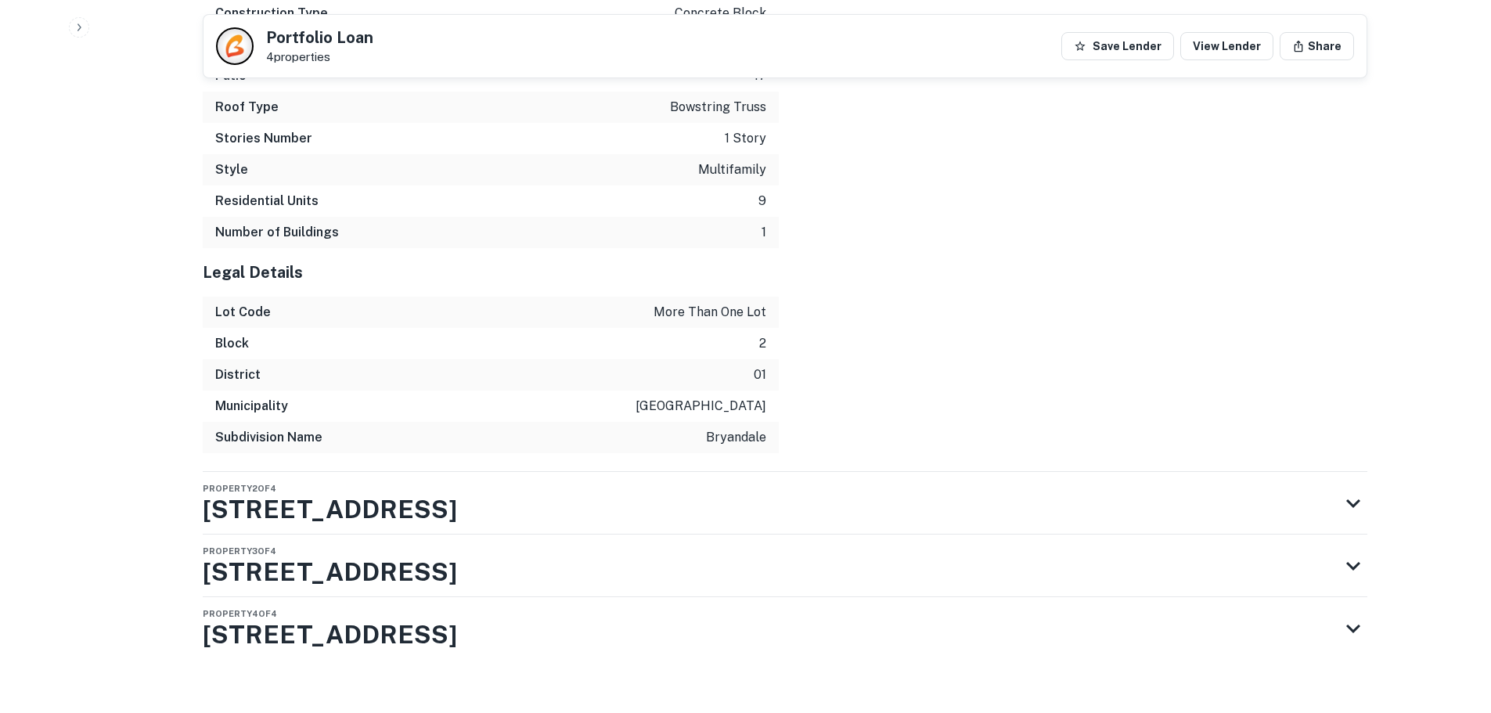
scroll to position [2586, 0]
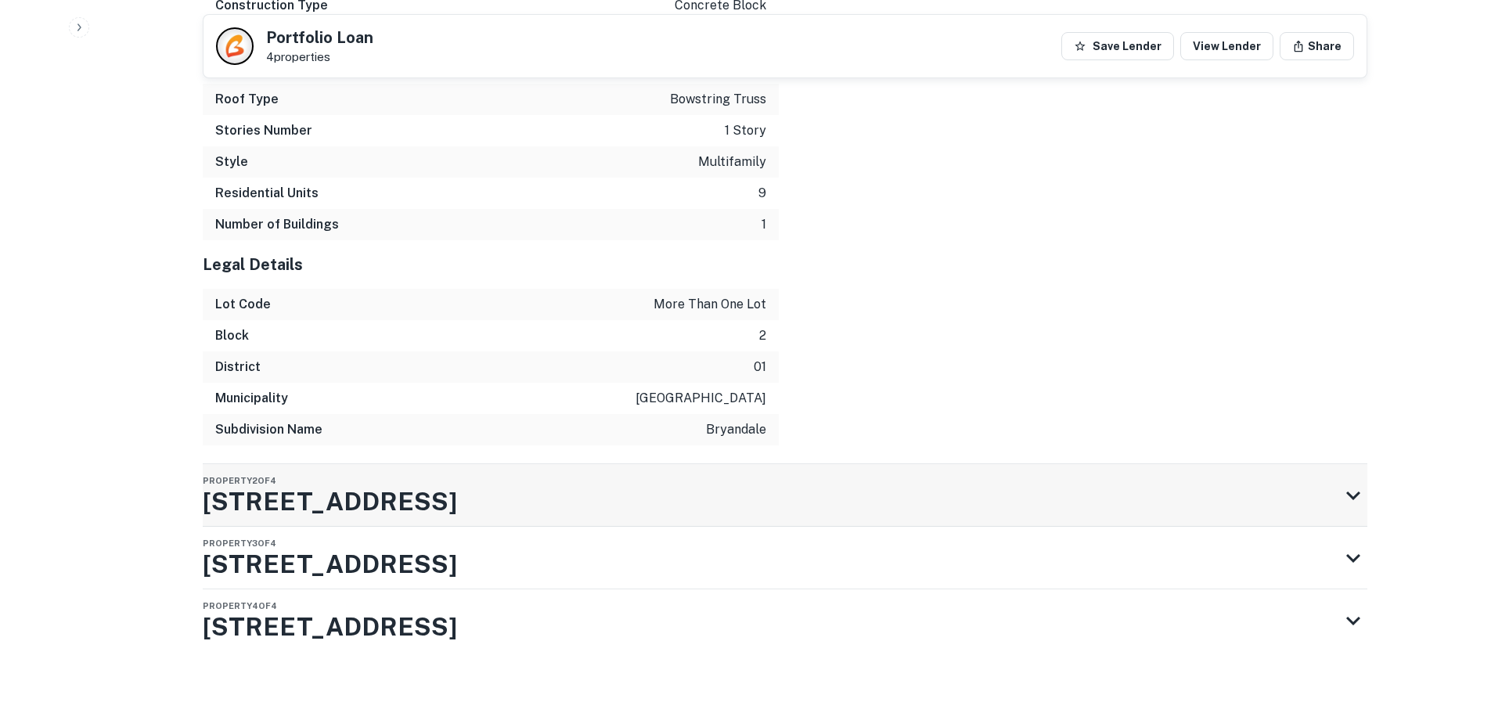
click at [666, 464] on div "Property 2 of 4 [STREET_ADDRESS]" at bounding box center [771, 495] width 1137 height 63
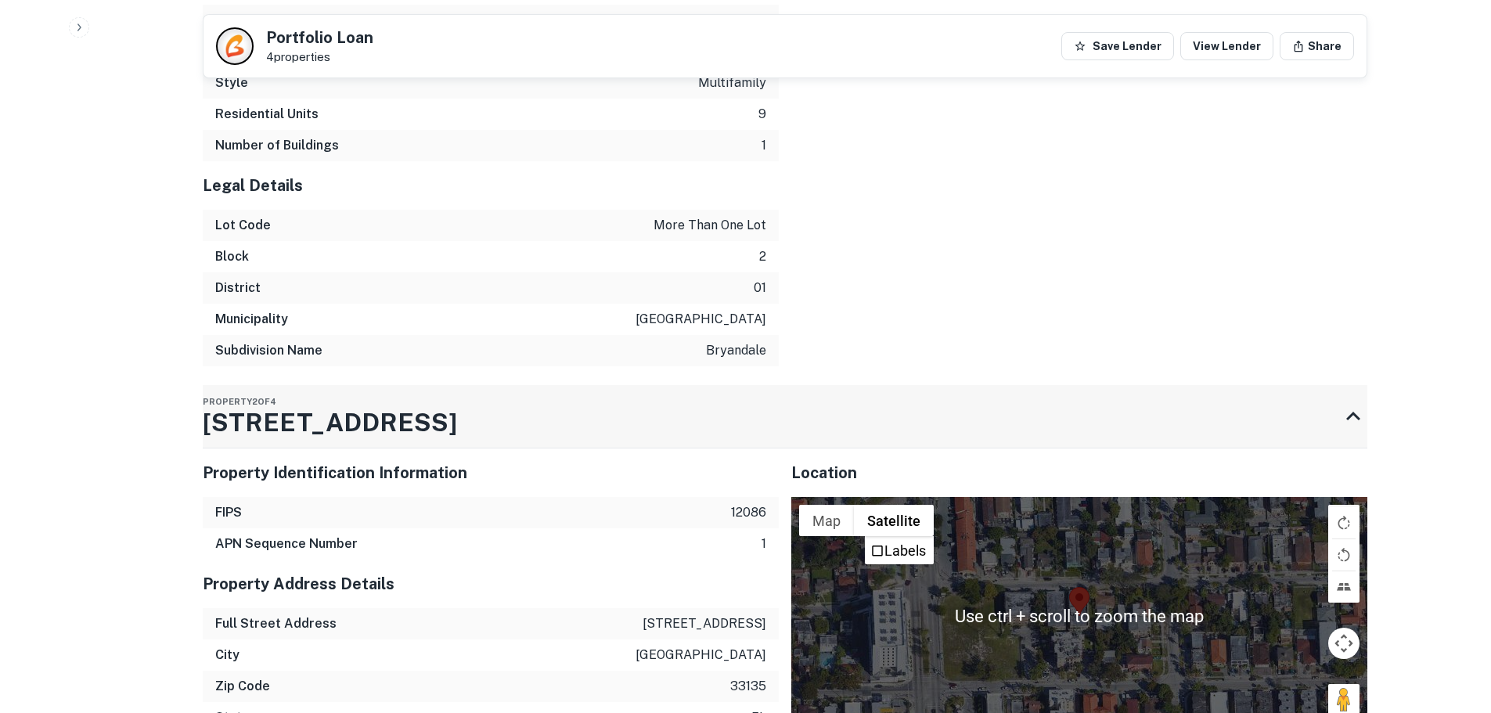
scroll to position [2664, 0]
click at [1281, 398] on div "Property 2 of 4 [STREET_ADDRESS]" at bounding box center [771, 417] width 1137 height 63
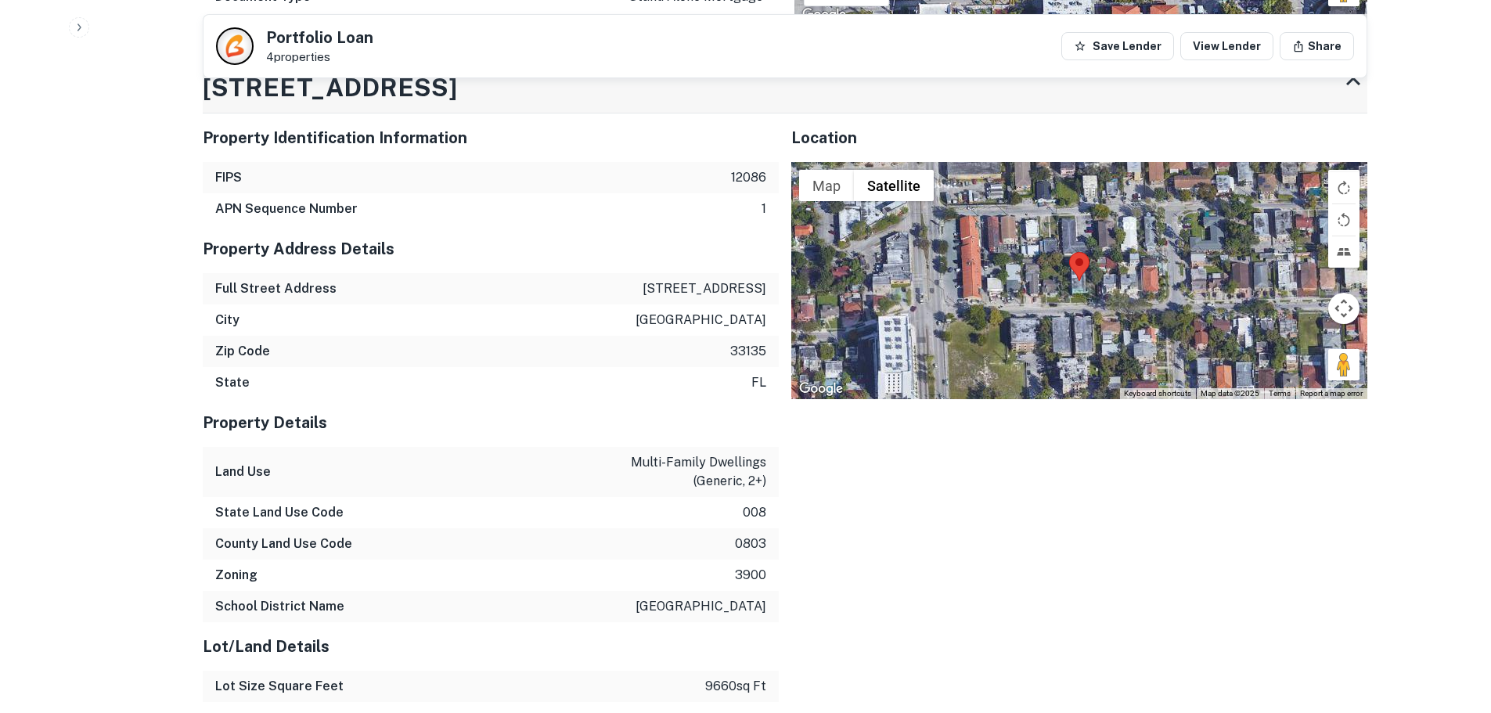
scroll to position [1252, 0]
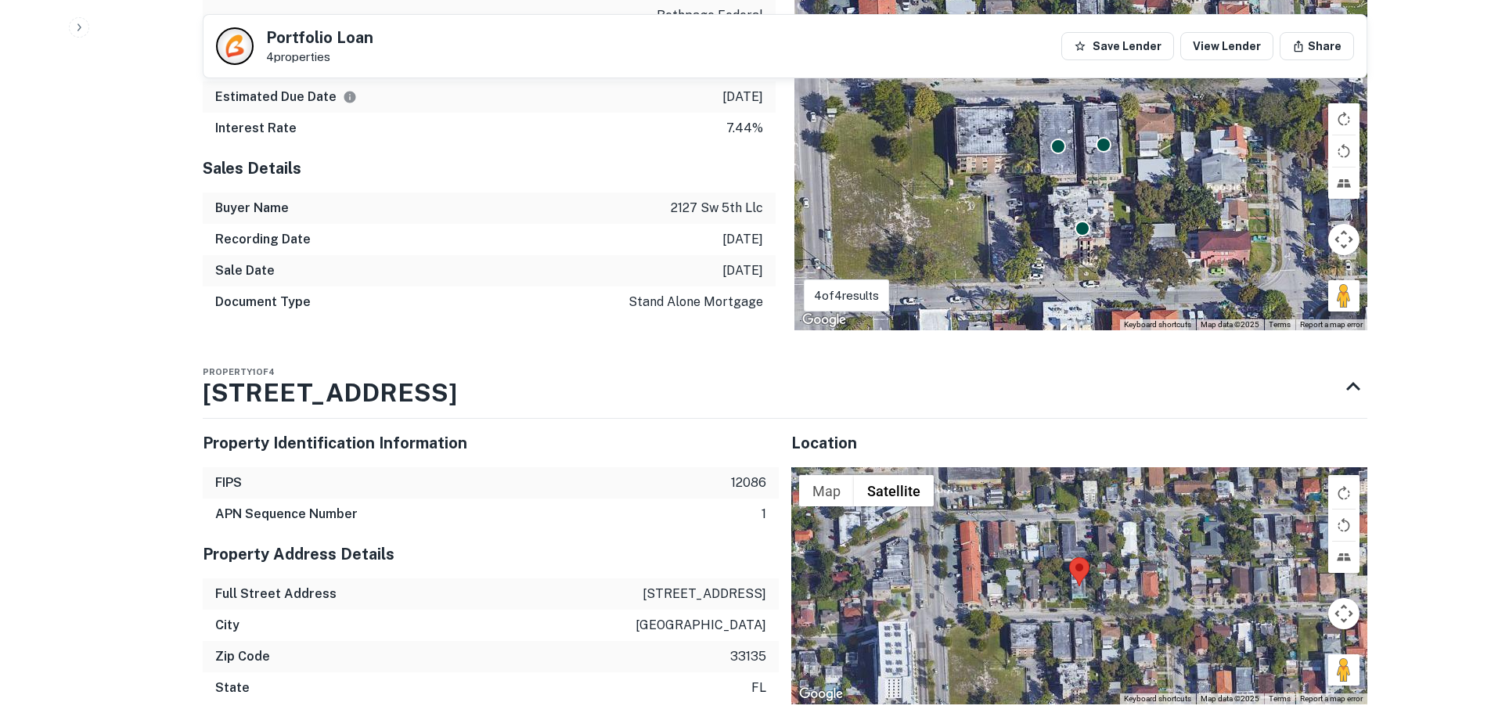
drag, startPoint x: 403, startPoint y: 358, endPoint x: 201, endPoint y: 358, distance: 201.9
click at [201, 358] on div "Back to search Portfolio Loan 4 properties Save Lender View Lender Share AI ful…" at bounding box center [785, 417] width 1202 height 3288
click at [205, 374] on h3 "[STREET_ADDRESS]" at bounding box center [330, 393] width 254 height 38
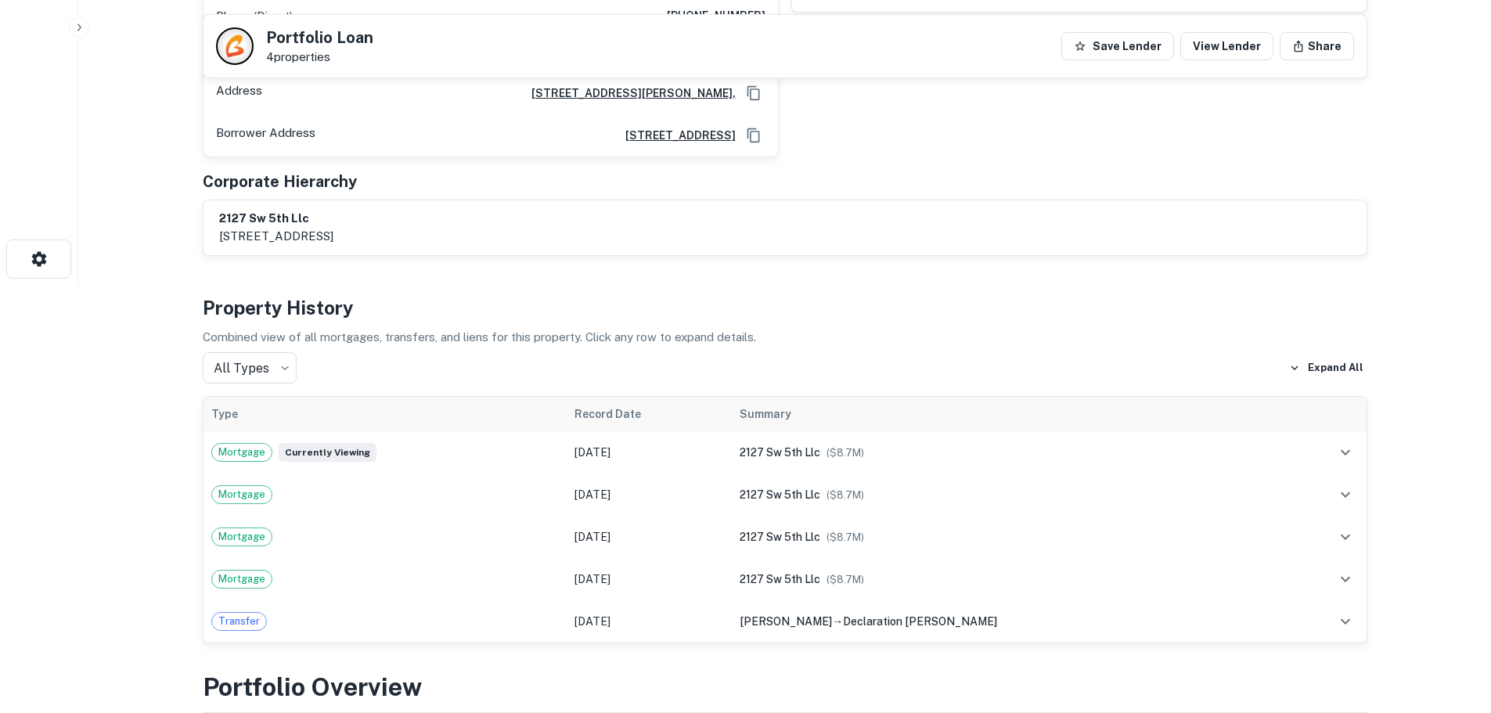
scroll to position [248, 0]
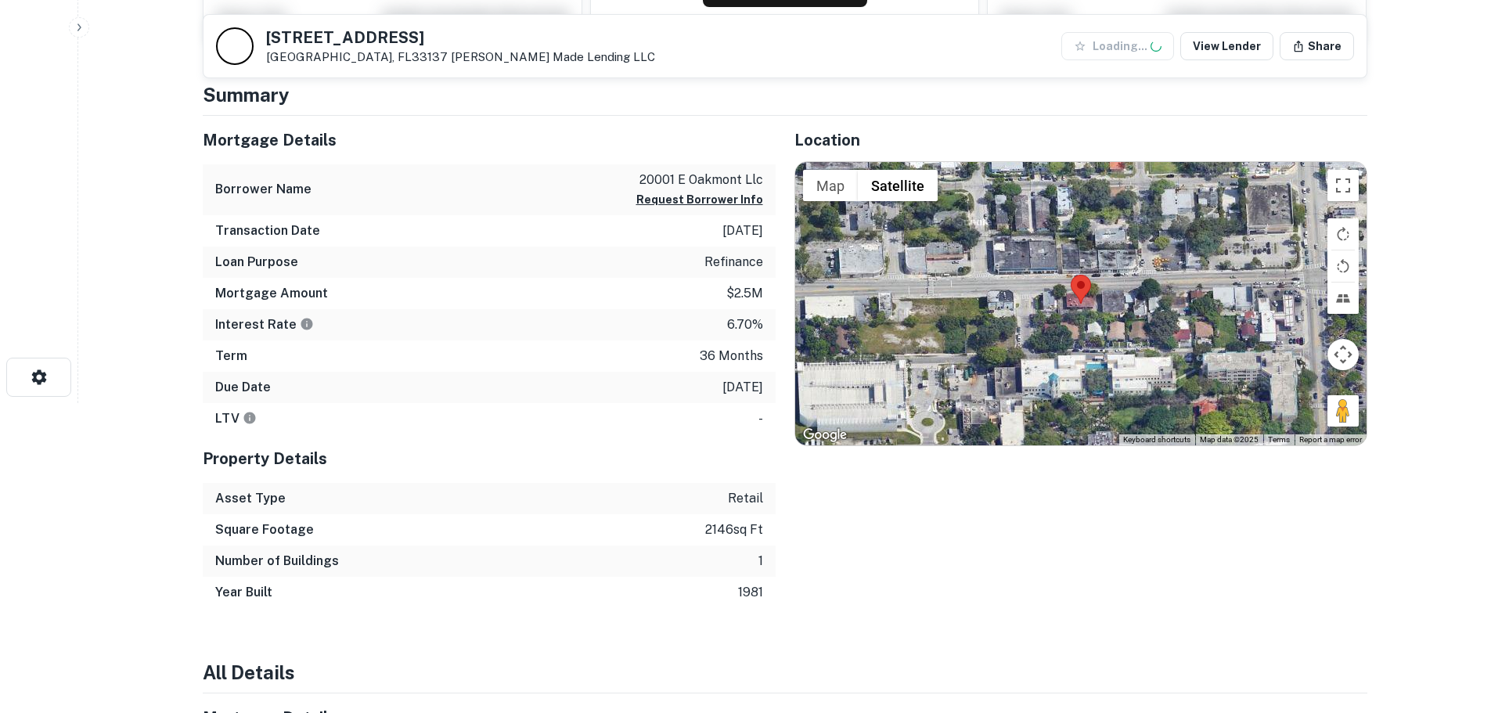
scroll to position [313, 0]
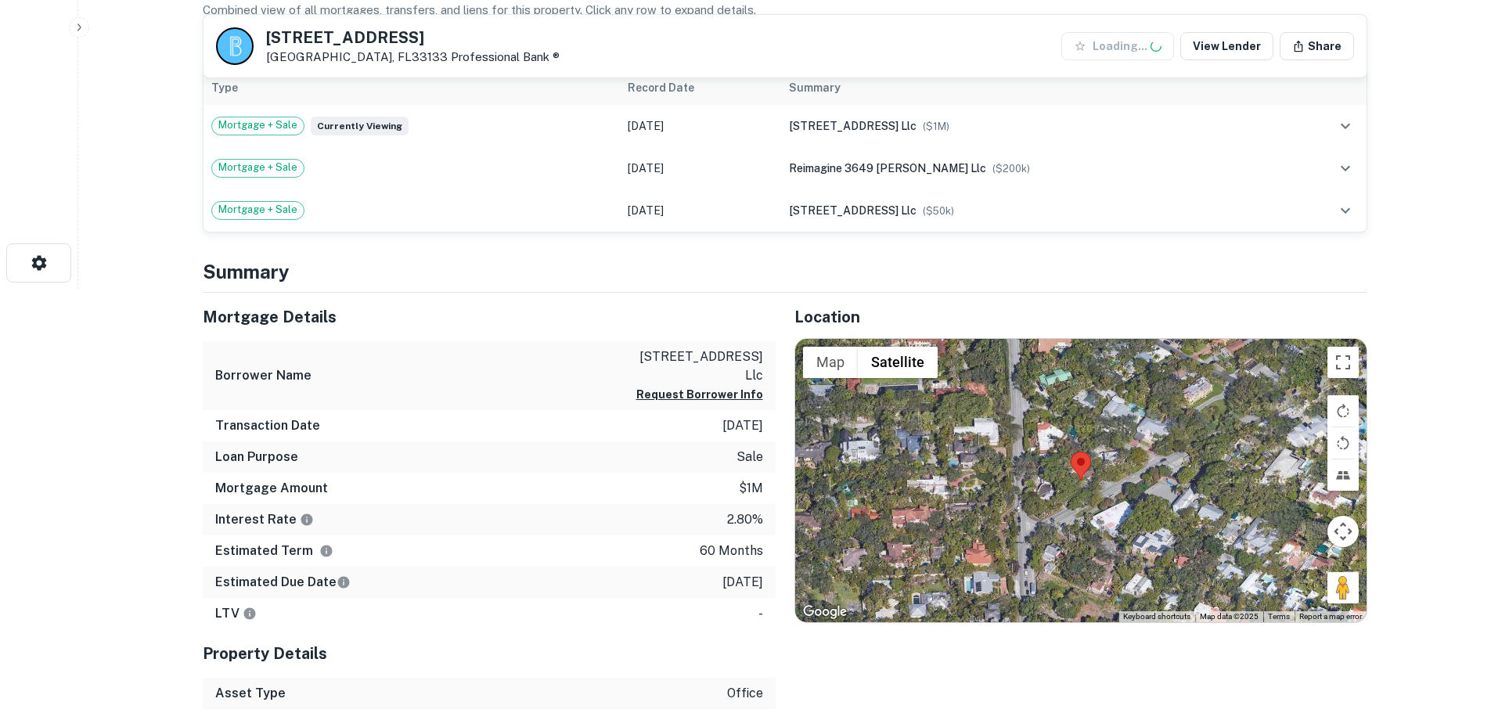
scroll to position [470, 0]
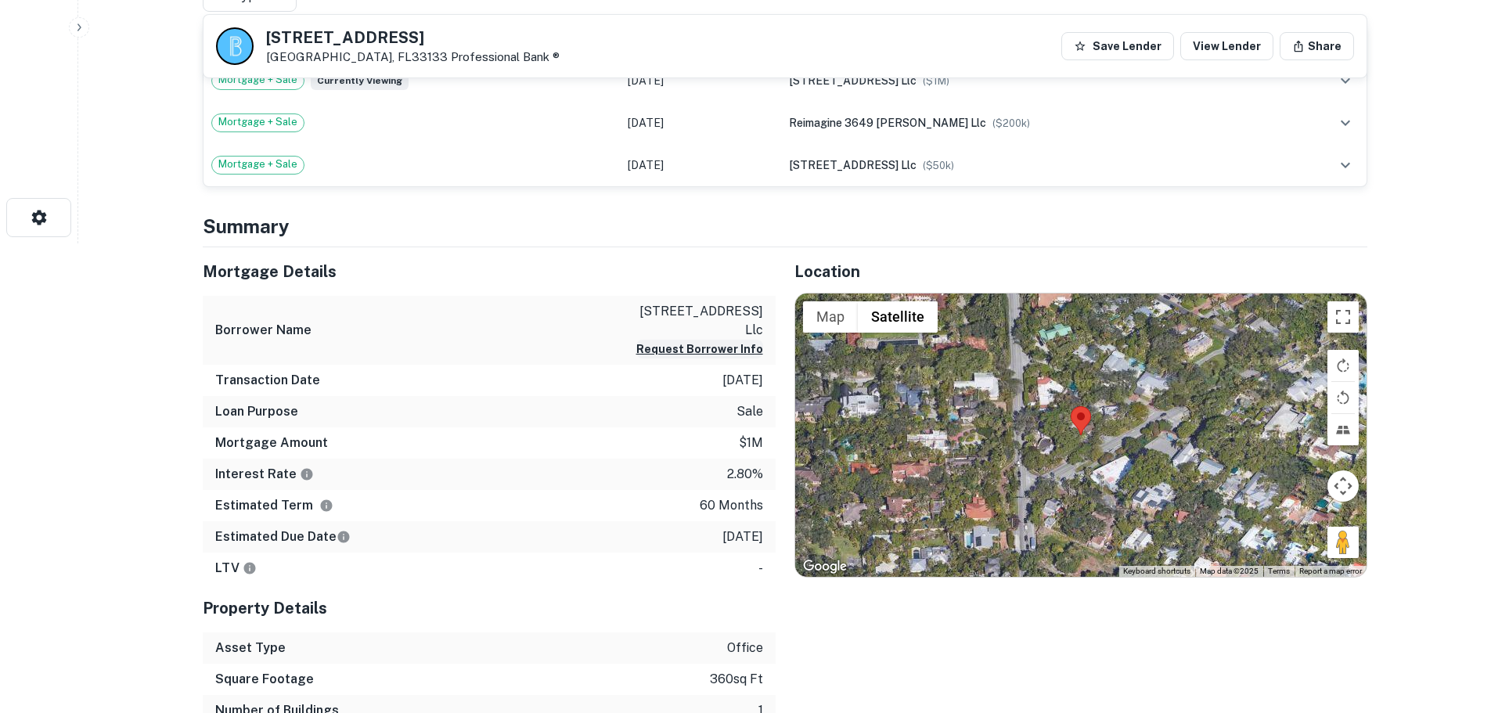
click at [695, 340] on button "Request Borrower Info" at bounding box center [699, 349] width 127 height 19
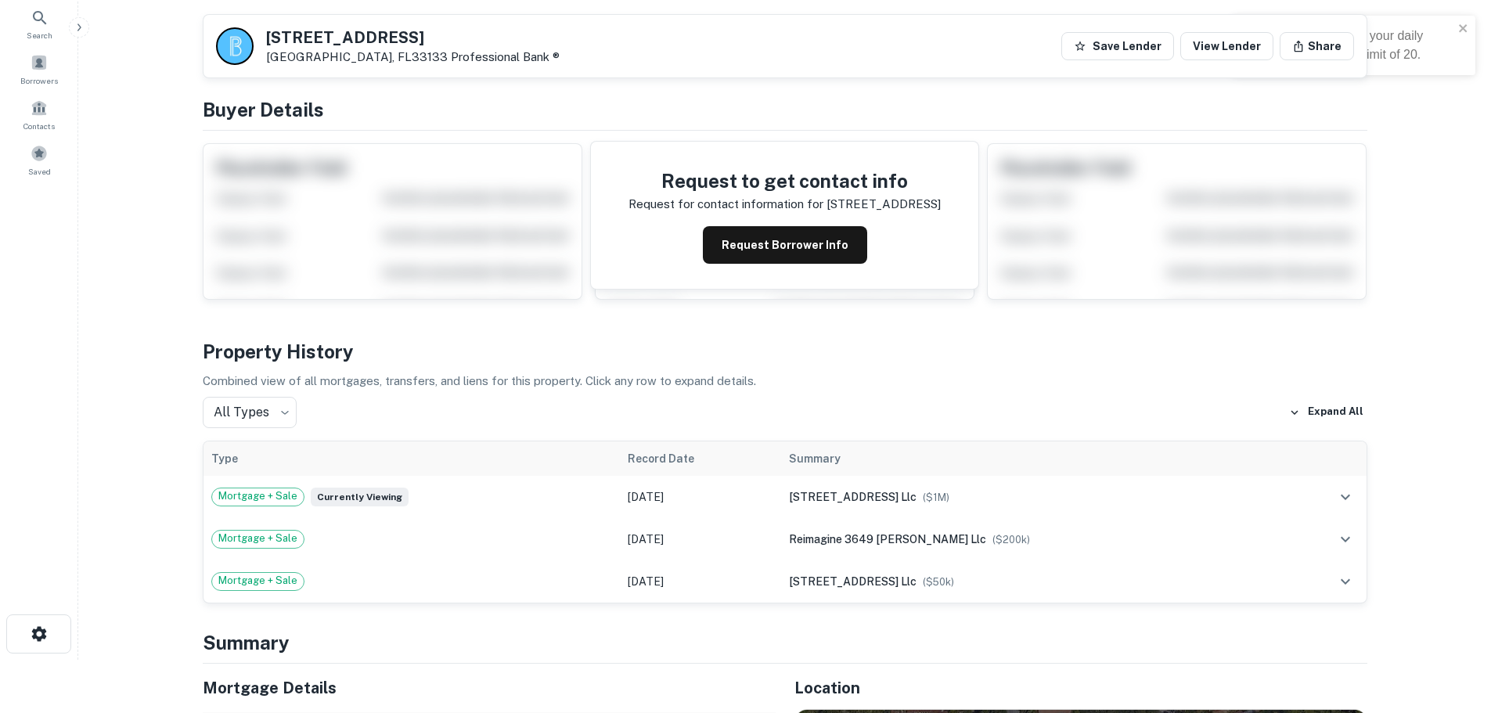
scroll to position [0, 0]
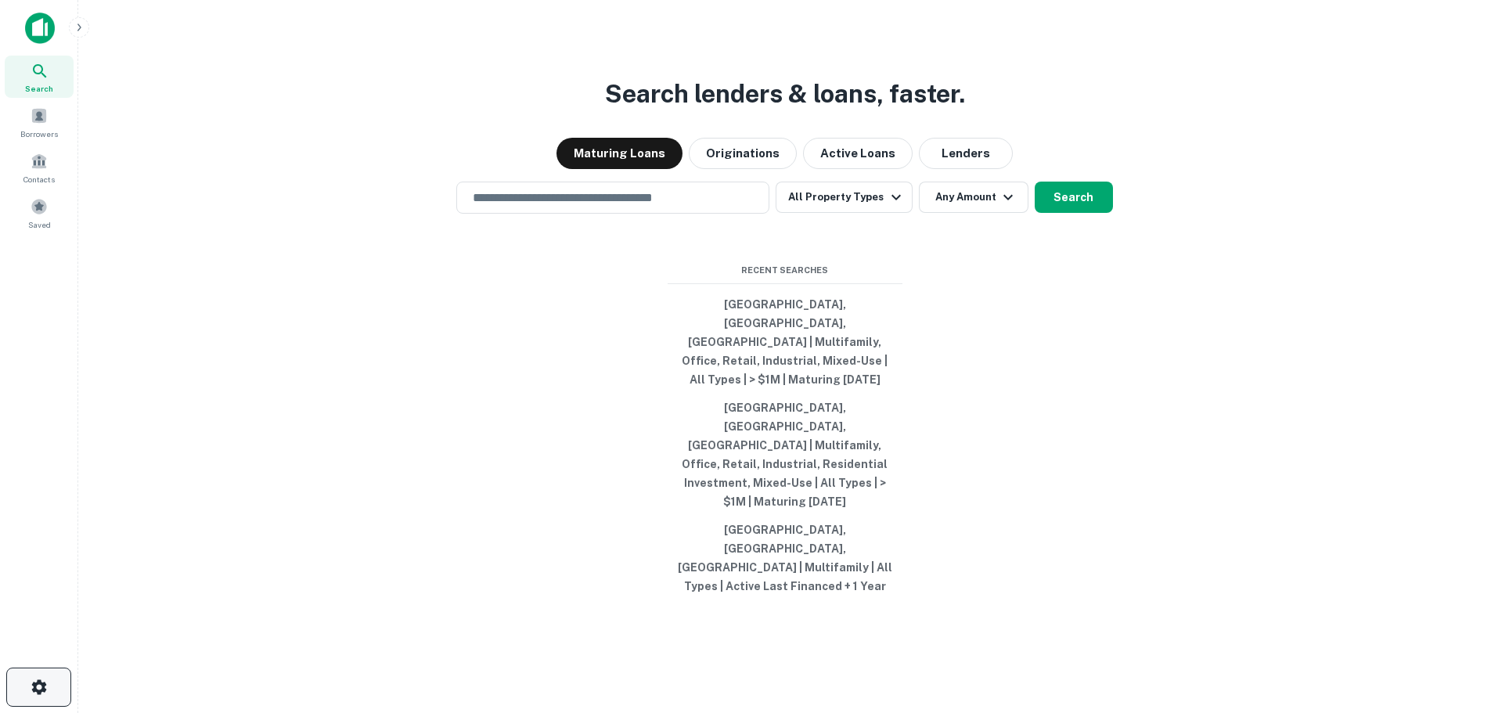
click at [34, 679] on icon "button" at bounding box center [39, 687] width 19 height 19
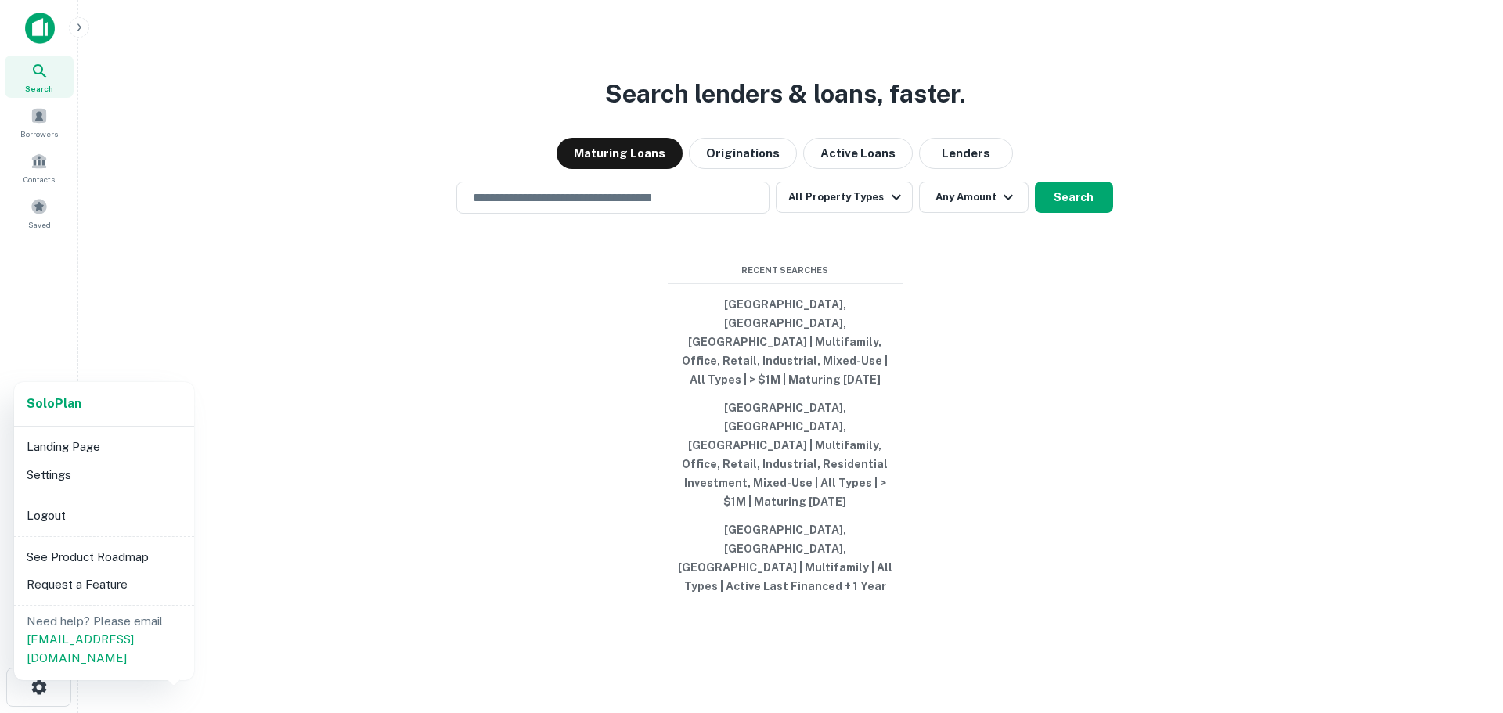
drag, startPoint x: 139, startPoint y: 322, endPoint x: 127, endPoint y: 294, distance: 31.3
click at [139, 324] on div at bounding box center [751, 356] width 1503 height 713
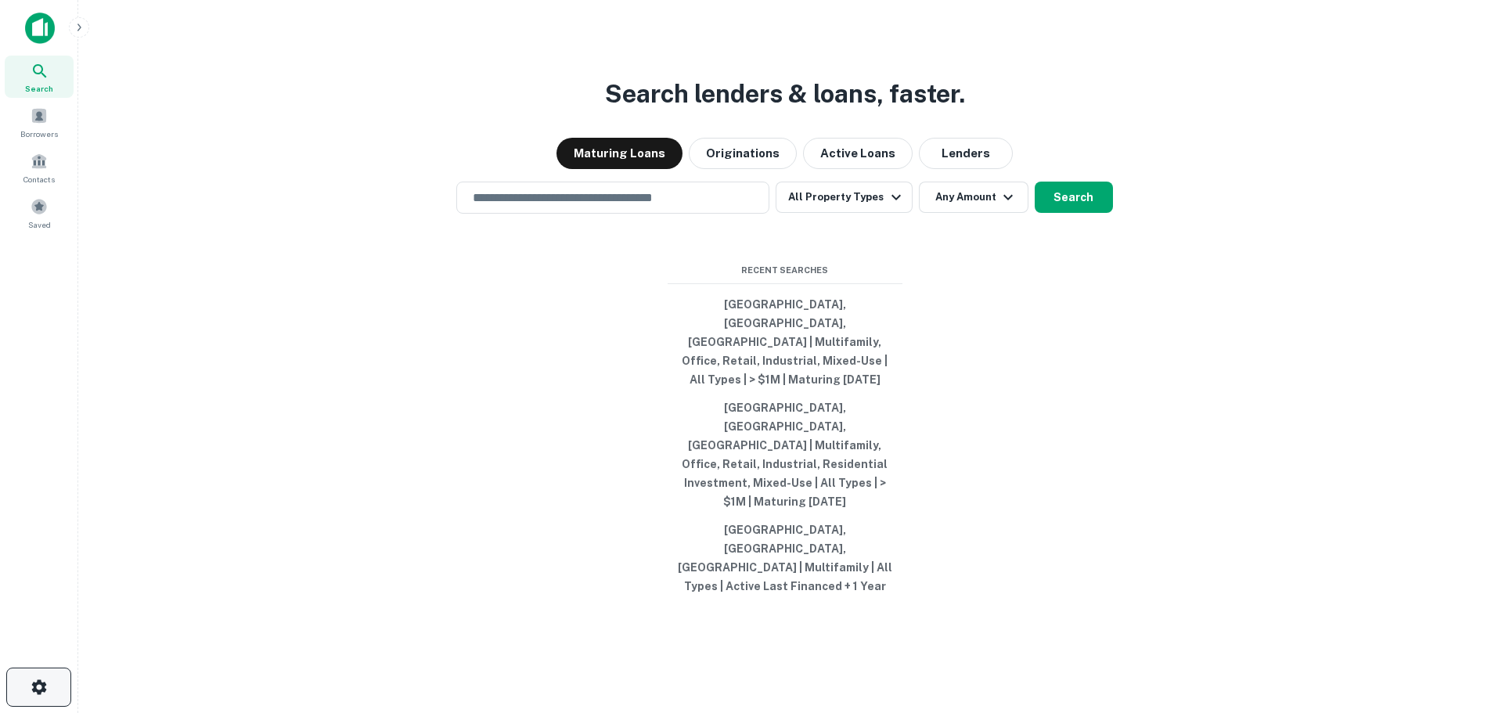
click at [48, 686] on icon "button" at bounding box center [39, 687] width 19 height 19
click at [81, 31] on icon "button" at bounding box center [79, 27] width 13 height 13
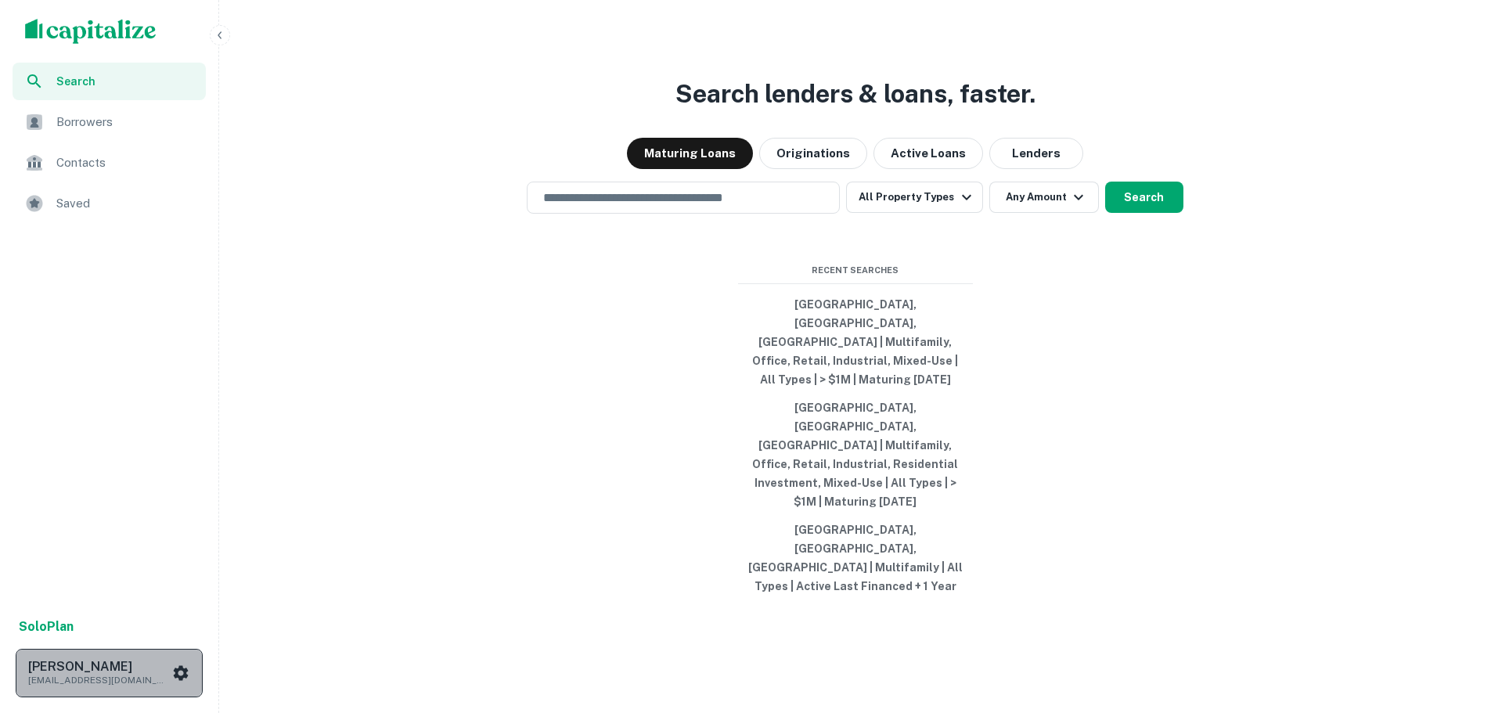
click at [184, 677] on icon "scrollable content" at bounding box center [181, 672] width 15 height 15
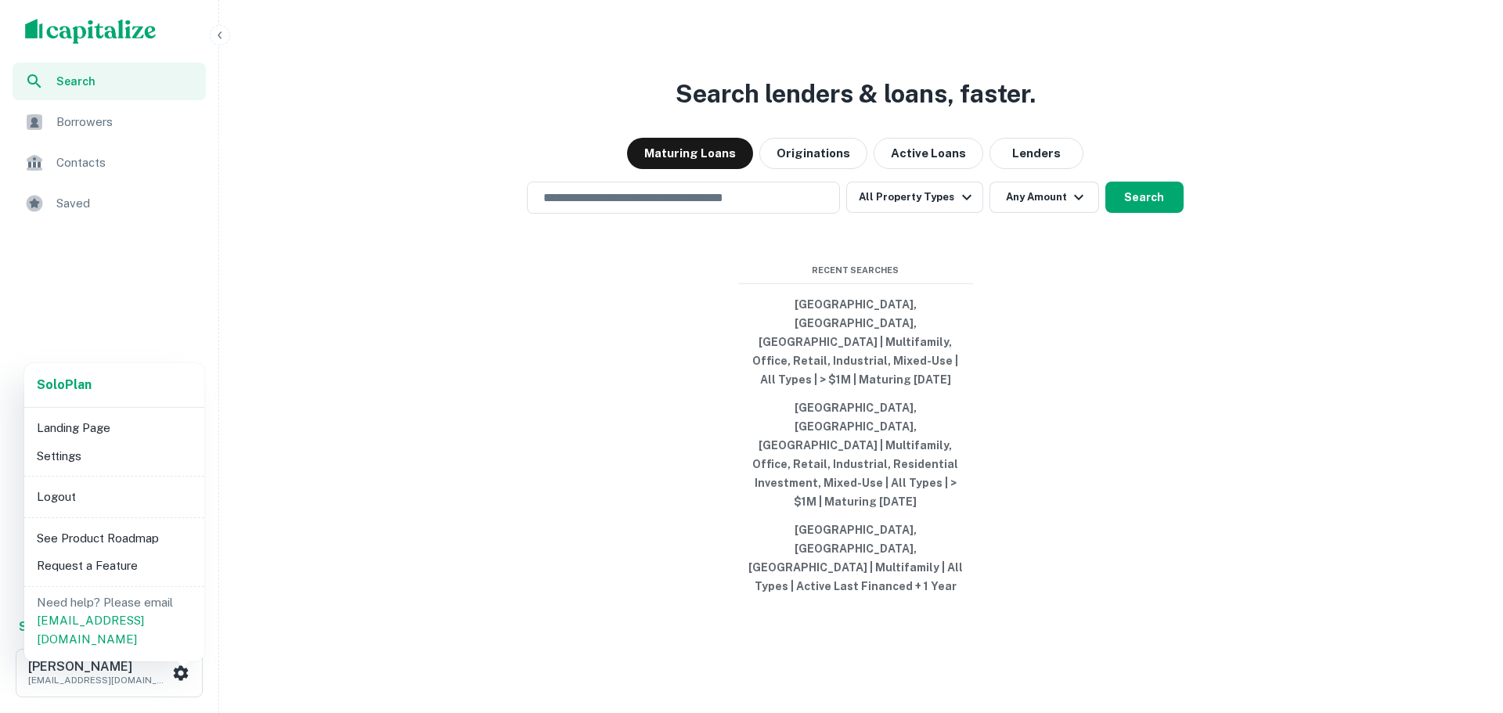
click at [74, 503] on li "Logout" at bounding box center [115, 497] width 168 height 28
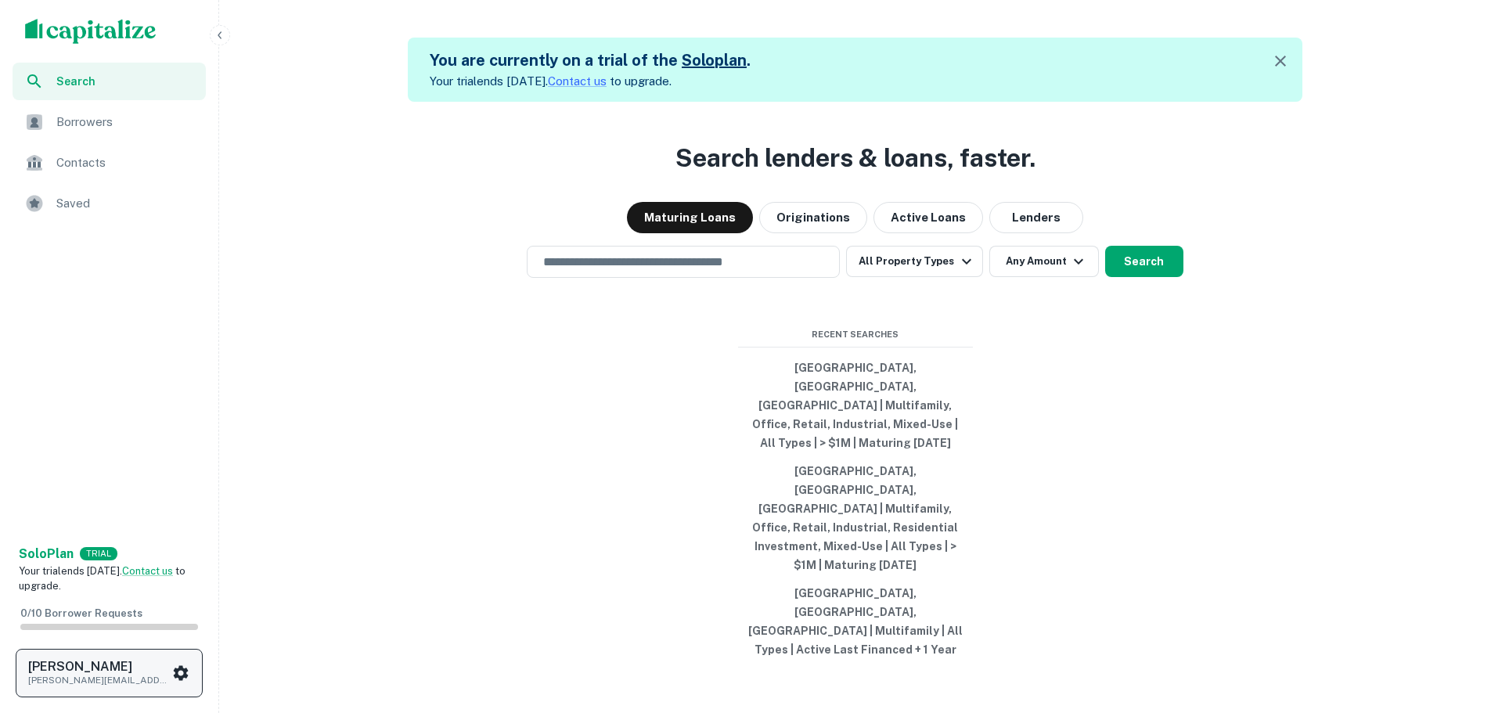
click at [186, 665] on icon "scrollable content" at bounding box center [180, 673] width 19 height 19
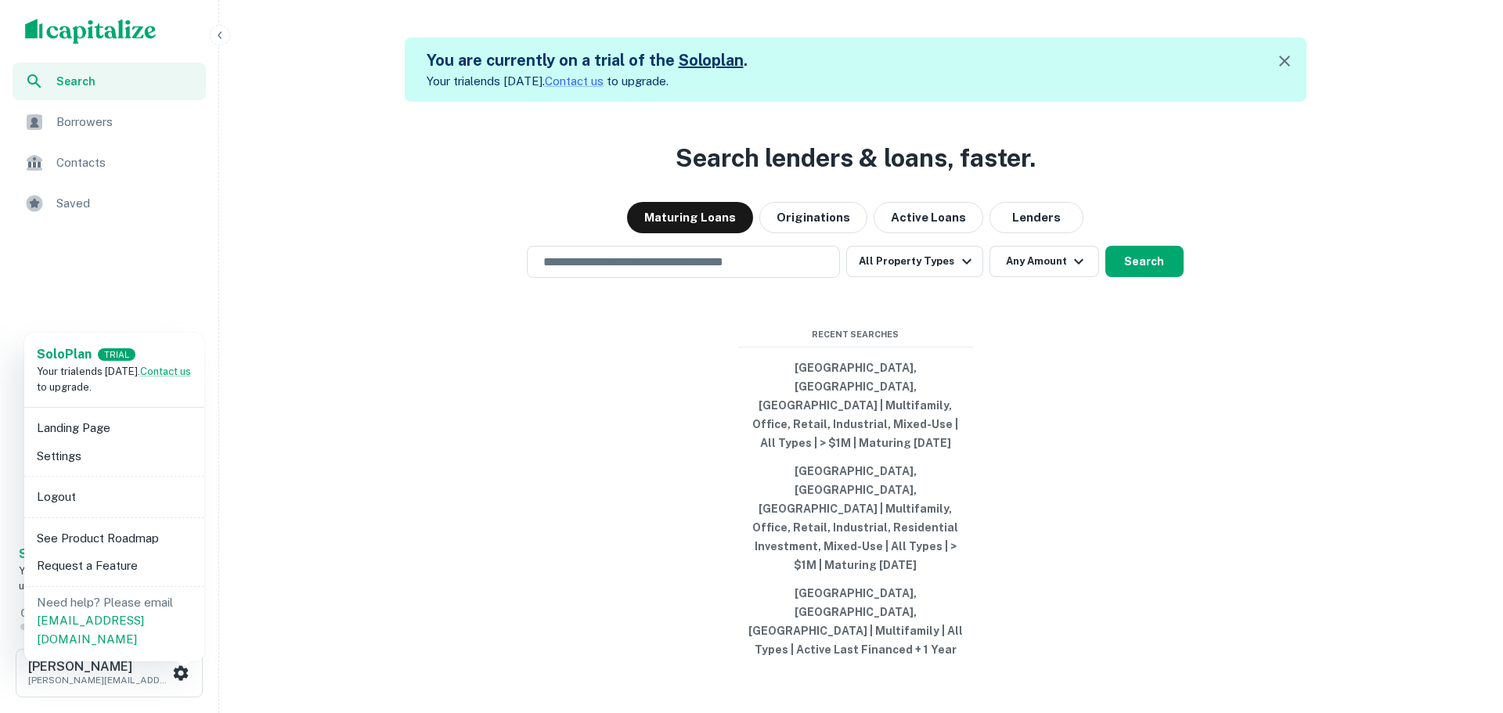
click at [304, 622] on div at bounding box center [751, 356] width 1503 height 713
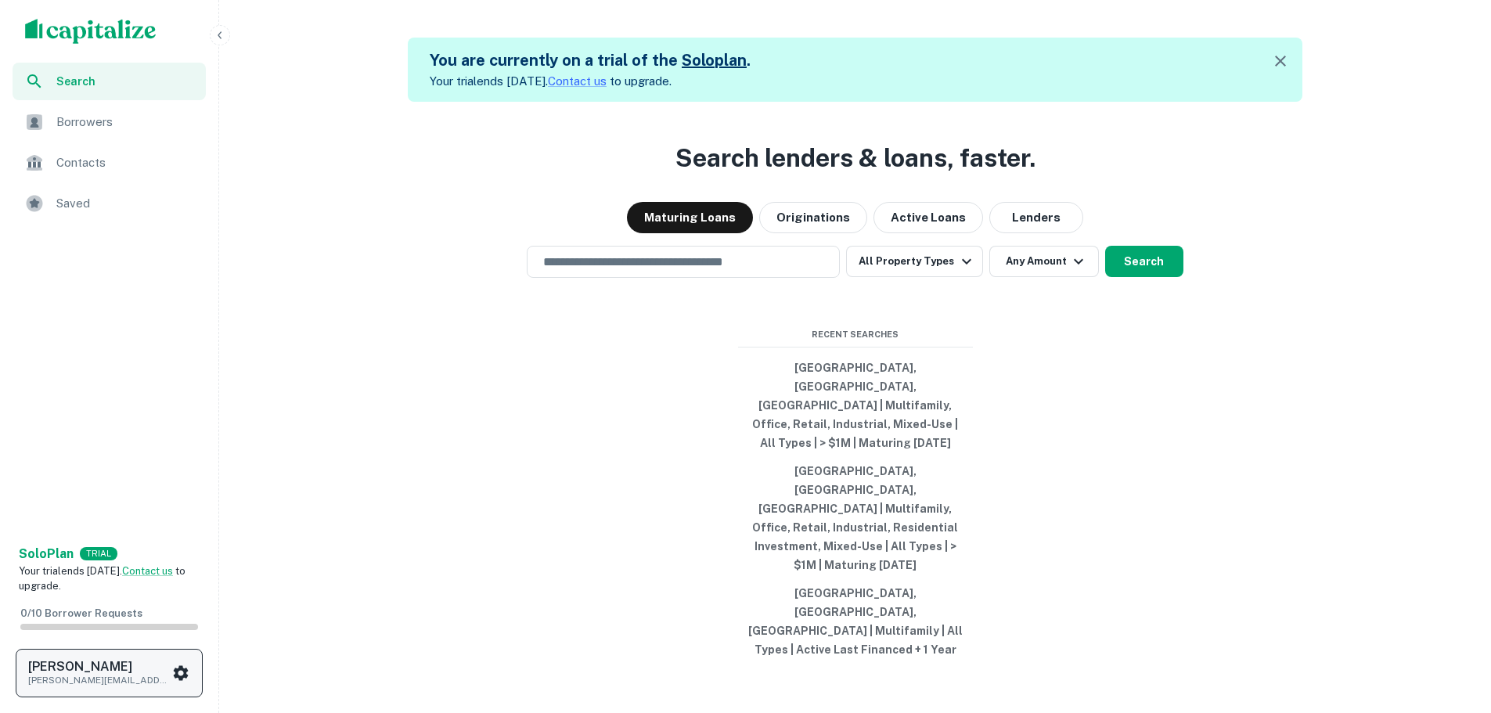
click at [186, 669] on icon "scrollable content" at bounding box center [181, 672] width 15 height 15
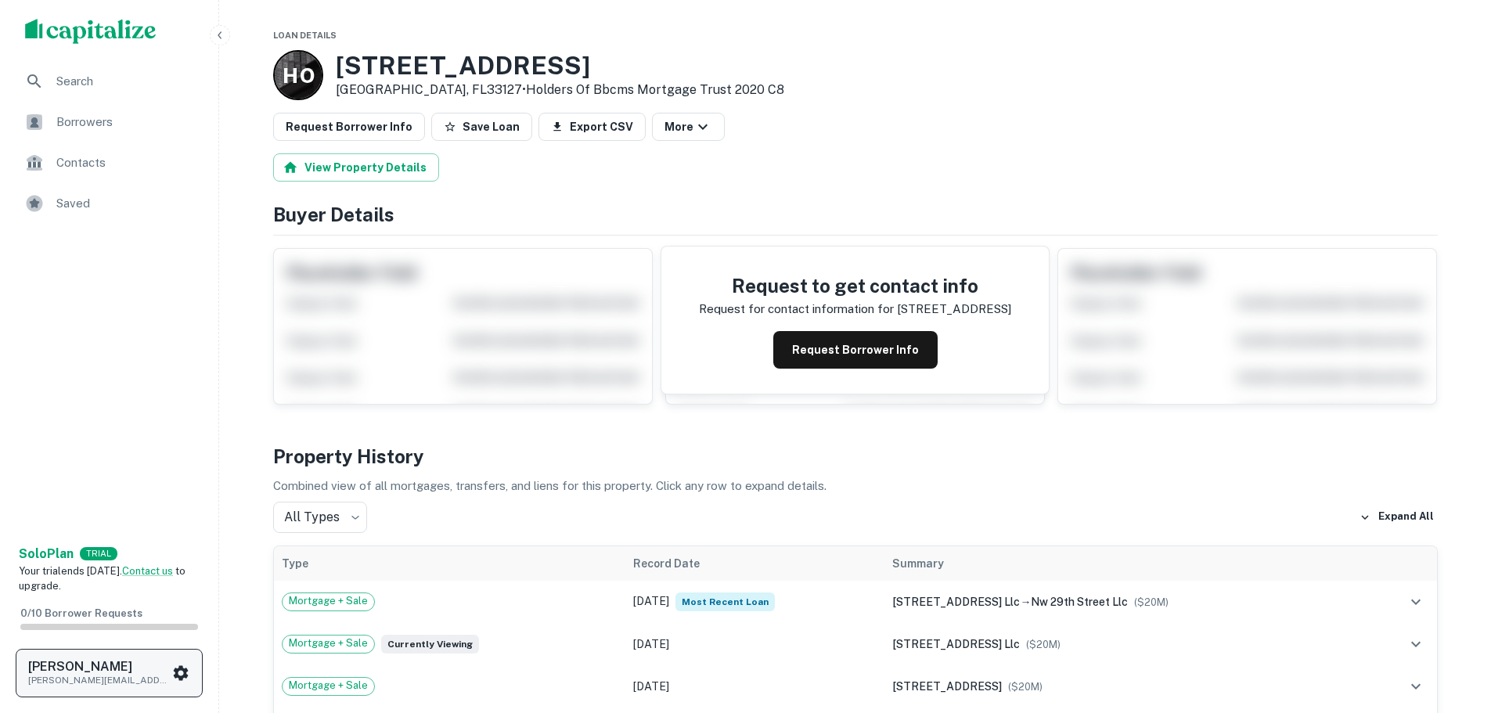
click at [178, 669] on icon "scrollable content" at bounding box center [181, 672] width 15 height 15
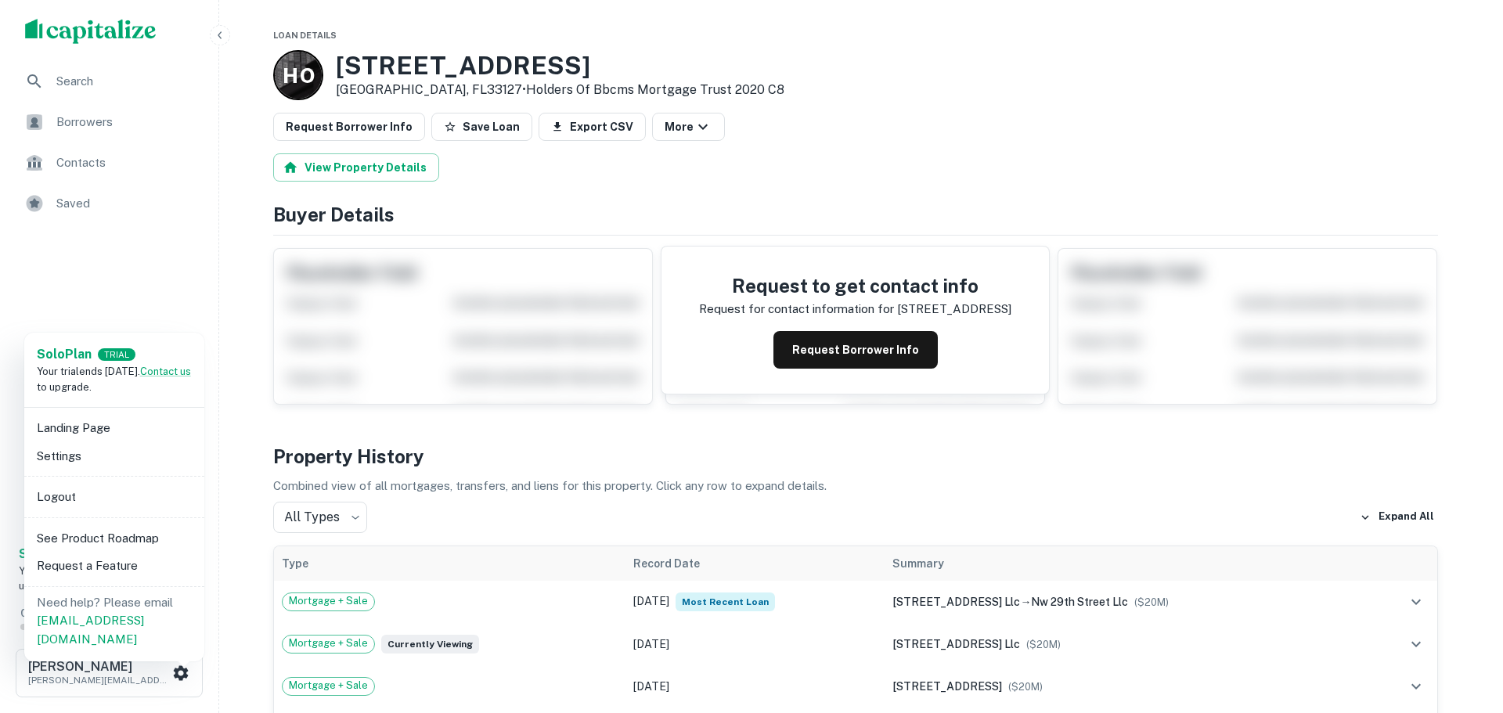
click at [85, 501] on li "Logout" at bounding box center [115, 497] width 168 height 28
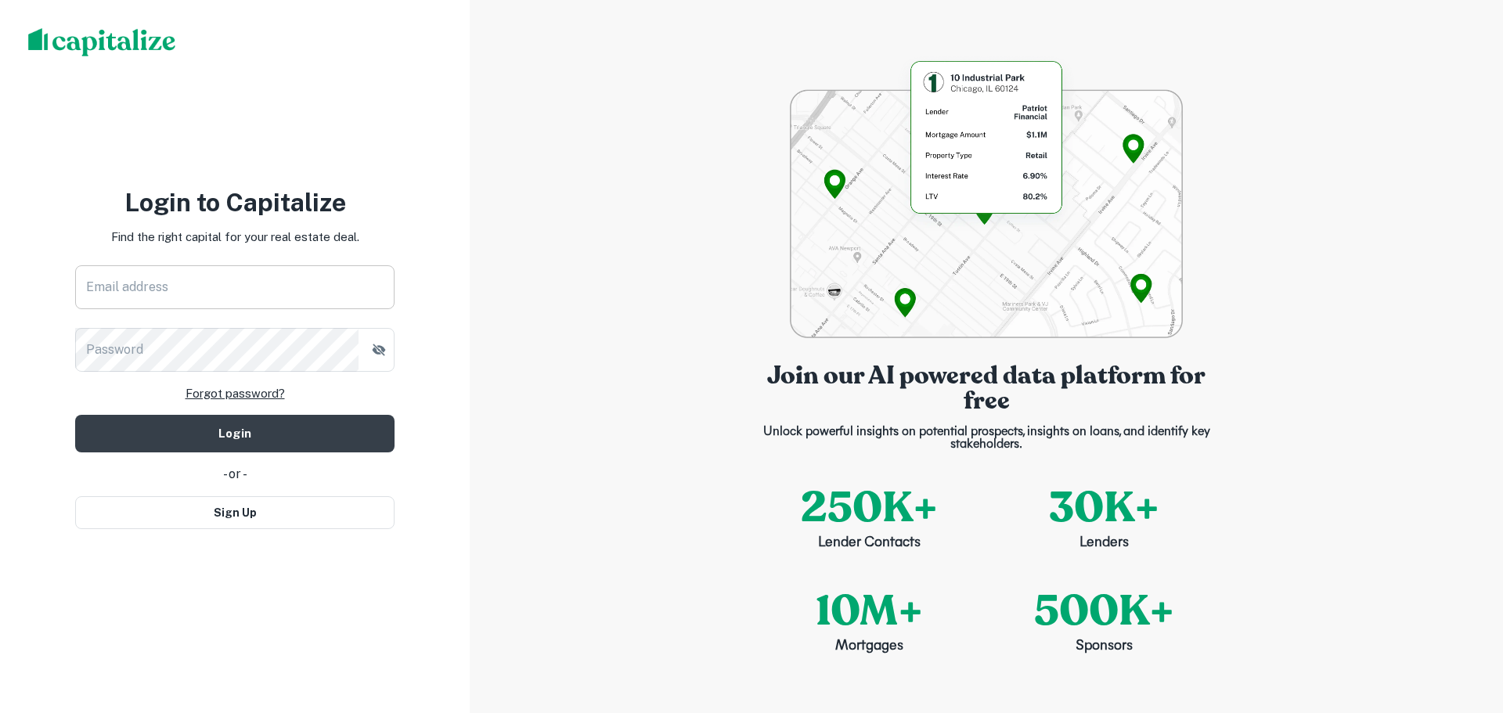
click at [200, 283] on input "Email address" at bounding box center [234, 287] width 319 height 44
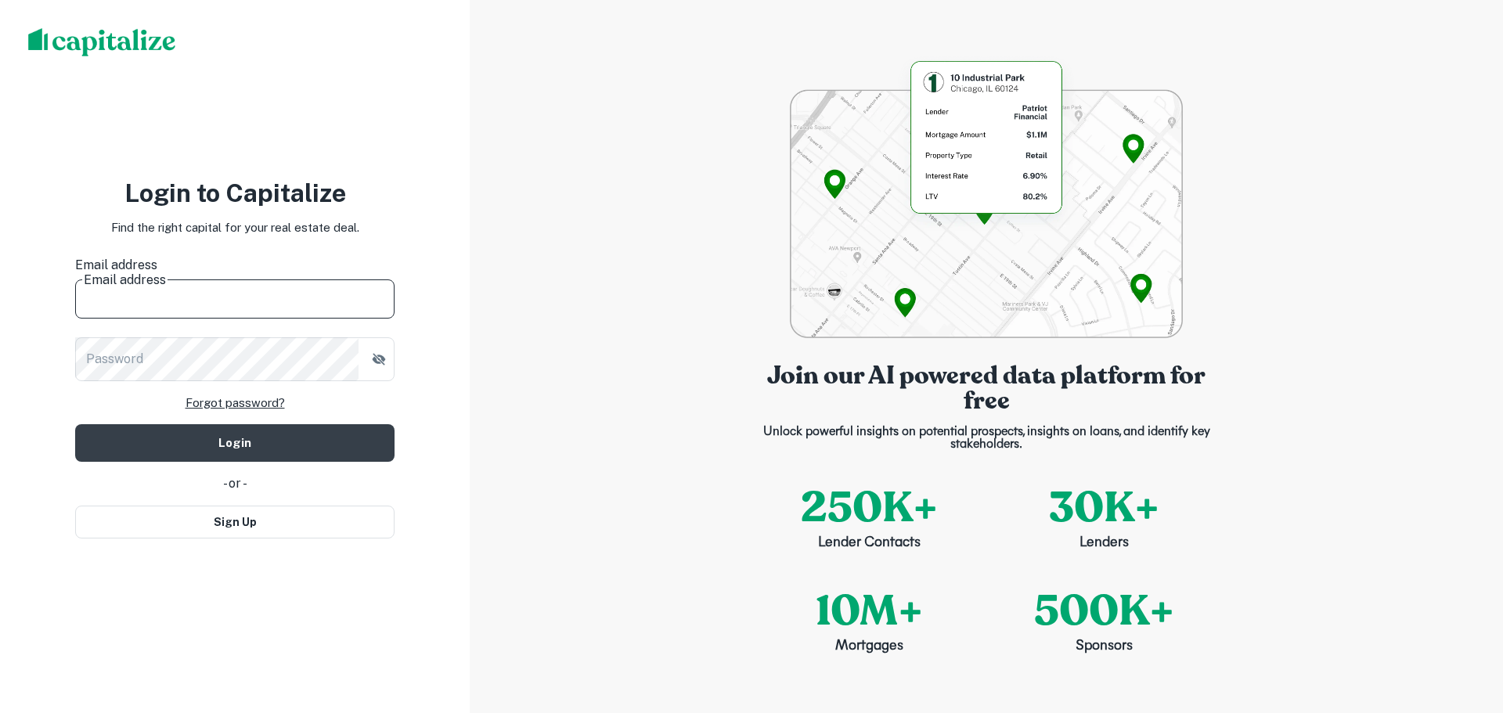
type input "**********"
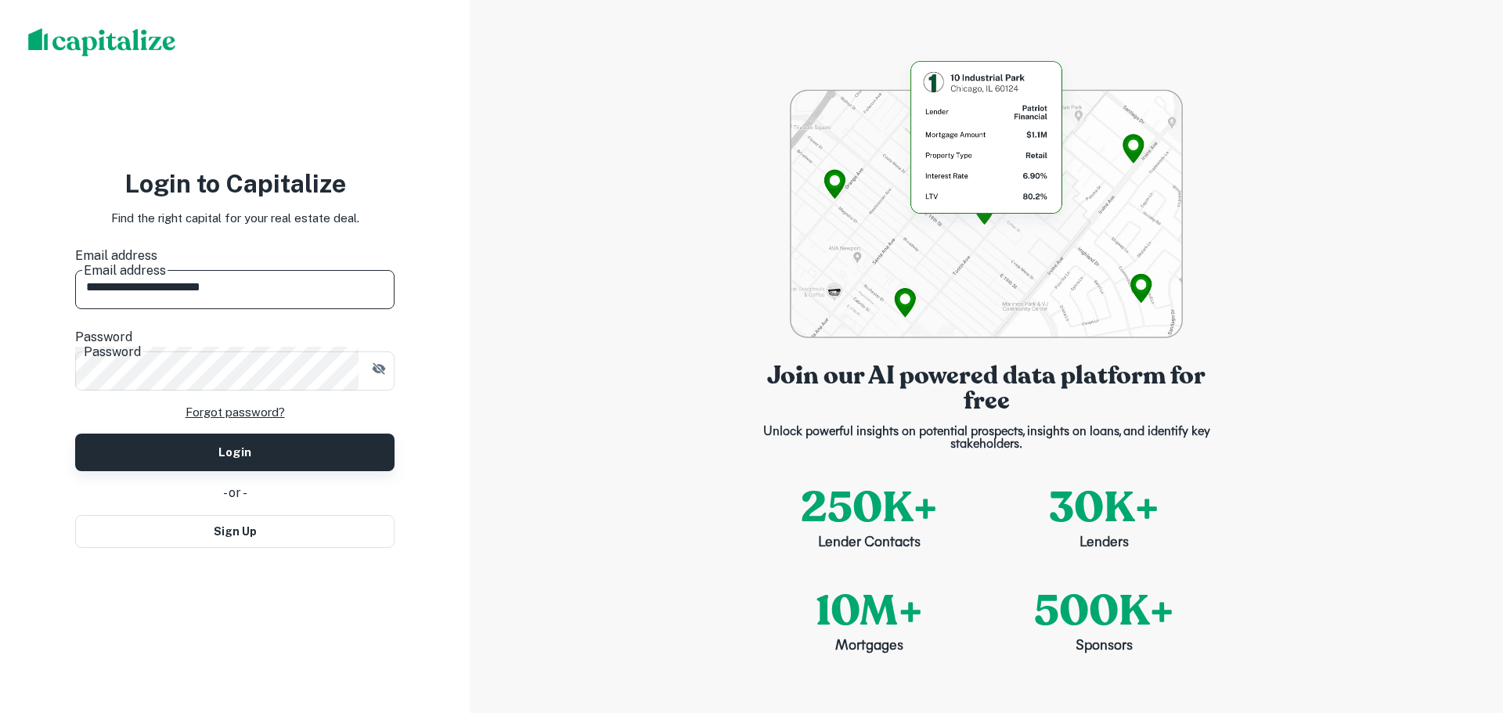
click at [284, 434] on button "Login" at bounding box center [234, 453] width 319 height 38
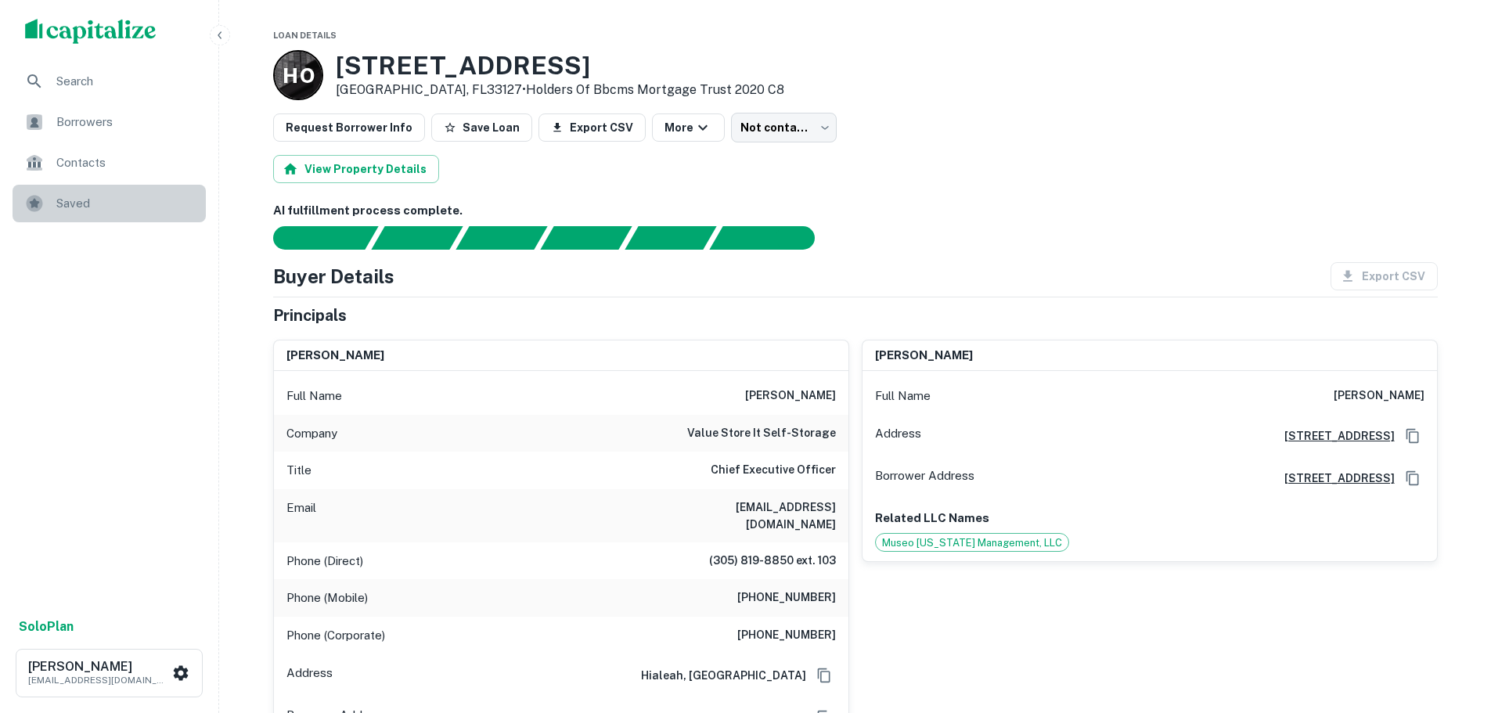
click at [75, 200] on span "Saved" at bounding box center [126, 203] width 140 height 19
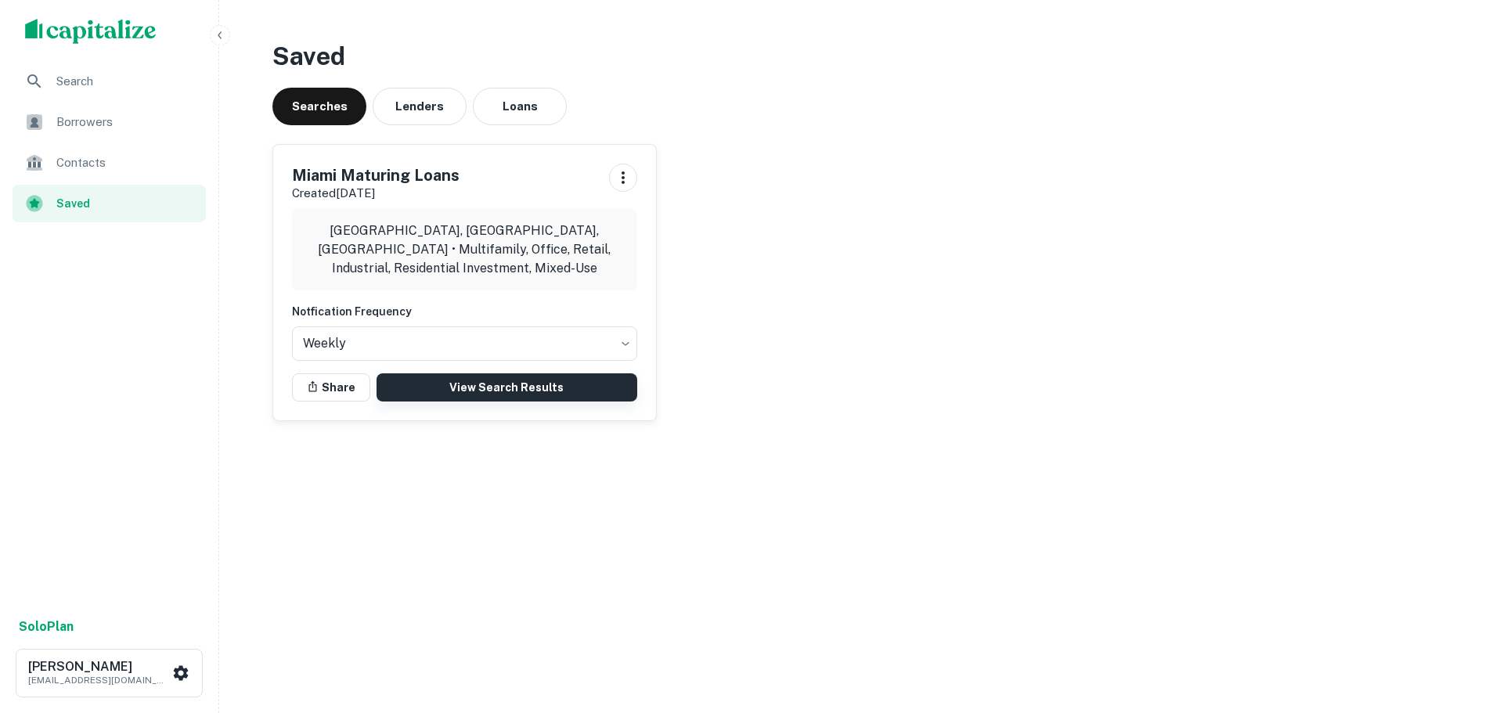
click at [442, 385] on link "View Search Results" at bounding box center [507, 387] width 261 height 28
click at [460, 384] on link "View Search Results" at bounding box center [507, 387] width 261 height 28
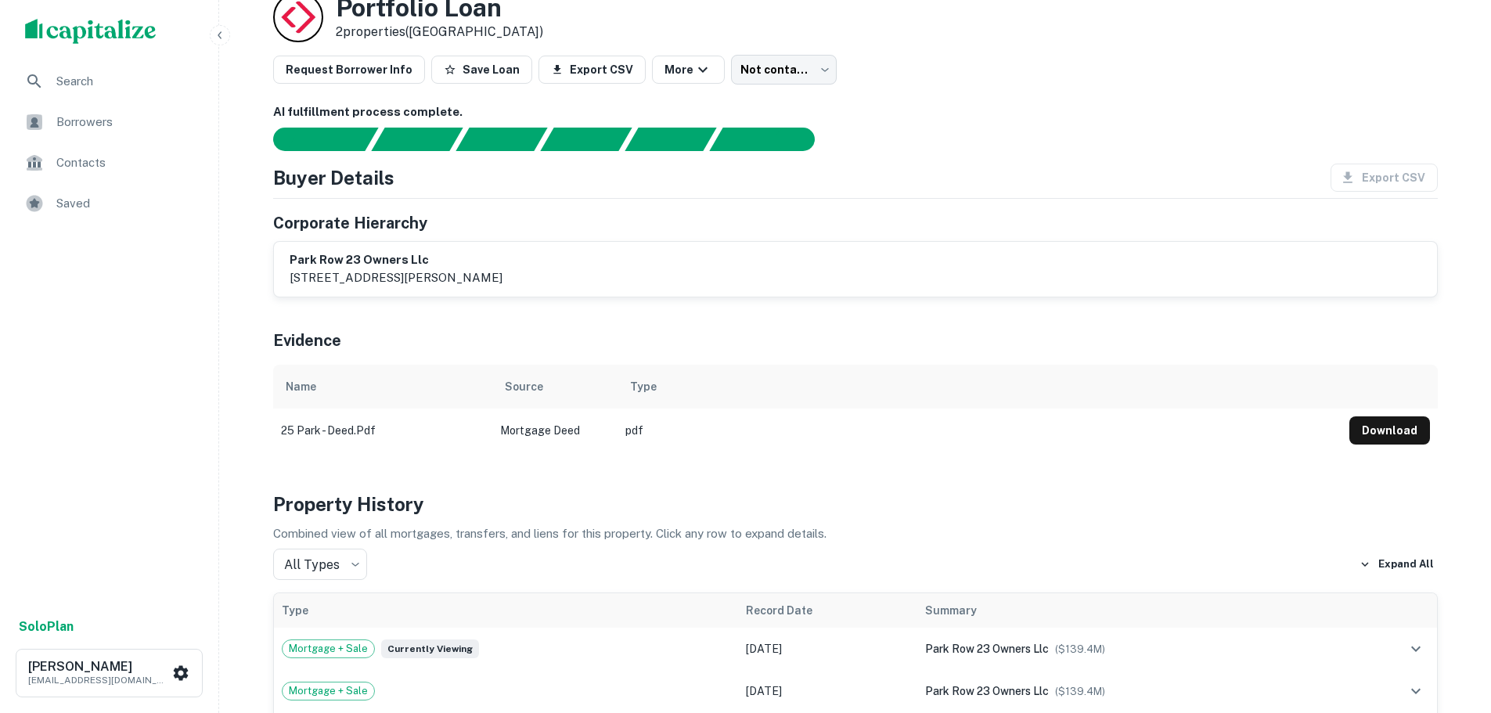
scroll to position [78, 0]
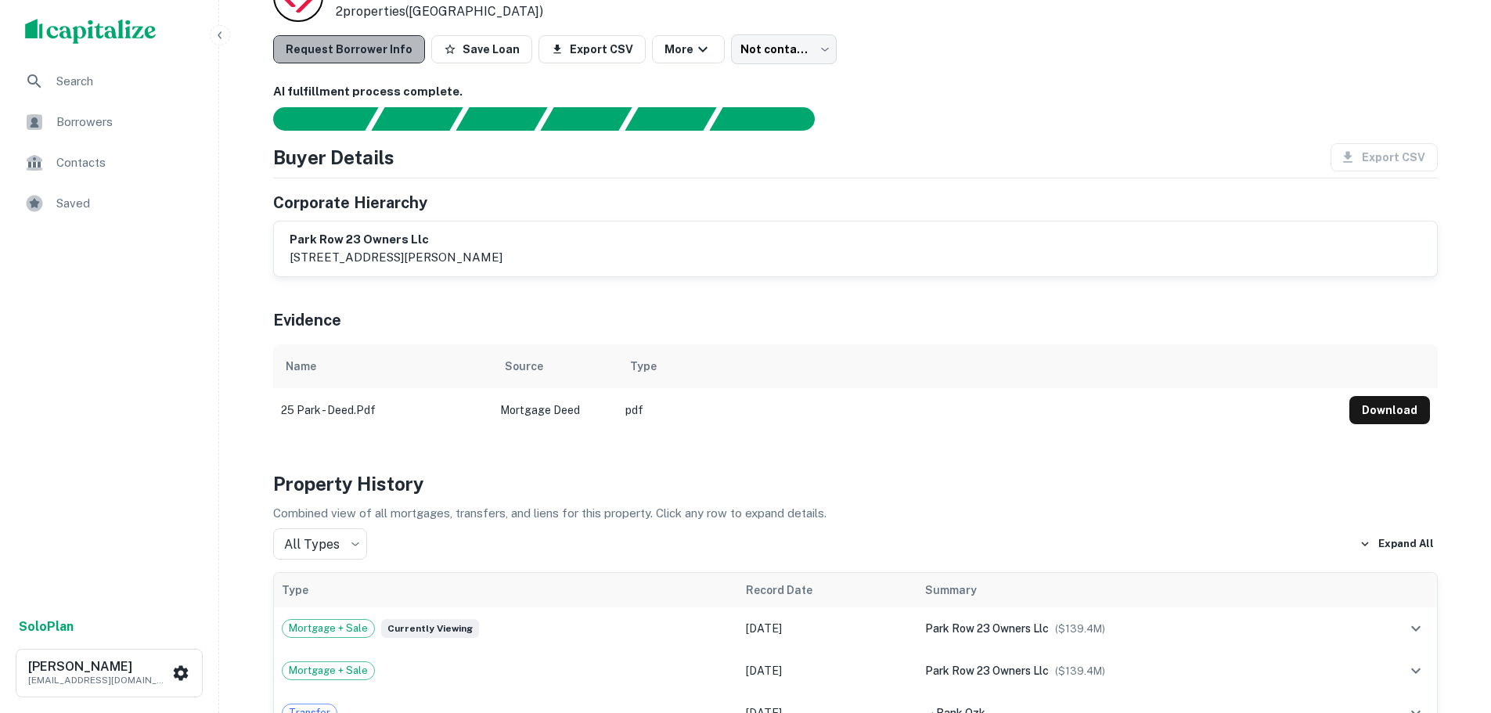
click at [413, 59] on button "Request Borrower Info" at bounding box center [349, 49] width 152 height 28
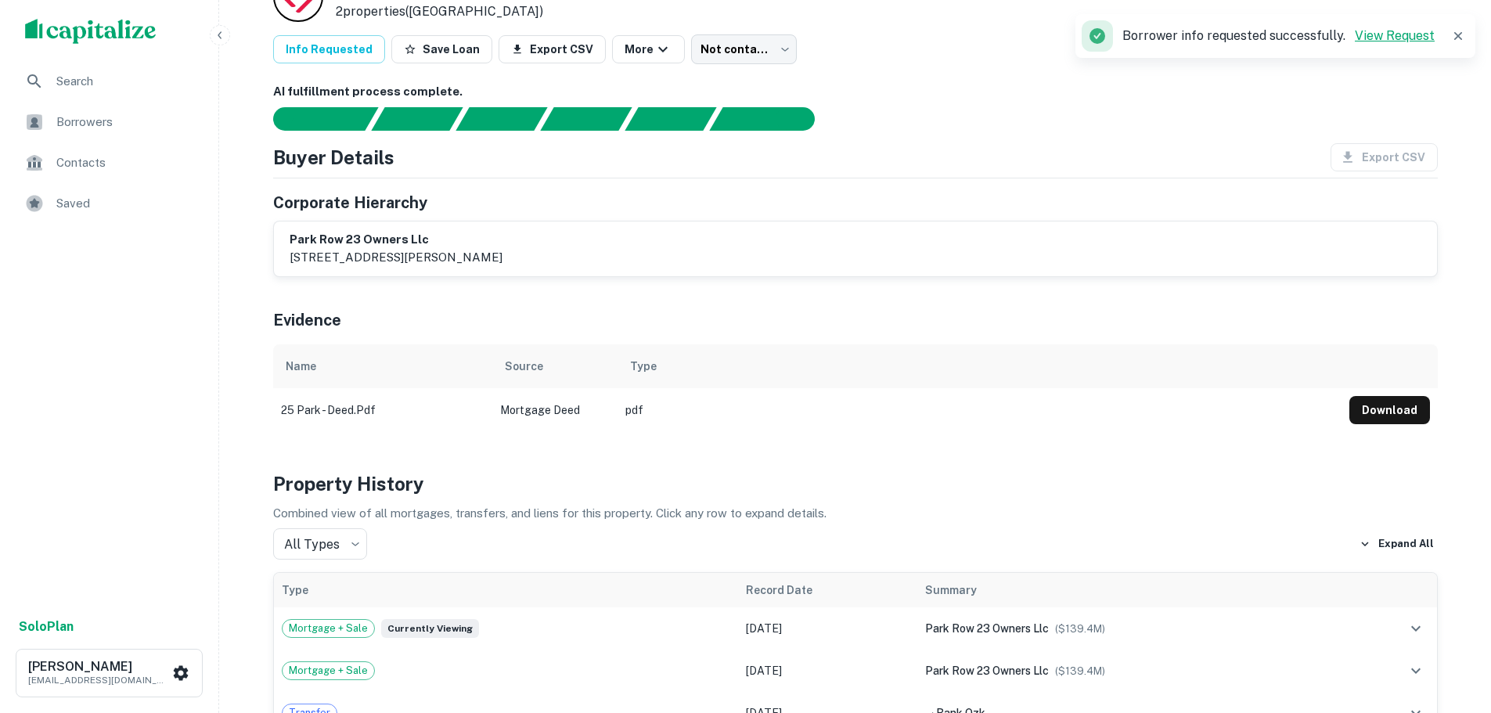
click at [1407, 34] on link "View Request" at bounding box center [1395, 35] width 80 height 15
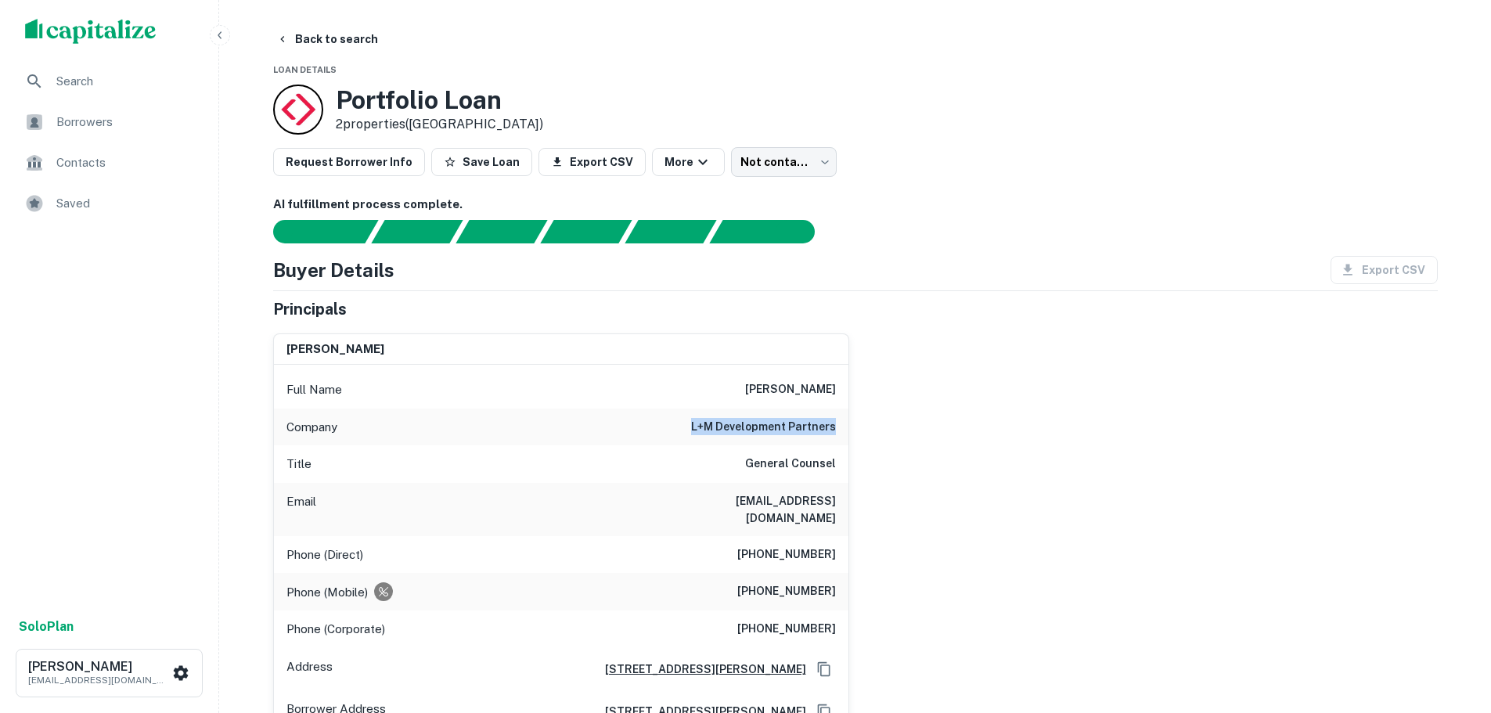
drag, startPoint x: 838, startPoint y: 424, endPoint x: 676, endPoint y: 433, distance: 161.5
click at [676, 433] on div "Company l+m development partners" at bounding box center [561, 428] width 575 height 38
copy h6 "l+m development partners"
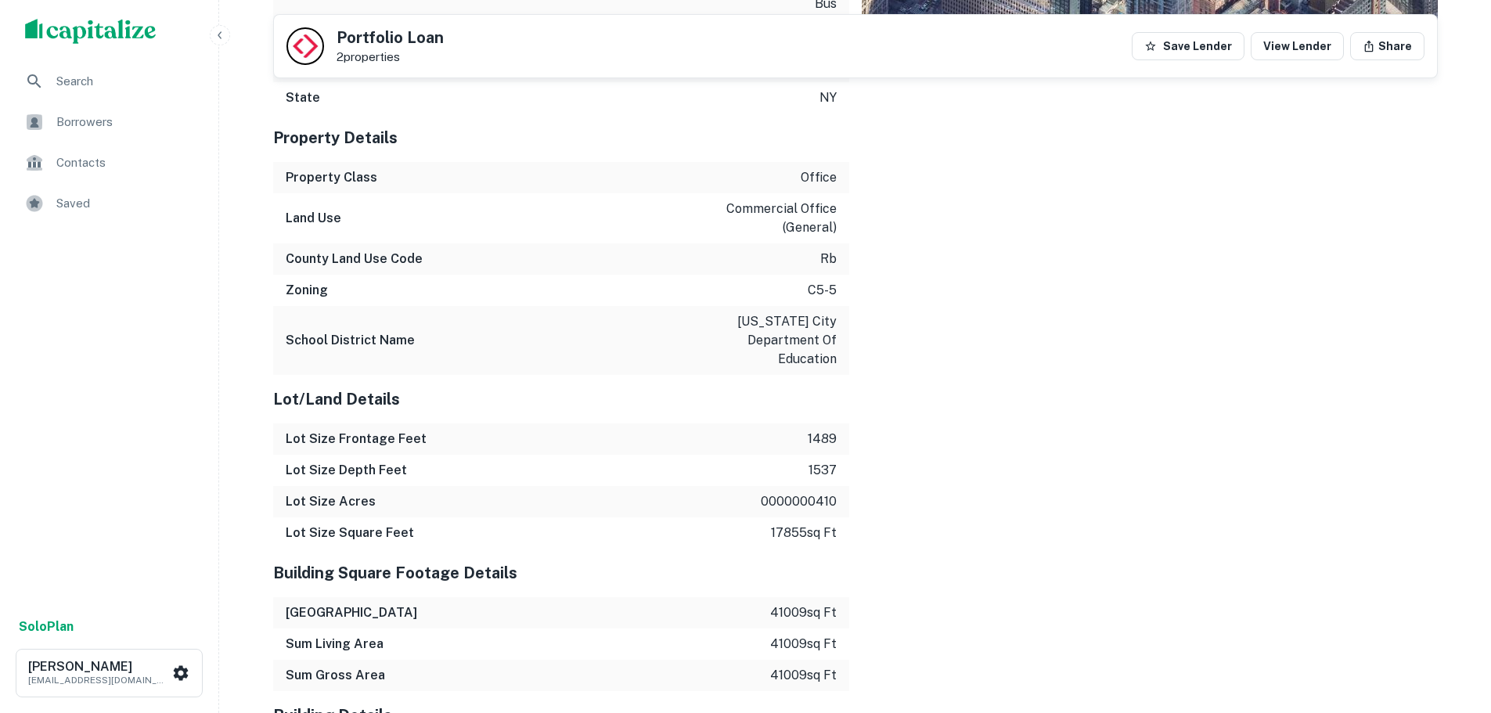
scroll to position [2192, 0]
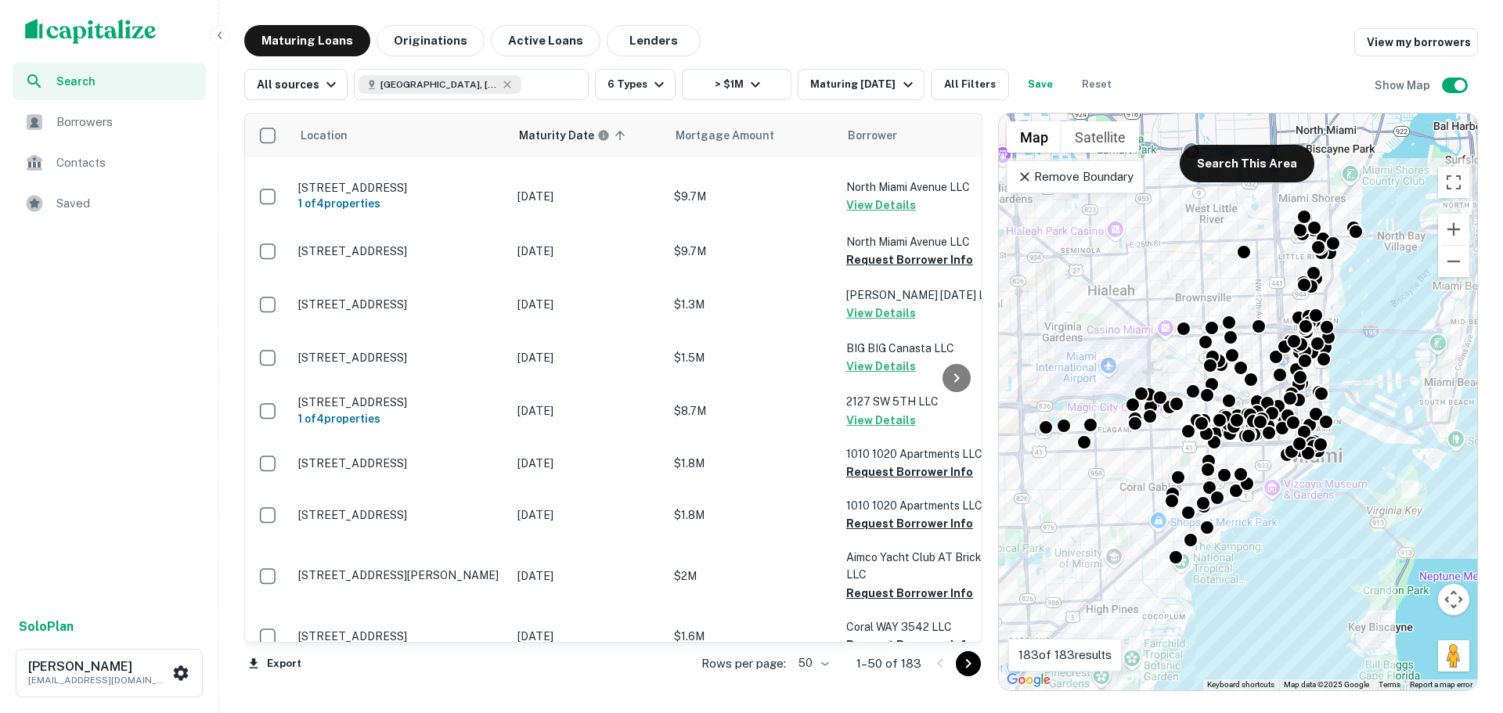
scroll to position [2235, 0]
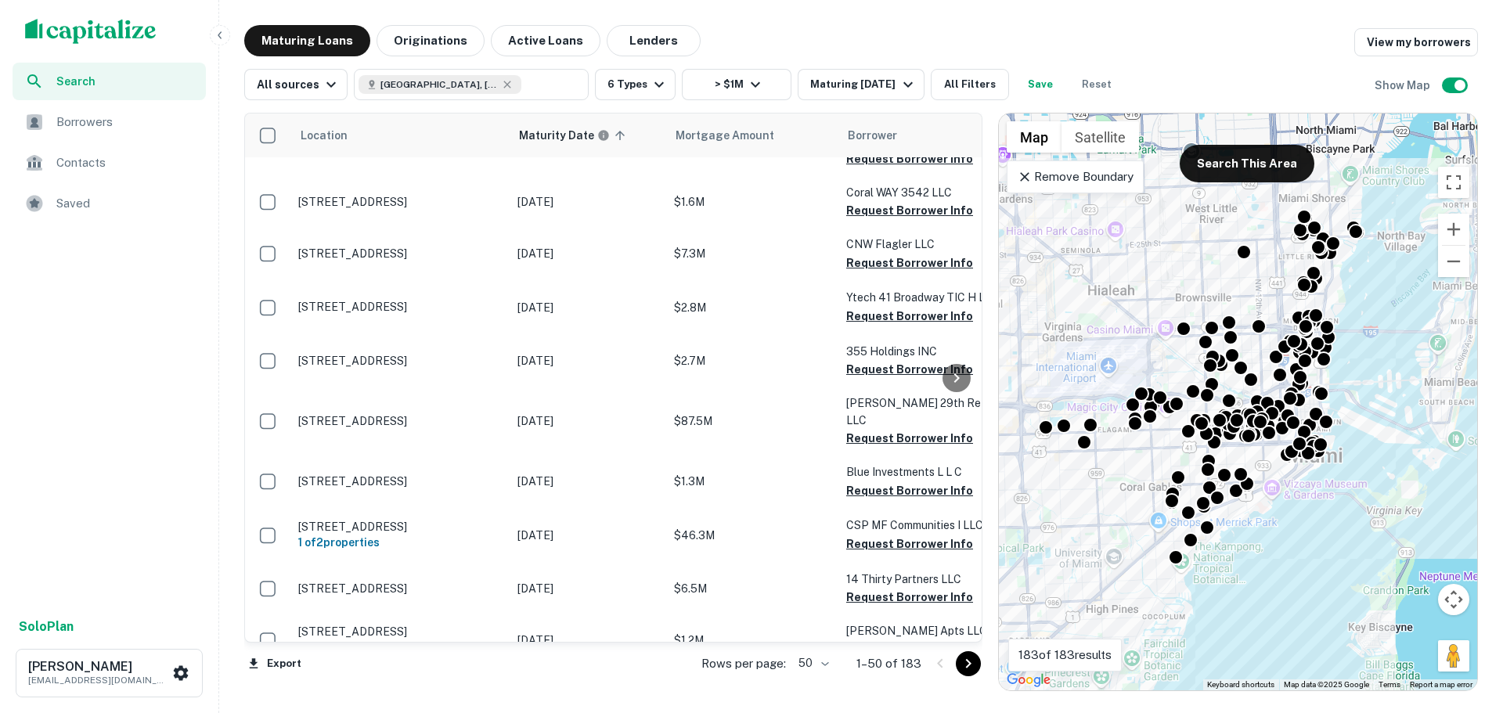
click at [967, 666] on icon "Go to next page" at bounding box center [968, 663] width 5 height 9
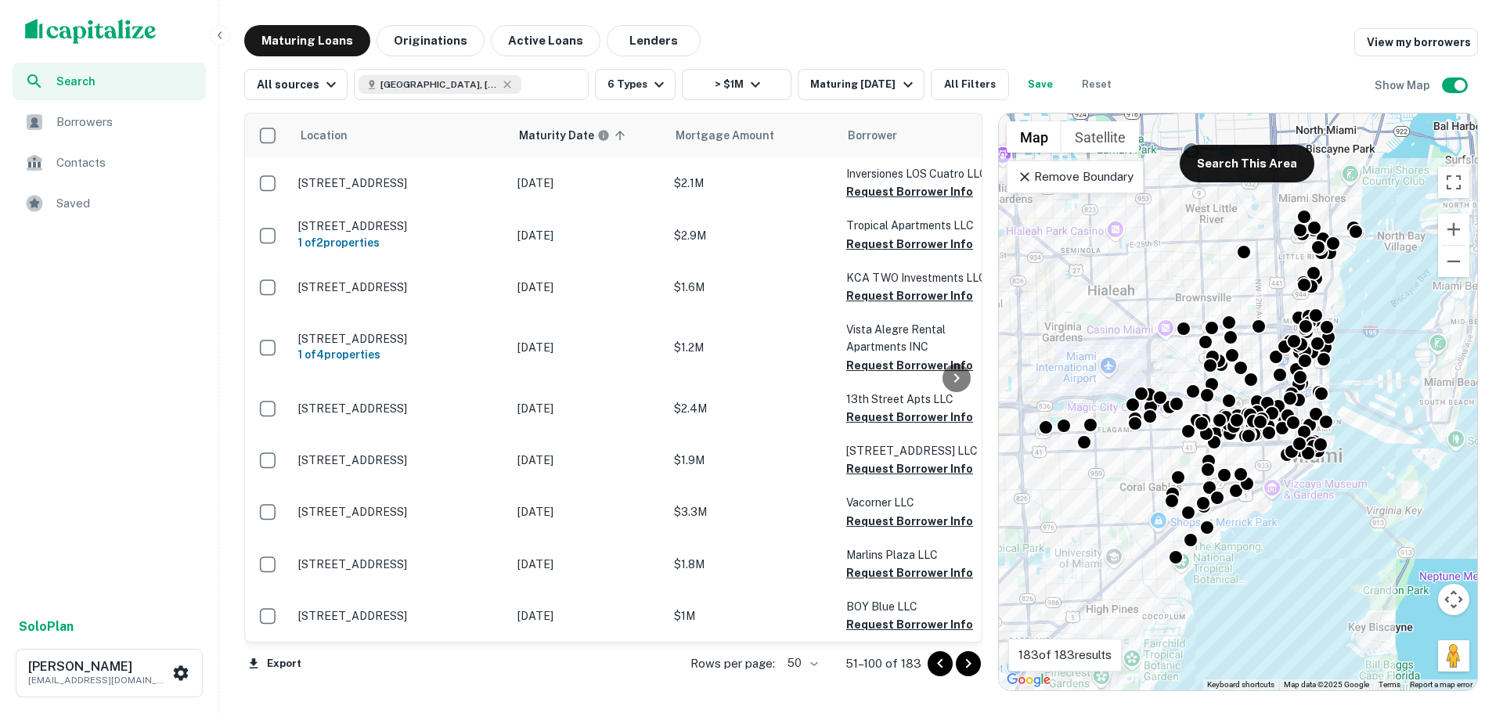
click at [804, 664] on body "Search Borrowers Contacts Saved Solo Plan [PERSON_NAME] [PERSON_NAME][EMAIL_ADD…" at bounding box center [751, 356] width 1503 height 713
click at [806, 685] on li "100" at bounding box center [803, 680] width 45 height 28
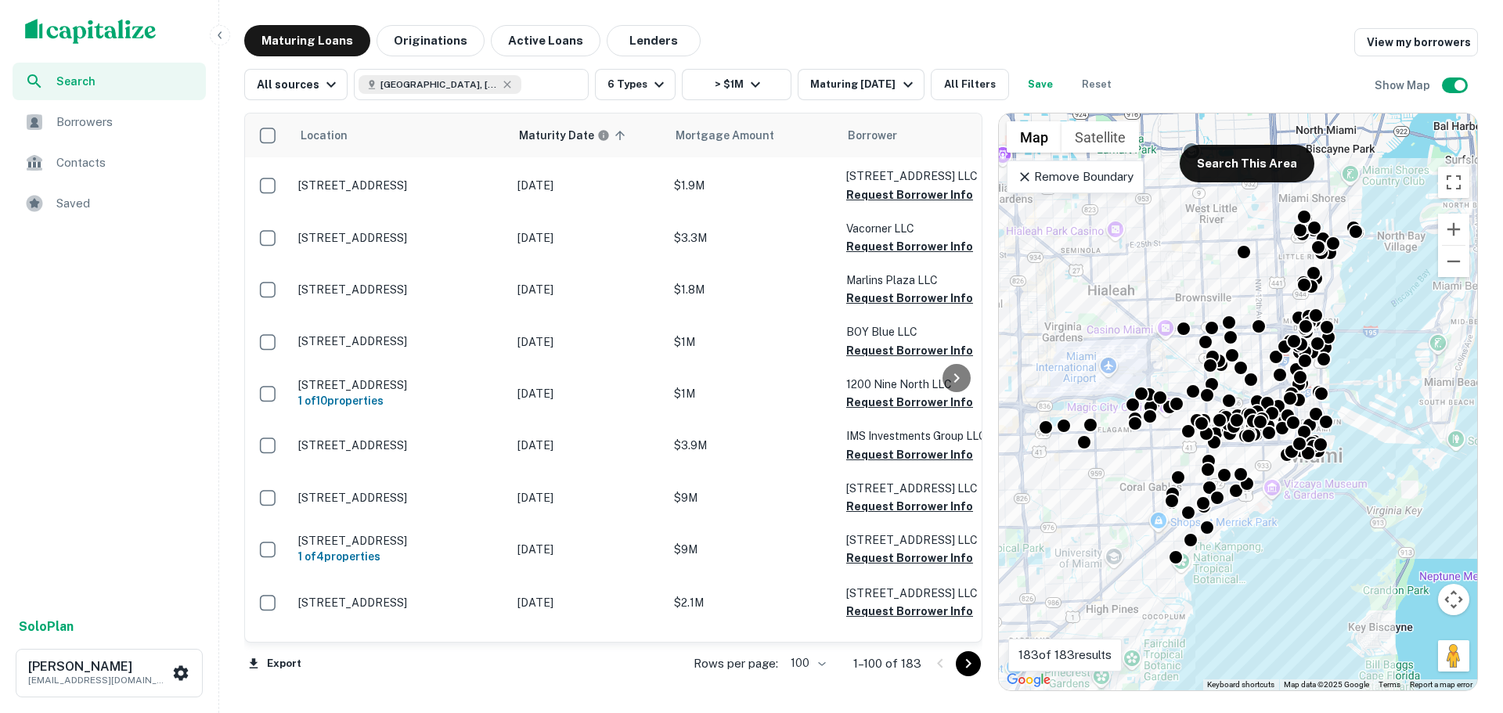
scroll to position [3053, 0]
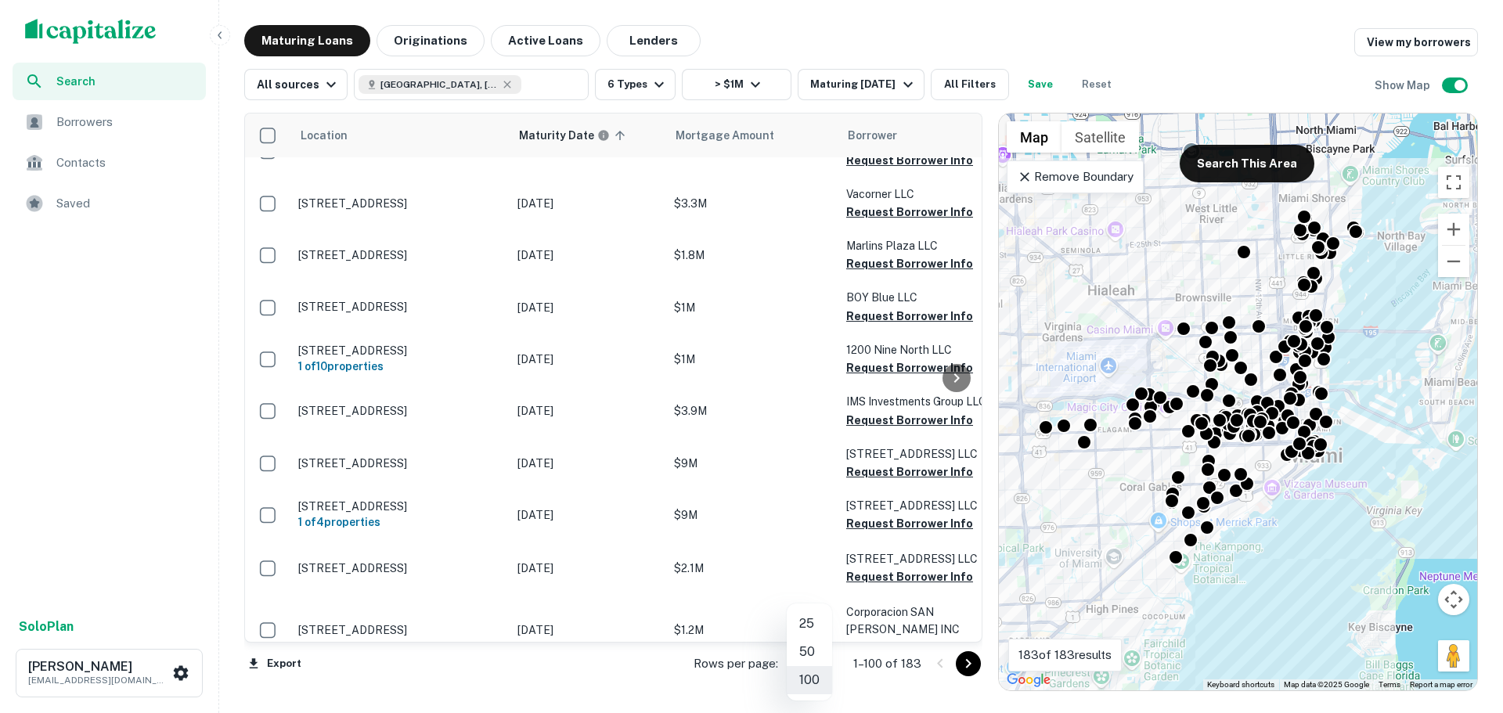
click at [799, 661] on body "Search Borrowers Contacts Saved Solo Plan [PERSON_NAME] [PERSON_NAME][EMAIL_ADD…" at bounding box center [751, 356] width 1503 height 713
click at [806, 648] on li "50" at bounding box center [809, 652] width 45 height 28
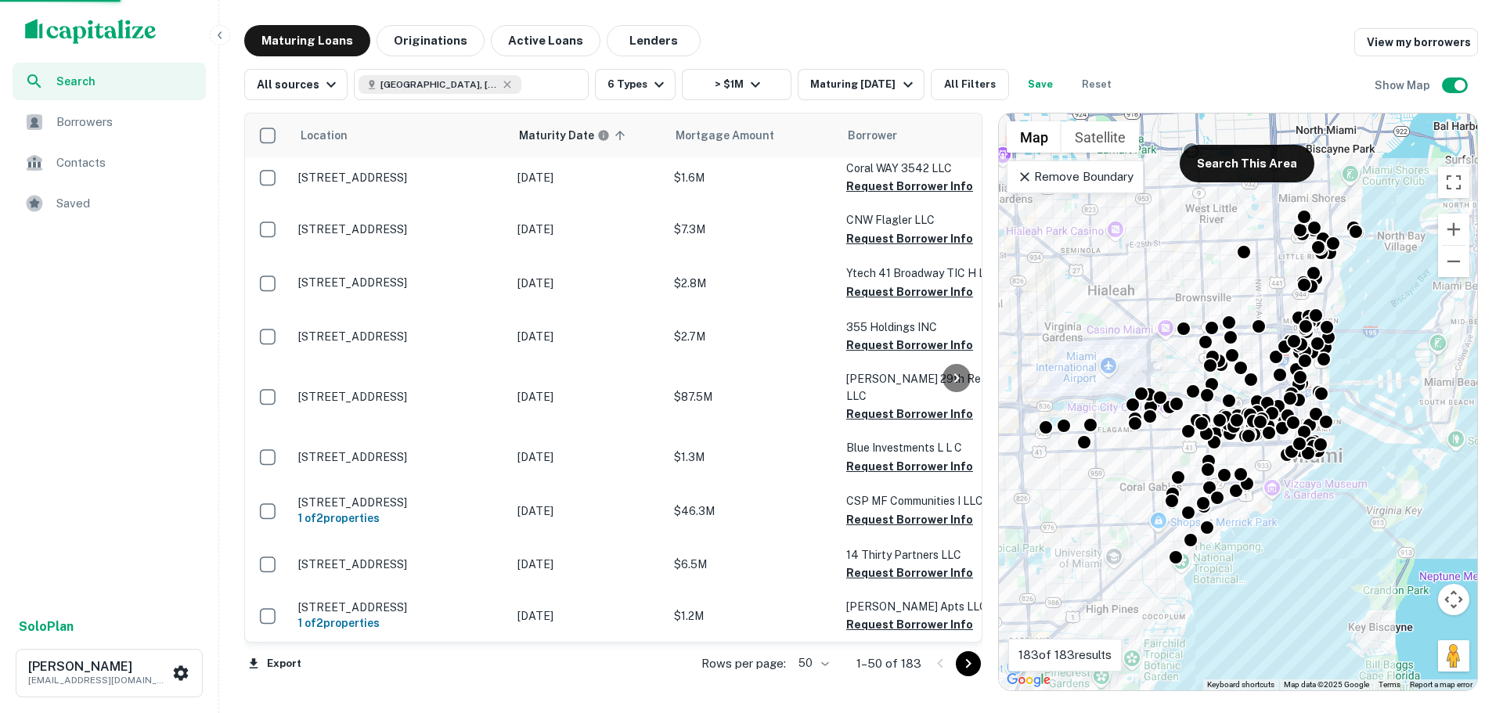
scroll to position [2235, 0]
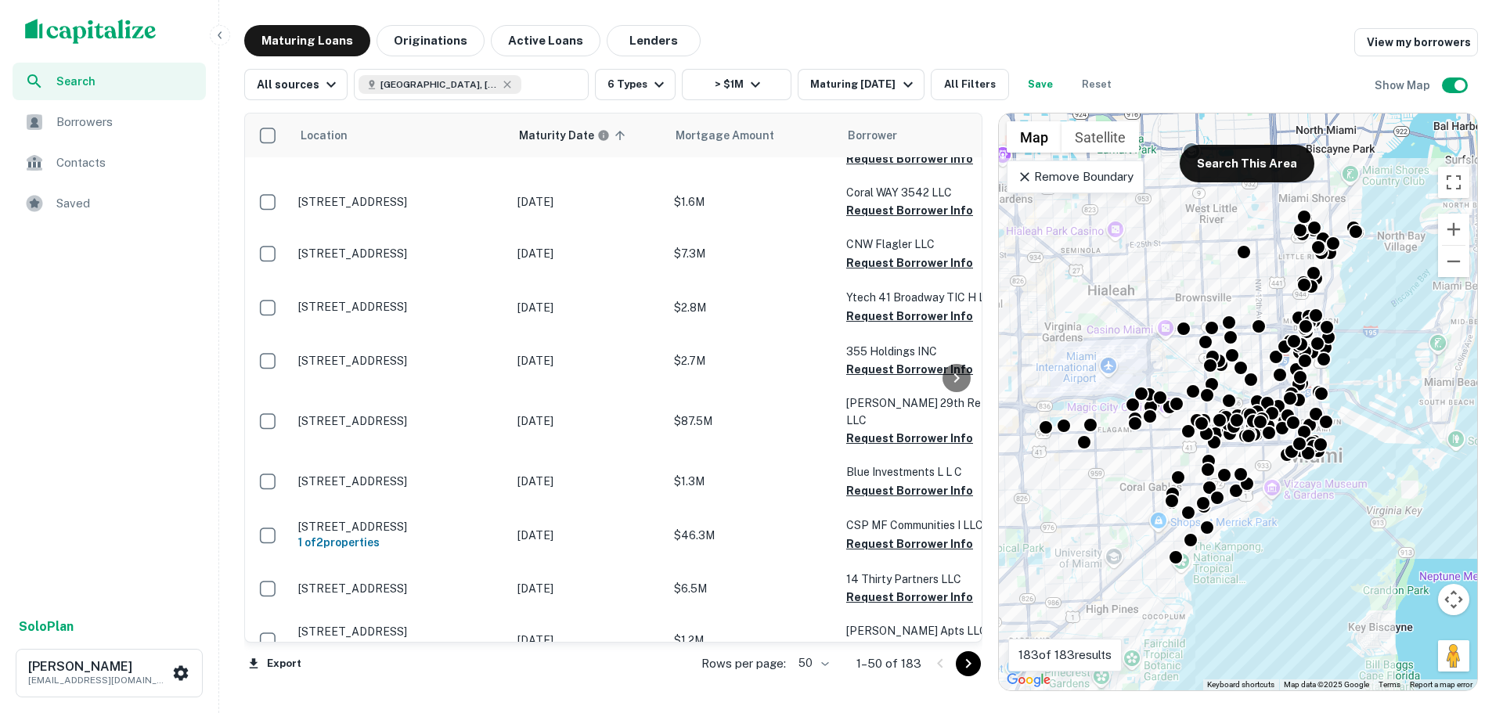
click at [964, 668] on icon "Go to next page" at bounding box center [968, 663] width 19 height 19
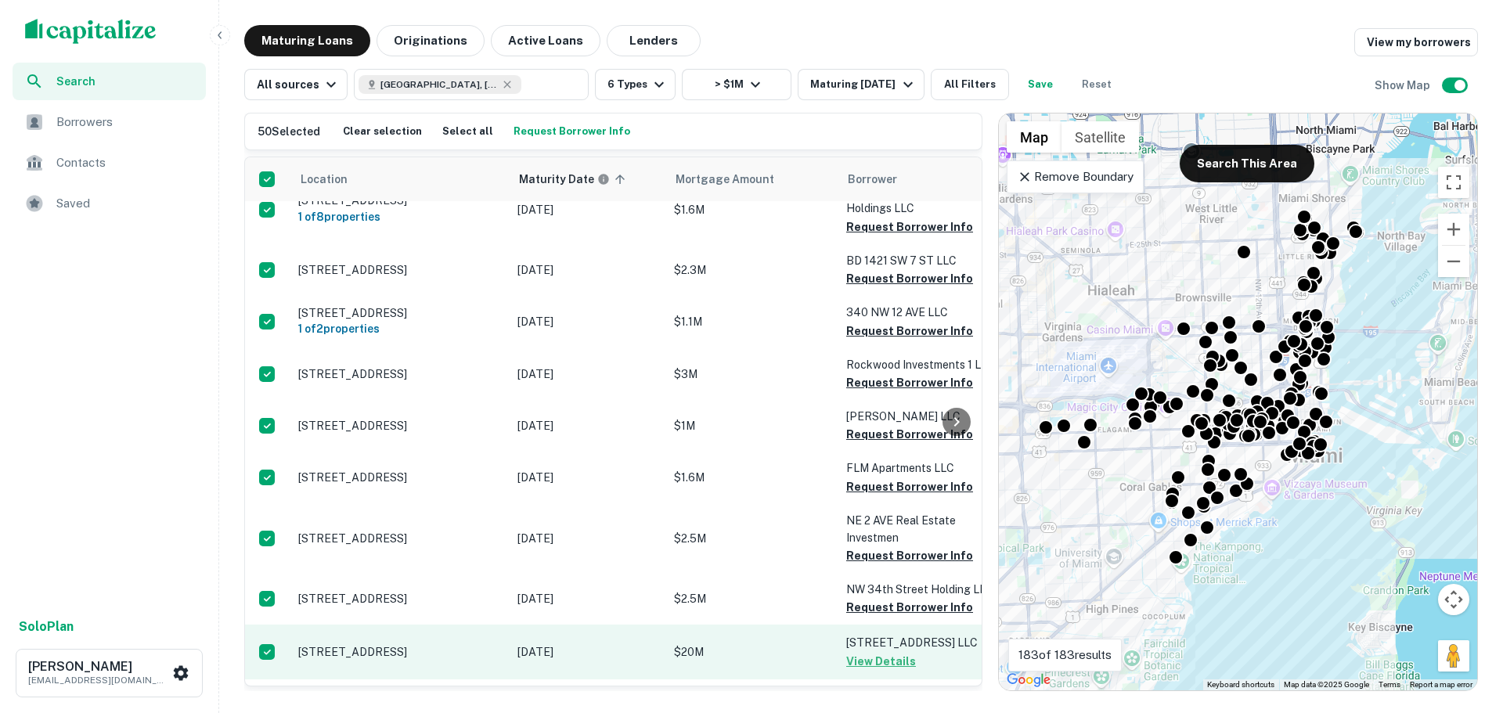
scroll to position [2219, 0]
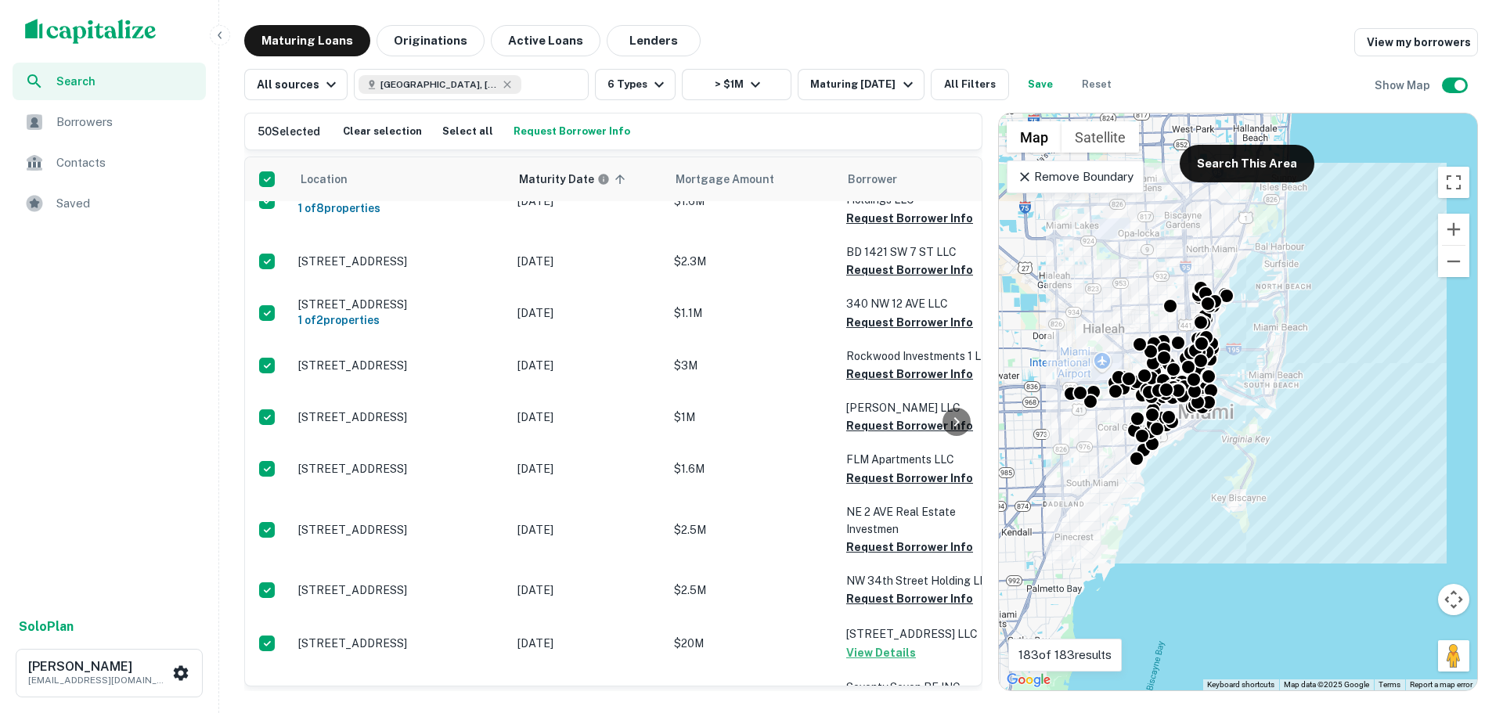
click at [236, 701] on div "Search Borrowers Contacts Saved Solo Plan [PERSON_NAME] [PERSON_NAME][EMAIL_ADD…" at bounding box center [751, 356] width 1503 height 713
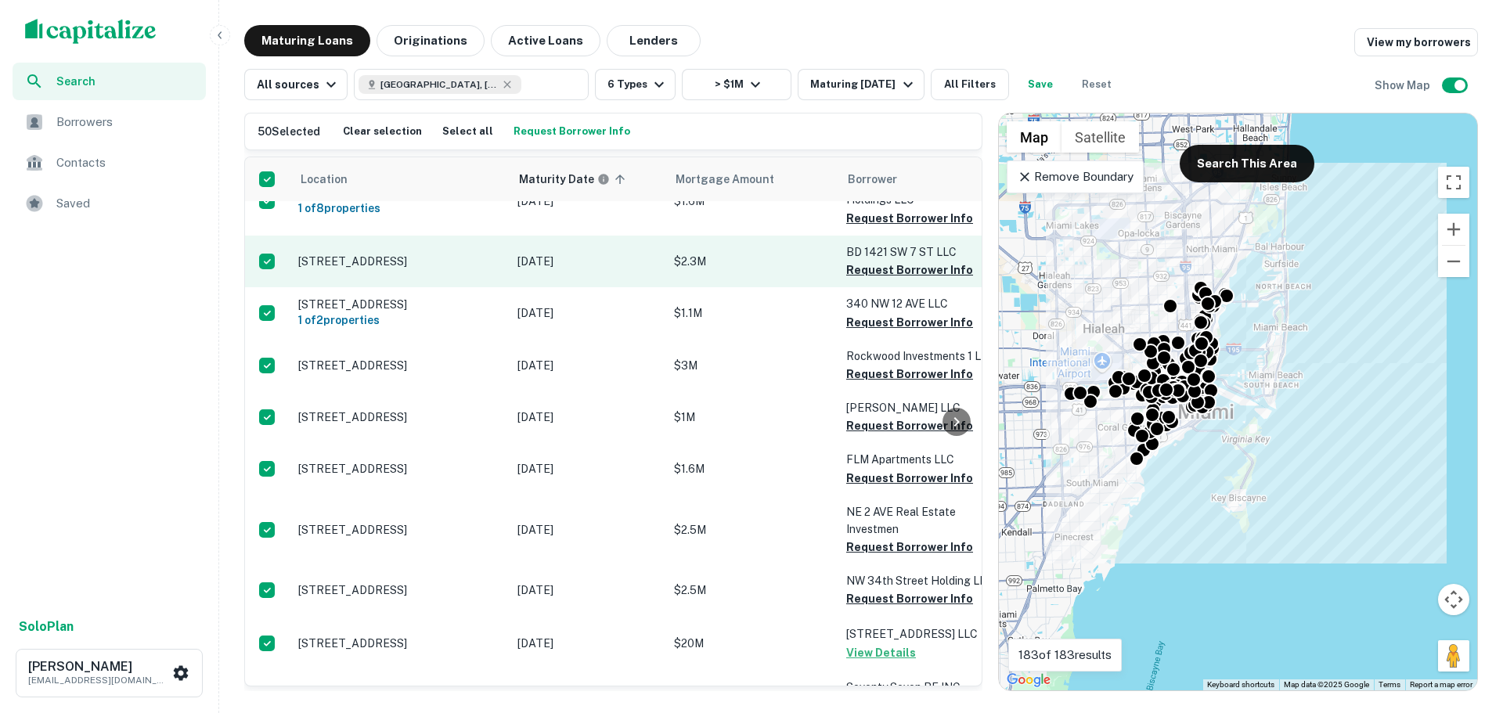
click at [276, 133] on h6 "50 Selected" at bounding box center [289, 131] width 63 height 17
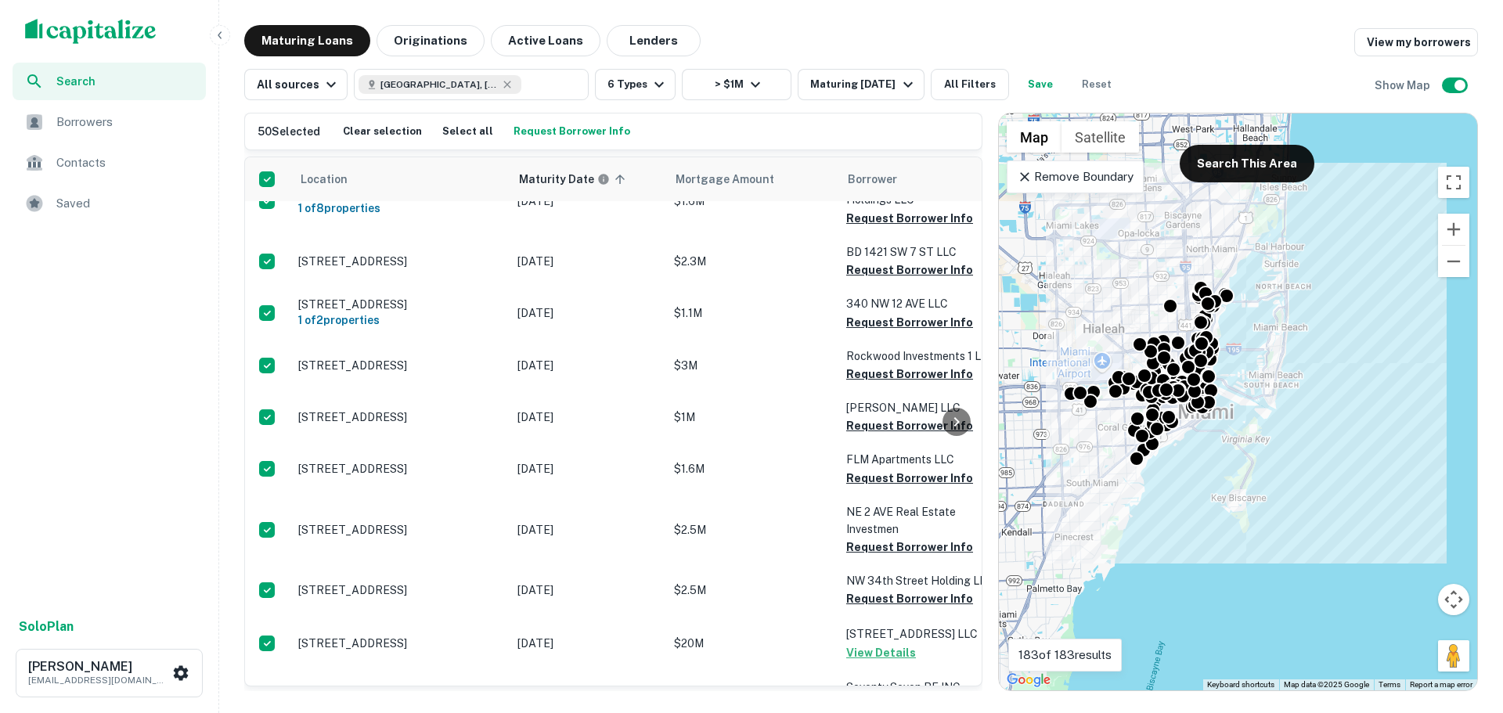
click at [263, 133] on h6 "50 Selected" at bounding box center [289, 131] width 63 height 17
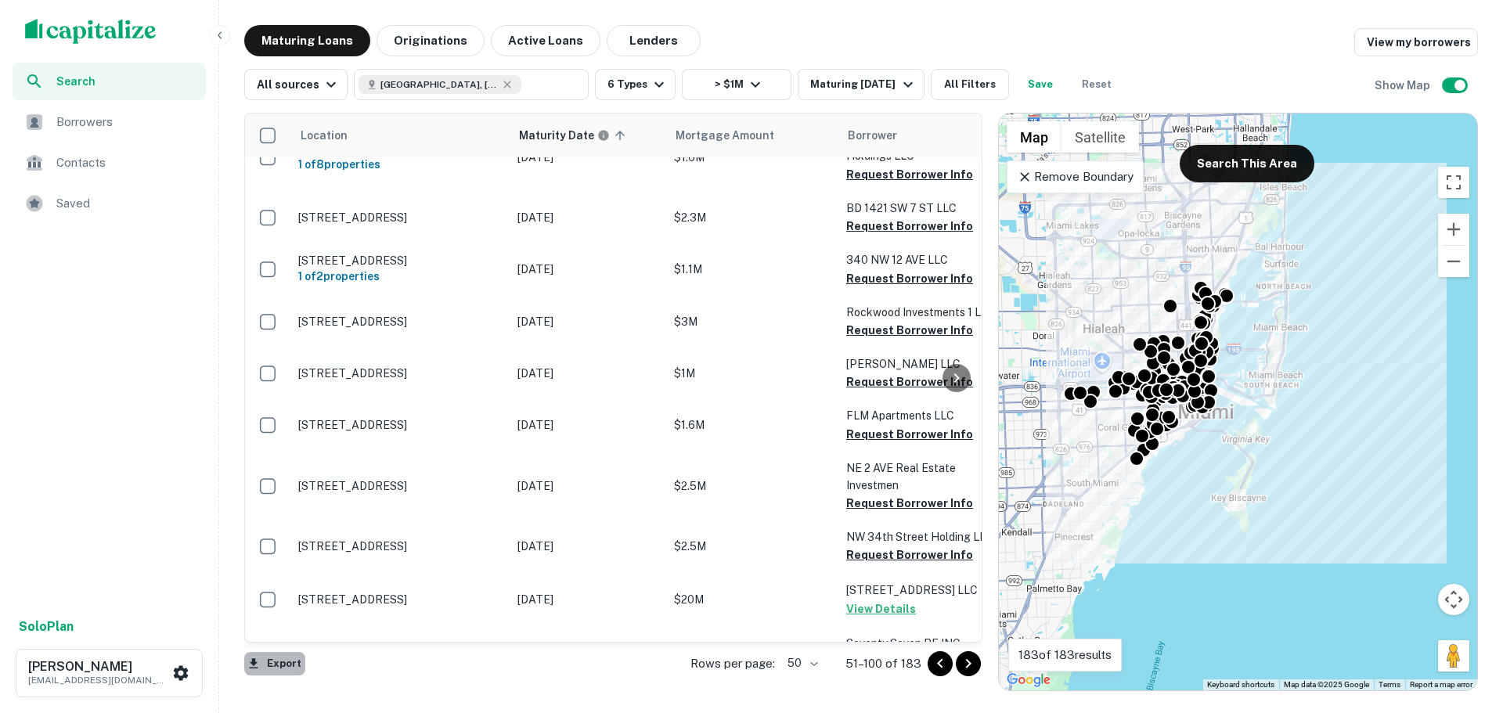
click at [274, 665] on button "Export" at bounding box center [274, 663] width 61 height 23
click at [292, 687] on li "Export as Excel (.xlsx)" at bounding box center [332, 680] width 177 height 28
click at [973, 666] on icon "Go to next page" at bounding box center [968, 663] width 19 height 19
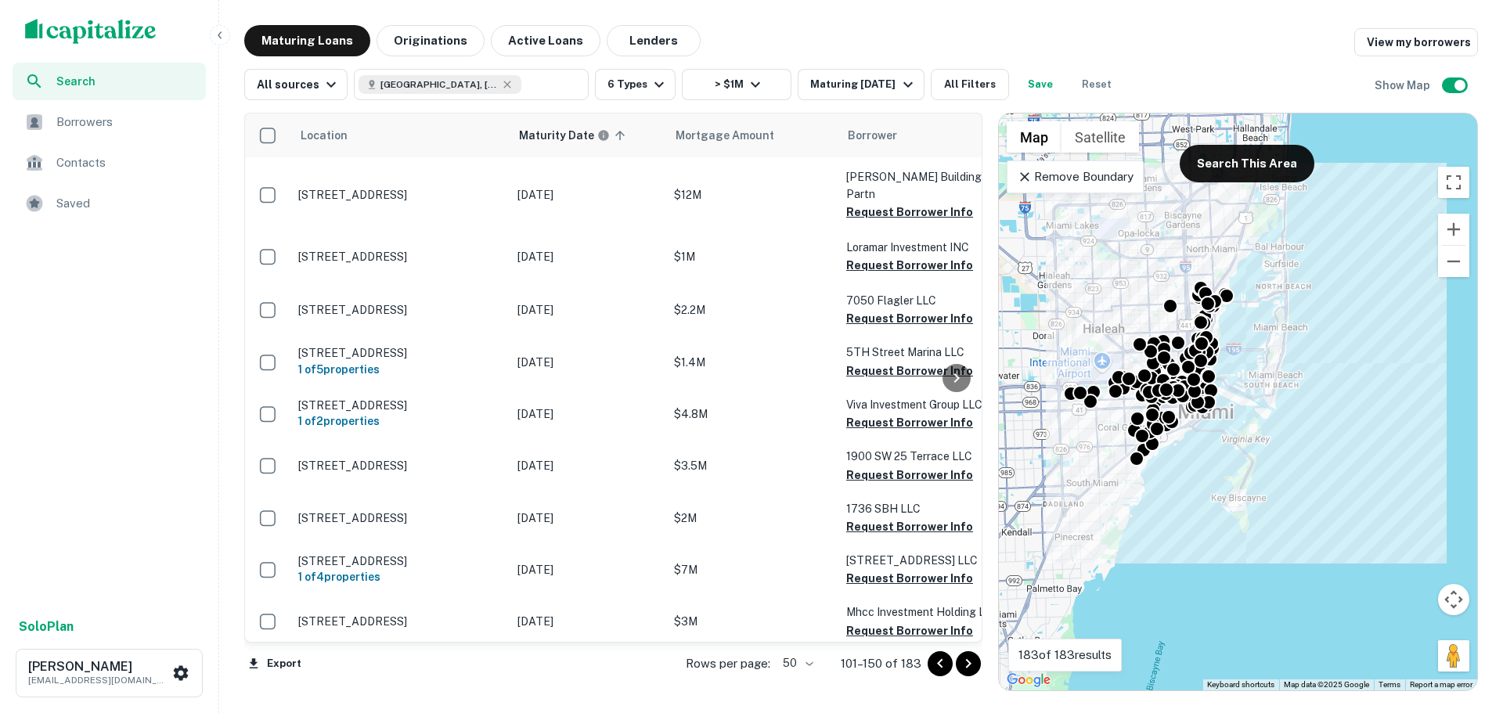
scroll to position [2203, 0]
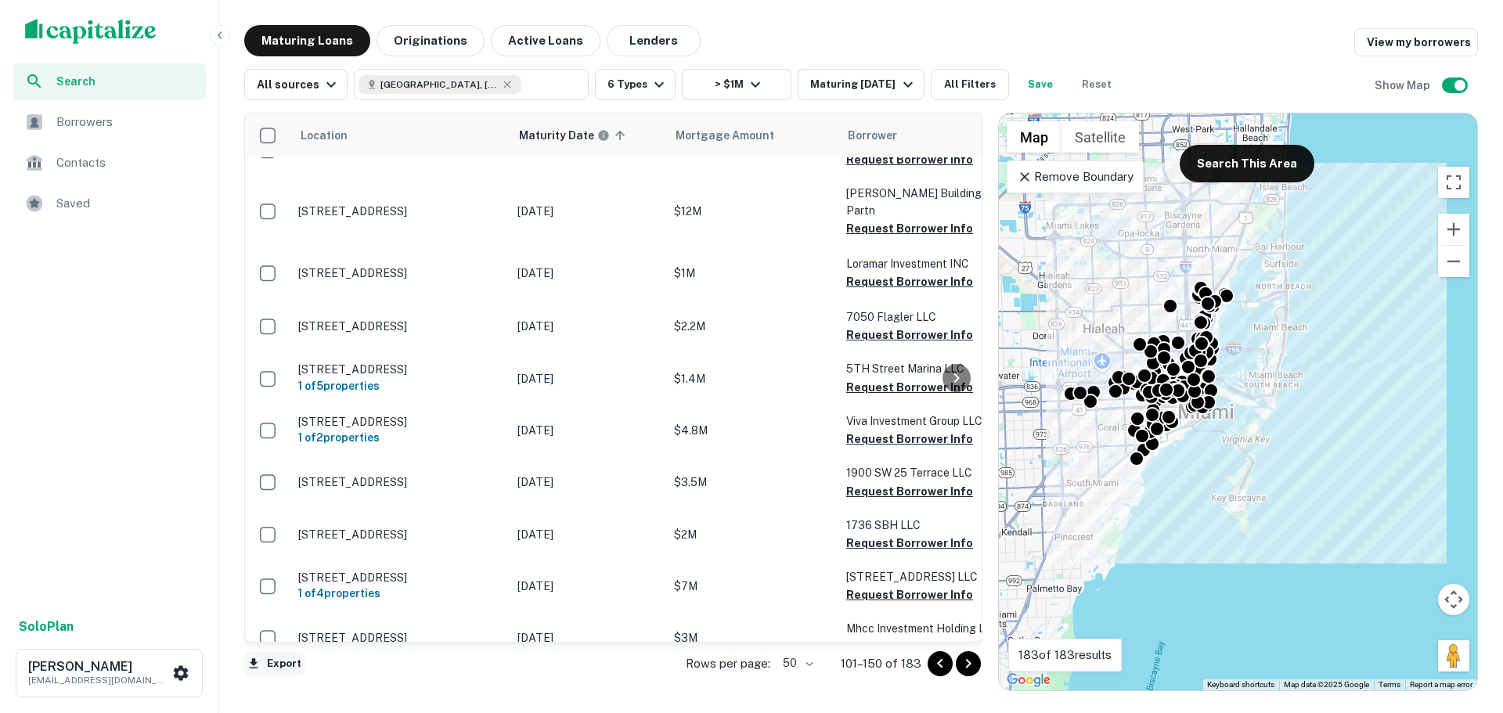
click at [275, 661] on button "Export" at bounding box center [274, 663] width 61 height 23
click at [297, 686] on li "Export as Excel (.xlsx)" at bounding box center [332, 680] width 177 height 28
click at [969, 668] on icon "Go to next page" at bounding box center [968, 663] width 19 height 19
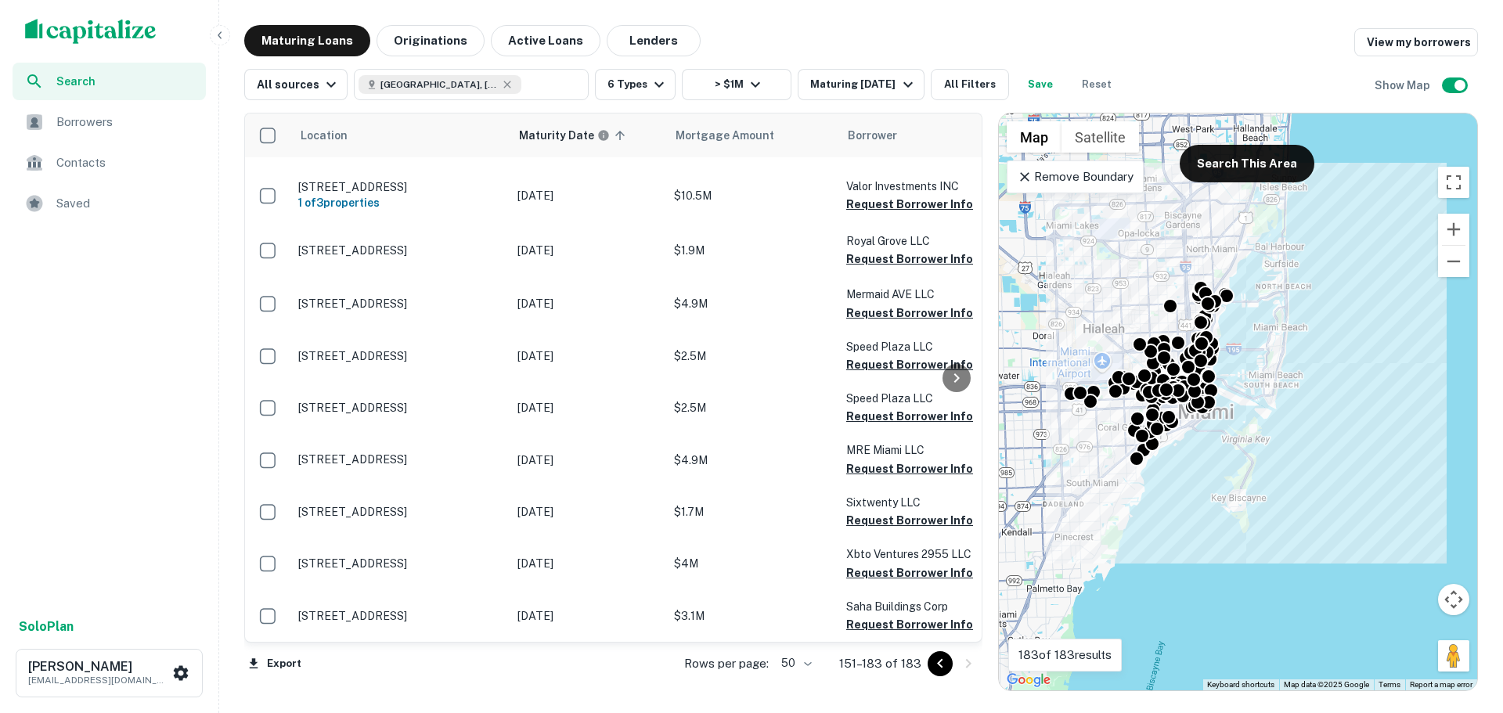
scroll to position [1288, 0]
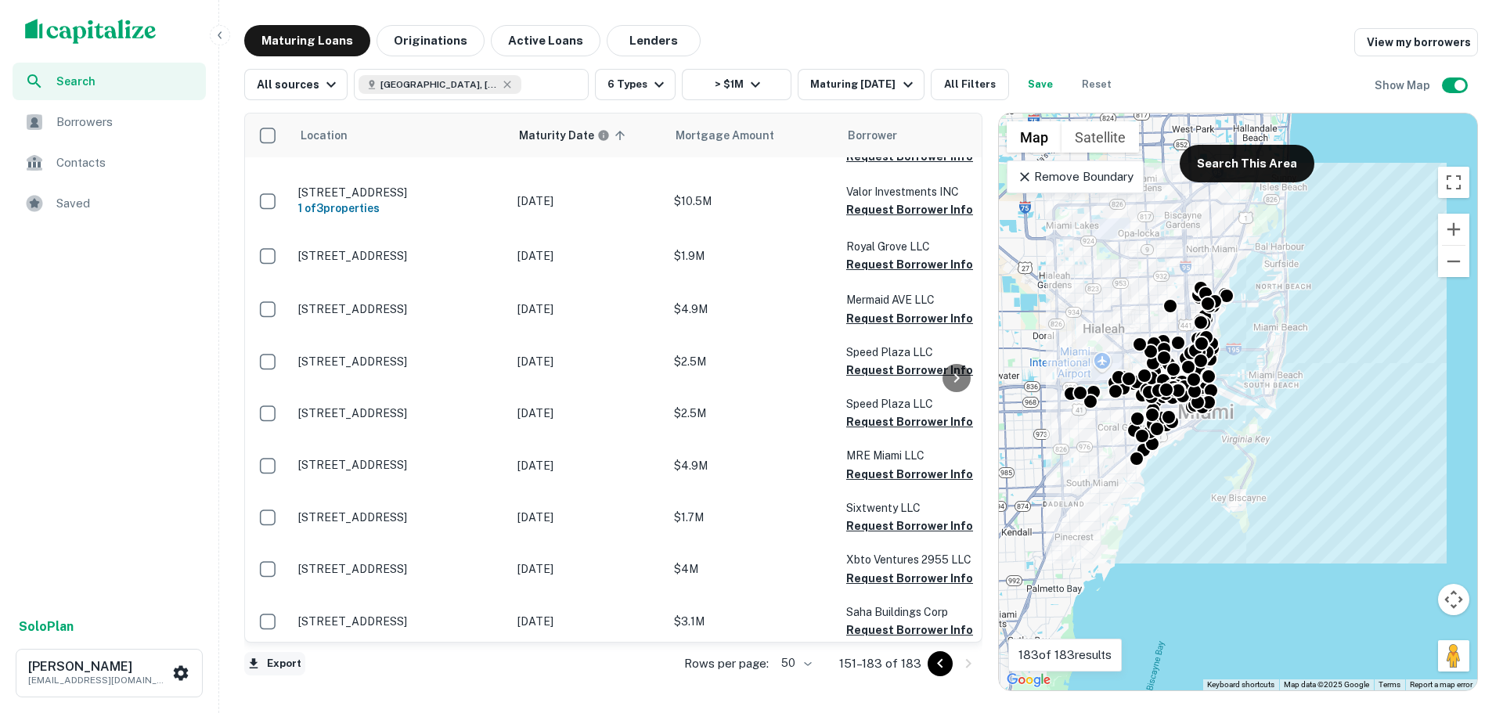
click at [274, 665] on button "Export" at bounding box center [274, 663] width 61 height 23
click at [308, 676] on li "Export as Excel (.xlsx)" at bounding box center [332, 680] width 177 height 28
